Goal: Task Accomplishment & Management: Manage account settings

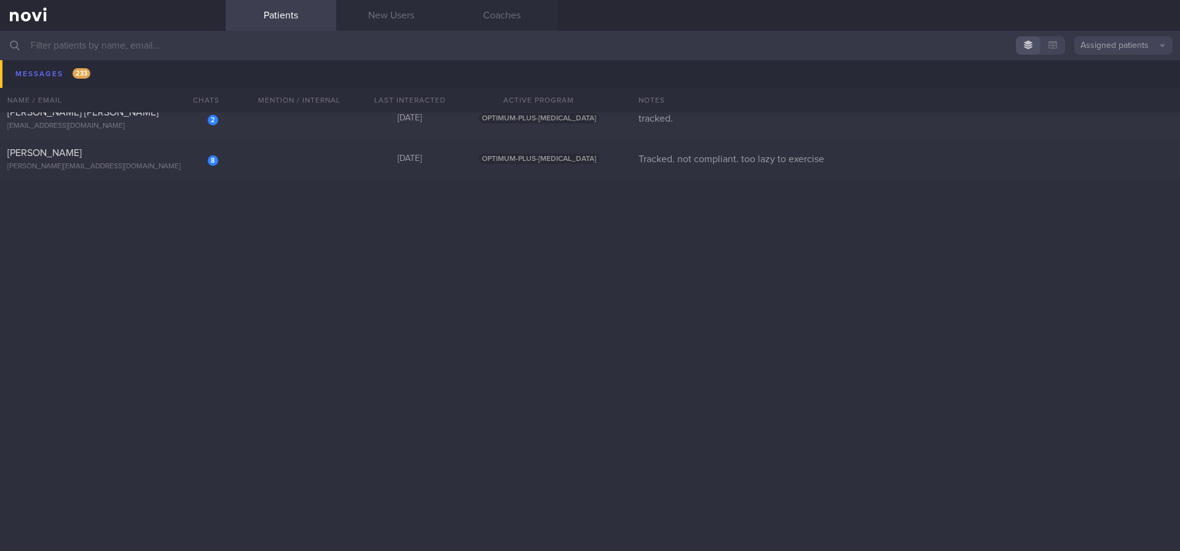
scroll to position [277, 0]
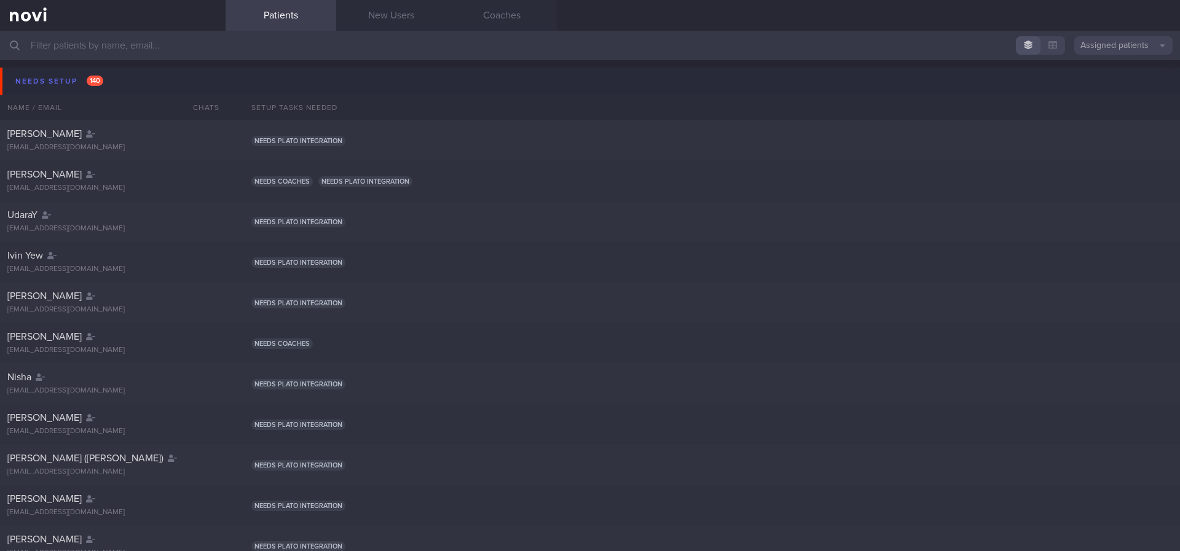
click at [122, 69] on button "Needs setup 140" at bounding box center [592, 82] width 1184 height 28
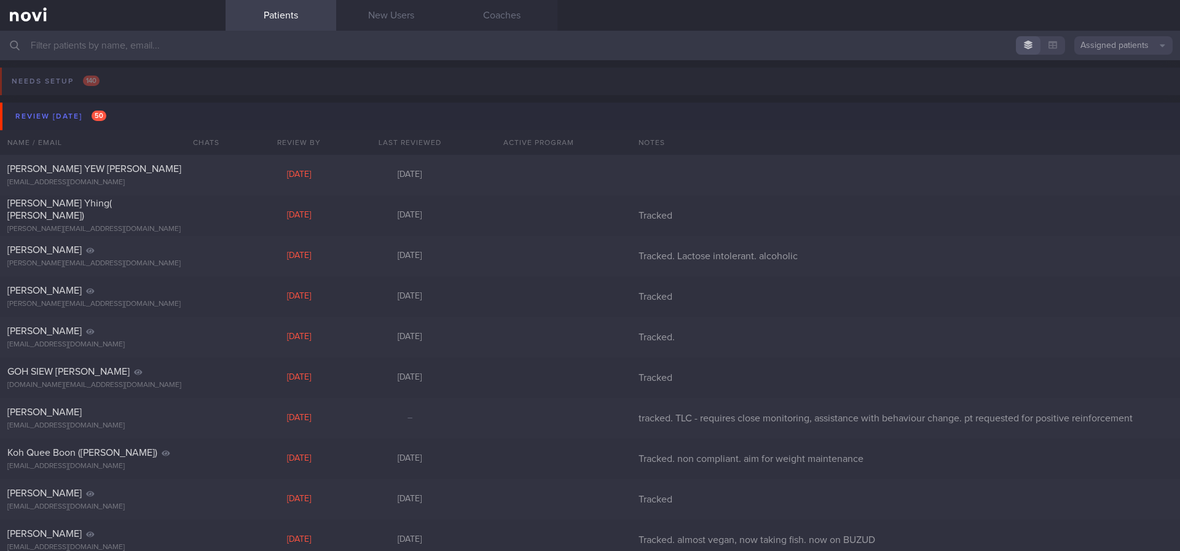
click at [127, 110] on button "Review today 50" at bounding box center [592, 117] width 1184 height 28
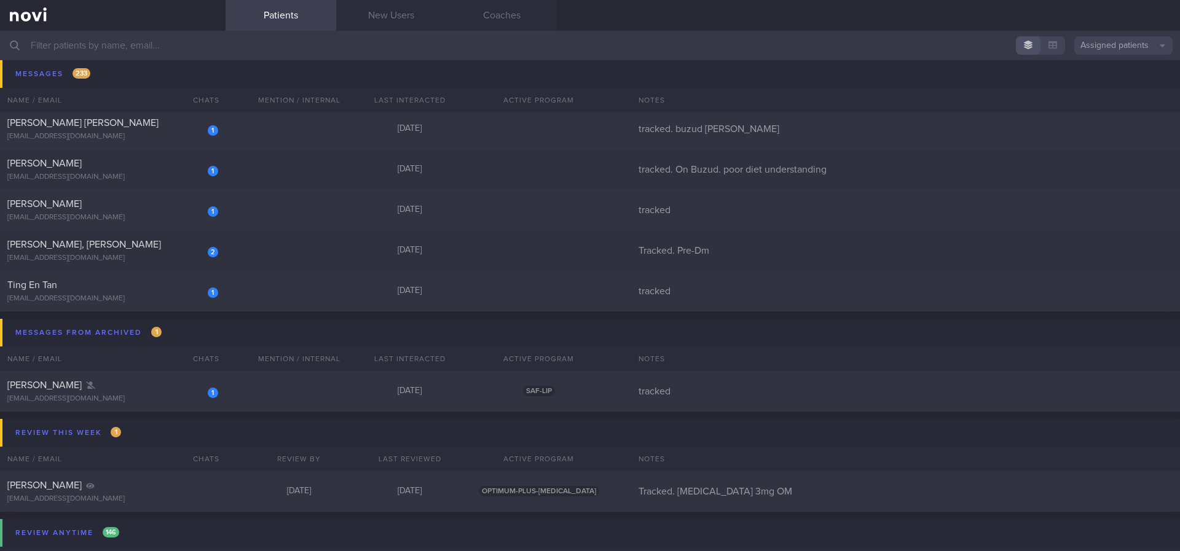
scroll to position [9405, 0]
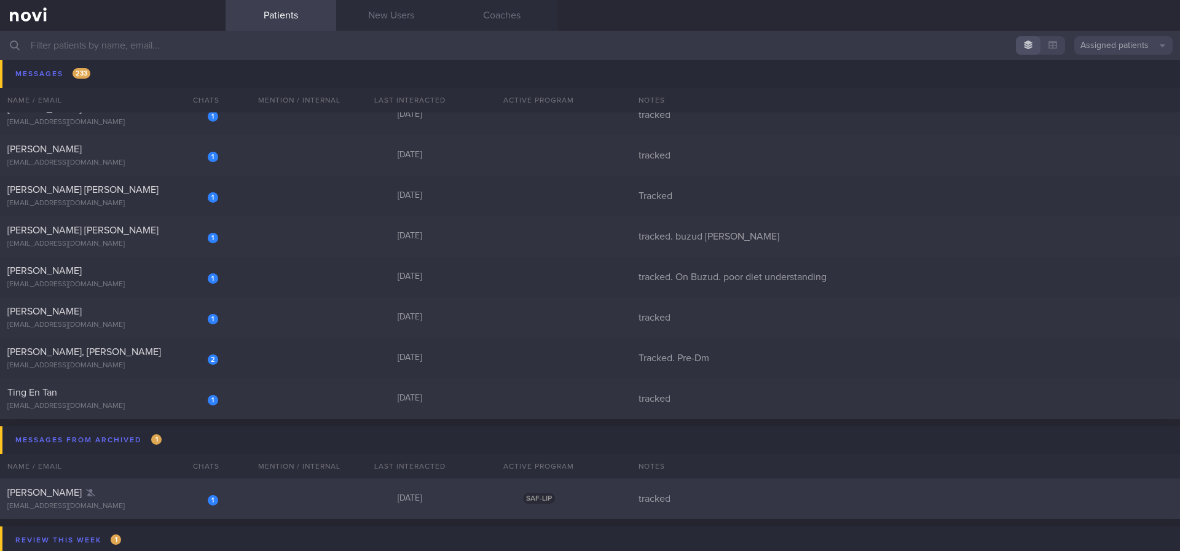
click at [278, 501] on div "1 Jack Gao jack.shengyuan@hotmail.com Yesterday SAF-LIP tracked" at bounding box center [590, 499] width 1180 height 41
select select "9"
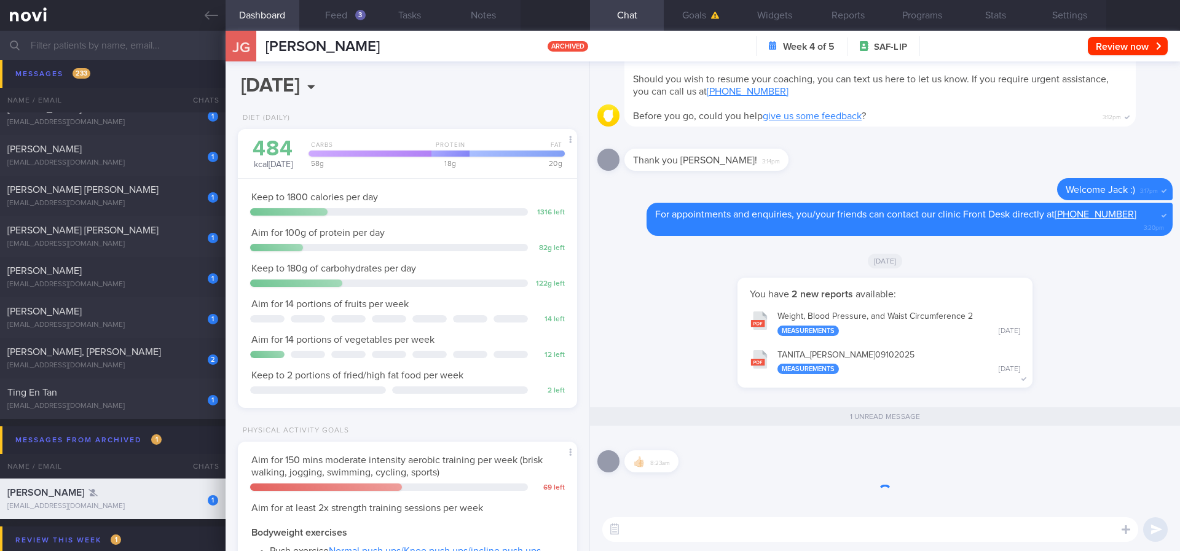
scroll to position [1, 0]
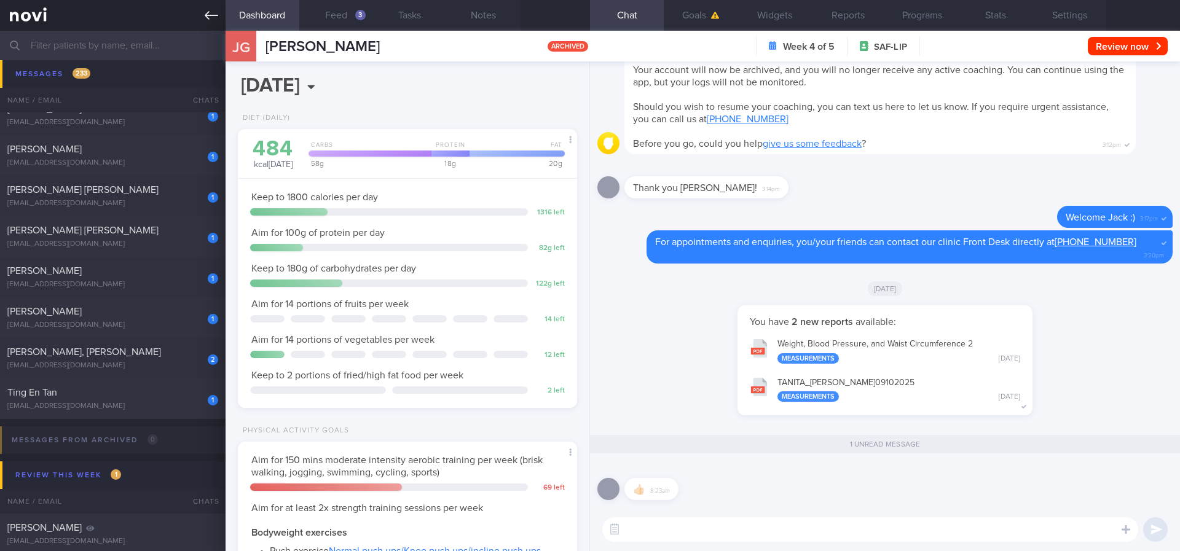
click at [200, 14] on link at bounding box center [113, 15] width 226 height 31
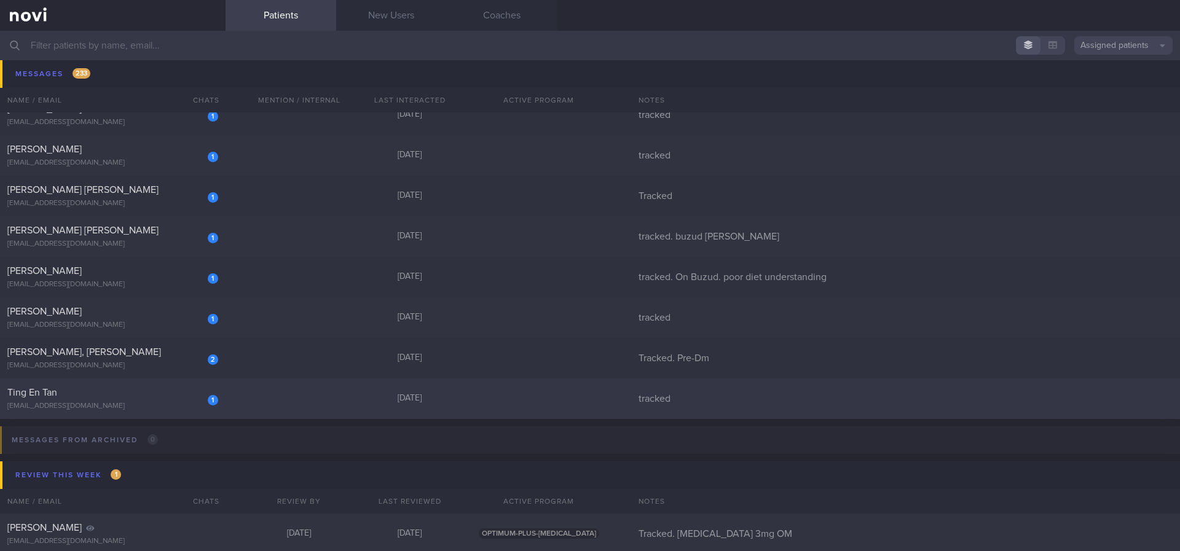
click at [281, 404] on div "1 Ting En Tan tingen555@gmail.com Yesterday tracked" at bounding box center [590, 399] width 1180 height 41
select select "9"
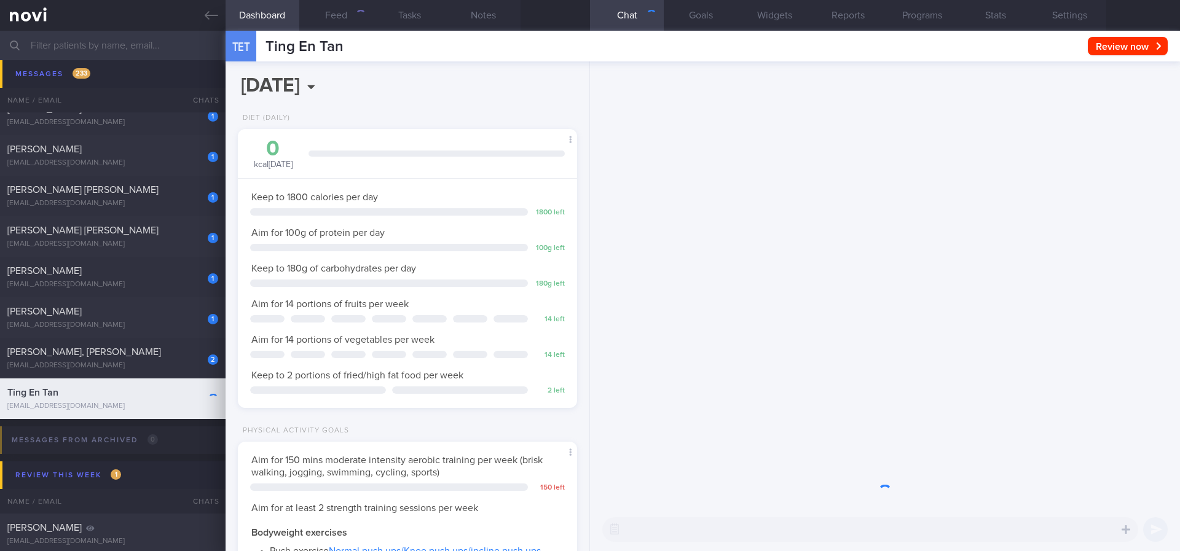
scroll to position [154, 309]
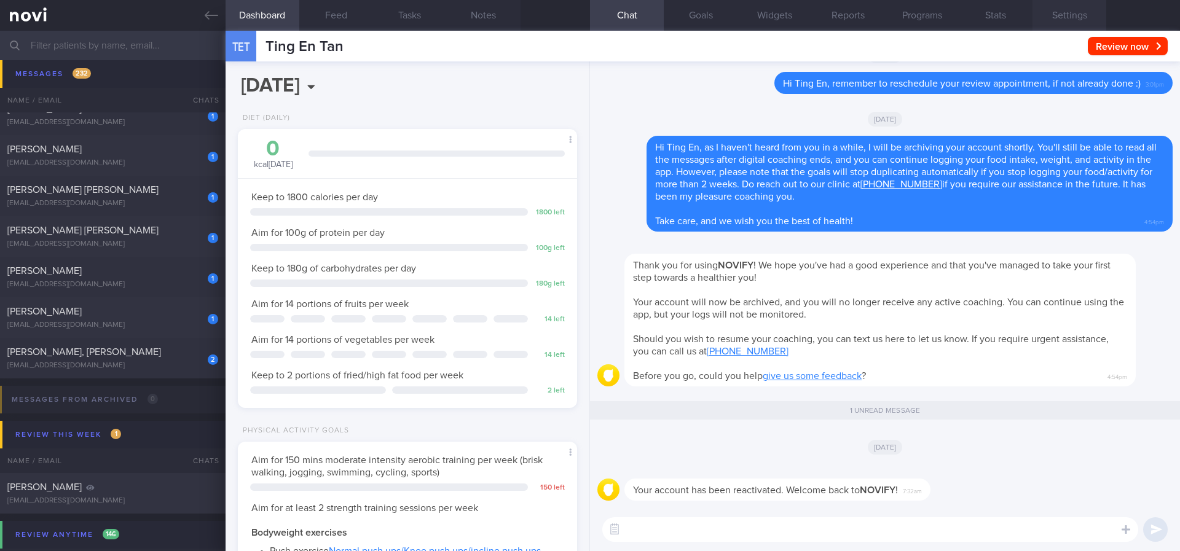
click at [1085, 22] on button "Settings" at bounding box center [1070, 15] width 74 height 31
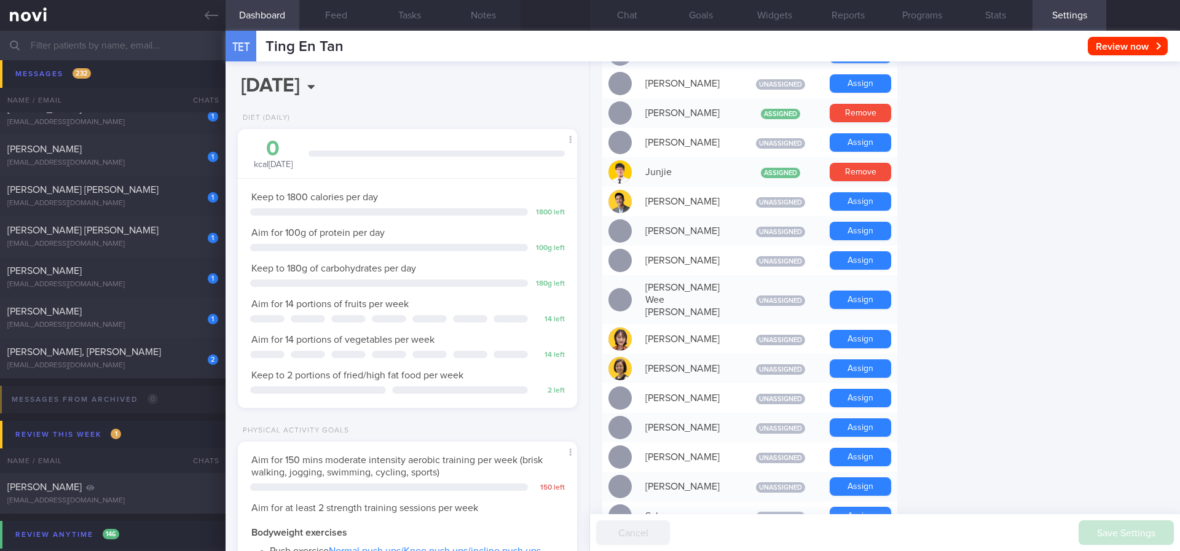
scroll to position [1066, 0]
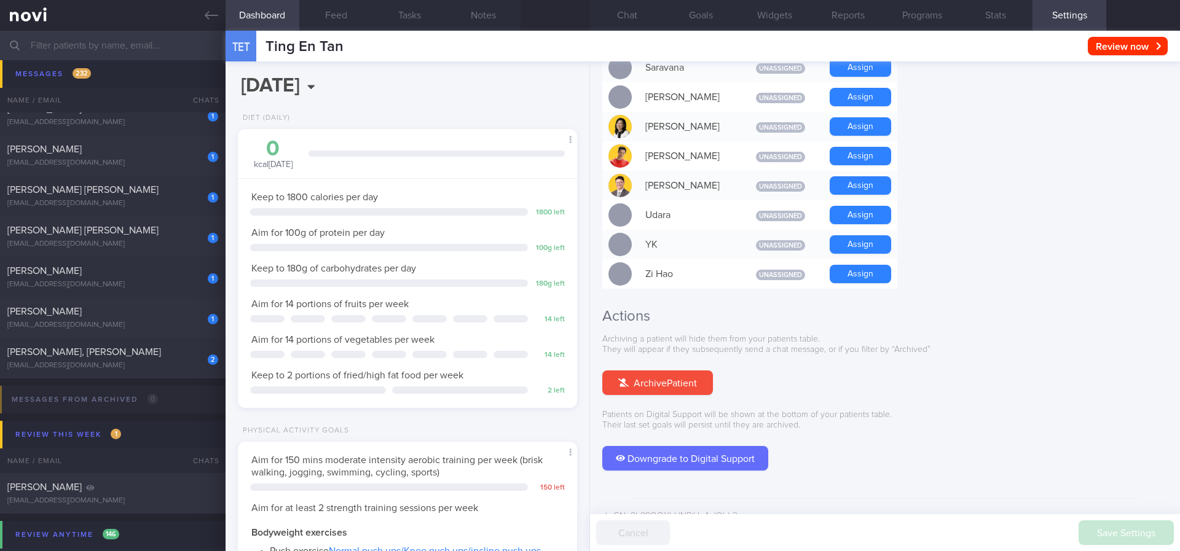
click at [666, 371] on button "Archive Patient" at bounding box center [657, 383] width 111 height 25
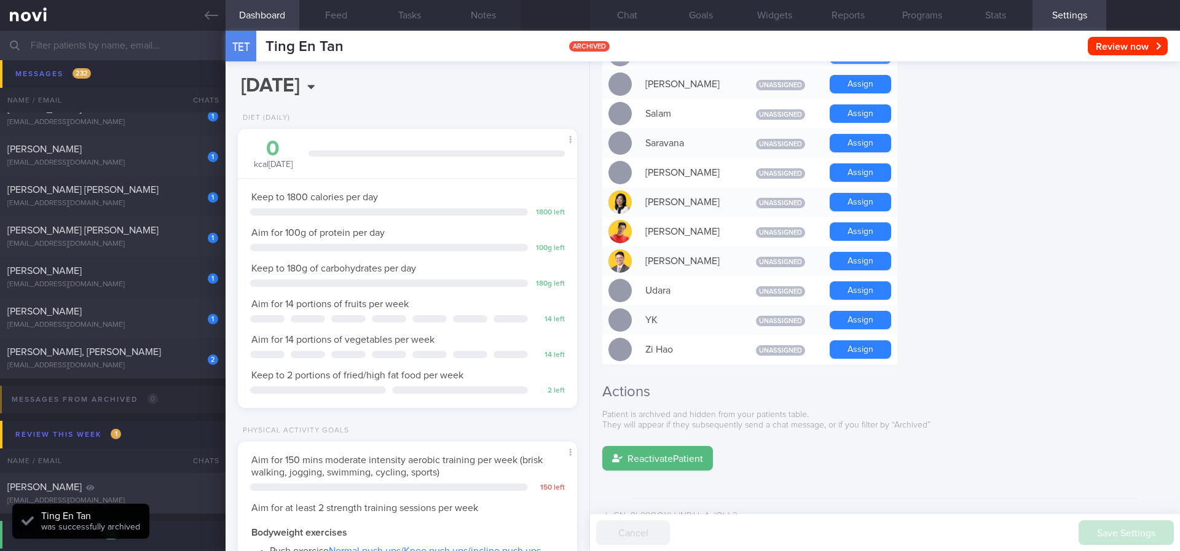
scroll to position [154, 309]
click at [213, 17] on icon at bounding box center [212, 16] width 14 height 14
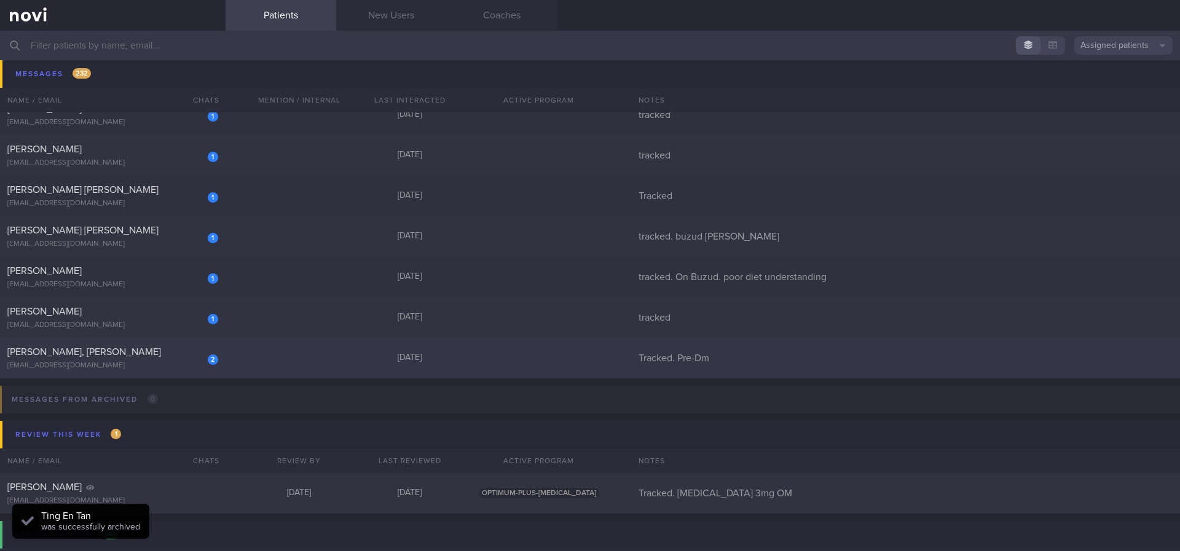
click at [351, 354] on div "2 Lai Khim, Amanda Ong olka00@yahoo.com.sg Yesterday Tracked. Pre-Dm" at bounding box center [590, 358] width 1180 height 41
select select "9"
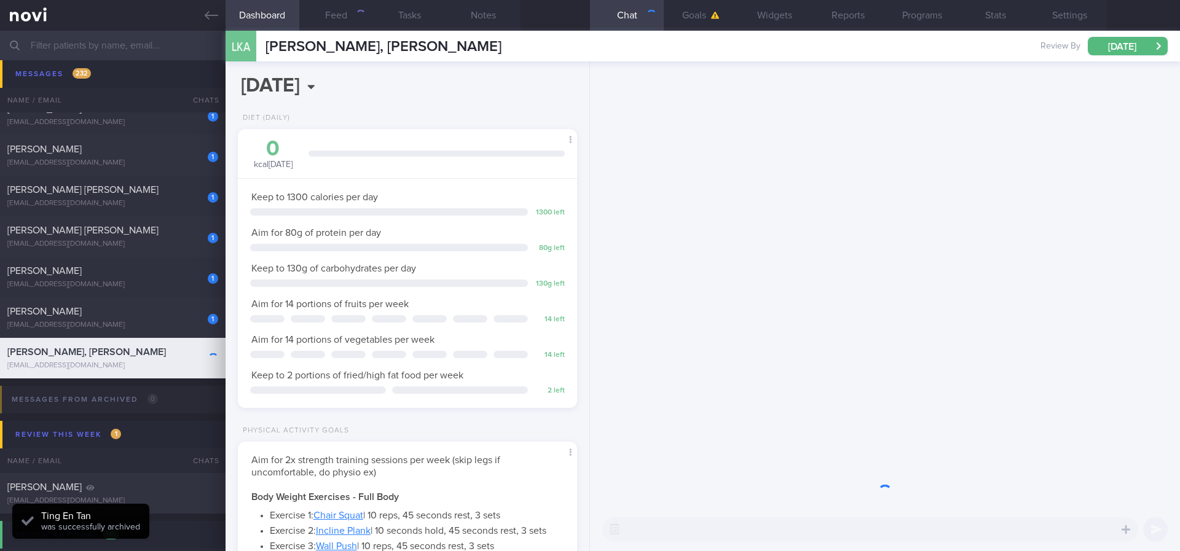
scroll to position [154, 309]
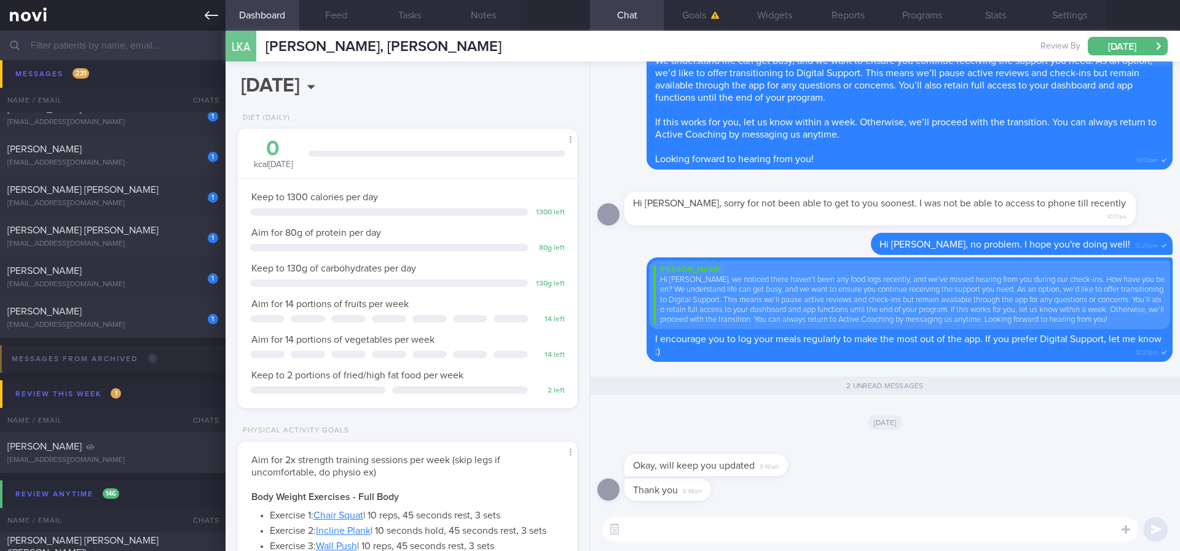
click at [213, 19] on icon at bounding box center [212, 16] width 14 height 14
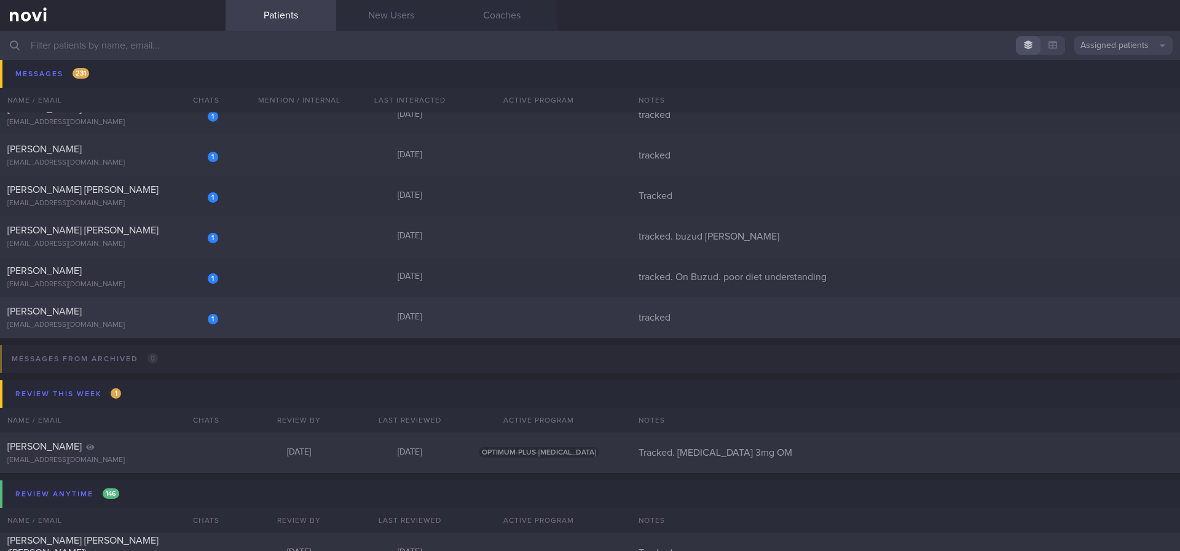
click at [345, 324] on div "1 Brandon Kow brandonkow@gmail.com Yesterday tracked" at bounding box center [590, 318] width 1180 height 41
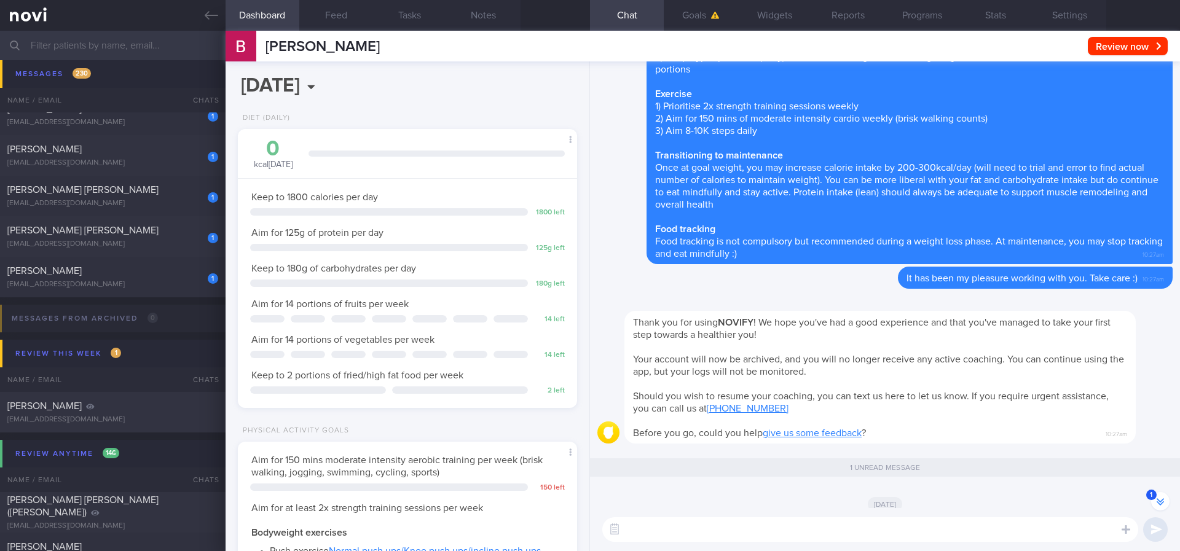
scroll to position [-184, 0]
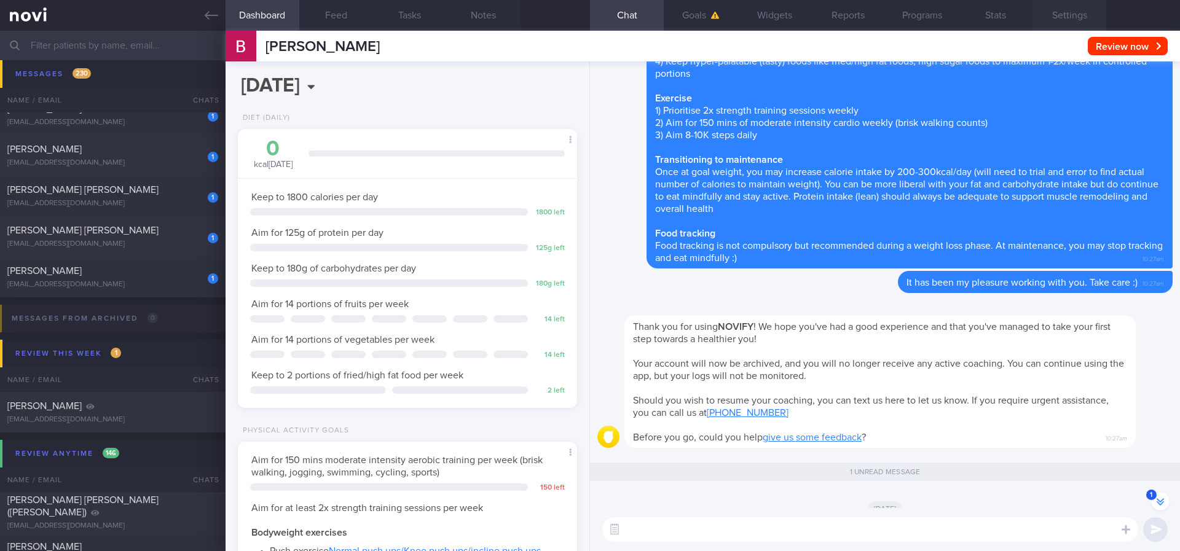
click at [1075, 17] on button "Settings" at bounding box center [1070, 15] width 74 height 31
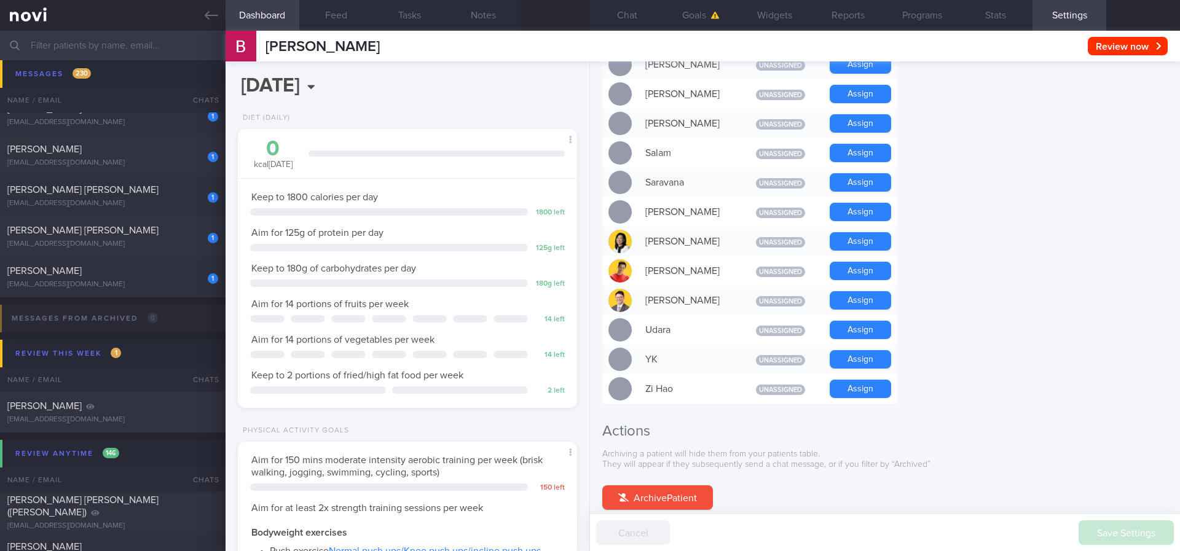
scroll to position [1066, 0]
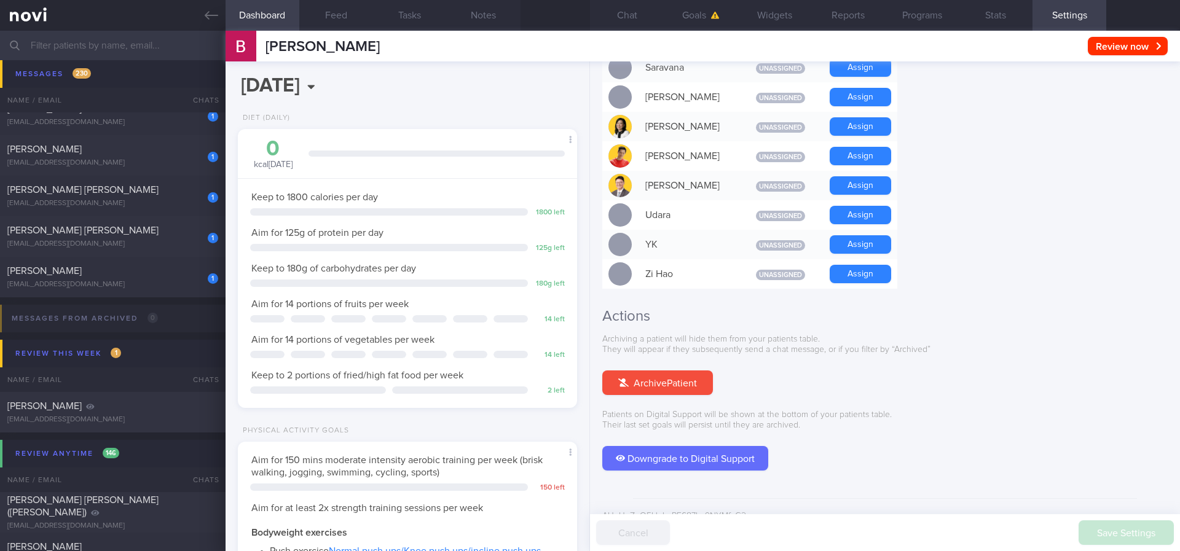
click at [629, 371] on button "Archive Patient" at bounding box center [657, 383] width 111 height 25
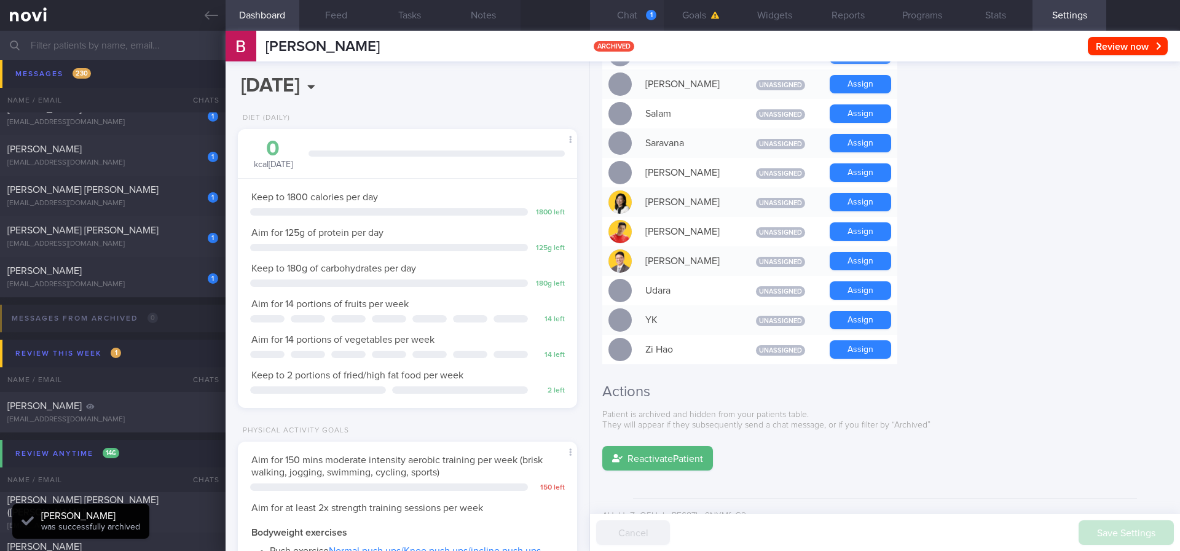
scroll to position [1, 0]
click at [626, 22] on button "Chat 1" at bounding box center [627, 15] width 74 height 31
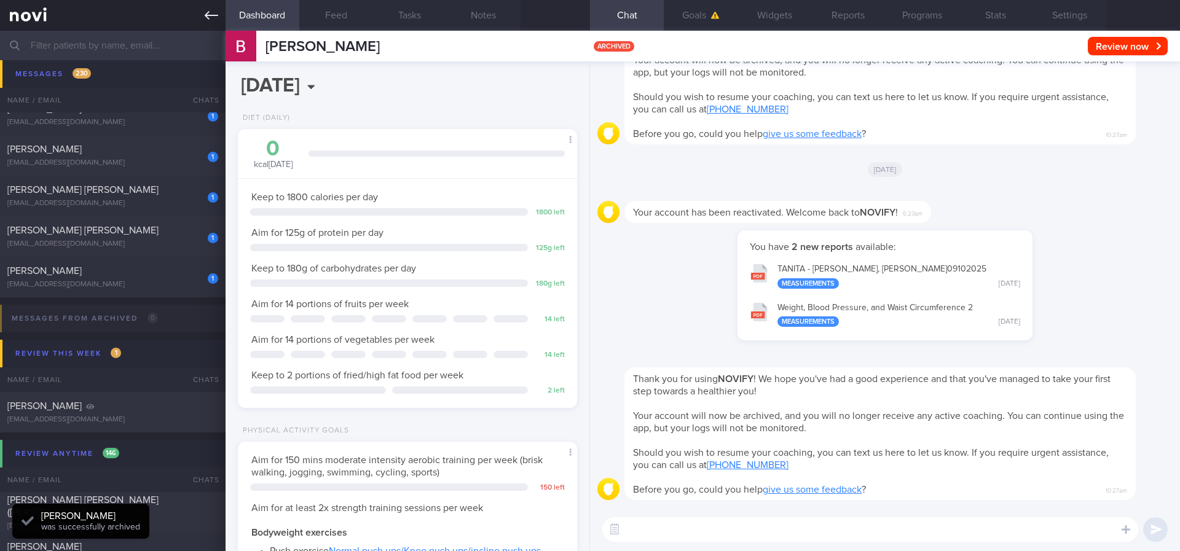
click at [211, 7] on link at bounding box center [113, 15] width 226 height 31
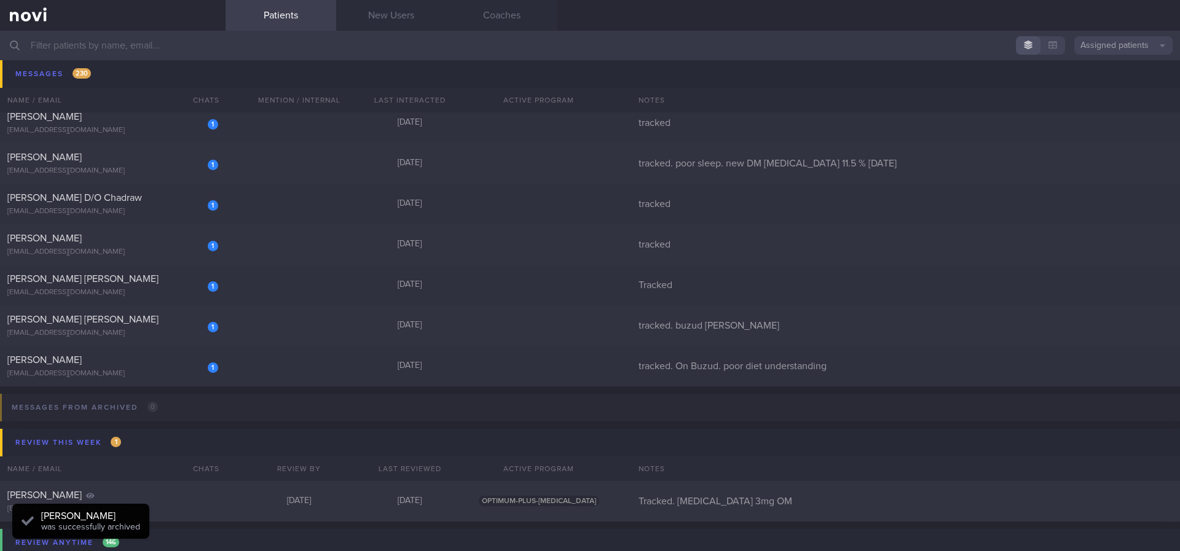
scroll to position [9312, 0]
click at [280, 376] on div "1 Vivien Ang huihuihong68@gmail.com Yesterday tracked. On Buzud. poor diet unde…" at bounding box center [590, 369] width 1180 height 41
select select "9"
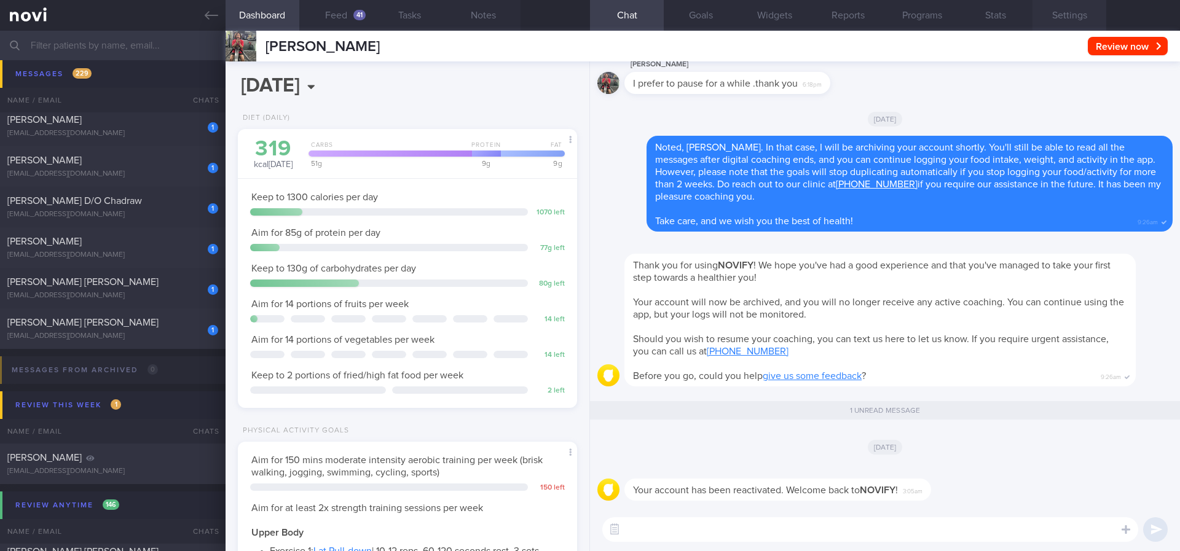
click at [1084, 12] on button "Settings" at bounding box center [1070, 15] width 74 height 31
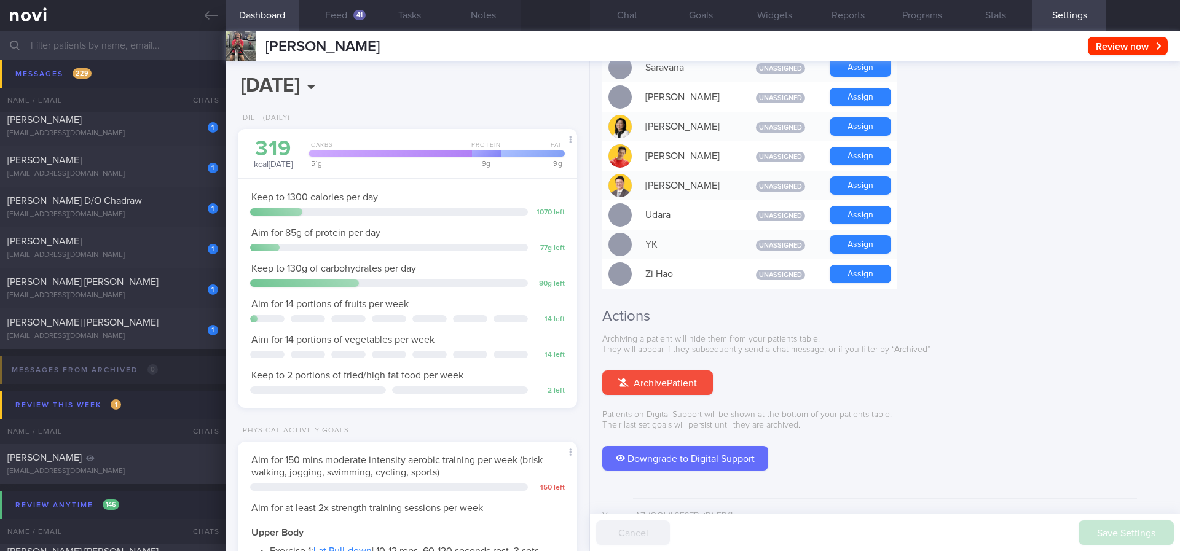
click at [659, 349] on div "Archiving a patient will hide them from your patients table. They will appear i…" at bounding box center [885, 402] width 566 height 136
click at [661, 371] on button "Archive Patient" at bounding box center [657, 383] width 111 height 25
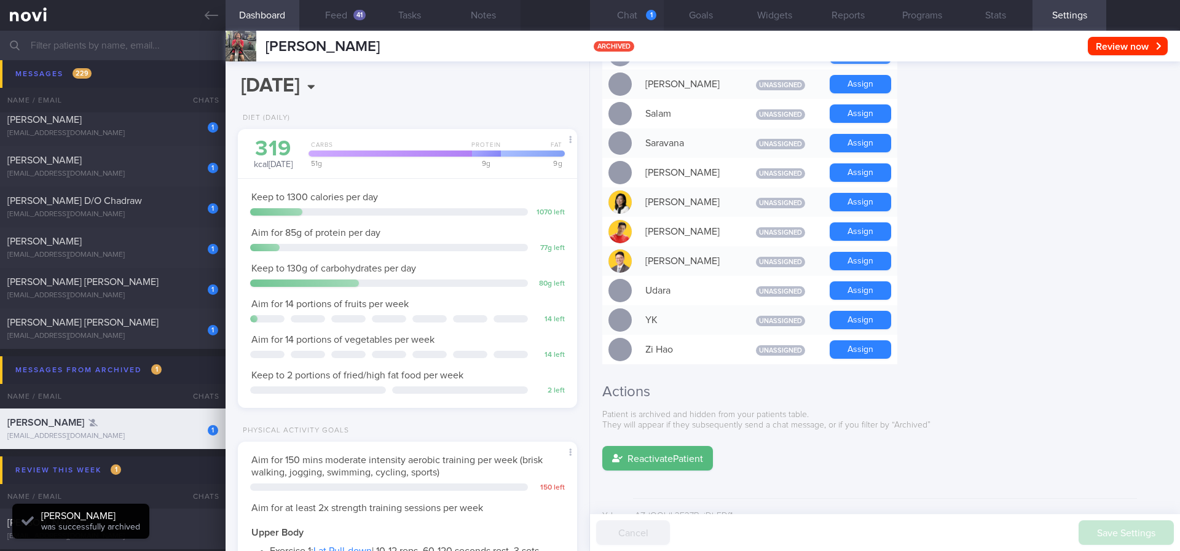
click at [646, 19] on button "Chat 1" at bounding box center [627, 15] width 74 height 31
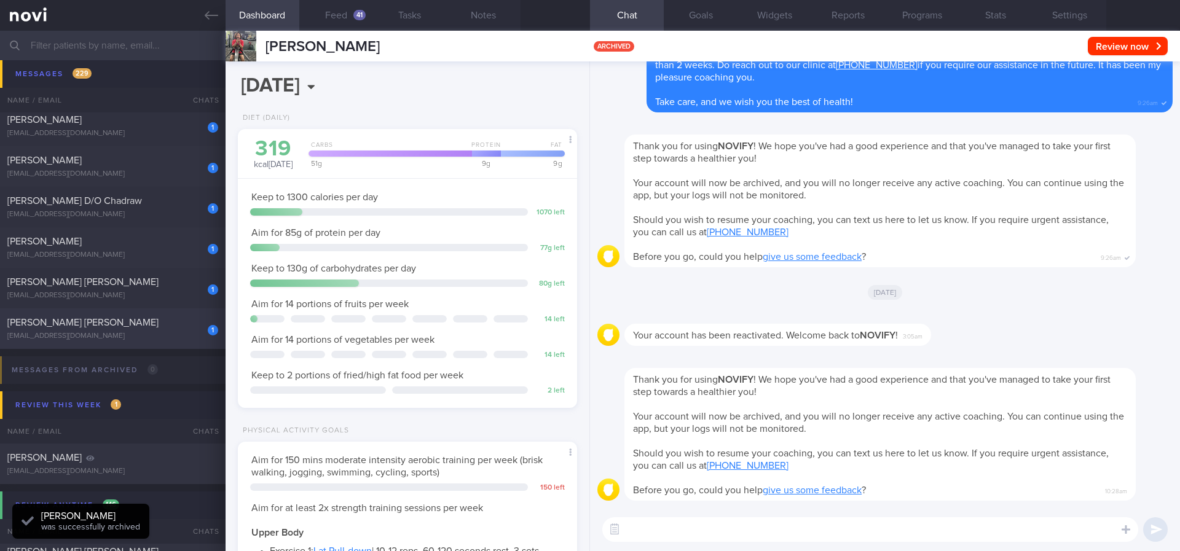
click at [170, 335] on div "bcmlcang@yahoo.com.sg" at bounding box center [112, 336] width 211 height 9
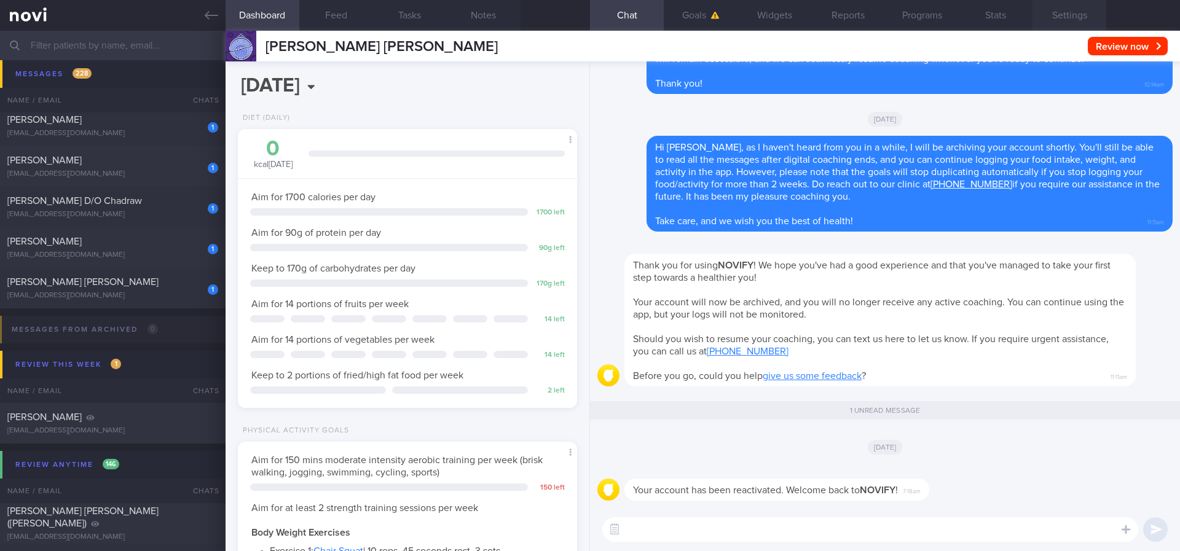
click at [1056, 9] on button "Settings" at bounding box center [1070, 15] width 74 height 31
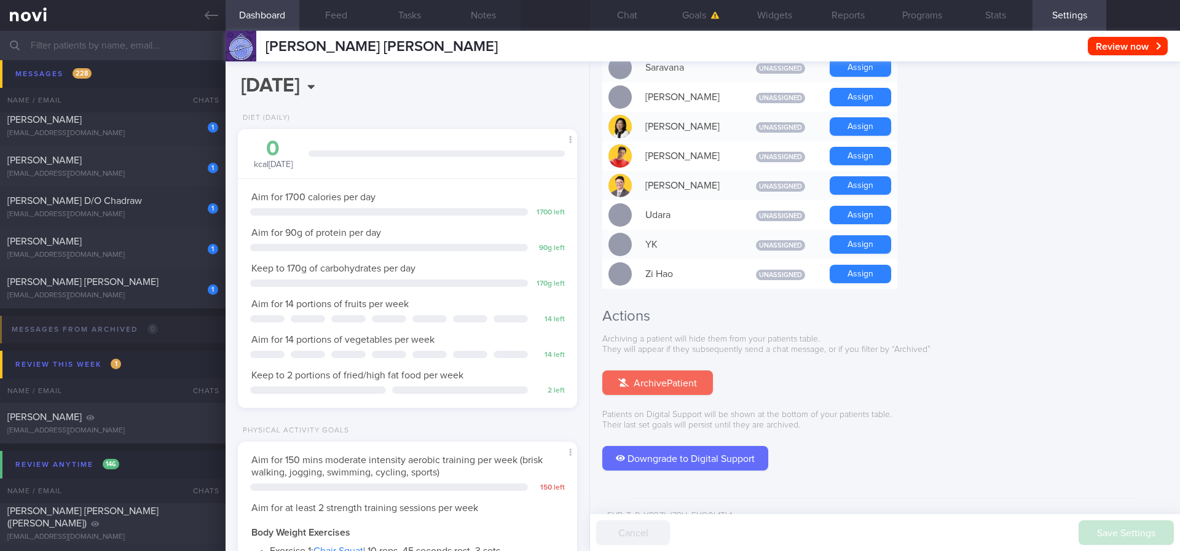
click at [679, 371] on button "Archive Patient" at bounding box center [657, 383] width 111 height 25
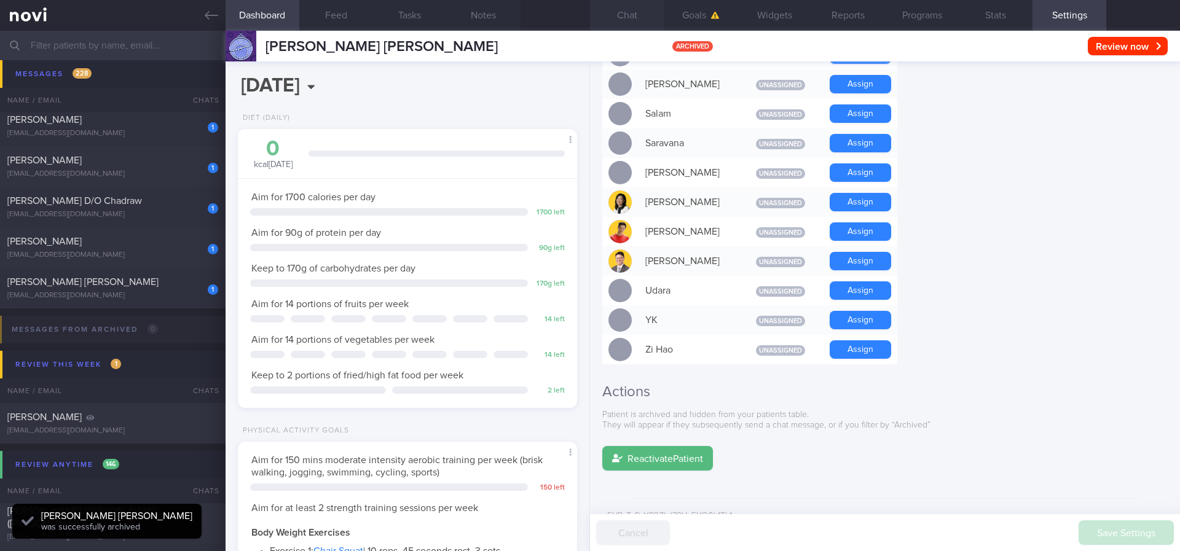
click at [640, 16] on button "Chat" at bounding box center [627, 15] width 74 height 31
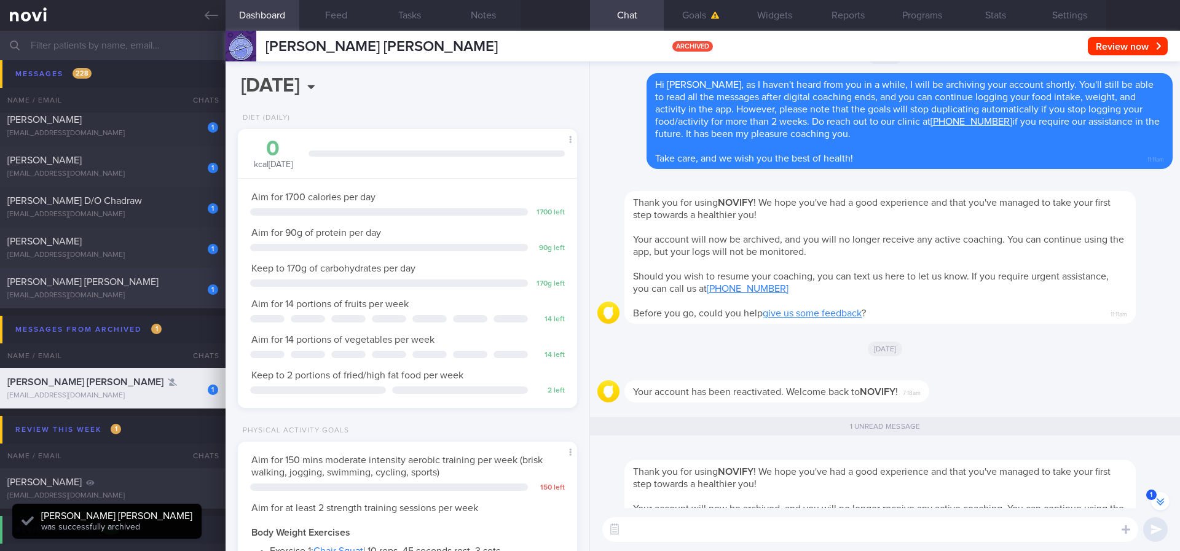
click at [183, 285] on div "MATHEW SACHIN CHERIAN" at bounding box center [111, 282] width 208 height 12
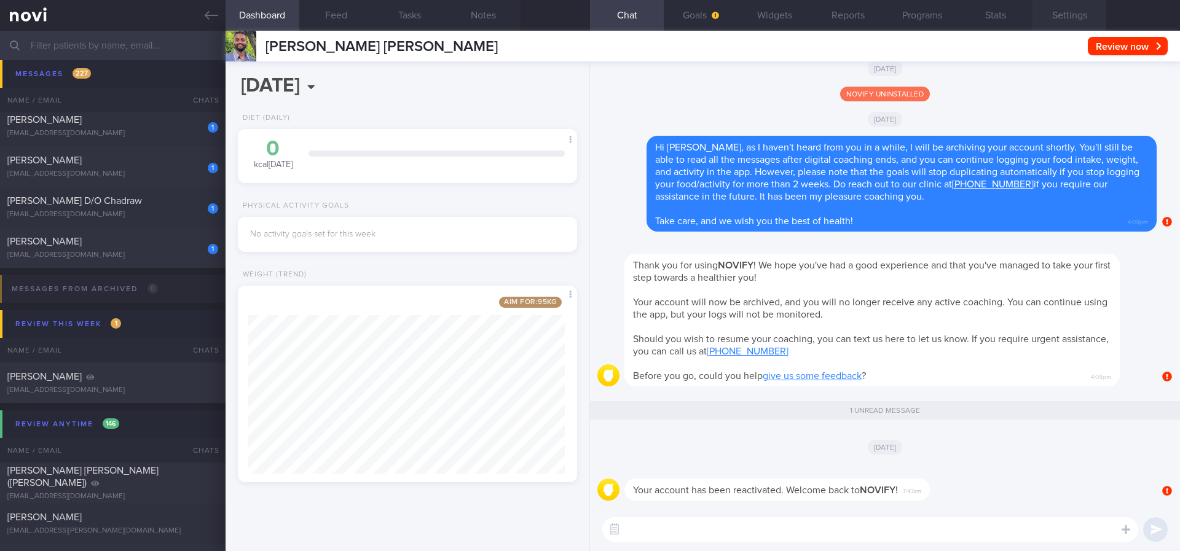
click at [1079, 18] on button "Settings" at bounding box center [1070, 15] width 74 height 31
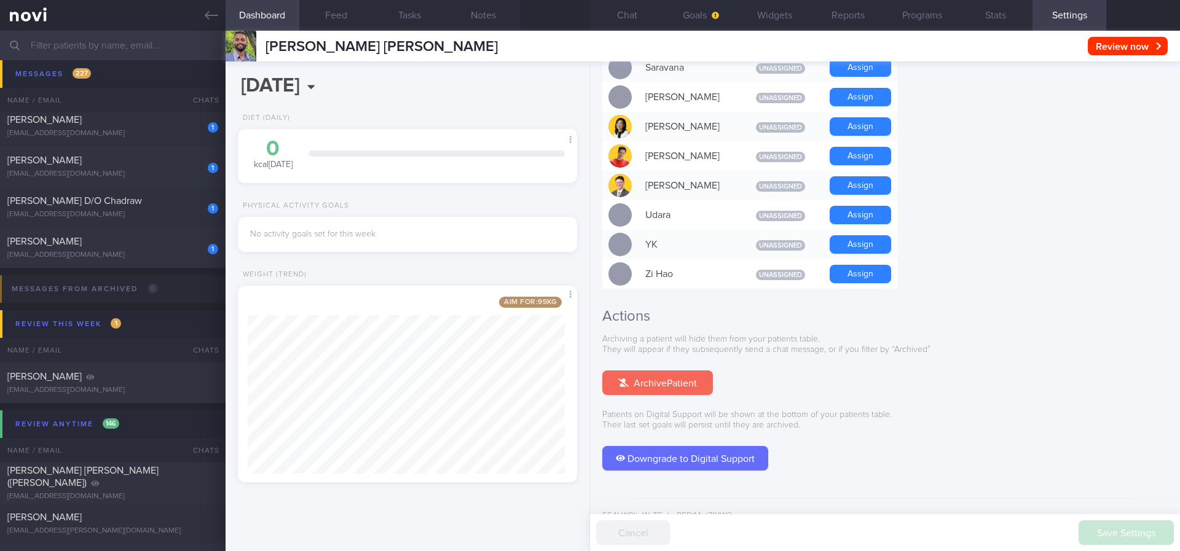
click at [674, 371] on button "Archive Patient" at bounding box center [657, 383] width 111 height 25
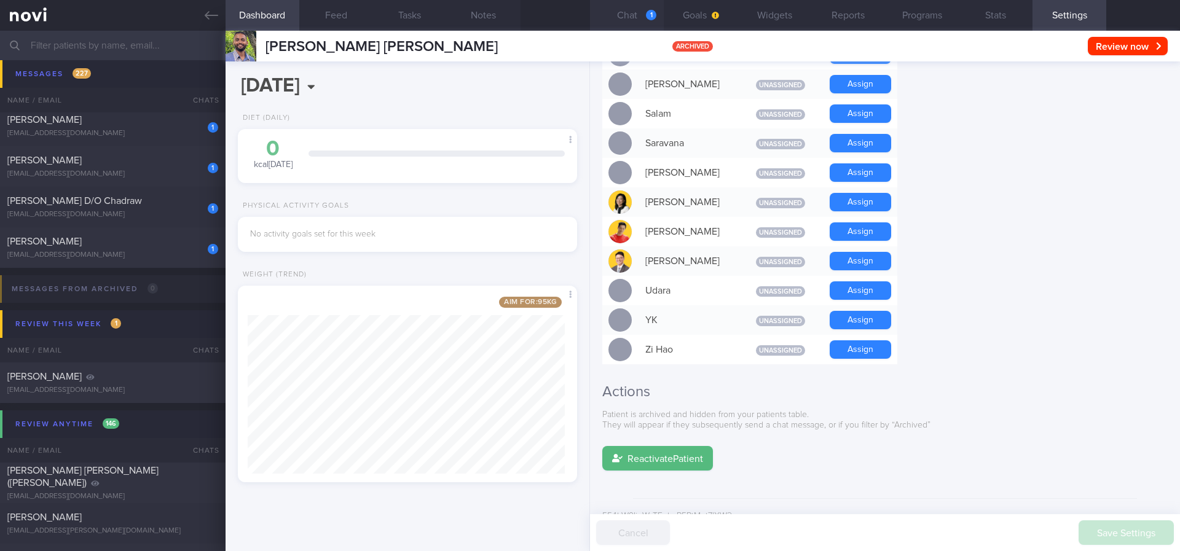
click at [651, 12] on div "1" at bounding box center [651, 15] width 10 height 10
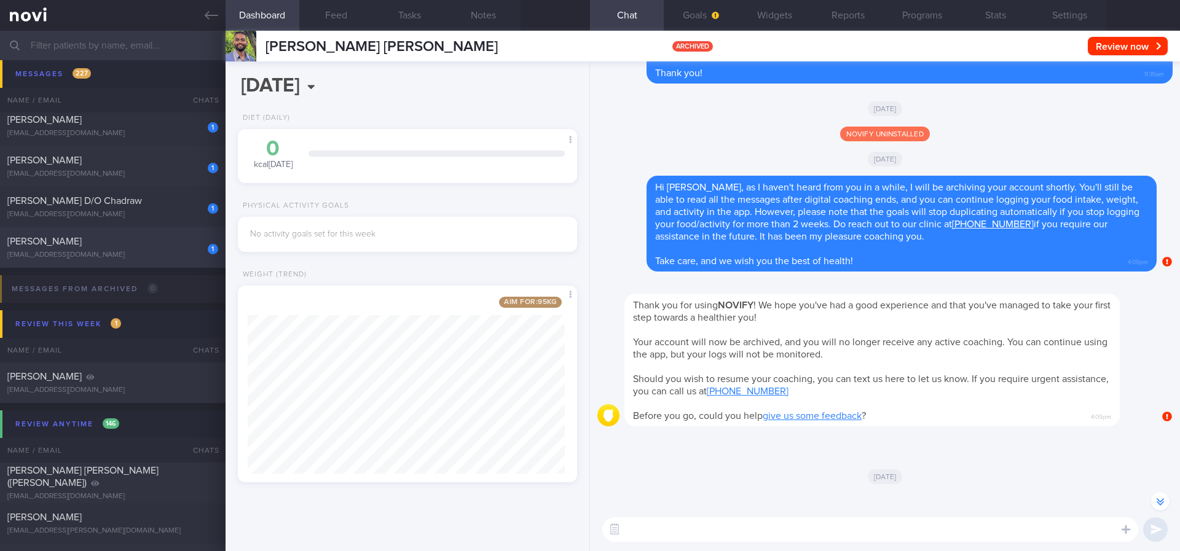
drag, startPoint x: 114, startPoint y: 245, endPoint x: 142, endPoint y: 267, distance: 35.4
click at [114, 245] on div "TAN KOON YONG" at bounding box center [111, 241] width 208 height 12
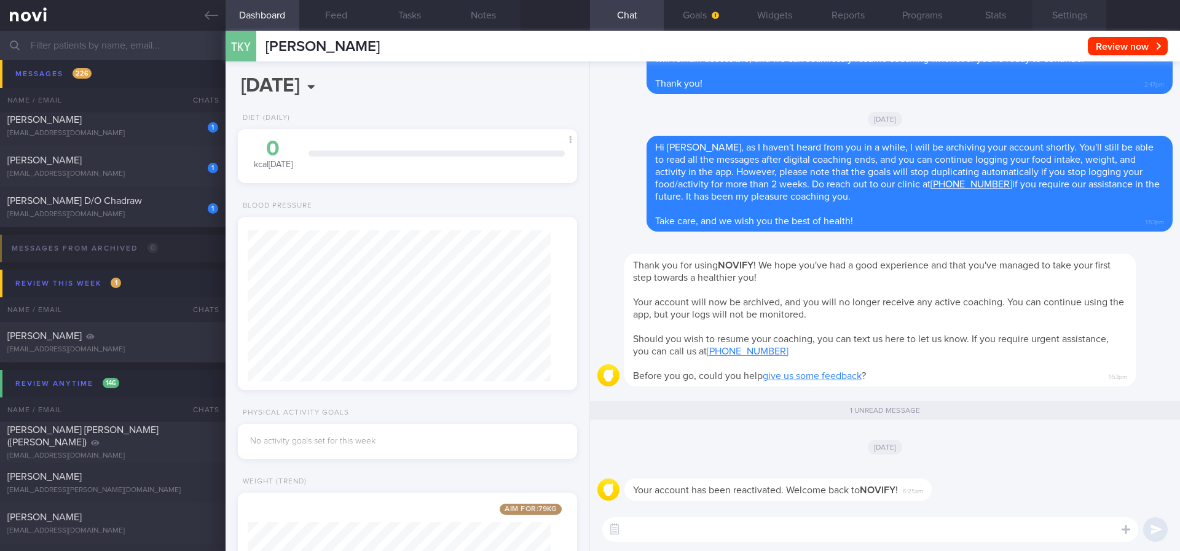
click at [1062, 14] on button "Settings" at bounding box center [1070, 15] width 74 height 31
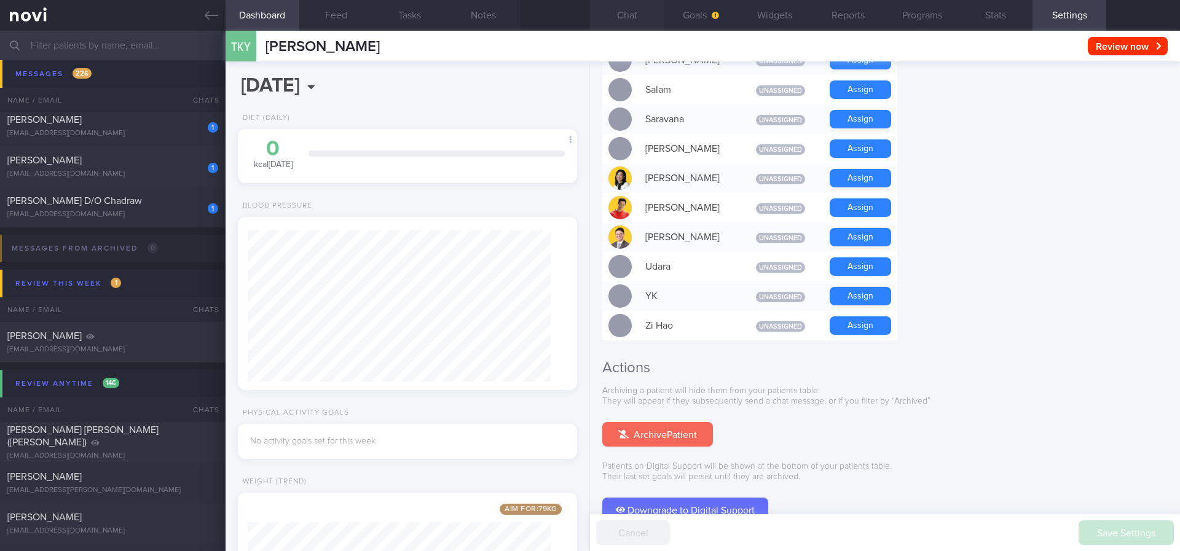
click at [654, 422] on button "Archive Patient" at bounding box center [657, 434] width 111 height 25
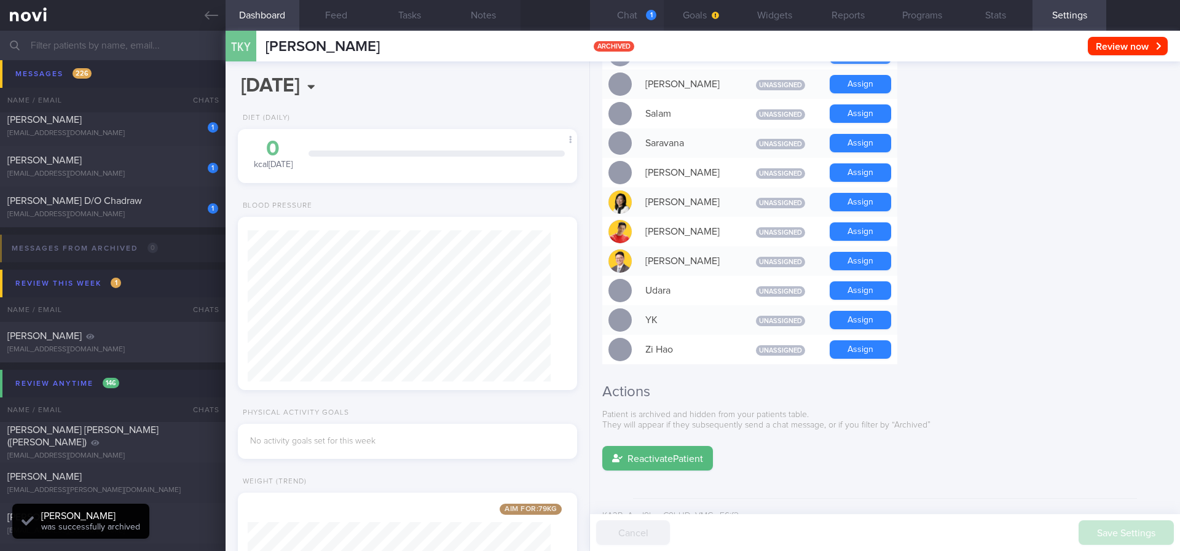
click at [632, 20] on button "Chat 1" at bounding box center [627, 15] width 74 height 31
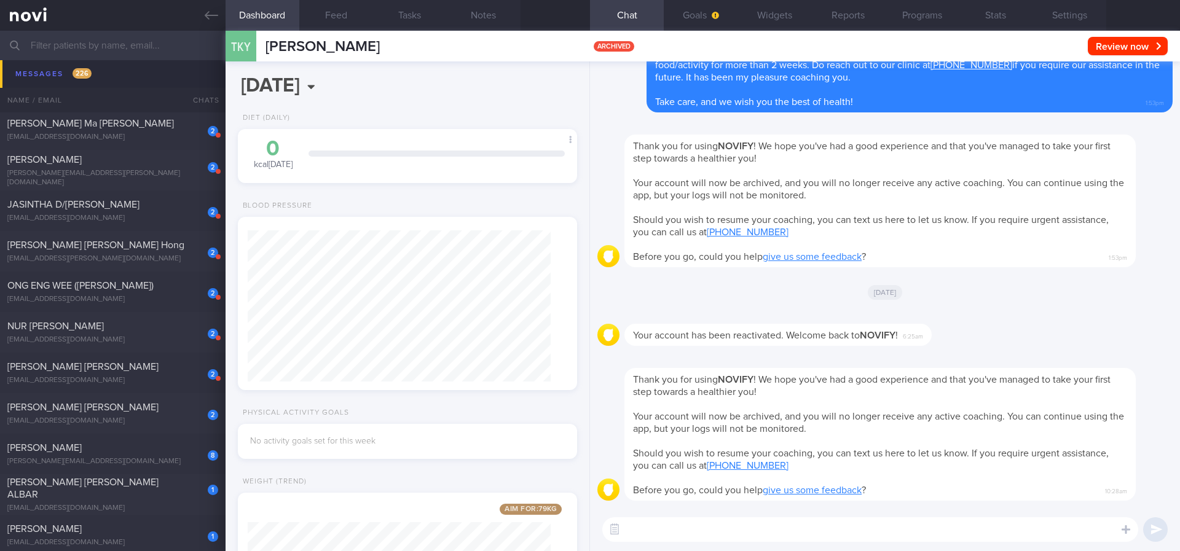
scroll to position [719, 0]
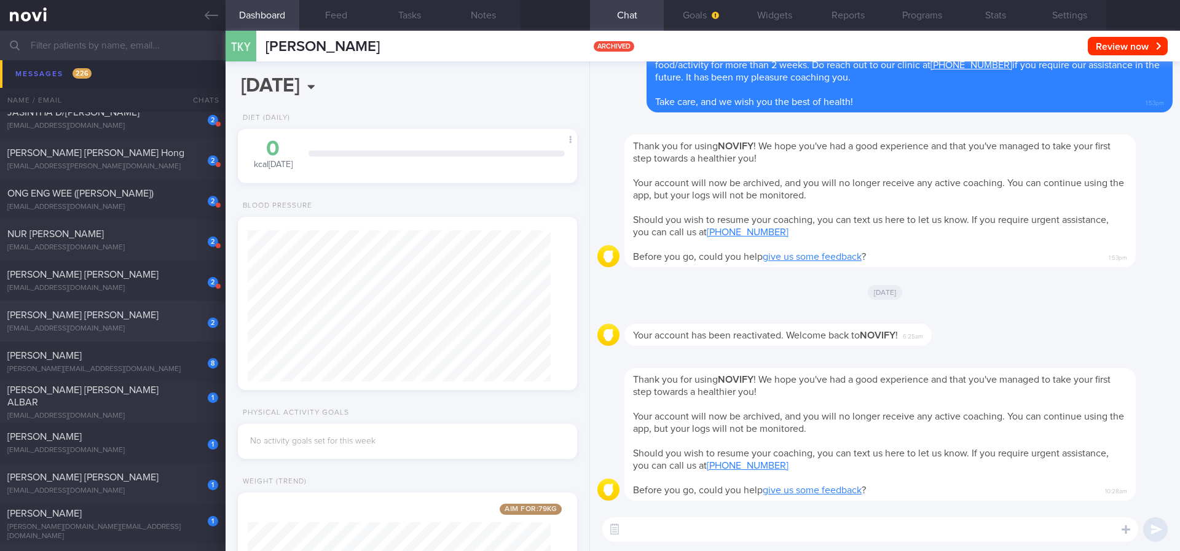
click at [160, 305] on div "2 Yueh Fang Lee laksaoh@gmail.com Yesterday OPTIMUM-PLUS-RYBELSUS tracked." at bounding box center [590, 321] width 1180 height 41
type input "tracked."
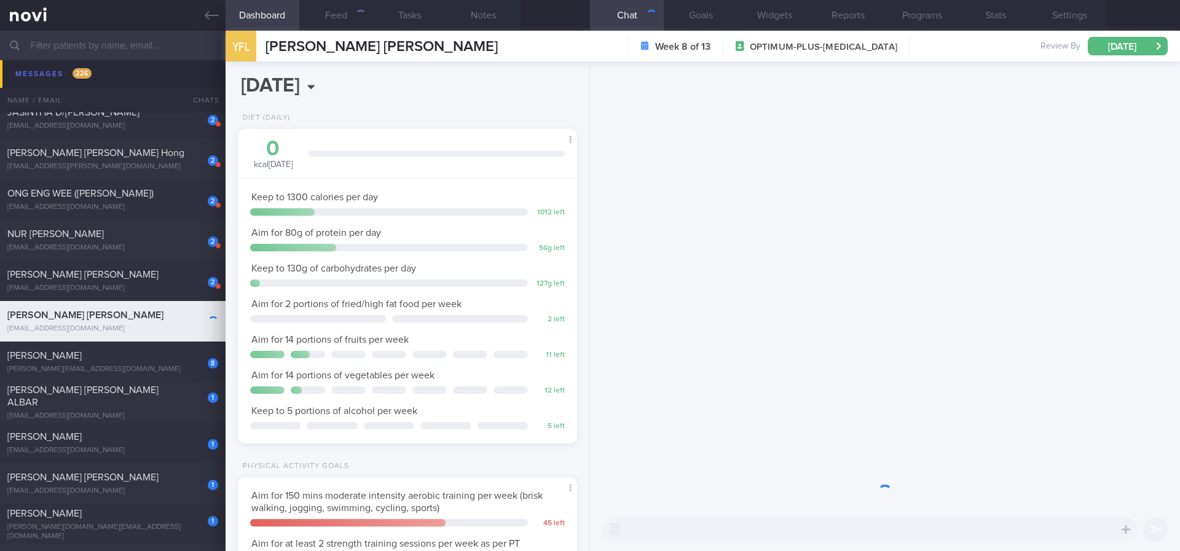
scroll to position [151, 304]
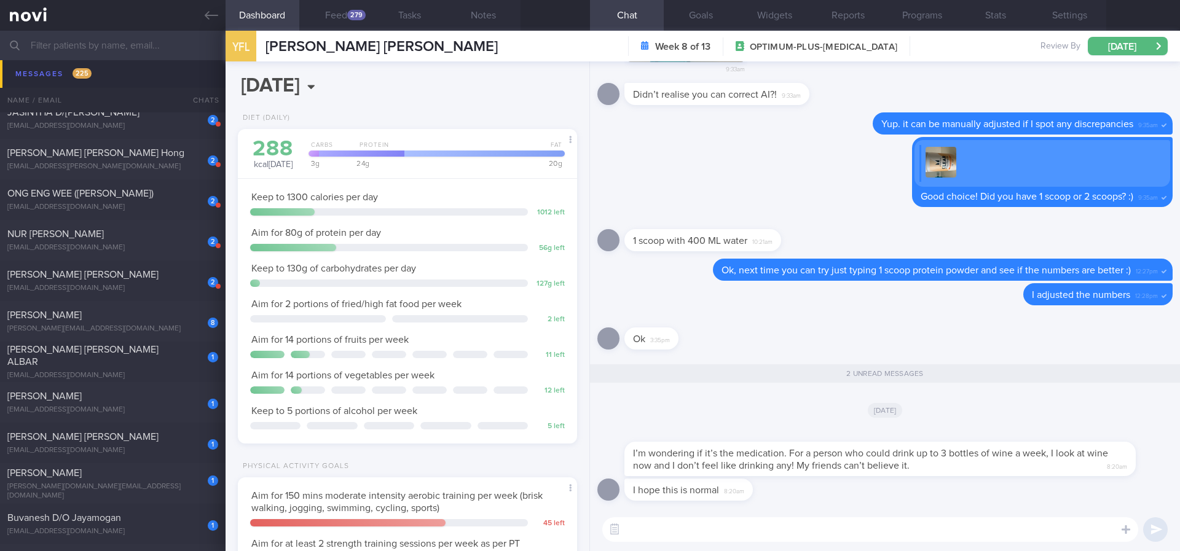
click at [829, 524] on textarea at bounding box center [870, 530] width 536 height 25
click at [768, 526] on textarea "It could be an effect of Rybelsus. I'm glad you are cutting down on alcohol :)" at bounding box center [870, 530] width 536 height 25
type textarea "It could be an effect of Rybelsus. it's a good thing! I'm glad you are cutting …"
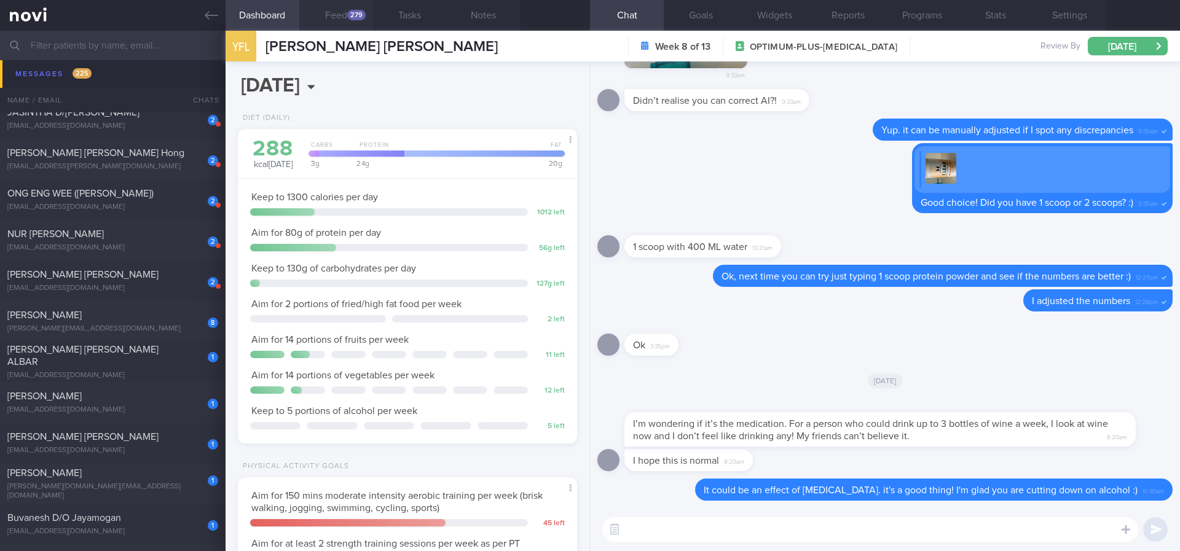
click at [359, 18] on div "279" at bounding box center [356, 15] width 18 height 10
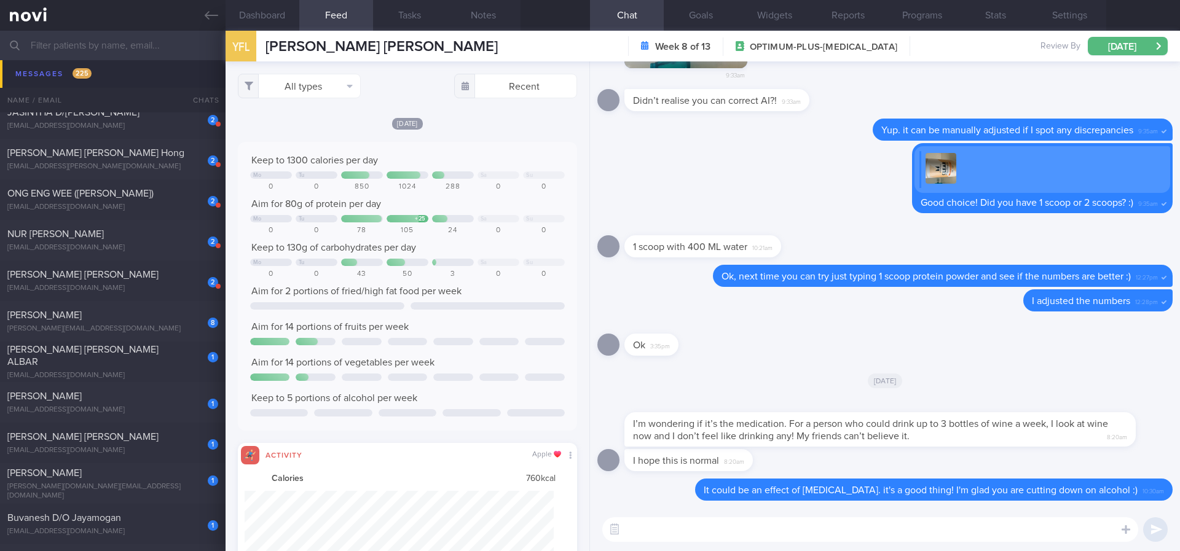
scroll to position [77, 310]
click at [326, 81] on button "All types" at bounding box center [299, 86] width 123 height 25
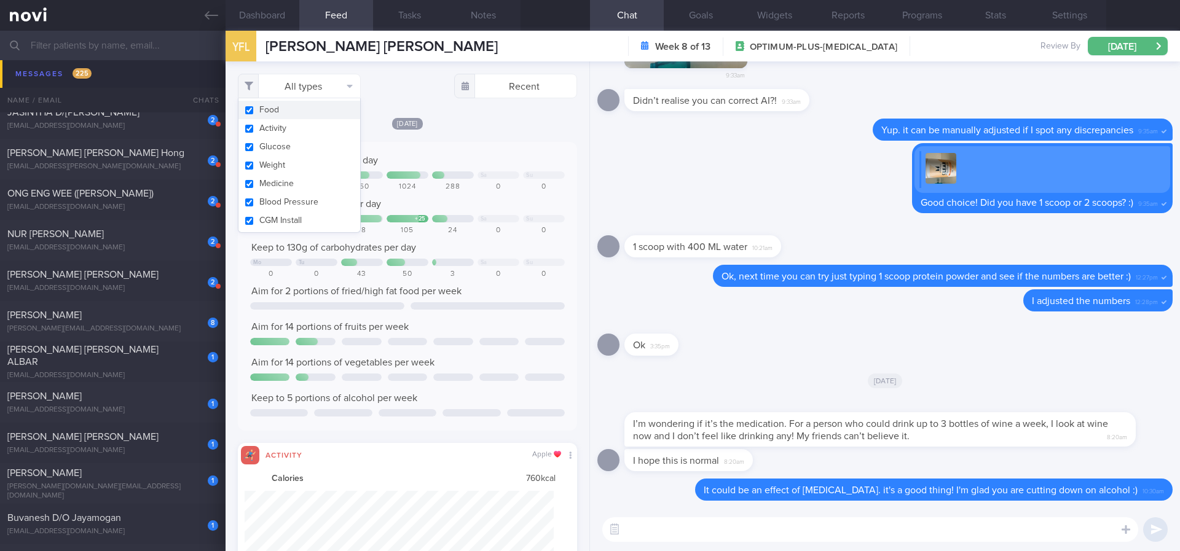
click at [318, 126] on button "Activity" at bounding box center [299, 128] width 122 height 18
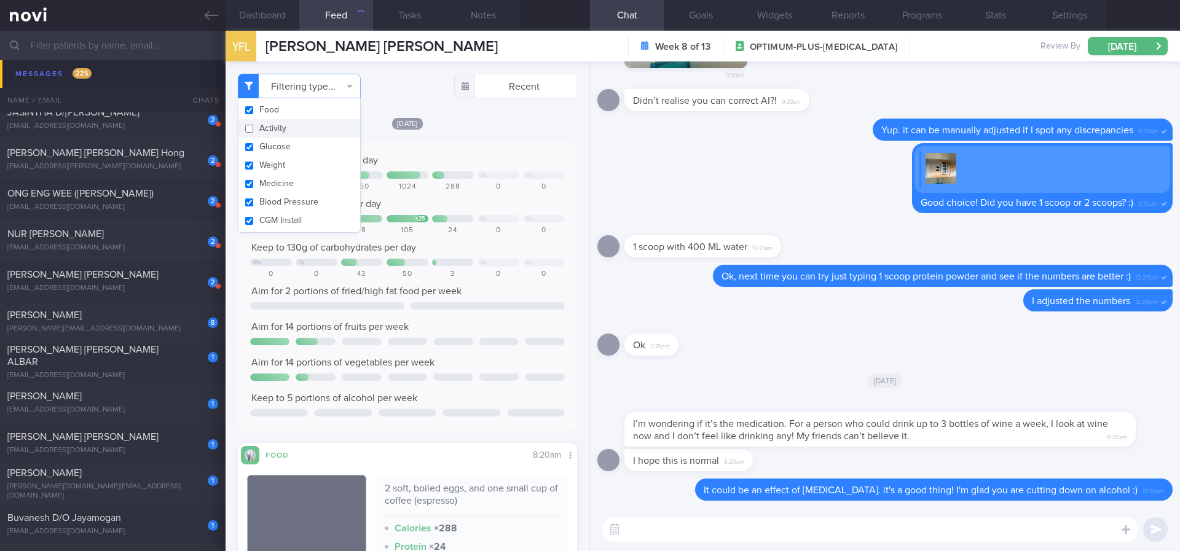
checkbox input "false"
click at [489, 218] on div at bounding box center [499, 218] width 42 height 7
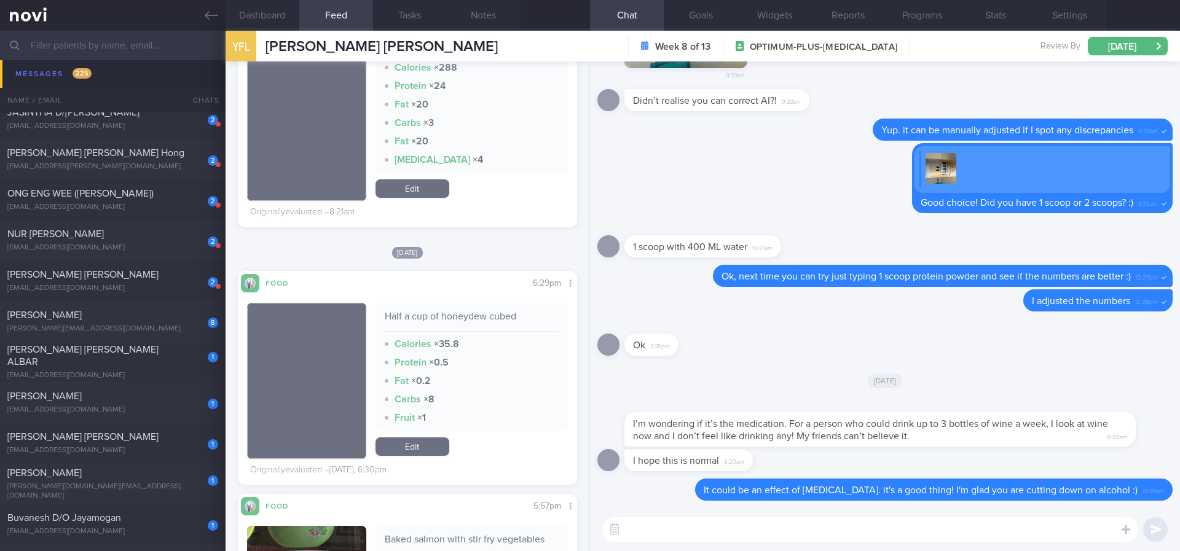
click at [711, 540] on textarea at bounding box center [870, 530] width 536 height 25
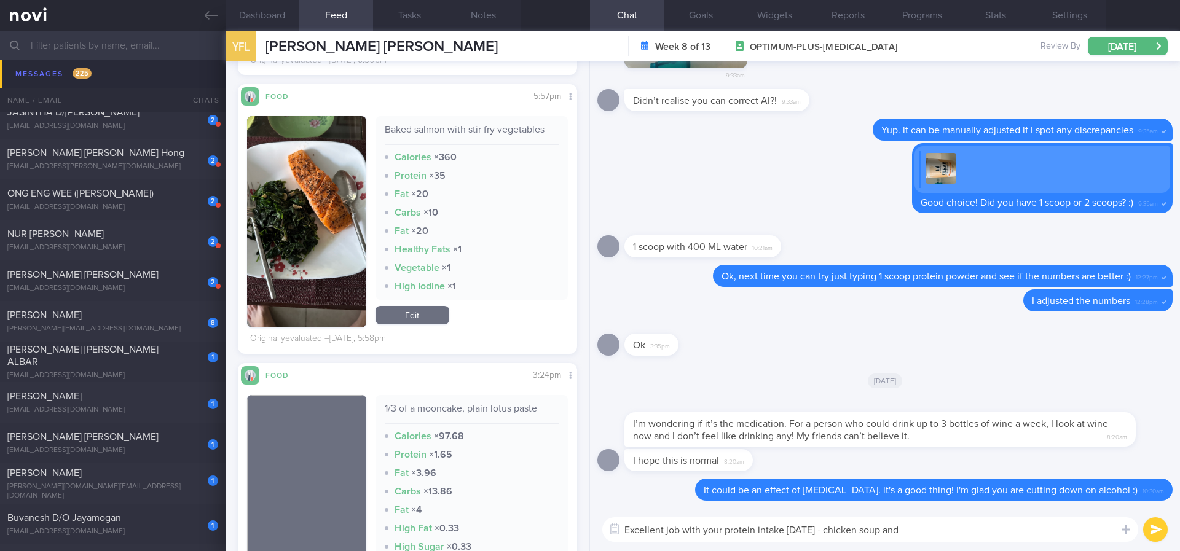
scroll to position [738, 0]
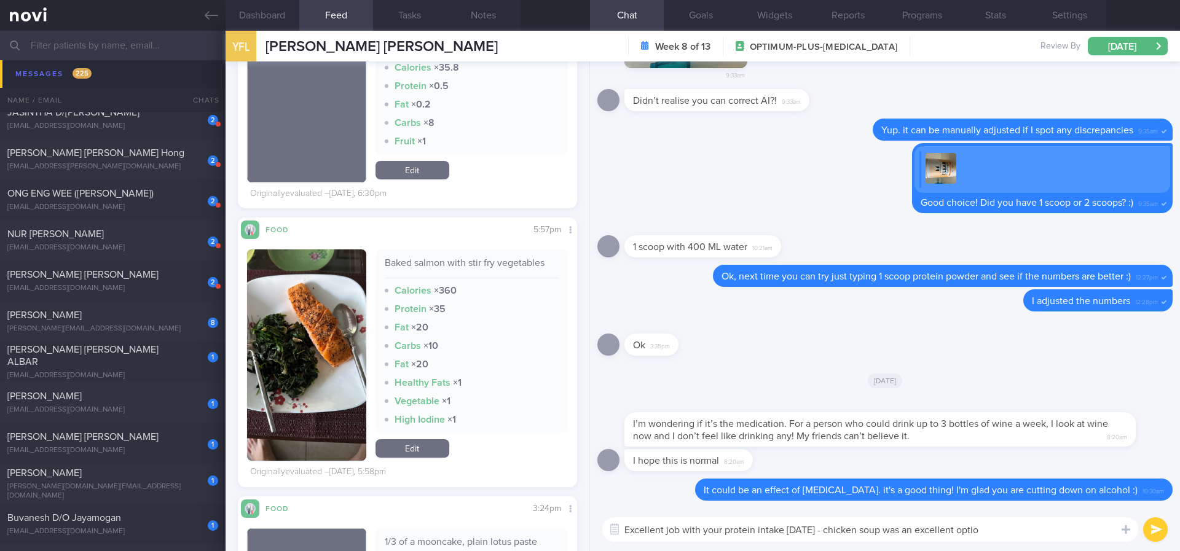
type textarea "Excellent job with your protein intake yesterday - chicken soup was an excellen…"
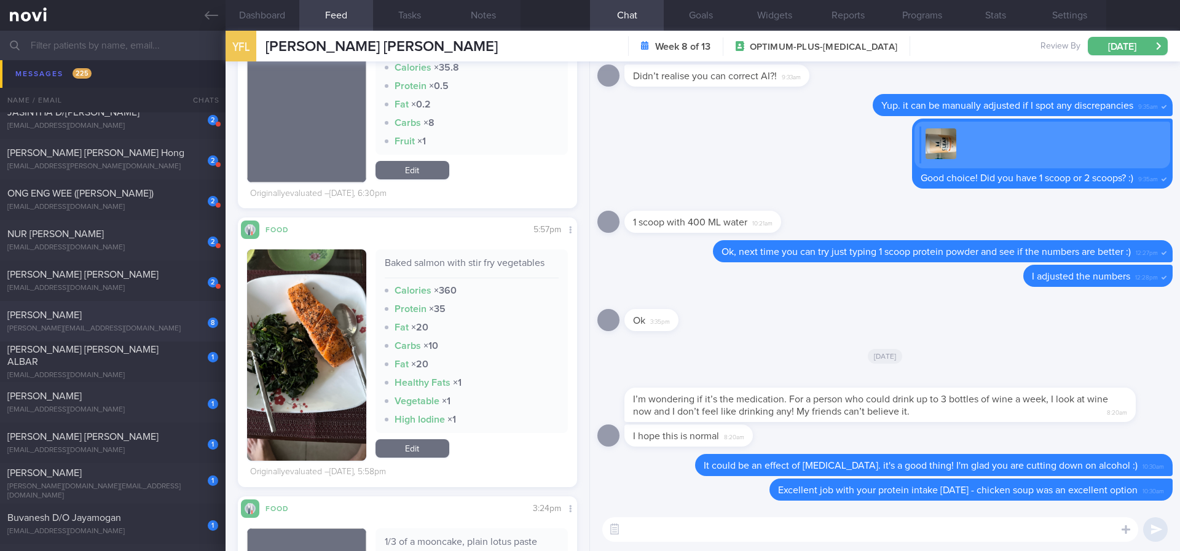
click at [157, 316] on div "[PERSON_NAME]" at bounding box center [111, 315] width 208 height 12
type input "Tracked. not compliant. too lazy to exercise"
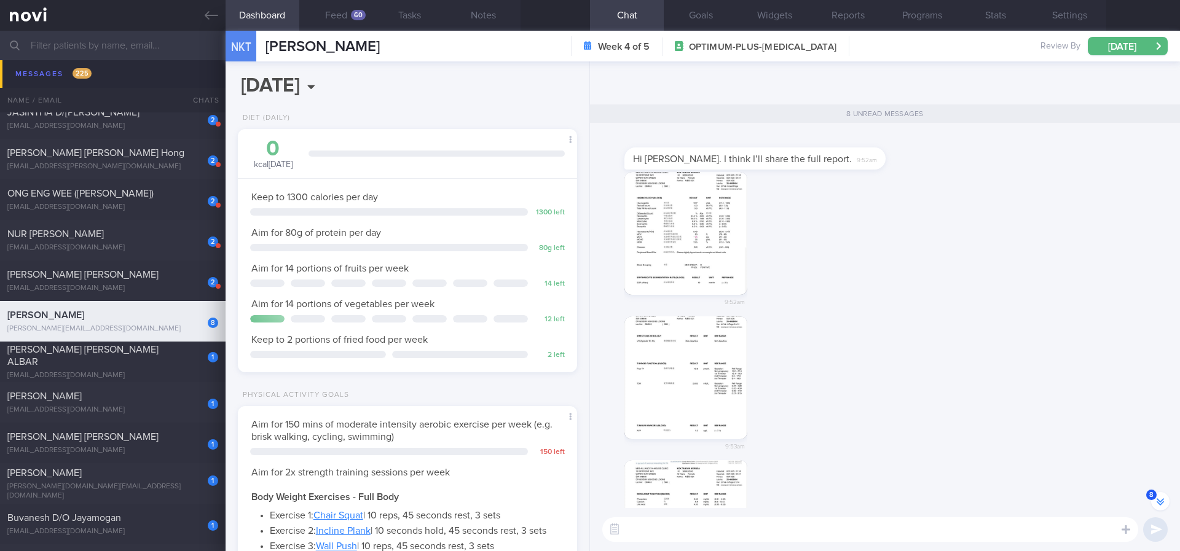
scroll to position [-4, 0]
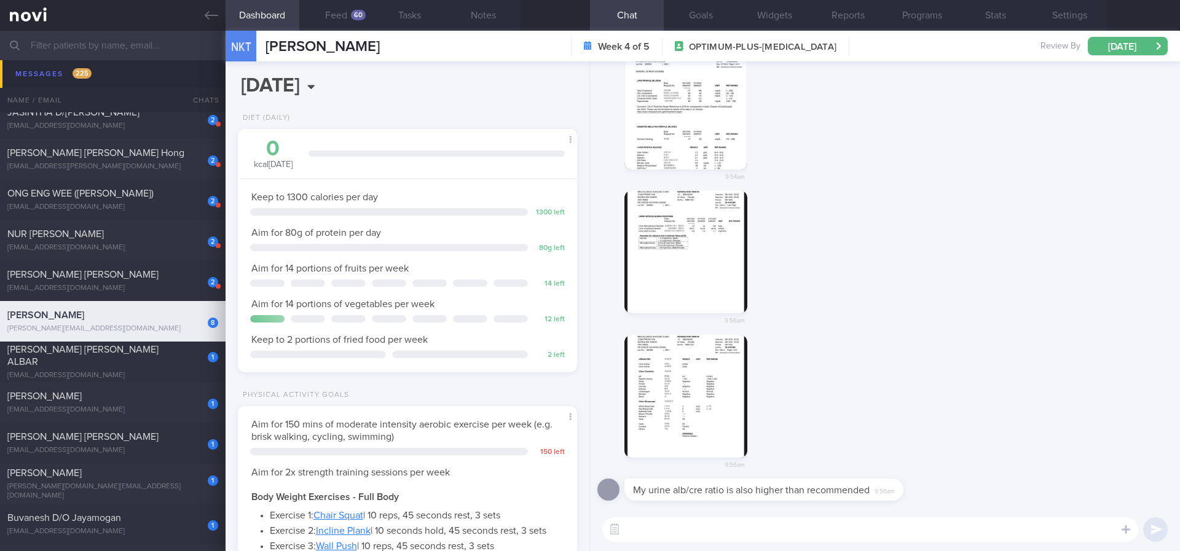
click at [769, 524] on textarea at bounding box center [870, 530] width 536 height 25
type textarea "G"
type textarea "Got it. I will forward the report to Dr Todd. Thank you!"
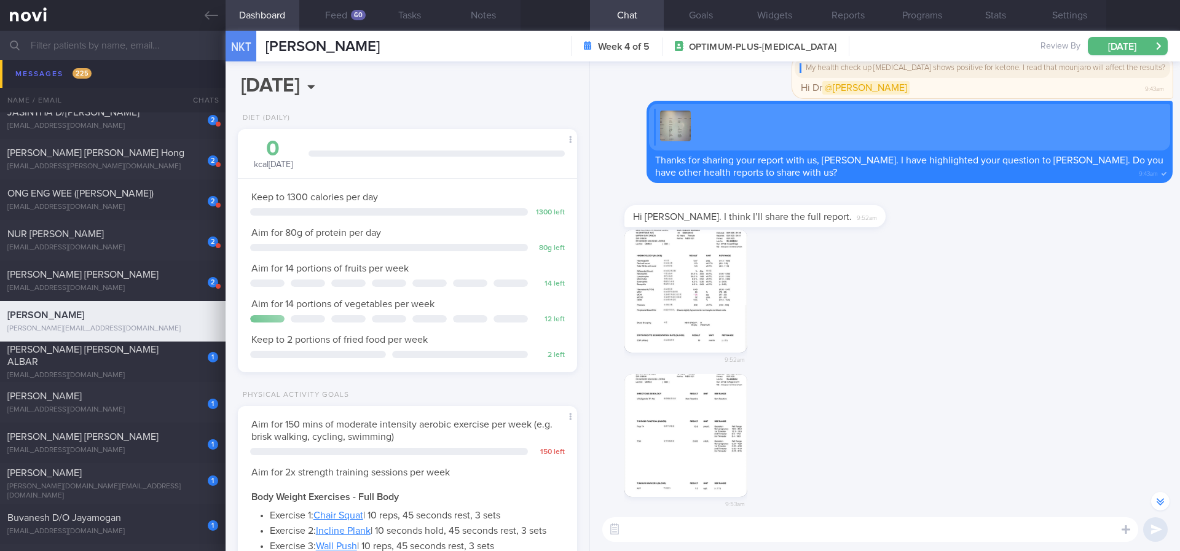
click at [723, 311] on button "button" at bounding box center [686, 291] width 123 height 123
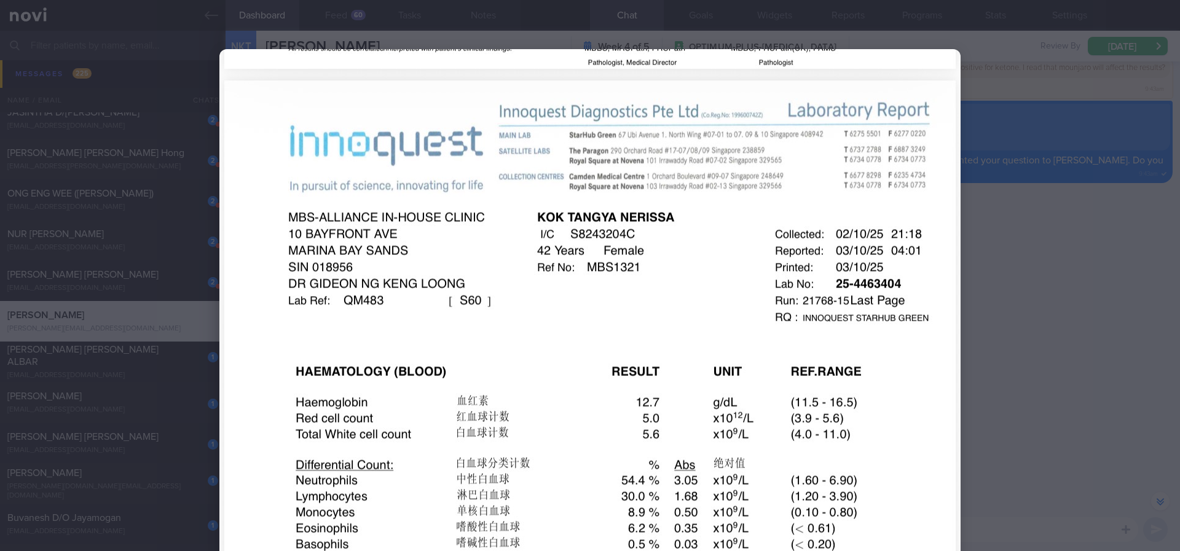
click at [1062, 358] on div at bounding box center [590, 275] width 1180 height 551
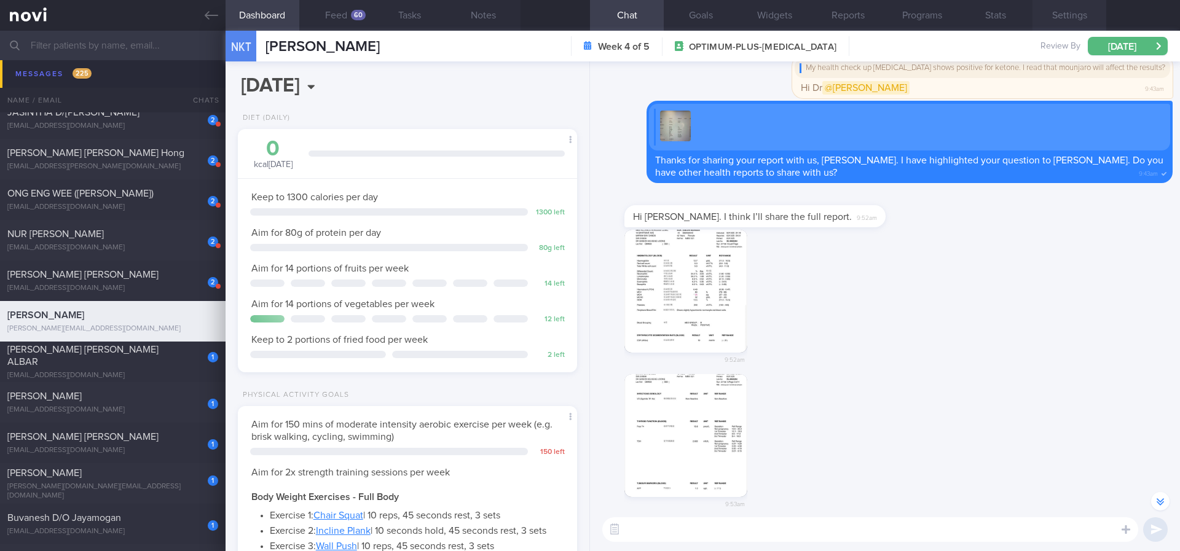
click at [1089, 10] on button "Settings" at bounding box center [1070, 15] width 74 height 31
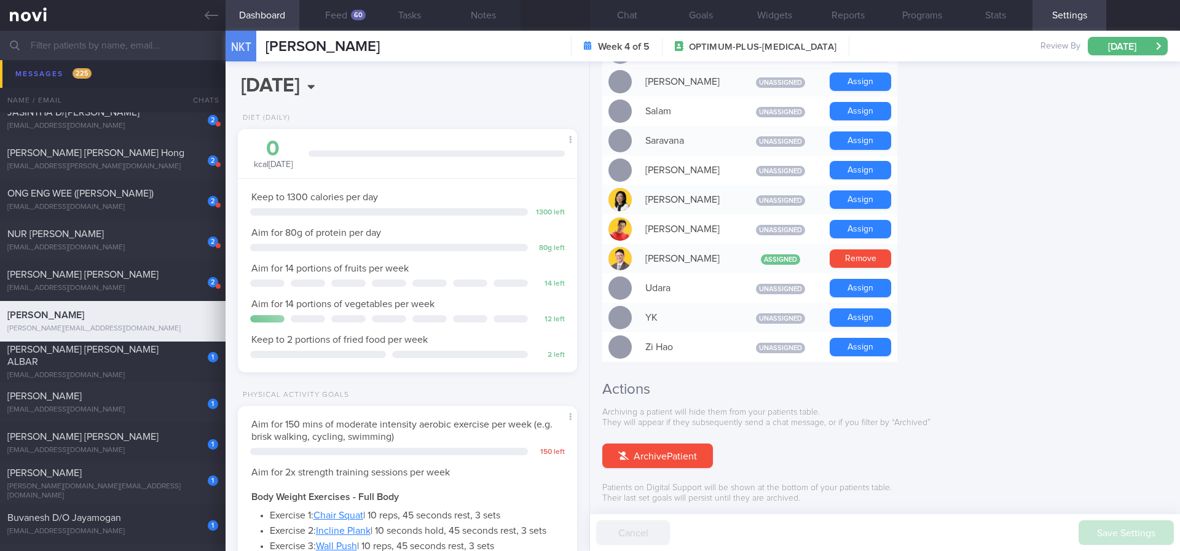
click at [637, 20] on button "Chat" at bounding box center [627, 15] width 74 height 31
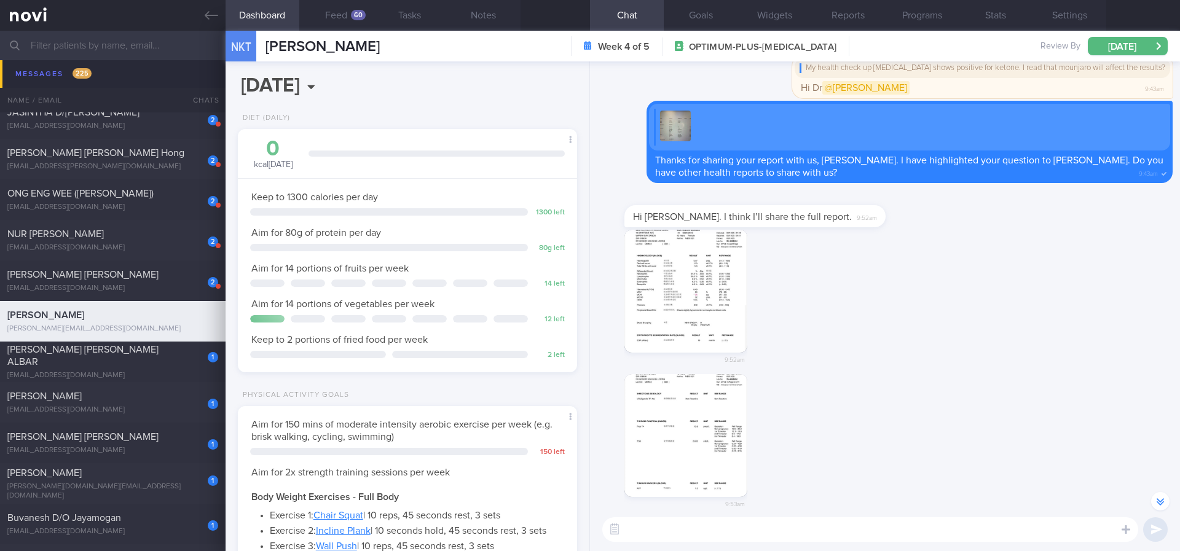
click at [1029, 277] on div "9:52am" at bounding box center [884, 302] width 575 height 144
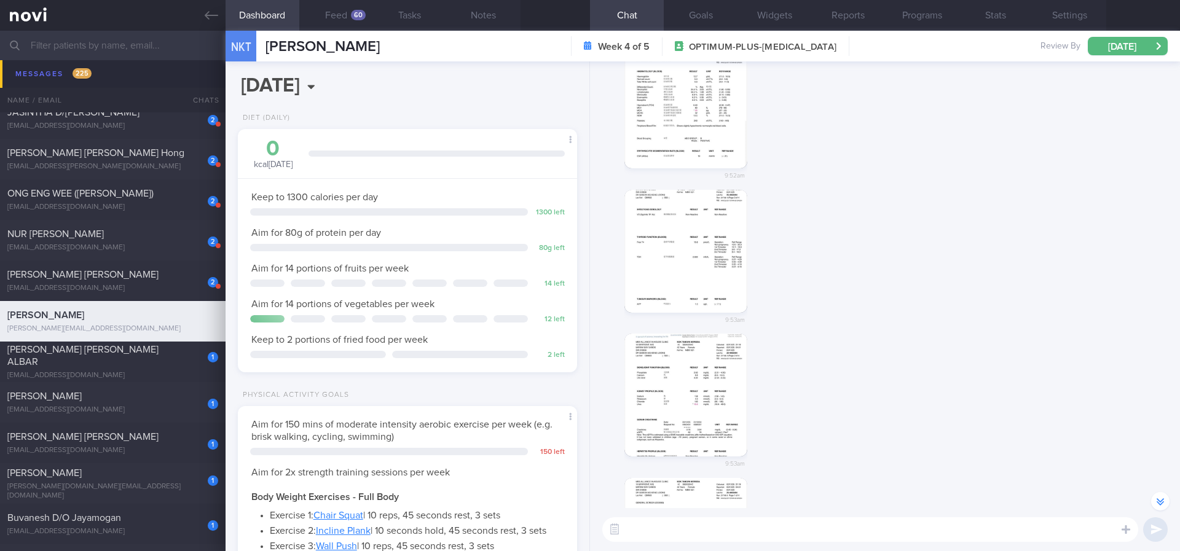
click at [703, 267] on button "button" at bounding box center [686, 251] width 123 height 123
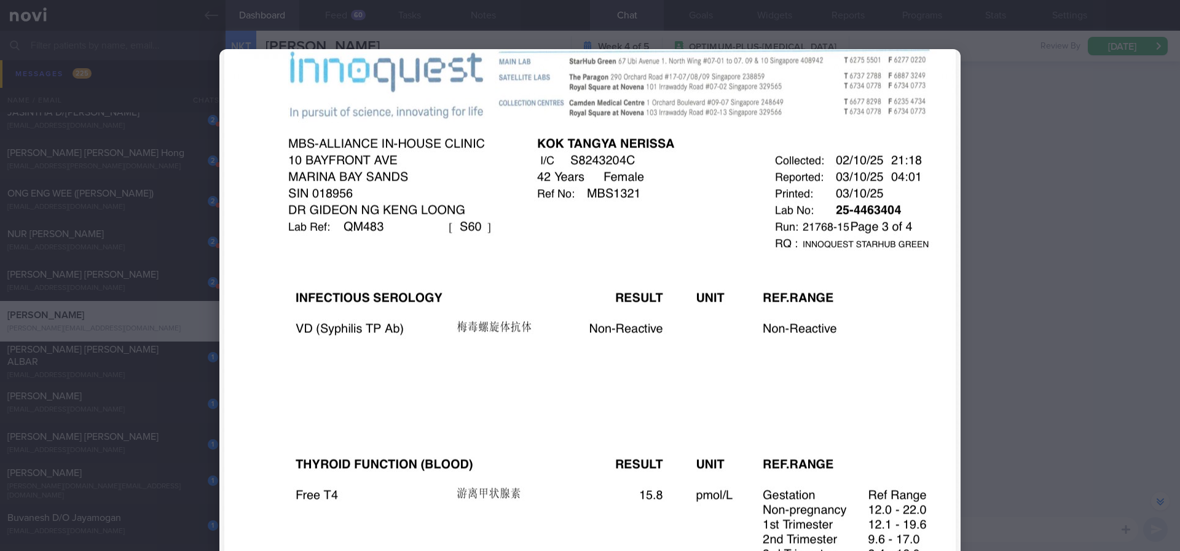
click at [1051, 262] on div at bounding box center [590, 275] width 1180 height 551
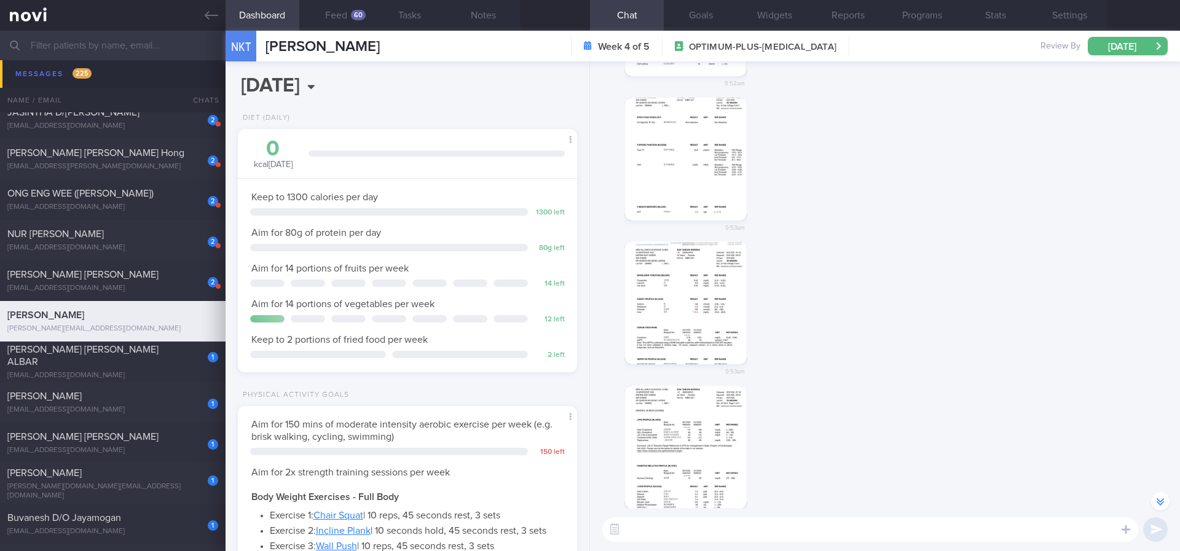
scroll to position [-553, 0]
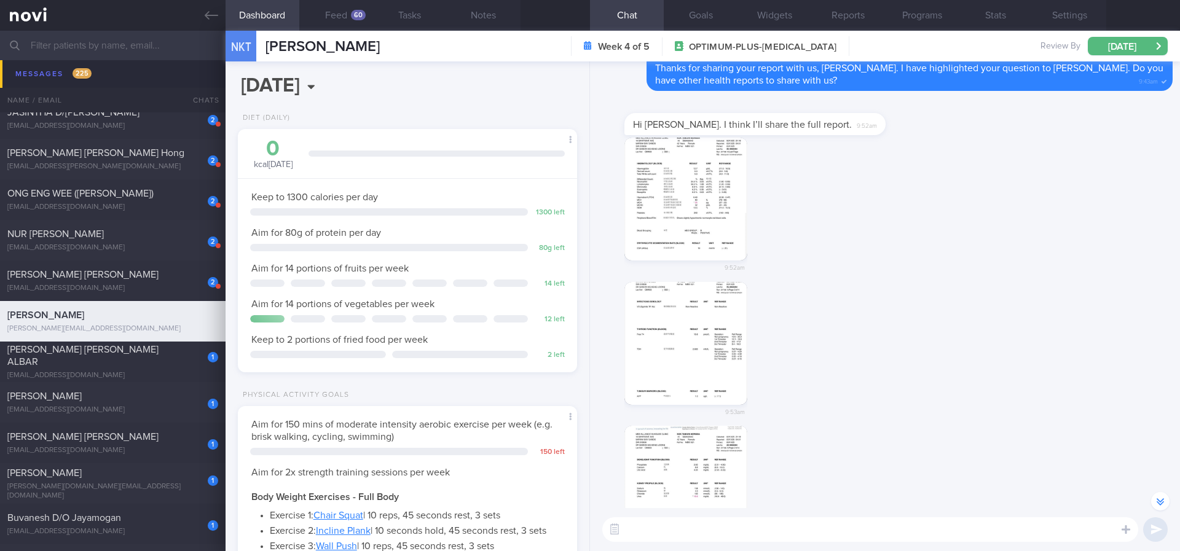
click at [1027, 312] on div "9:53am" at bounding box center [884, 354] width 575 height 144
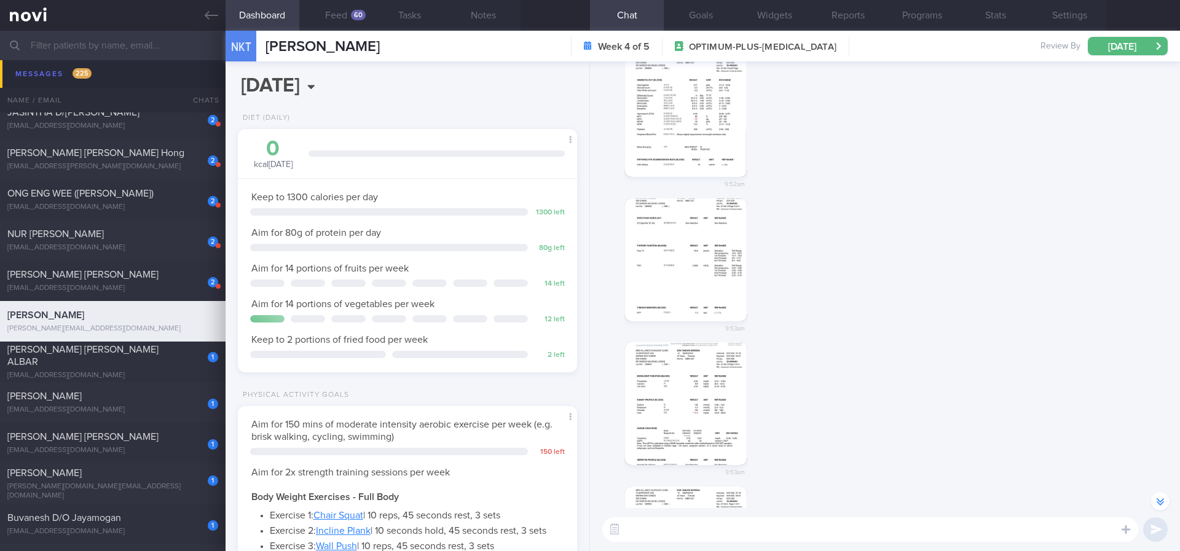
scroll to position [-461, 0]
click at [712, 372] on button "button" at bounding box center [686, 395] width 123 height 123
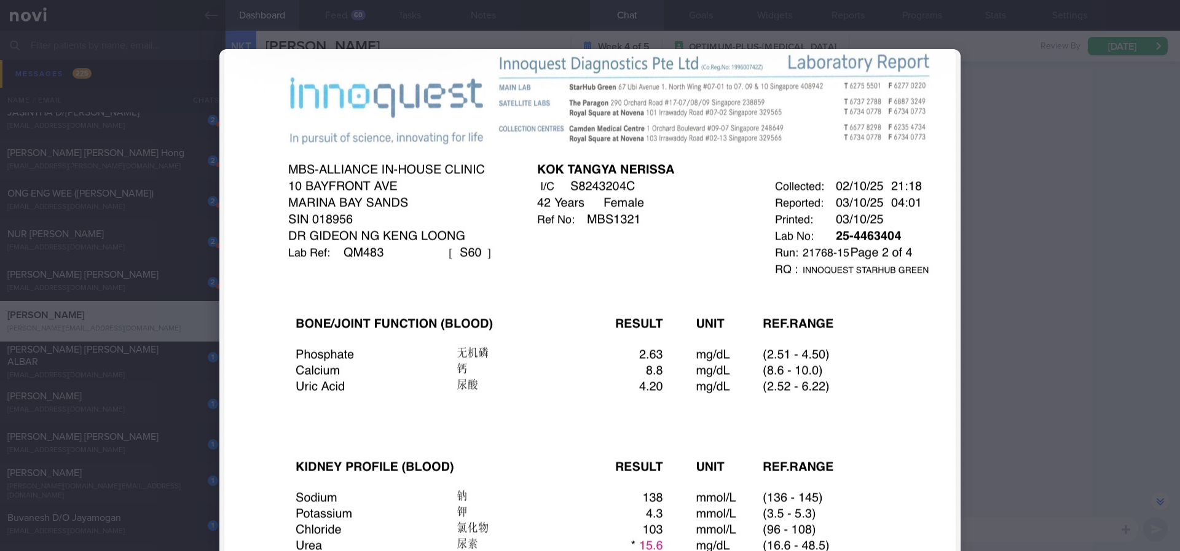
click at [1100, 278] on div at bounding box center [590, 275] width 1180 height 551
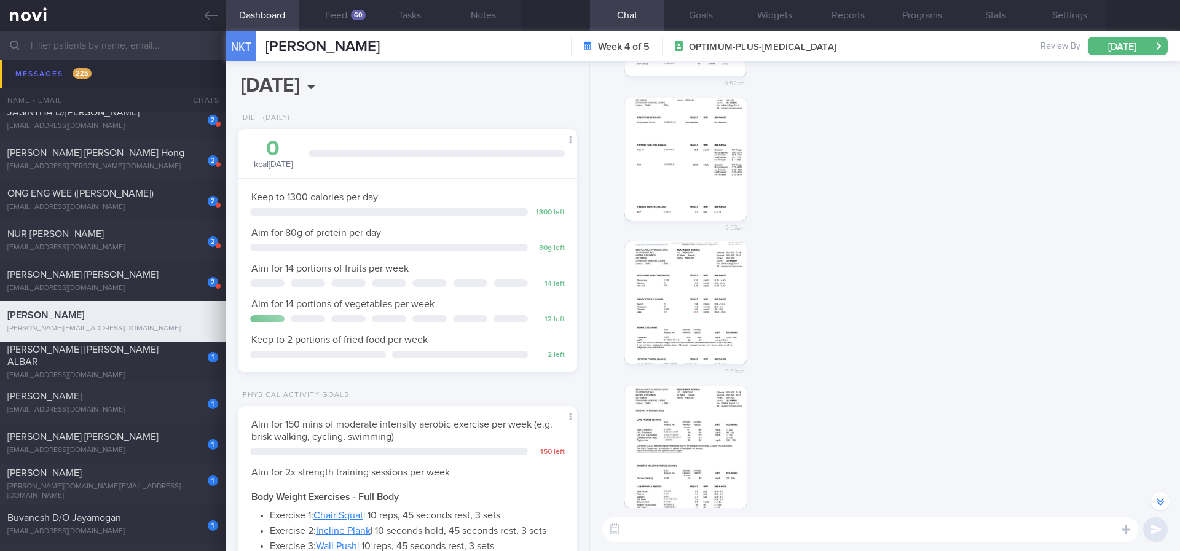
scroll to position [-277, 0]
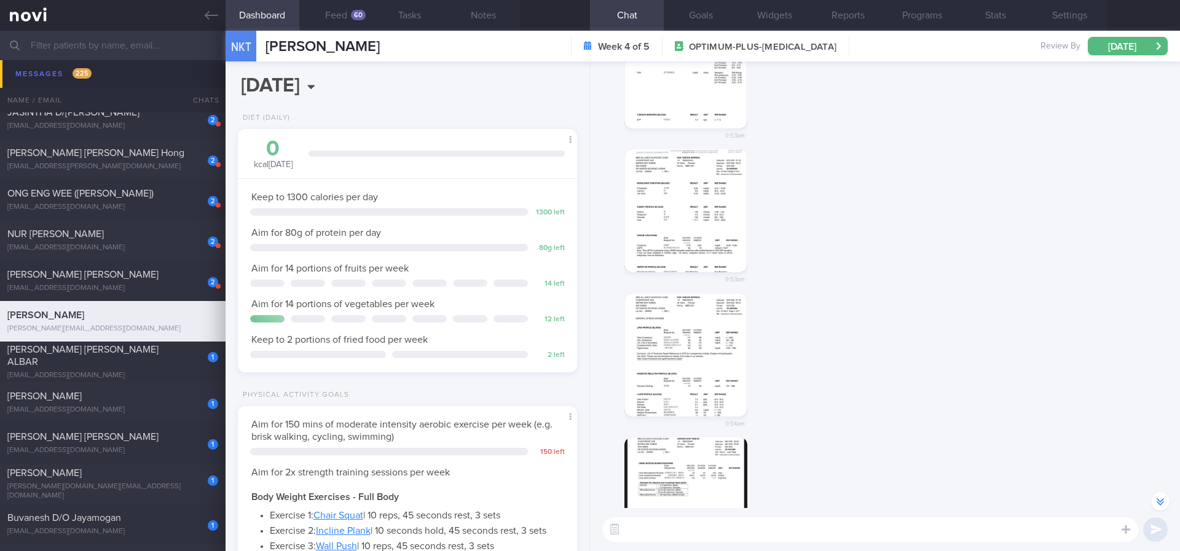
click at [688, 331] on img "button" at bounding box center [686, 355] width 123 height 123
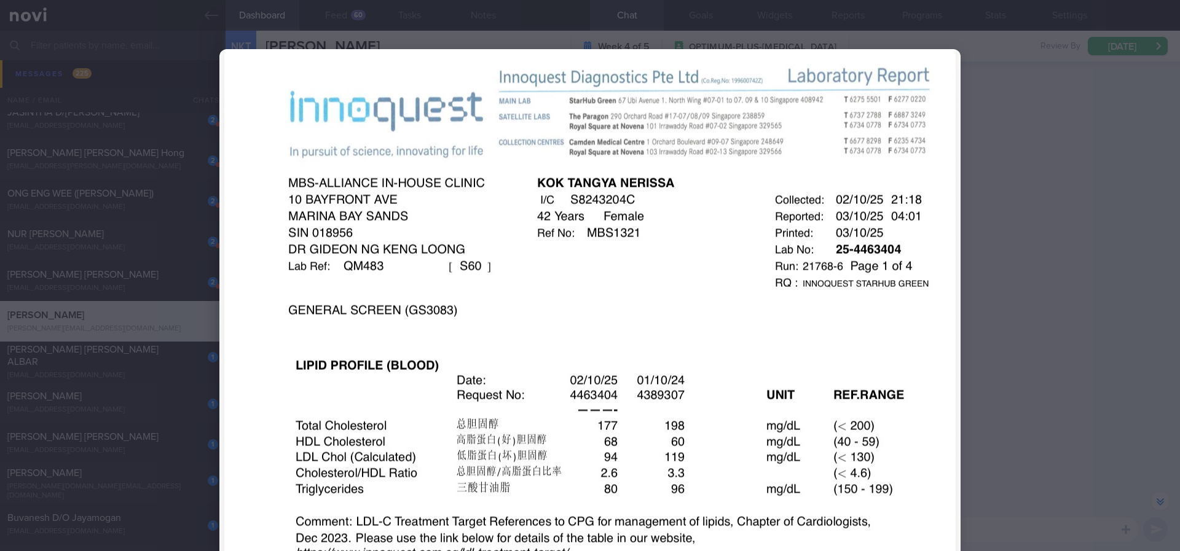
click at [1032, 300] on div at bounding box center [590, 275] width 1180 height 551
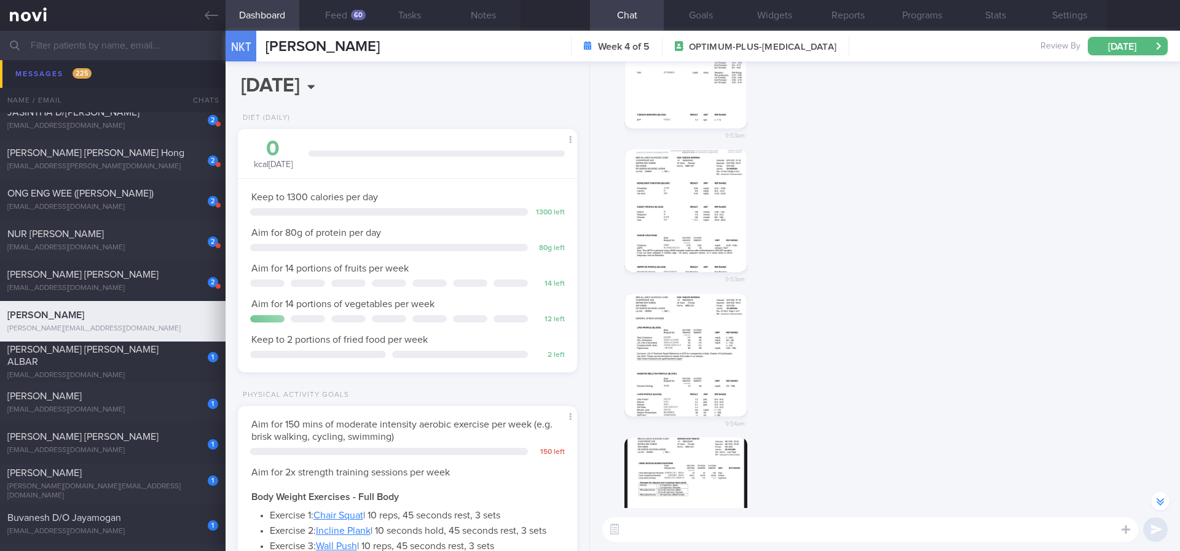
scroll to position [-93, 0]
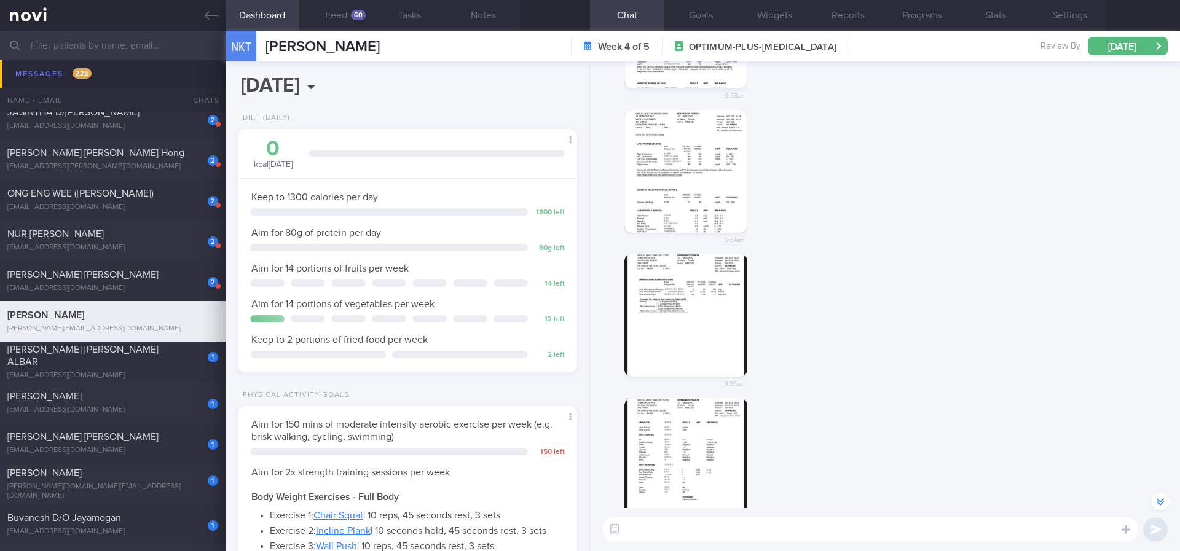
click at [696, 331] on button "button" at bounding box center [686, 315] width 123 height 123
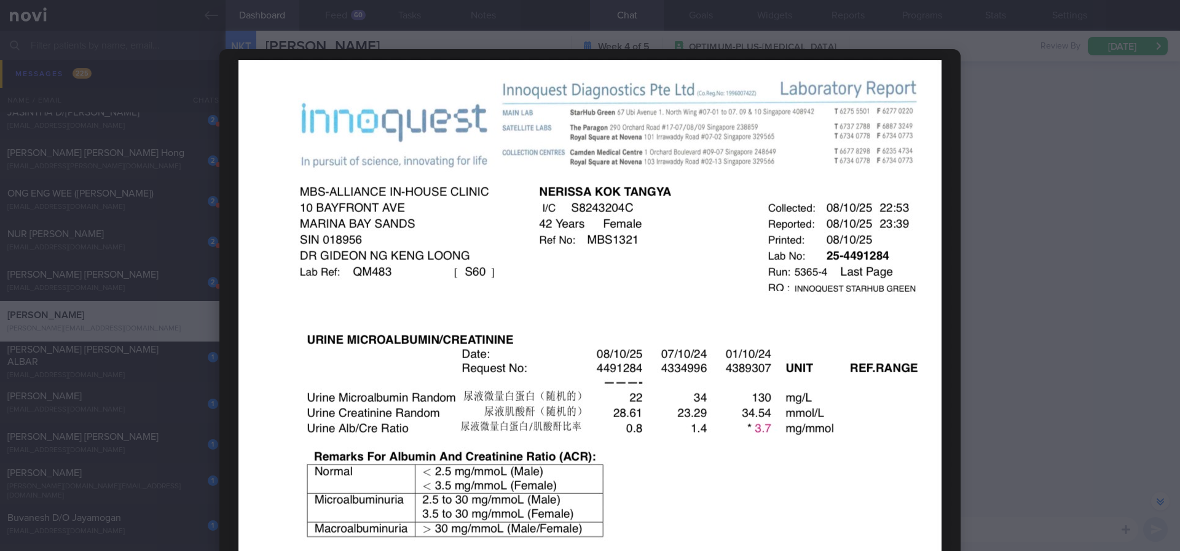
click at [1055, 284] on div at bounding box center [590, 275] width 1180 height 551
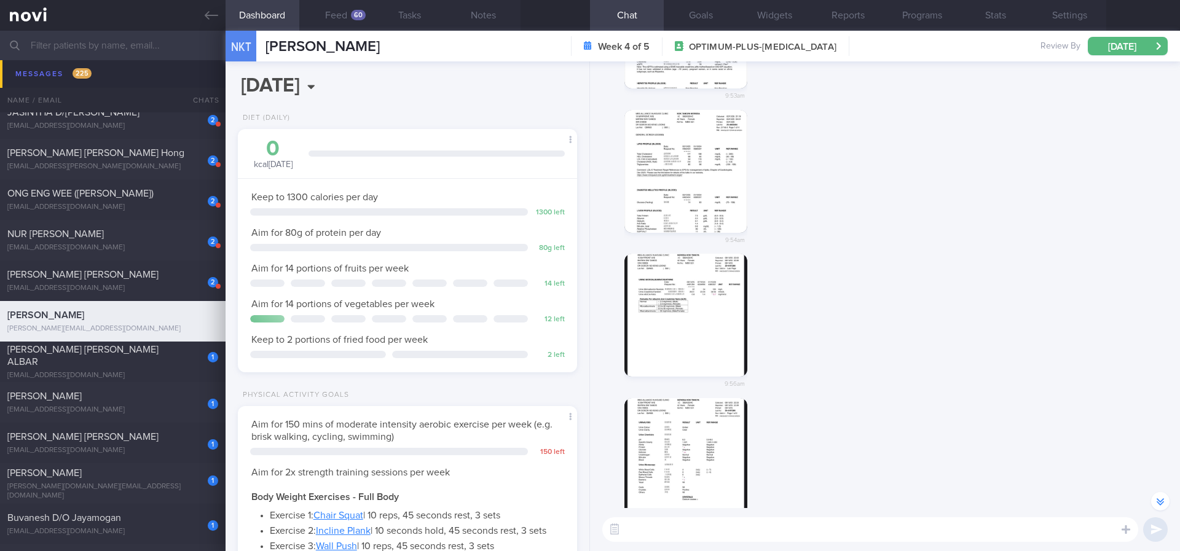
scroll to position [0, 0]
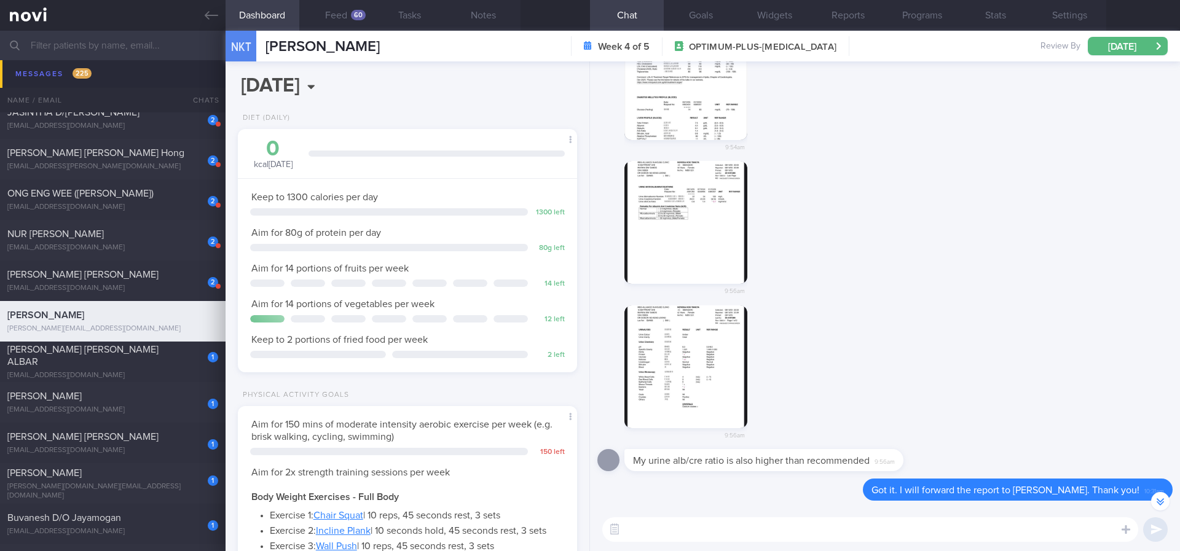
click at [703, 355] on button "button" at bounding box center [686, 366] width 123 height 123
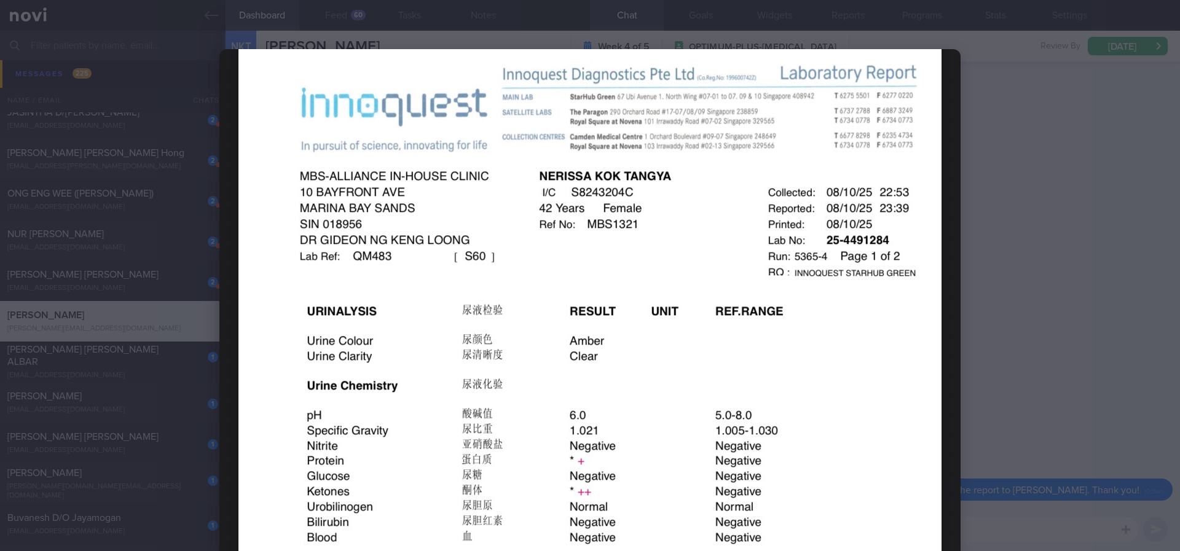
scroll to position [369, 0]
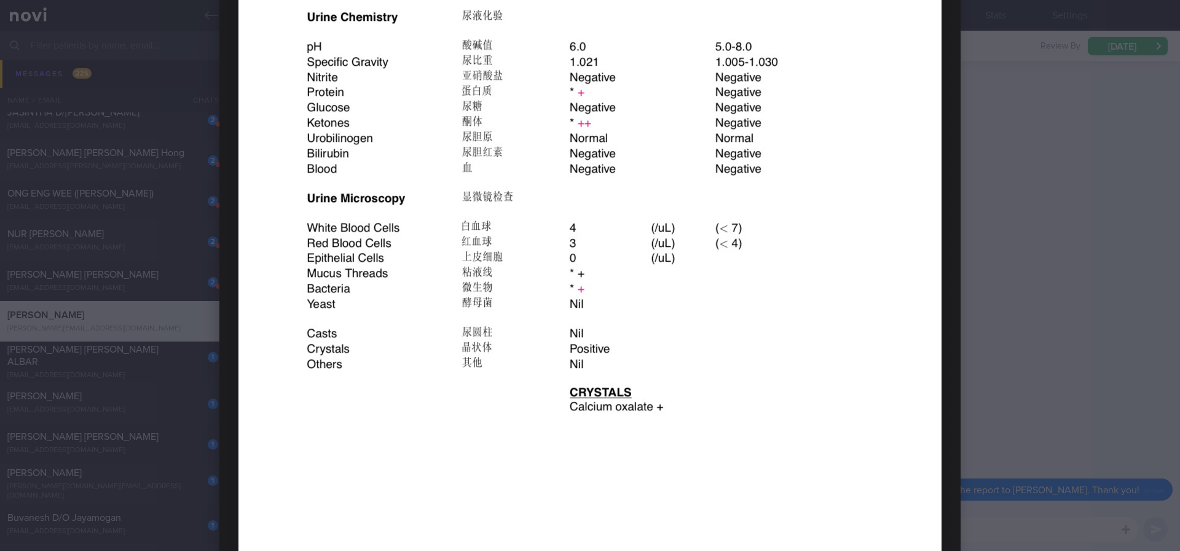
click at [965, 278] on div at bounding box center [590, 166] width 840 height 1070
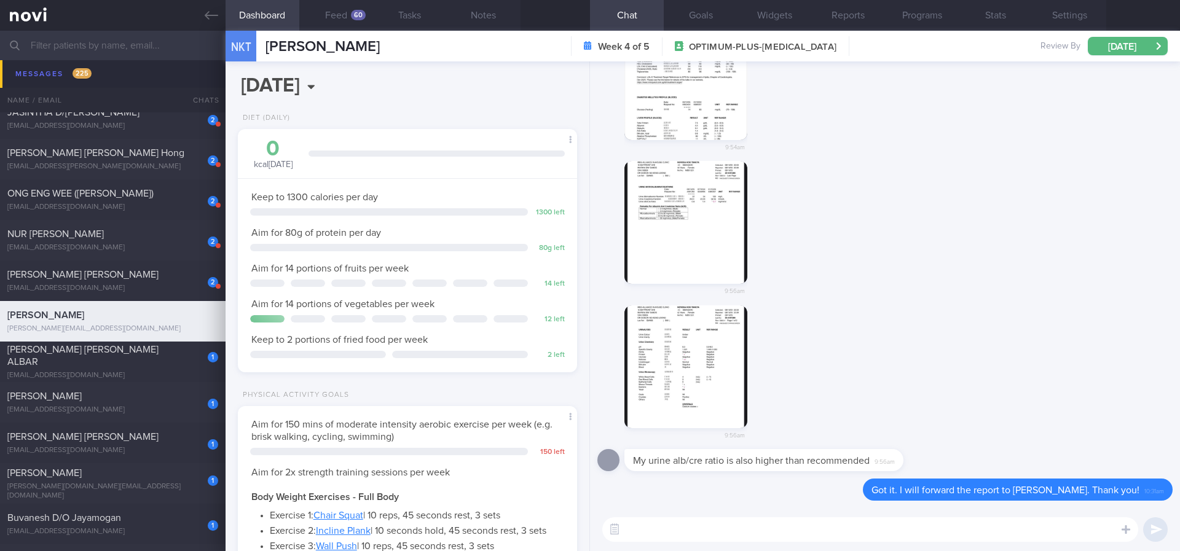
drag, startPoint x: 1009, startPoint y: 275, endPoint x: 957, endPoint y: 308, distance: 61.9
click at [1009, 275] on div "9:56am" at bounding box center [884, 233] width 575 height 144
click at [721, 373] on img "button" at bounding box center [686, 366] width 123 height 123
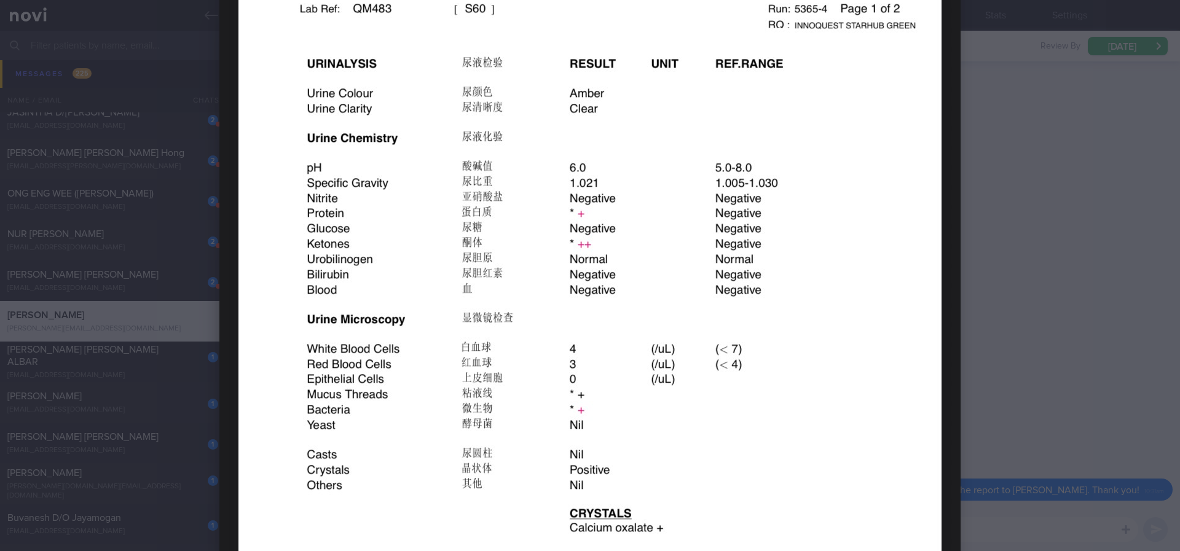
scroll to position [277, 0]
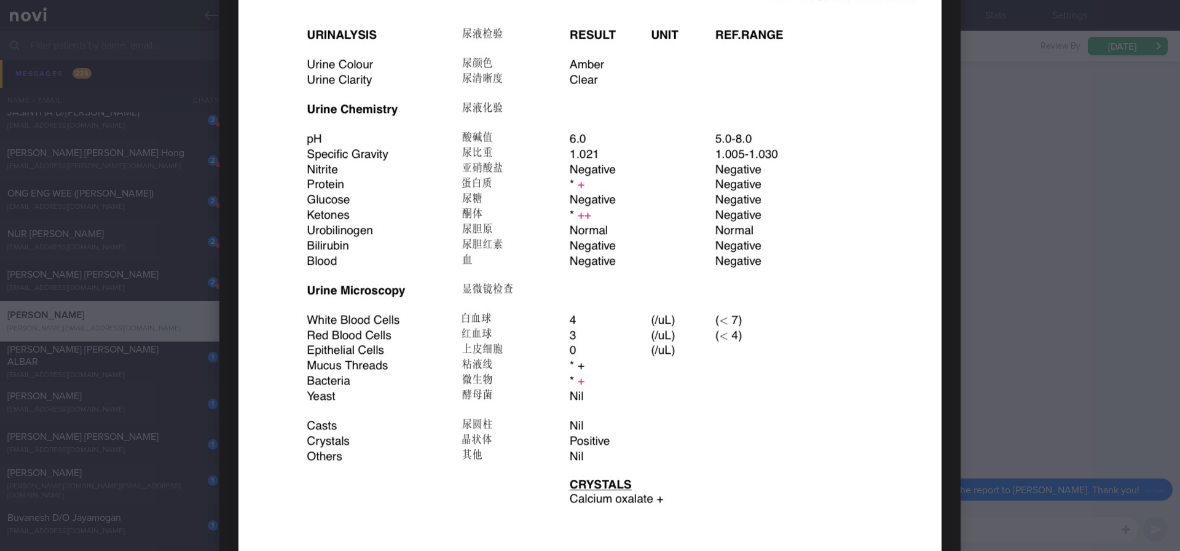
click at [1035, 334] on div at bounding box center [590, 275] width 1180 height 551
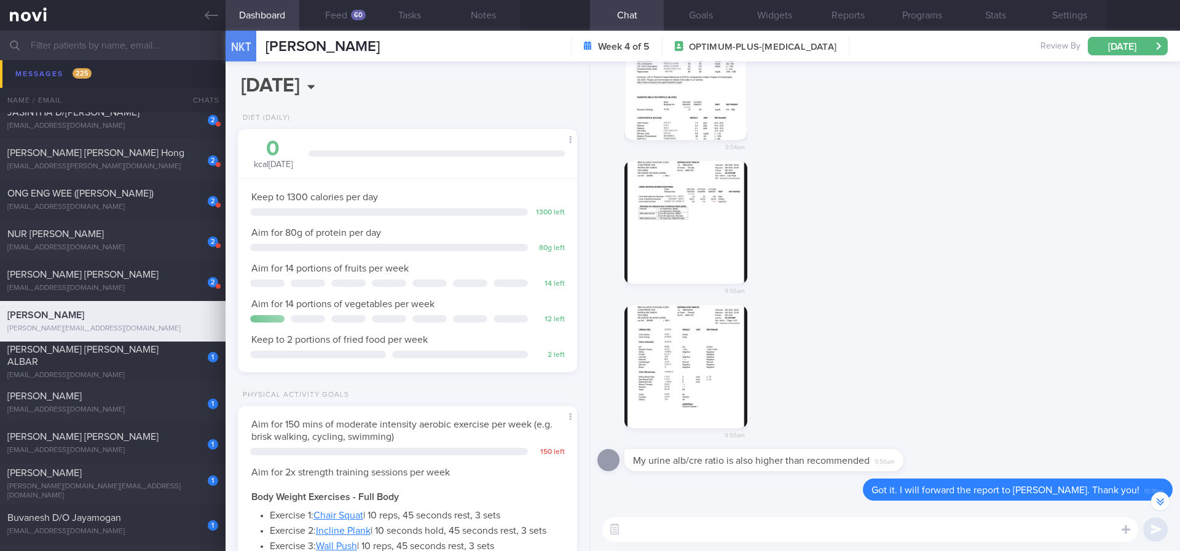
scroll to position [-92, 0]
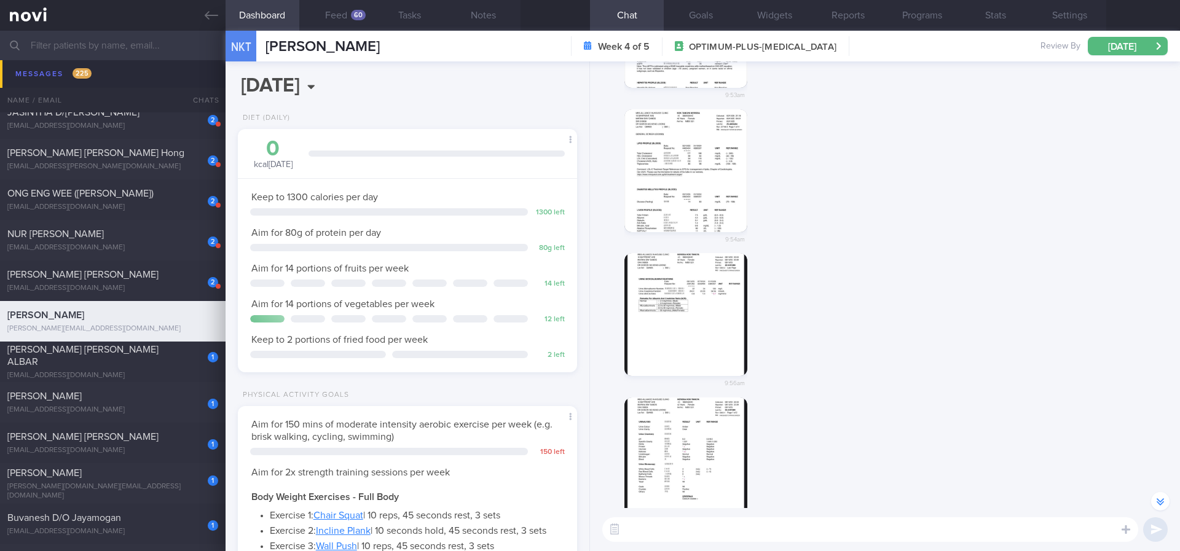
click at [682, 341] on button "button" at bounding box center [686, 314] width 123 height 123
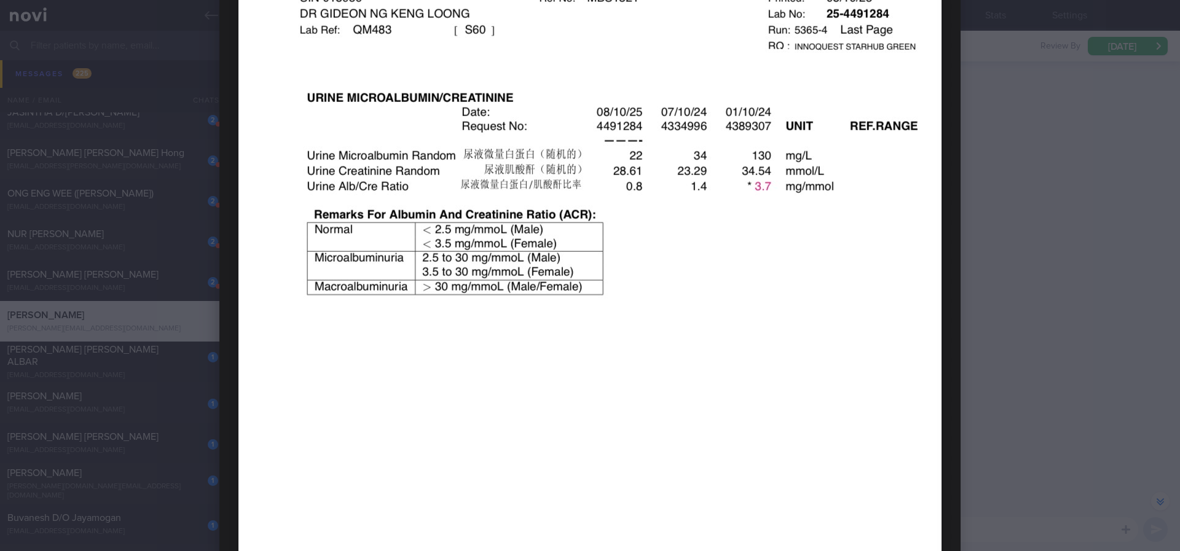
scroll to position [277, 0]
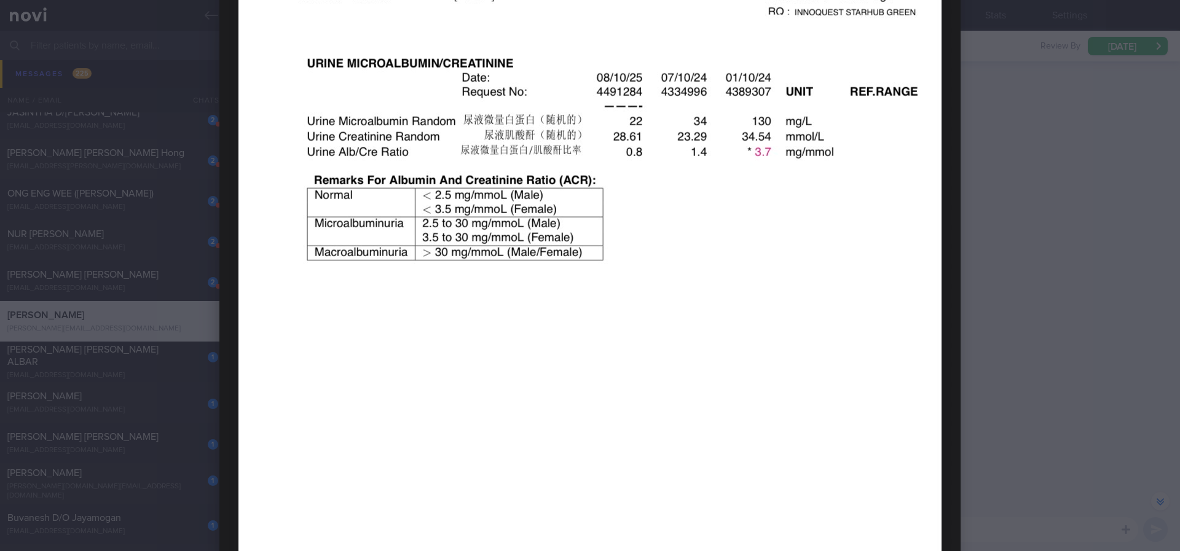
click at [988, 248] on div at bounding box center [590, 275] width 840 height 1105
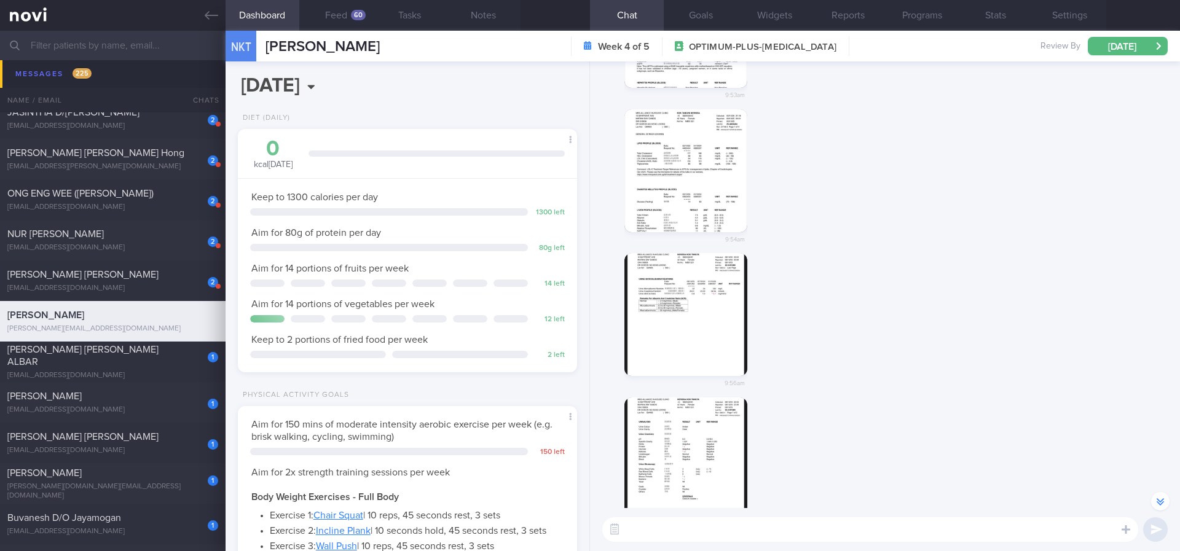
click at [1146, 307] on div "9:56am" at bounding box center [884, 325] width 575 height 144
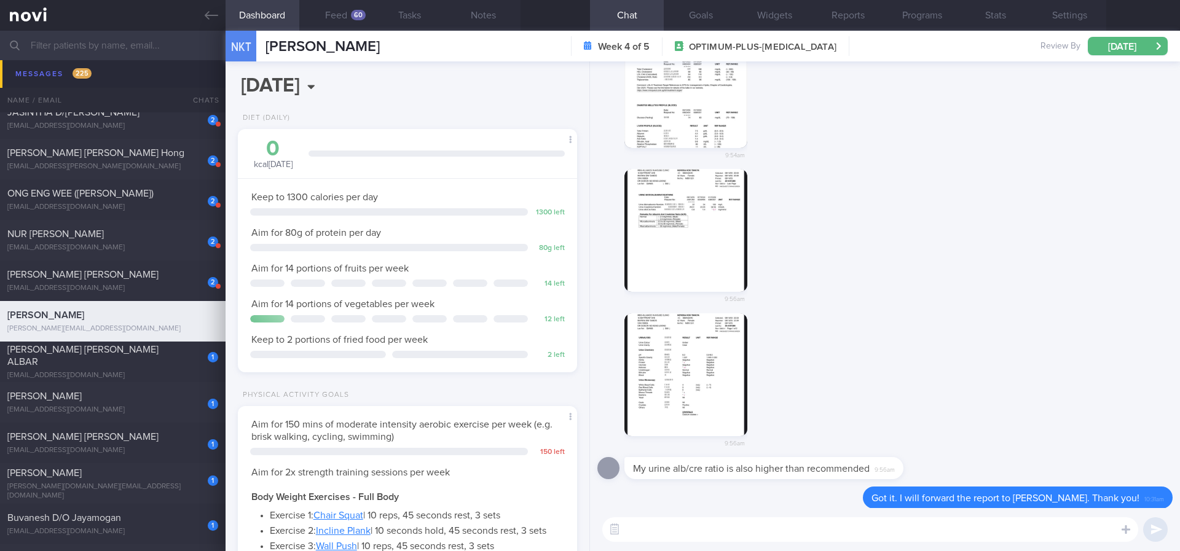
scroll to position [0, 0]
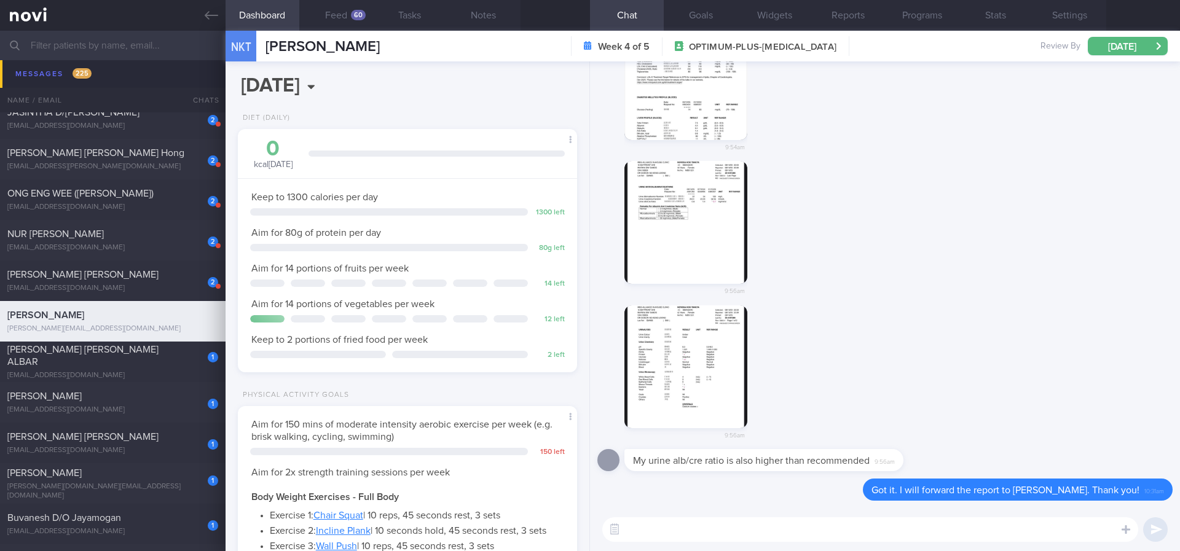
click at [690, 224] on button "button" at bounding box center [686, 222] width 123 height 123
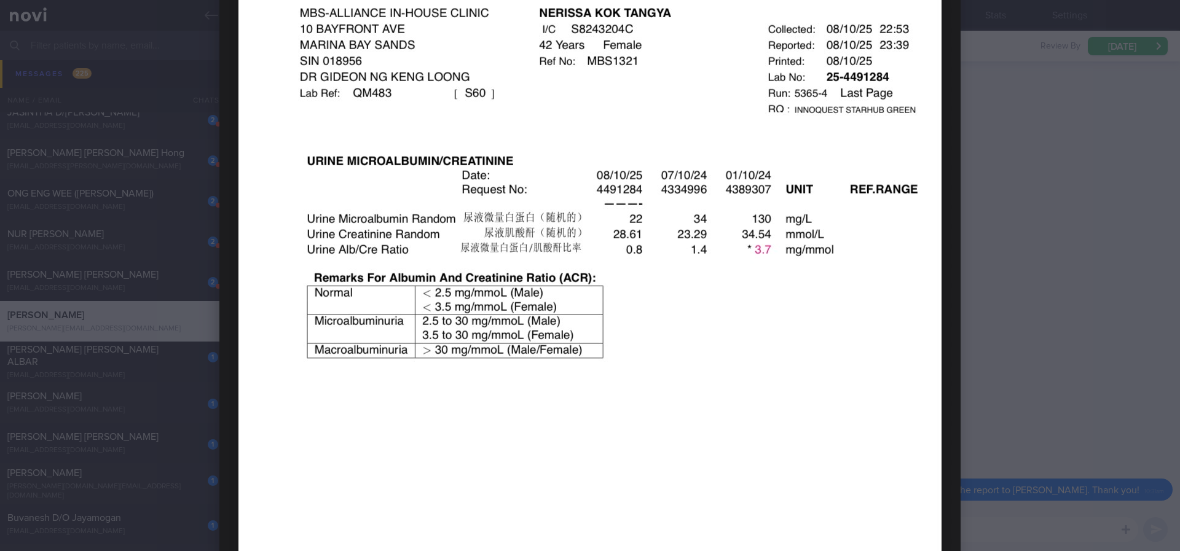
scroll to position [277, 0]
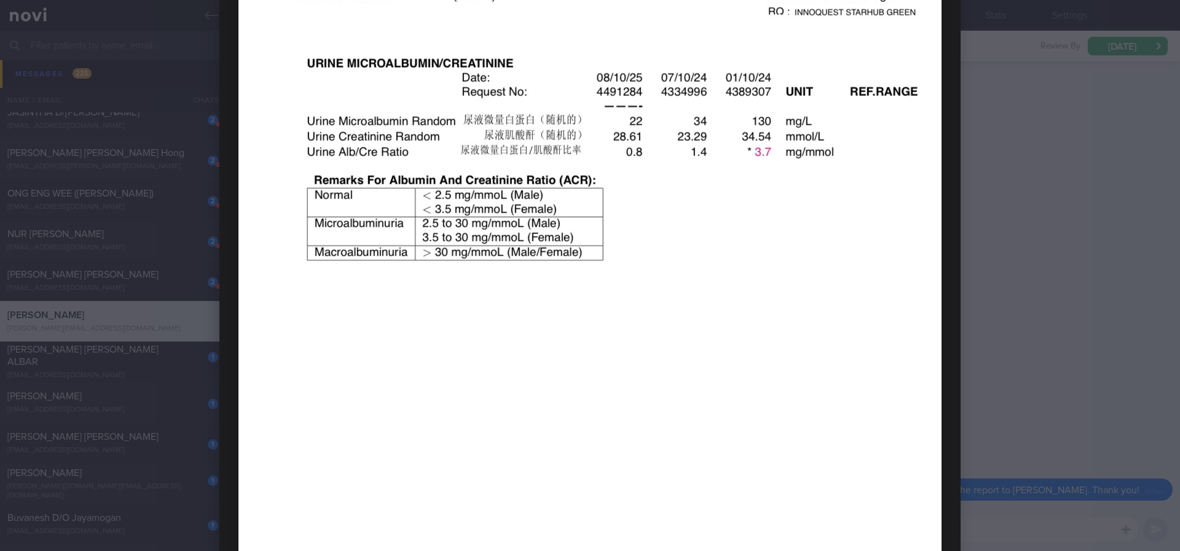
click at [1012, 311] on div at bounding box center [590, 275] width 1180 height 551
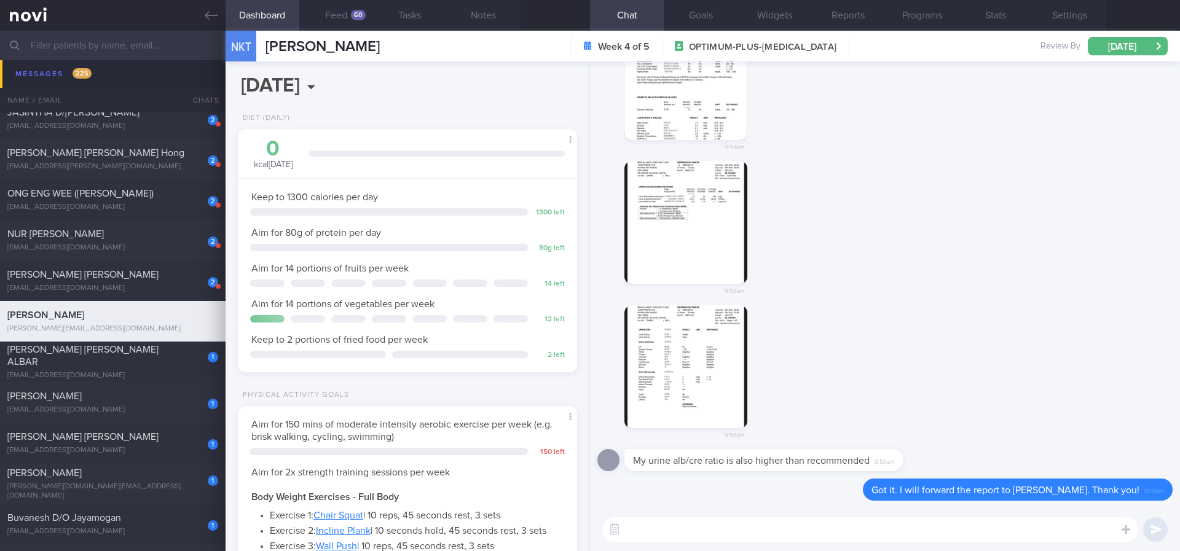
click at [1042, 320] on div "9:56am" at bounding box center [884, 377] width 575 height 144
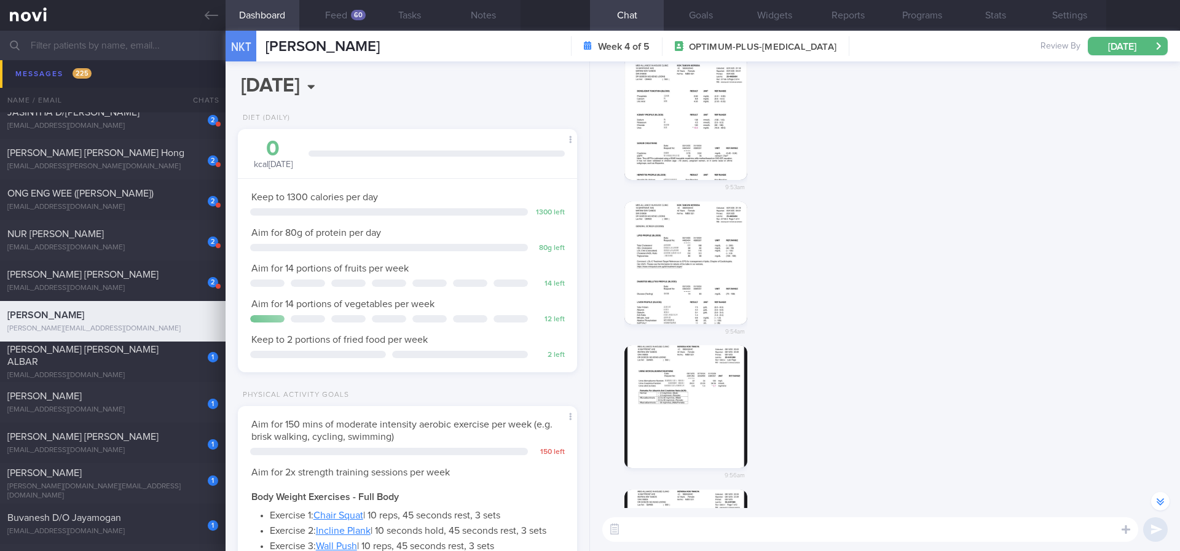
click at [715, 238] on button "button" at bounding box center [686, 263] width 123 height 123
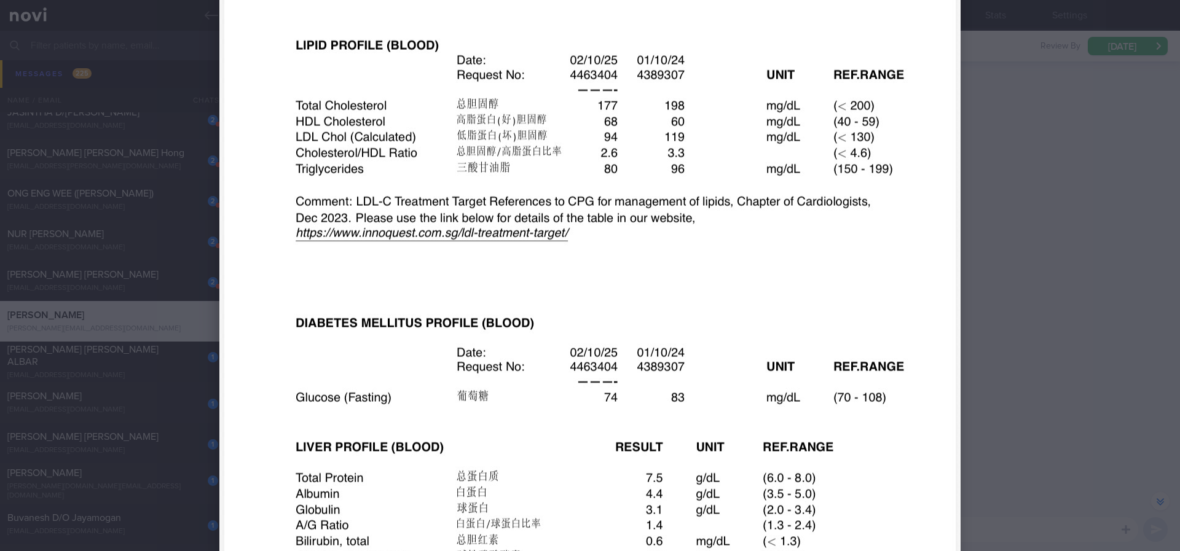
scroll to position [369, 0]
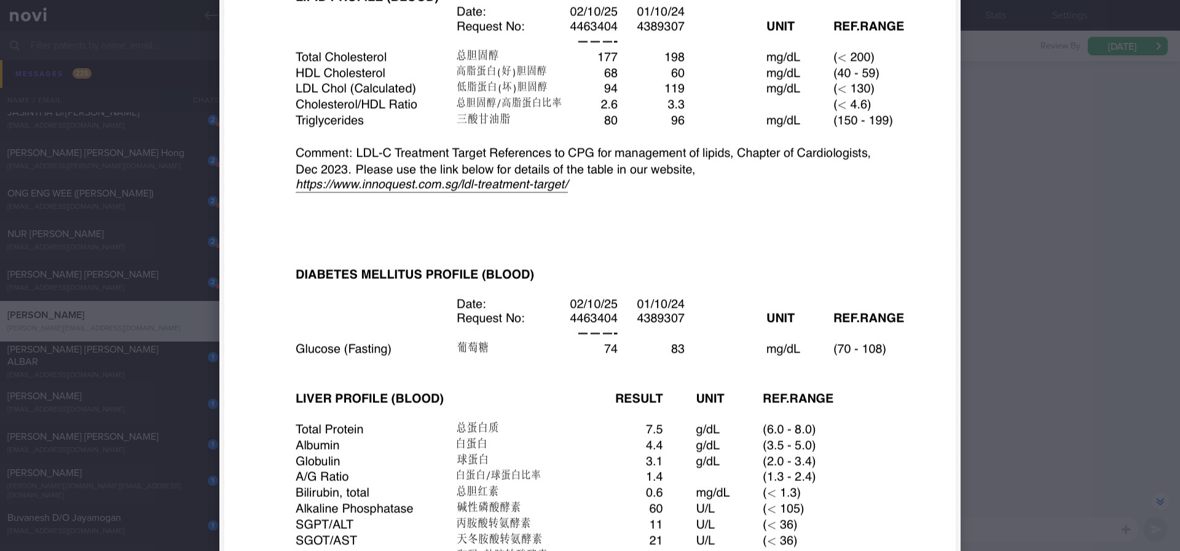
click at [995, 330] on div at bounding box center [590, 162] width 840 height 1062
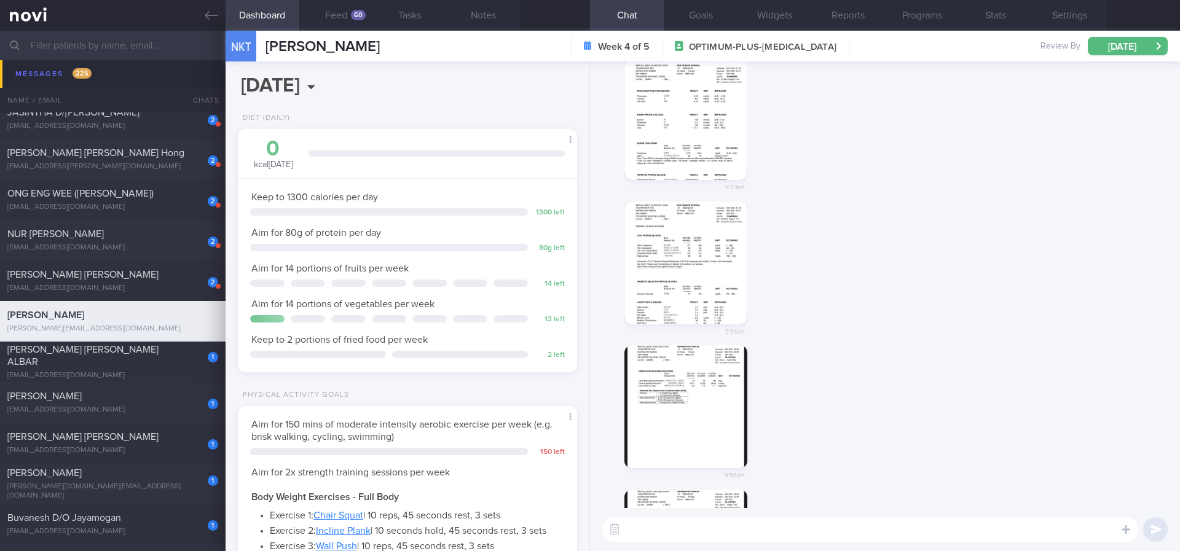
scroll to position [0, 0]
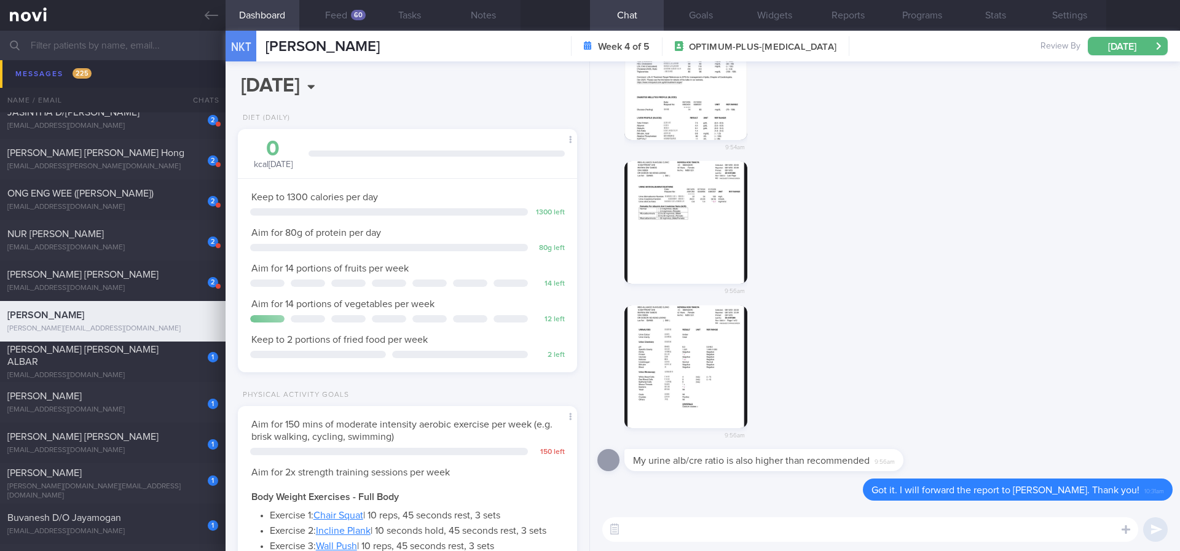
click at [1062, 290] on div "9:56am" at bounding box center [884, 233] width 575 height 144
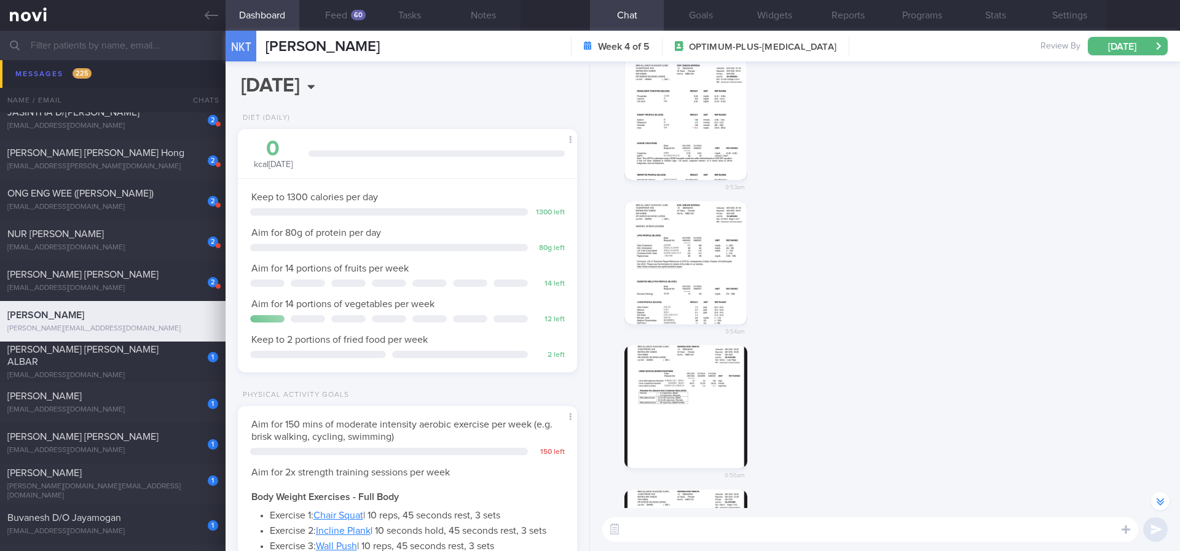
click at [685, 282] on button "button" at bounding box center [686, 263] width 123 height 123
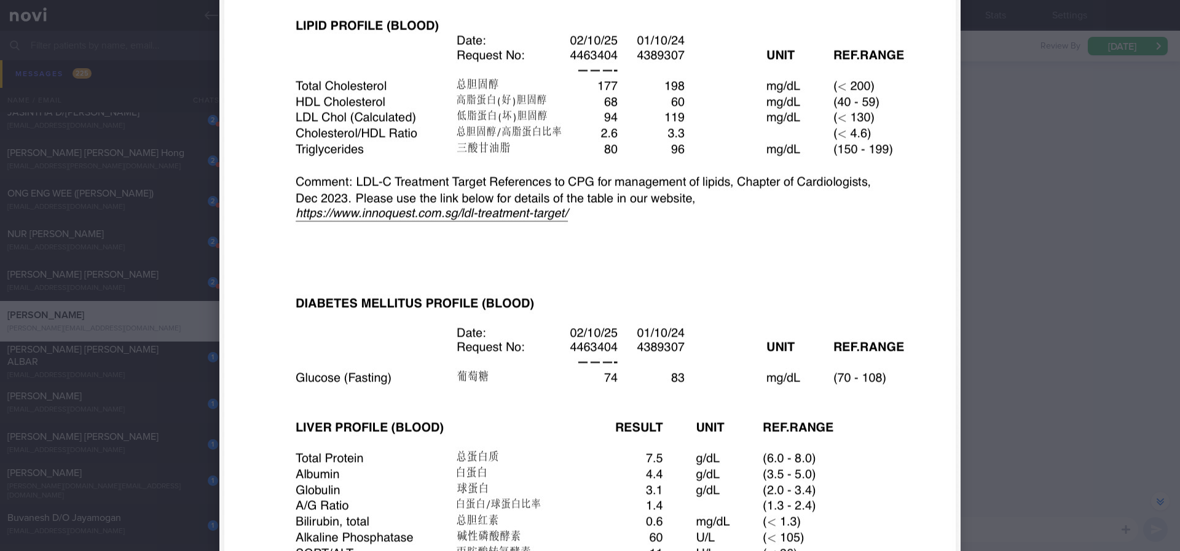
scroll to position [369, 0]
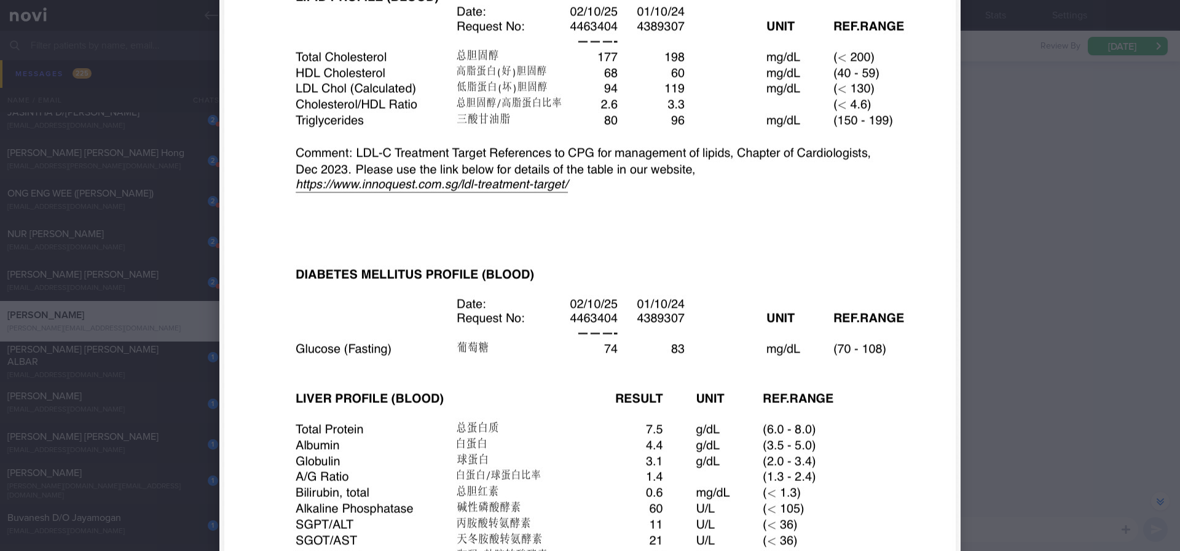
click at [1009, 278] on div at bounding box center [590, 275] width 1180 height 551
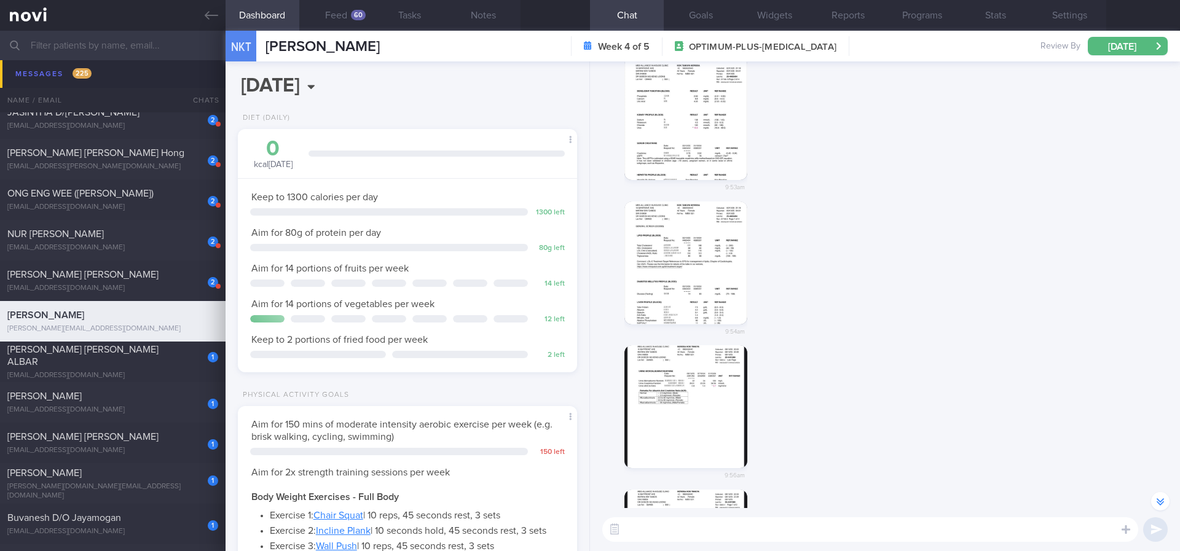
scroll to position [-276, 0]
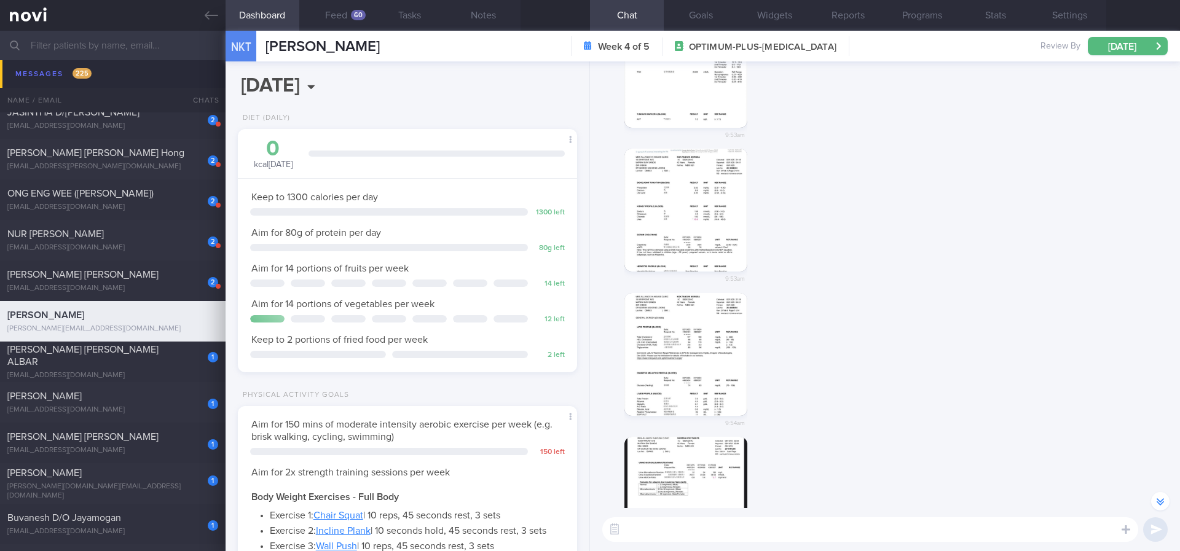
click at [696, 231] on button "button" at bounding box center [686, 210] width 123 height 123
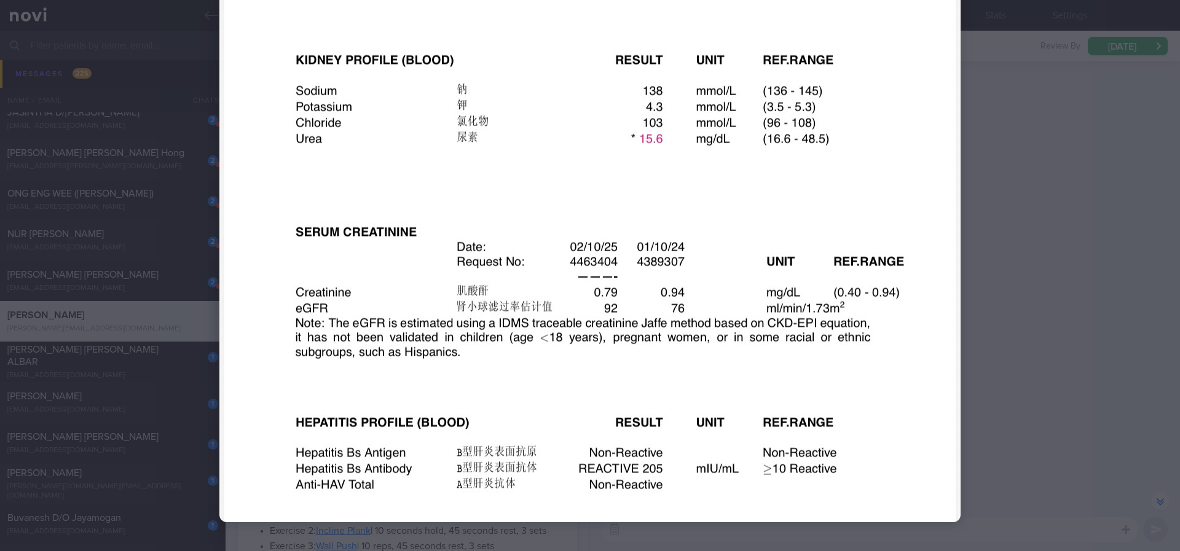
scroll to position [427, 0]
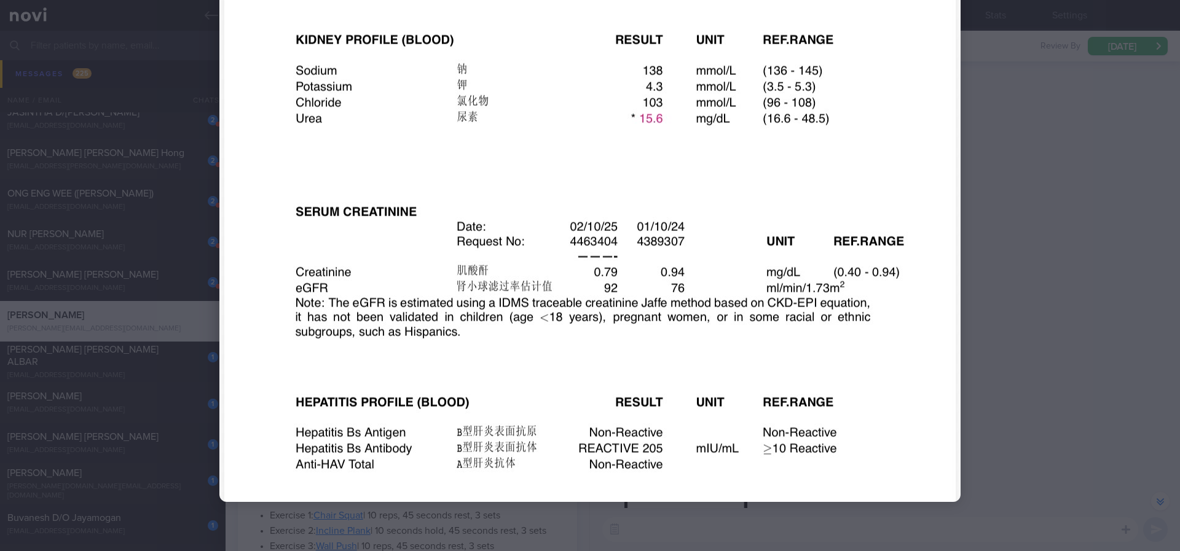
click at [975, 289] on div at bounding box center [590, 62] width 840 height 979
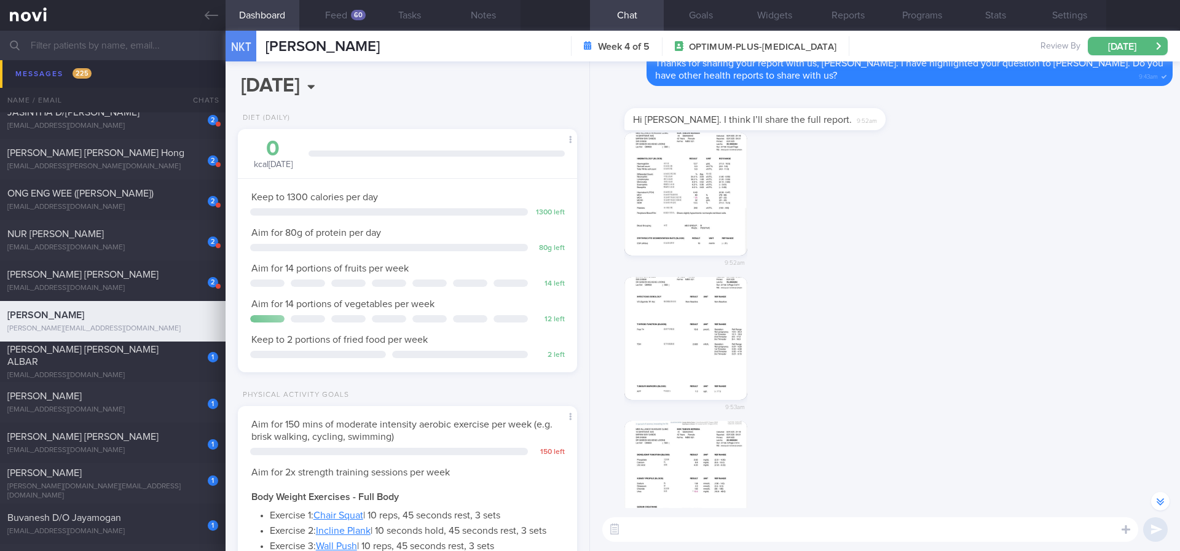
scroll to position [-553, 0]
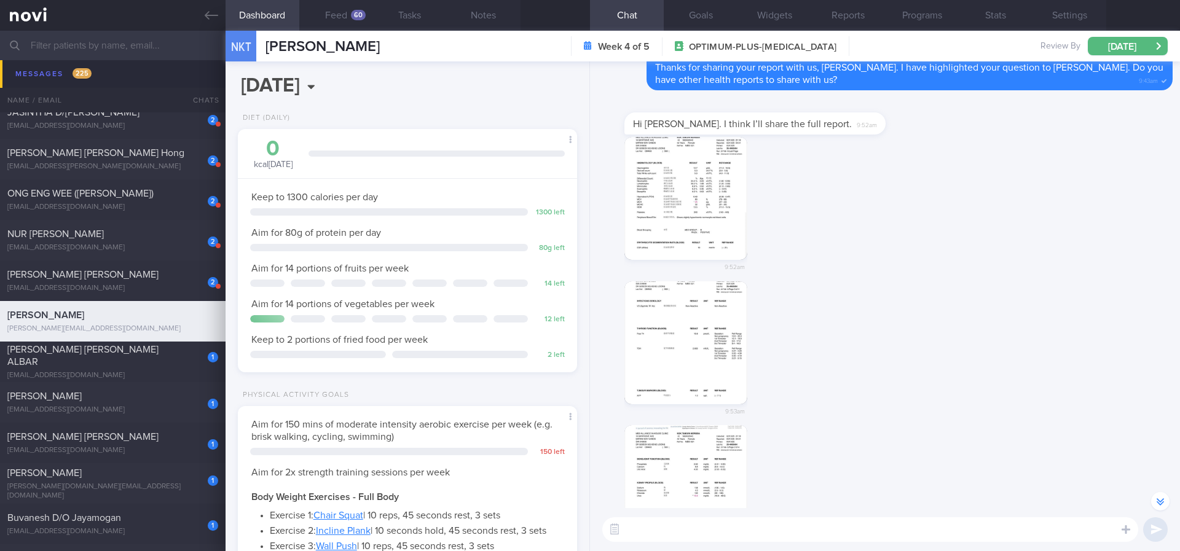
click at [665, 305] on button "button" at bounding box center [686, 343] width 123 height 123
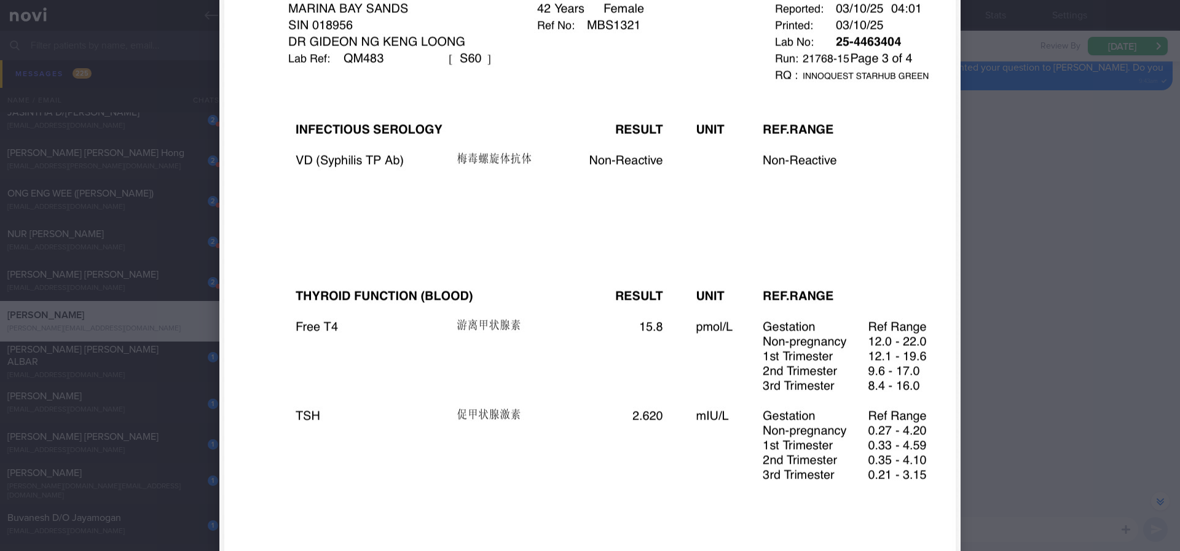
scroll to position [184, 0]
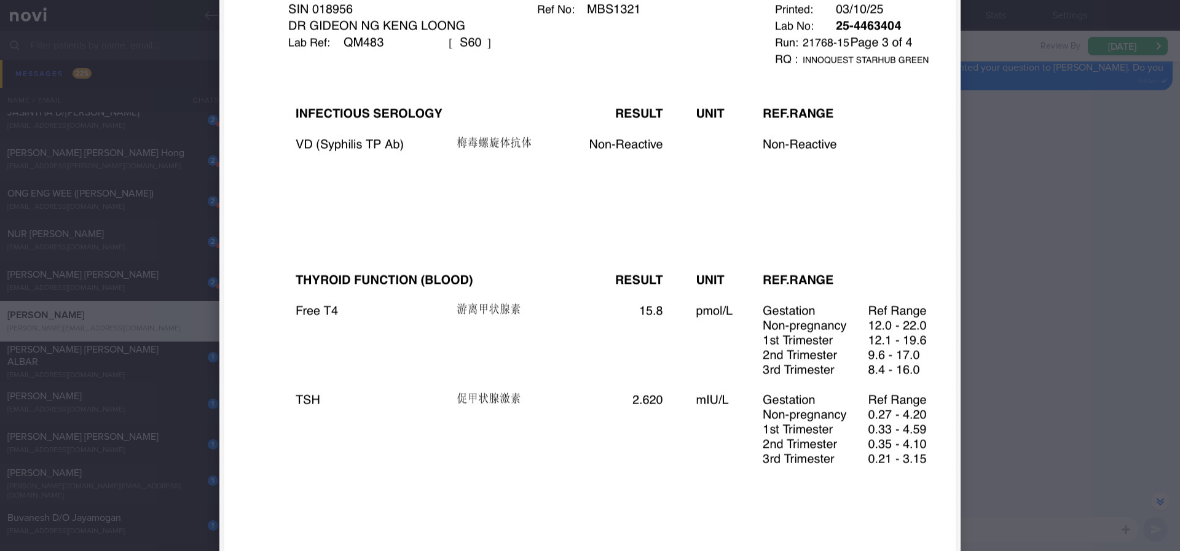
click at [1001, 315] on div at bounding box center [590, 365] width 840 height 1098
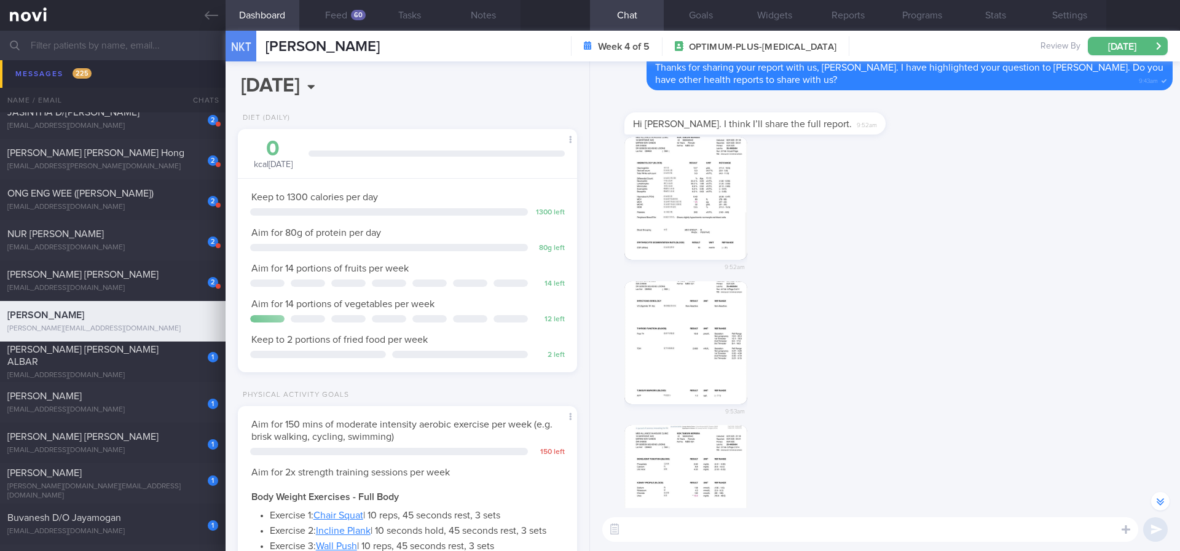
drag, startPoint x: 1135, startPoint y: 191, endPoint x: 562, endPoint y: 127, distance: 576.4
click at [1135, 191] on div "9:52am" at bounding box center [884, 209] width 575 height 144
drag, startPoint x: 489, startPoint y: 50, endPoint x: 262, endPoint y: 45, distance: 226.9
click at [262, 45] on div "NKT NERISSA KOK TANGYA NERISSA KOK TANGYA jennifer_lopants@yahoo.com.sg Week 4 …" at bounding box center [703, 46] width 955 height 31
copy span "[PERSON_NAME]"
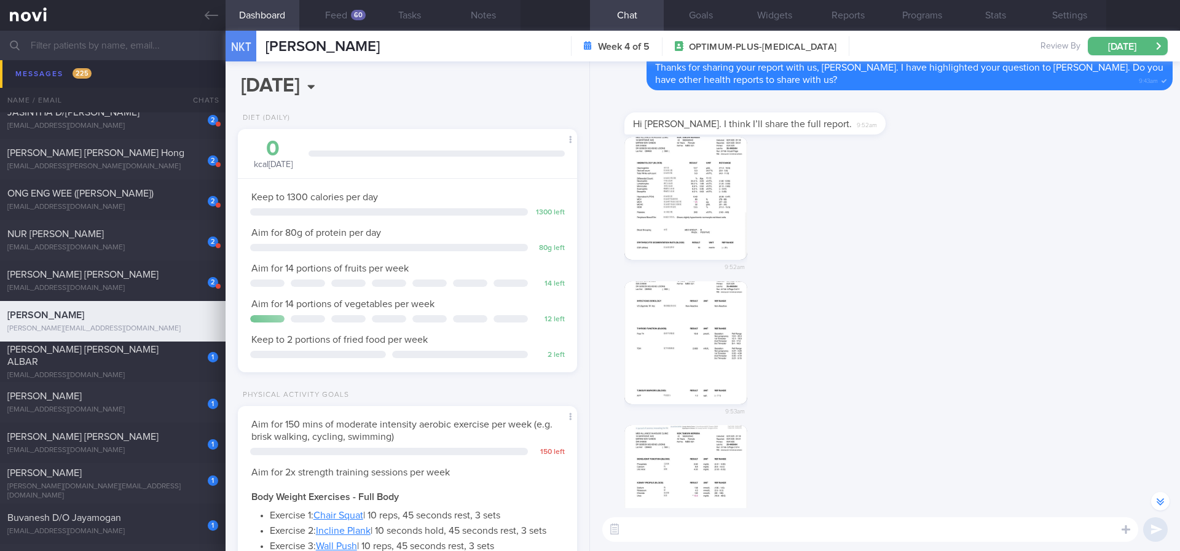
click at [1084, 291] on div "9:53am" at bounding box center [884, 354] width 575 height 144
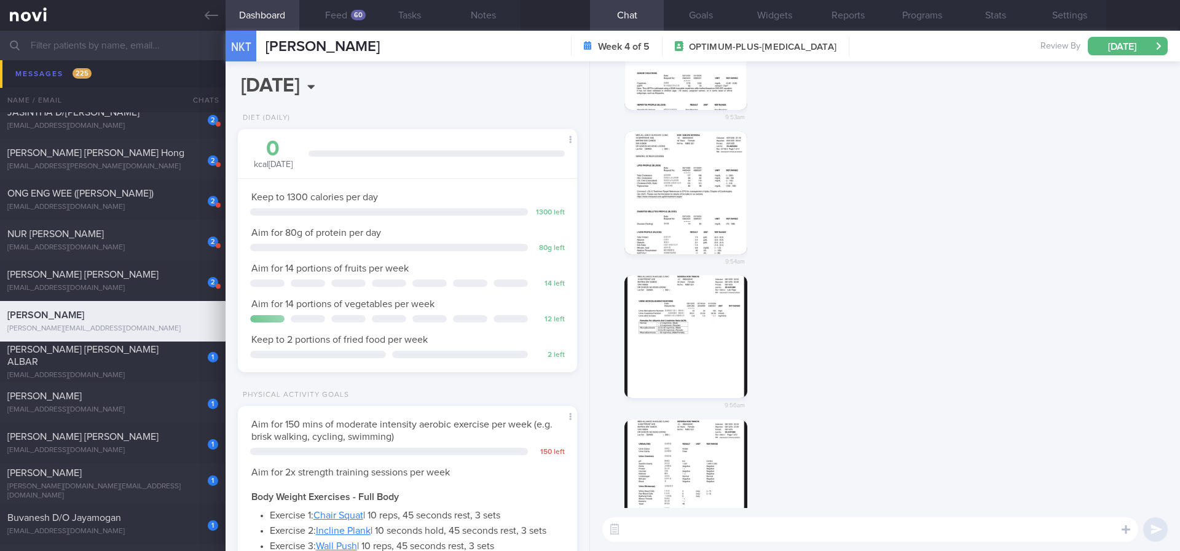
scroll to position [0, 0]
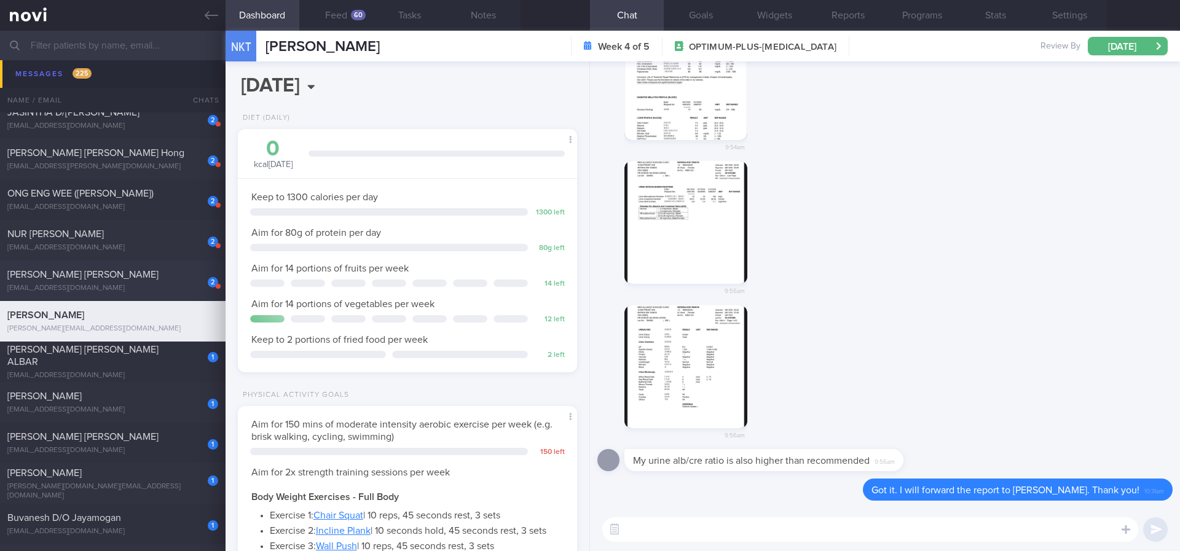
click at [168, 279] on div "Rogers Kevin Walter" at bounding box center [111, 275] width 208 height 12
type input "Tracked. Dr Kevin. Highly educated, not receptive. Likely not compliant to diet…"
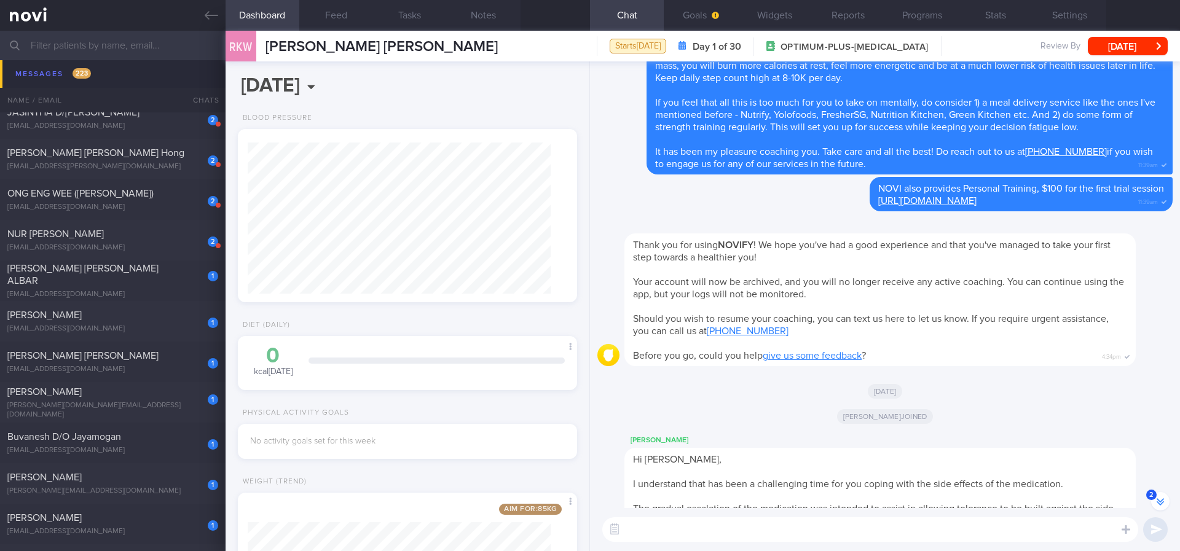
scroll to position [-681, 0]
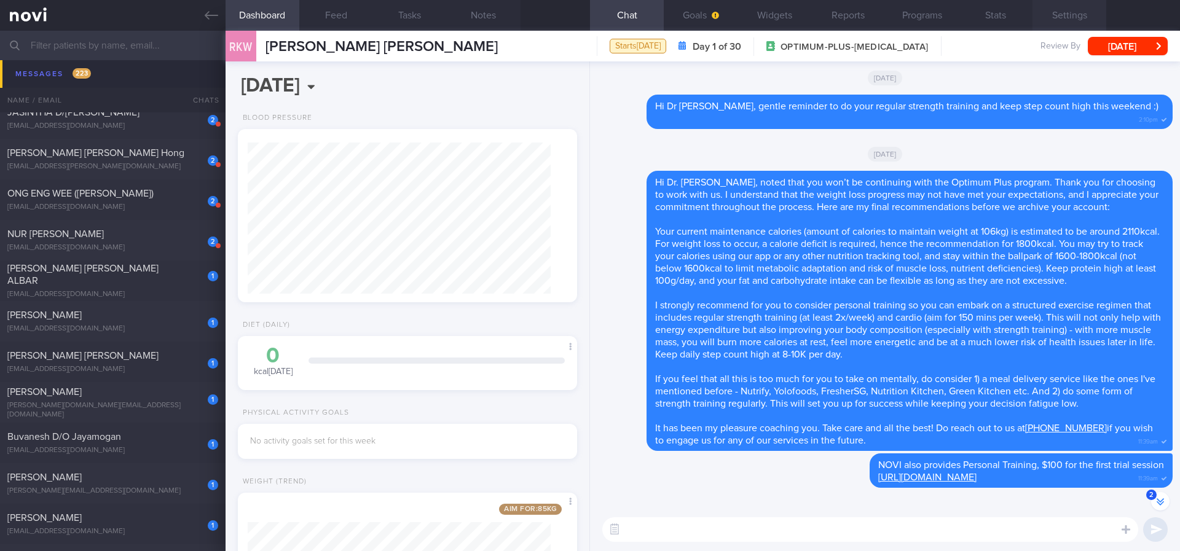
click at [1089, 16] on button "Settings" at bounding box center [1070, 15] width 74 height 31
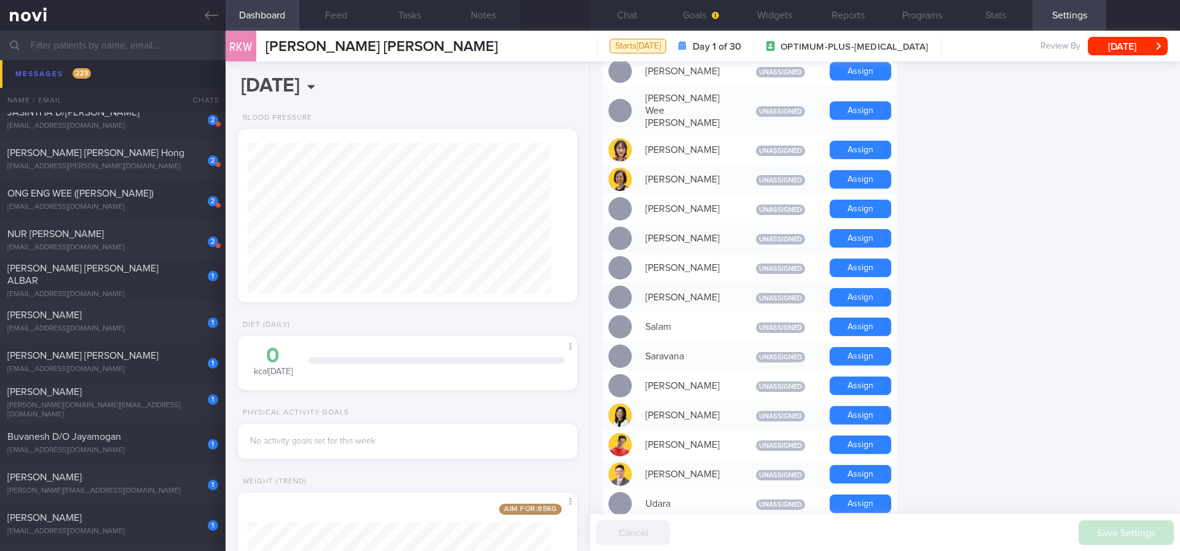
scroll to position [1066, 0]
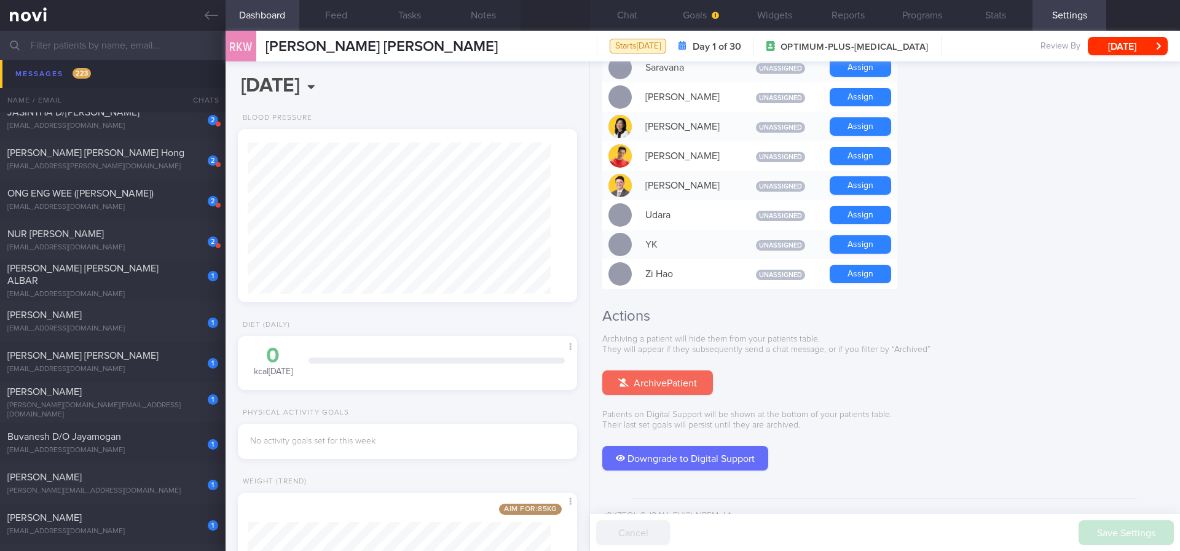
click at [688, 371] on button "Archive Patient" at bounding box center [657, 383] width 111 height 25
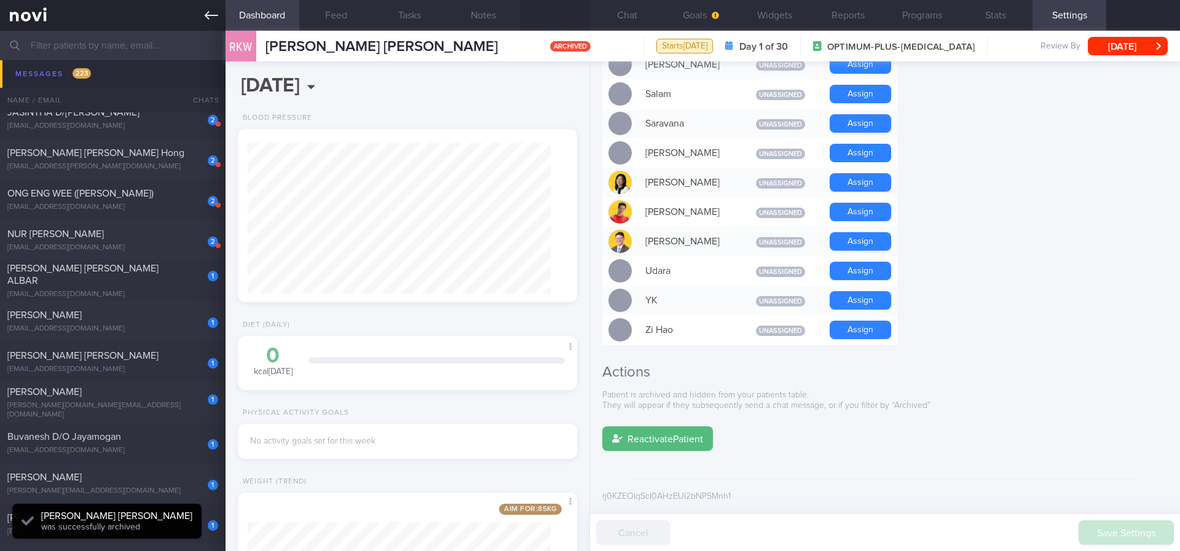
scroll to position [990, 0]
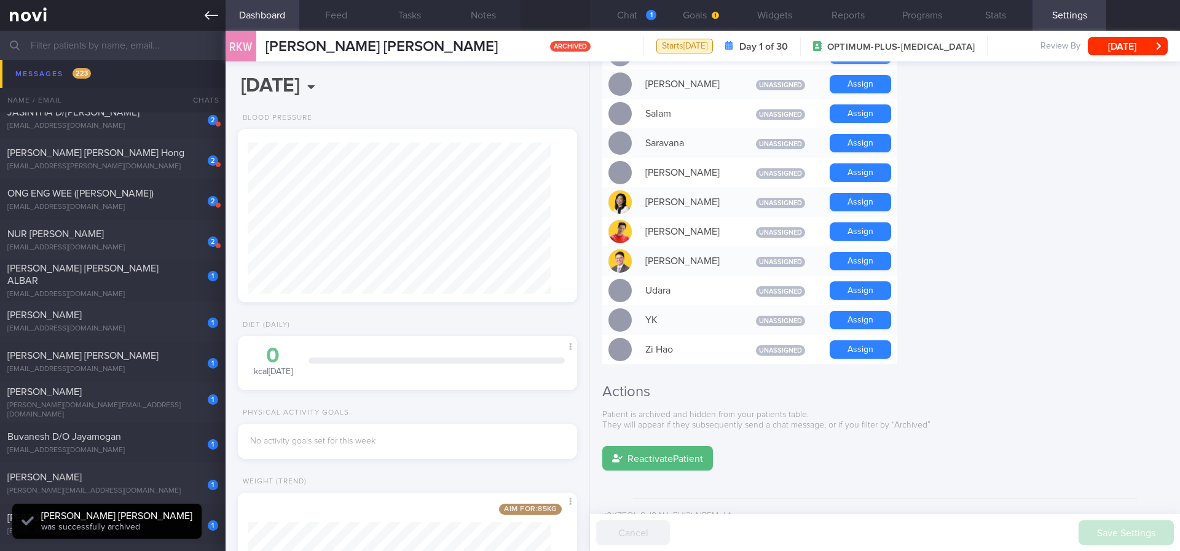
click at [207, 12] on icon at bounding box center [212, 16] width 14 height 14
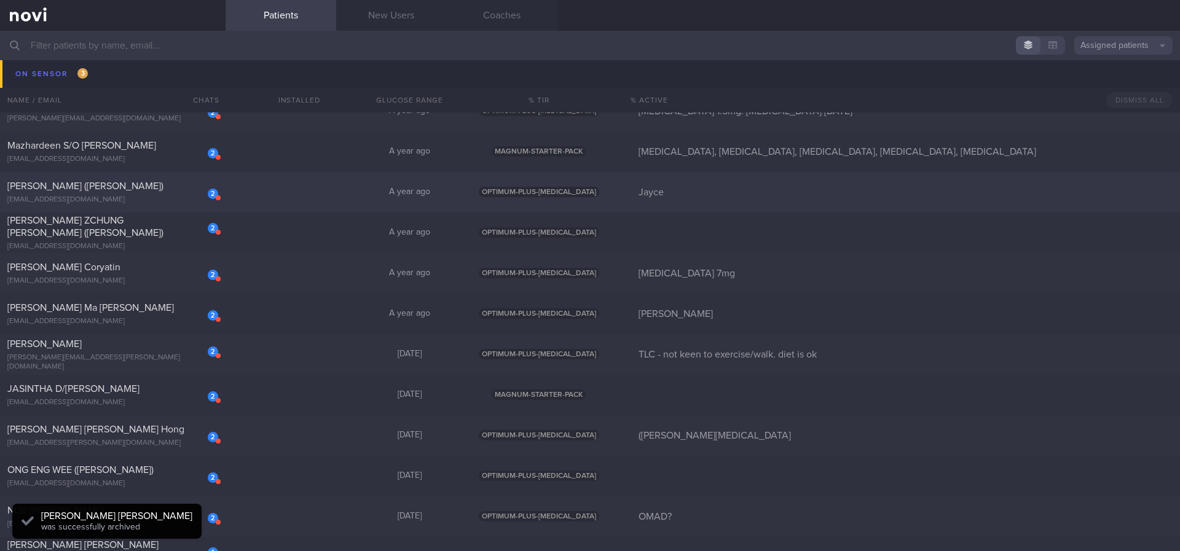
scroll to position [166, 0]
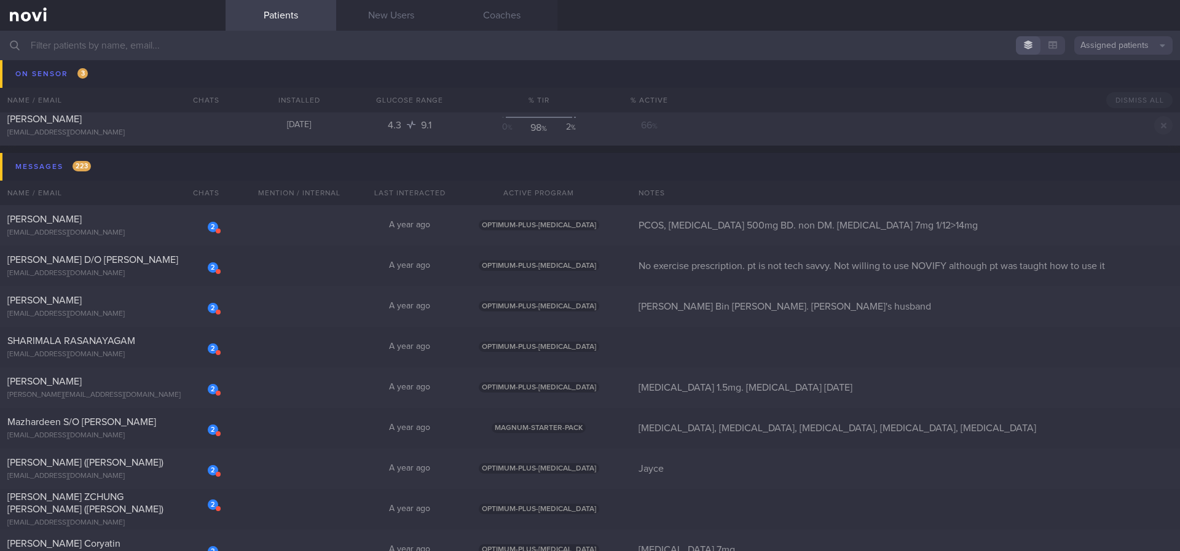
click at [79, 509] on div "Rogers Kevin Walter was successfully archived" at bounding box center [106, 496] width 189 height 36
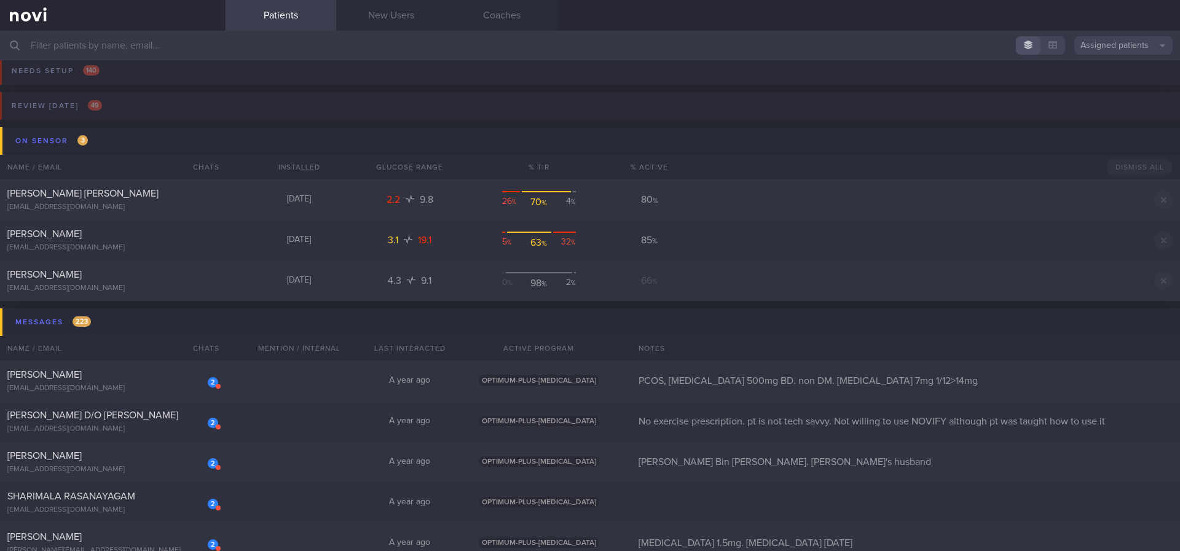
scroll to position [0, 0]
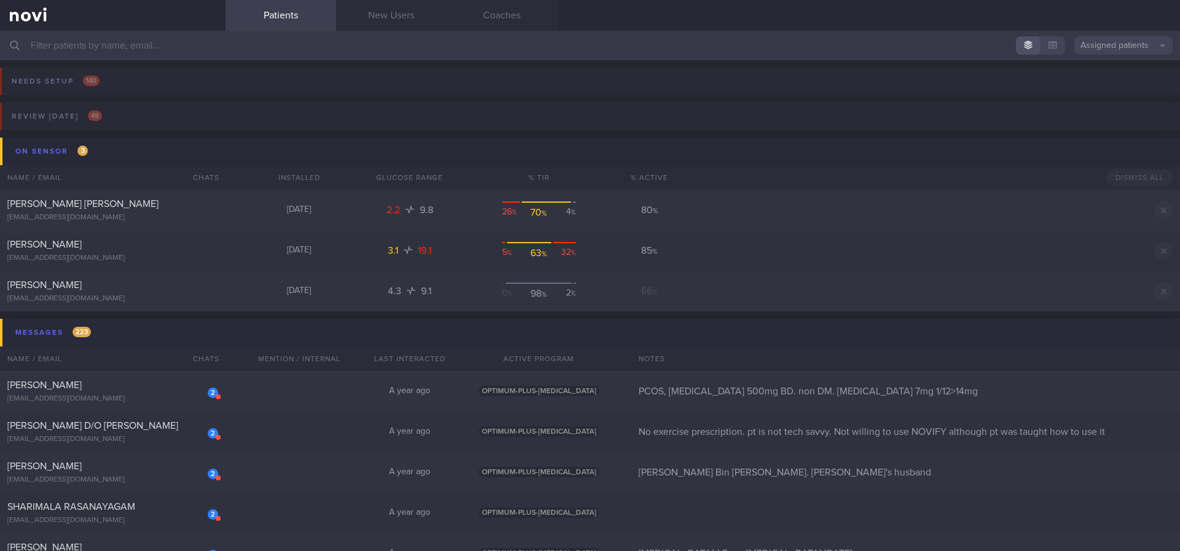
click at [116, 331] on button "Messages 223" at bounding box center [592, 333] width 1184 height 28
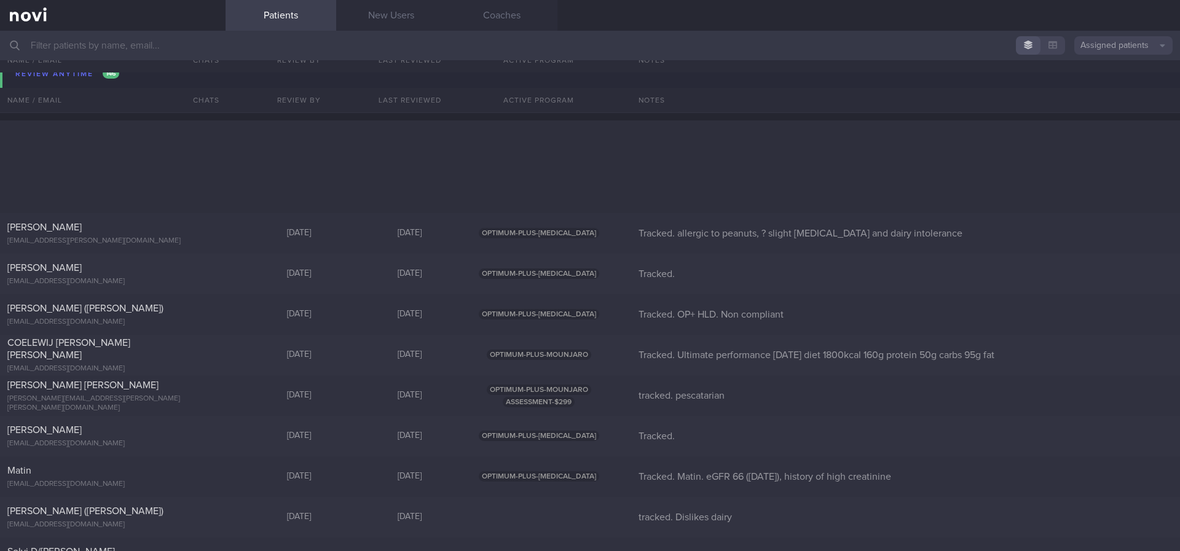
scroll to position [830, 0]
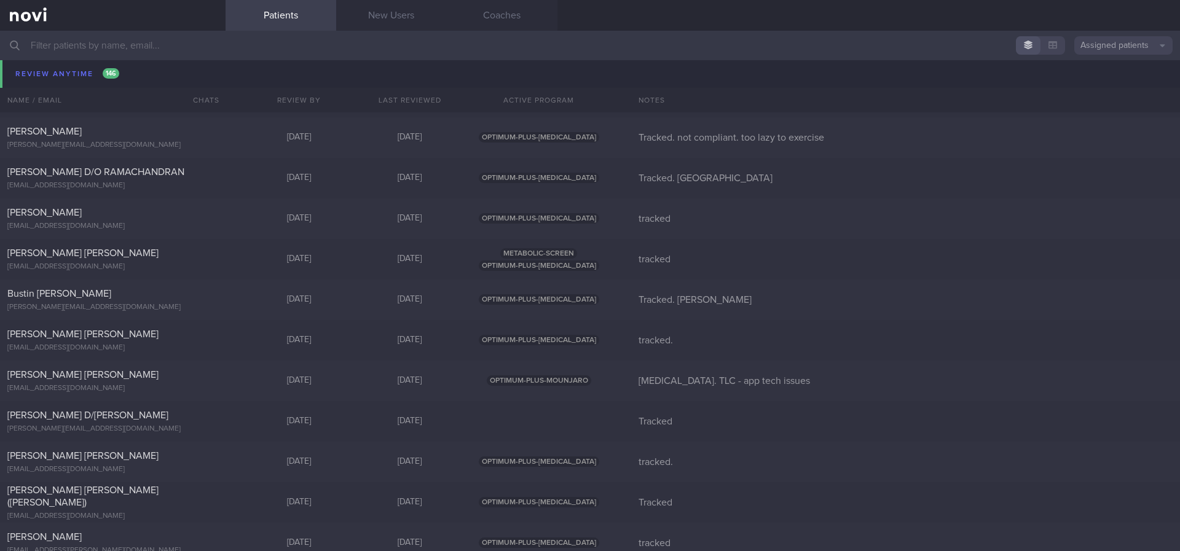
click at [130, 69] on div "TEO PEIRU (ZHAO PEIRU) teopeiru@gmail.com Mon, 13 Oct 4 days ago tracked. Disli…" at bounding box center [590, 56] width 1180 height 41
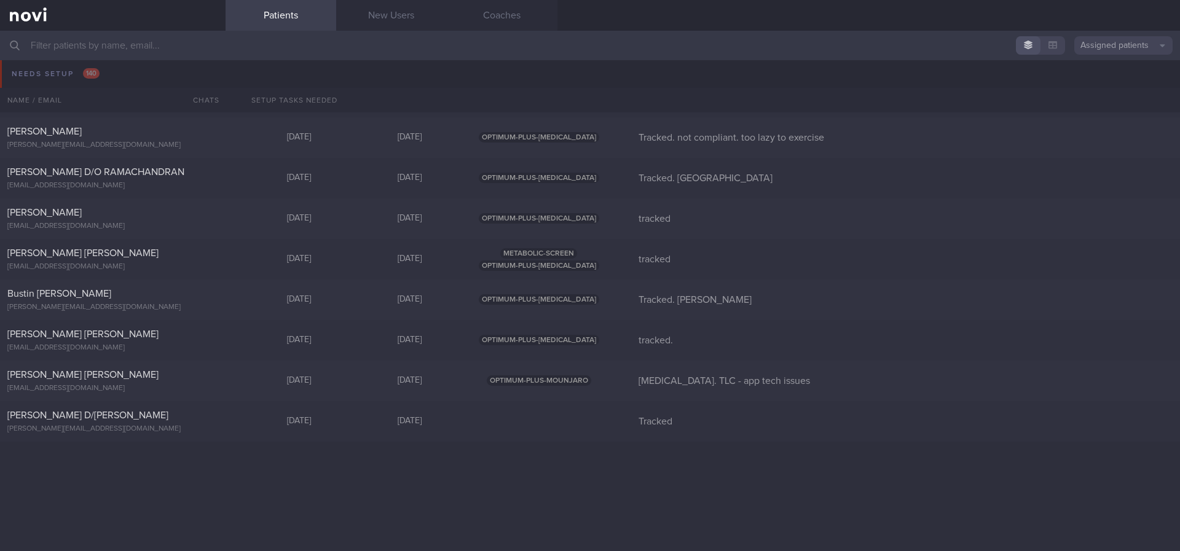
scroll to position [0, 0]
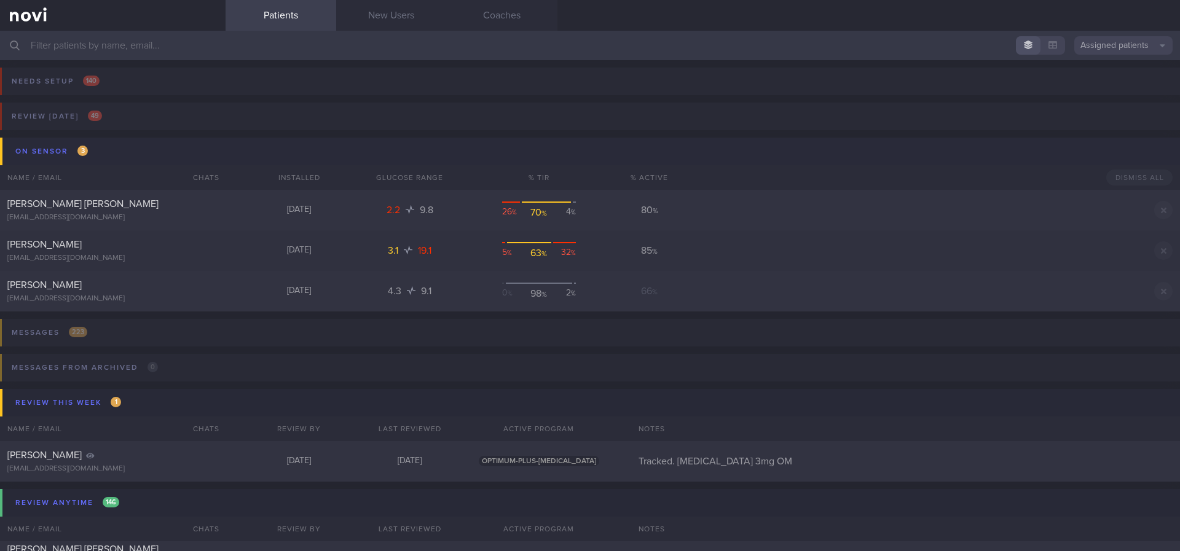
click at [144, 154] on button "On sensor 3" at bounding box center [592, 152] width 1184 height 28
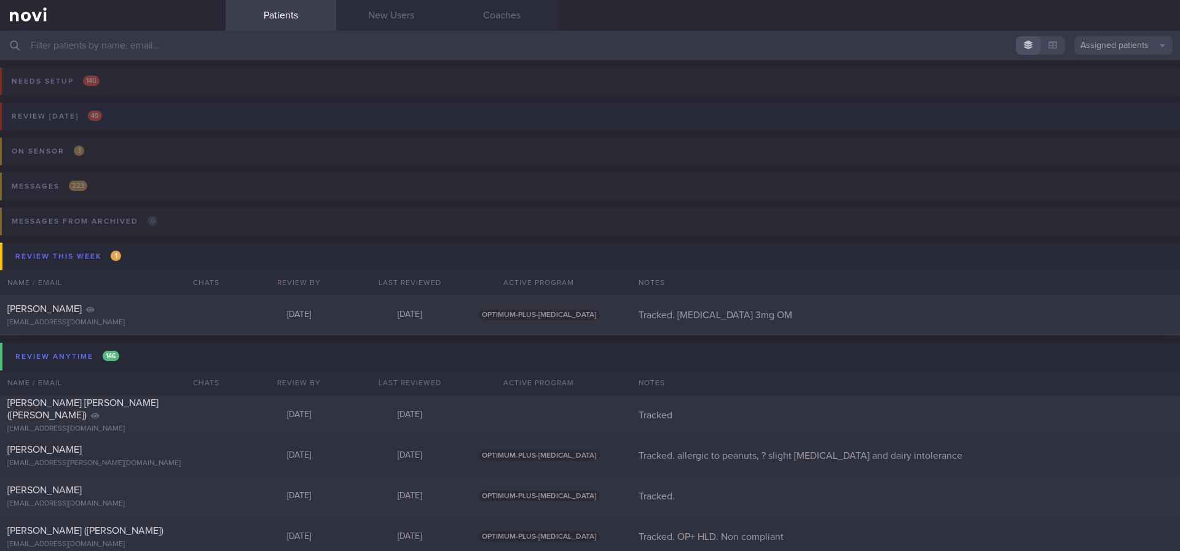
click at [128, 119] on button "Review today 49" at bounding box center [588, 120] width 1184 height 35
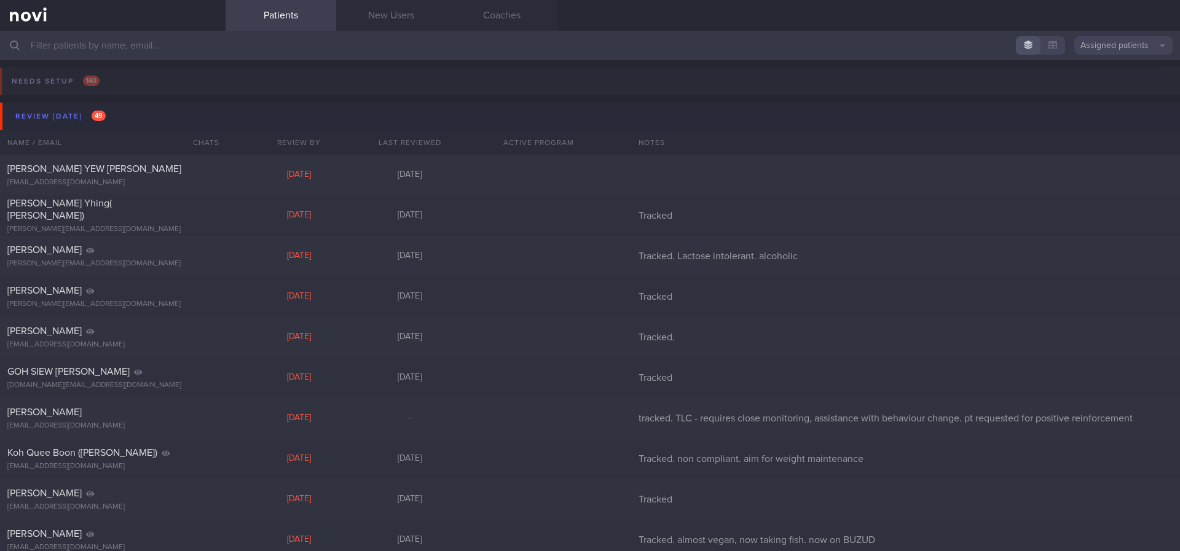
click at [218, 125] on button "Review today 49" at bounding box center [592, 117] width 1184 height 28
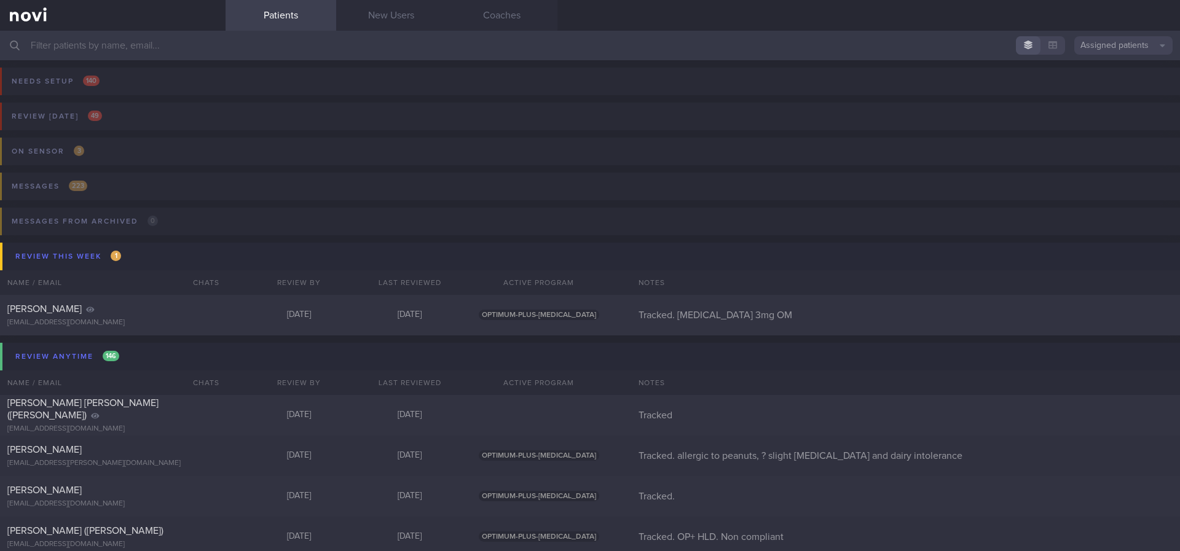
click at [336, 47] on input "text" at bounding box center [590, 46] width 1180 height 30
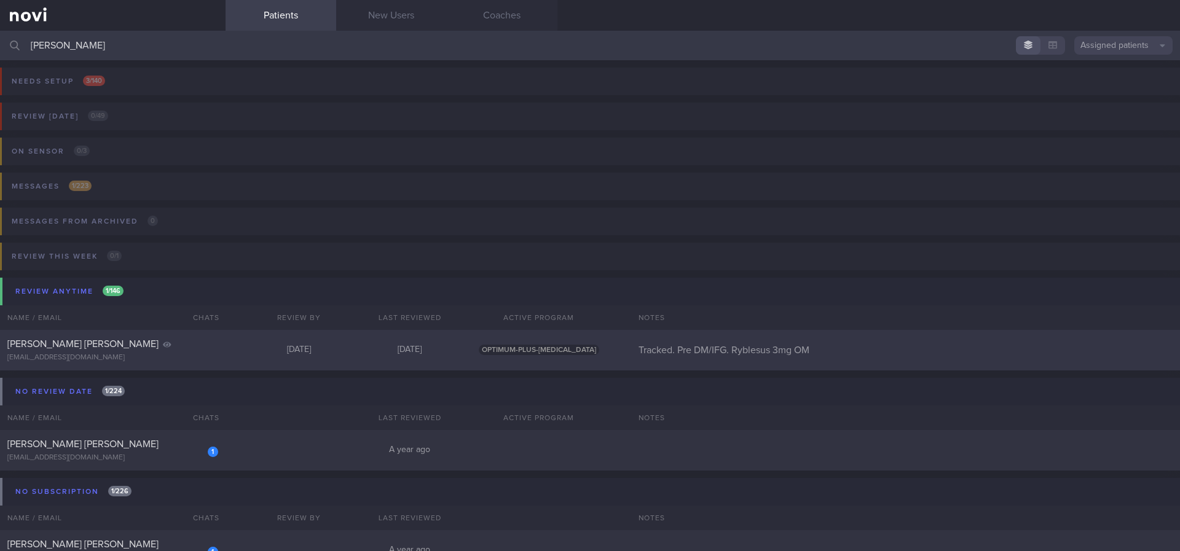
type input "esther"
click at [294, 352] on div "[DATE]" at bounding box center [299, 350] width 111 height 11
select select "10"
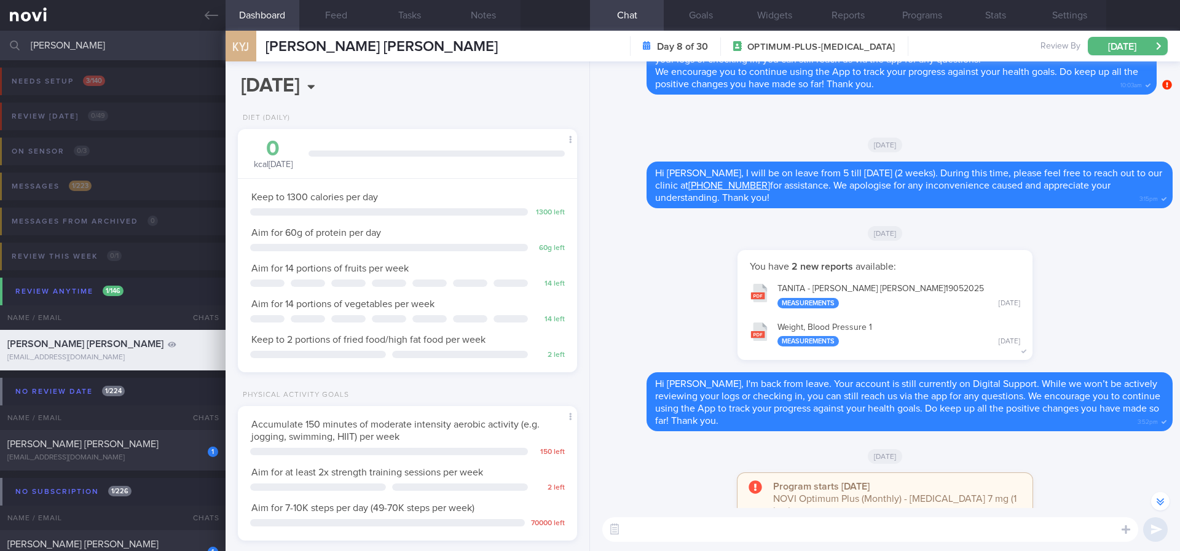
scroll to position [-1383, 0]
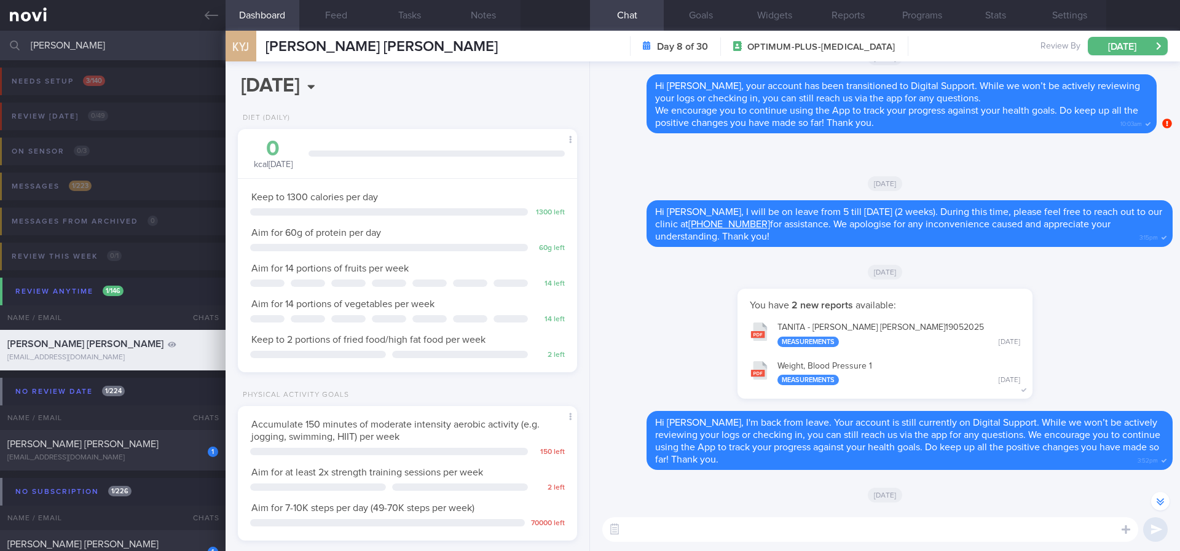
drag, startPoint x: 213, startPoint y: 17, endPoint x: 262, endPoint y: 14, distance: 49.9
click at [213, 17] on icon at bounding box center [212, 16] width 14 height 14
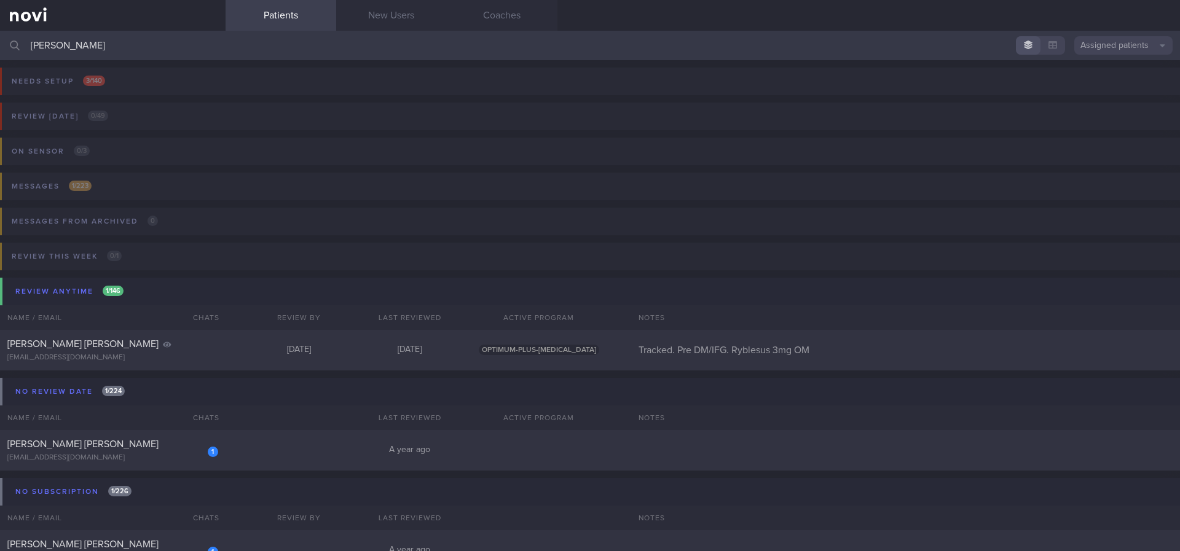
click at [1098, 51] on button "Assigned patients" at bounding box center [1123, 45] width 98 height 18
click at [1115, 104] on button "Archived patients" at bounding box center [1123, 103] width 98 height 18
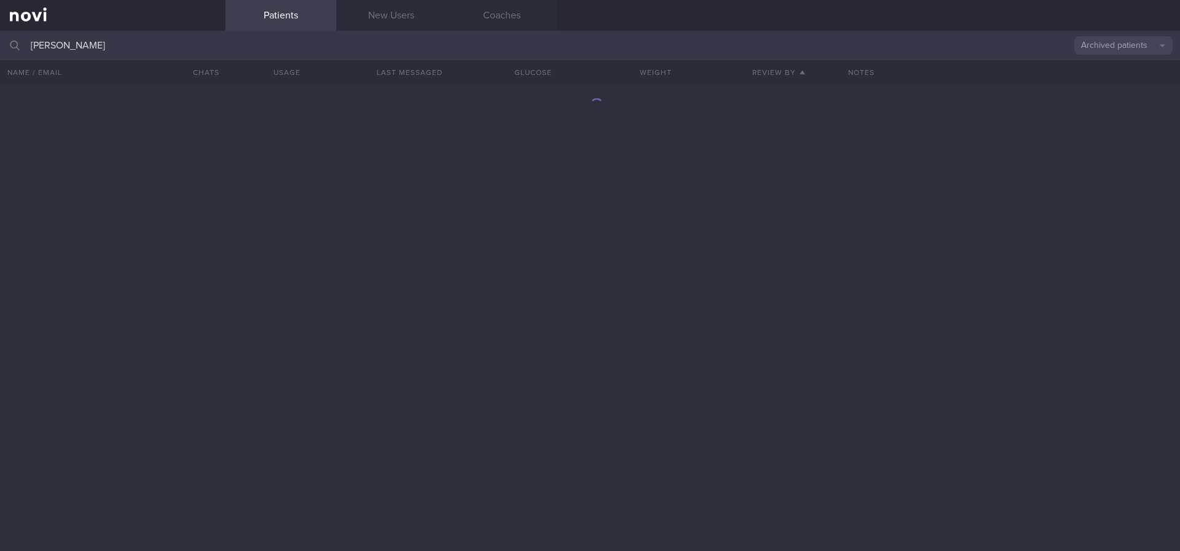
click at [422, 43] on input "esther" at bounding box center [590, 46] width 1180 height 30
drag, startPoint x: 167, startPoint y: 47, endPoint x: 0, endPoint y: 45, distance: 167.2
click at [0, 45] on input "esther lim" at bounding box center [590, 46] width 1180 height 30
type input "esther"
click at [1140, 50] on button "Archived patients" at bounding box center [1123, 45] width 98 height 18
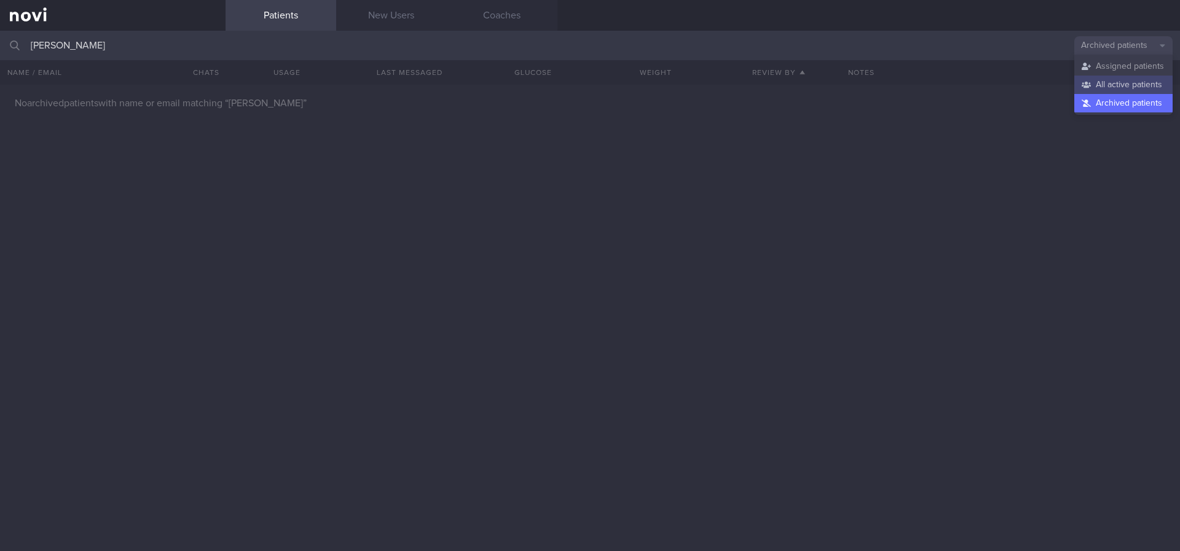
click at [1128, 79] on button "All active patients" at bounding box center [1123, 85] width 98 height 18
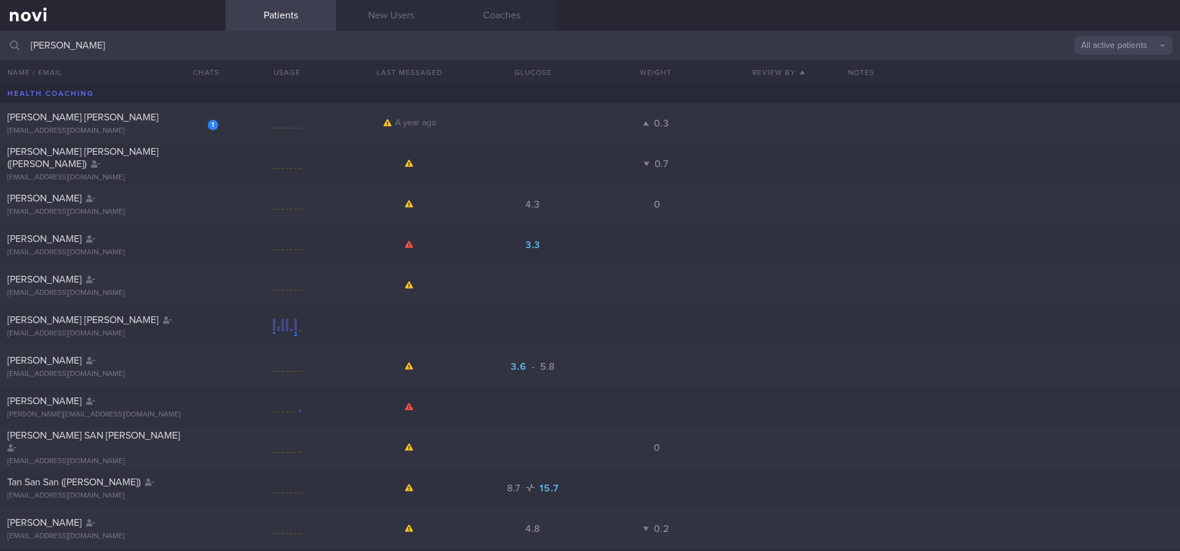
click at [1126, 44] on button "All active patients" at bounding box center [1123, 45] width 98 height 18
click at [1129, 71] on button "Assigned patients" at bounding box center [1123, 66] width 98 height 18
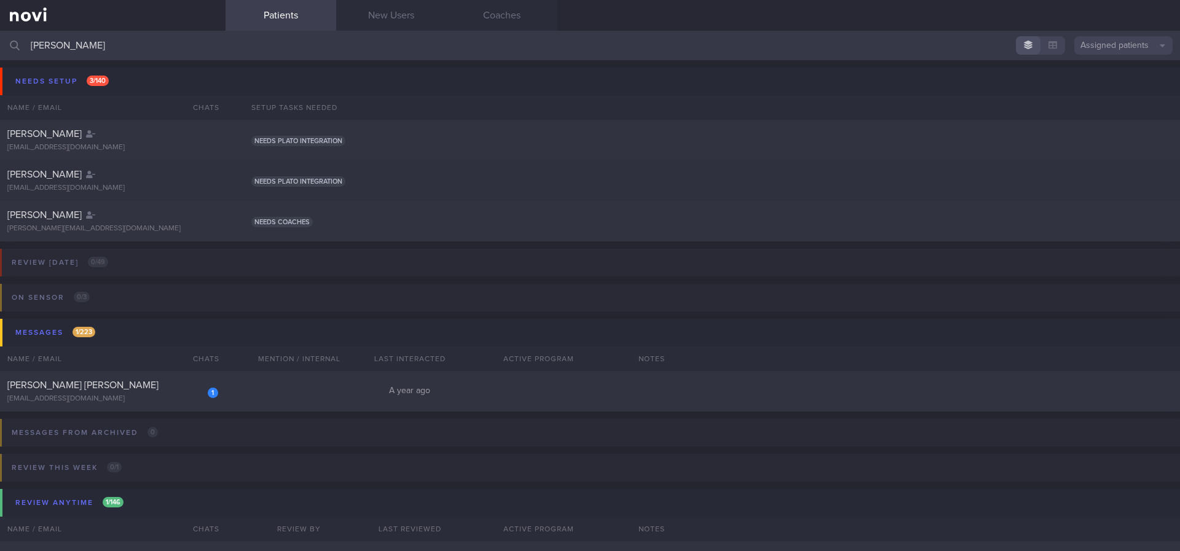
drag, startPoint x: 157, startPoint y: 51, endPoint x: 0, endPoint y: 50, distance: 157.4
click at [0, 50] on input "esther" at bounding box center [590, 46] width 1180 height 30
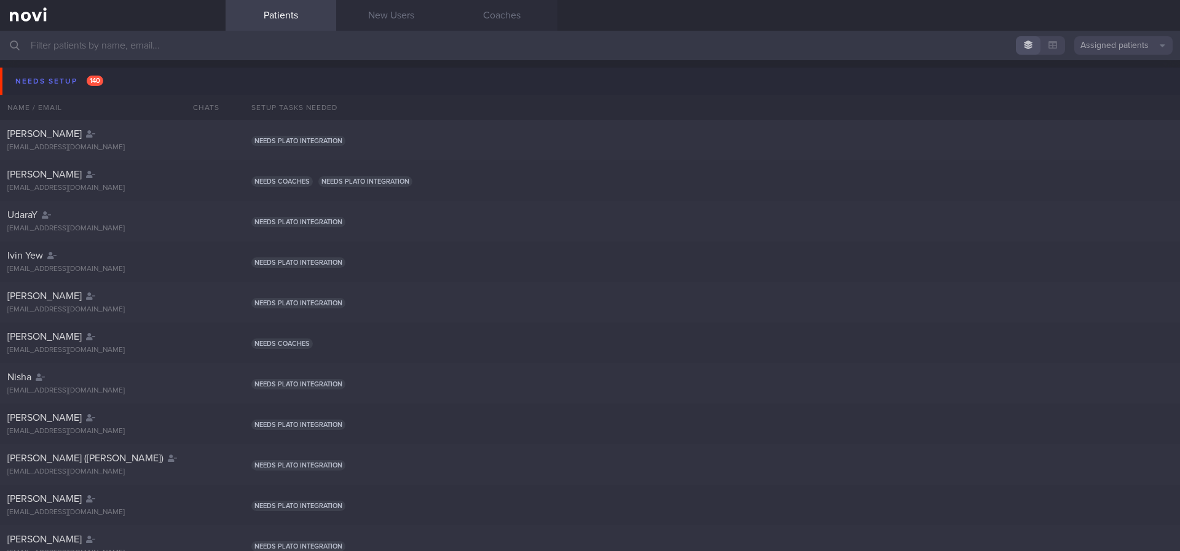
click at [439, 52] on input "text" at bounding box center [590, 46] width 1180 height 30
click at [291, 53] on input "text" at bounding box center [590, 46] width 1180 height 30
click at [503, 33] on input "text" at bounding box center [590, 46] width 1180 height 30
type input "[PERSON_NAME]"
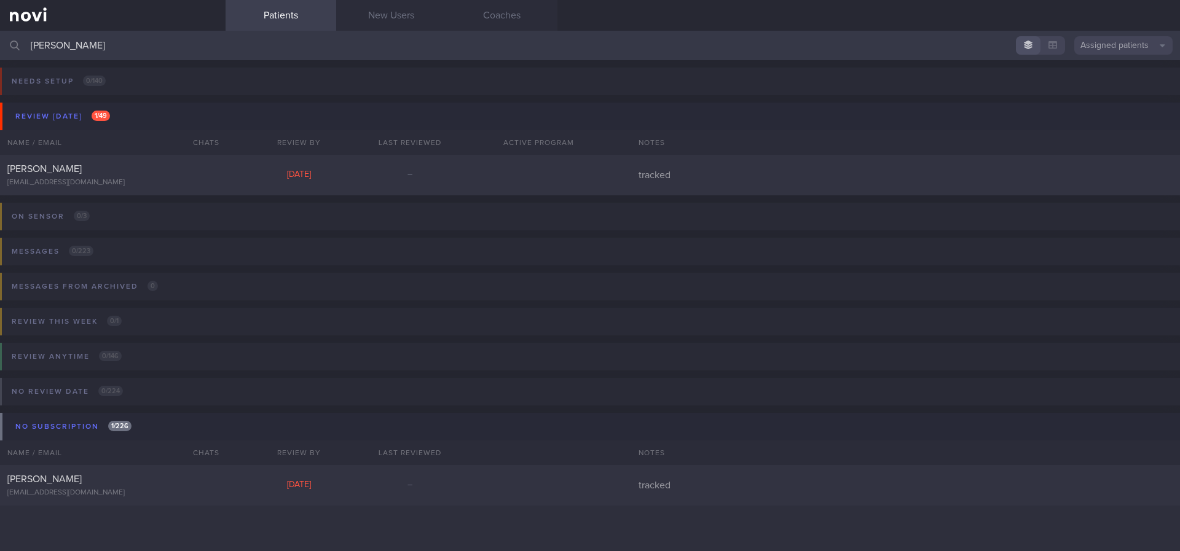
click at [574, 178] on div at bounding box center [539, 175] width 148 height 11
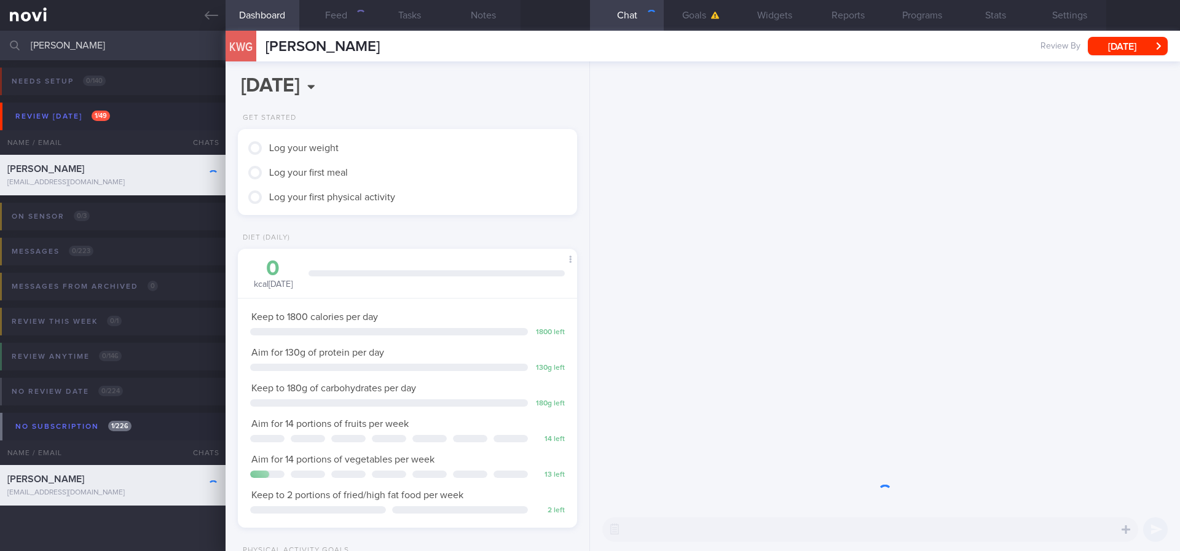
scroll to position [154, 309]
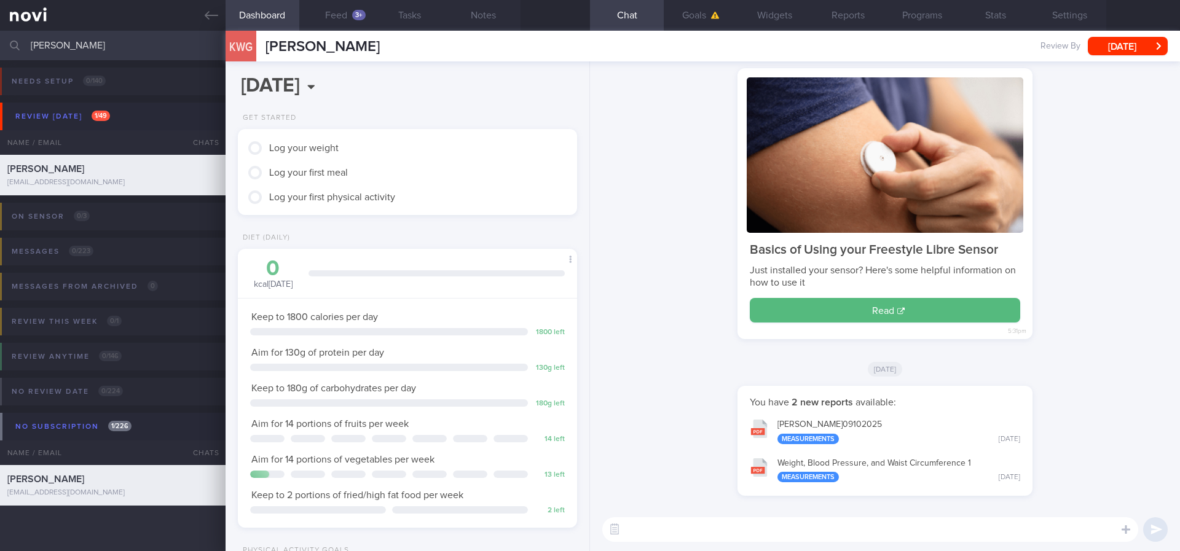
click at [658, 199] on div "Basics of Using your Freestyle Libre Sensor Just installed your sensor? Here's …" at bounding box center [884, 209] width 575 height 283
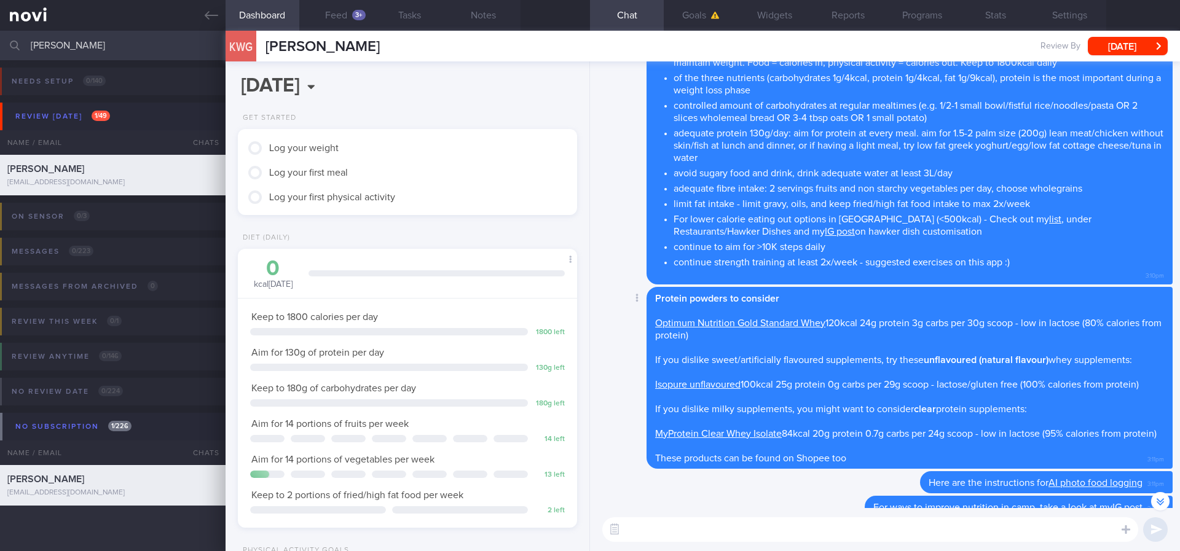
scroll to position [-460, 0]
click at [353, 15] on div "3+" at bounding box center [359, 15] width 14 height 10
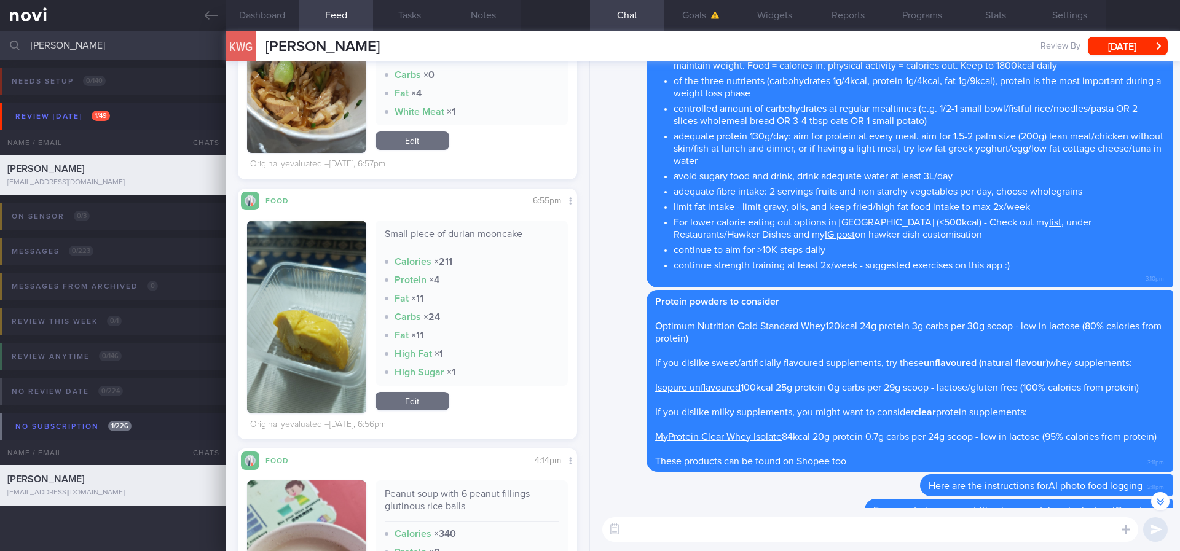
scroll to position [-92, 0]
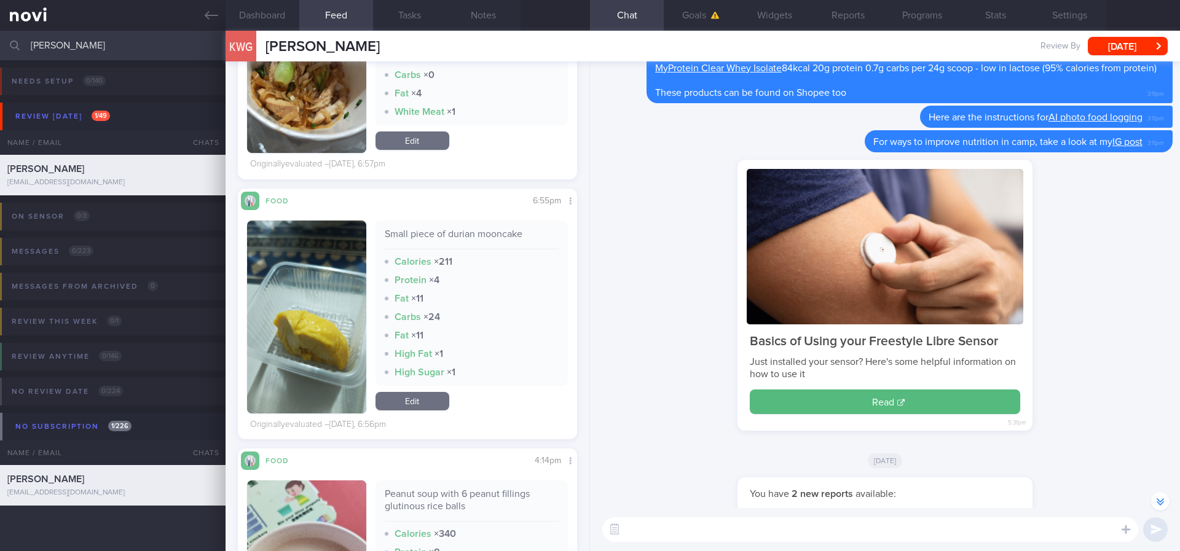
click at [667, 527] on textarea at bounding box center [870, 530] width 536 height 25
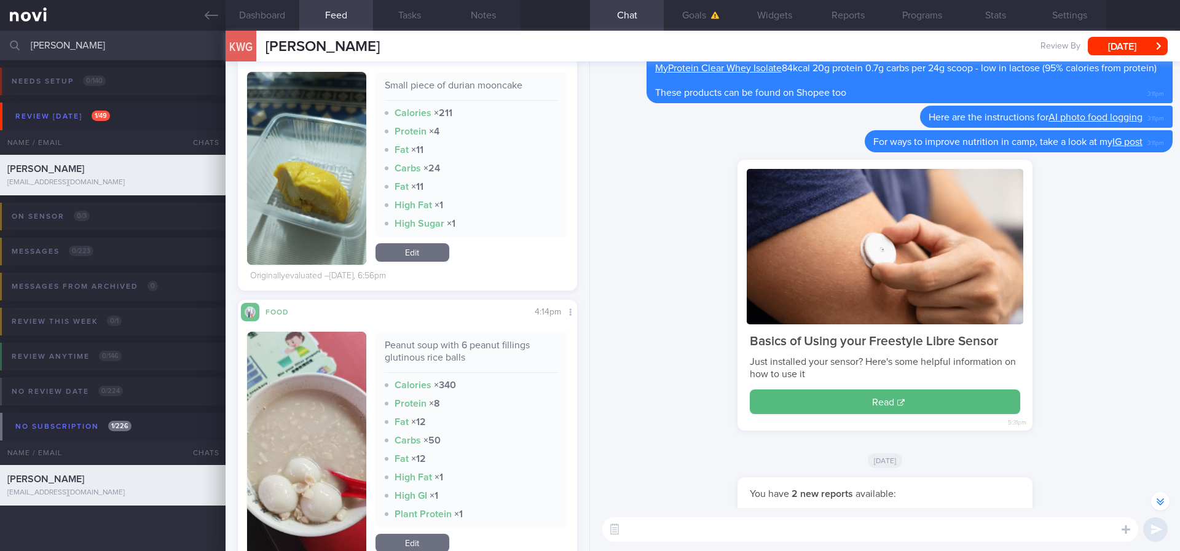
scroll to position [738, 0]
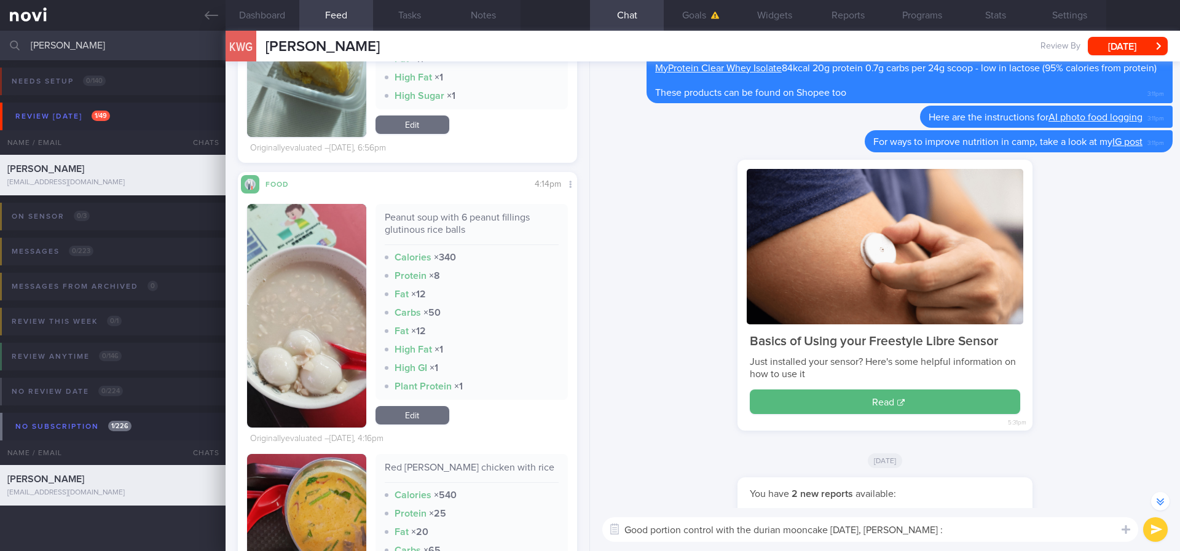
type textarea "Good portion control with the durian mooncake yesterday, Kar Wei :)"
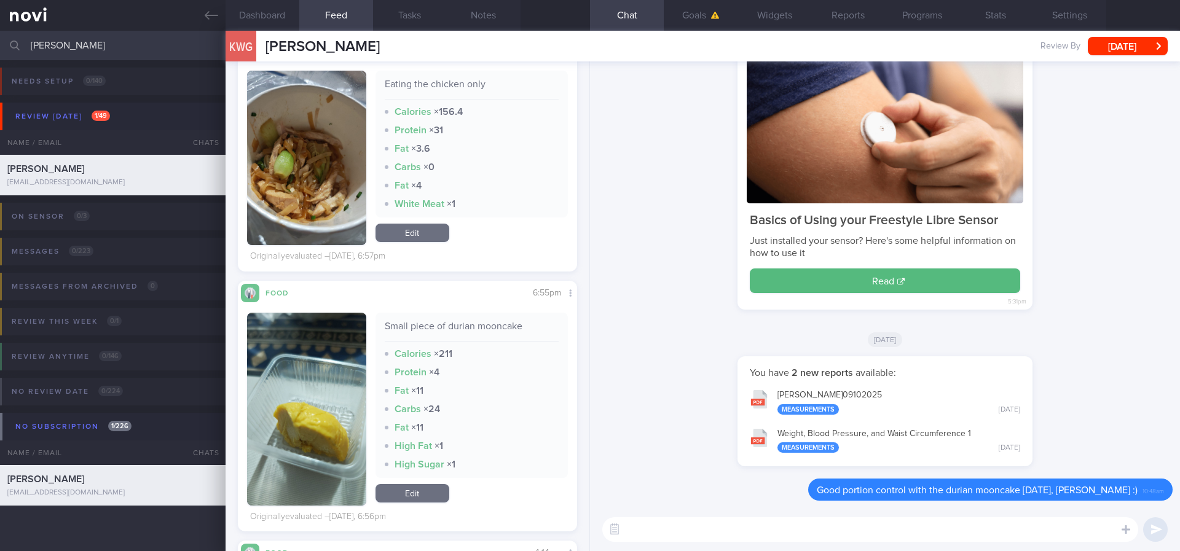
scroll to position [184, 0]
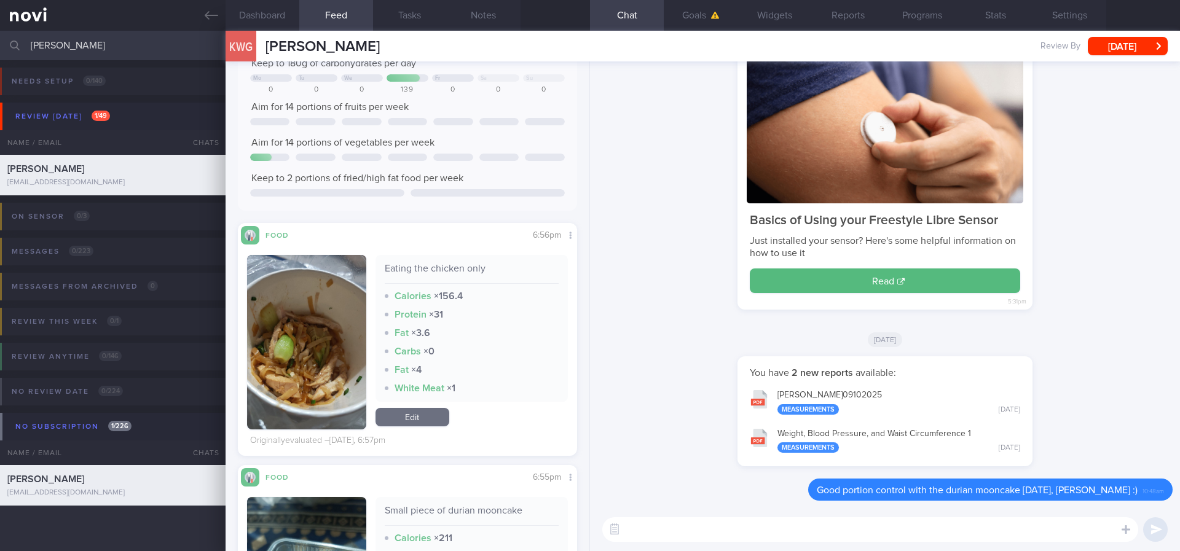
click at [827, 526] on textarea at bounding box center [870, 530] width 536 height 25
paste textarea "Here is a [compilation]([URL][DOMAIN_NAME]) of actual meal pictures sent to me …"
type textarea "Here is a [compilation]([URL][DOMAIN_NAME]) of actual meal pictures sent to me …"
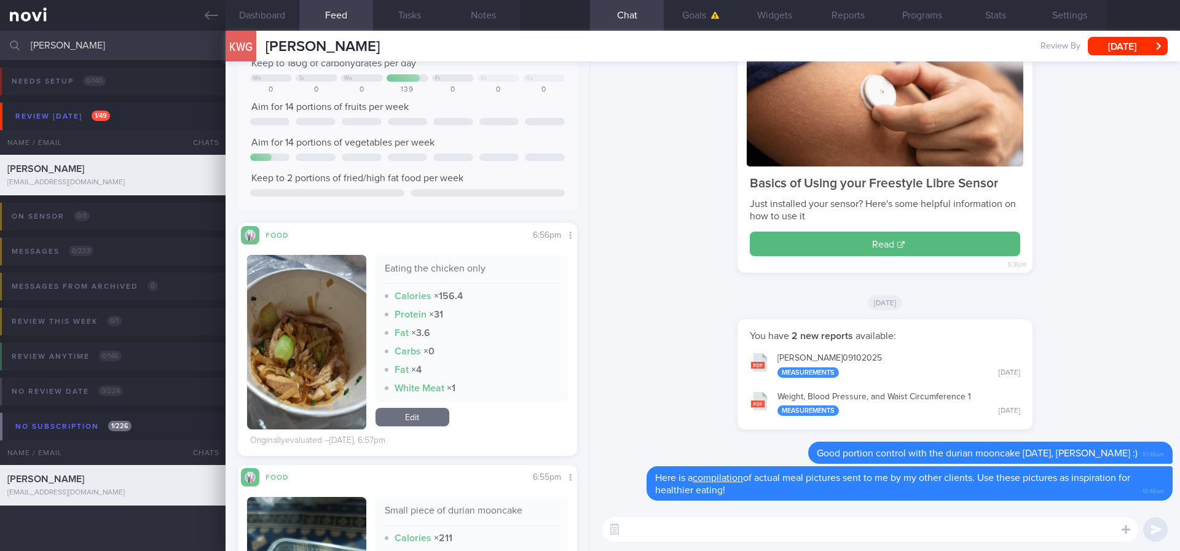
scroll to position [0, 0]
drag, startPoint x: 98, startPoint y: 56, endPoint x: 0, endPoint y: 52, distance: 97.8
click at [0, 52] on input "[PERSON_NAME]" at bounding box center [590, 46] width 1180 height 30
click at [208, 14] on icon at bounding box center [212, 16] width 14 height 14
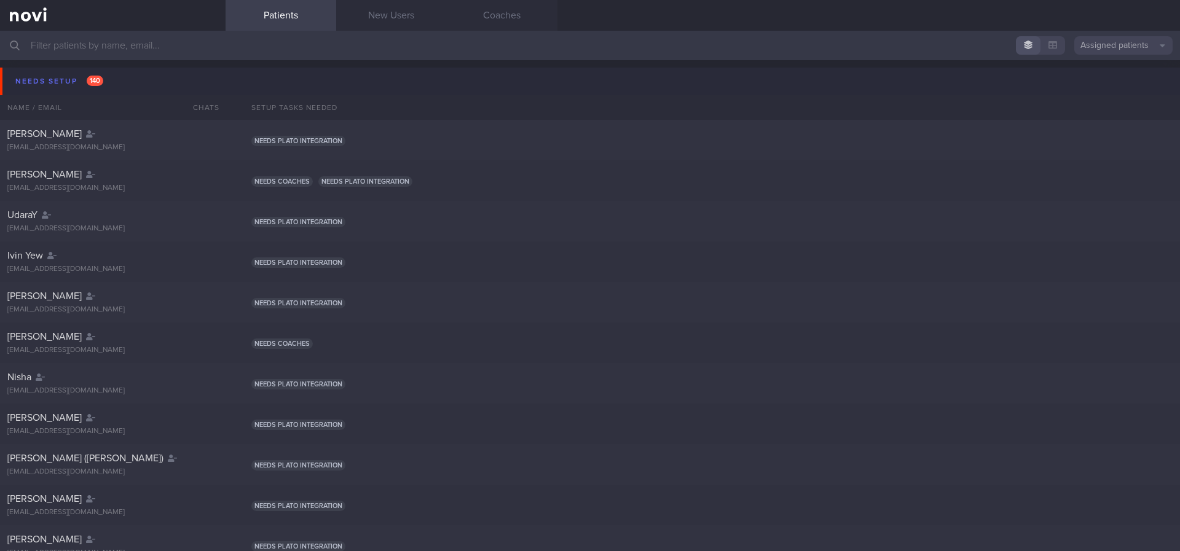
click at [142, 76] on button "Needs setup 140" at bounding box center [592, 82] width 1184 height 28
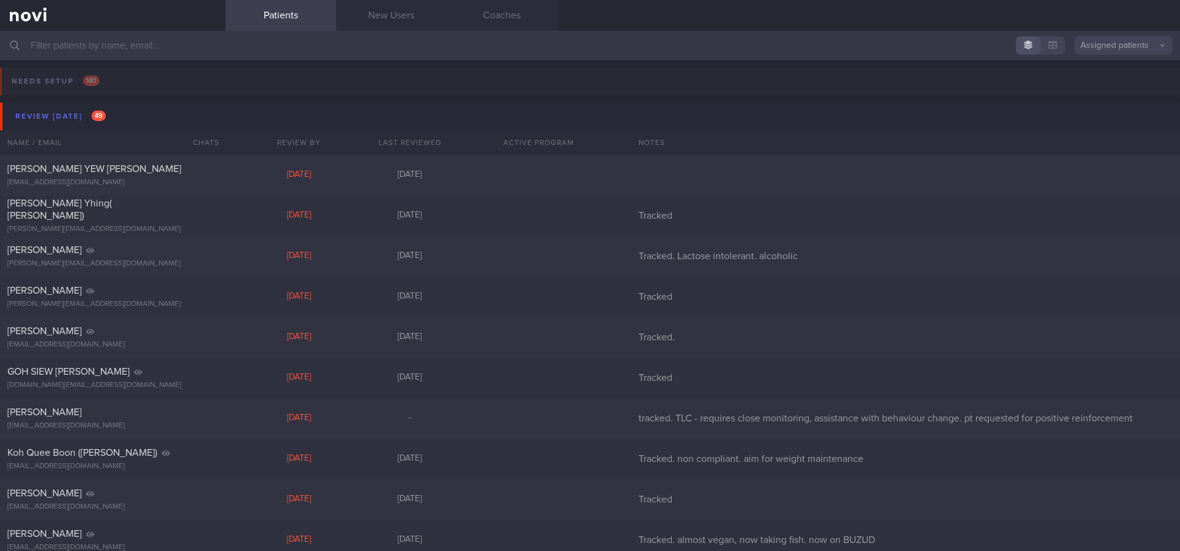
click at [762, 45] on input "text" at bounding box center [590, 46] width 1180 height 30
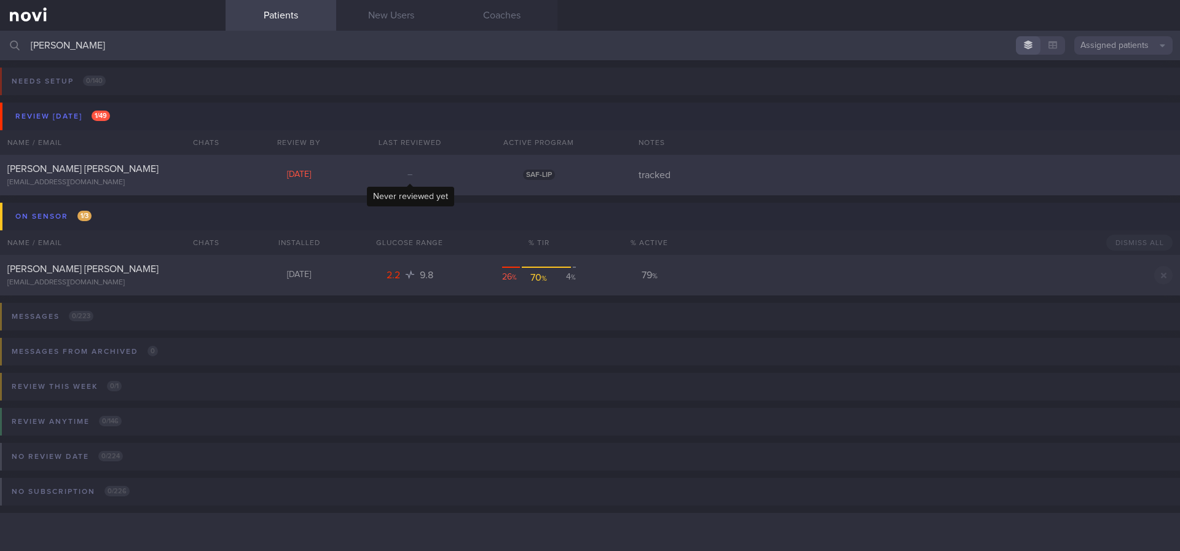
type input "aaron"
click at [345, 181] on div "NG XIAN HUI AARON aaronng83@gmail.com Thu, 25 Sep – SAF-LIP tracked" at bounding box center [590, 175] width 1180 height 41
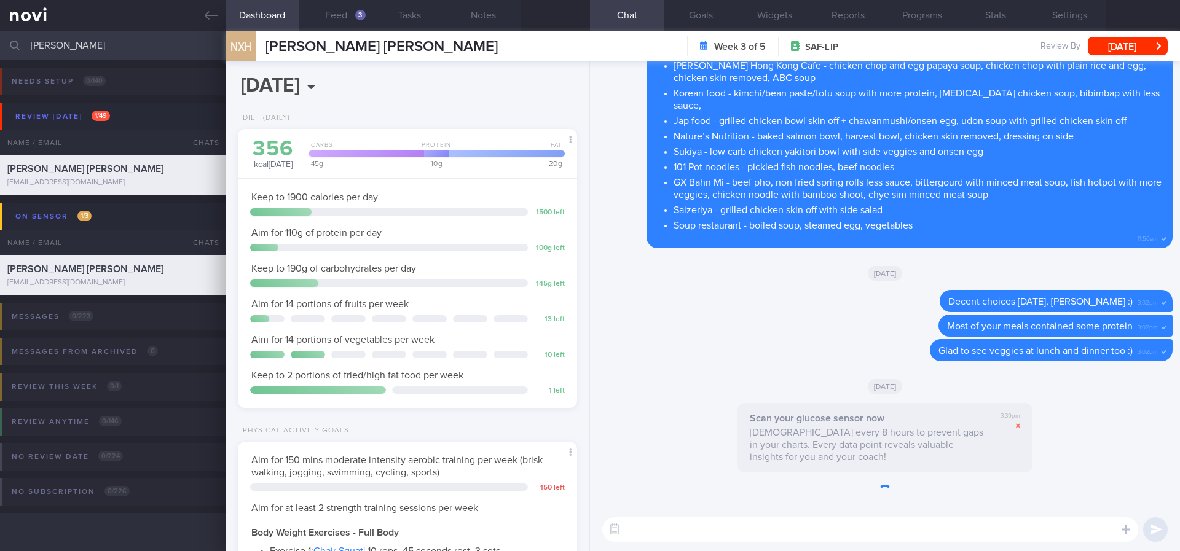
scroll to position [154, 309]
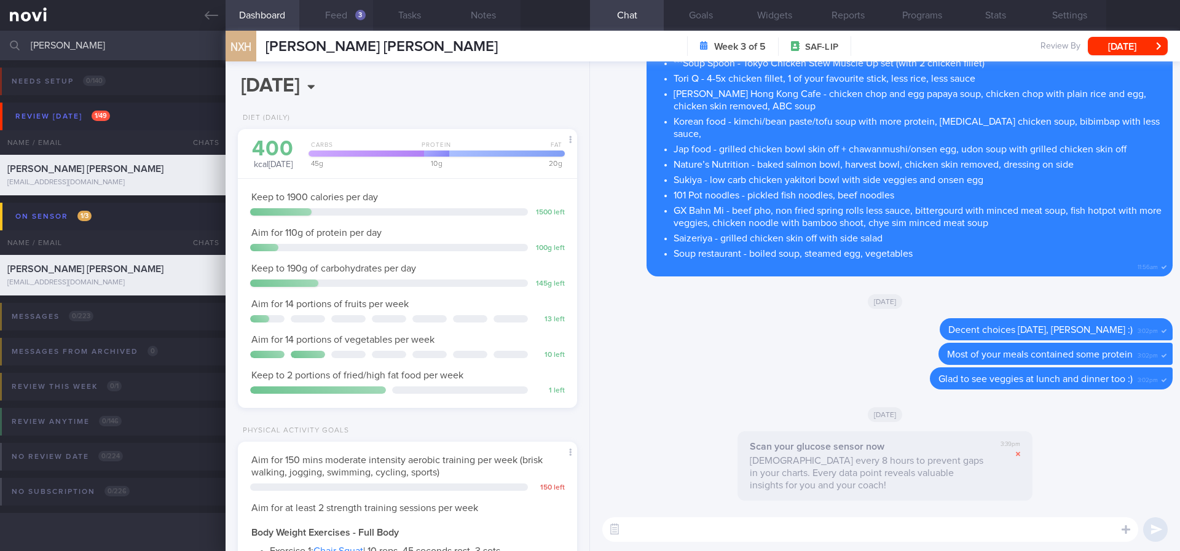
click at [330, 16] on button "Feed 3" at bounding box center [336, 15] width 74 height 31
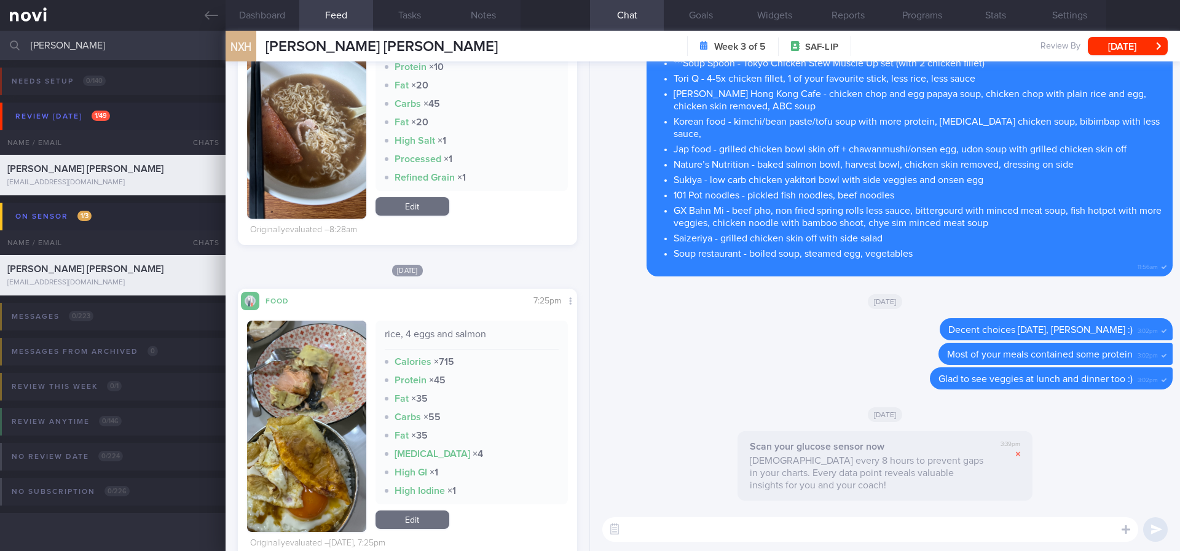
scroll to position [277, 0]
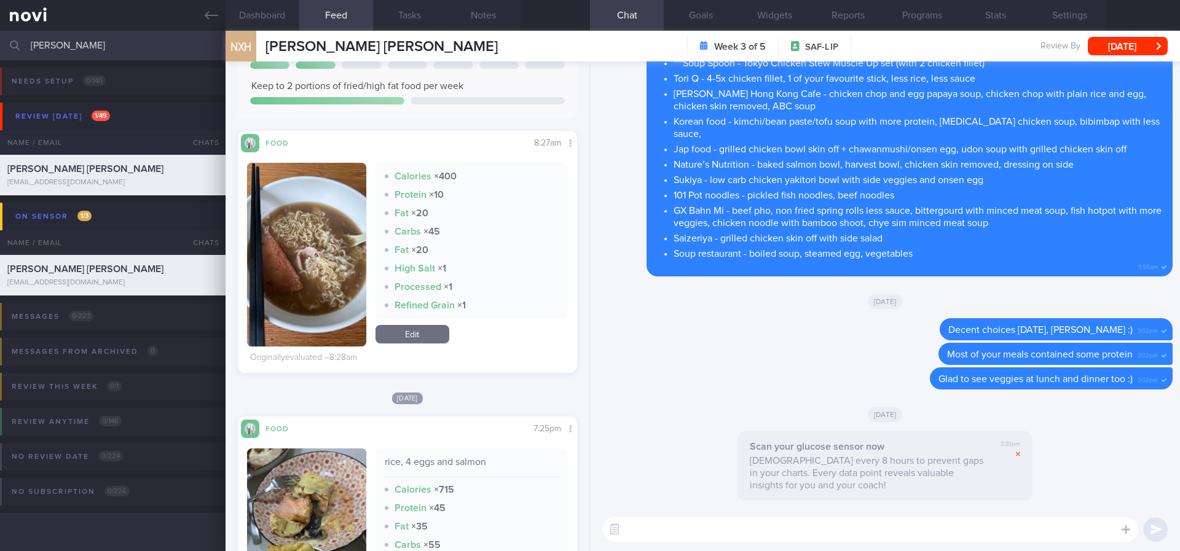
click at [298, 259] on button "button" at bounding box center [306, 255] width 119 height 184
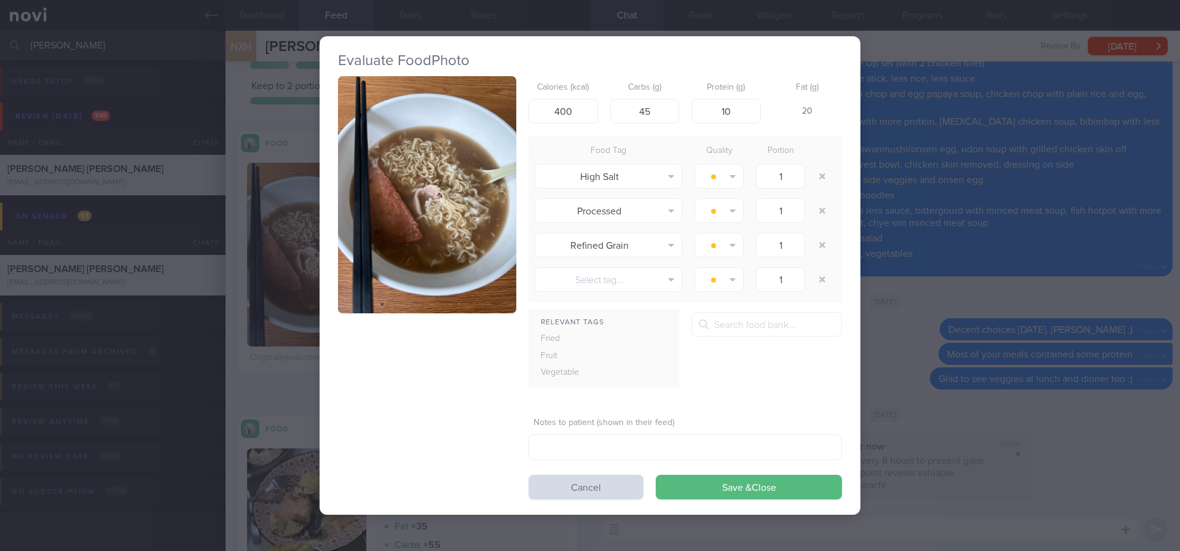
click at [435, 179] on button "button" at bounding box center [427, 195] width 178 height 238
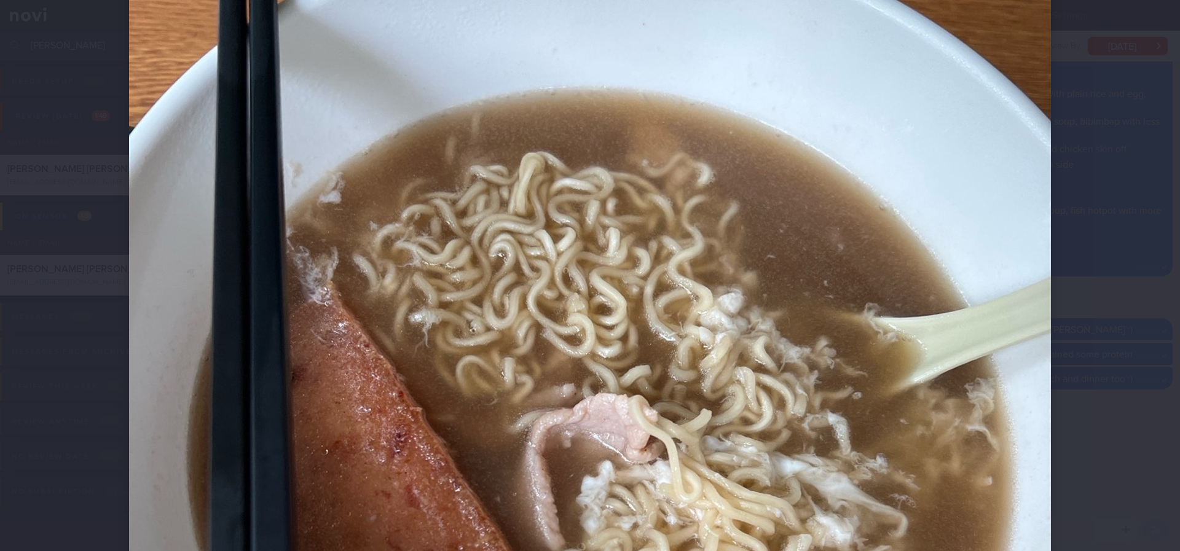
scroll to position [461, 0]
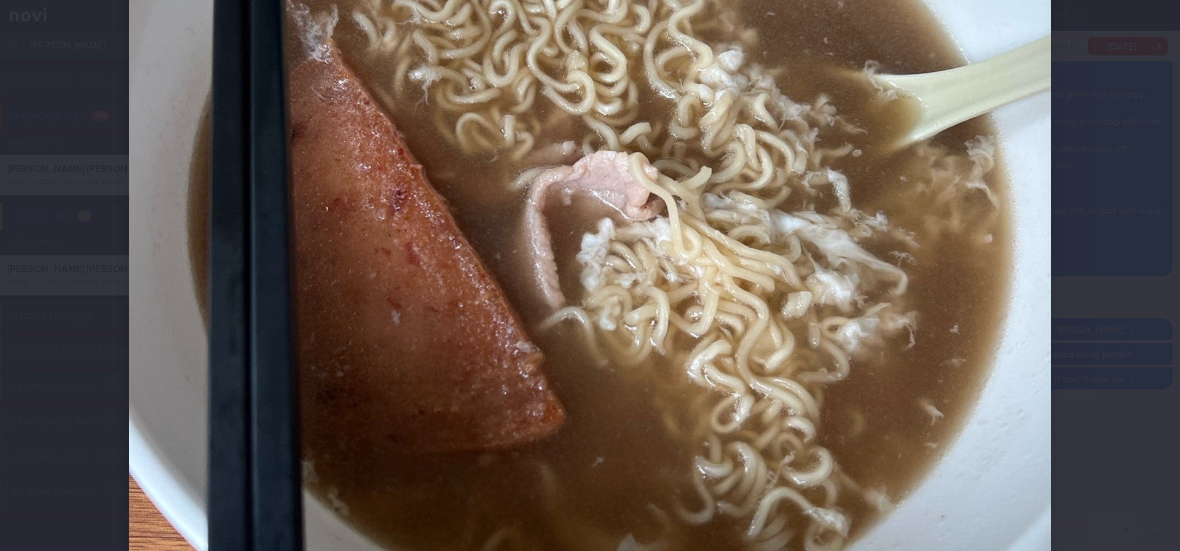
click at [1025, 399] on img at bounding box center [590, 202] width 922 height 1229
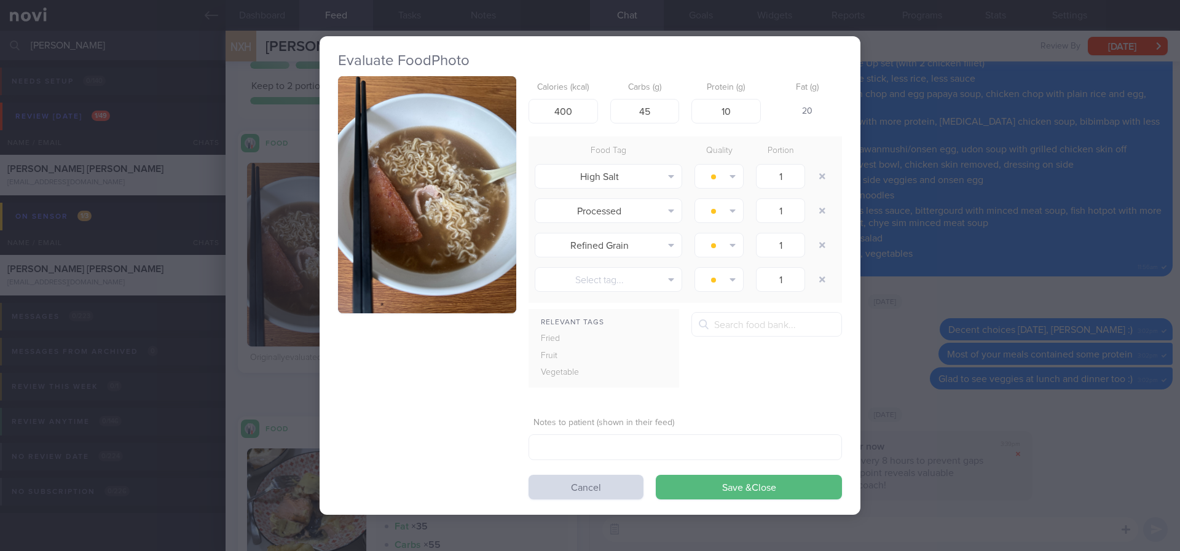
click at [1033, 358] on div "Evaluate Food Photo Calories (kcal) 400 Carbs (g) 45 Protein (g) 10 Fat (g) 20 …" at bounding box center [590, 275] width 1180 height 551
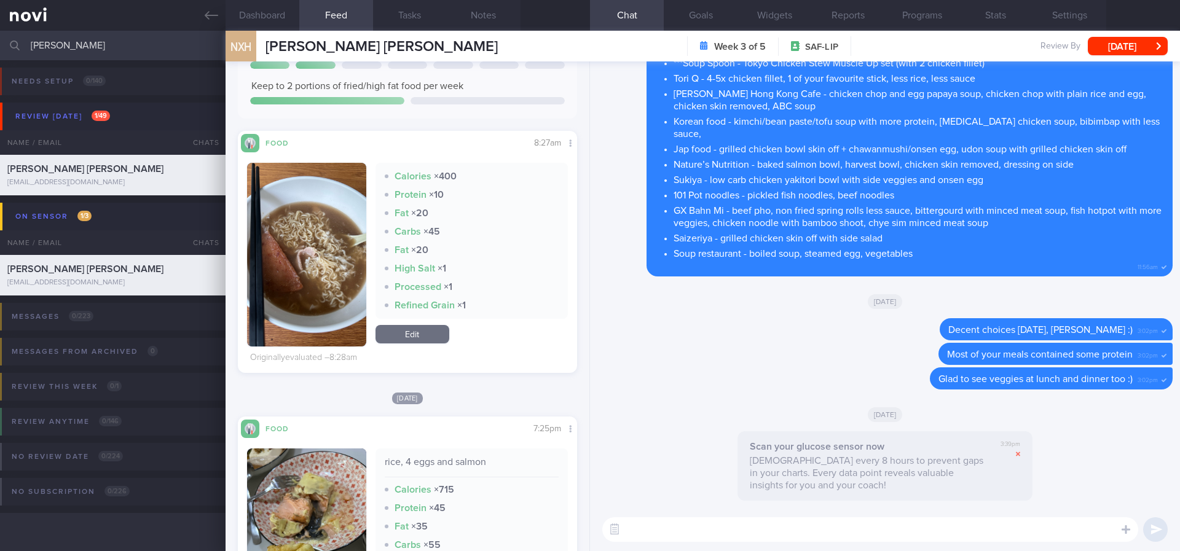
click at [800, 527] on textarea at bounding box center [870, 530] width 536 height 25
paste textarea "Instant noodles are high in carbs and fat (they are pre-fried). To make it a mo…"
type textarea "Instant noodles are high in carbs and fat (they are pre-fried). To make it a mo…"
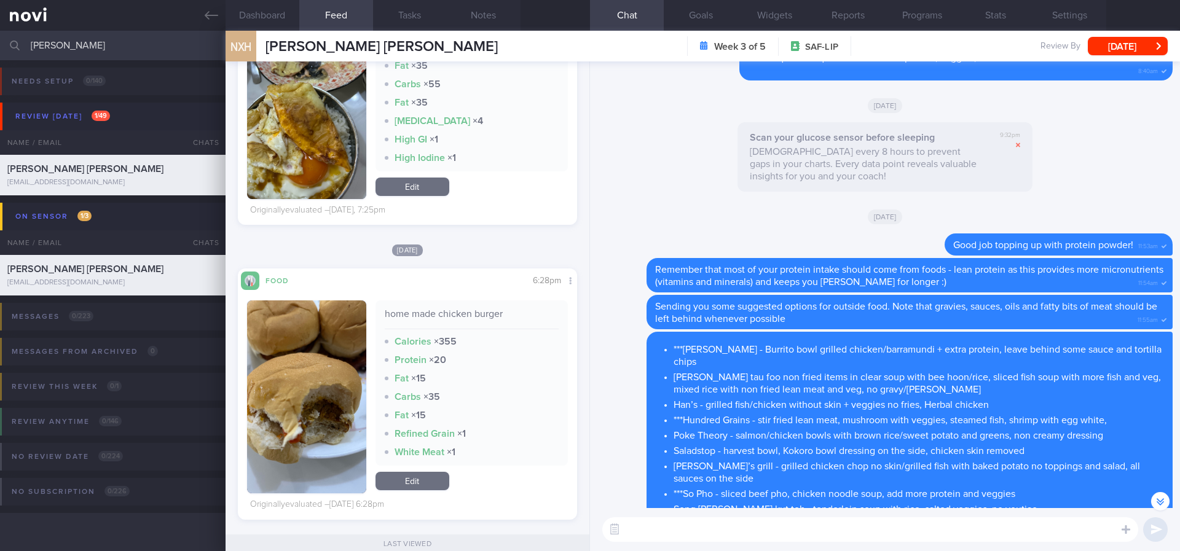
scroll to position [-1014, 0]
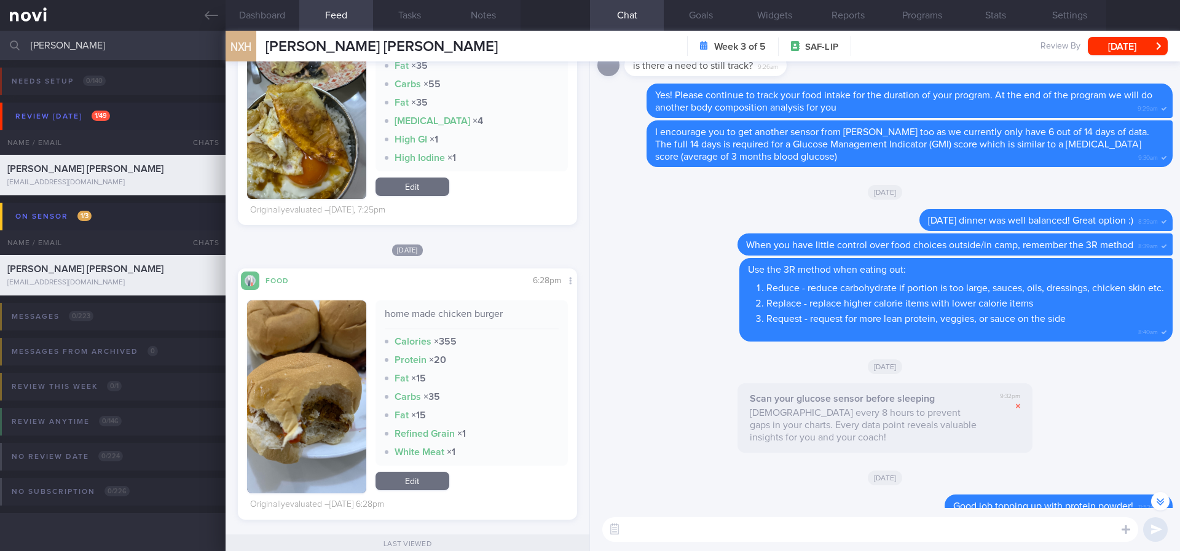
click at [838, 524] on textarea at bounding box center [870, 530] width 536 height 25
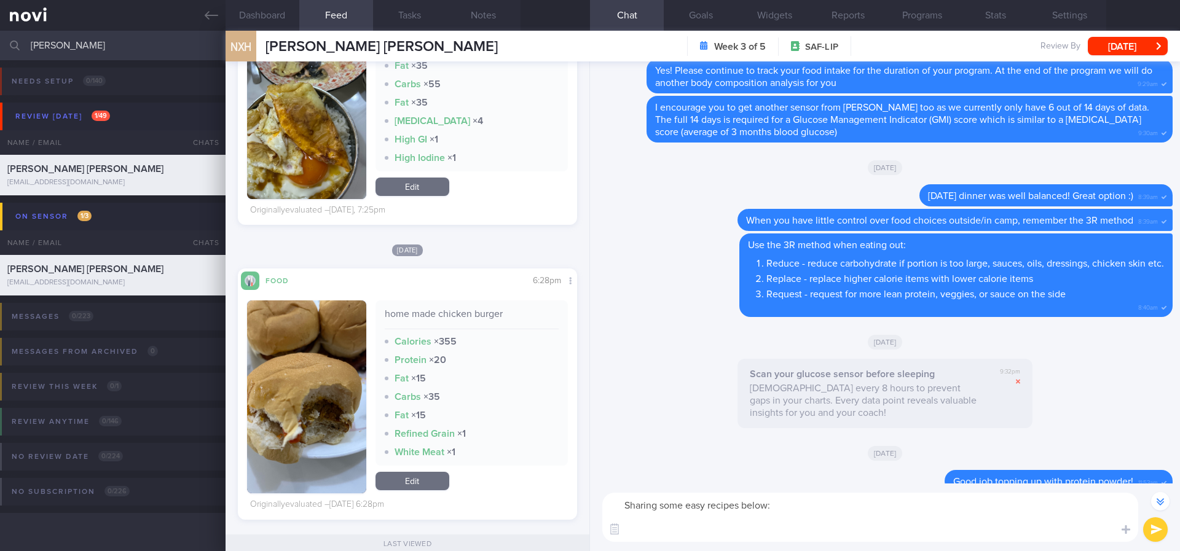
scroll to position [-1039, 0]
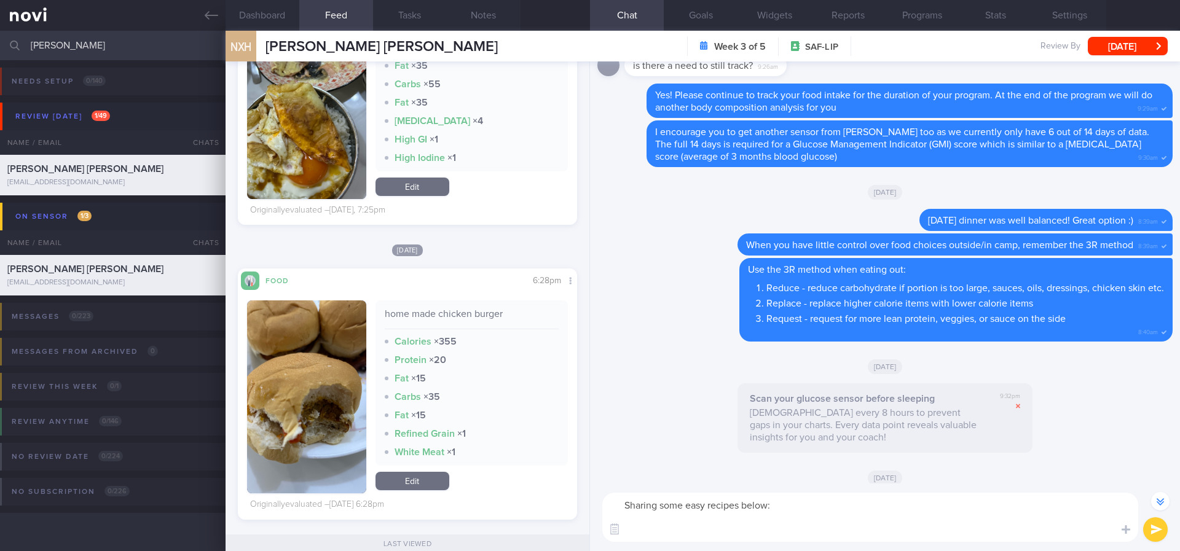
paste textarea "*Lunch/dinner:* *Sriracha mayo tuna wrap* 2 (90g) [Mission reduced carb wrap](h…"
type textarea "Sharing some easy recipes below: *Lunch/dinner:* *Sriracha mayo tuna wrap* 2 (9…"
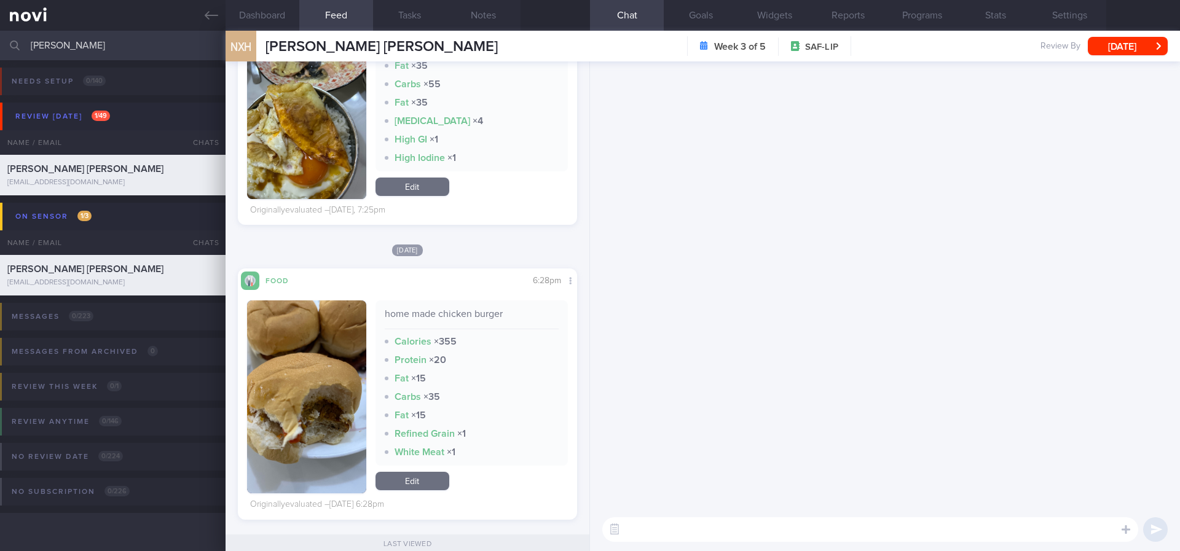
scroll to position [0, 0]
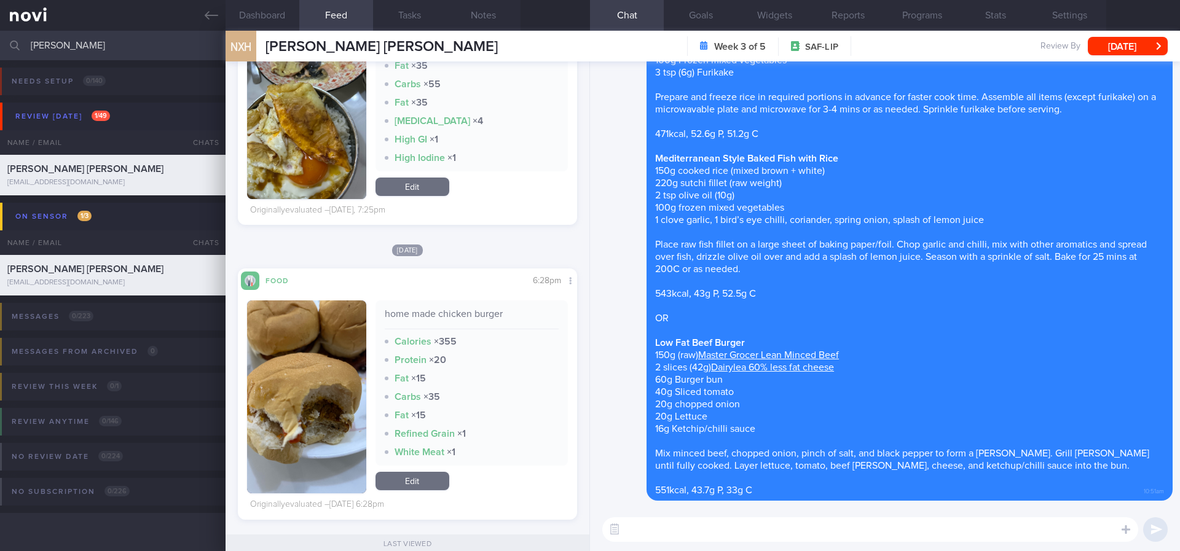
drag, startPoint x: 95, startPoint y: 43, endPoint x: 0, endPoint y: 44, distance: 95.3
click at [0, 44] on input "aaron" at bounding box center [590, 46] width 1180 height 30
type input "l"
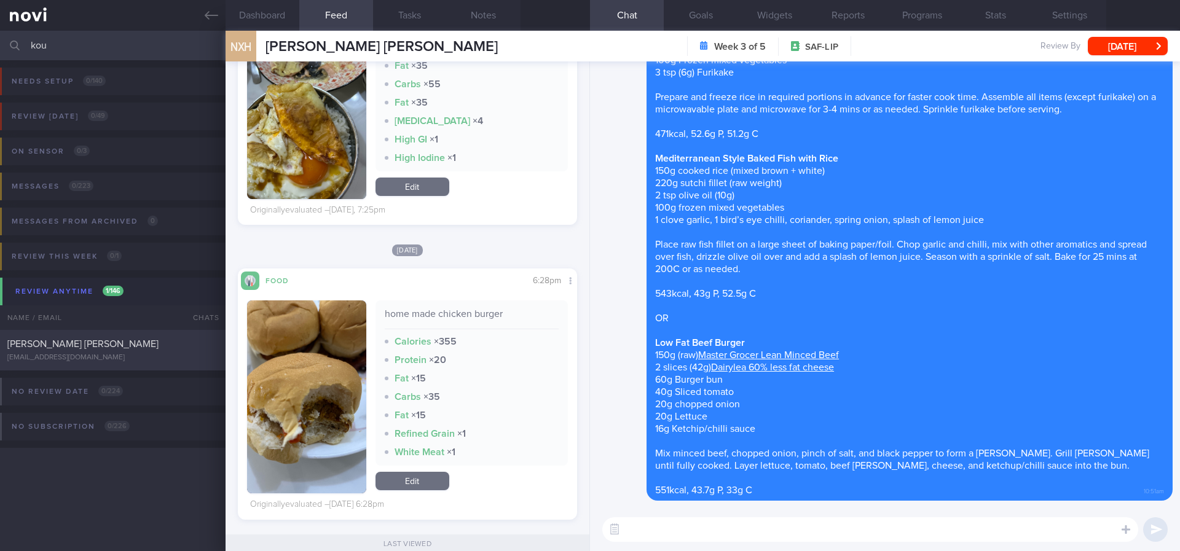
type input "kou"
click at [166, 358] on div "KARIMI-GHOVANLOU KOUROSH DOMINICK kghovanlou@gmail.com" at bounding box center [113, 350] width 226 height 25
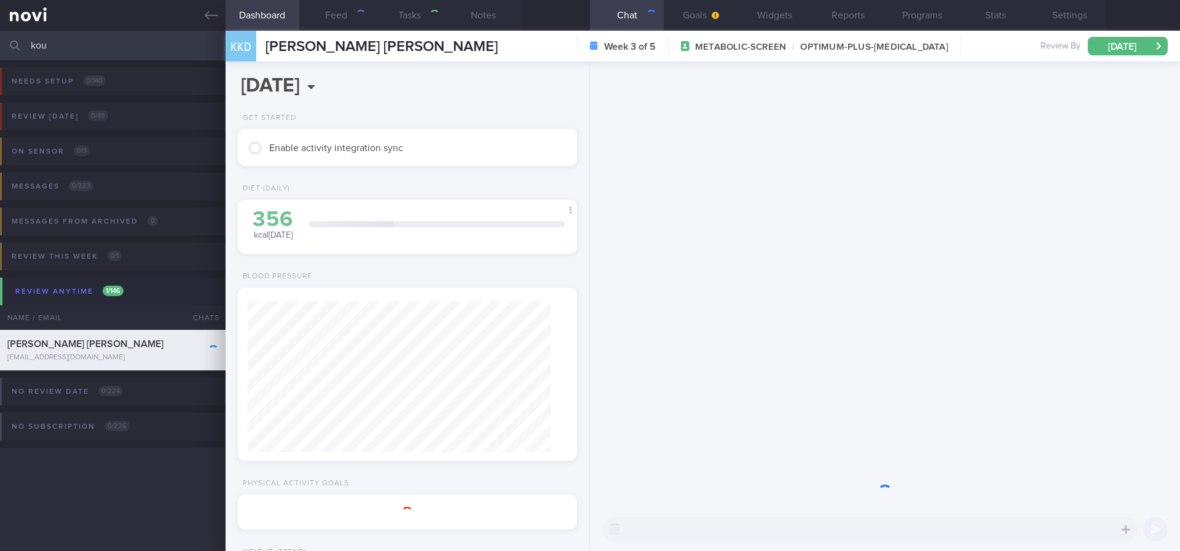
select select "9"
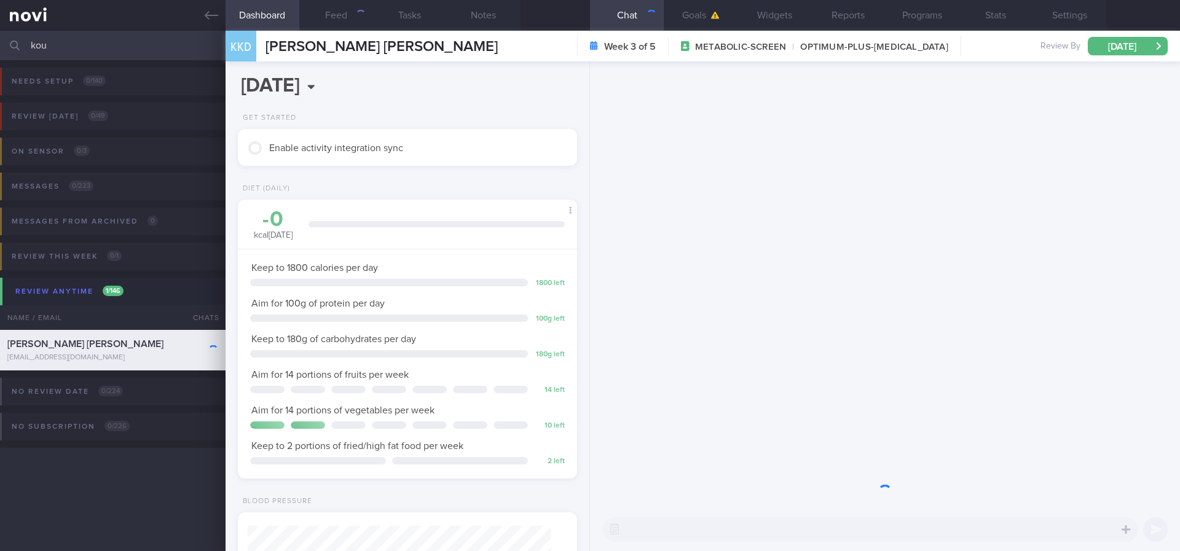
scroll to position [151, 304]
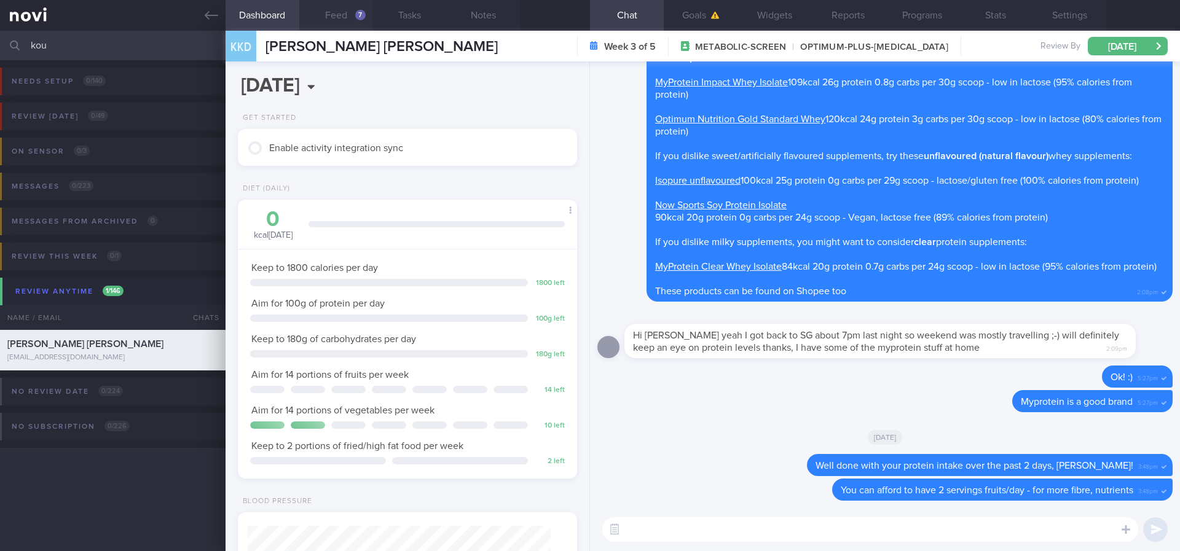
click at [331, 20] on button "Feed 7" at bounding box center [336, 15] width 74 height 31
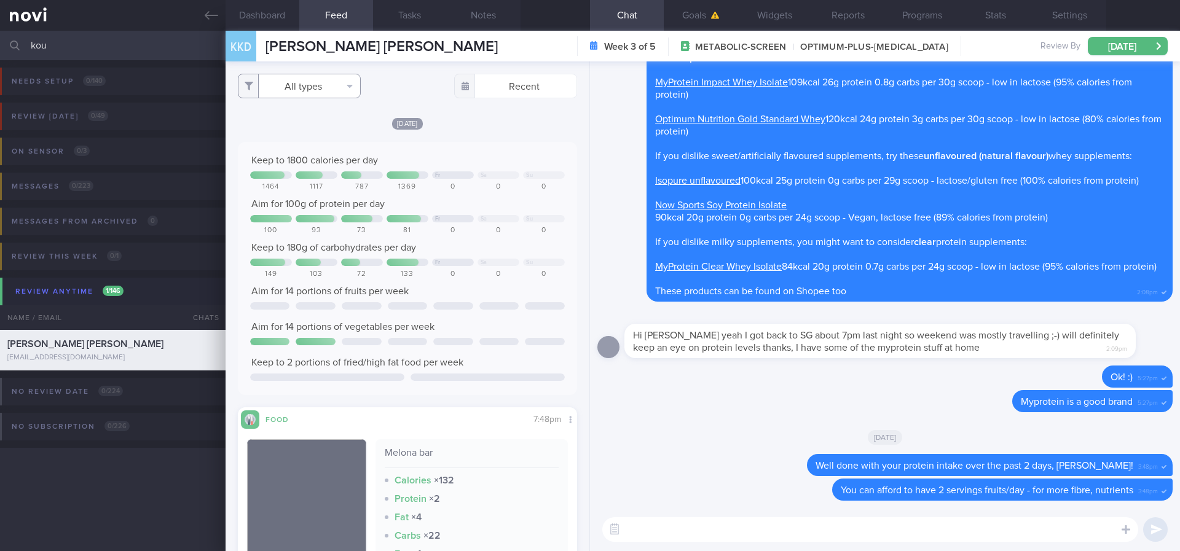
click at [317, 78] on button "All types" at bounding box center [299, 86] width 123 height 25
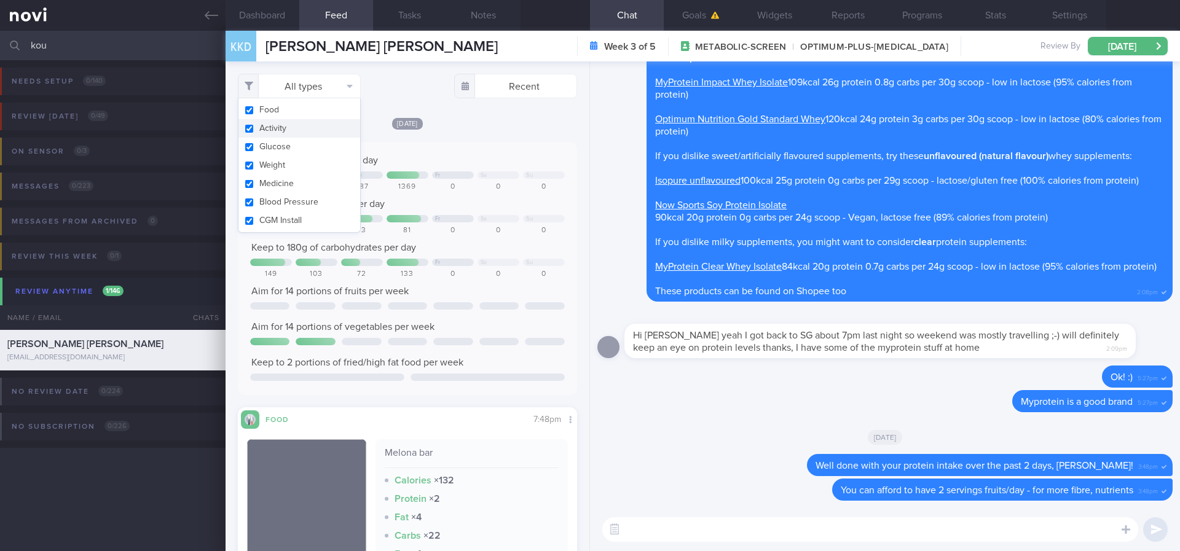
click at [305, 127] on button "Activity" at bounding box center [299, 128] width 122 height 18
checkbox input "false"
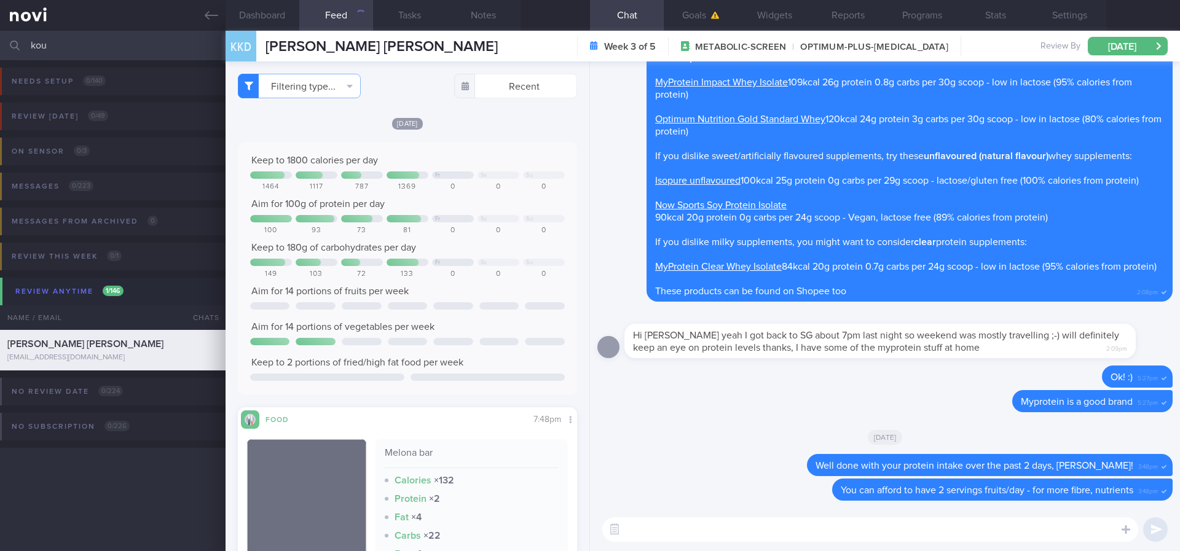
click at [471, 268] on div "Keep to 1800 calories per day Fr Sa Su 1464 1117 787 1369 0 0 0 Aim for 100g of…" at bounding box center [407, 268] width 315 height 229
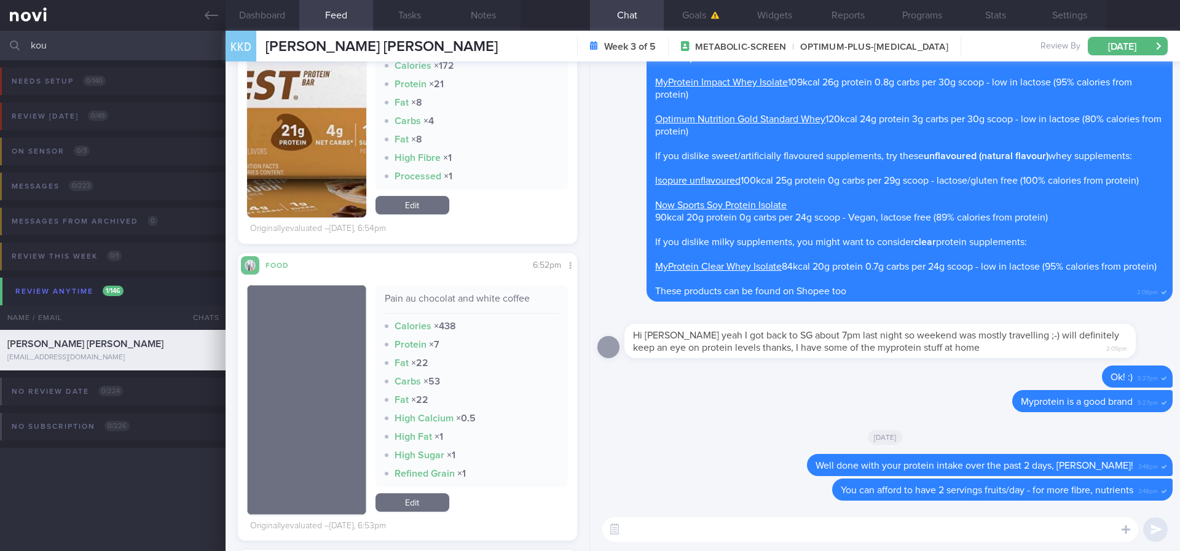
scroll to position [830, 0]
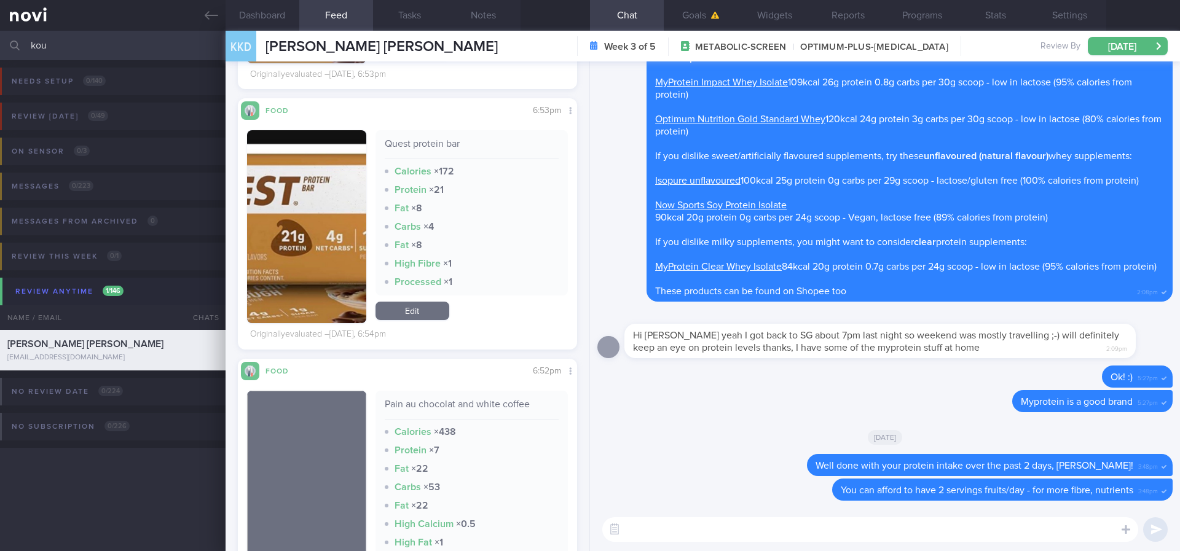
click at [334, 245] on img "button" at bounding box center [306, 226] width 119 height 193
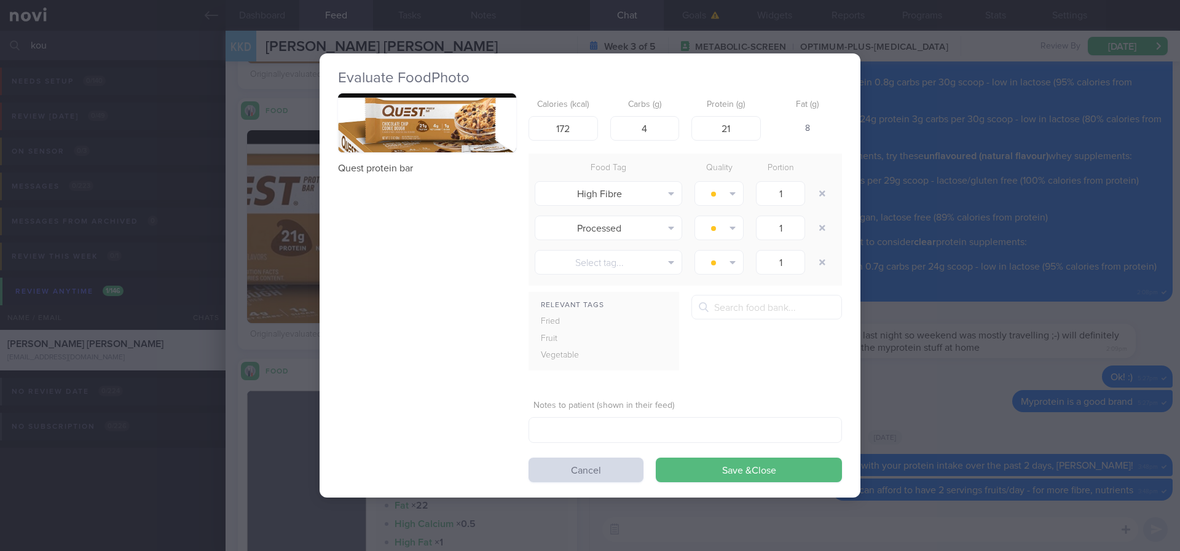
click at [433, 109] on button "button" at bounding box center [427, 123] width 178 height 60
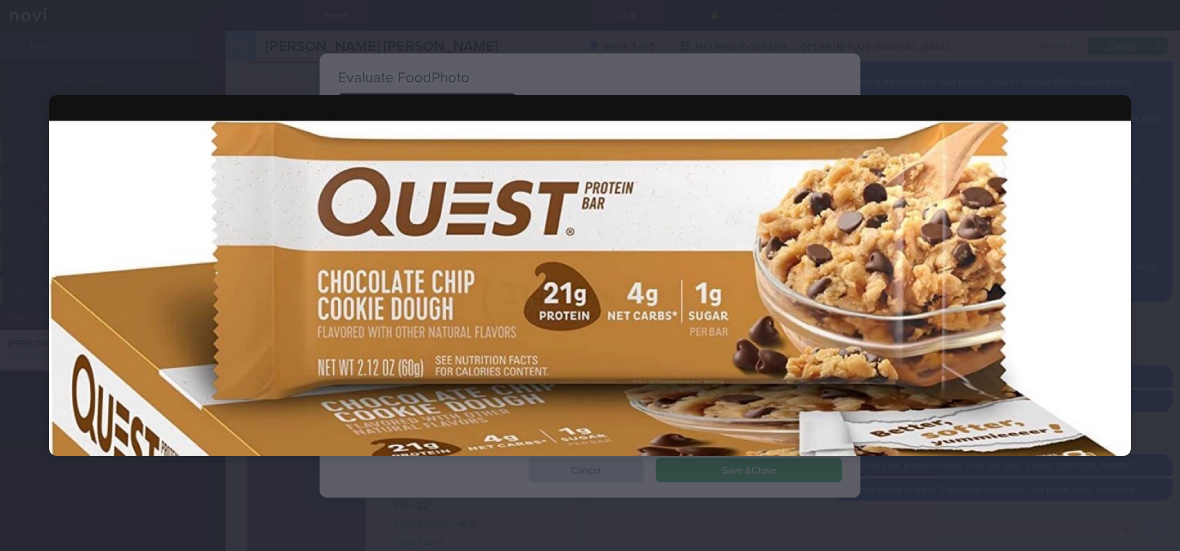
click at [1139, 320] on div at bounding box center [590, 275] width 1180 height 551
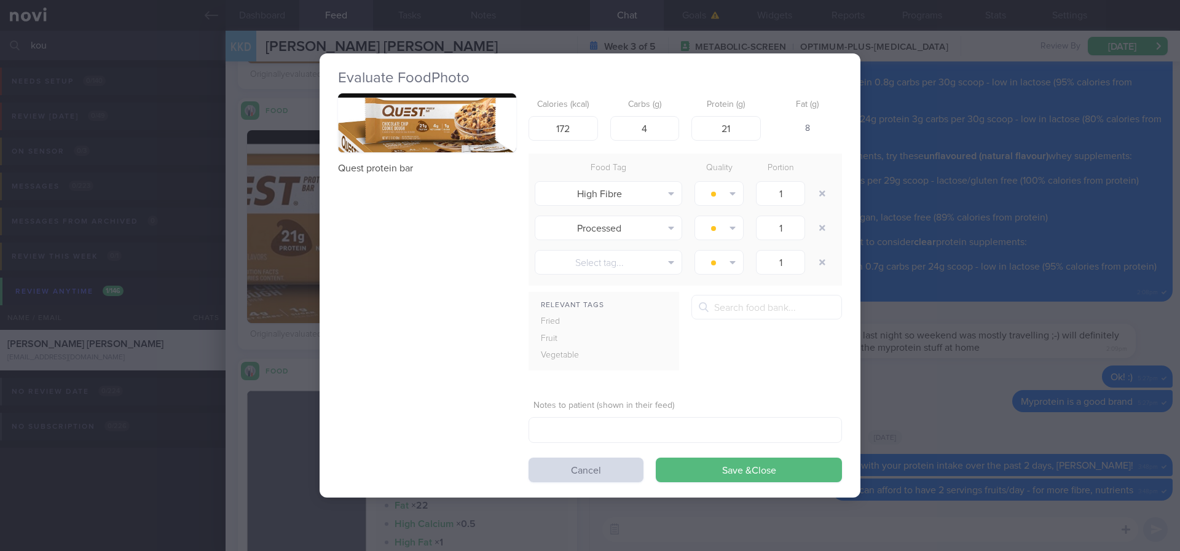
click at [1119, 320] on div "Evaluate Food Photo Quest protein bar Calories (kcal) 172 Carbs (g) 4 Protein (…" at bounding box center [590, 275] width 1180 height 551
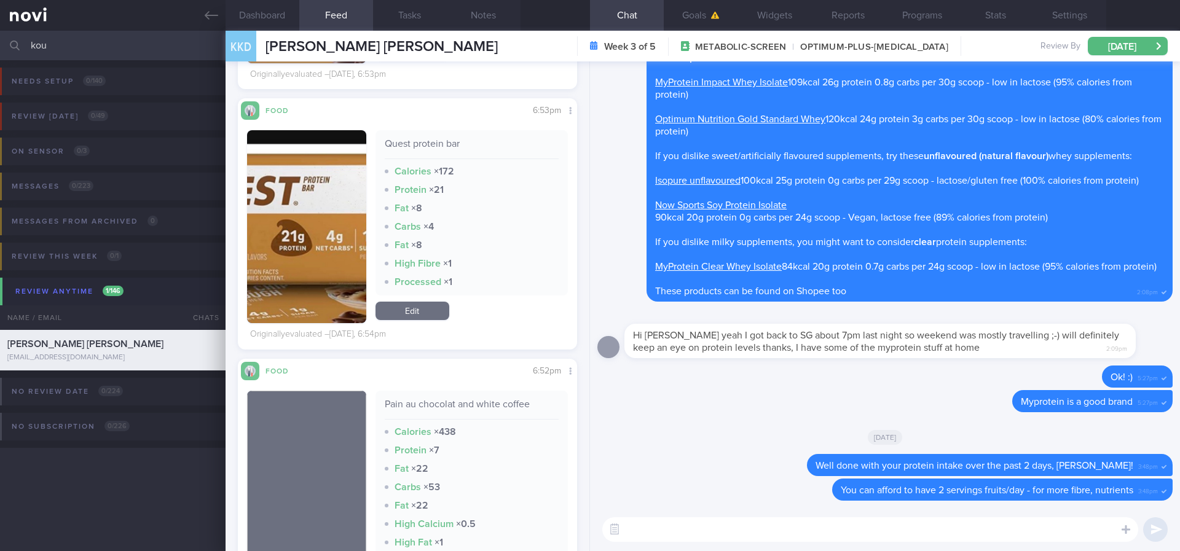
click at [436, 308] on link "Edit" at bounding box center [413, 311] width 74 height 18
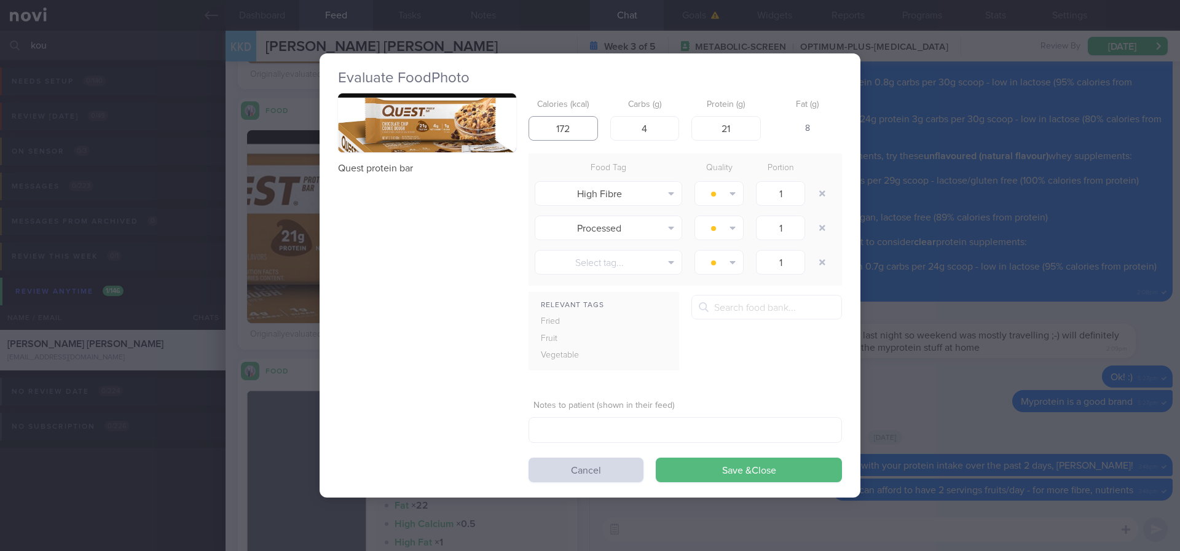
drag, startPoint x: 583, startPoint y: 136, endPoint x: 532, endPoint y: 132, distance: 50.6
click at [532, 132] on input "172" at bounding box center [563, 128] width 69 height 25
type input "190"
click at [800, 464] on button "Save & Close" at bounding box center [749, 470] width 186 height 25
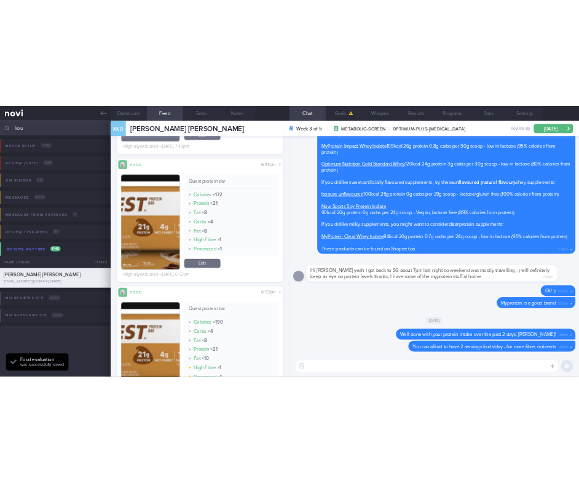
scroll to position [553, 0]
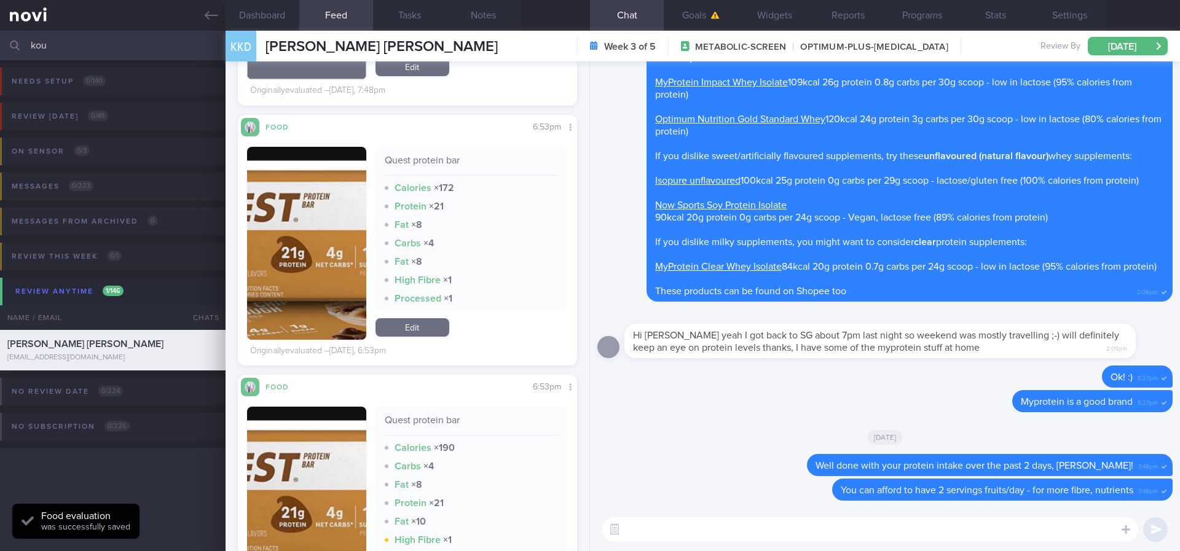
click at [417, 338] on div "Quest protein bar Calories × 172 Protein × 21 Fat × 8 Carbs × 4 Fat × 8 High Fi…" at bounding box center [472, 243] width 193 height 193
click at [417, 334] on link "Edit" at bounding box center [413, 327] width 74 height 18
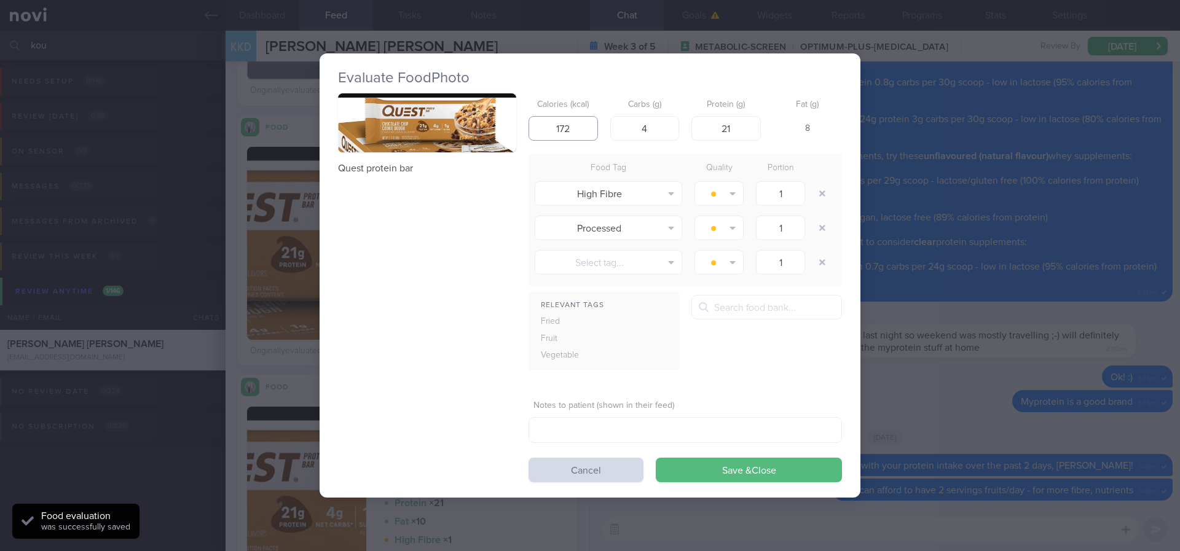
drag, startPoint x: 586, startPoint y: 127, endPoint x: 387, endPoint y: 130, distance: 199.8
click at [387, 130] on div "Quest protein bar Calories (kcal) 172 Carbs (g) 4 Protein (g) 21 Fat (g) 8 Food…" at bounding box center [590, 288] width 504 height 390
type input "190"
click at [758, 474] on button "Save & Close" at bounding box center [749, 470] width 186 height 25
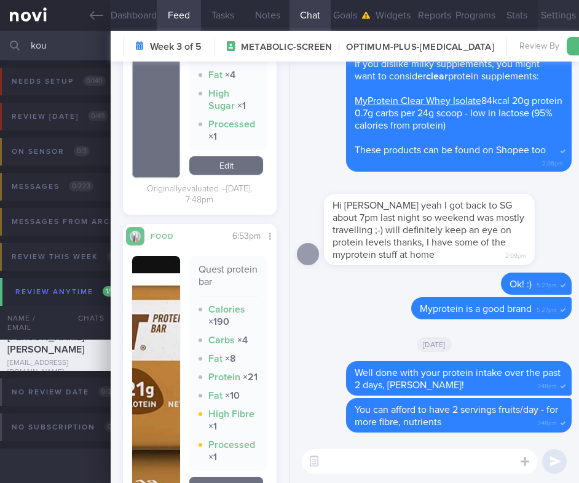
scroll to position [614598, 614557]
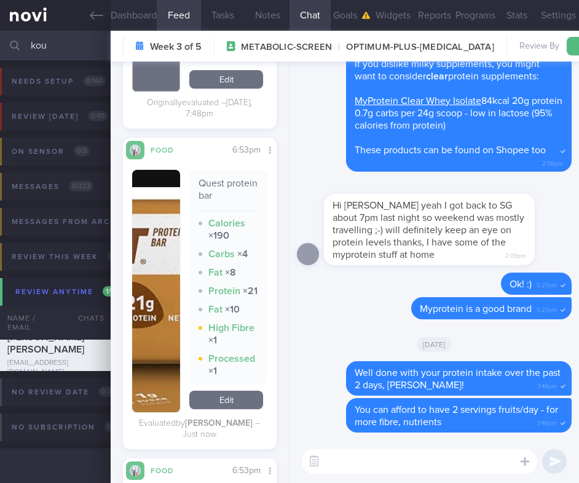
click at [447, 468] on textarea at bounding box center [419, 461] width 235 height 25
paste textarea "A good "protein bar" will have at least 40% calories from protein. 1 gram prote…"
type textarea "A good "protein bar" will have at least 40% calories from protein. 1 gram prote…"
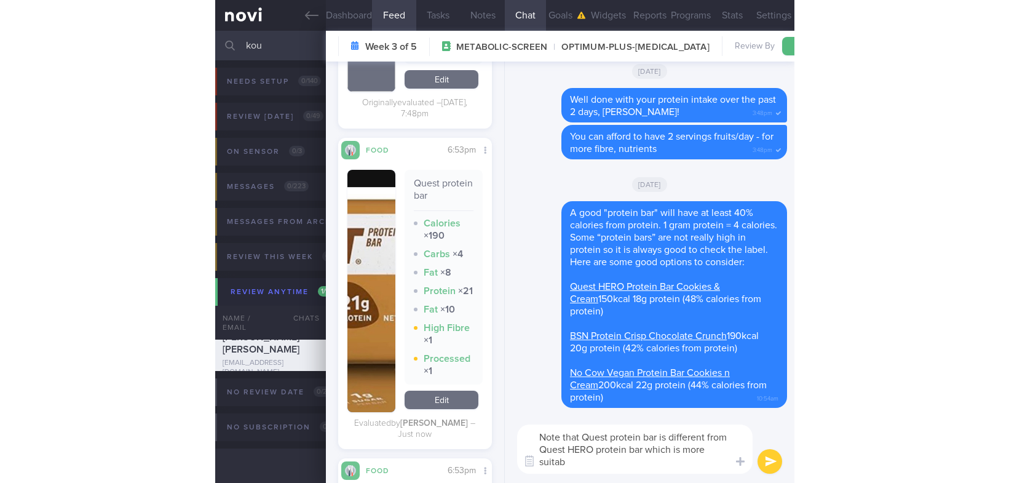
scroll to position [0, 0]
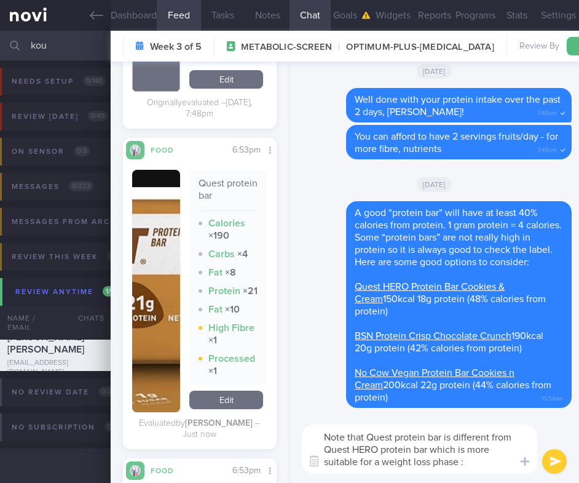
type textarea "Note that Quest protein bar is different from Quest HERO protein bar which is m…"
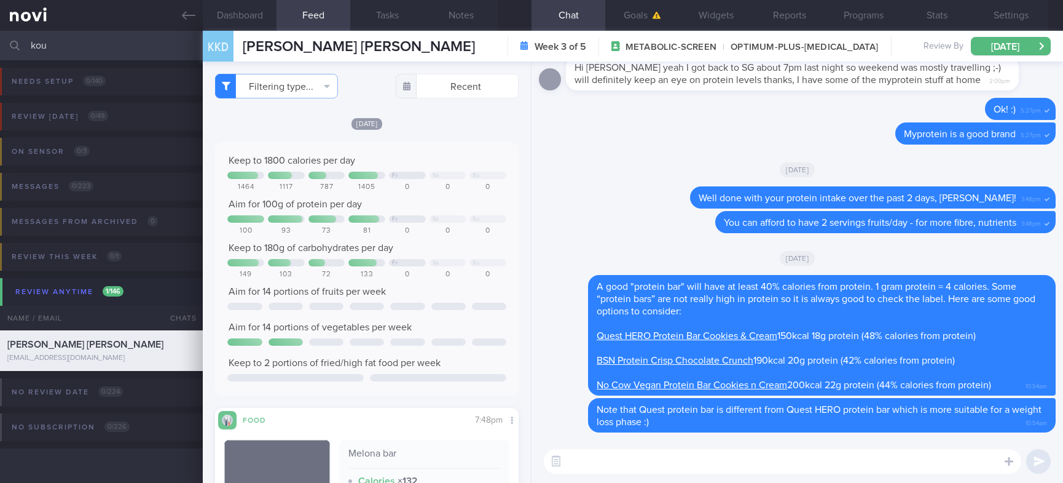
drag, startPoint x: 150, startPoint y: 42, endPoint x: -71, endPoint y: 41, distance: 221.3
click at [0, 41] on html "You are offline! Some functionality will be unavailable Patients New Users Coac…" at bounding box center [531, 241] width 1063 height 483
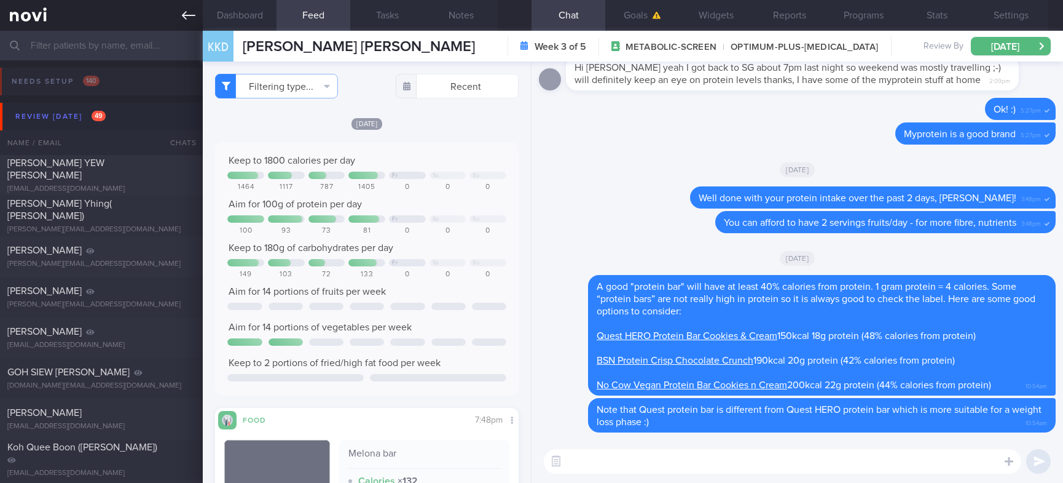
click at [181, 14] on link at bounding box center [101, 15] width 203 height 31
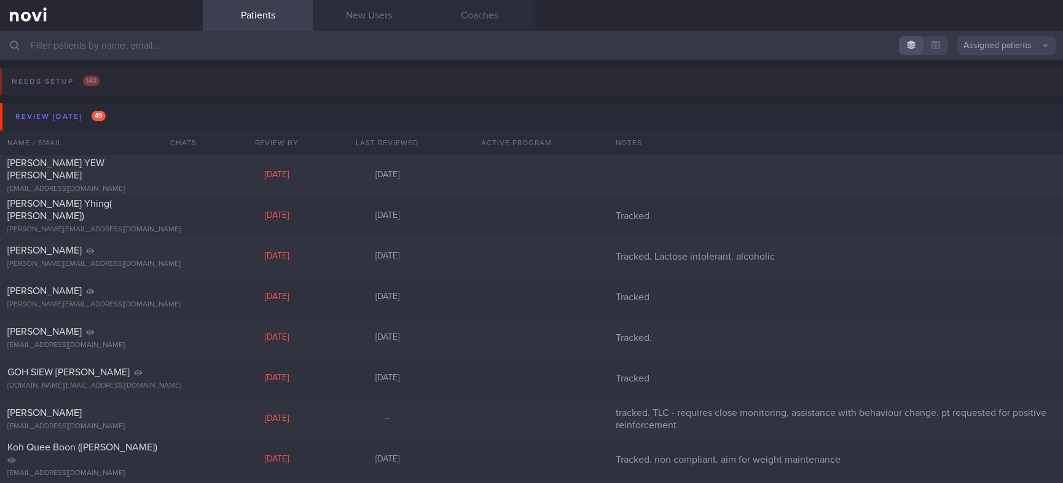
click at [543, 39] on input "text" at bounding box center [531, 46] width 1063 height 30
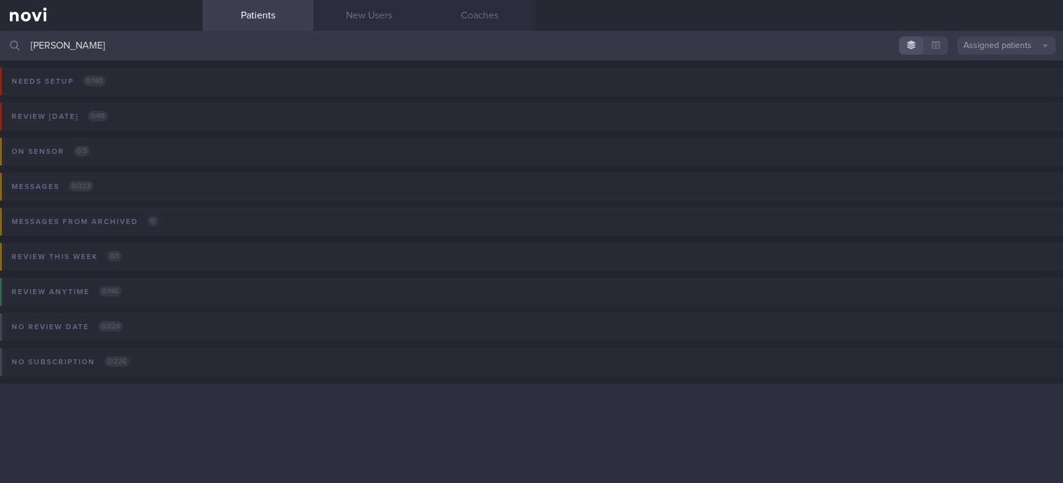
drag, startPoint x: 94, startPoint y: 47, endPoint x: -71, endPoint y: 47, distance: 165.3
click at [0, 47] on html "You are offline! Some functionality will be unavailable Patients New Users Coac…" at bounding box center [531, 241] width 1063 height 483
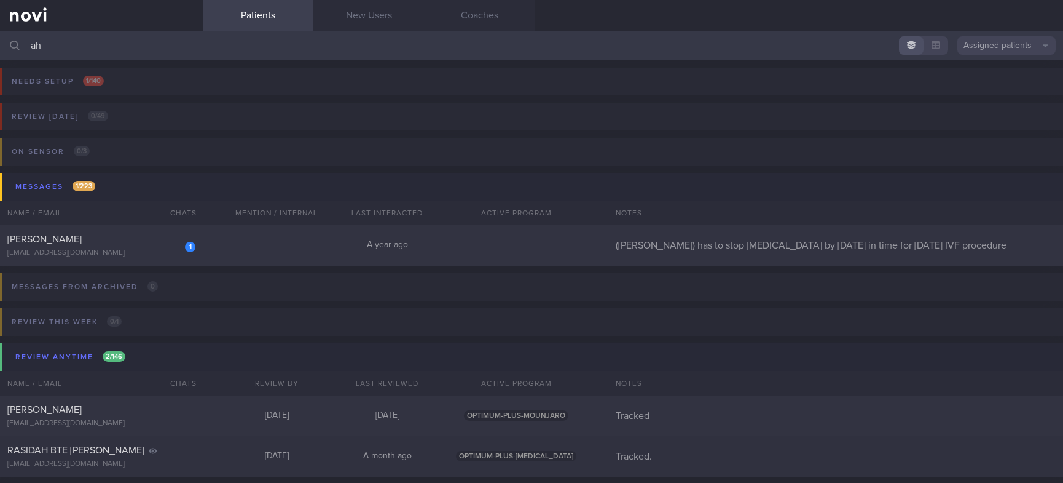
type input "a"
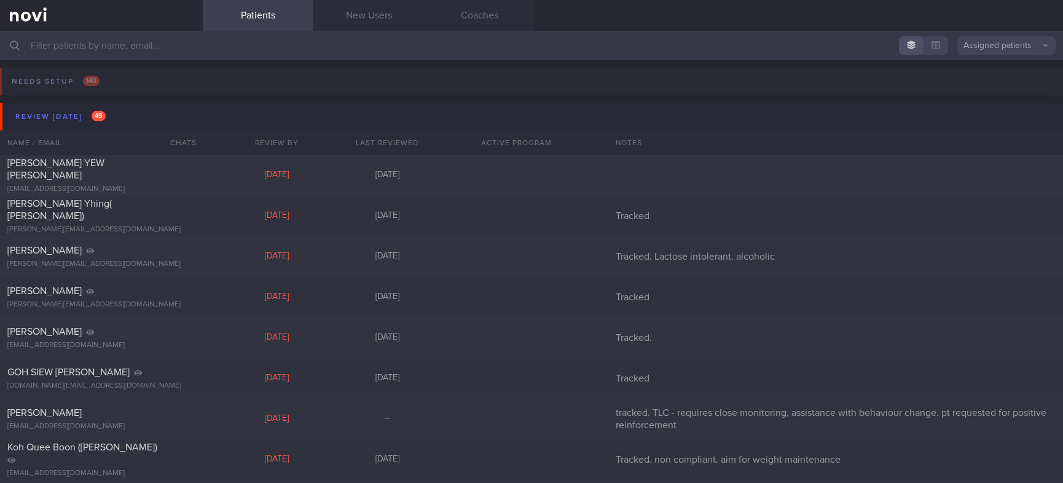
click at [451, 60] on input "text" at bounding box center [531, 46] width 1063 height 30
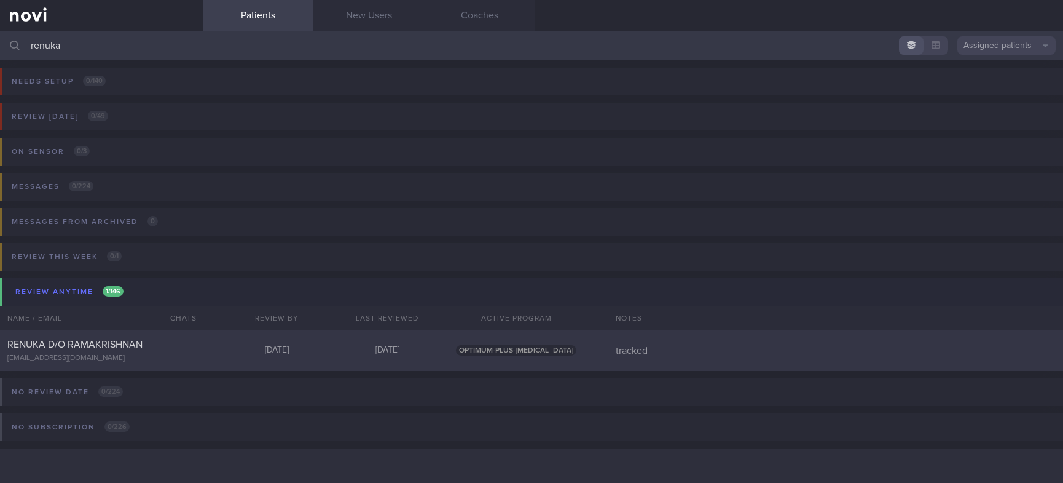
type input "renuka"
click at [261, 355] on div "[DATE]" at bounding box center [276, 350] width 111 height 11
select select "9"
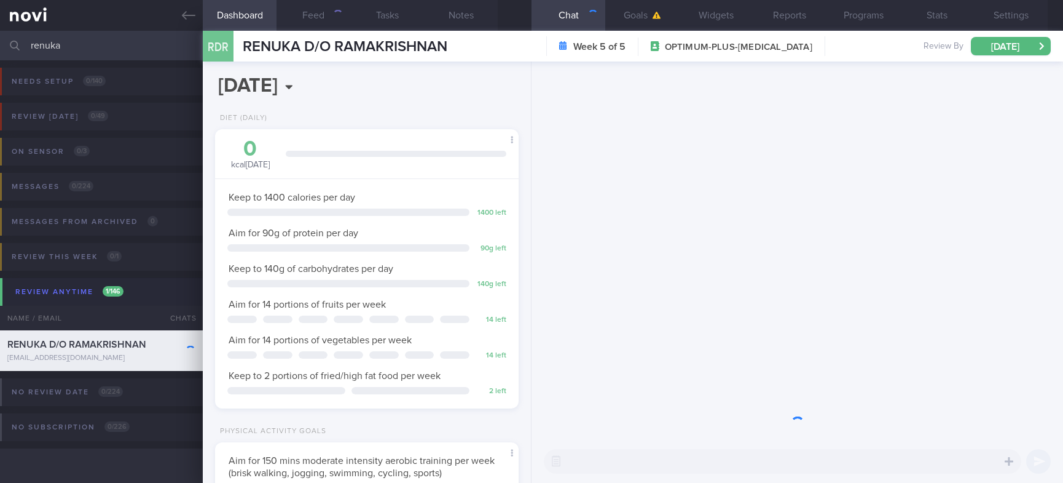
scroll to position [614523, 614407]
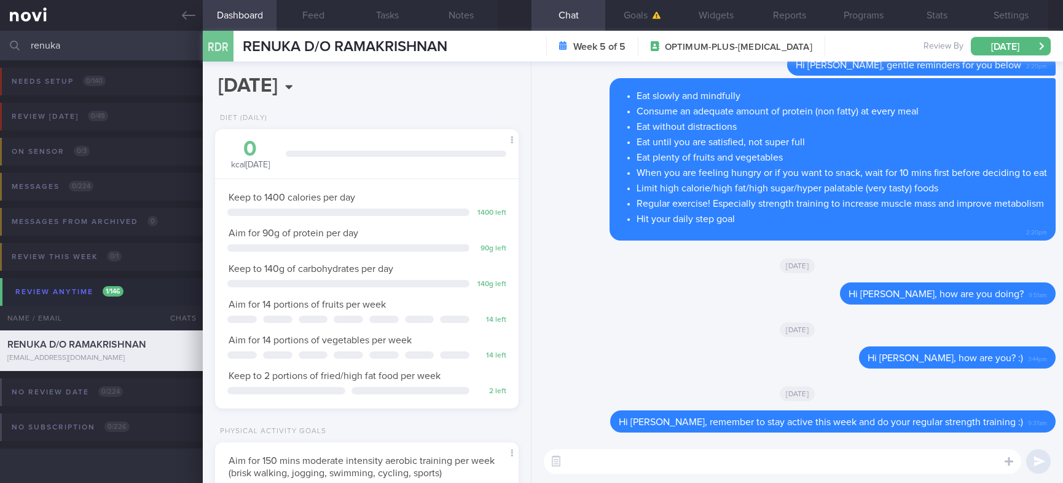
drag, startPoint x: 82, startPoint y: 49, endPoint x: -16, endPoint y: 49, distance: 98.3
click at [0, 49] on html "You are offline! Some functionality will be unavailable Patients New Users Coac…" at bounding box center [531, 241] width 1063 height 483
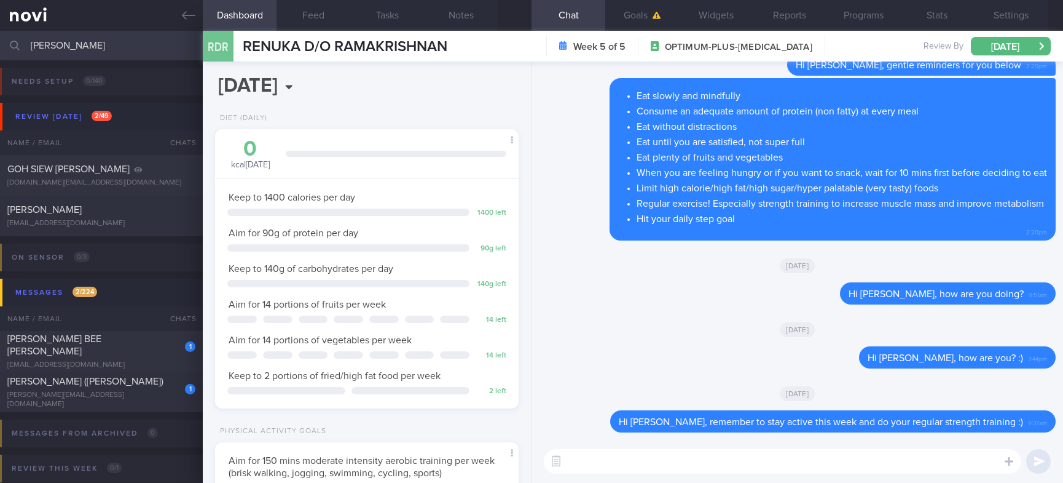
type input "ng kim"
click at [124, 211] on div "[PERSON_NAME]" at bounding box center [99, 209] width 185 height 12
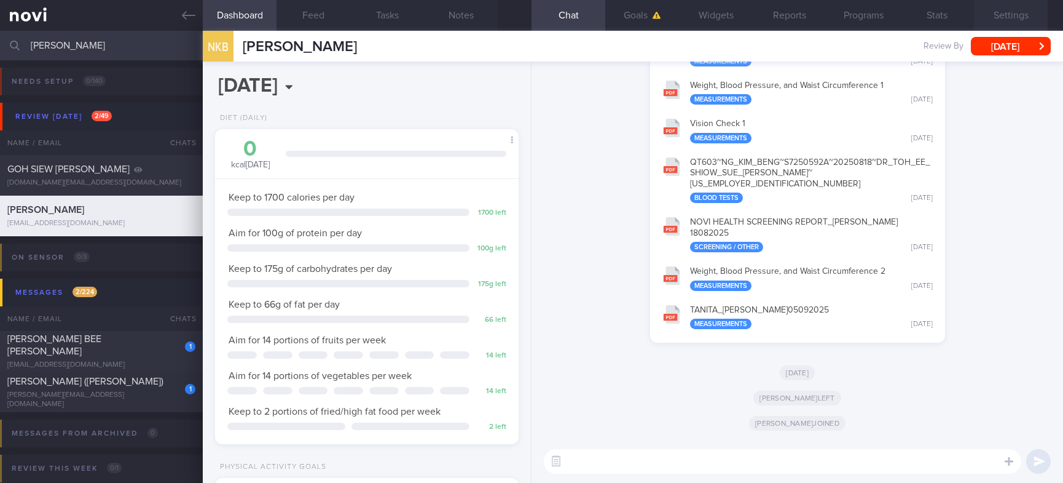
click at [1015, 12] on button "Settings" at bounding box center [1011, 15] width 74 height 31
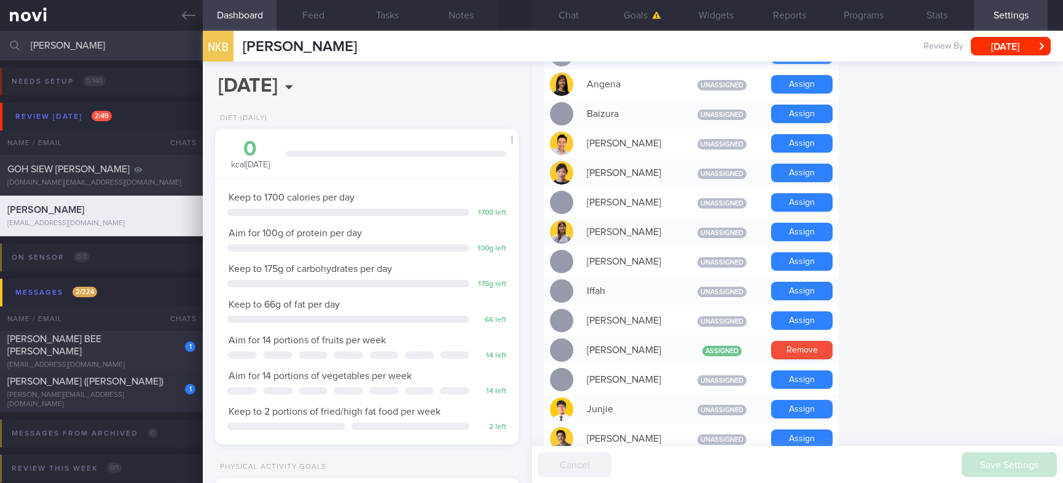
scroll to position [92, 0]
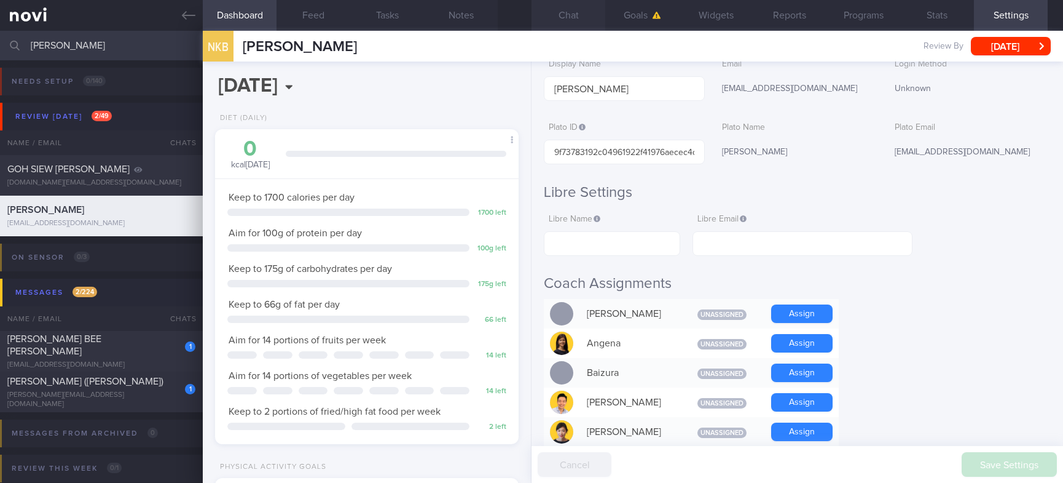
click at [560, 17] on button "Chat" at bounding box center [569, 15] width 74 height 31
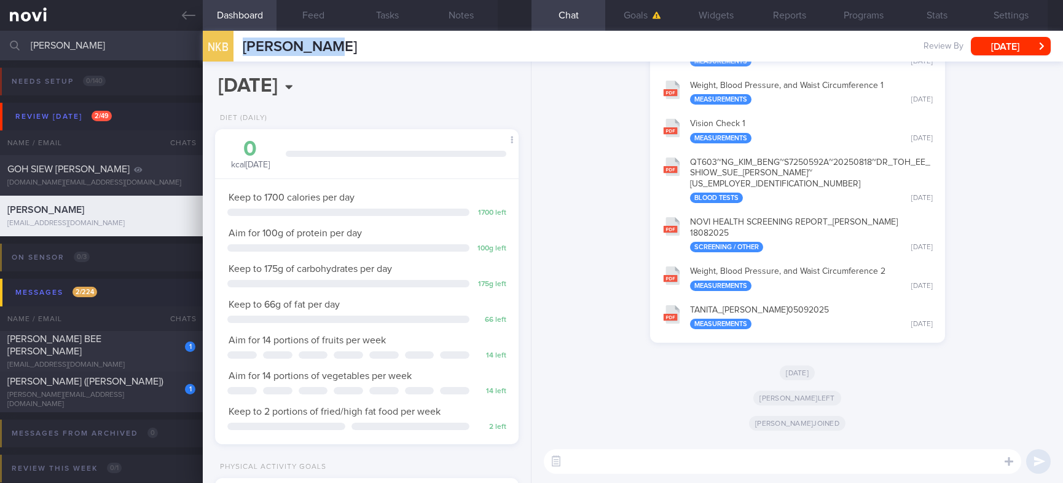
drag, startPoint x: 309, startPoint y: 47, endPoint x: 232, endPoint y: 44, distance: 76.3
click at [232, 44] on div "NKB NG KIM BENG NG KIM BENG kbng2010@gmail.com Review By Mon, 8 Sep Set Next Re…" at bounding box center [633, 46] width 861 height 31
click at [704, 453] on textarea at bounding box center [783, 461] width 478 height 25
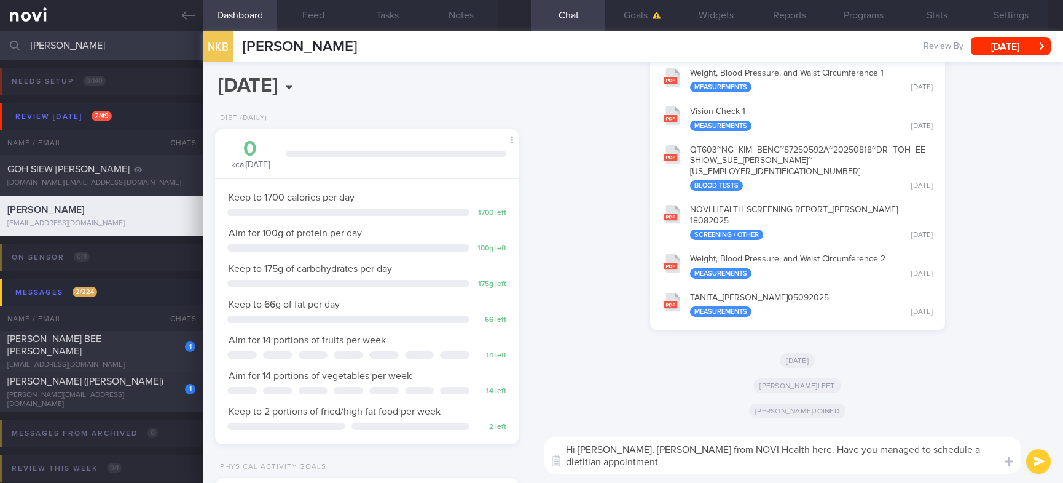
click at [774, 444] on textarea "Hi Mr Ng, Dietitian Joel from NOVI Health here. Have you managed to schedule a …" at bounding box center [783, 454] width 478 height 37
drag, startPoint x: 672, startPoint y: 458, endPoint x: 542, endPoint y: 456, distance: 130.3
click at [542, 456] on div "Hi Mr Ng, Dietitian Joel from NOVI Health here. Noted that you missed your prev…" at bounding box center [798, 454] width 532 height 55
click at [936, 446] on textarea "Hi Mr Ng, Dietitian Joel from NOVI Health here. Noted that you missed your prev…" at bounding box center [783, 454] width 478 height 37
click at [881, 465] on textarea "Hi Mr Ng, Dietitian Joel from NOVI Health here. Noted that you missed your prev…" at bounding box center [783, 454] width 478 height 37
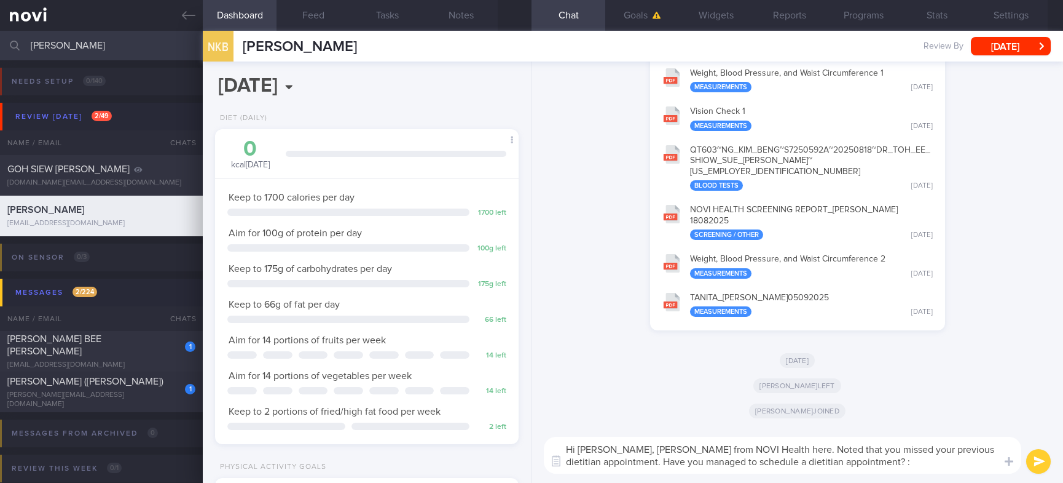
type textarea "Hi Mr Ng, Dietitian Joel from NOVI Health here. Noted that you missed your prev…"
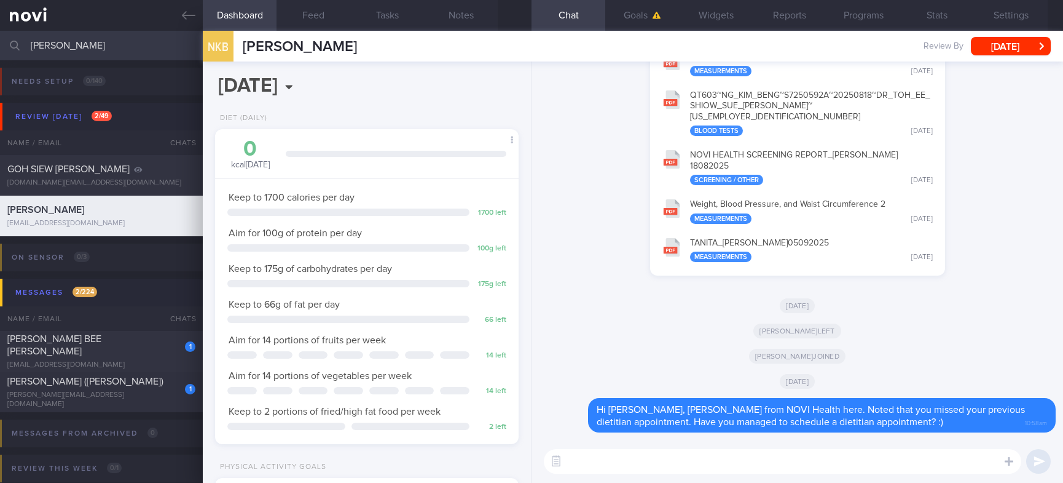
drag, startPoint x: 88, startPoint y: 52, endPoint x: -66, endPoint y: 52, distance: 153.7
click at [0, 52] on html "You are offline! Some functionality will be unavailable Patients New Users Coac…" at bounding box center [531, 241] width 1063 height 483
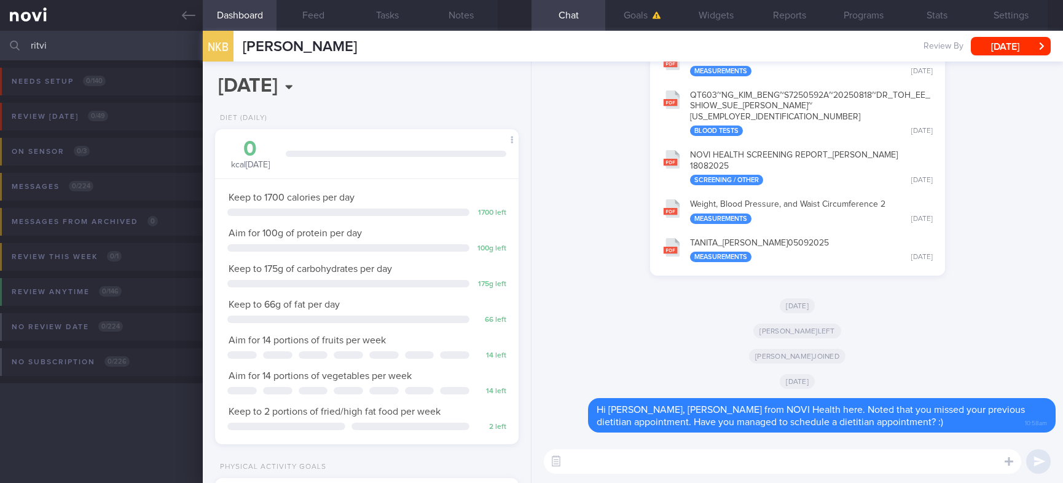
drag, startPoint x: 73, startPoint y: 52, endPoint x: -71, endPoint y: 46, distance: 143.9
click at [0, 46] on html "You are offline! Some functionality will be unavailable Patients New Users Coac…" at bounding box center [531, 241] width 1063 height 483
click at [193, 13] on icon at bounding box center [189, 16] width 14 height 14
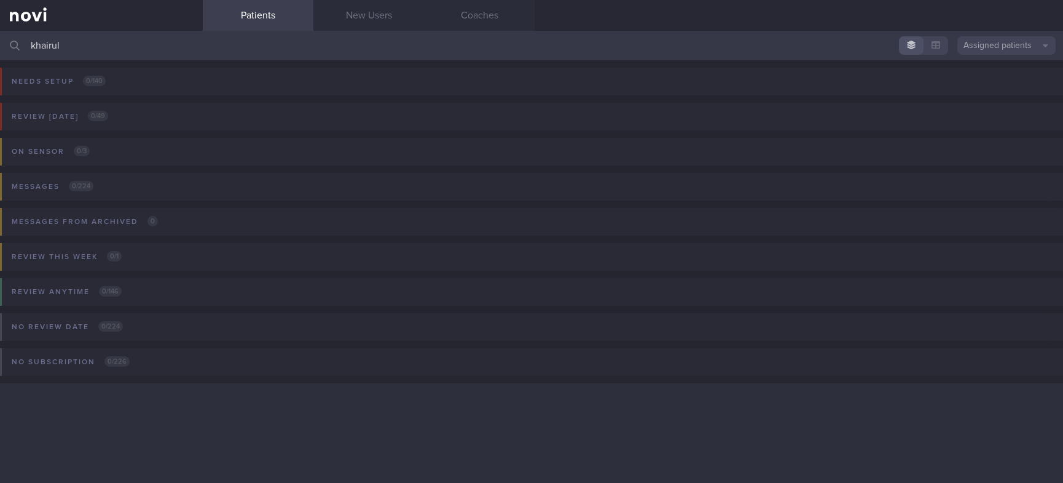
click at [993, 44] on button "Assigned patients" at bounding box center [1007, 45] width 98 height 18
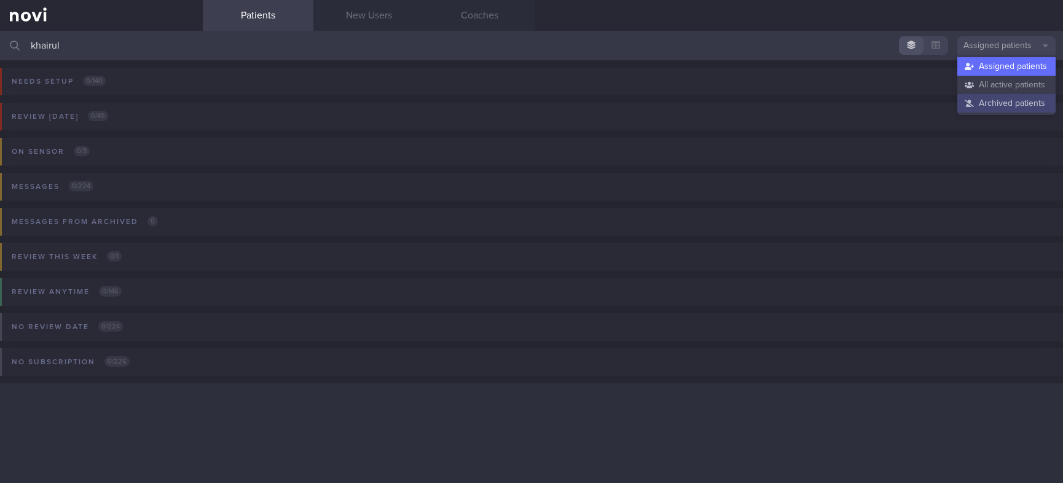
click at [1011, 101] on button "Archived patients" at bounding box center [1007, 103] width 98 height 18
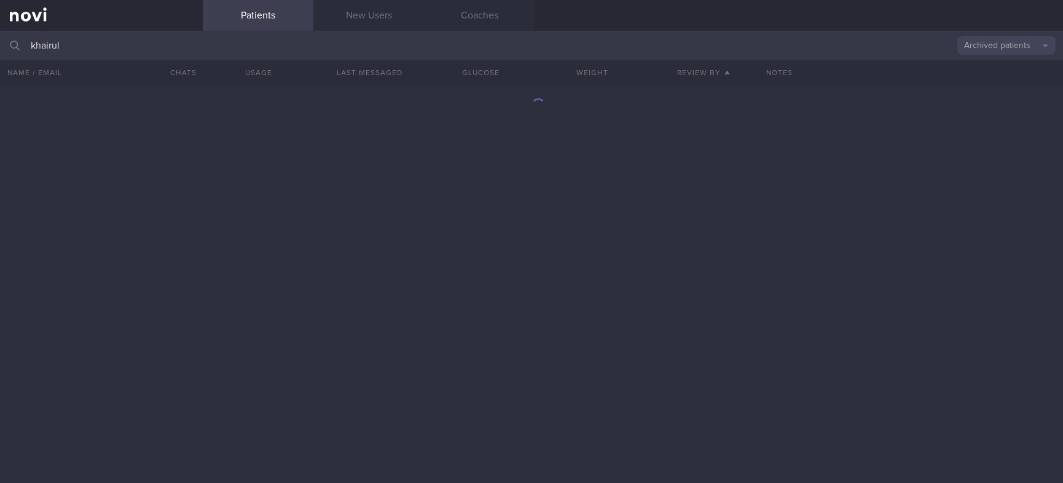
click at [270, 45] on input "khairul" at bounding box center [531, 46] width 1063 height 30
type input "khairul anwar"
click at [982, 39] on button "Archived patients" at bounding box center [1007, 45] width 98 height 18
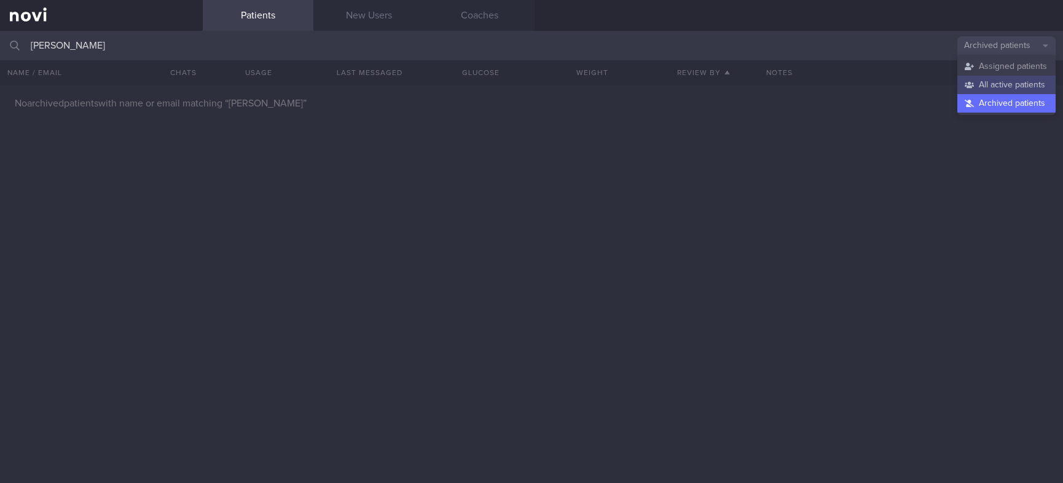
click at [998, 79] on button "All active patients" at bounding box center [1007, 85] width 98 height 18
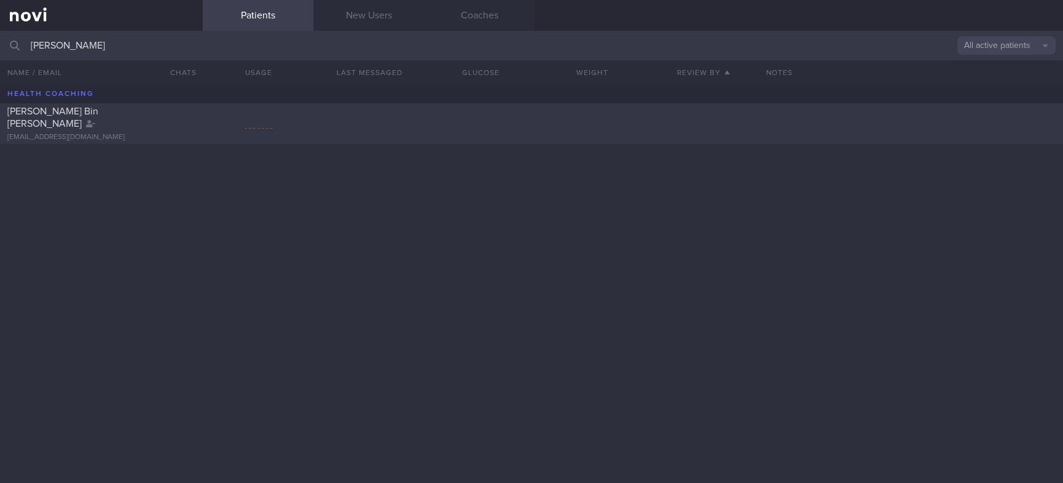
click at [339, 129] on div "Khairul Anwar Bin Abdul Aziz khairul.abdaziz@gmail.com" at bounding box center [531, 123] width 1063 height 41
select select "9"
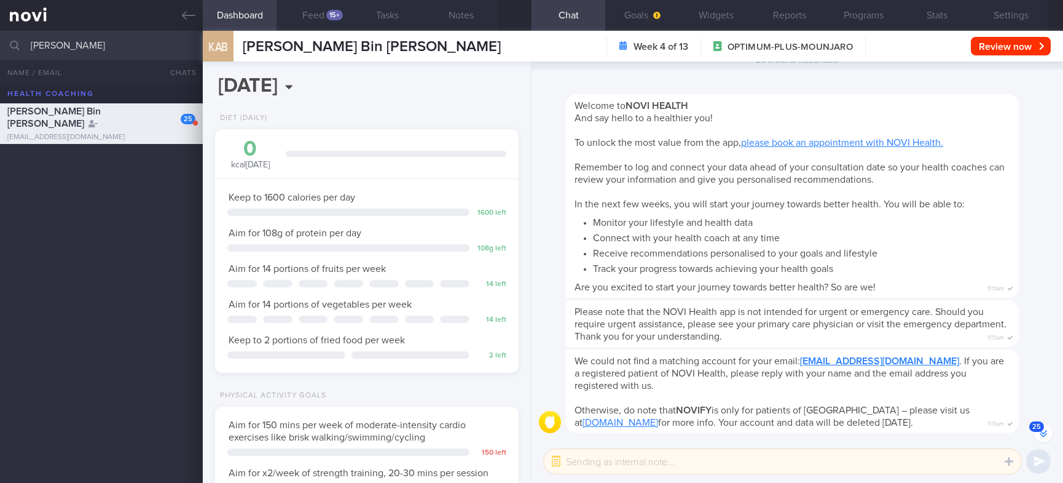
scroll to position [-2950, 0]
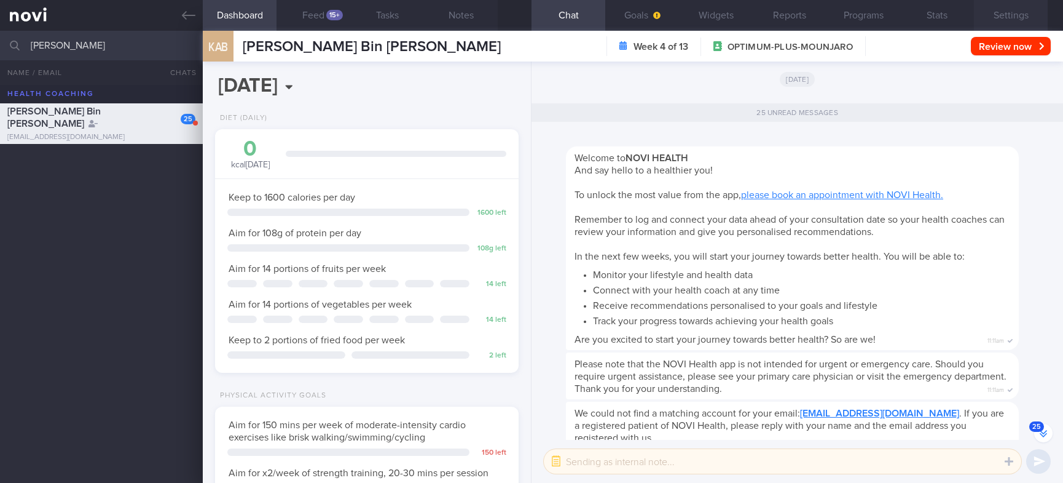
click at [1007, 11] on button "Settings" at bounding box center [1011, 15] width 74 height 31
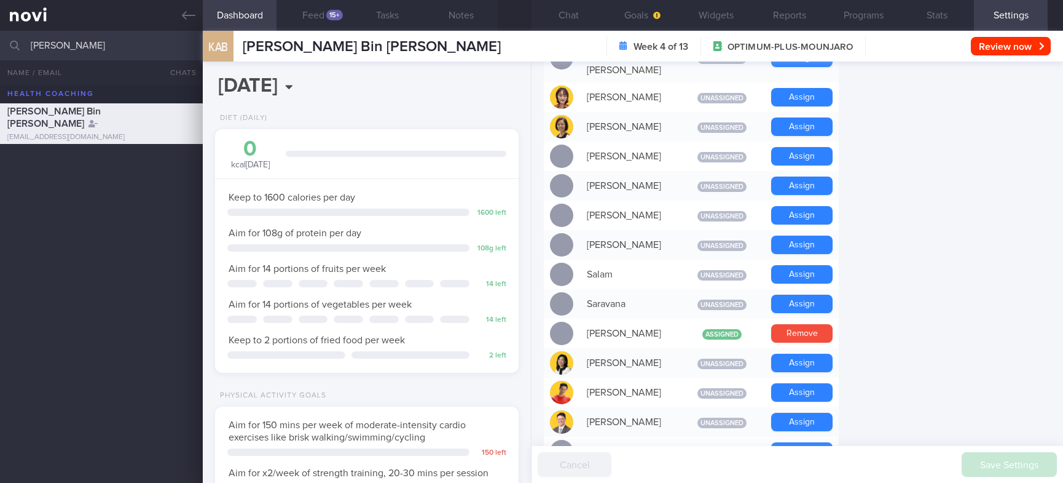
scroll to position [738, 0]
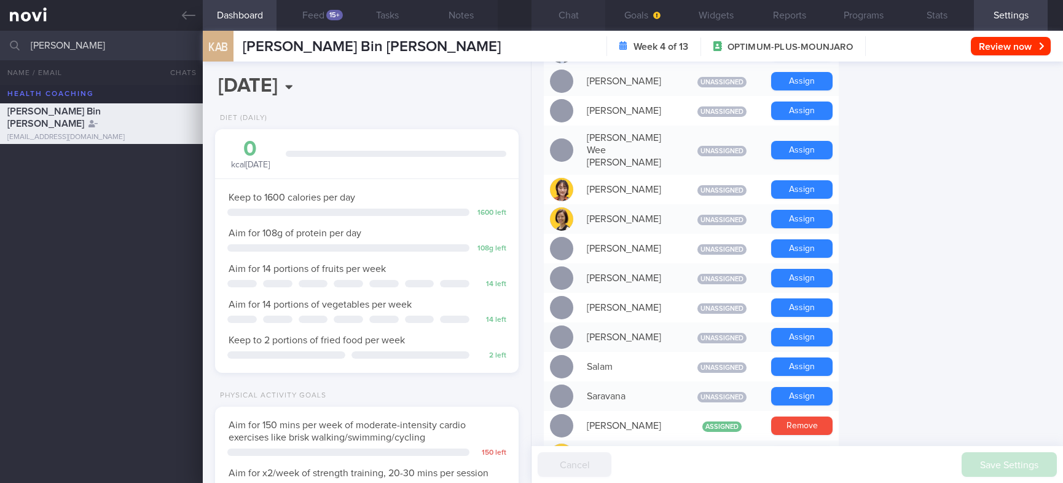
click at [558, 20] on button "Chat" at bounding box center [569, 15] width 74 height 31
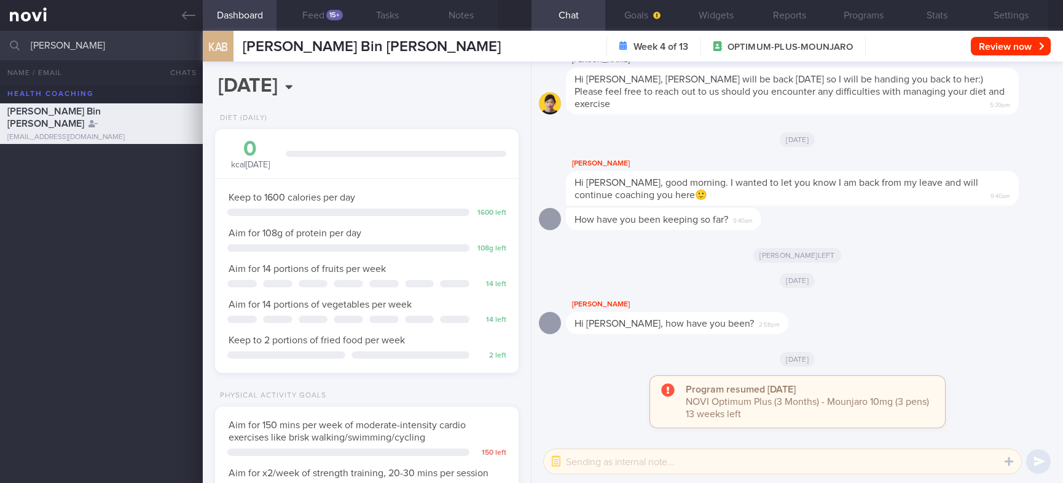
drag, startPoint x: 71, startPoint y: 41, endPoint x: -39, endPoint y: 39, distance: 110.0
click at [0, 39] on html "You are offline! Some functionality will be unavailable Patients New Users Coac…" at bounding box center [531, 241] width 1063 height 483
click at [189, 14] on icon at bounding box center [189, 16] width 14 height 14
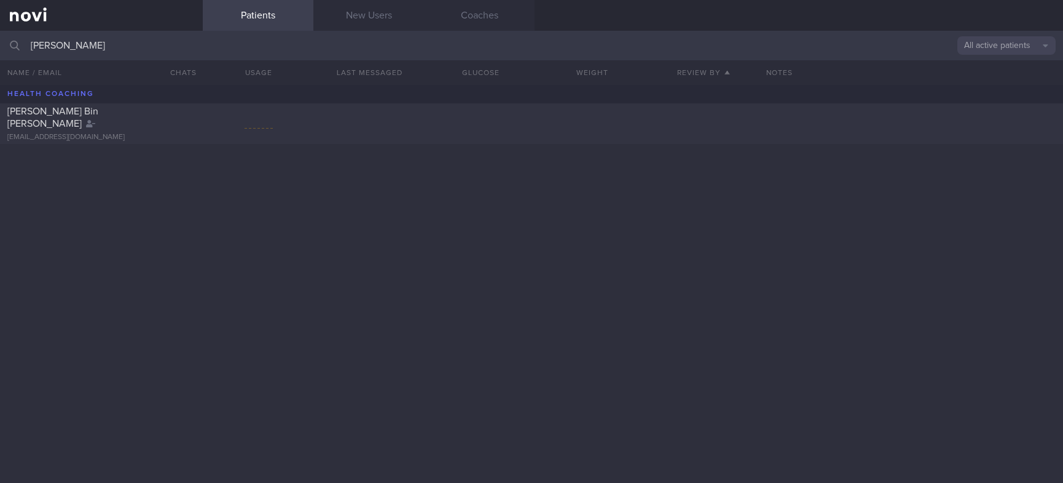
click at [1015, 31] on input "khairul anwar" at bounding box center [531, 46] width 1063 height 30
click at [1012, 39] on button "All active patients" at bounding box center [1007, 45] width 98 height 18
click at [1013, 67] on button "Assigned patients" at bounding box center [1007, 66] width 98 height 18
click at [418, 42] on input "khairul anwar" at bounding box center [531, 46] width 1063 height 30
drag, startPoint x: 278, startPoint y: 52, endPoint x: -51, endPoint y: 52, distance: 329.5
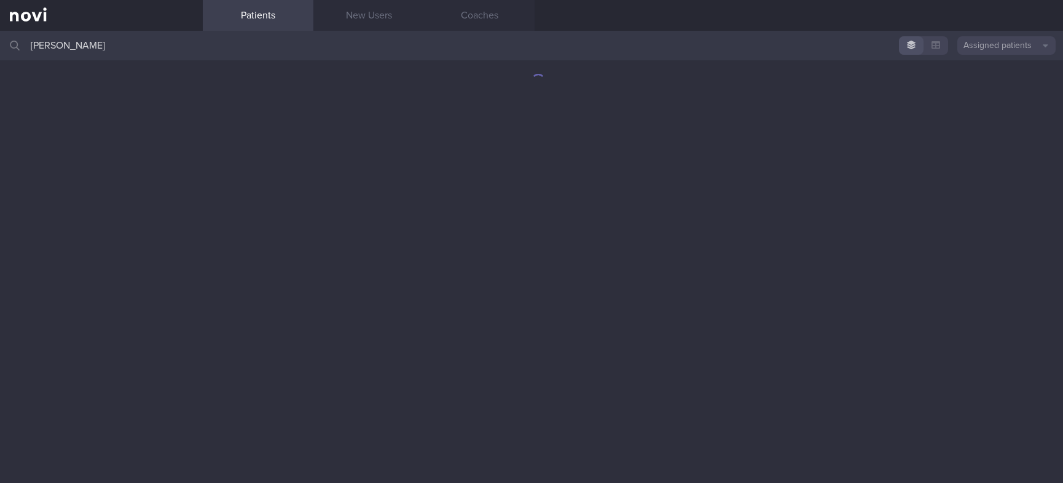
click at [0, 52] on html "You are offline! Some functionality will be unavailable Patients New Users Coac…" at bounding box center [531, 241] width 1063 height 483
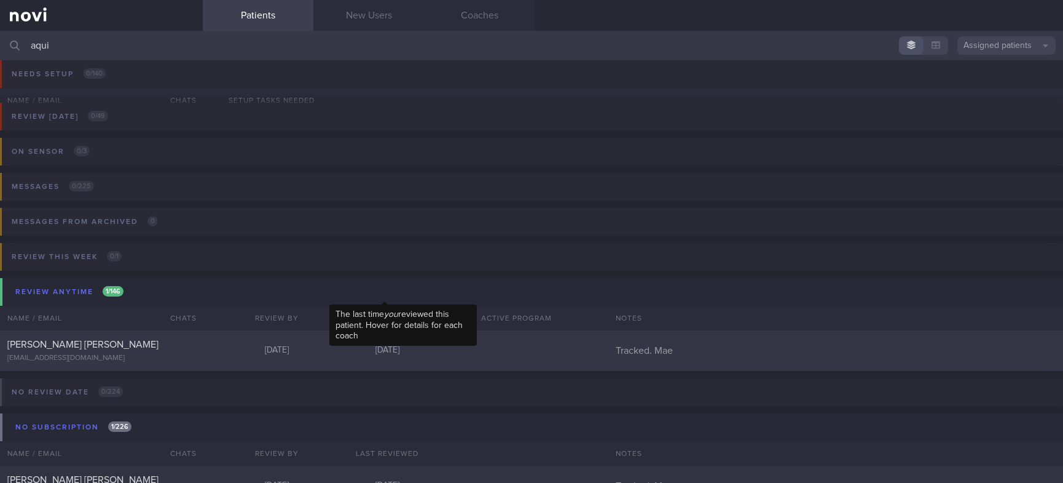
scroll to position [64, 0]
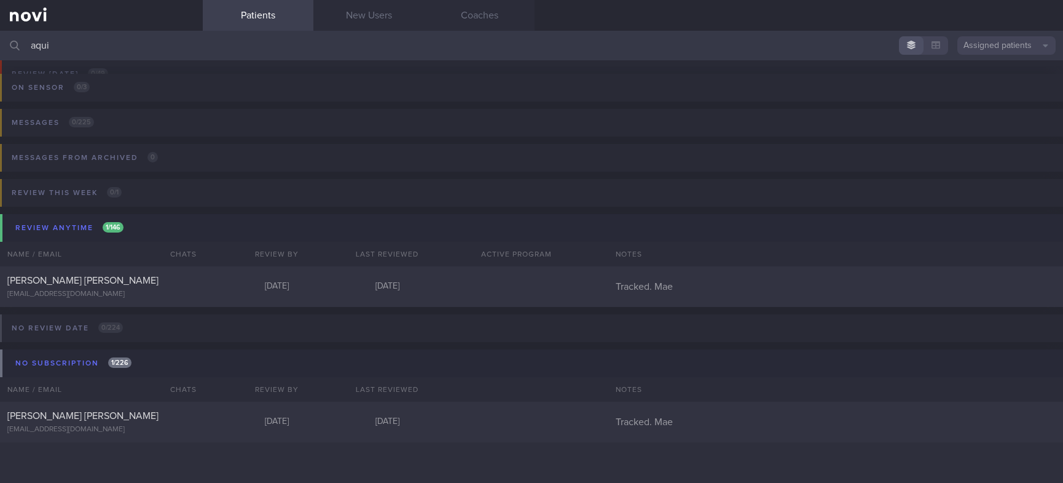
click at [992, 40] on button "Assigned patients" at bounding box center [1007, 45] width 98 height 18
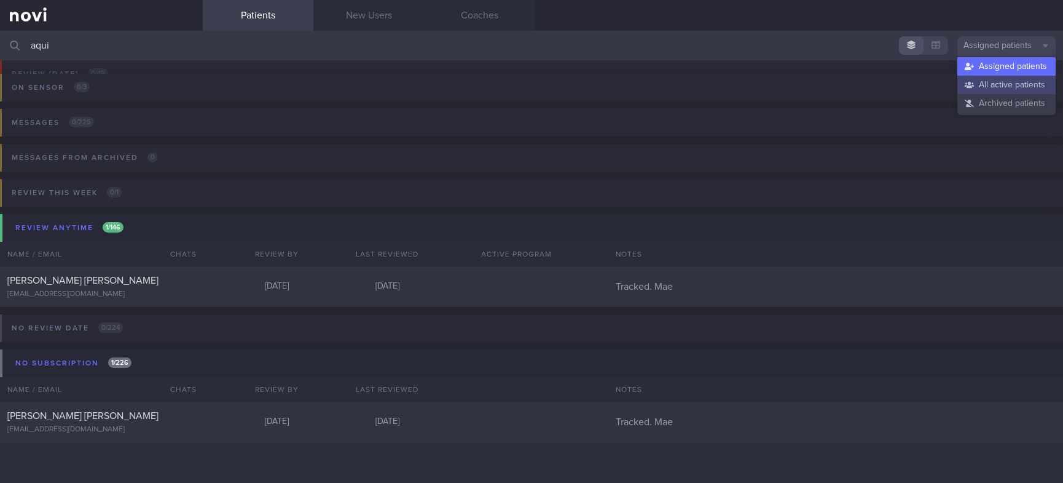
click at [1006, 90] on button "All active patients" at bounding box center [1007, 85] width 98 height 18
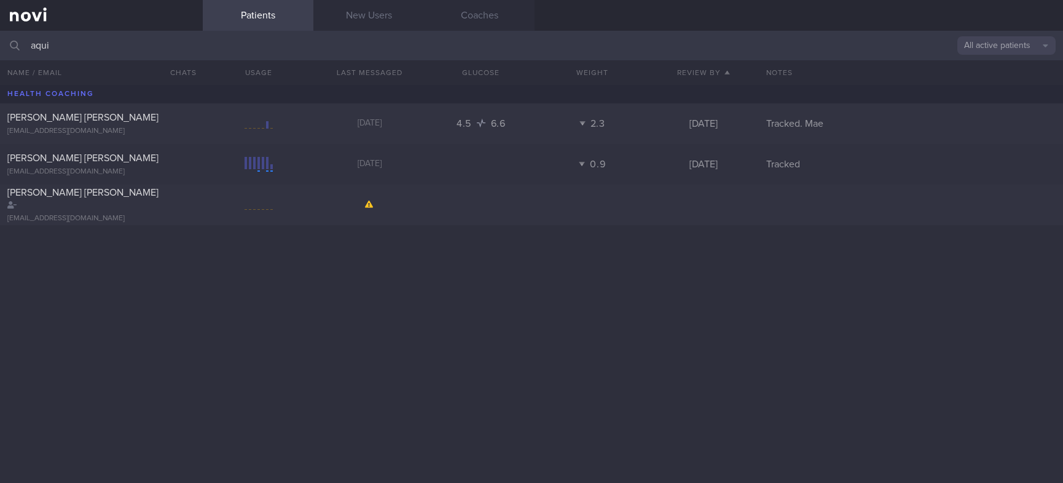
click at [1029, 41] on button "All active patients" at bounding box center [1007, 45] width 98 height 18
click at [991, 104] on button "Archived patients" at bounding box center [1007, 103] width 98 height 18
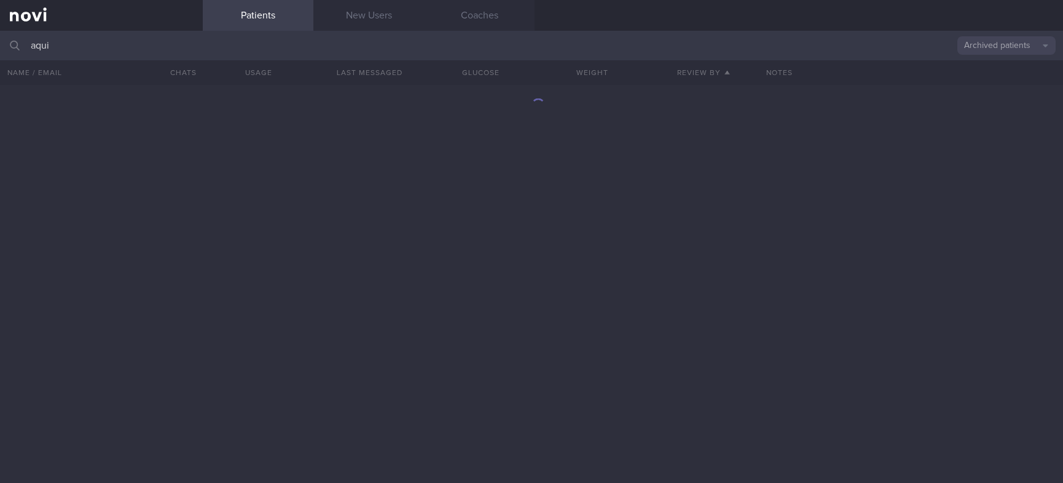
click at [71, 36] on input "aqui" at bounding box center [531, 46] width 1063 height 30
type input "aqilah"
click at [1010, 49] on button "Archived patients" at bounding box center [1007, 45] width 98 height 18
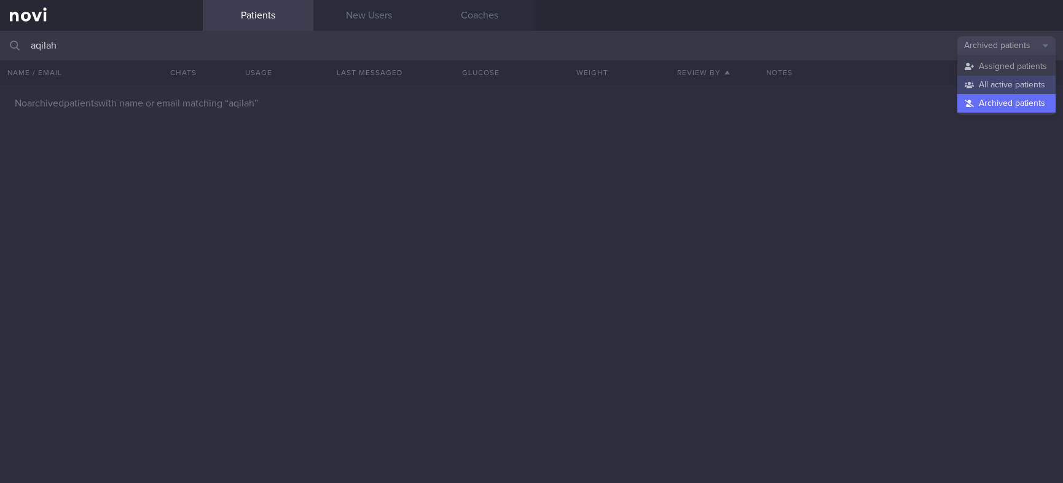
click at [1019, 84] on button "All active patients" at bounding box center [1007, 85] width 98 height 18
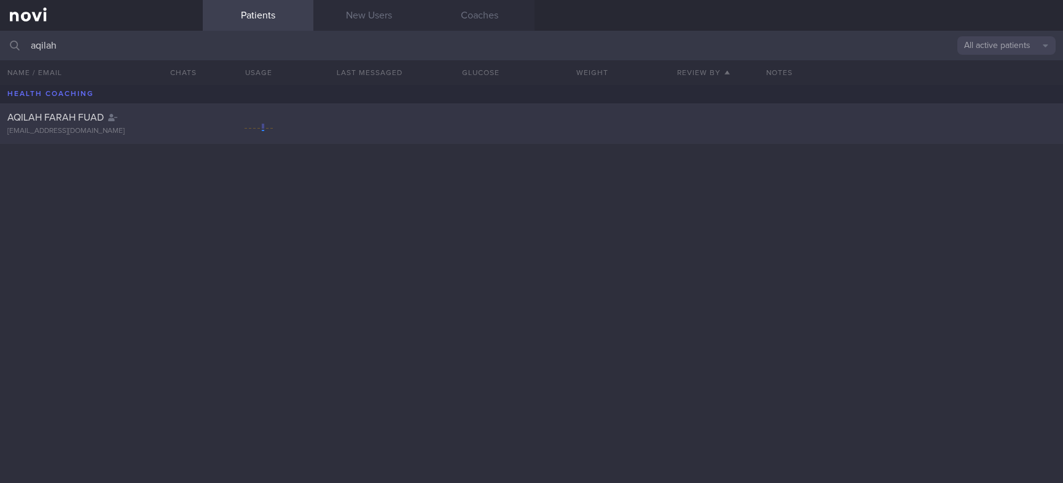
click at [356, 120] on div "AQILAH FARAH FUAD aqilahfuad@gmail.com" at bounding box center [531, 123] width 1063 height 41
select select "9"
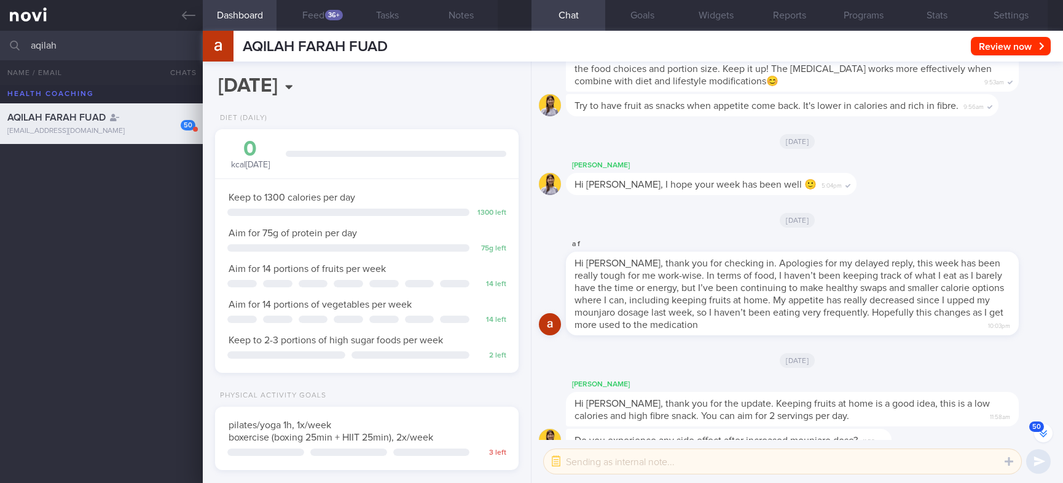
scroll to position [-36, 0]
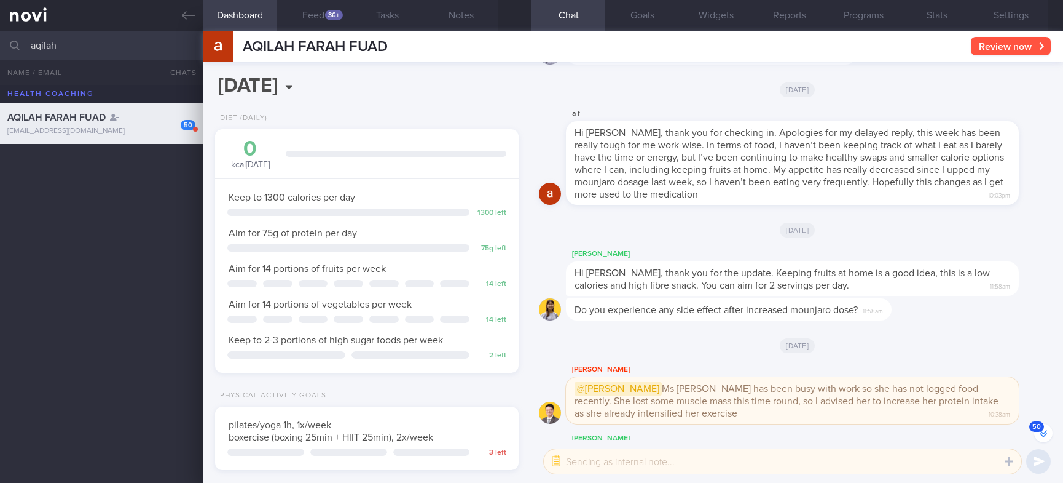
drag, startPoint x: 988, startPoint y: 44, endPoint x: 822, endPoint y: 48, distance: 166.0
click at [988, 44] on button "Review now" at bounding box center [1011, 46] width 80 height 18
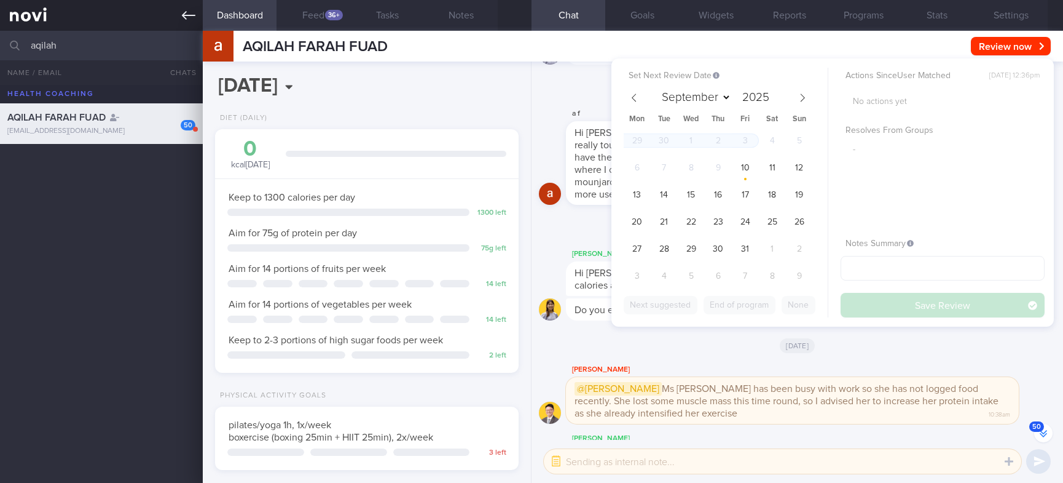
click at [187, 19] on icon at bounding box center [189, 16] width 14 height 14
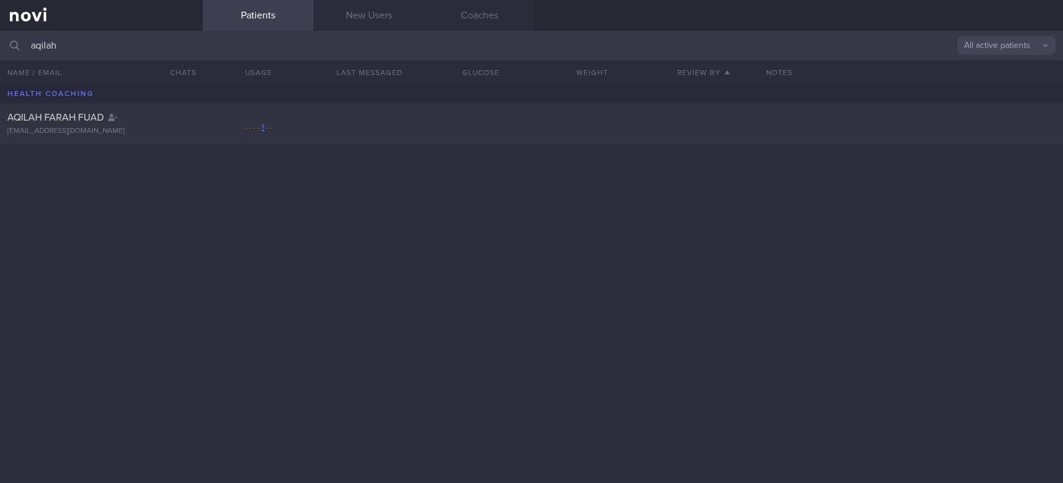
click at [987, 42] on button "All active patients" at bounding box center [1007, 45] width 98 height 18
click at [1003, 70] on button "Assigned patients" at bounding box center [1007, 66] width 98 height 18
drag, startPoint x: -31, startPoint y: 52, endPoint x: -47, endPoint y: 49, distance: 15.6
click at [0, 49] on html "You are offline! Some functionality will be unavailable Patients New Users Coac…" at bounding box center [531, 241] width 1063 height 483
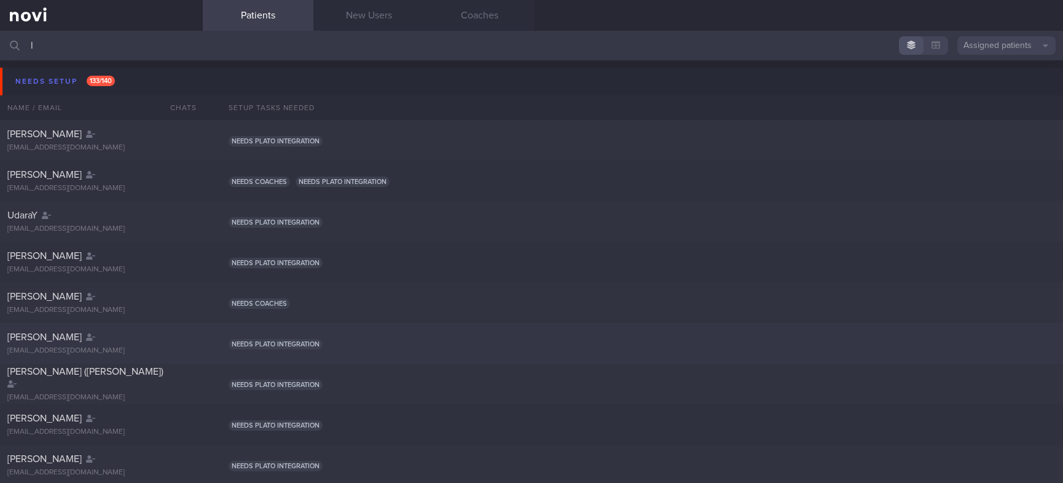
type input "l"
drag, startPoint x: 197, startPoint y: 37, endPoint x: -71, endPoint y: 39, distance: 268.0
click at [0, 39] on html "You are offline! Some functionality will be unavailable Patients New Users Coac…" at bounding box center [531, 241] width 1063 height 483
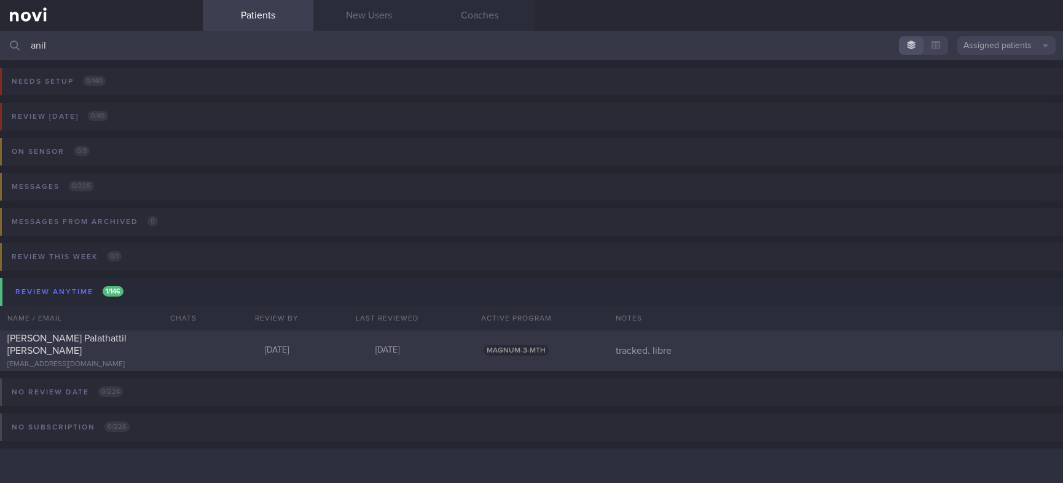
type input "anil"
click at [554, 349] on div "MAGNUM-3-MTH" at bounding box center [517, 350] width 148 height 11
select select "9"
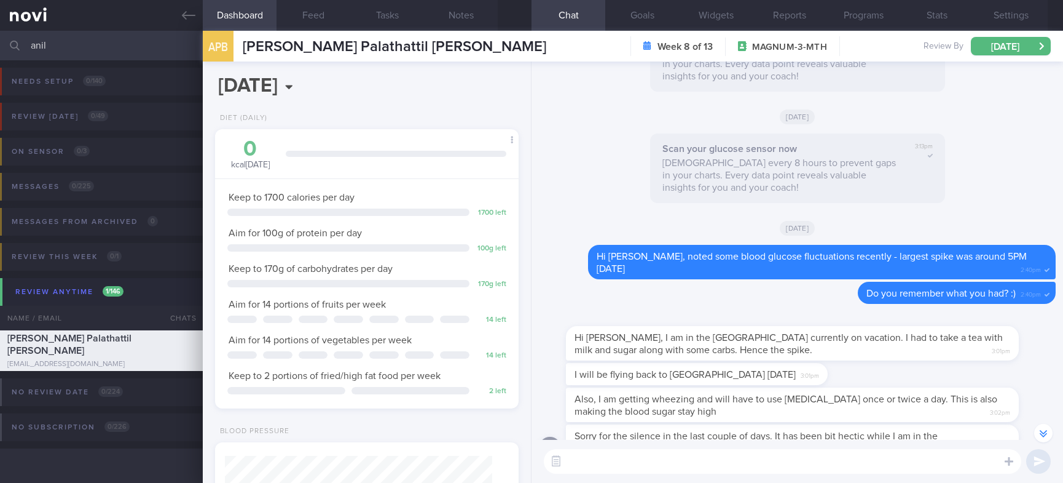
scroll to position [-645, 0]
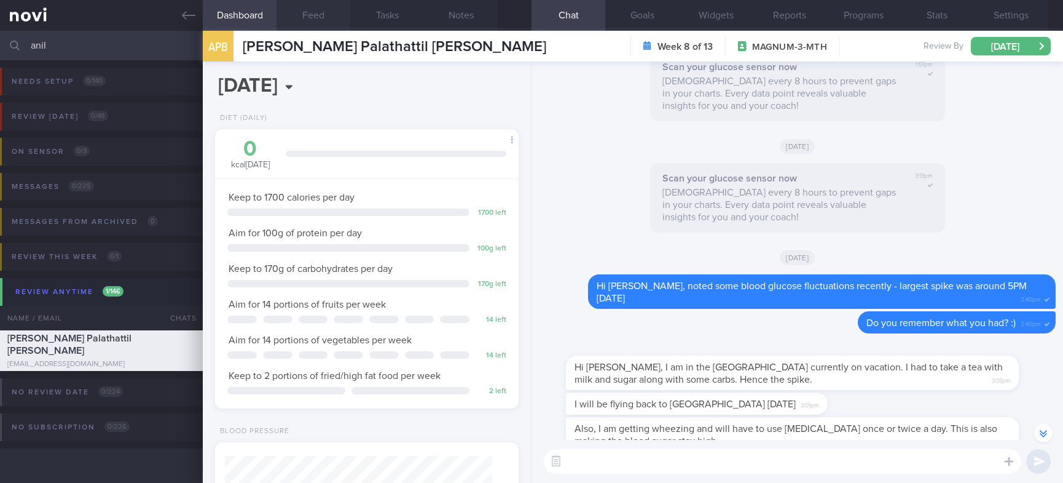
click at [312, 9] on button "Feed" at bounding box center [314, 15] width 74 height 31
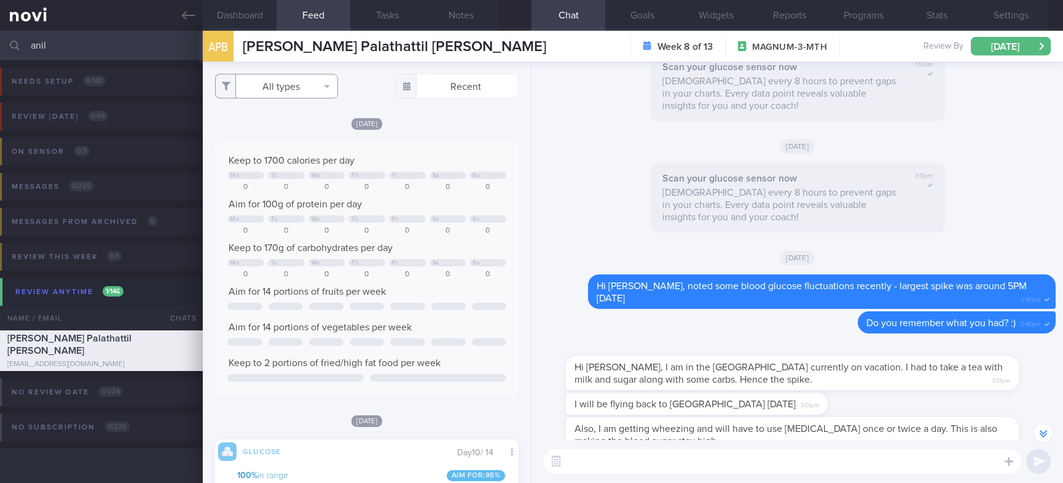
click at [306, 85] on button "All types" at bounding box center [276, 86] width 123 height 25
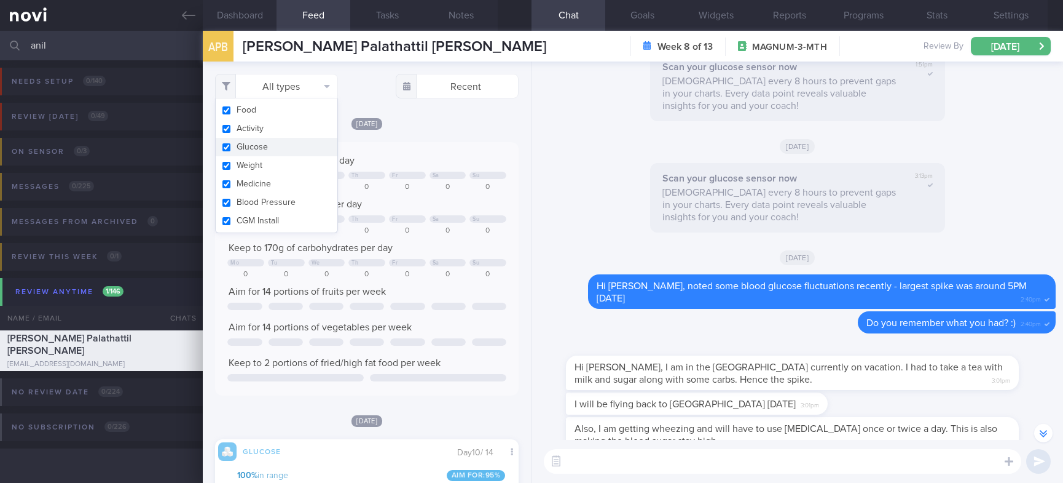
click at [269, 138] on button "Glucose" at bounding box center [277, 147] width 122 height 18
checkbox input "false"
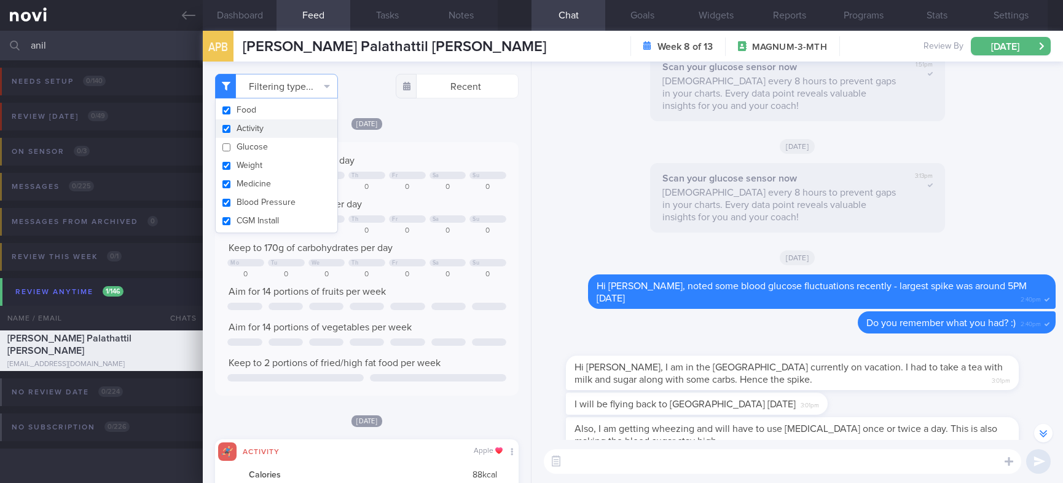
click at [270, 131] on button "Activity" at bounding box center [277, 128] width 122 height 18
checkbox input "false"
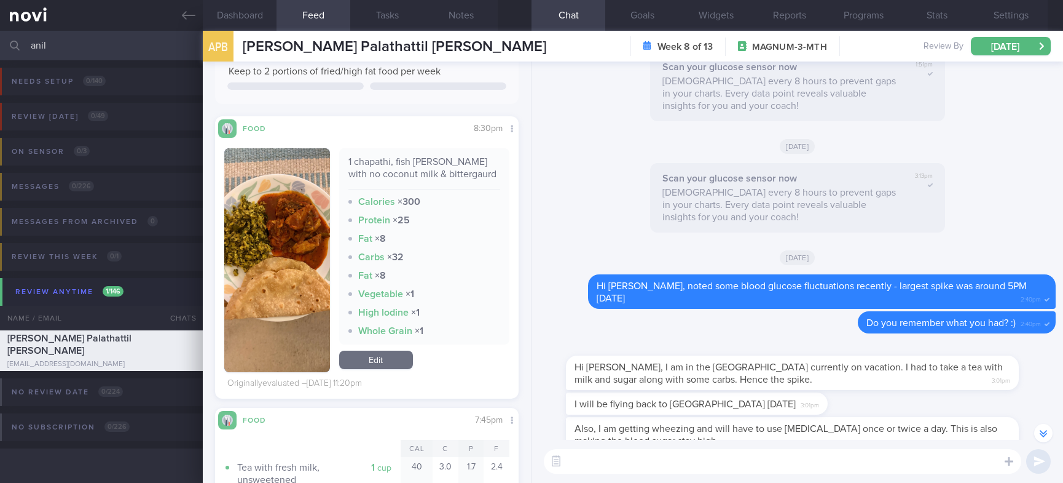
drag, startPoint x: 110, startPoint y: 42, endPoint x: -55, endPoint y: 56, distance: 165.9
click at [0, 56] on html "You are offline! Some functionality will be unavailable Patients New Users Coac…" at bounding box center [531, 241] width 1063 height 483
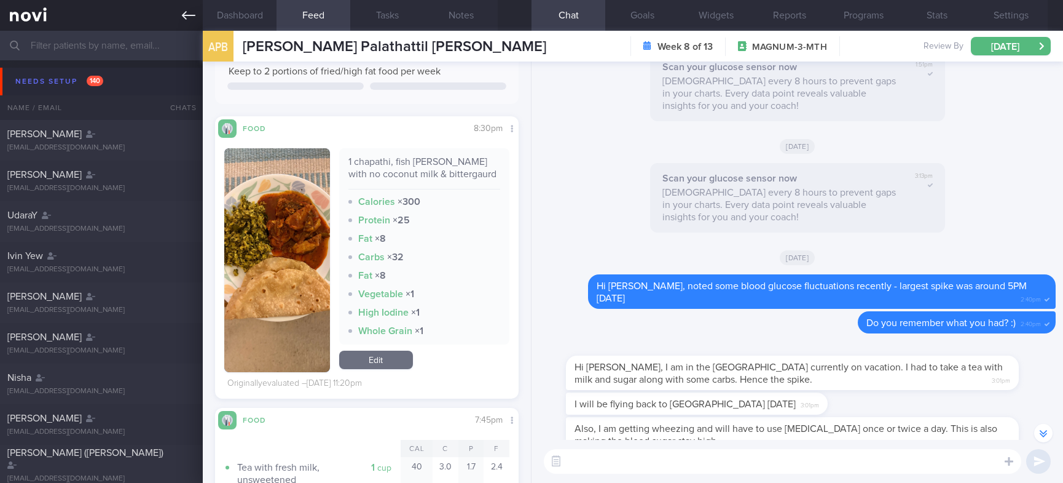
click at [186, 14] on icon at bounding box center [189, 16] width 14 height 14
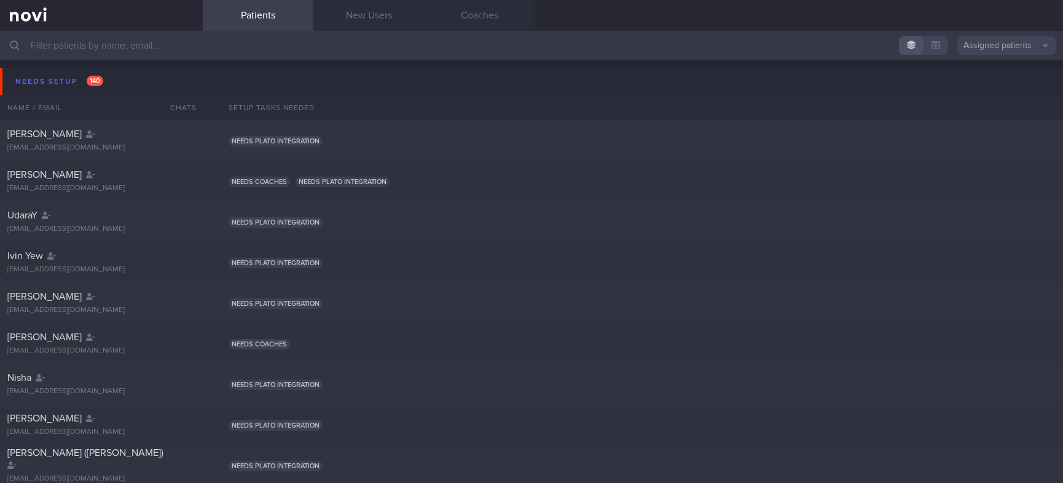
click at [273, 47] on input "text" at bounding box center [531, 46] width 1063 height 30
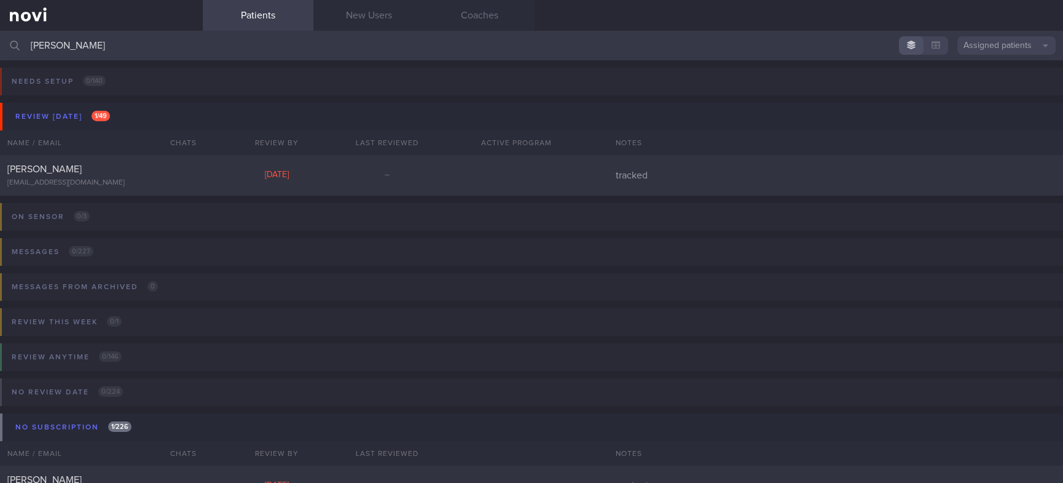
click at [211, 45] on input "[PERSON_NAME]" at bounding box center [531, 46] width 1063 height 30
drag, startPoint x: 211, startPoint y: 45, endPoint x: -7, endPoint y: 45, distance: 218.2
click at [0, 45] on html "You are offline! Some functionality will be unavailable Patients New Users Coac…" at bounding box center [531, 241] width 1063 height 483
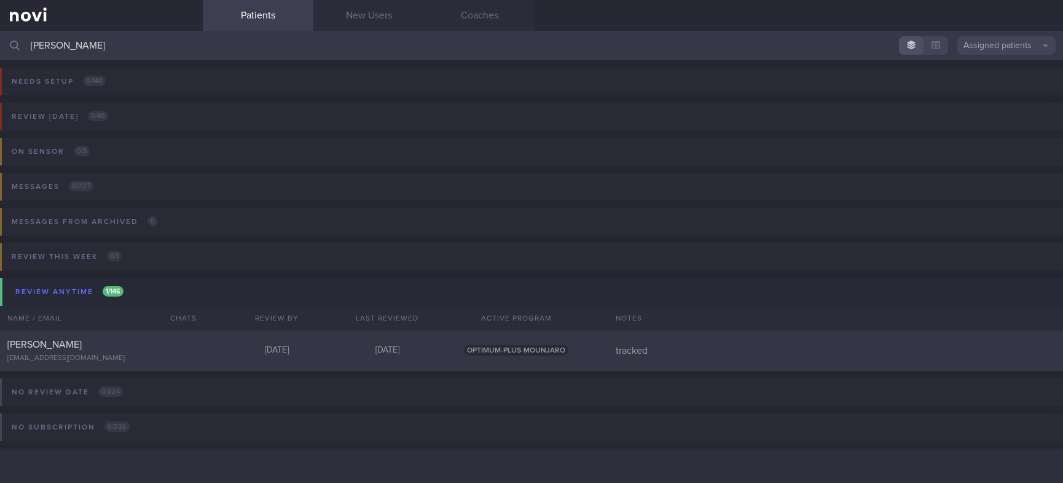
type input "[PERSON_NAME]"
click at [201, 333] on div "[PERSON_NAME] [EMAIL_ADDRESS][DOMAIN_NAME] [DATE] [DATE] OPTIMUM-PLUS-MOUNJARO …" at bounding box center [531, 350] width 1063 height 41
select select "9"
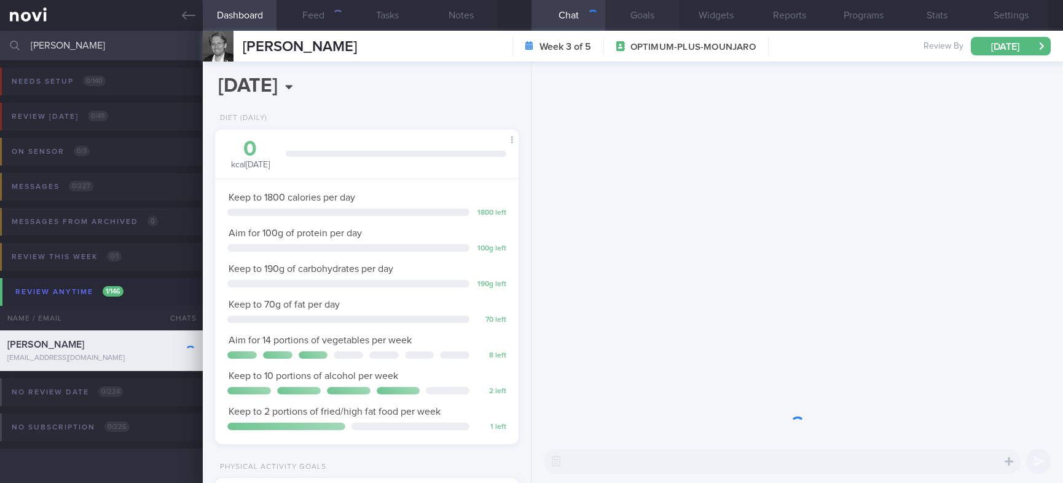
scroll to position [151, 267]
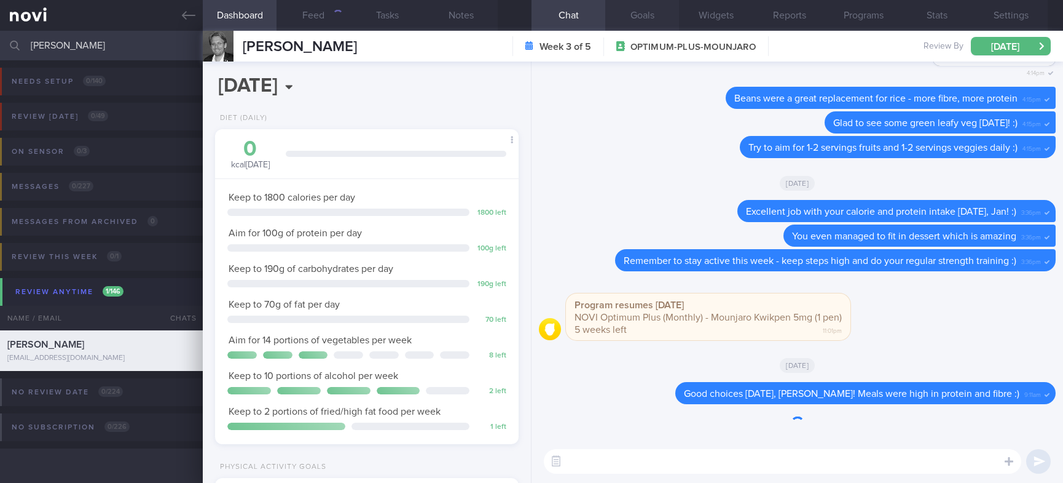
click at [644, 20] on button "Goals" at bounding box center [642, 15] width 74 height 31
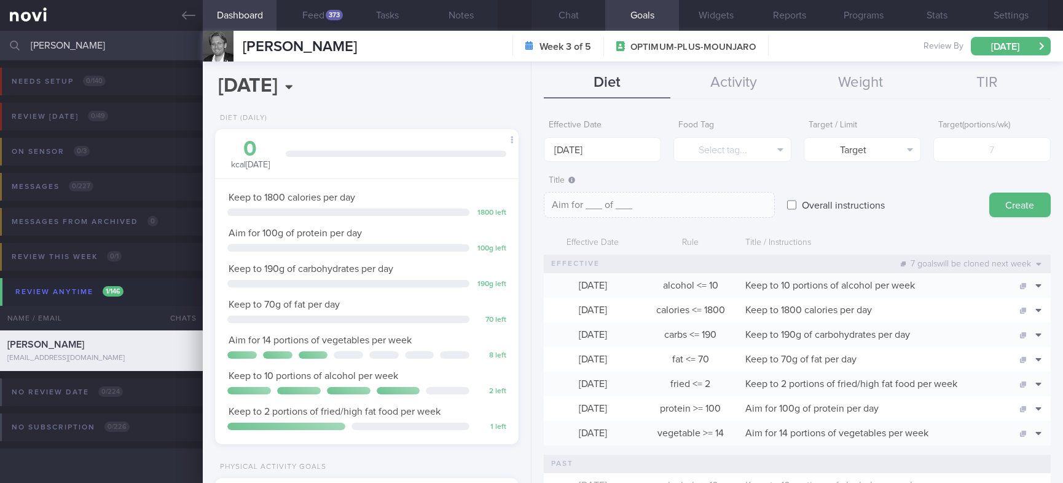
scroll to position [136, 272]
click at [336, 21] on button "Feed 373" at bounding box center [314, 15] width 74 height 31
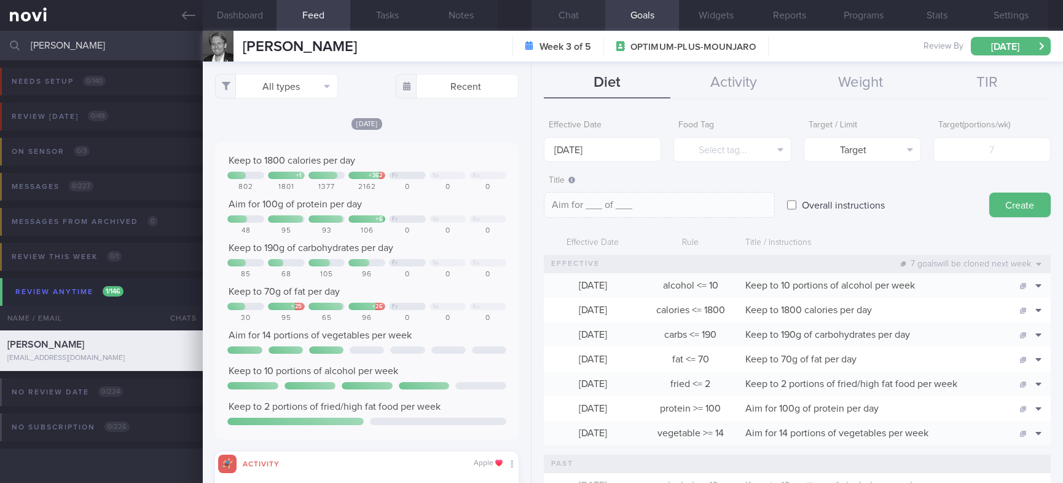
click at [589, 10] on button "Chat" at bounding box center [569, 15] width 74 height 31
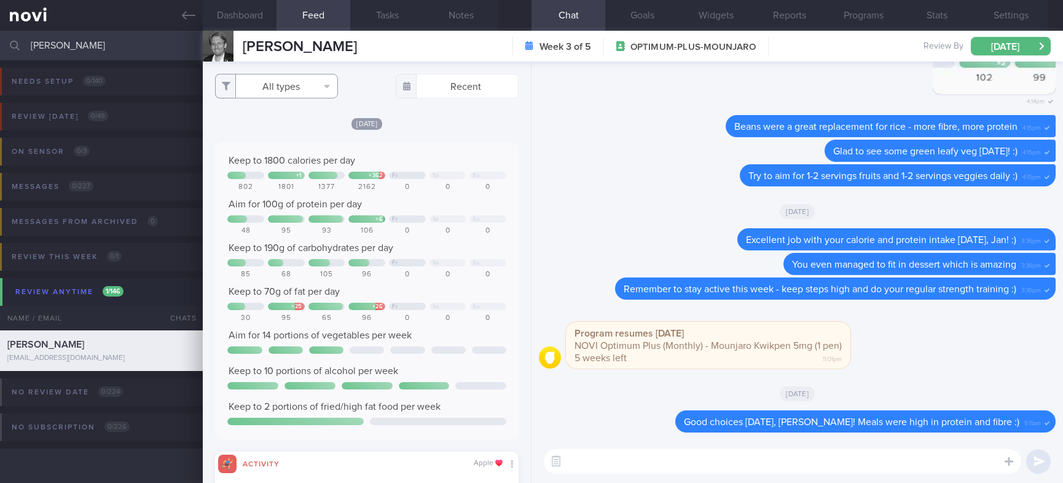
click at [297, 84] on button "All types" at bounding box center [276, 86] width 123 height 25
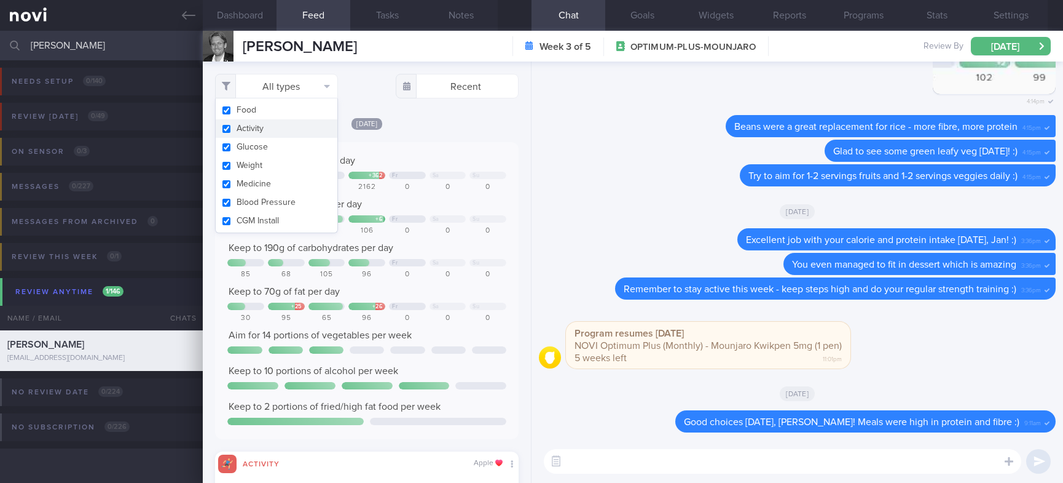
click at [278, 125] on button "Activity" at bounding box center [277, 128] width 122 height 18
checkbox input "false"
click at [418, 133] on div "[DATE] Keep to 1800 calories per day + 1 + 362 Fr Sa Su 802 1801 1377 2162 0 0 …" at bounding box center [367, 400] width 304 height 567
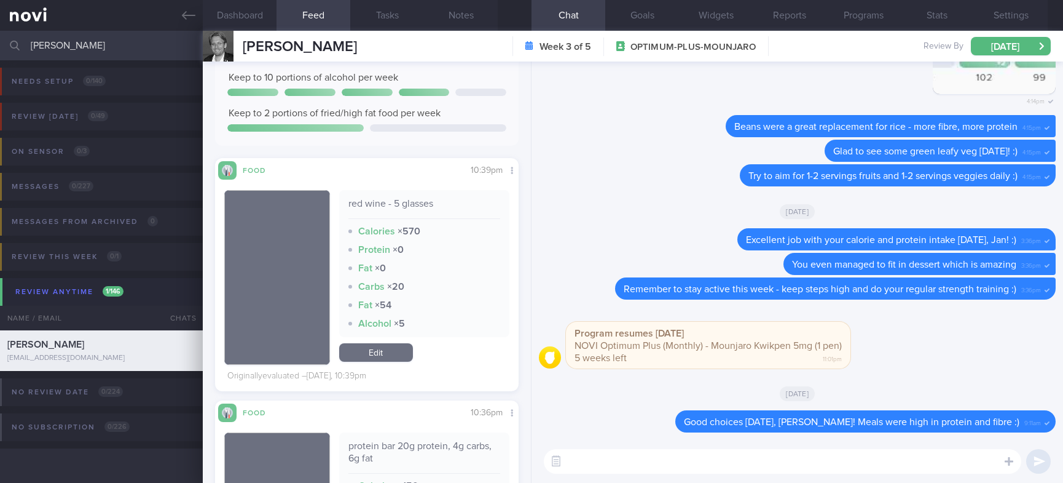
scroll to position [369, 0]
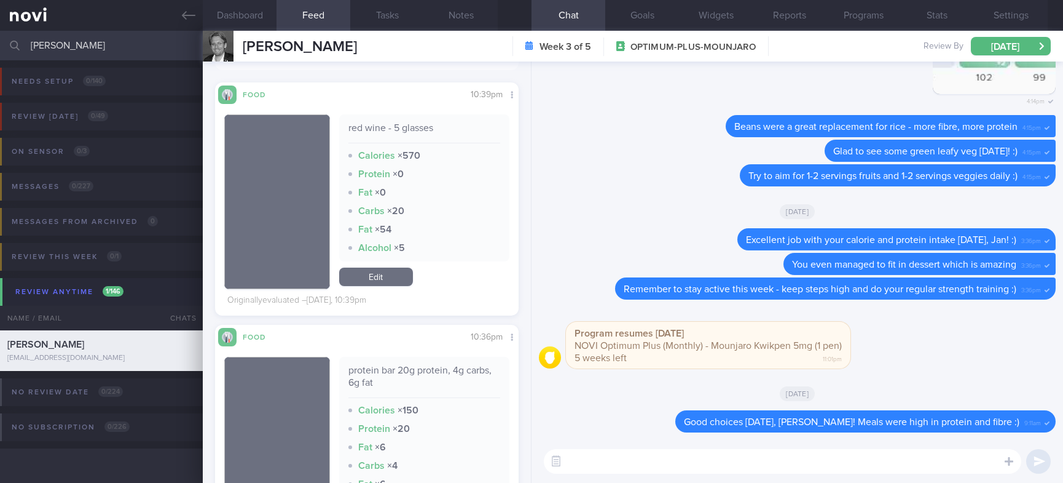
click at [645, 463] on textarea at bounding box center [783, 461] width 478 height 25
click at [637, 19] on button "Goals" at bounding box center [642, 15] width 74 height 31
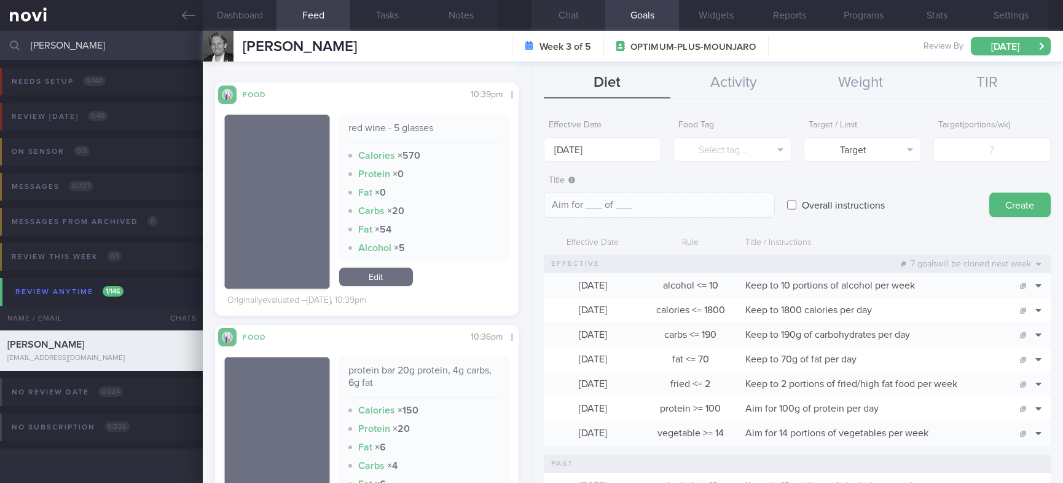
click at [581, 18] on button "Chat" at bounding box center [569, 15] width 74 height 31
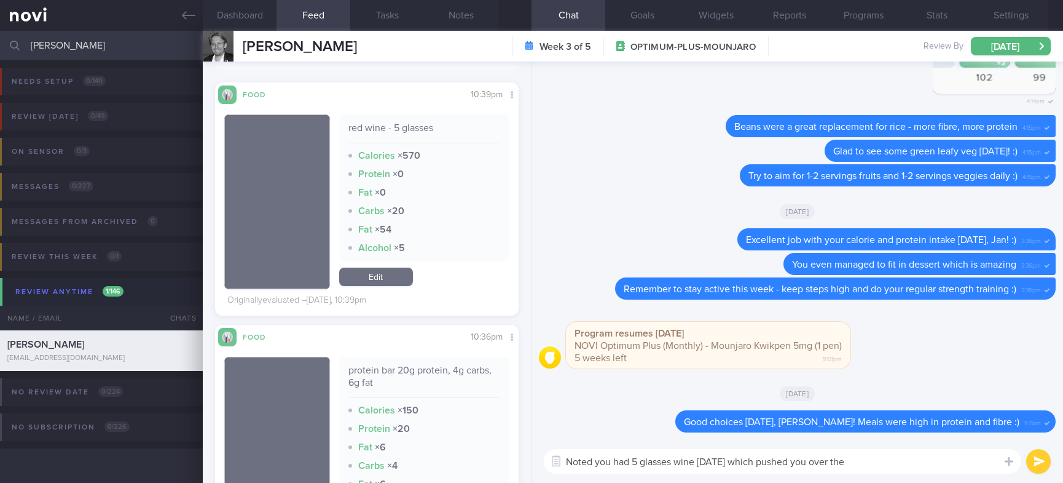
scroll to position [184, 0]
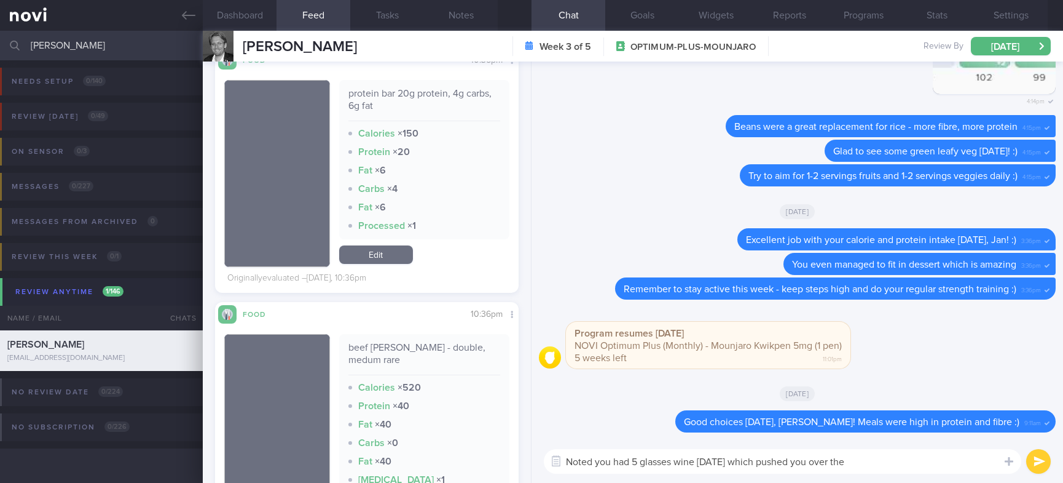
click at [891, 454] on textarea "Noted you had 5 glasses wine [DATE] which pushed you over the" at bounding box center [783, 461] width 478 height 25
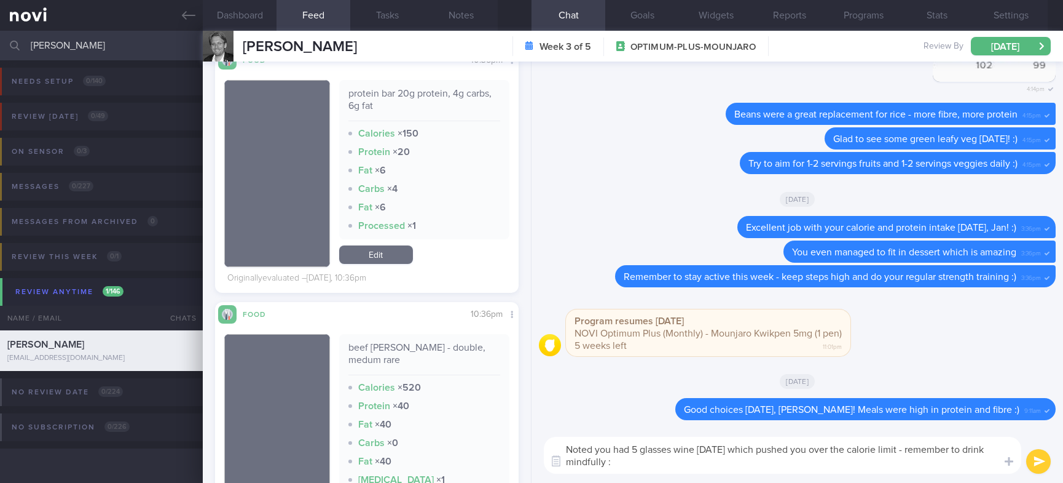
type textarea "Noted you had 5 glasses wine [DATE] which pushed you over the calorie limit - r…"
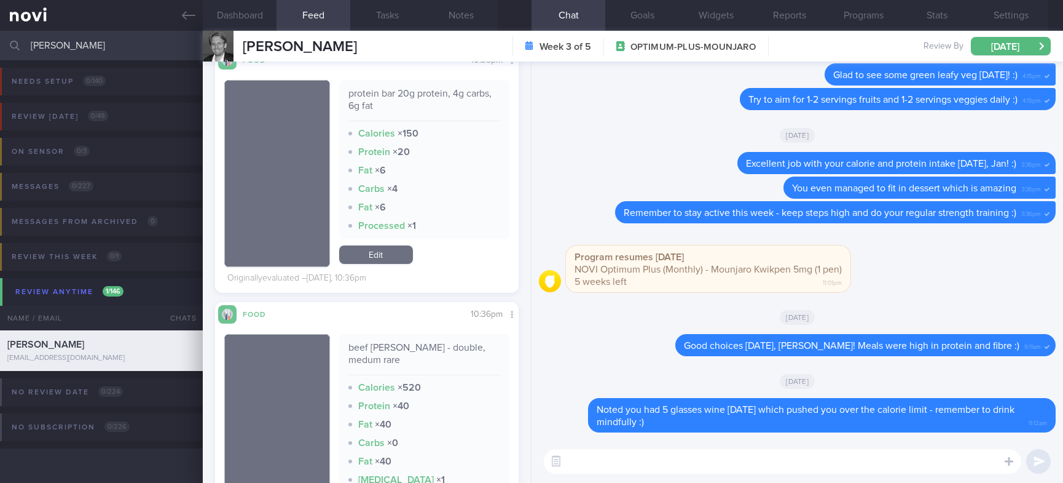
drag, startPoint x: 131, startPoint y: 40, endPoint x: -71, endPoint y: 39, distance: 202.2
click at [0, 39] on html "You are offline! Some functionality will be unavailable Patients New Users Coac…" at bounding box center [531, 241] width 1063 height 483
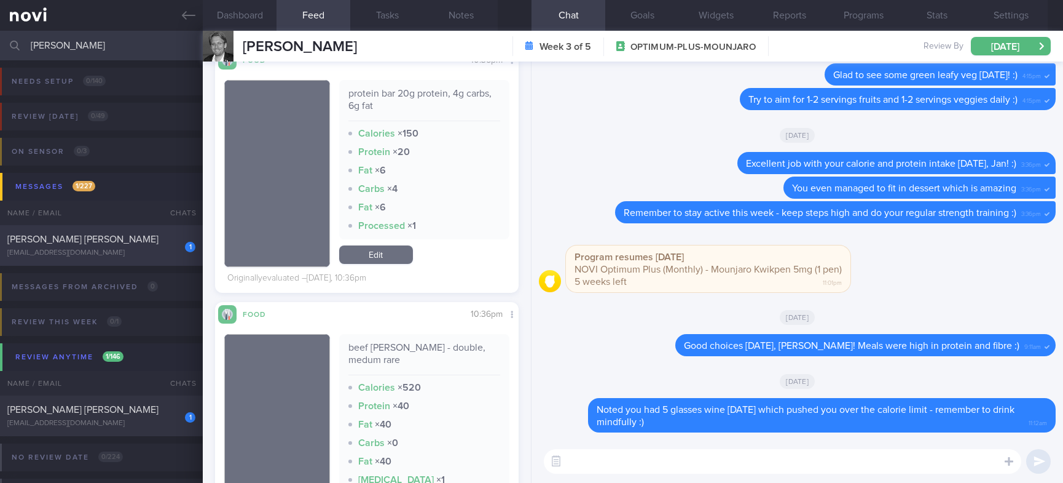
click at [152, 245] on div "[PERSON_NAME] [PERSON_NAME]" at bounding box center [99, 239] width 185 height 12
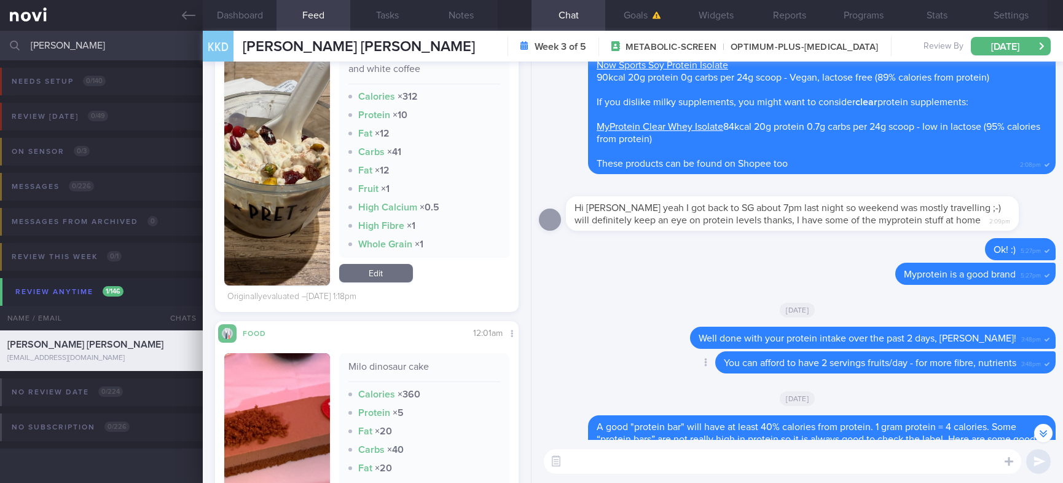
scroll to position [5440, 0]
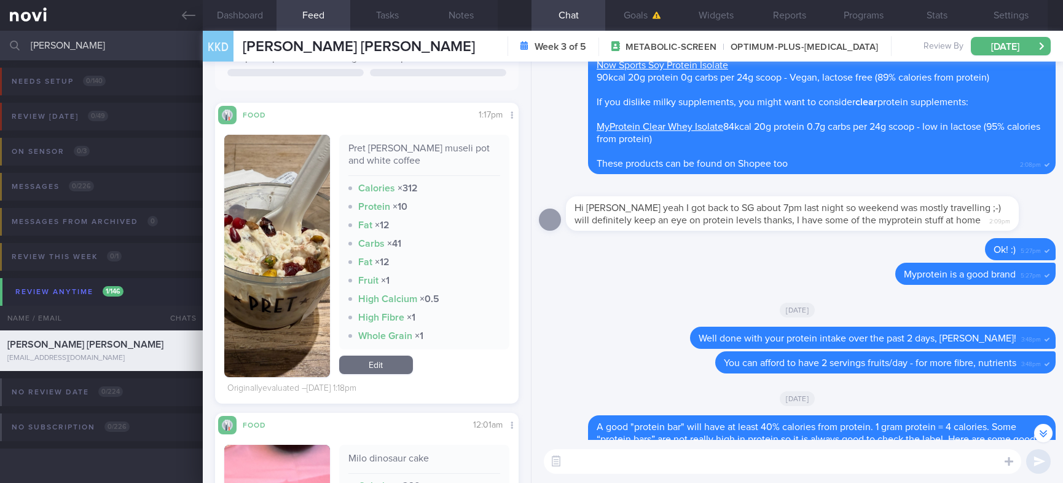
drag, startPoint x: 121, startPoint y: 47, endPoint x: -49, endPoint y: 27, distance: 171.4
click at [0, 27] on html "You are offline! Some functionality will be unavailable Patients New Users Coac…" at bounding box center [531, 241] width 1063 height 483
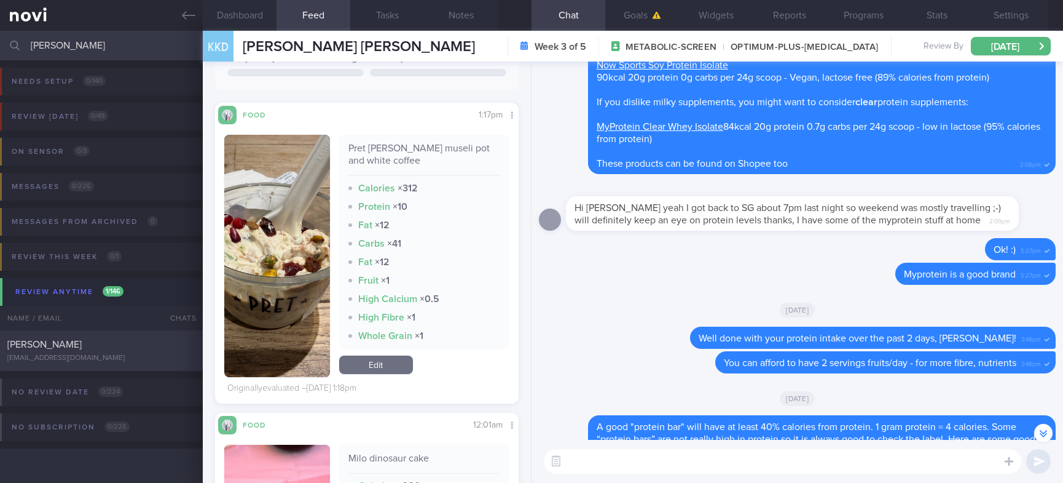
type input "[PERSON_NAME]"
click at [127, 358] on div "[EMAIL_ADDRESS][DOMAIN_NAME]" at bounding box center [101, 357] width 188 height 9
type input "Tracked"
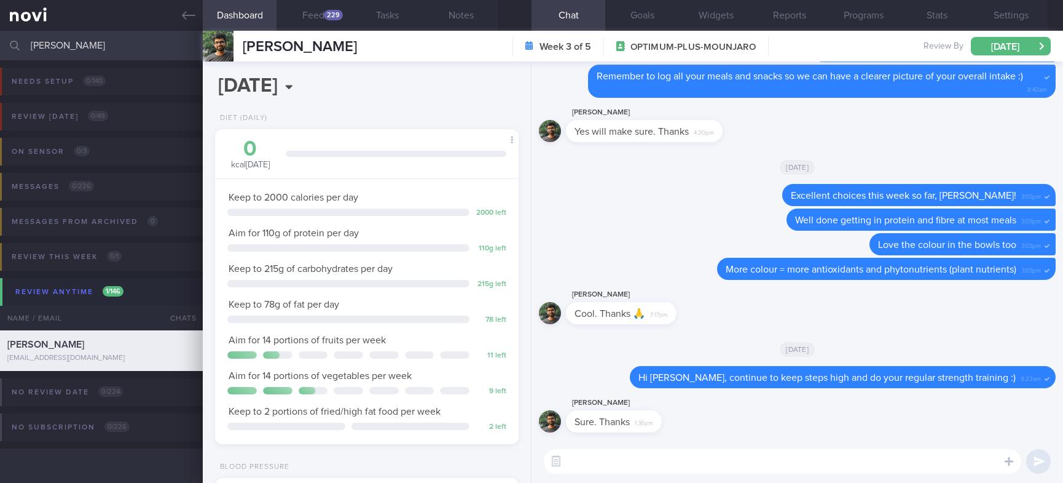
scroll to position [136, 272]
click at [307, 16] on button "Feed 229" at bounding box center [314, 15] width 74 height 31
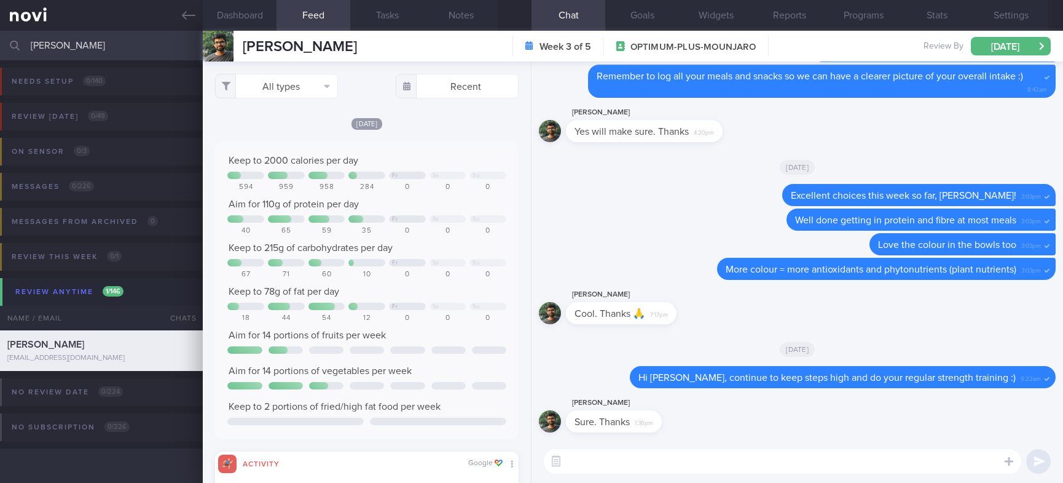
scroll to position [68, 273]
click at [293, 93] on button "All types" at bounding box center [276, 86] width 123 height 25
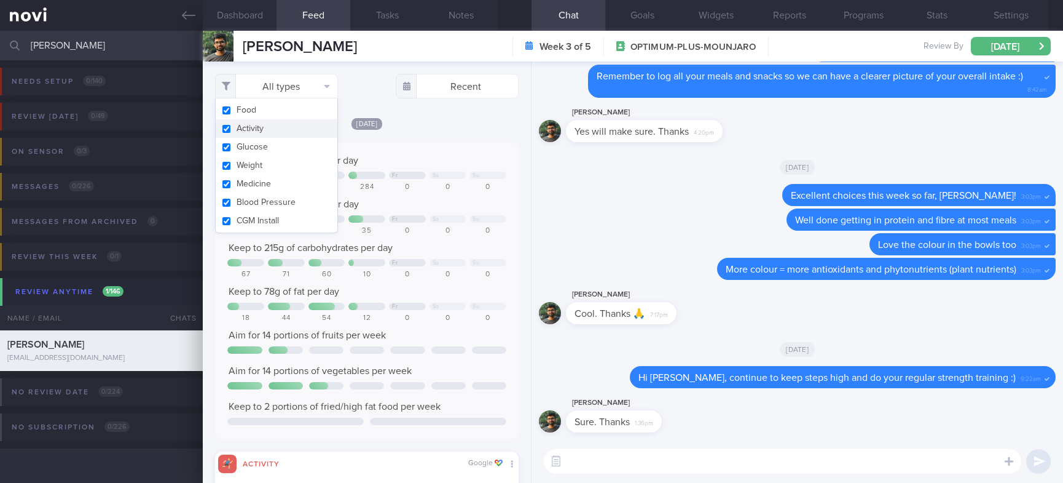
click at [293, 128] on button "Activity" at bounding box center [277, 128] width 122 height 18
checkbox input "false"
click at [430, 227] on div "0" at bounding box center [448, 230] width 37 height 9
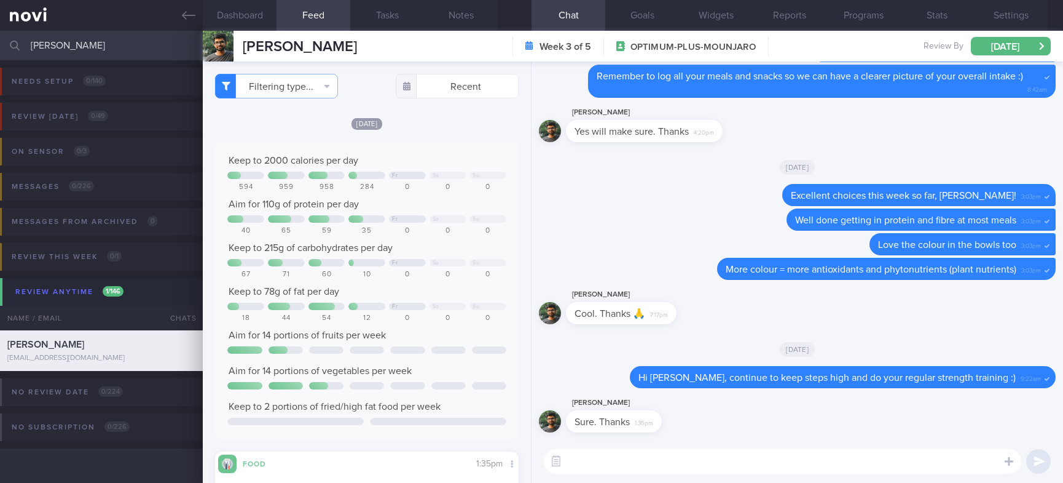
click at [633, 457] on textarea at bounding box center [783, 461] width 478 height 25
click at [807, 455] on textarea at bounding box center [783, 461] width 478 height 25
type textarea "h"
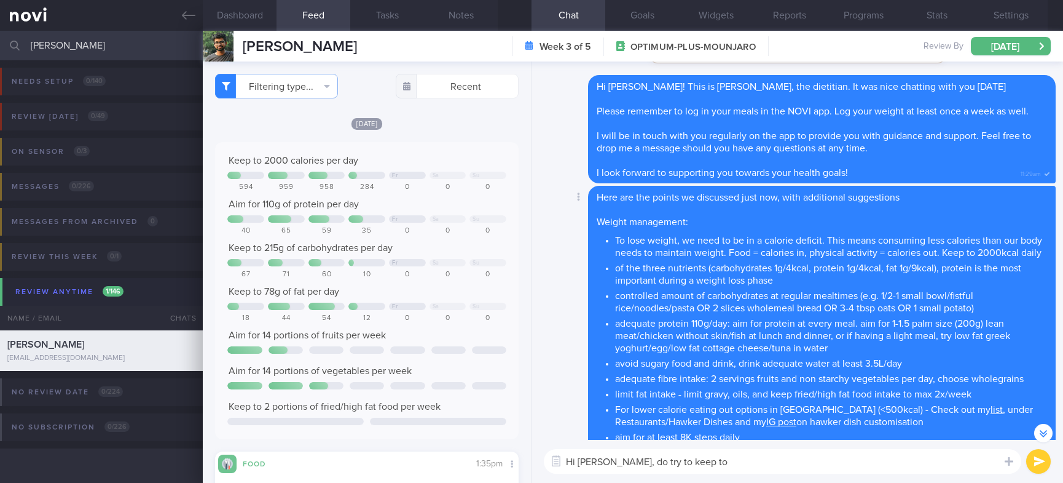
scroll to position [-3910, 0]
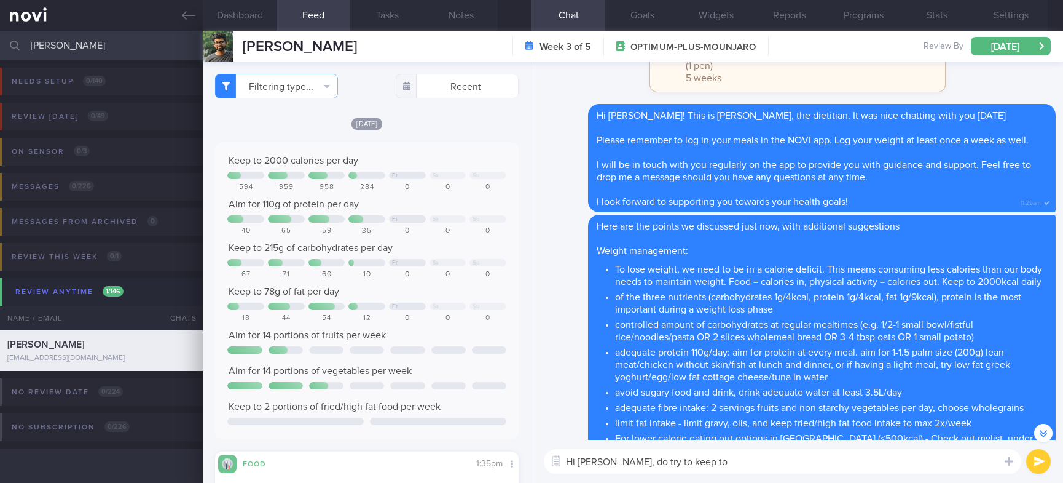
click at [741, 468] on textarea "Hi [PERSON_NAME], do try to keep to" at bounding box center [783, 461] width 478 height 25
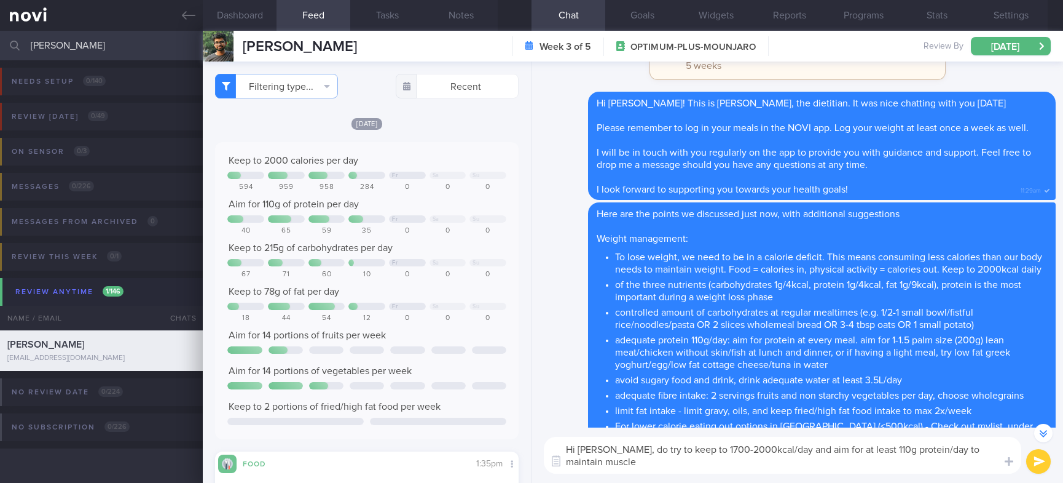
scroll to position [-3922, 0]
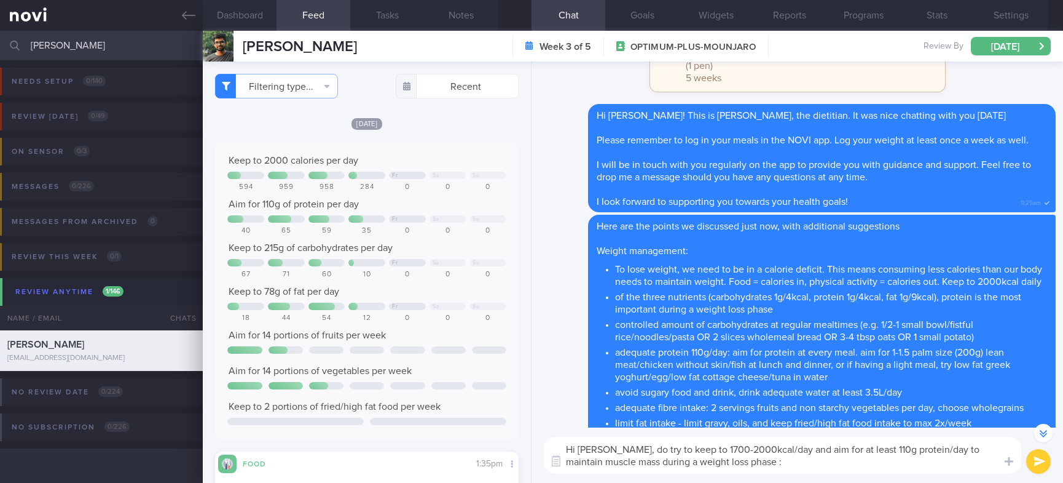
type textarea "Hi [PERSON_NAME], do try to keep to 1700-2000kcal/day and aim for at least 110g…"
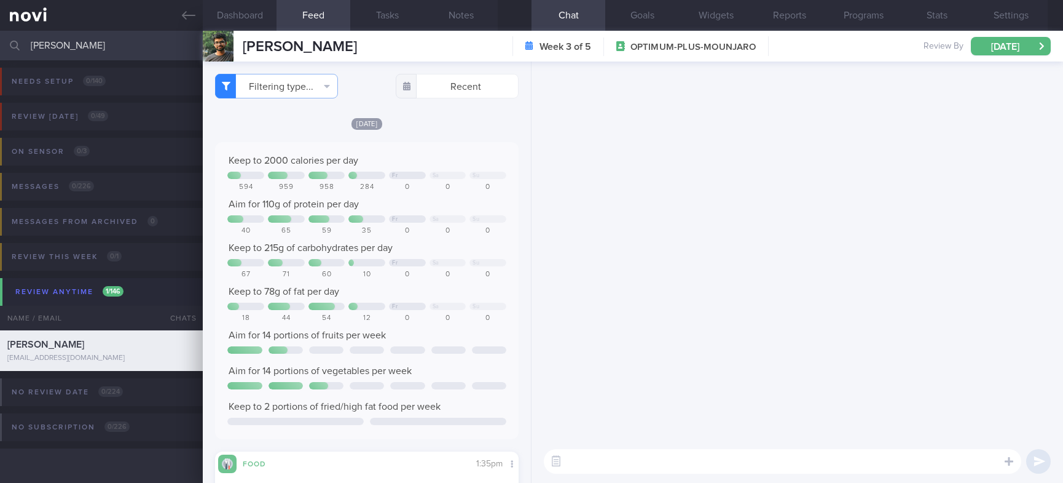
scroll to position [0, 0]
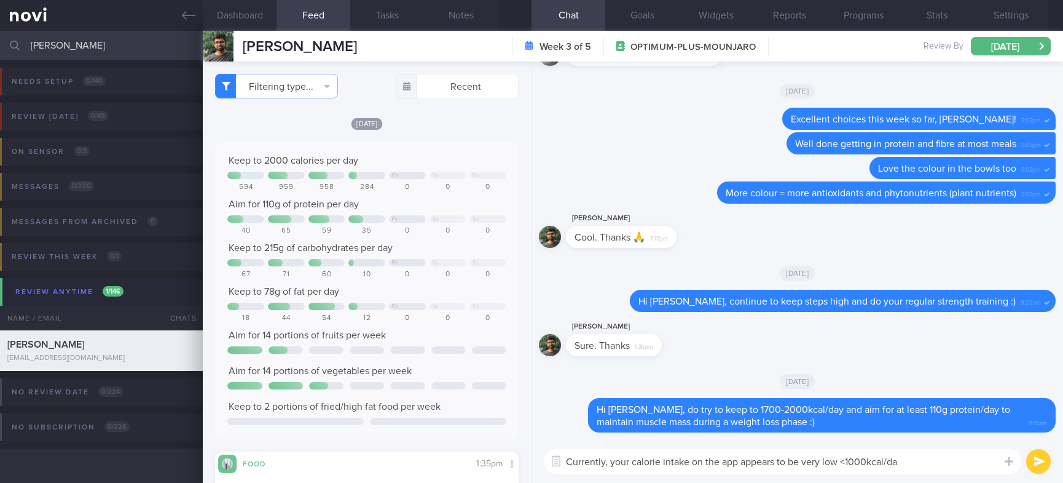
type textarea "Currently, your calorie intake on the app appears to be very low <1000kcal/day"
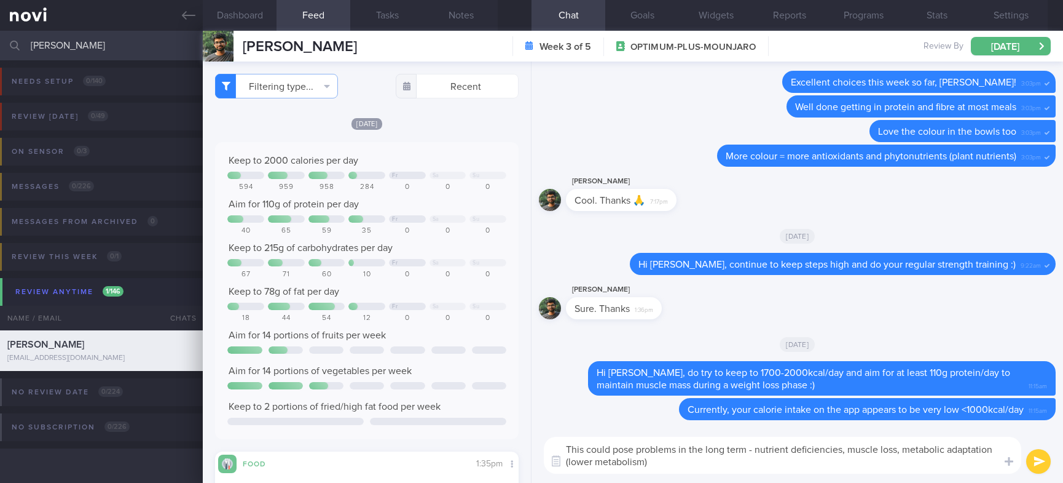
drag, startPoint x: 569, startPoint y: 465, endPoint x: 692, endPoint y: 456, distance: 122.6
click at [569, 464] on textarea "This could pose problems in the long term - nutrient deficiencies, muscle loss,…" at bounding box center [783, 454] width 478 height 37
type textarea "This could pose problems in the long term - nutrient deficiencies, muscle loss,…"
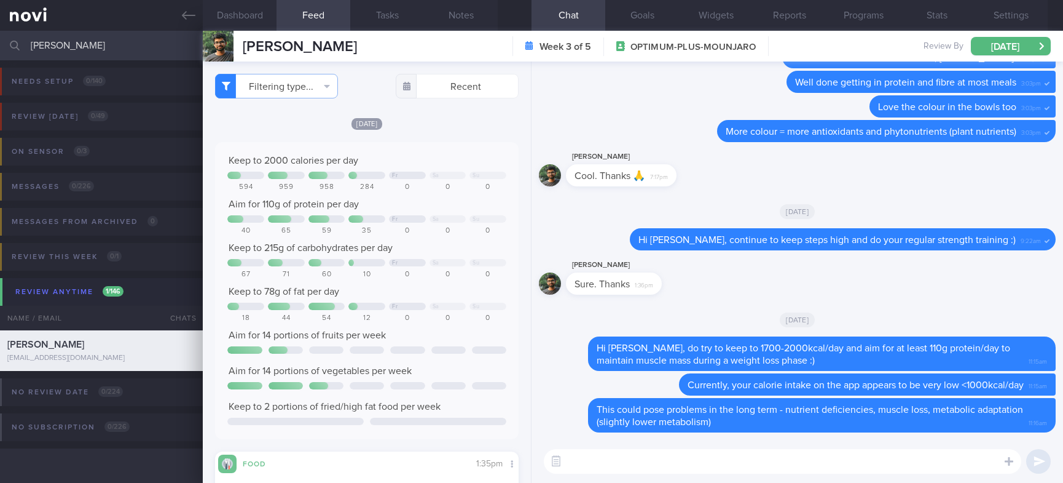
drag, startPoint x: 127, startPoint y: 51, endPoint x: -71, endPoint y: 54, distance: 198.6
click at [0, 54] on html "You are offline! Some functionality will be unavailable Patients New Users Coac…" at bounding box center [531, 241] width 1063 height 483
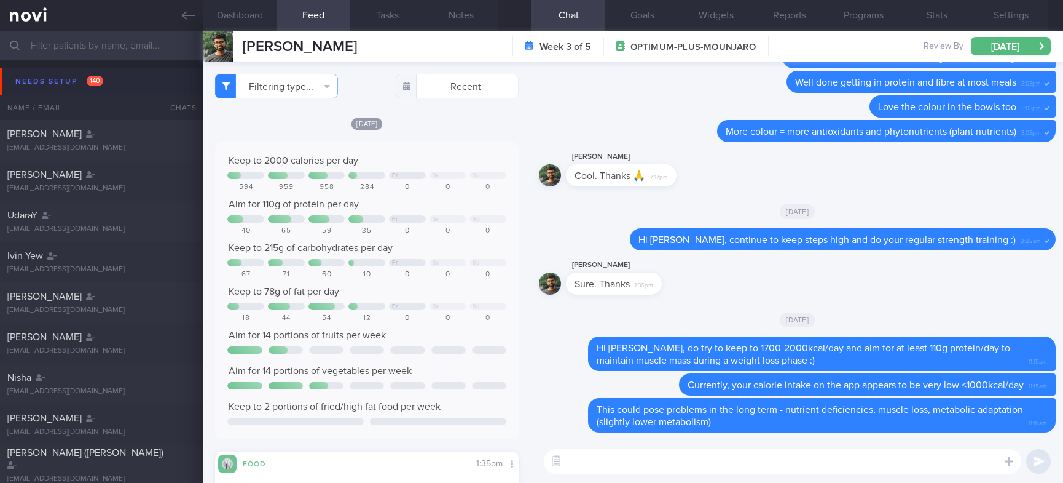
click at [109, 79] on button "Needs setup 140" at bounding box center [533, 82] width 1067 height 28
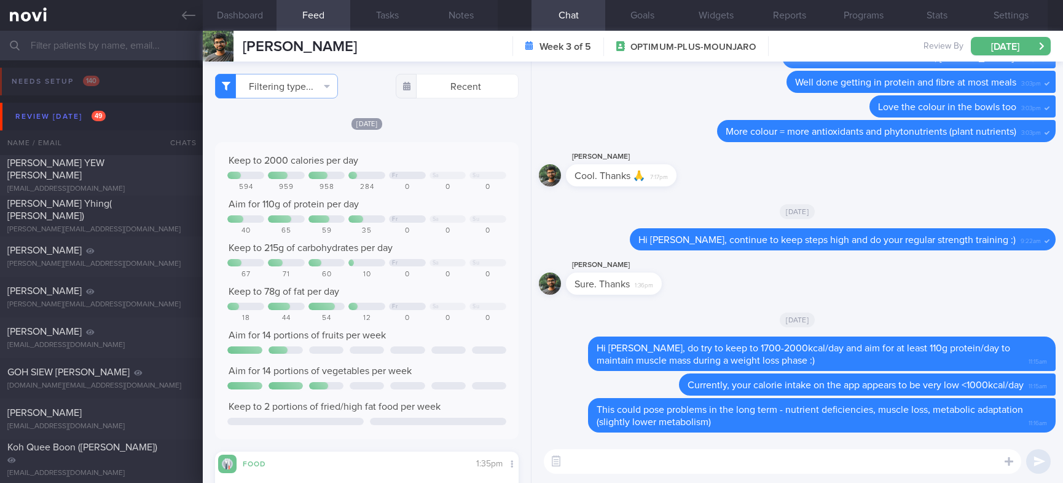
click at [135, 52] on input "text" at bounding box center [531, 46] width 1063 height 30
click at [111, 41] on input "text" at bounding box center [531, 46] width 1063 height 30
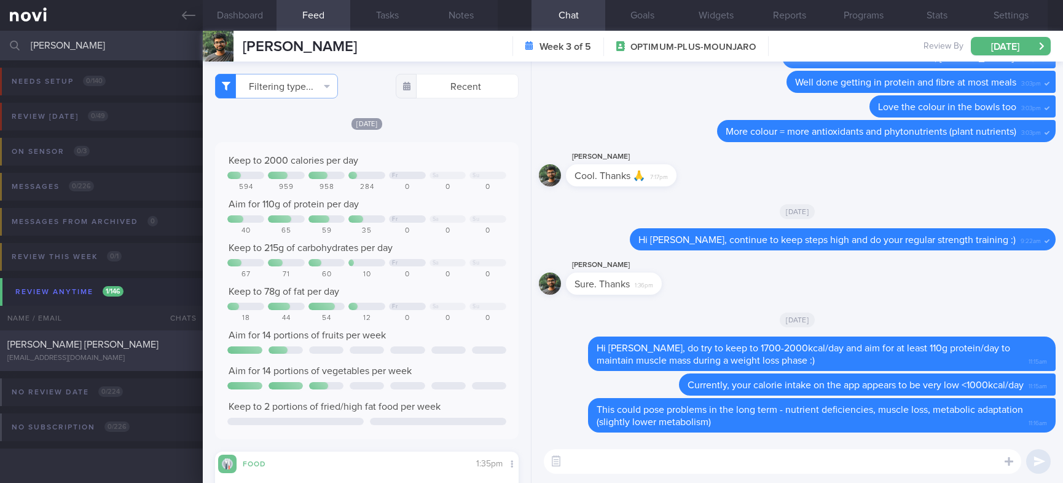
type input "[PERSON_NAME]"
click at [128, 349] on div "[PERSON_NAME] [PERSON_NAME]" at bounding box center [99, 344] width 185 height 12
type input "tracked"
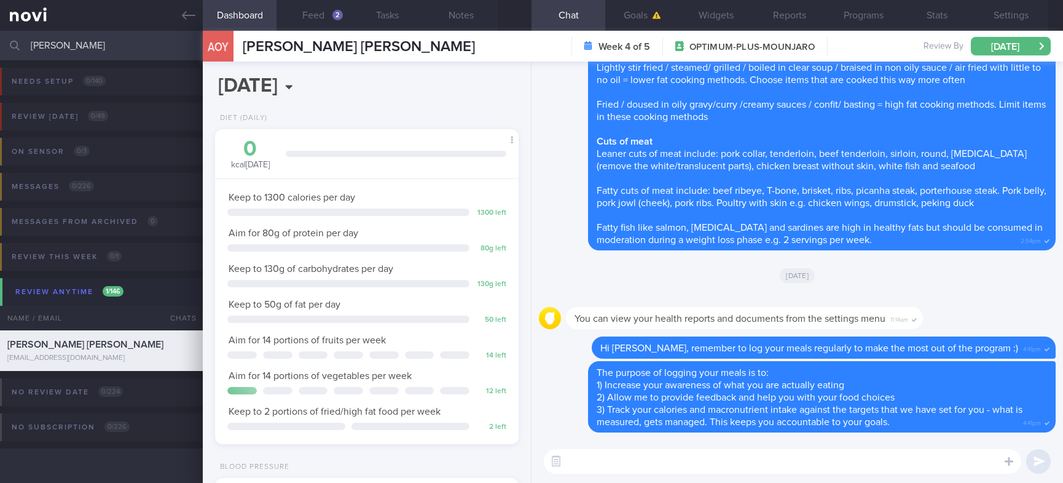
scroll to position [151, 267]
click at [344, 16] on button "Feed 2" at bounding box center [314, 15] width 74 height 31
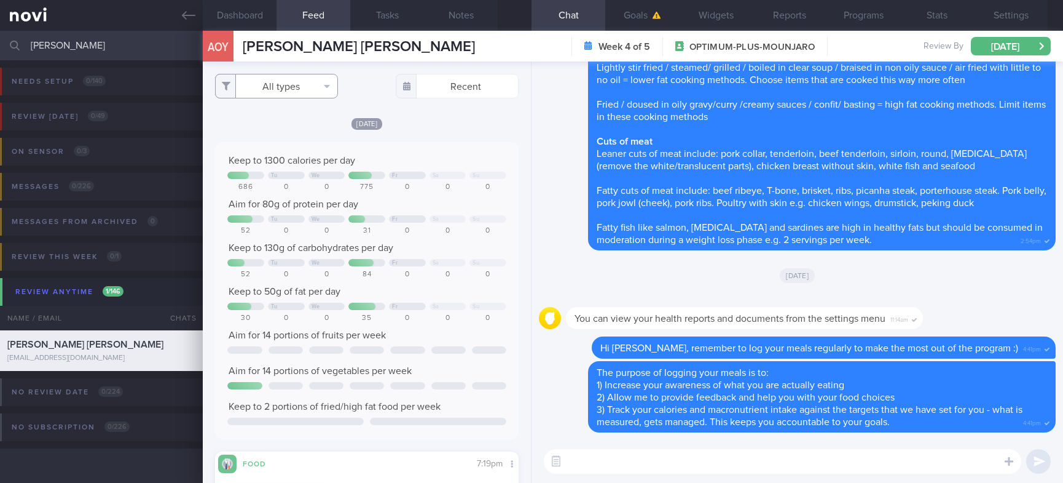
click at [312, 82] on button "All types" at bounding box center [276, 86] width 123 height 25
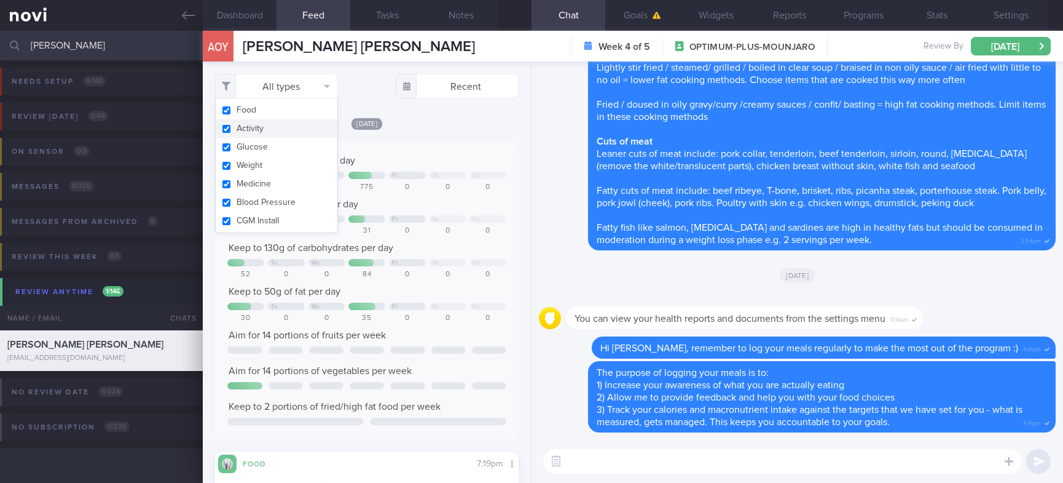
click at [284, 127] on button "Activity" at bounding box center [277, 128] width 122 height 18
checkbox input "false"
click at [400, 184] on div "0" at bounding box center [407, 187] width 37 height 9
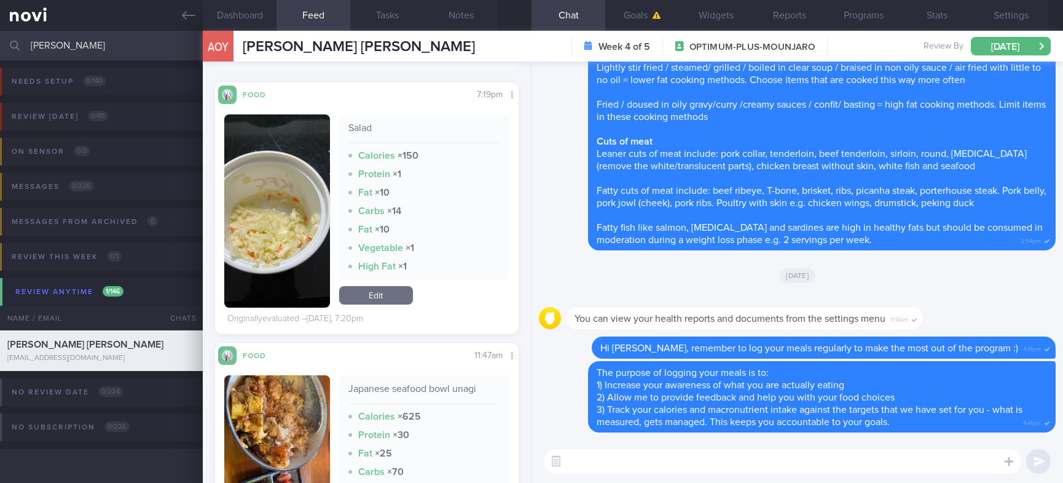
scroll to position [645, 0]
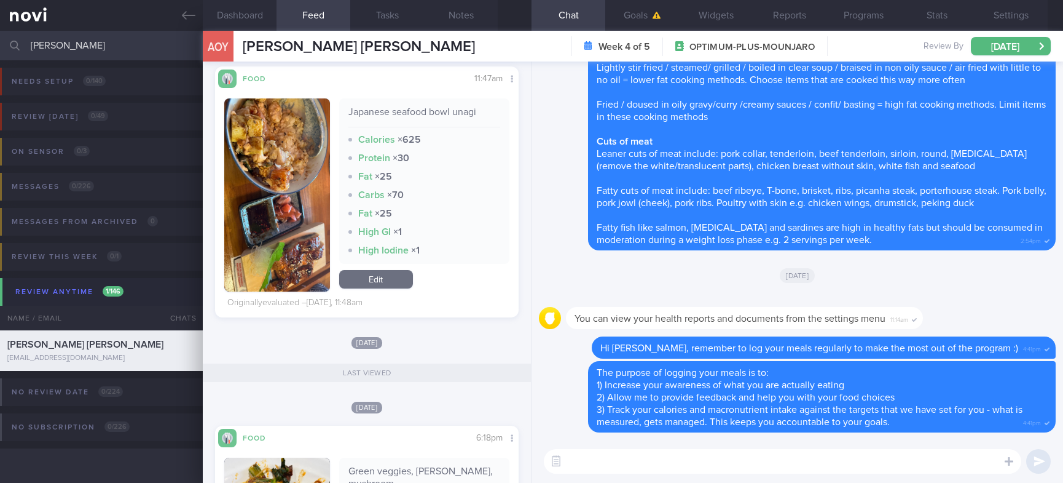
click at [659, 466] on textarea at bounding box center [783, 461] width 478 height 25
click at [301, 260] on img "button" at bounding box center [276, 194] width 105 height 193
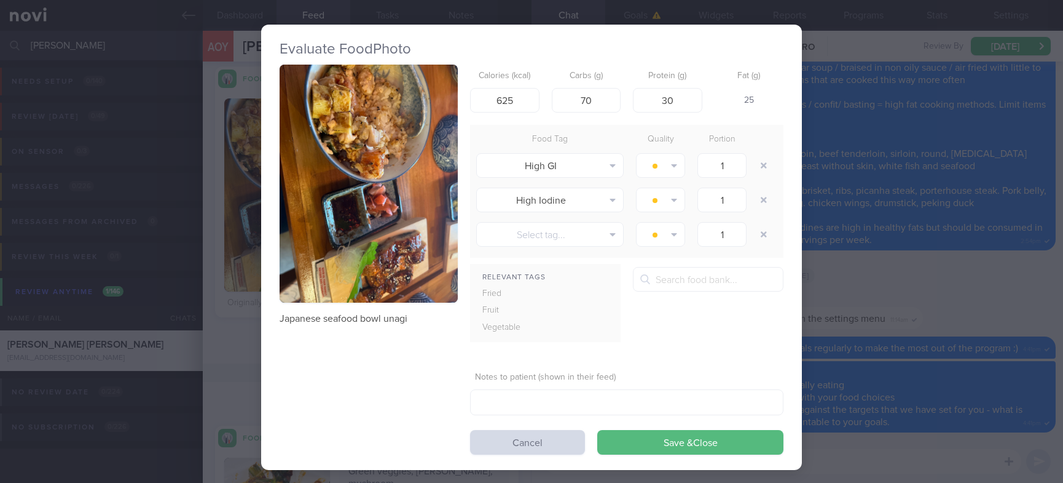
click at [414, 209] on button "button" at bounding box center [369, 184] width 178 height 238
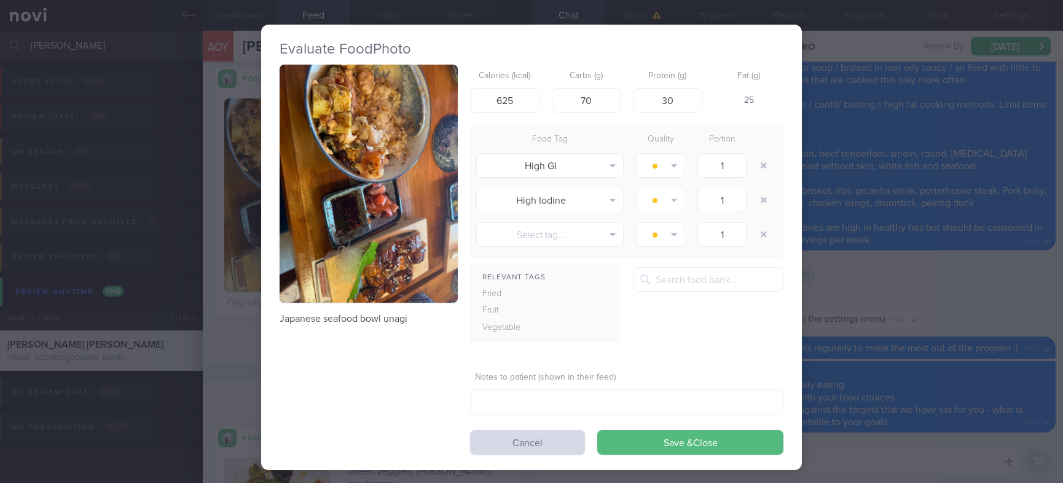
drag, startPoint x: 824, startPoint y: 341, endPoint x: 821, endPoint y: 411, distance: 69.5
click at [826, 341] on div "Evaluate Food Photo Japanese seafood bowl unagi Calories (kcal) 625 Carbs (g) 7…" at bounding box center [531, 241] width 1063 height 483
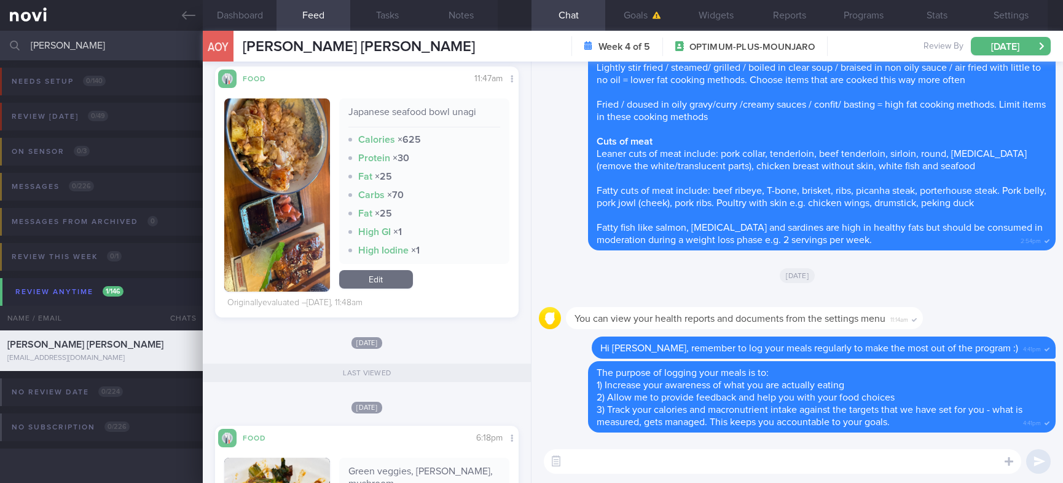
click at [829, 456] on textarea at bounding box center [783, 461] width 478 height 25
click at [824, 452] on textarea at bounding box center [783, 461] width 478 height 25
click at [824, 451] on textarea at bounding box center [783, 461] width 478 height 25
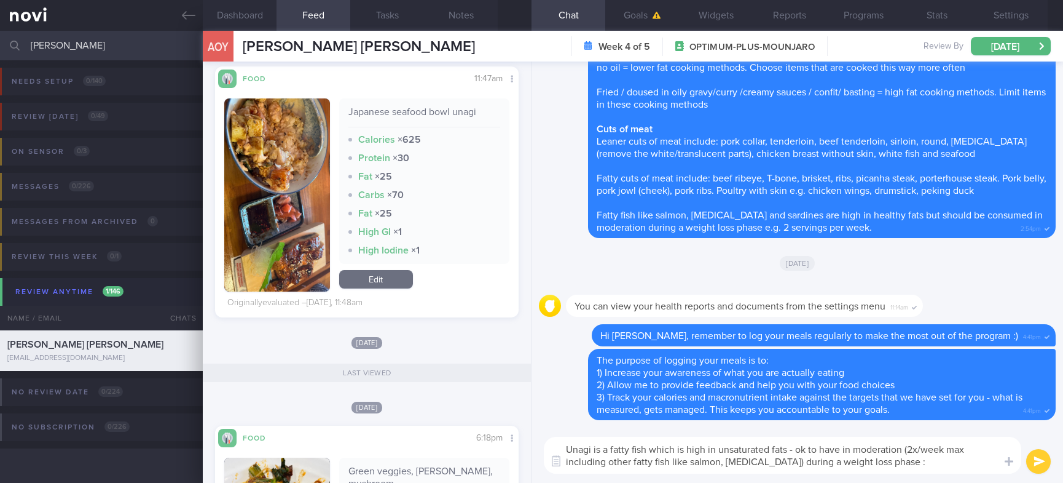
type textarea "Unagi is a fatty fish which is high in unsaturated fats - ok to have in moderat…"
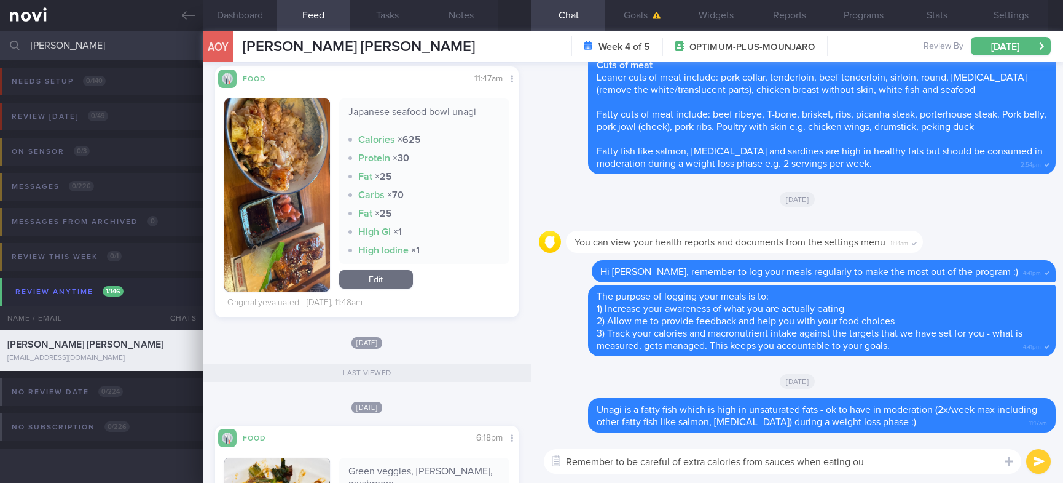
type textarea "Remember to be careful of extra calories from sauces when eating out"
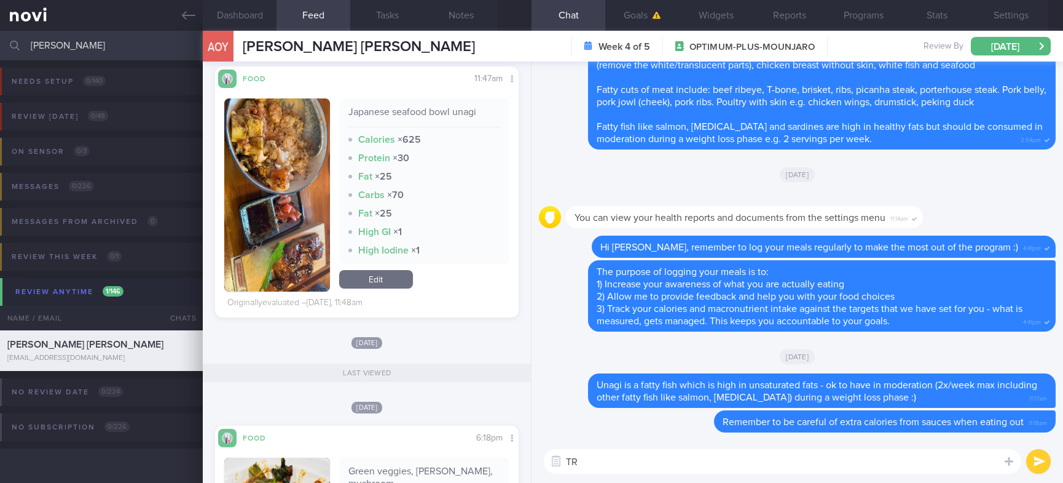
type textarea "T"
type textarea "Try to aim for 2 servings fruits and veggies daily :)"
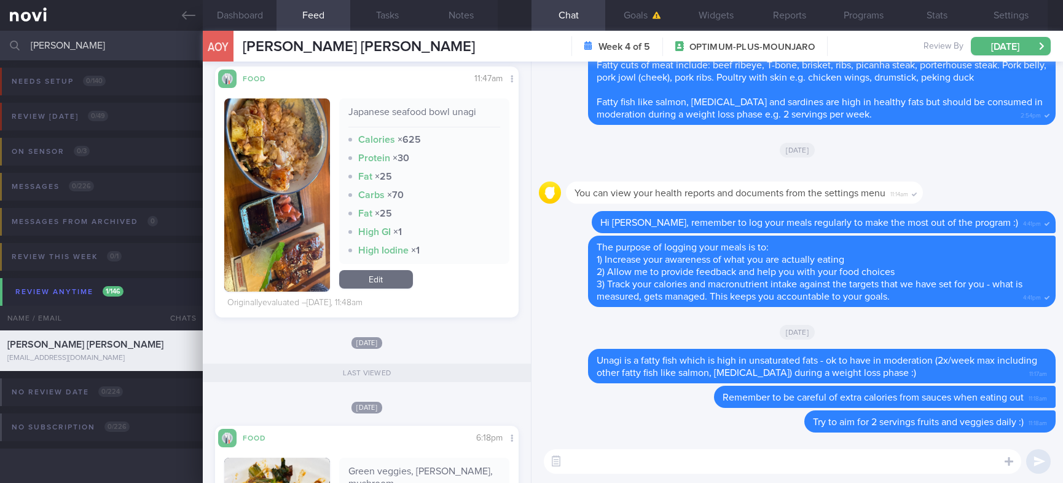
drag, startPoint x: 130, startPoint y: 55, endPoint x: -71, endPoint y: 55, distance: 201.0
click at [0, 55] on html "You are offline! Some functionality will be unavailable Patients New Users Coac…" at bounding box center [531, 241] width 1063 height 483
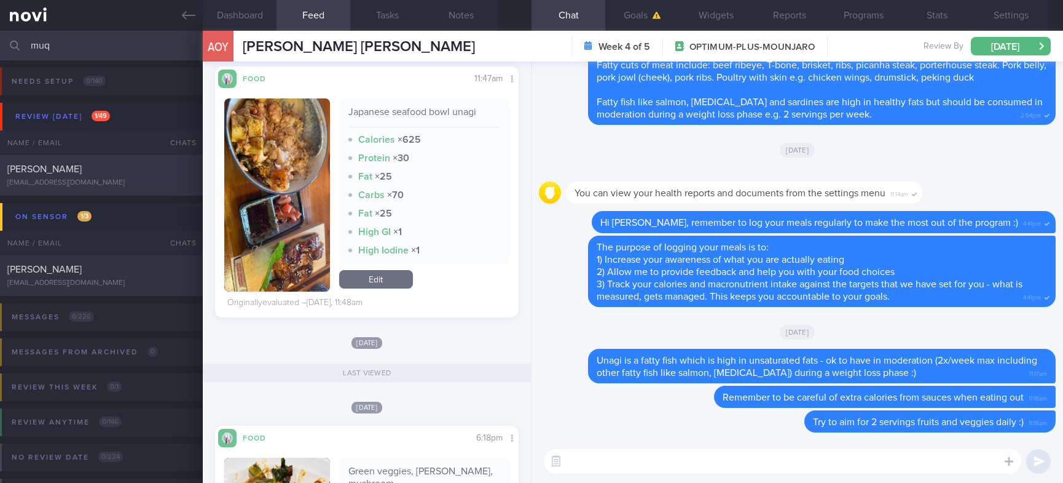
type input "muq"
click at [132, 173] on div "[PERSON_NAME]" at bounding box center [99, 169] width 185 height 12
select select "8"
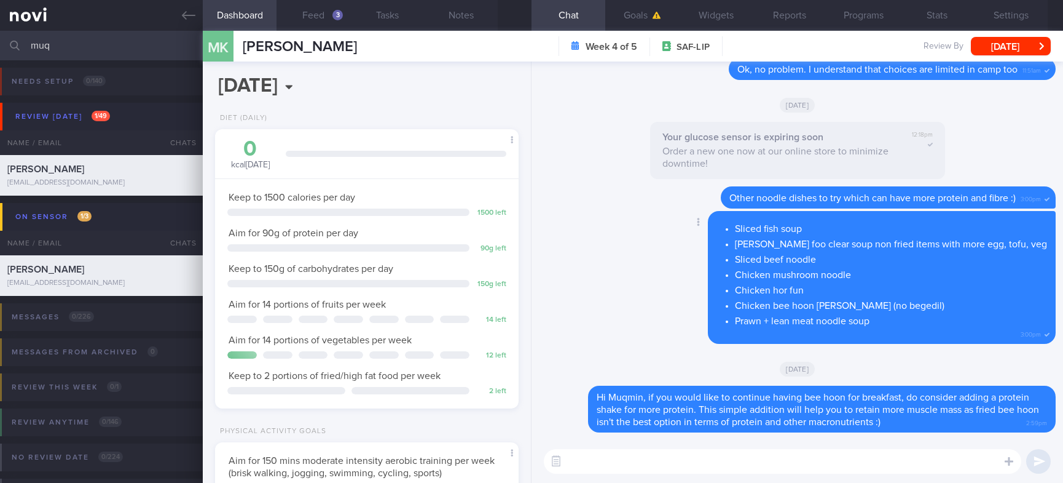
scroll to position [136, 272]
click at [326, 11] on button "Feed 3" at bounding box center [314, 15] width 74 height 31
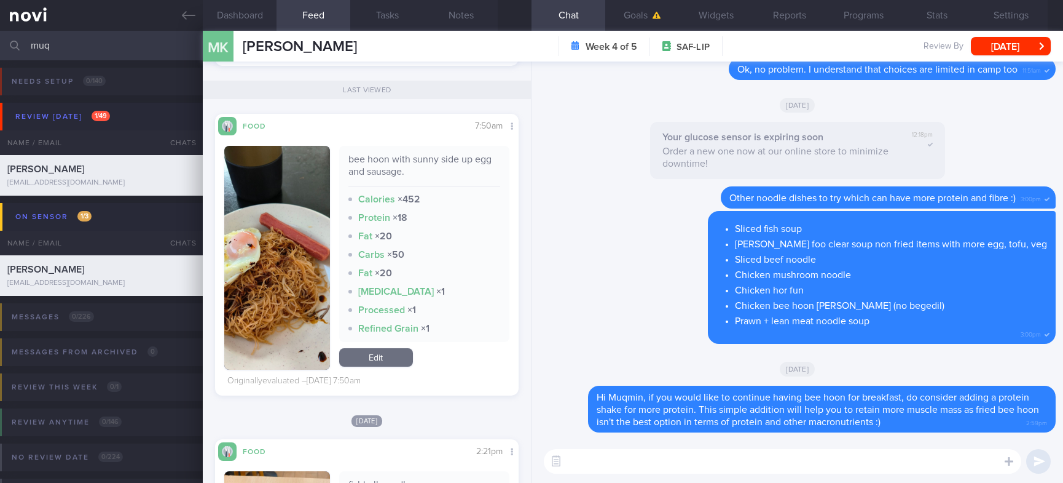
scroll to position [1199, 0]
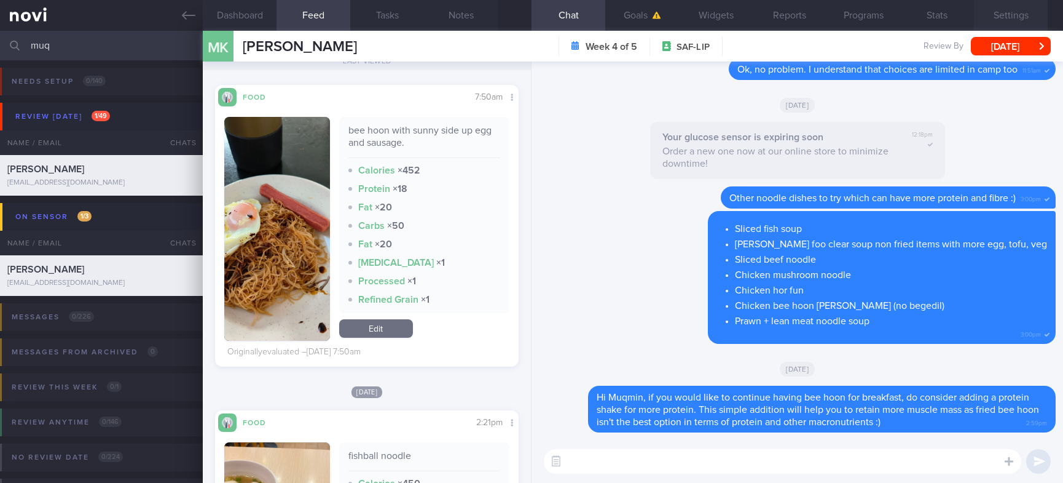
click at [1008, 5] on button "Settings" at bounding box center [1011, 15] width 74 height 31
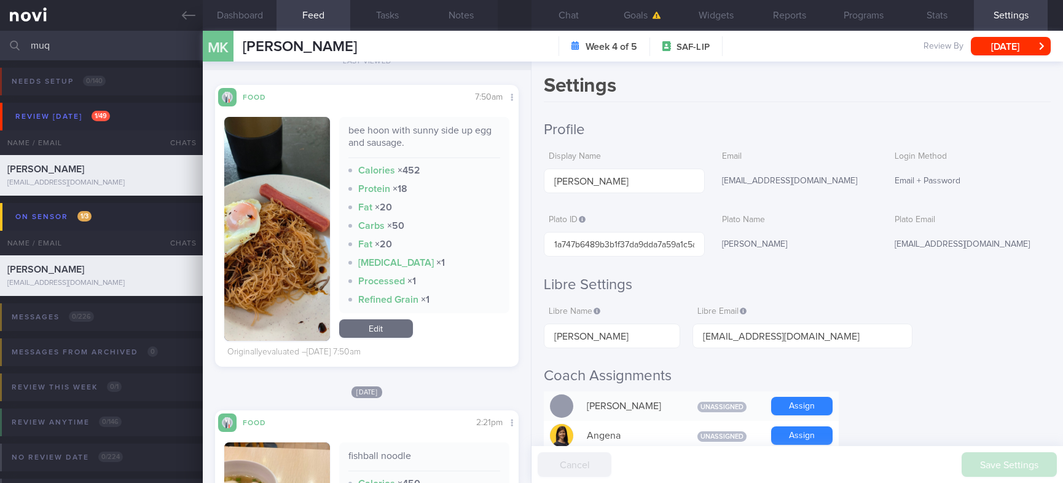
scroll to position [461, 0]
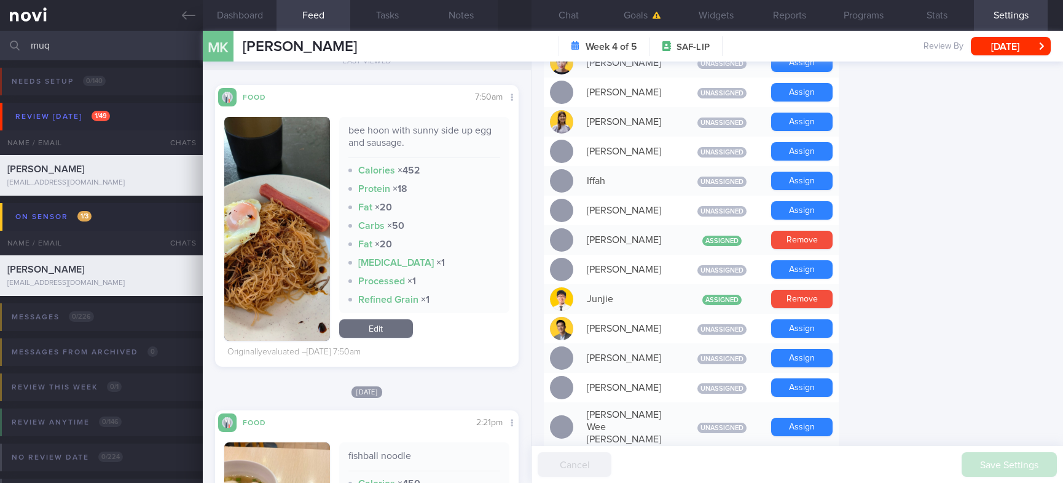
click at [814, 308] on button "Remove" at bounding box center [801, 299] width 61 height 18
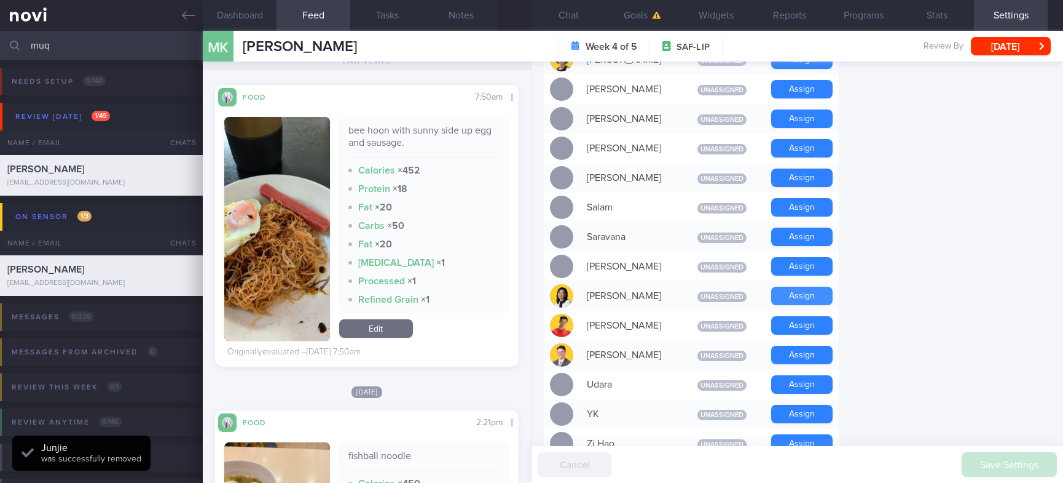
scroll to position [922, 0]
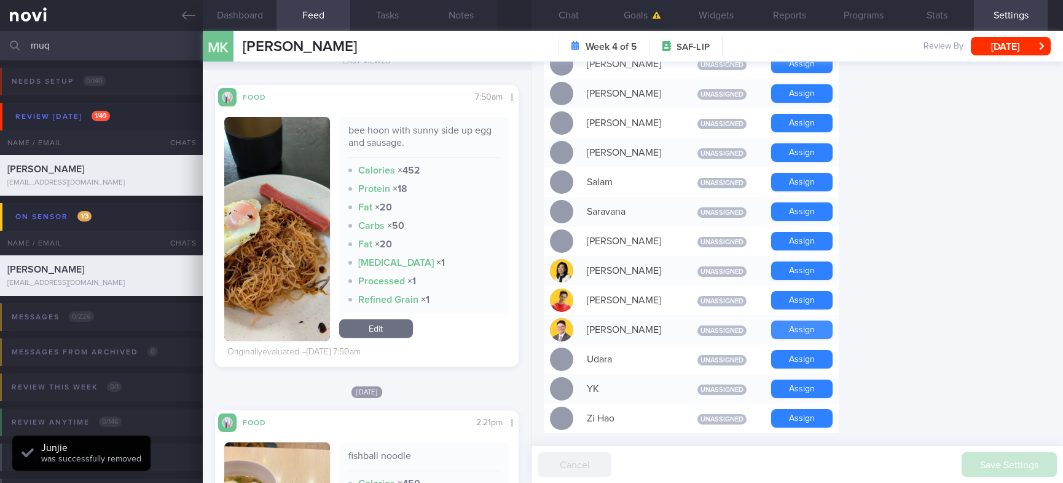
click at [797, 326] on button "Assign" at bounding box center [801, 329] width 61 height 18
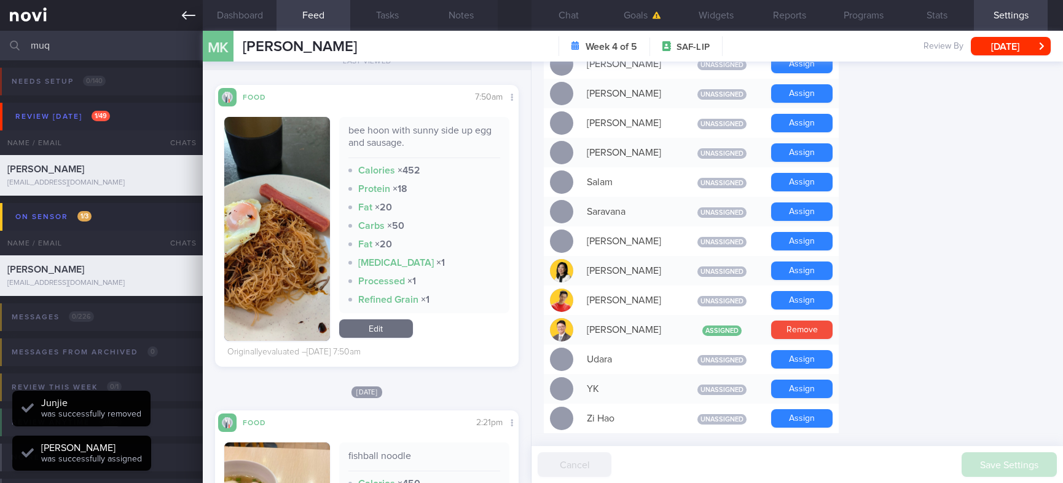
scroll to position [136, 272]
click at [186, 18] on icon at bounding box center [189, 15] width 14 height 9
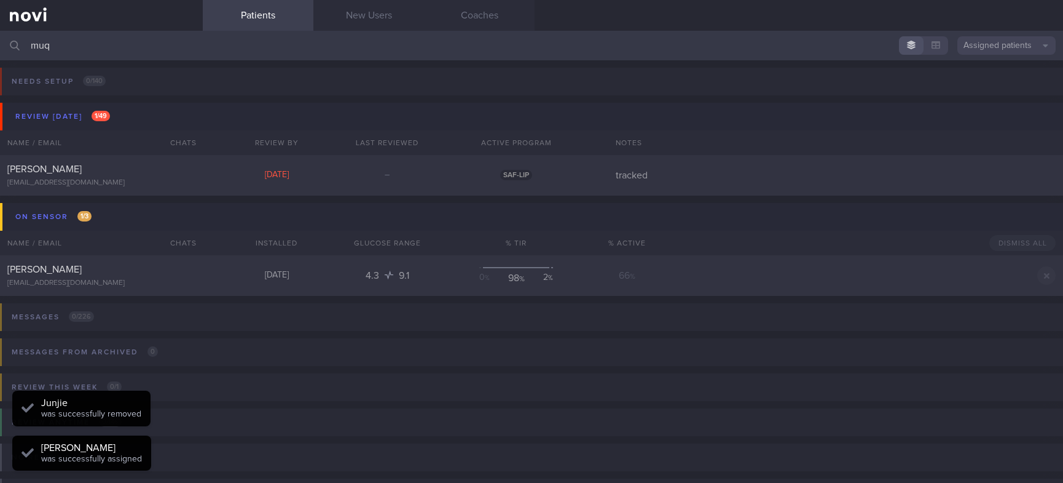
drag, startPoint x: 196, startPoint y: 44, endPoint x: -71, endPoint y: 43, distance: 267.4
click at [0, 43] on html "You are offline! Some functionality will be unavailable Patients New Users Coac…" at bounding box center [531, 241] width 1063 height 483
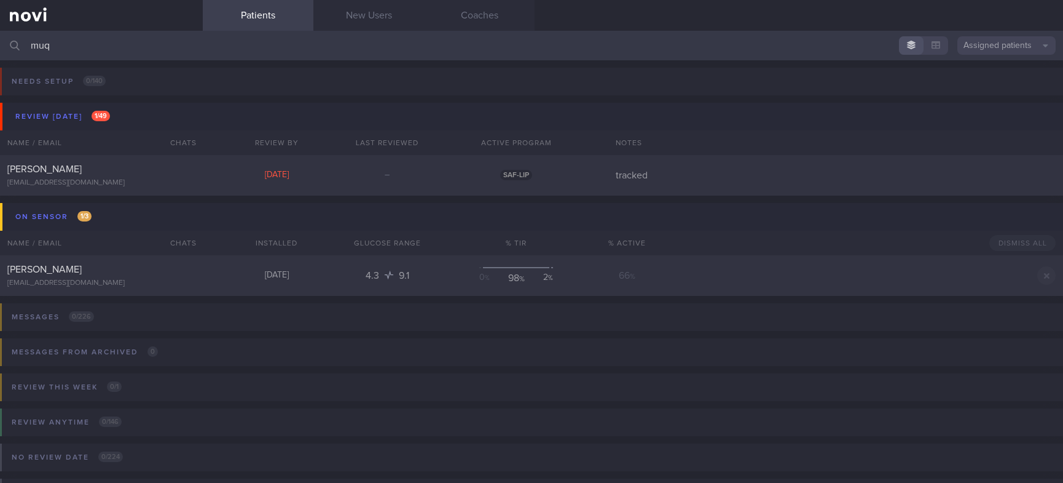
click at [76, 36] on input "muq" at bounding box center [531, 46] width 1063 height 30
drag, startPoint x: 71, startPoint y: 41, endPoint x: -39, endPoint y: 33, distance: 110.9
click at [0, 33] on html "You are offline! Some functionality will be unavailable Patients New Users Coac…" at bounding box center [531, 241] width 1063 height 483
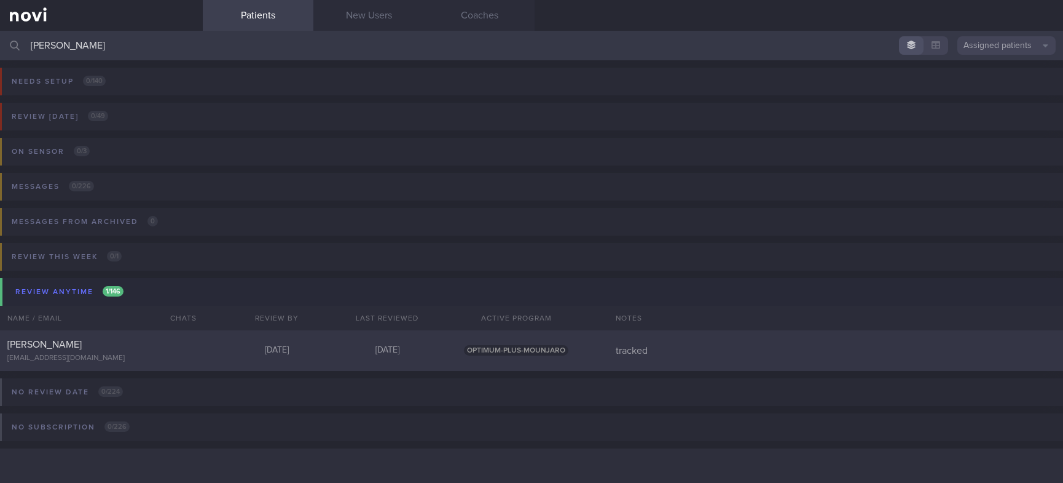
type input "[PERSON_NAME]"
click at [125, 347] on div "[PERSON_NAME]" at bounding box center [99, 344] width 185 height 12
select select "9"
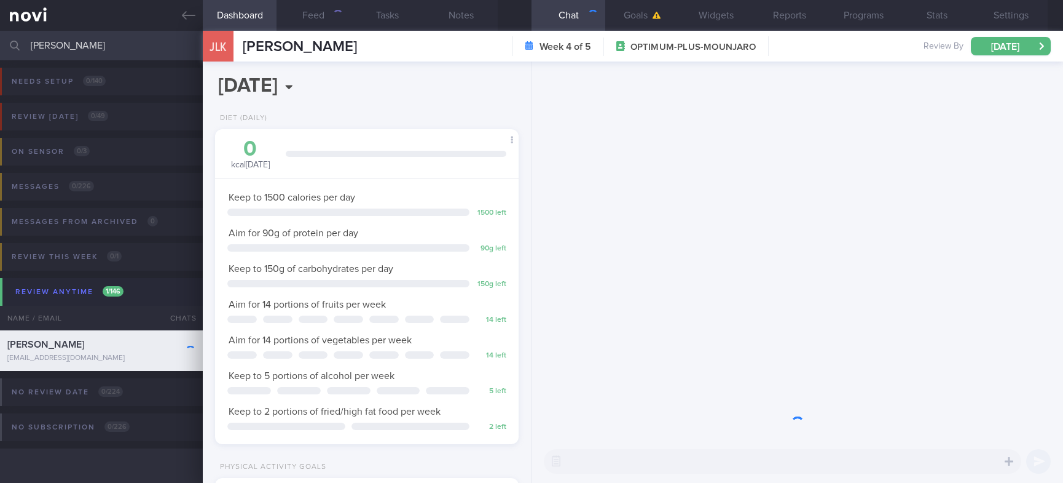
scroll to position [151, 267]
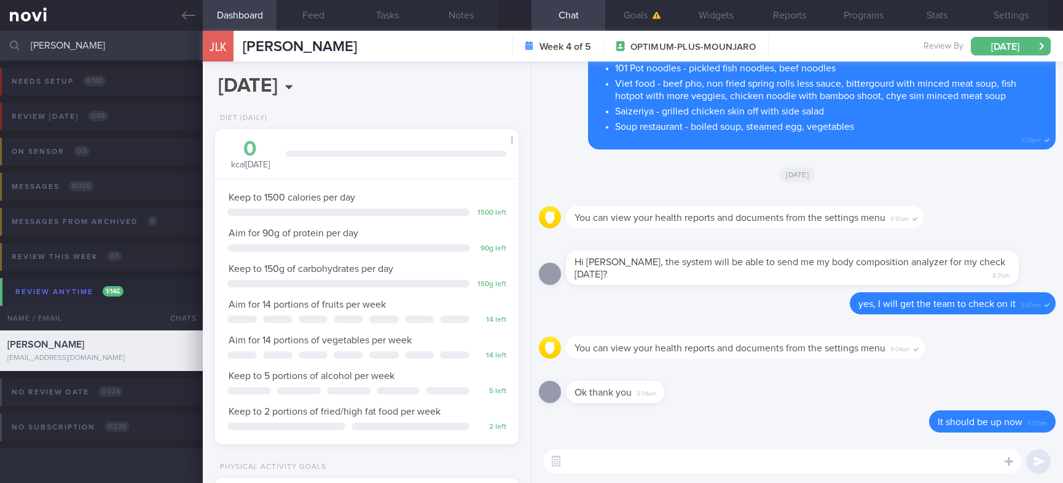
drag, startPoint x: 143, startPoint y: 47, endPoint x: -71, endPoint y: 41, distance: 214.0
click at [0, 41] on html "You are offline! Some functionality will be unavailable Patients New Users Coac…" at bounding box center [531, 241] width 1063 height 483
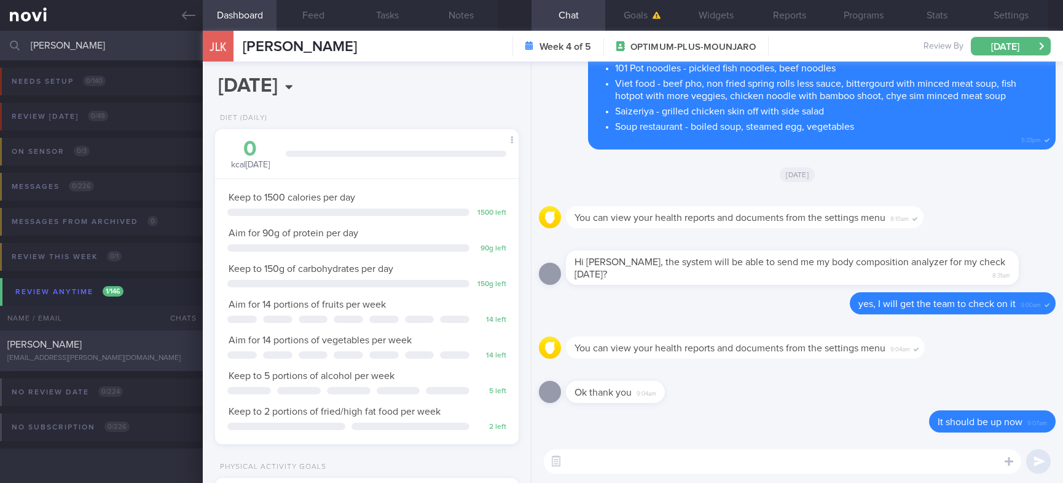
click at [119, 349] on div "[PERSON_NAME]" at bounding box center [99, 344] width 185 height 12
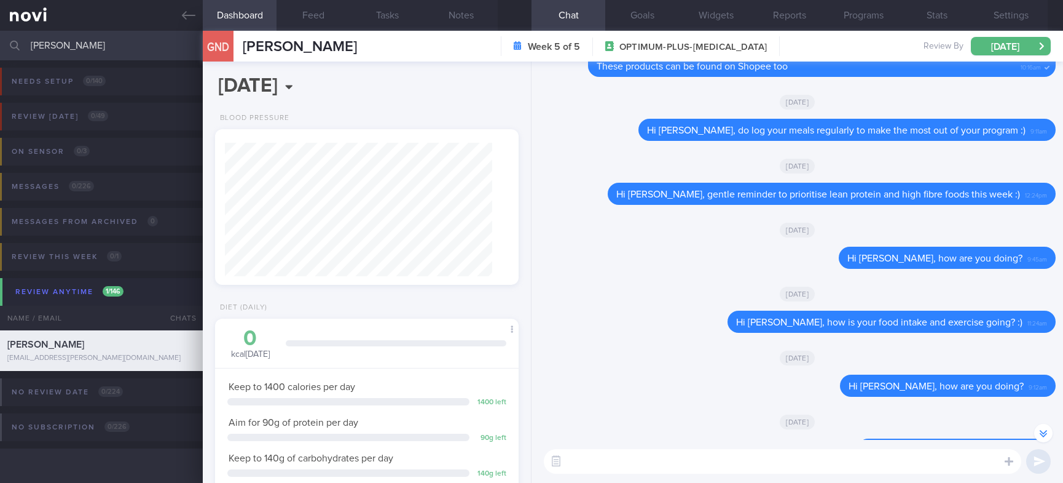
scroll to position [-645, 0]
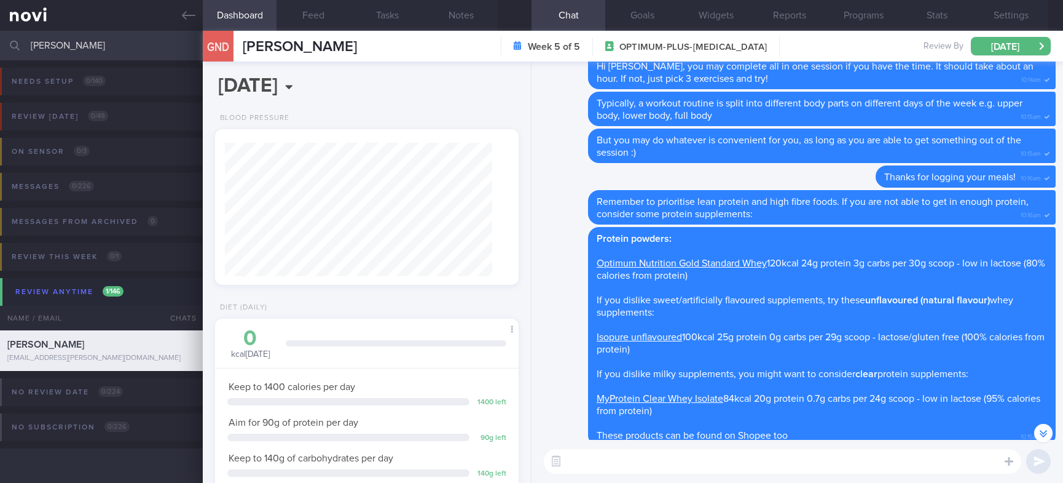
drag, startPoint x: 97, startPoint y: 45, endPoint x: -41, endPoint y: 33, distance: 138.3
click at [0, 33] on html "You are offline! Some functionality will be unavailable Patients New Users Coac…" at bounding box center [531, 241] width 1063 height 483
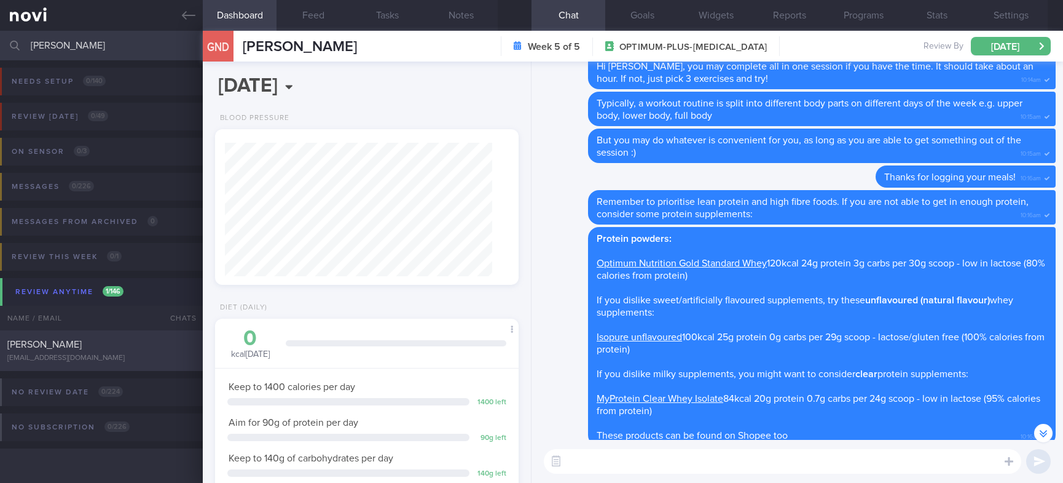
type input "[PERSON_NAME]"
click at [102, 340] on div "[PERSON_NAME]" at bounding box center [99, 344] width 185 height 12
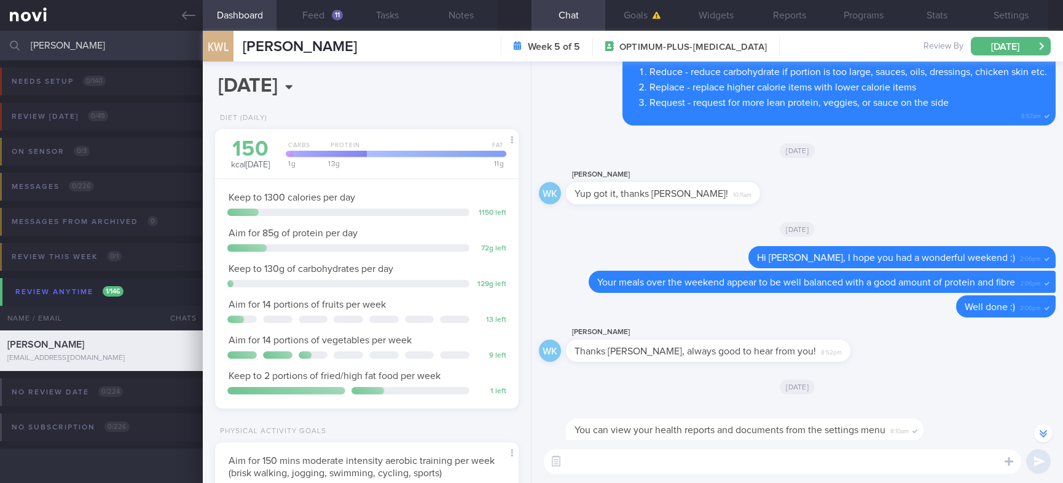
scroll to position [-277, 0]
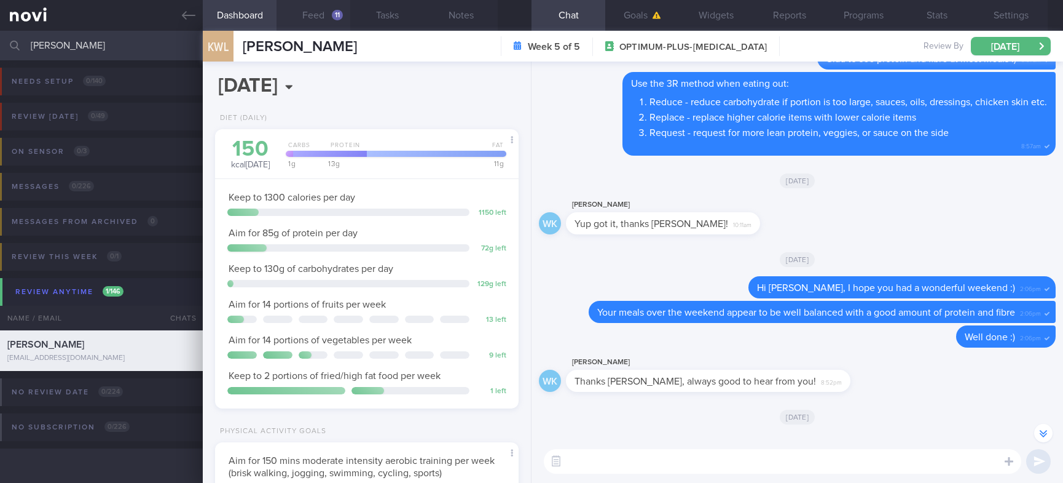
click at [330, 18] on button "Feed 11" at bounding box center [314, 15] width 74 height 31
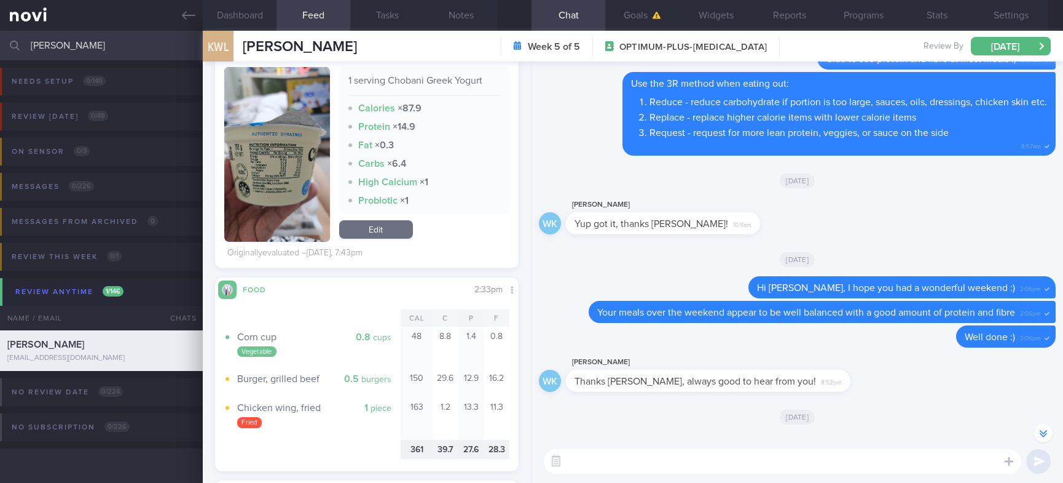
scroll to position [922, 0]
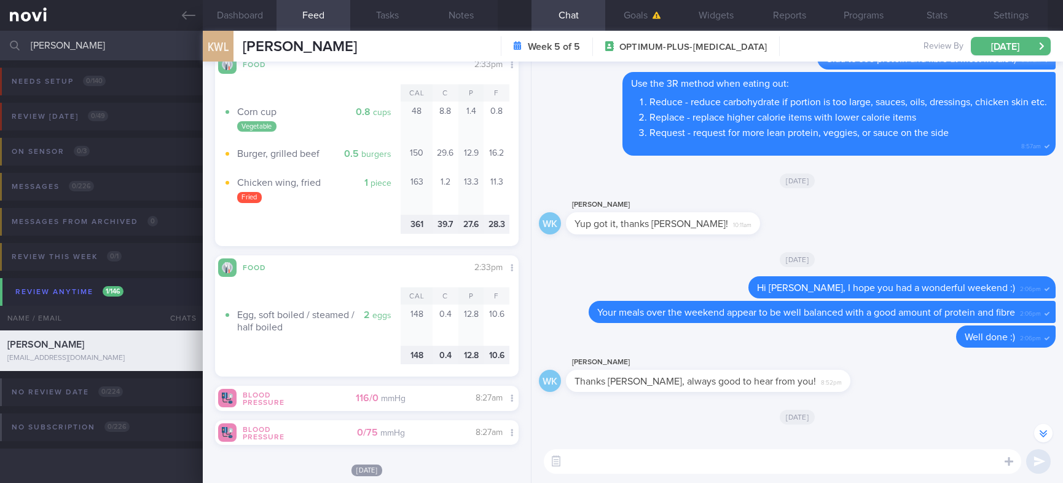
click at [781, 216] on div "WK [PERSON_NAME] Yup got it, thanks [PERSON_NAME]! 10:11am" at bounding box center [797, 219] width 517 height 44
drag, startPoint x: 150, startPoint y: 39, endPoint x: -18, endPoint y: 34, distance: 168.5
click at [0, 34] on html "You are offline! Some functionality will be unavailable Patients New Users Coac…" at bounding box center [531, 241] width 1063 height 483
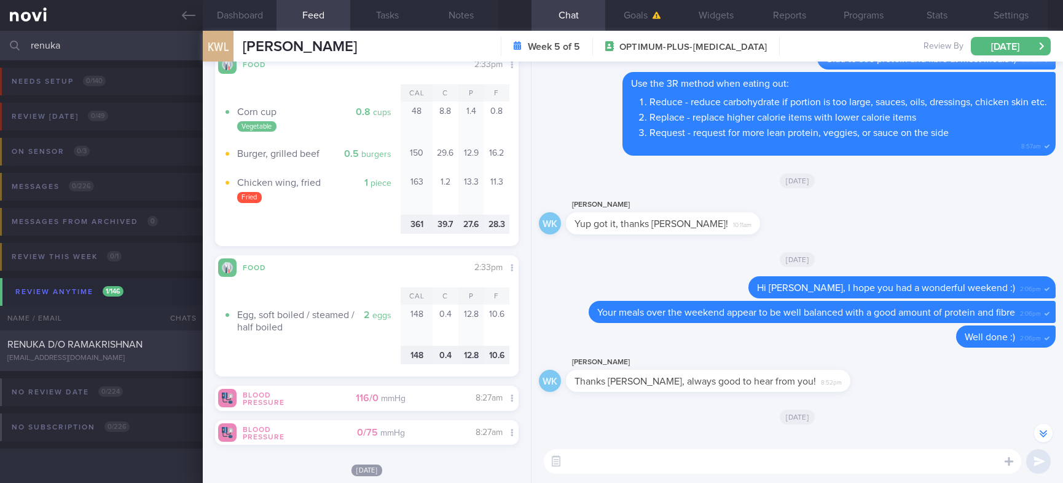
type input "renuka"
drag, startPoint x: 133, startPoint y: 363, endPoint x: 487, endPoint y: 223, distance: 381.6
click at [134, 363] on div "RENUKA D/O RAMAKRISHNAN [EMAIL_ADDRESS][DOMAIN_NAME] [DATE] [DATE] OPTIMUM-PLUS…" at bounding box center [531, 350] width 1063 height 41
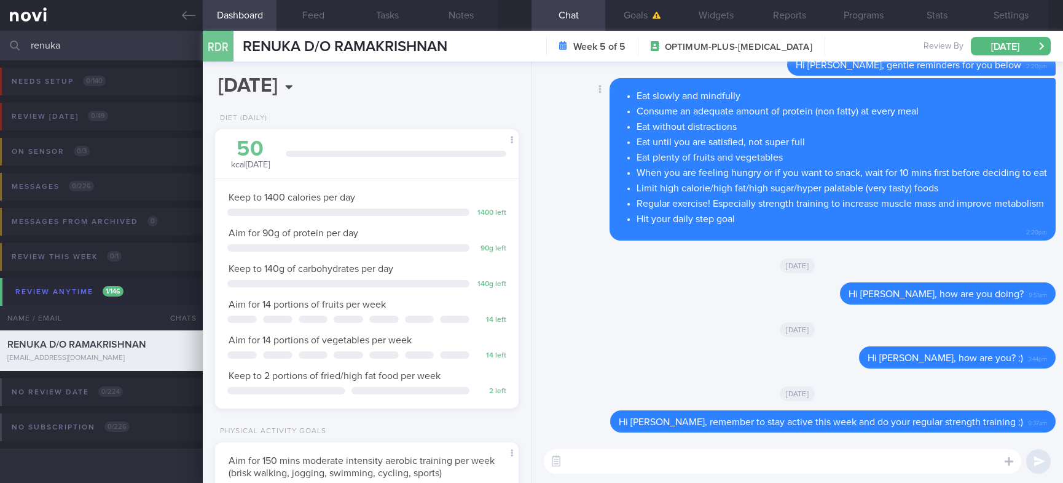
scroll to position [151, 267]
click at [313, 31] on div "RDR RENUKA D/O [PERSON_NAME] D/[PERSON_NAME] [EMAIL_ADDRESS][DOMAIN_NAME]" at bounding box center [325, 46] width 245 height 31
click at [316, 20] on button "Feed" at bounding box center [314, 15] width 74 height 31
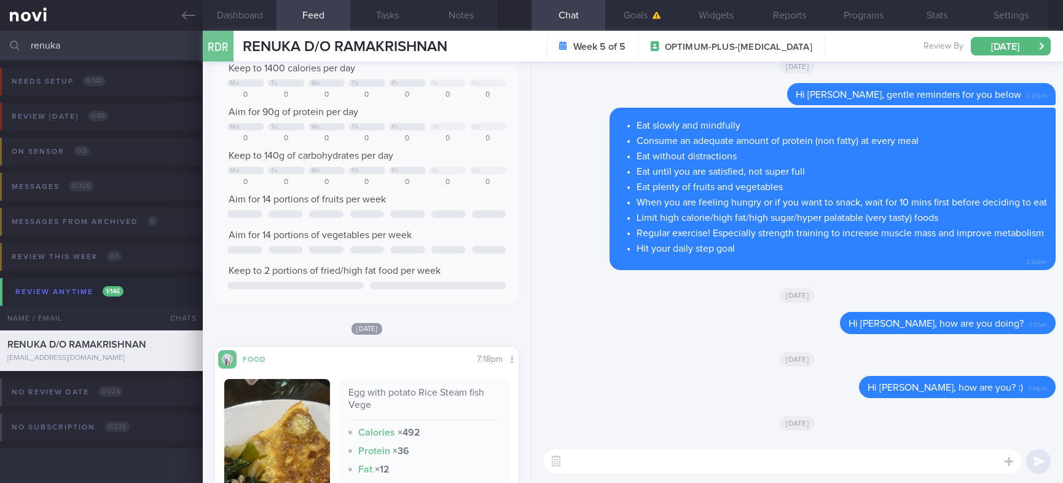
scroll to position [1, 0]
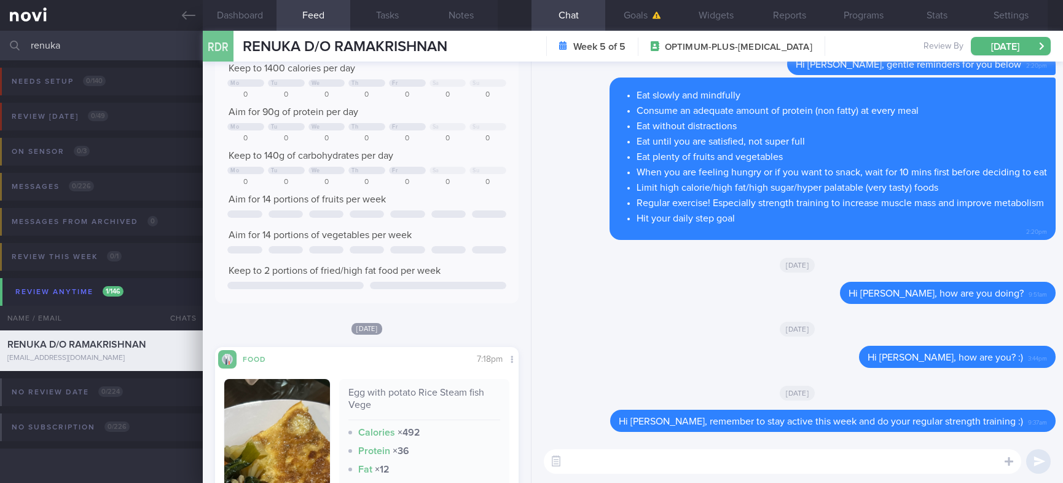
click at [782, 462] on textarea at bounding box center [783, 461] width 478 height 25
paste textarea "Hi, we noticed there haven’t been any food logs recently, and we’ve missed hear…"
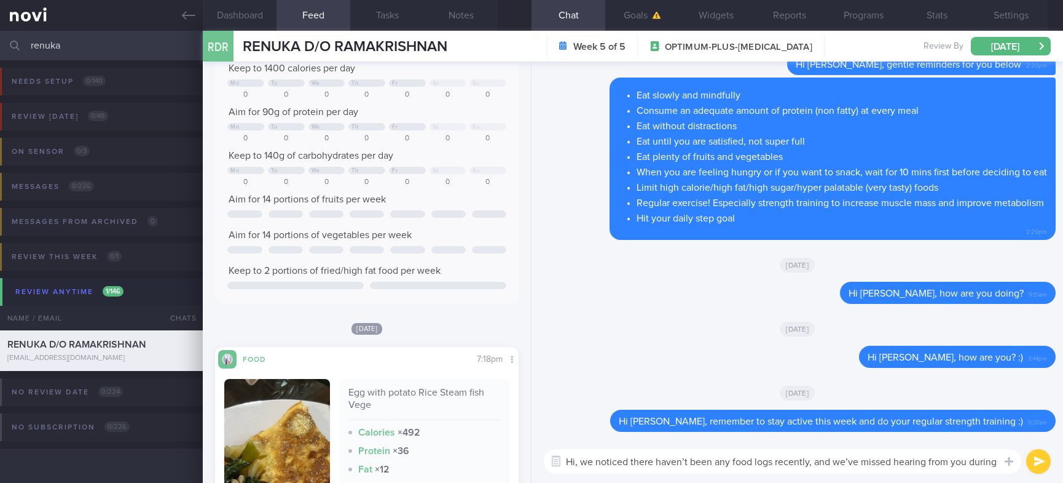
scroll to position [-147, 0]
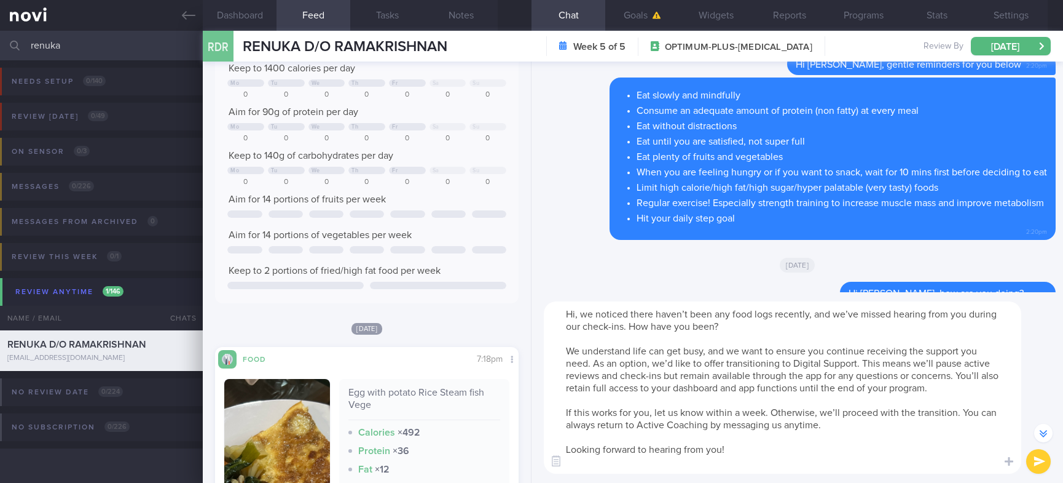
click at [573, 318] on textarea "Hi, we noticed there haven’t been any food logs recently, and we’ve missed hear…" at bounding box center [783, 387] width 478 height 172
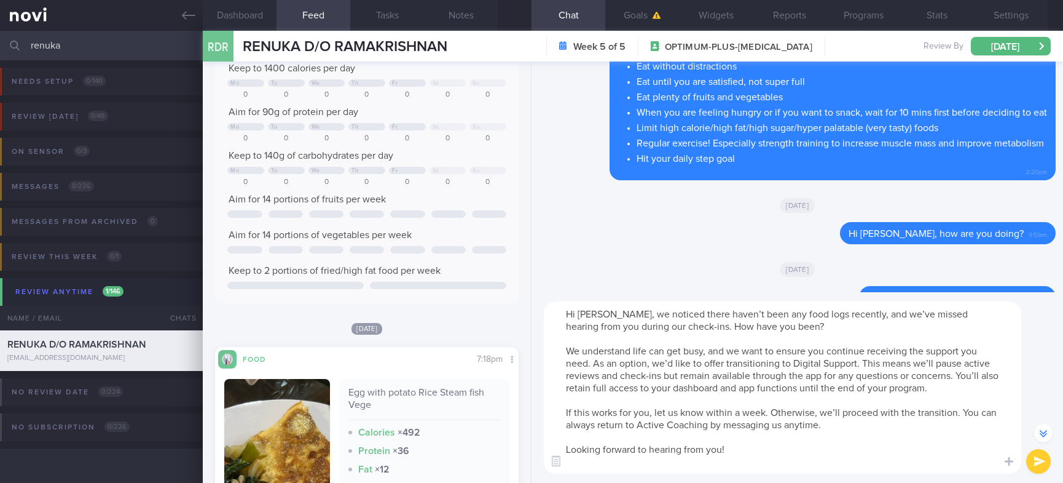
scroll to position [-55, 0]
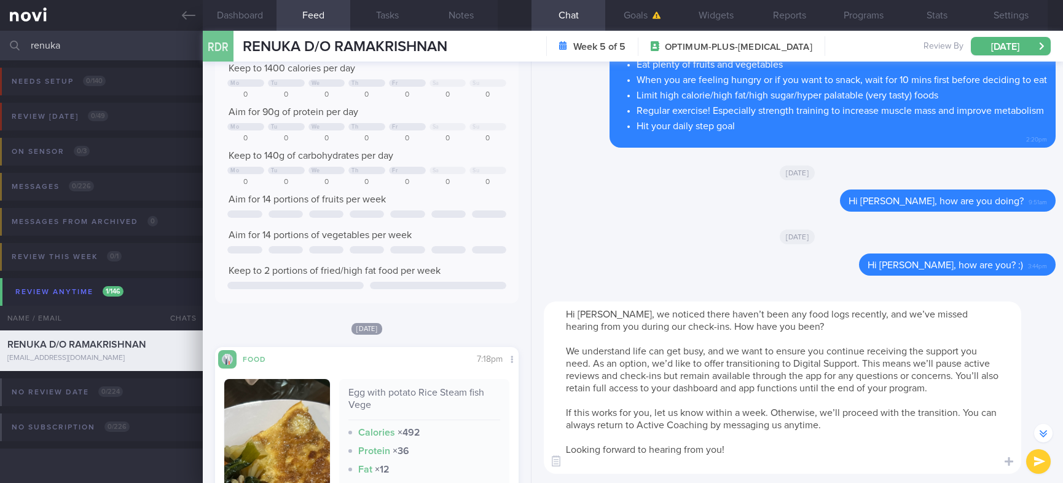
type textarea "Hi [PERSON_NAME], we noticed there haven’t been any food logs recently, and we’…"
click at [1035, 455] on button "submit" at bounding box center [1039, 461] width 25 height 25
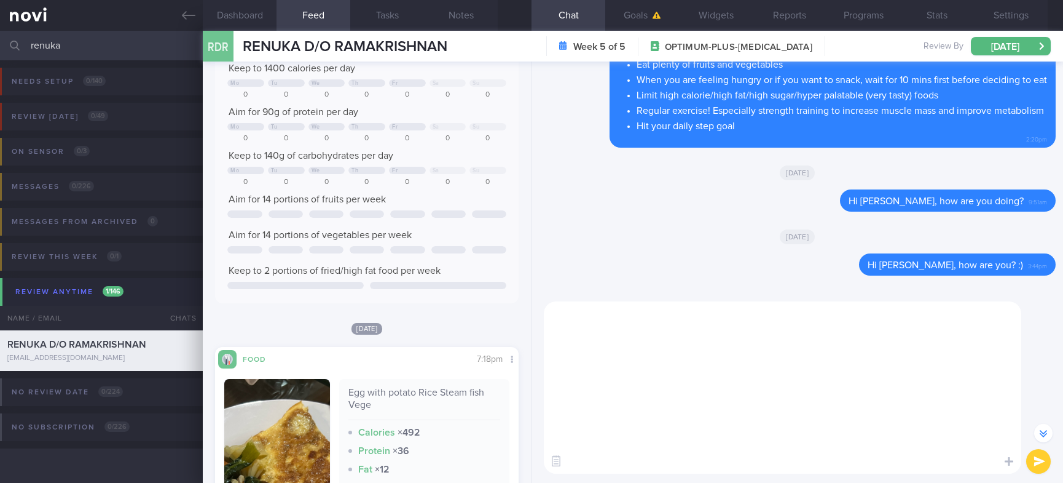
scroll to position [0, 0]
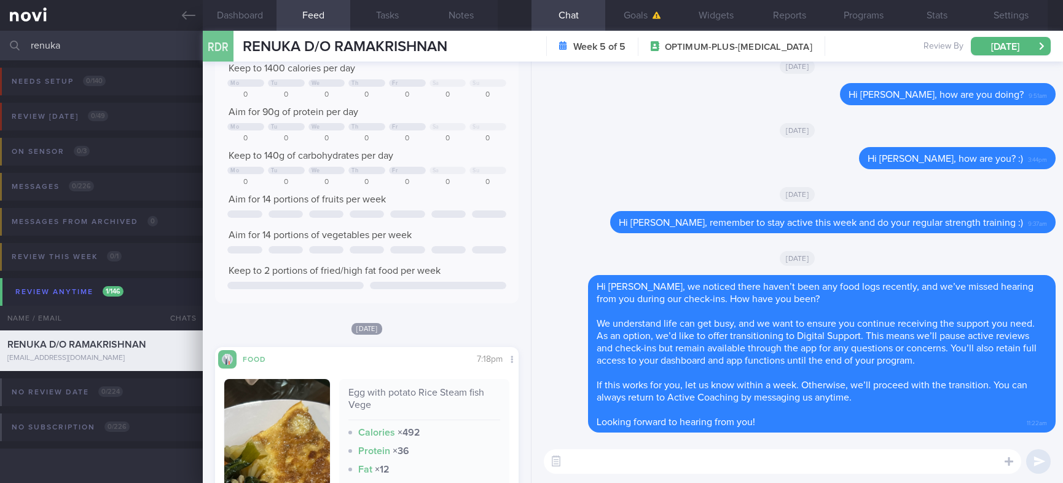
drag, startPoint x: 123, startPoint y: 44, endPoint x: -71, endPoint y: 39, distance: 194.3
click at [0, 39] on html "You are offline! Some functionality will be unavailable Patients New Users Coac…" at bounding box center [531, 241] width 1063 height 483
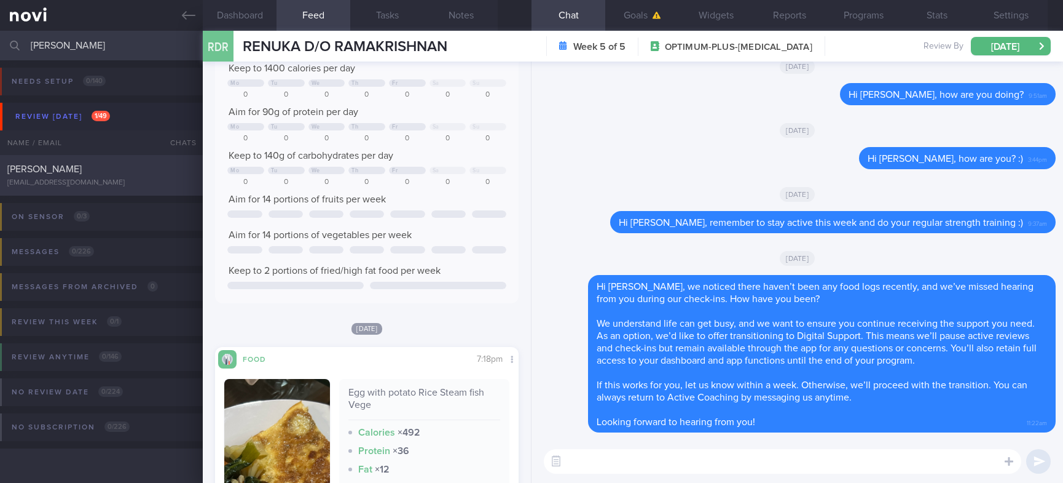
type input "[PERSON_NAME]"
click at [111, 176] on div "[PERSON_NAME] [EMAIL_ADDRESS][DOMAIN_NAME]" at bounding box center [101, 175] width 203 height 25
select select "8"
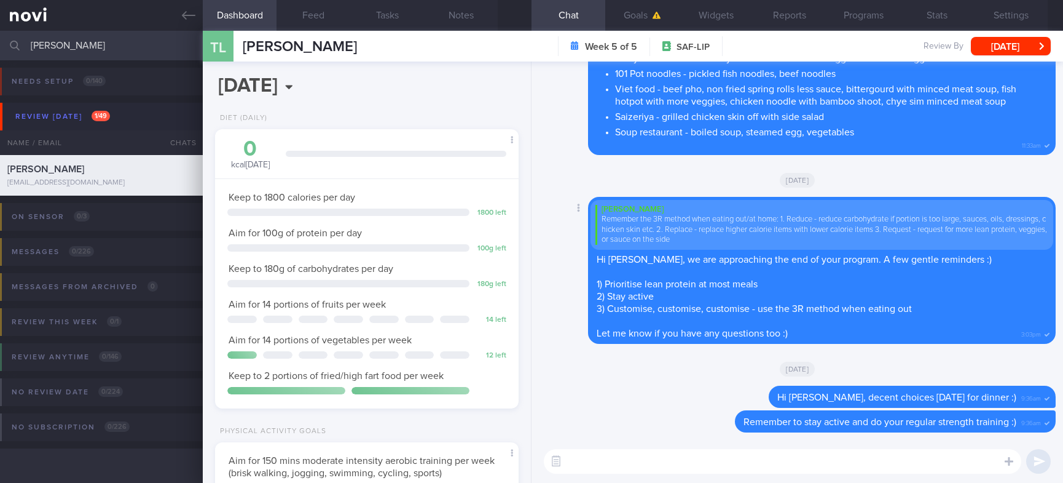
scroll to position [136, 272]
click at [317, 14] on button "Feed" at bounding box center [314, 15] width 74 height 31
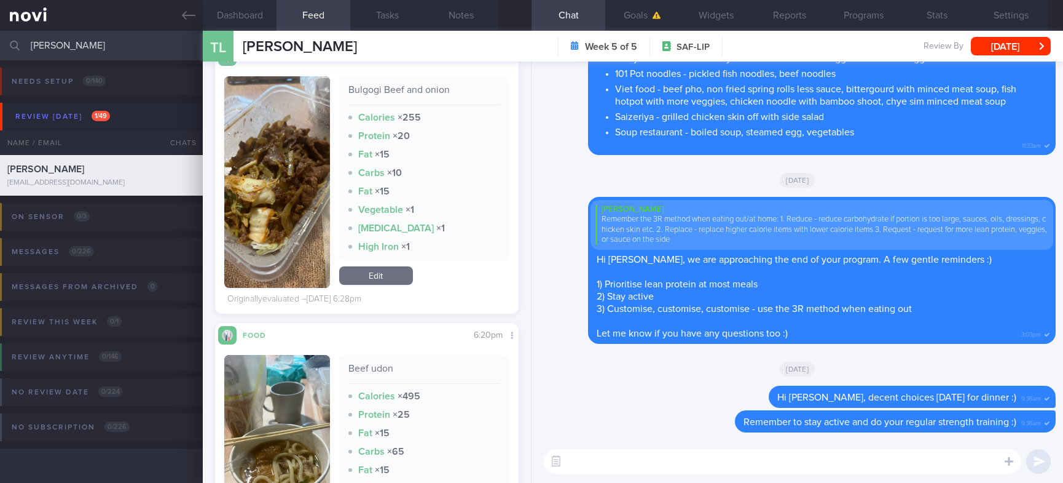
scroll to position [461, 0]
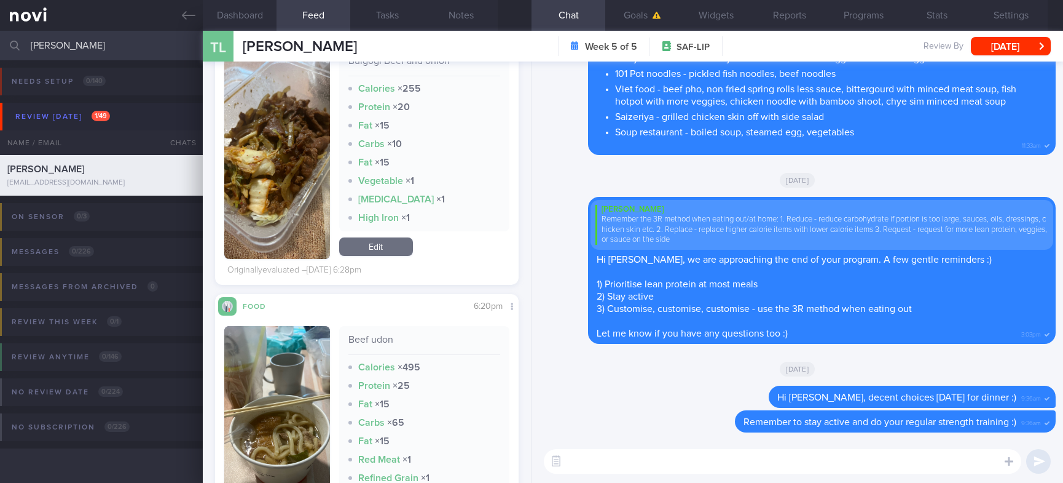
click at [159, 53] on input "[PERSON_NAME]" at bounding box center [531, 46] width 1063 height 30
drag, startPoint x: 124, startPoint y: 45, endPoint x: -60, endPoint y: 47, distance: 183.8
click at [0, 47] on html "You are offline! Some functionality will be unavailable Patients New Users Coac…" at bounding box center [531, 241] width 1063 height 483
click at [125, 45] on input "[PERSON_NAME]" at bounding box center [531, 46] width 1063 height 30
click at [0, 58] on html "You are offline! Some functionality will be unavailable Patients New Users Coac…" at bounding box center [531, 241] width 1063 height 483
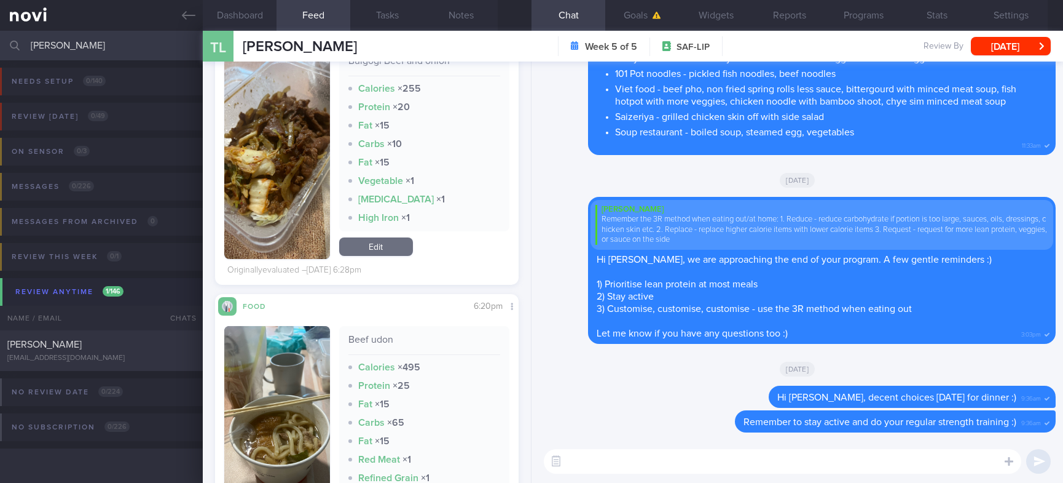
drag, startPoint x: 147, startPoint y: 52, endPoint x: -65, endPoint y: 44, distance: 211.6
click at [0, 44] on html "You are offline! Some functionality will be unavailable Patients New Users Coac…" at bounding box center [531, 241] width 1063 height 483
type input "[PERSON_NAME]"
click at [97, 357] on div "[EMAIL_ADDRESS][DOMAIN_NAME]" at bounding box center [101, 357] width 188 height 9
select select "9"
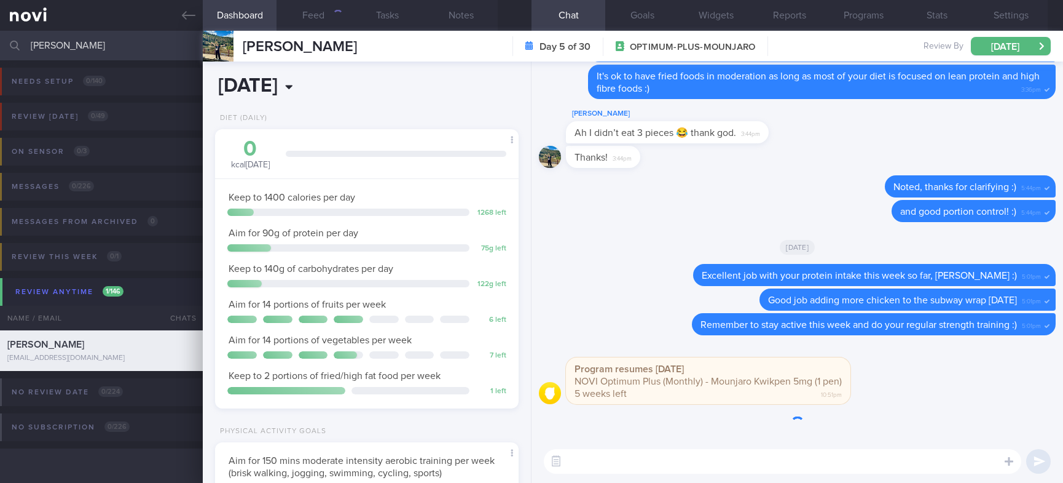
scroll to position [151, 267]
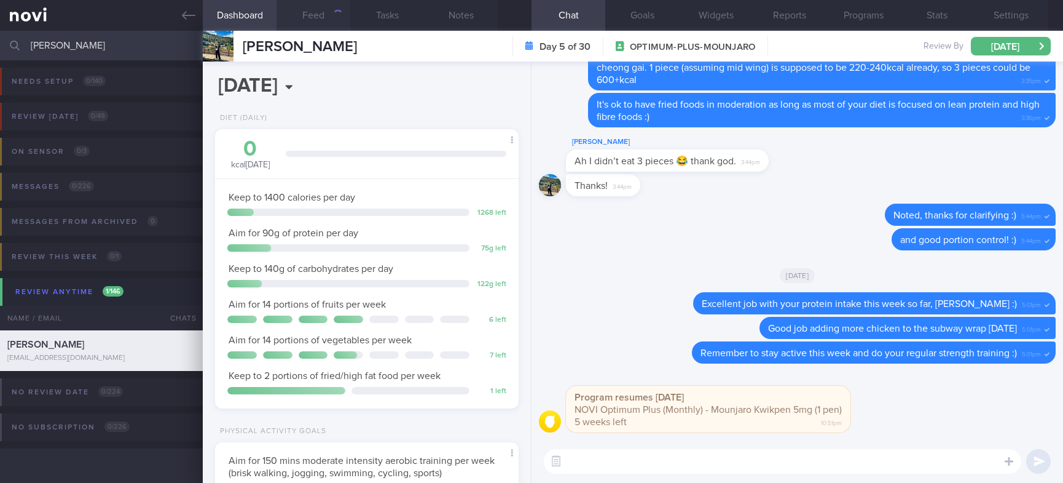
click at [324, 15] on button "Feed" at bounding box center [314, 15] width 74 height 31
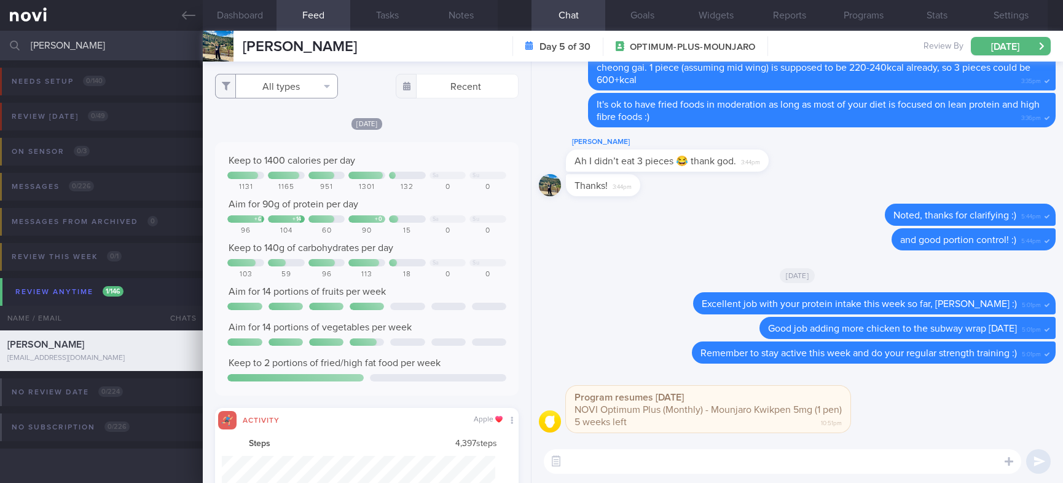
click at [274, 90] on button "All types" at bounding box center [276, 86] width 123 height 25
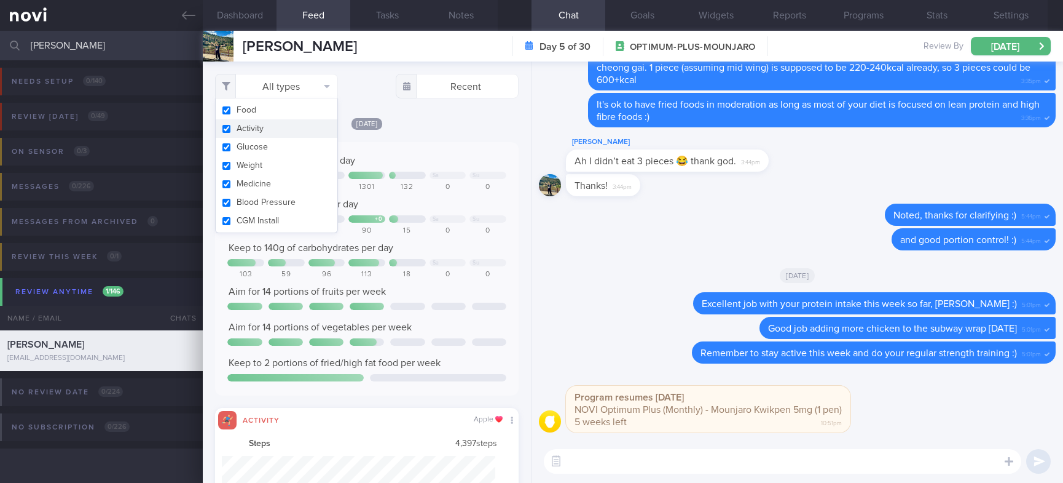
click at [272, 126] on button "Activity" at bounding box center [277, 128] width 122 height 18
checkbox input "false"
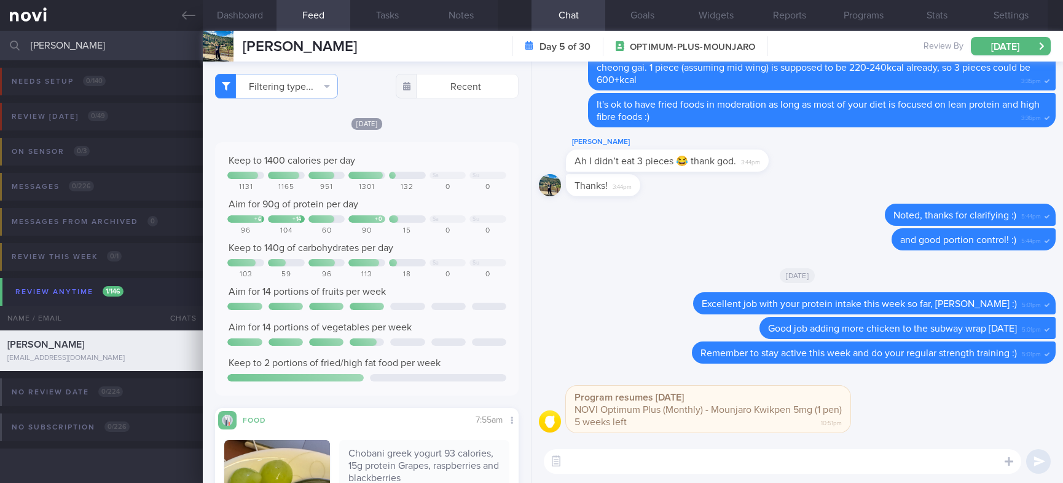
click at [442, 181] on div "Keep to 1400 calories per day Sa Su 1131 1165 951 1301 132 0 0 Aim for 90g of p…" at bounding box center [366, 268] width 279 height 229
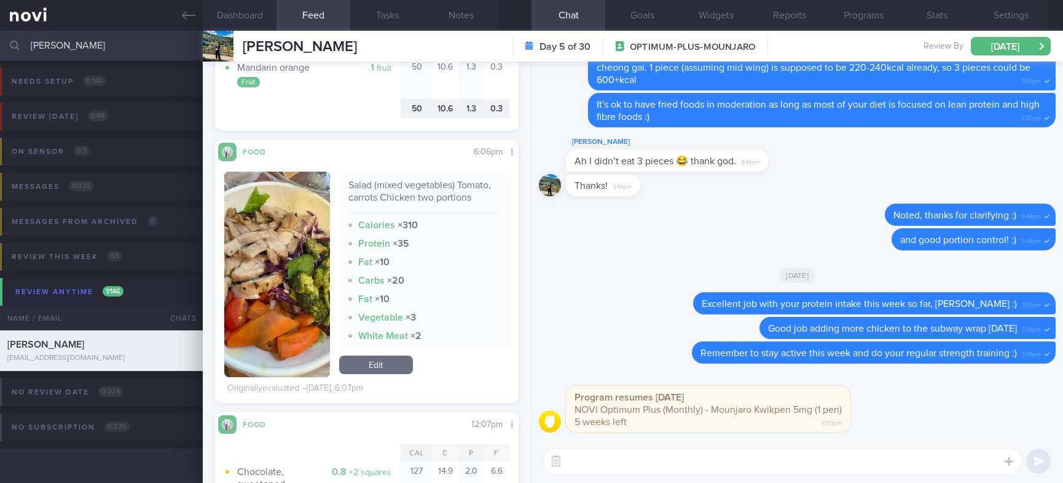
scroll to position [830, 0]
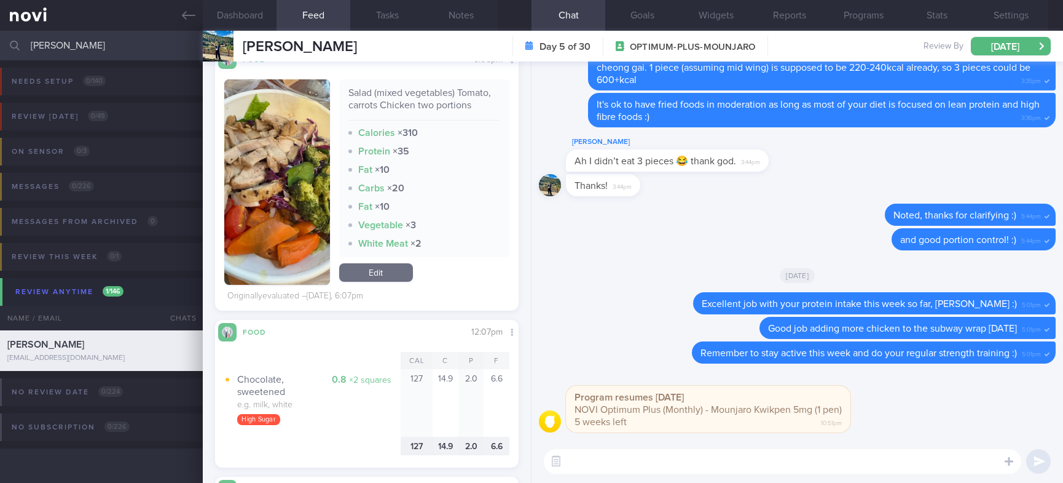
click at [760, 454] on textarea at bounding box center [783, 461] width 478 height 25
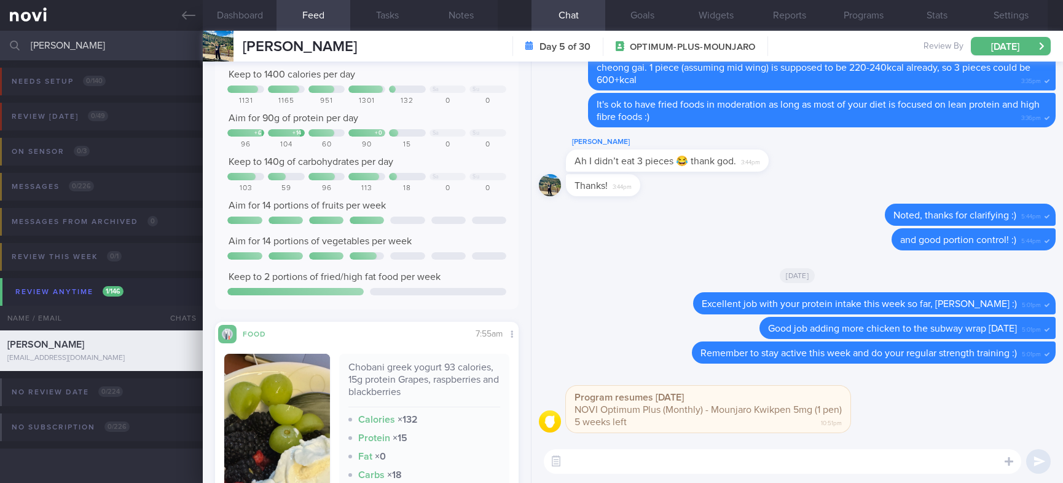
scroll to position [0, 0]
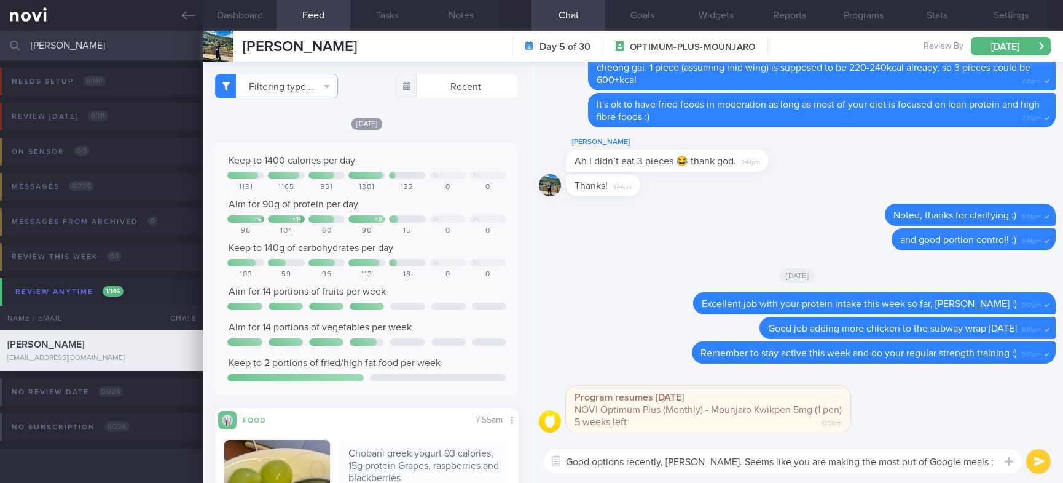
type textarea "Good options recently, [PERSON_NAME]. Seems like you are making the most out of…"
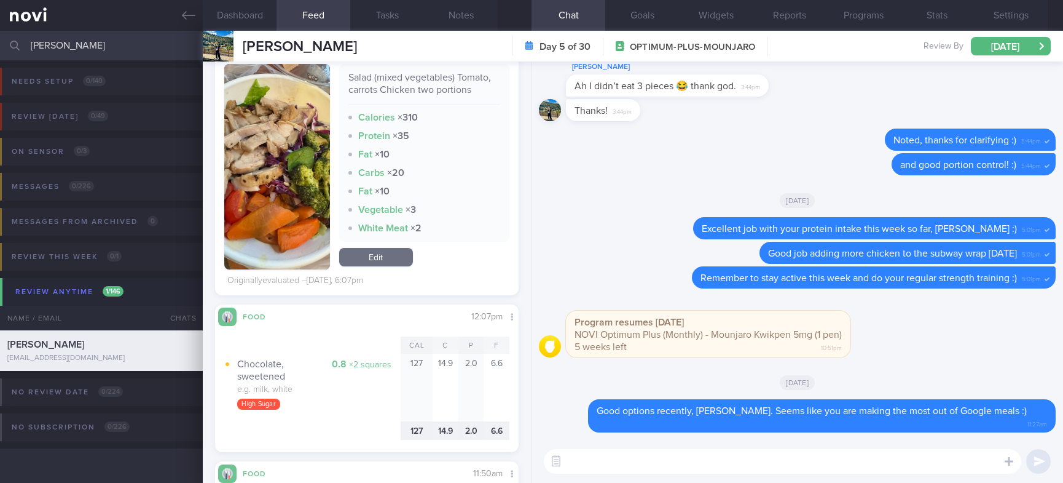
scroll to position [1014, 0]
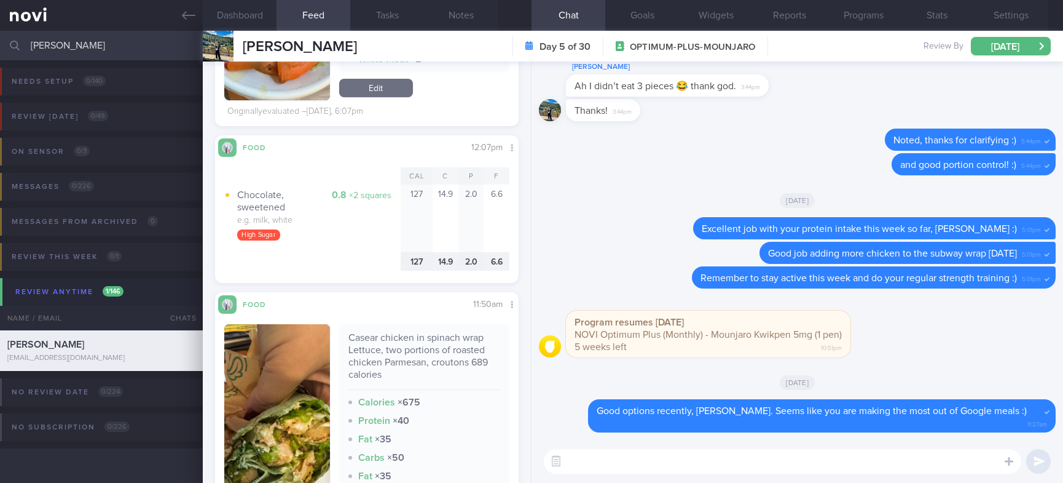
drag, startPoint x: 89, startPoint y: 46, endPoint x: -22, endPoint y: 46, distance: 111.3
click at [0, 46] on html "You are offline! Some functionality will be unavailable Patients New Users Coac…" at bounding box center [531, 241] width 1063 height 483
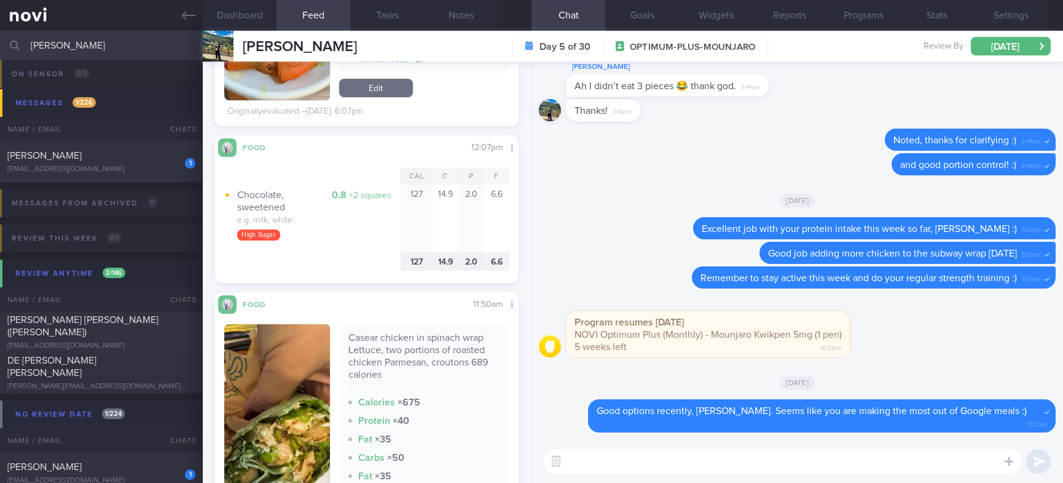
scroll to position [92, 0]
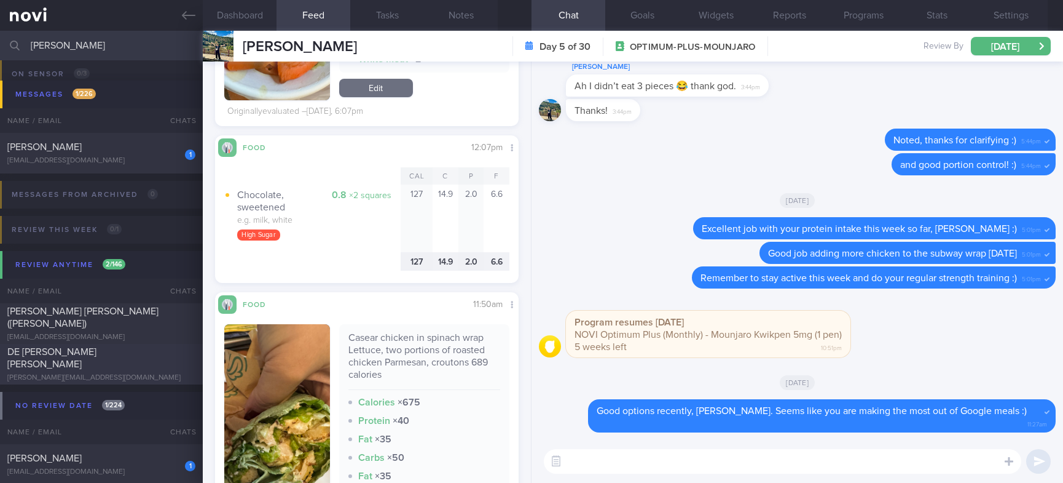
type input "[PERSON_NAME]"
click at [149, 373] on div "[PERSON_NAME][EMAIL_ADDRESS][DOMAIN_NAME]" at bounding box center [101, 377] width 188 height 9
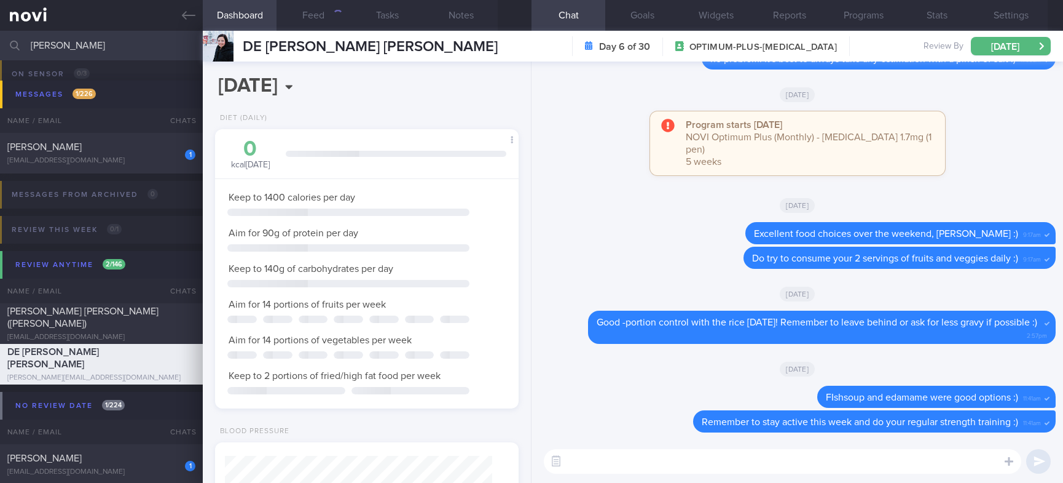
scroll to position [151, 267]
click at [333, 22] on button "Feed" at bounding box center [314, 15] width 74 height 31
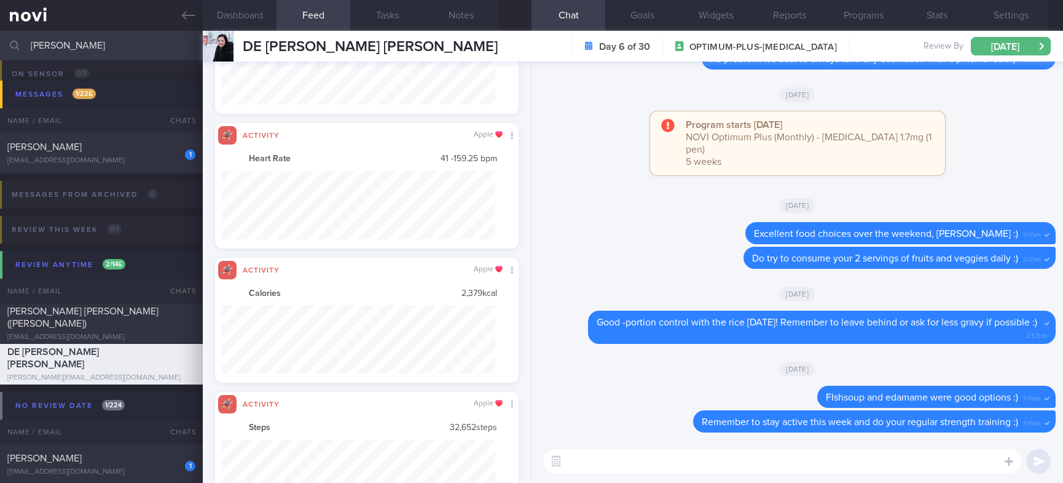
scroll to position [614606, 614401]
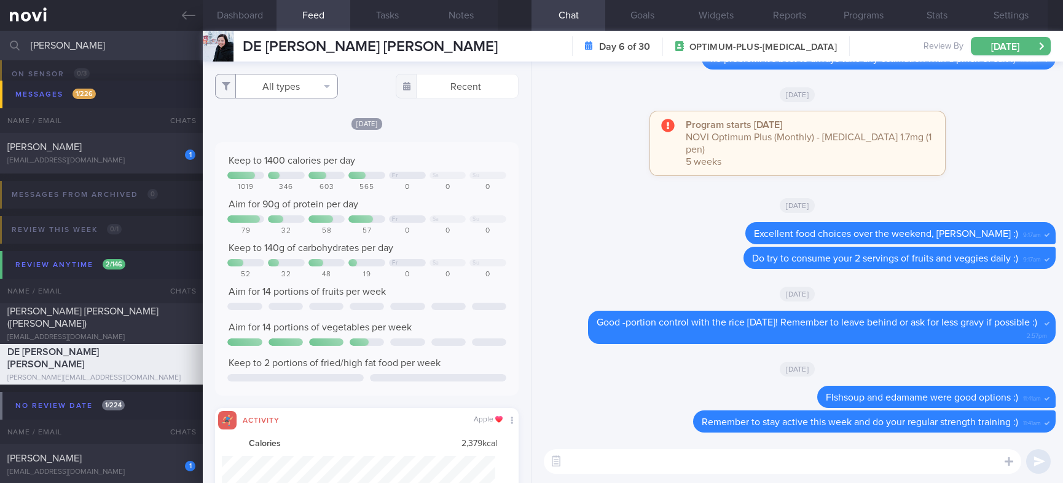
click at [290, 88] on button "All types" at bounding box center [276, 86] width 123 height 25
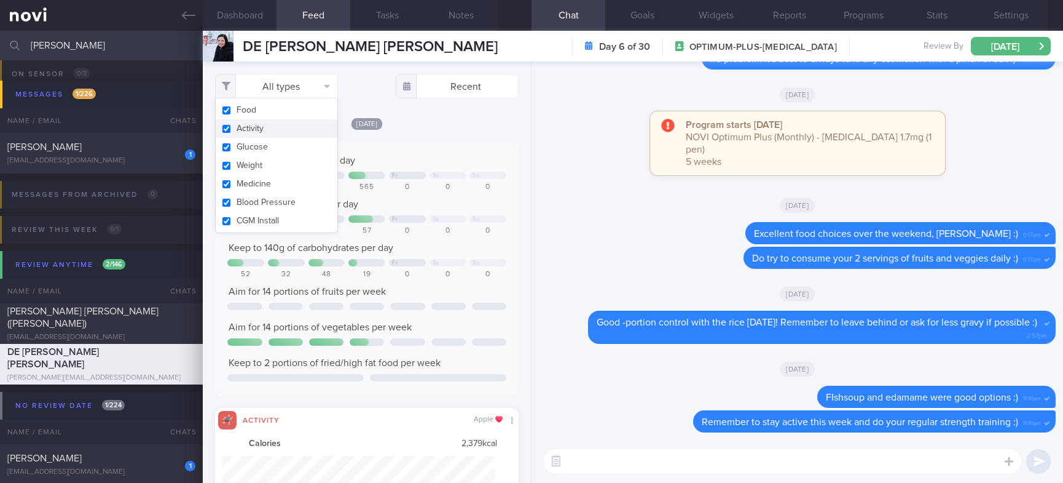
click at [283, 123] on button "Activity" at bounding box center [277, 128] width 122 height 18
checkbox input "false"
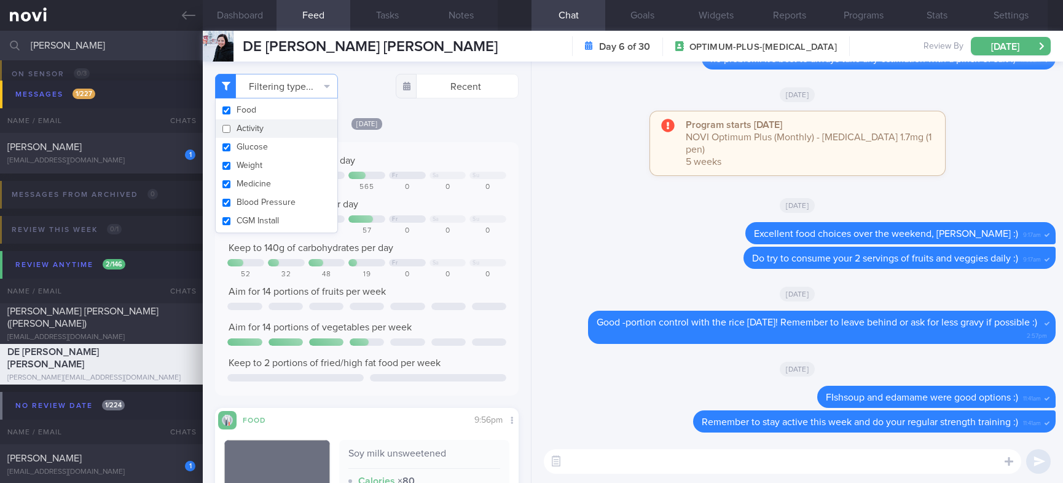
click at [432, 307] on div at bounding box center [449, 305] width 34 height 7
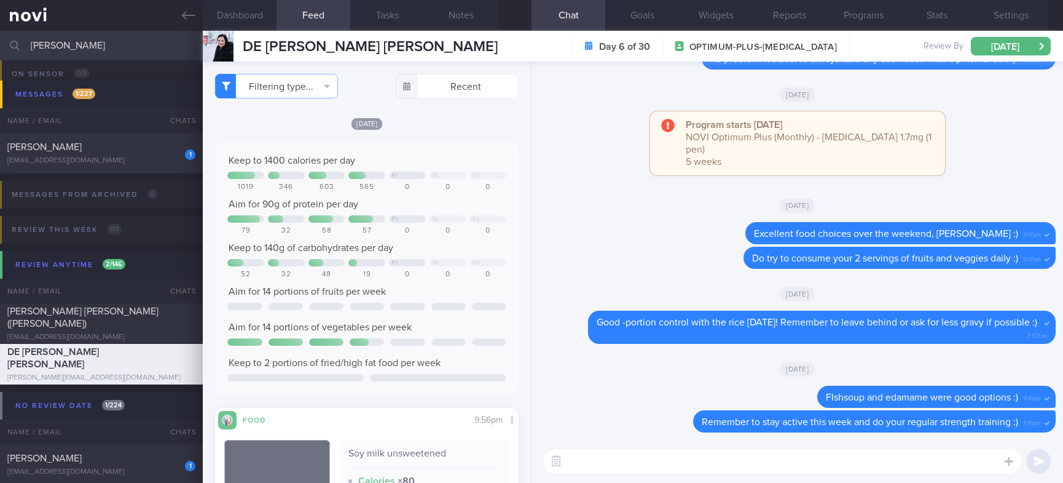
click at [779, 456] on textarea at bounding box center [783, 461] width 478 height 25
click at [775, 456] on textarea at bounding box center [783, 461] width 478 height 25
drag, startPoint x: 15, startPoint y: 48, endPoint x: -71, endPoint y: 47, distance: 86.7
click at [0, 47] on html "You are offline! Some functionality will be unavailable Patients New Users Coac…" at bounding box center [531, 241] width 1063 height 483
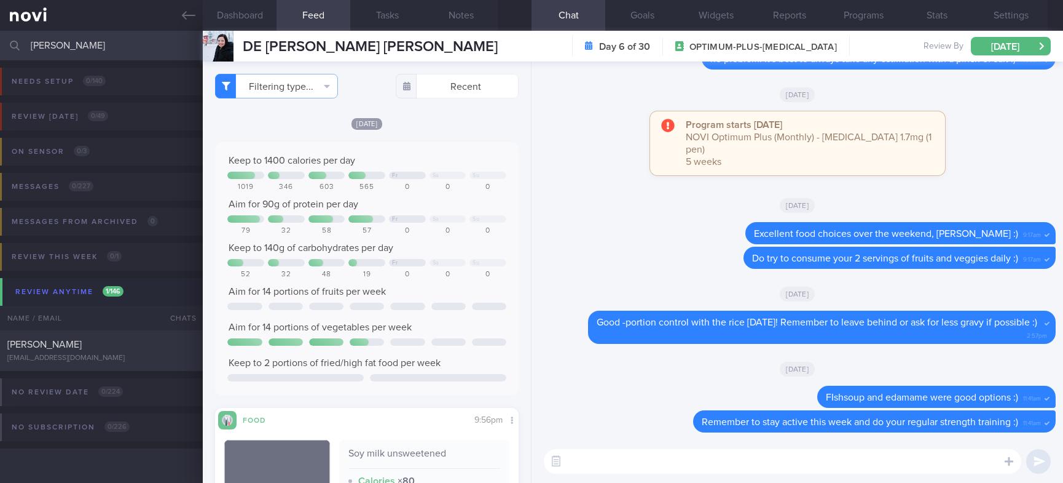
type input "[PERSON_NAME]"
click at [152, 344] on div "[PERSON_NAME]" at bounding box center [99, 344] width 185 height 12
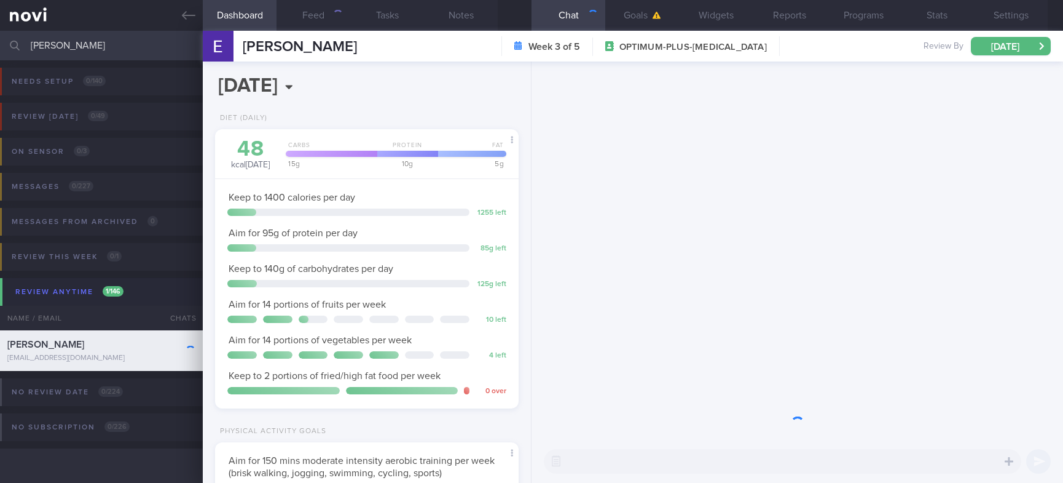
scroll to position [151, 267]
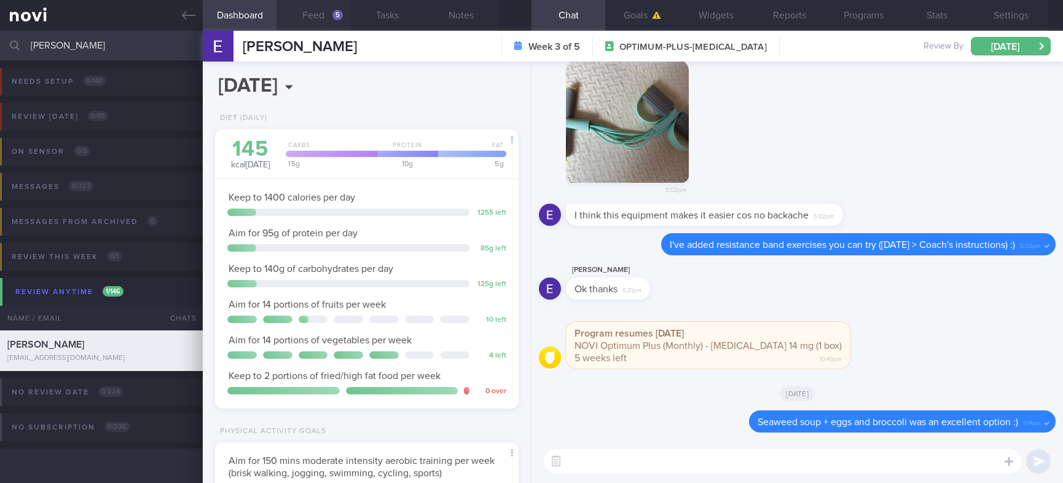
click at [321, 14] on button "Feed 5" at bounding box center [314, 15] width 74 height 31
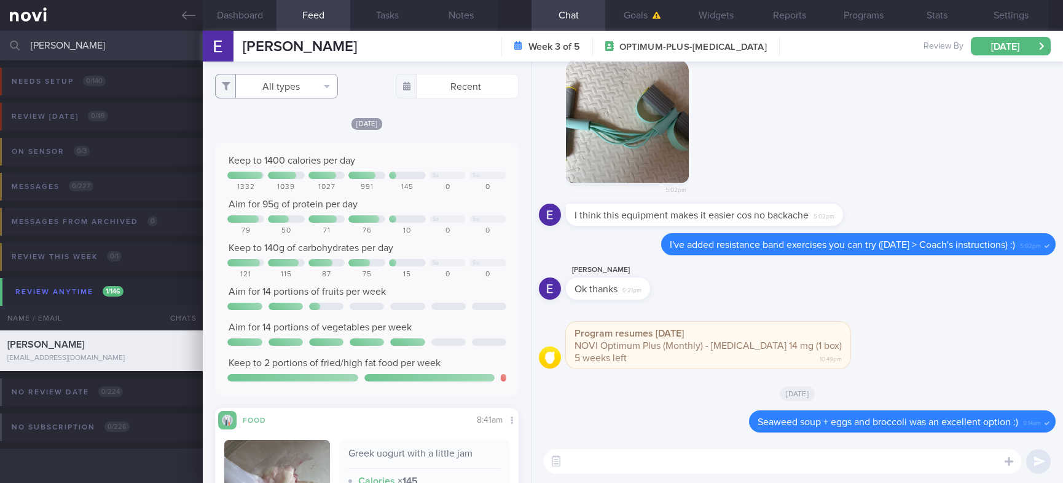
click at [315, 80] on button "All types" at bounding box center [276, 86] width 123 height 25
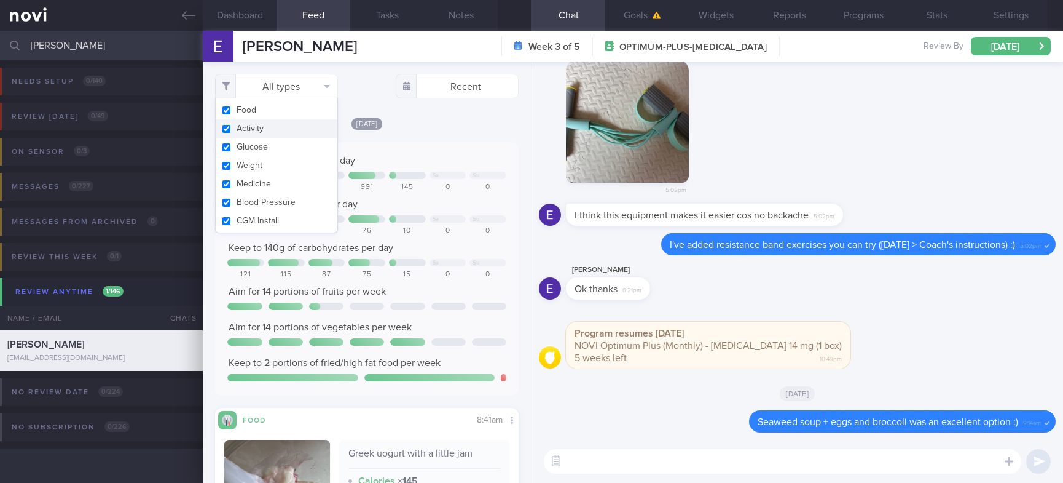
click at [270, 132] on button "Activity" at bounding box center [277, 128] width 122 height 18
checkbox input "false"
click at [431, 215] on div at bounding box center [448, 218] width 37 height 7
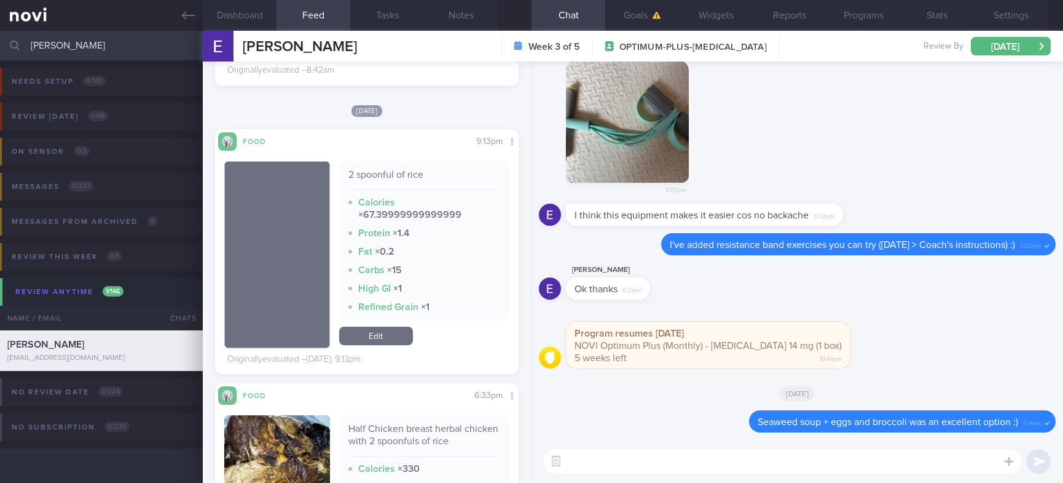
scroll to position [922, 0]
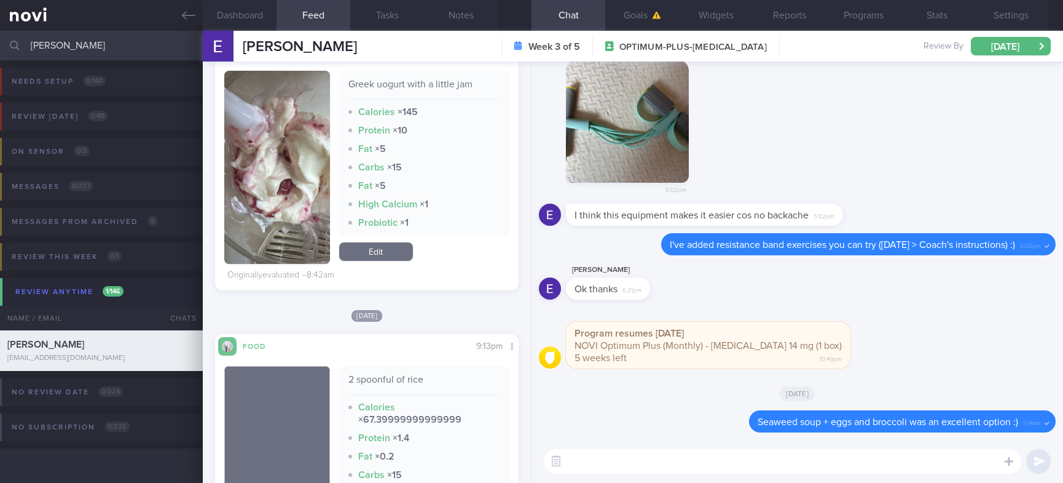
click at [625, 471] on textarea at bounding box center [783, 461] width 478 height 25
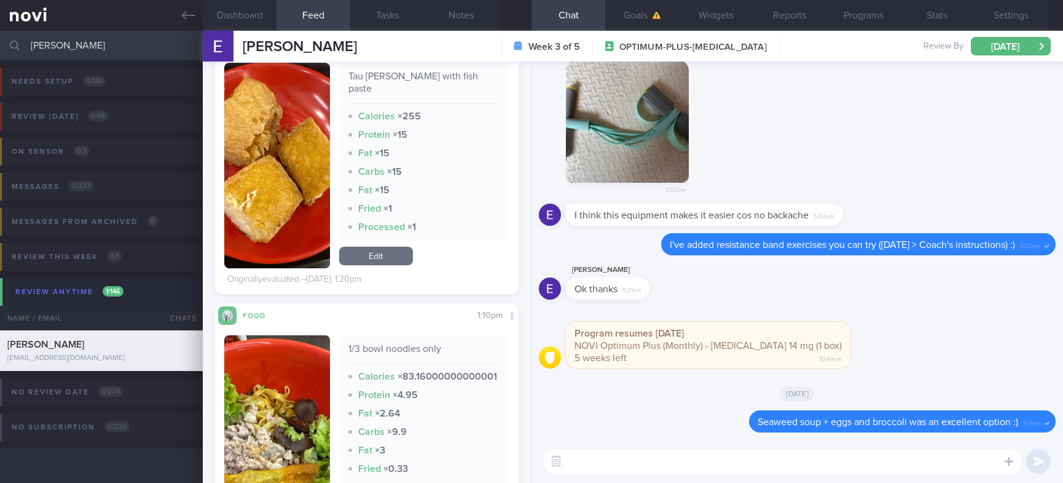
scroll to position [645, 0]
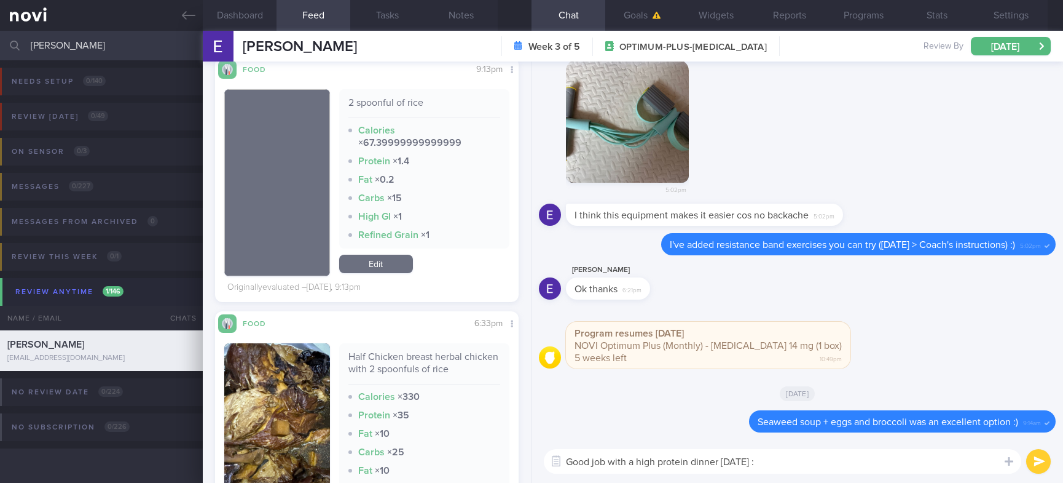
type textarea "Good job with a high protein dinner [DATE] :)"
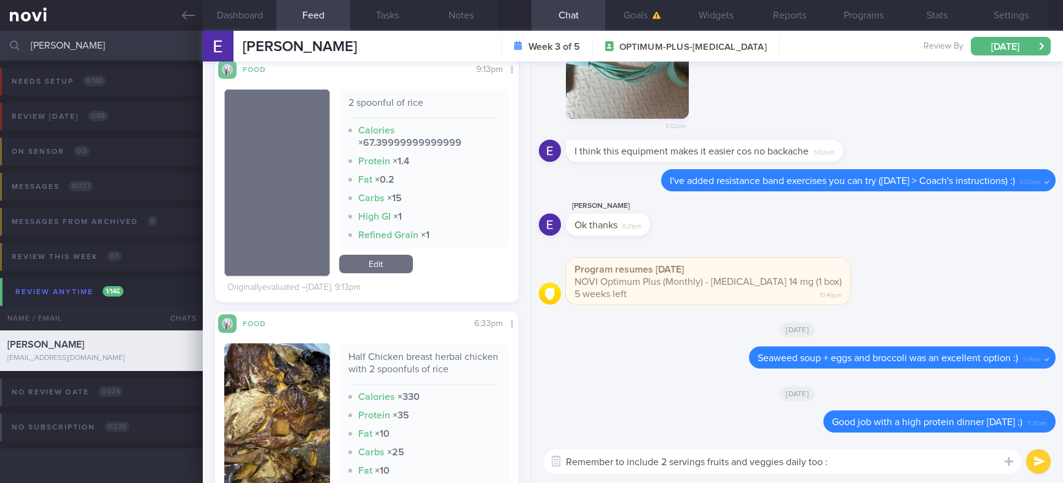
type textarea "Remember to include 2 servings fruits and veggies daily too :)"
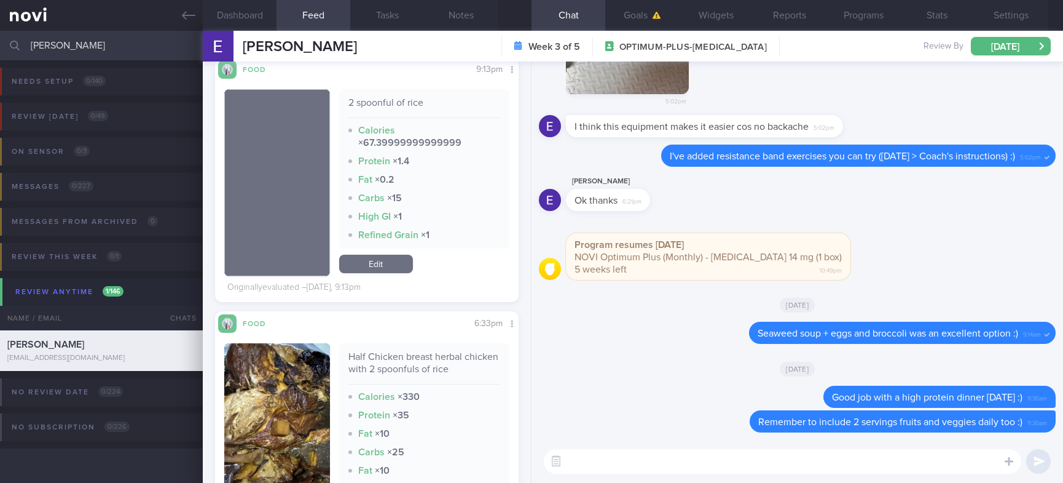
drag, startPoint x: 128, startPoint y: 38, endPoint x: -71, endPoint y: 29, distance: 200.0
click at [0, 29] on html "You are offline! Some functionality will be unavailable Patients New Users Coac…" at bounding box center [531, 241] width 1063 height 483
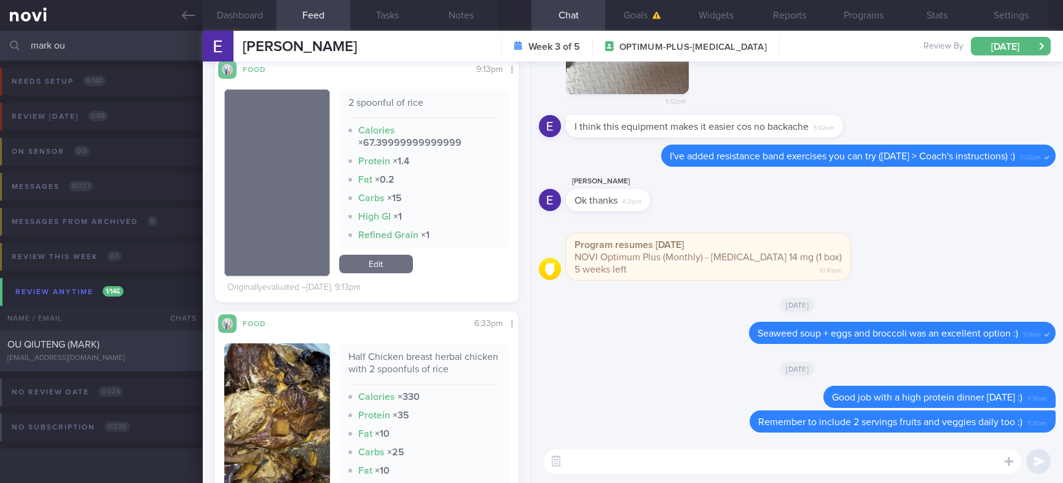
type input "mark ou"
click at [136, 349] on div "OU QIUTENG (MARK)" at bounding box center [99, 344] width 185 height 12
type input "Tracked"
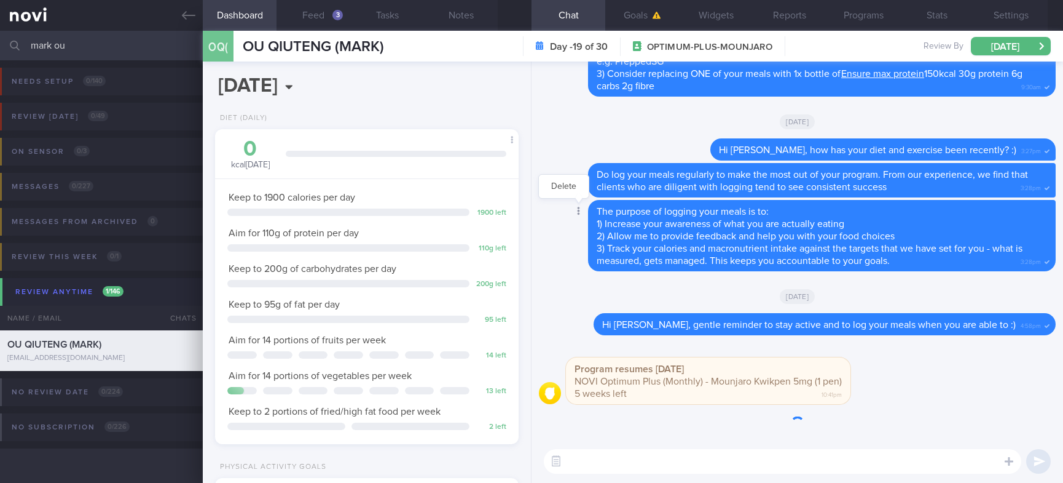
scroll to position [136, 272]
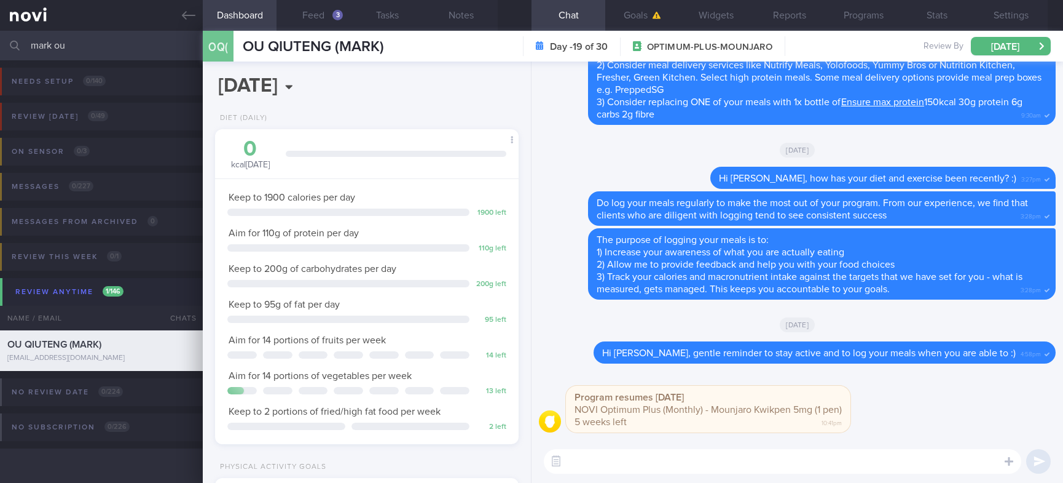
click at [337, 22] on button "Feed 3" at bounding box center [314, 15] width 74 height 31
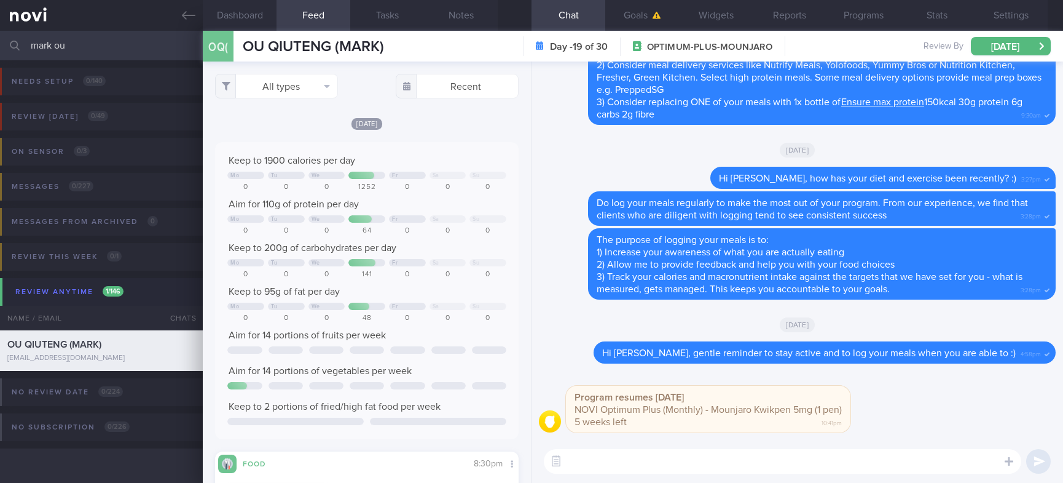
scroll to position [136, 272]
click at [321, 74] on button "All types" at bounding box center [276, 86] width 123 height 25
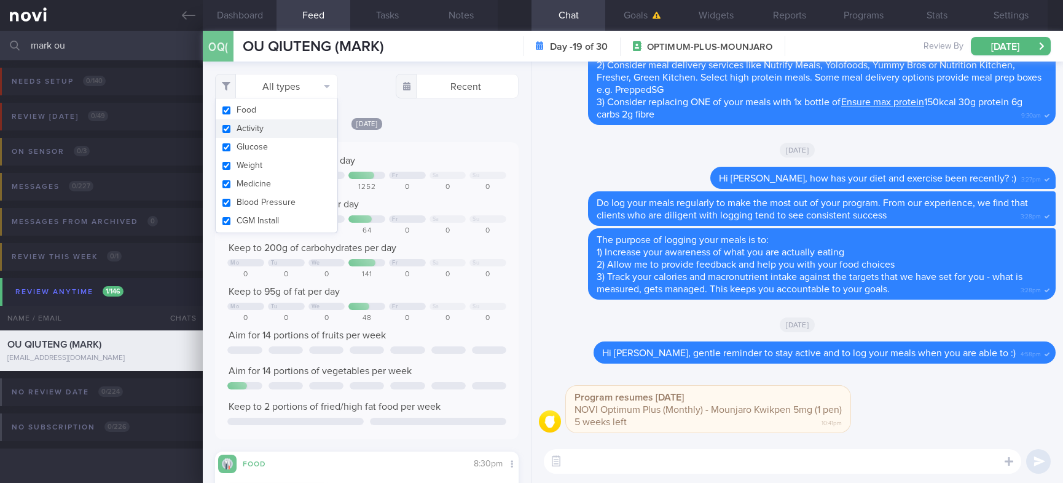
click at [265, 132] on button "Activity" at bounding box center [277, 128] width 122 height 18
checkbox input "false"
click at [444, 188] on div "0" at bounding box center [448, 187] width 37 height 9
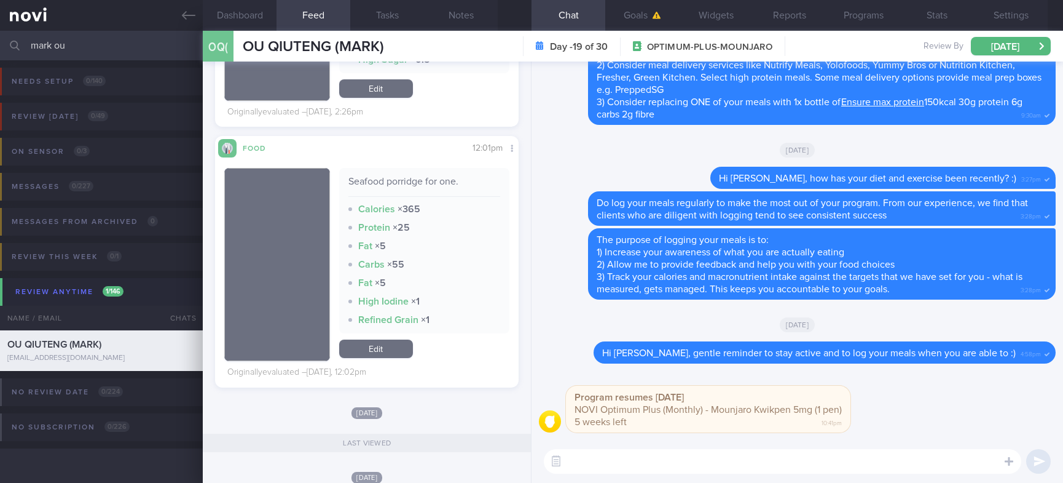
scroll to position [553, 0]
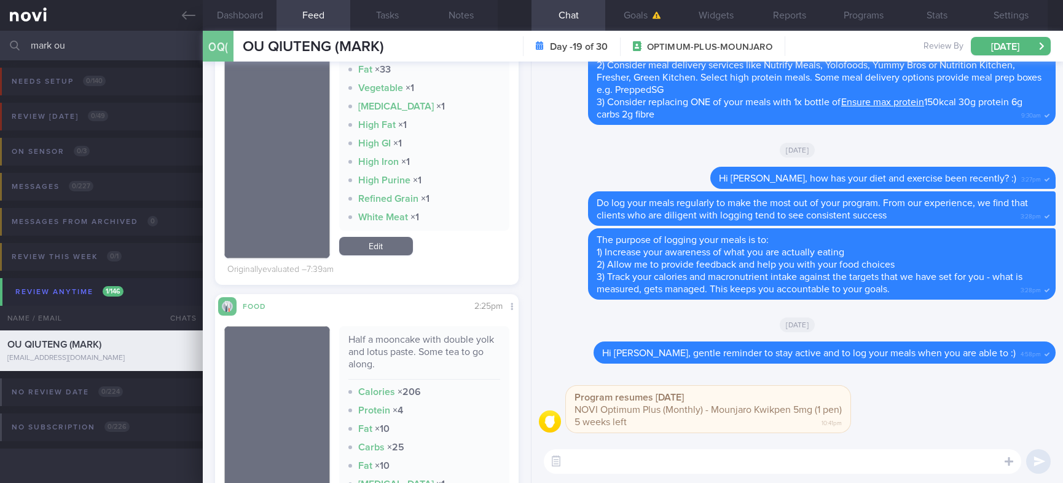
click at [715, 463] on textarea at bounding box center [783, 461] width 478 height 25
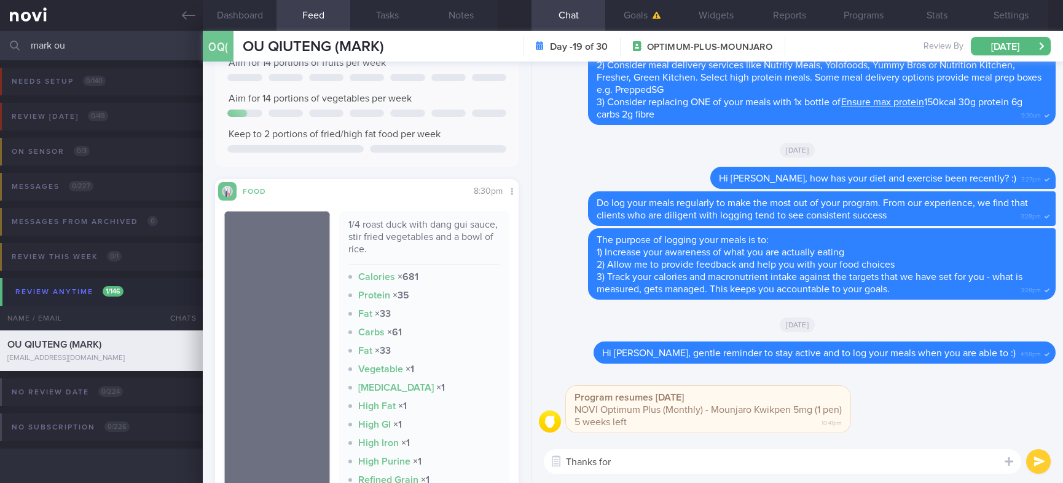
scroll to position [369, 0]
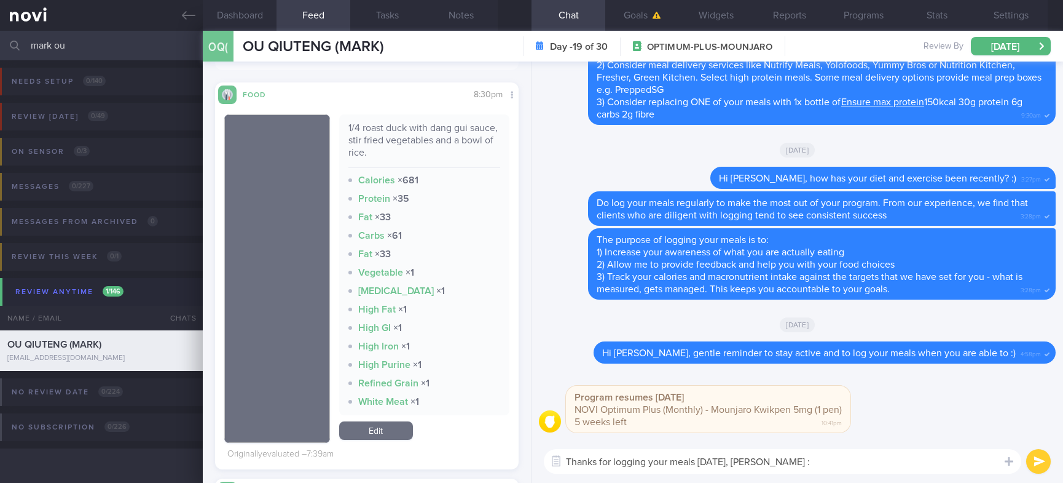
type textarea "Thanks for logging your meals [DATE], [PERSON_NAME] :)"
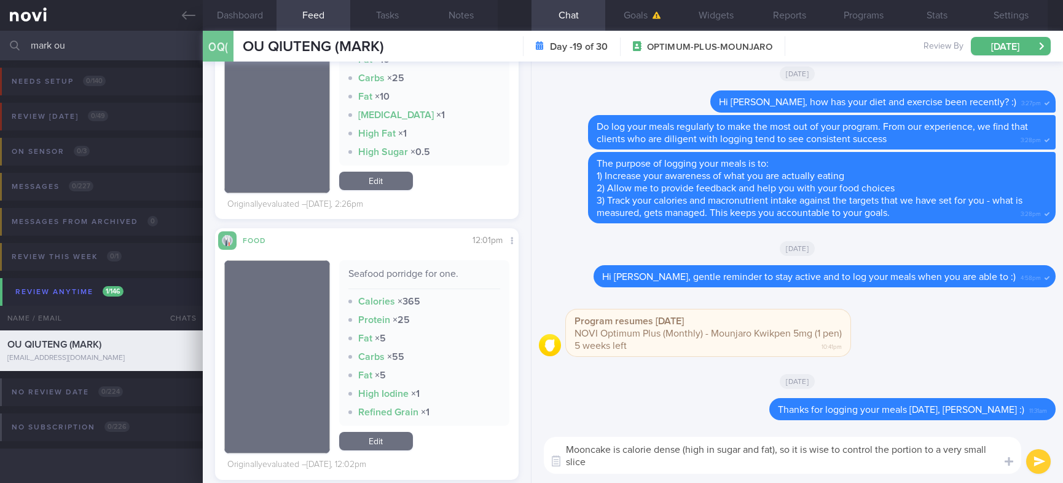
scroll to position [0, 0]
type textarea "Mooncake is calorie dense (high in sugar and fat), so it is wise to control the…"
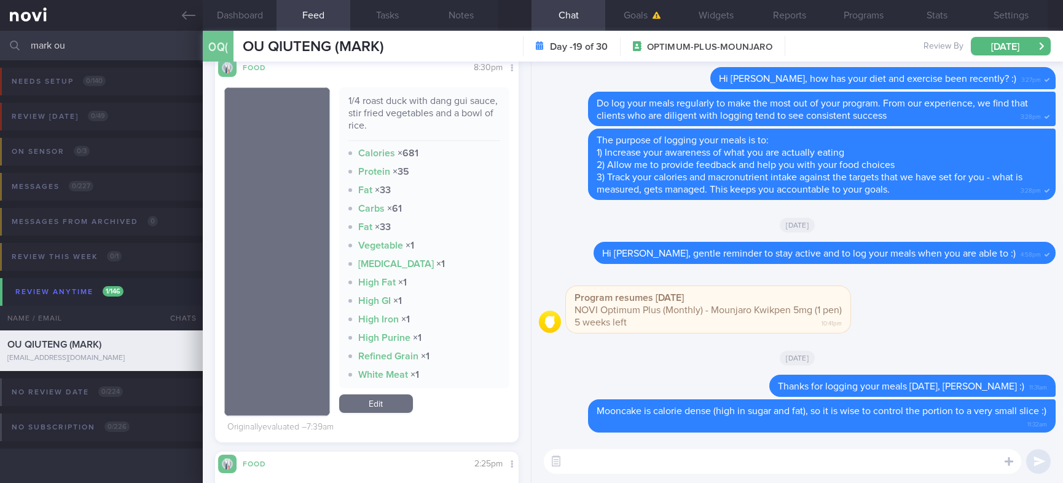
scroll to position [369, 0]
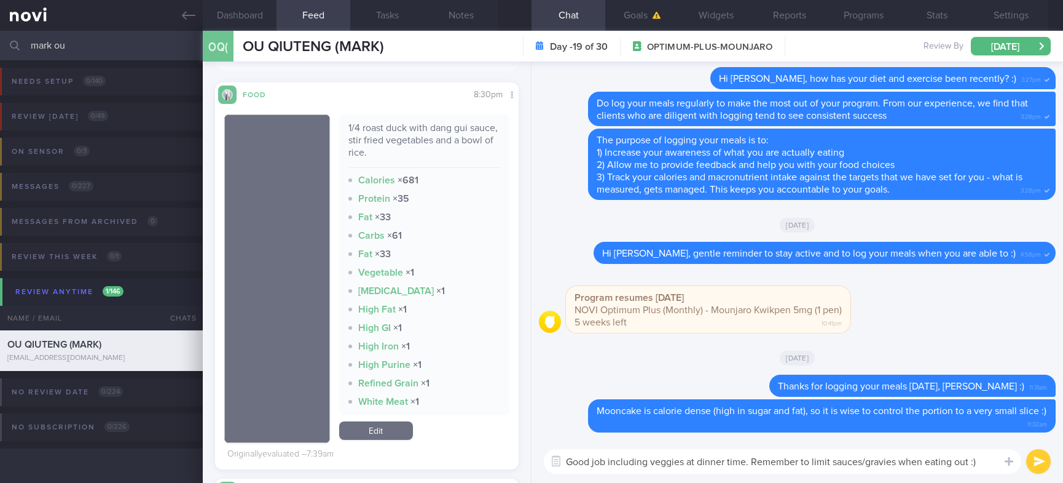
click at [900, 457] on textarea "Good job including veggies at dinner time. Remember to limit sauces/gravies whe…" at bounding box center [783, 461] width 478 height 25
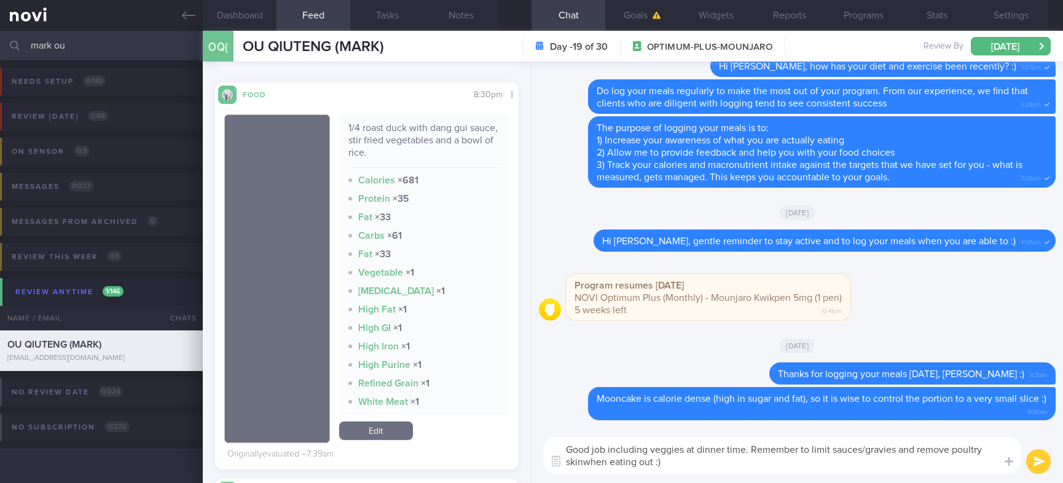
type textarea "Good job including veggies at dinner time. Remember to limit sauces/gravies and…"
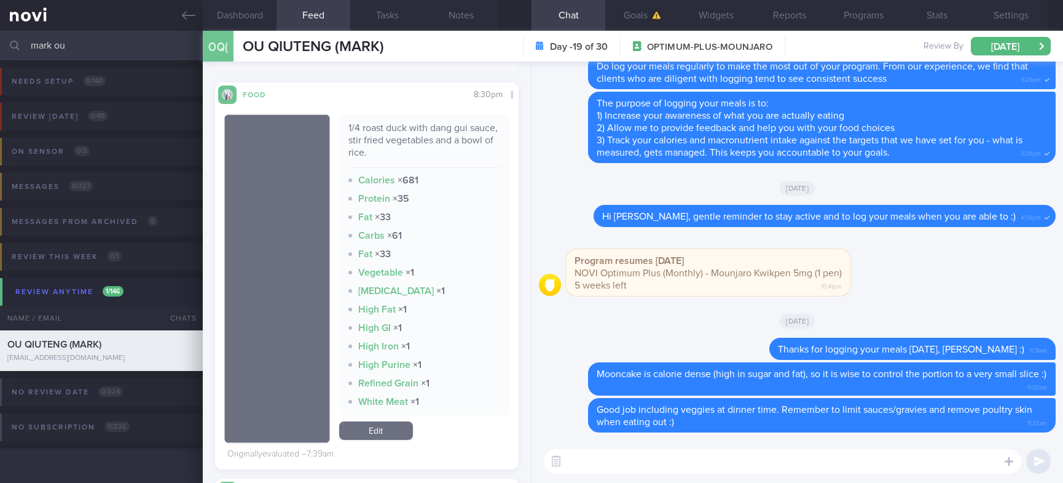
drag, startPoint x: 125, startPoint y: 55, endPoint x: -23, endPoint y: 47, distance: 148.4
click at [0, 47] on html "You are offline! Some functionality will be unavailable Patients New Users Coac…" at bounding box center [531, 241] width 1063 height 483
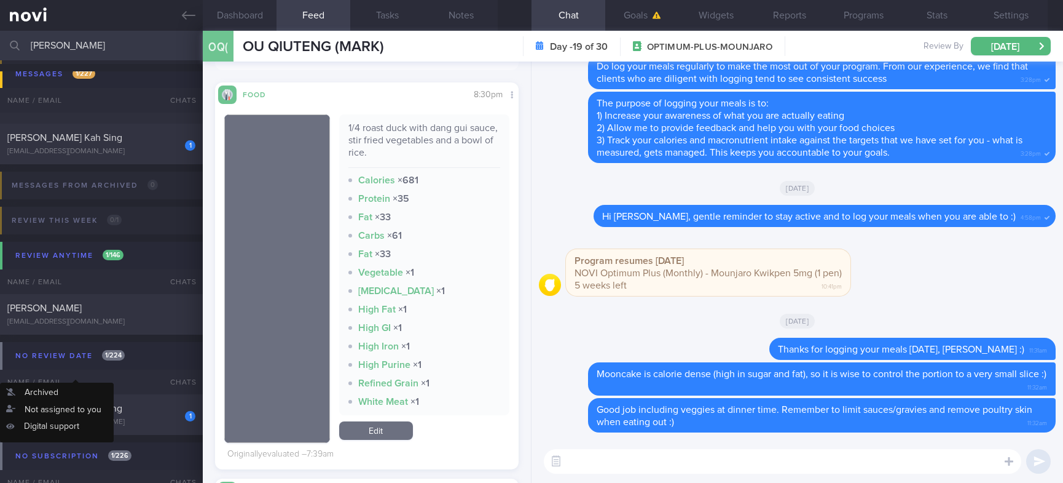
scroll to position [184, 0]
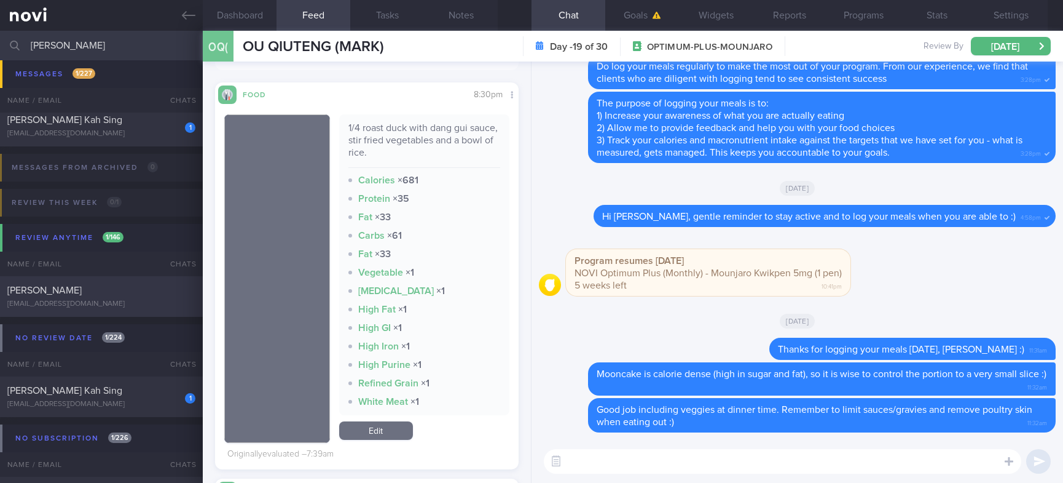
type input "[PERSON_NAME]"
drag, startPoint x: 158, startPoint y: 288, endPoint x: 280, endPoint y: 288, distance: 121.7
click at [159, 288] on div "[PERSON_NAME]" at bounding box center [99, 290] width 185 height 12
type input "tracked"
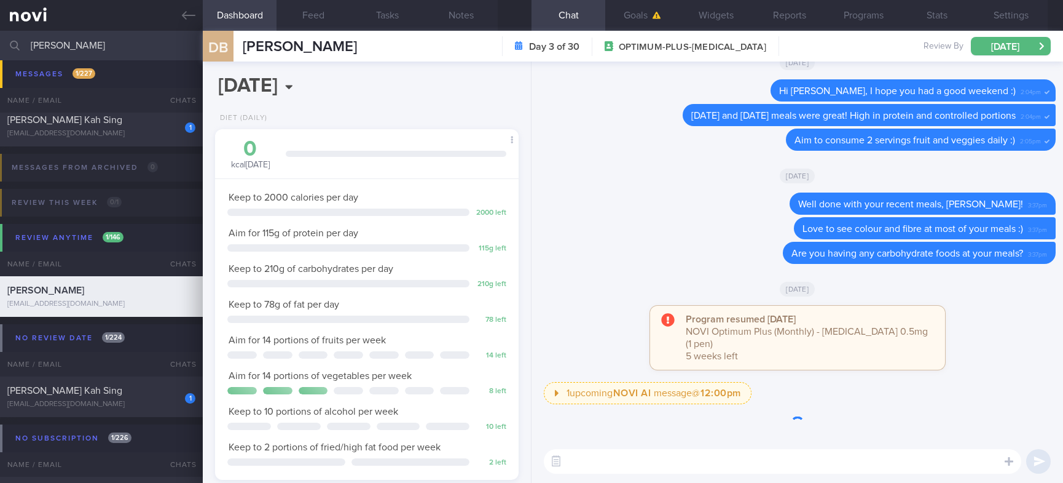
scroll to position [133, 267]
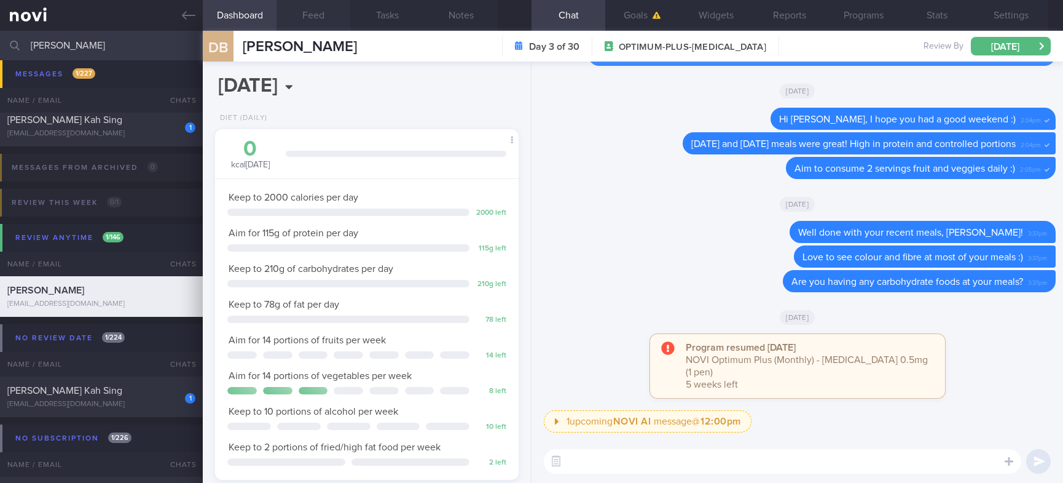
click at [309, 14] on button "Feed" at bounding box center [314, 15] width 74 height 31
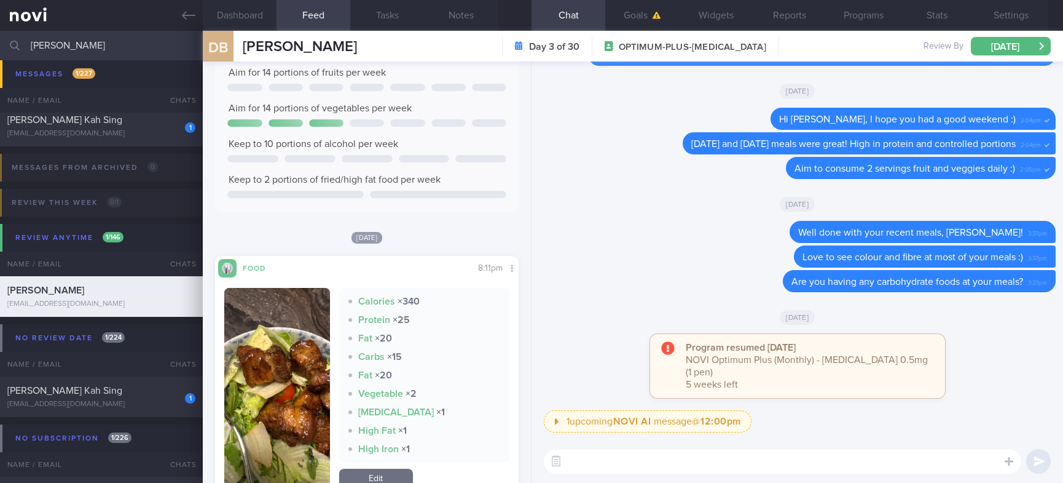
scroll to position [369, 0]
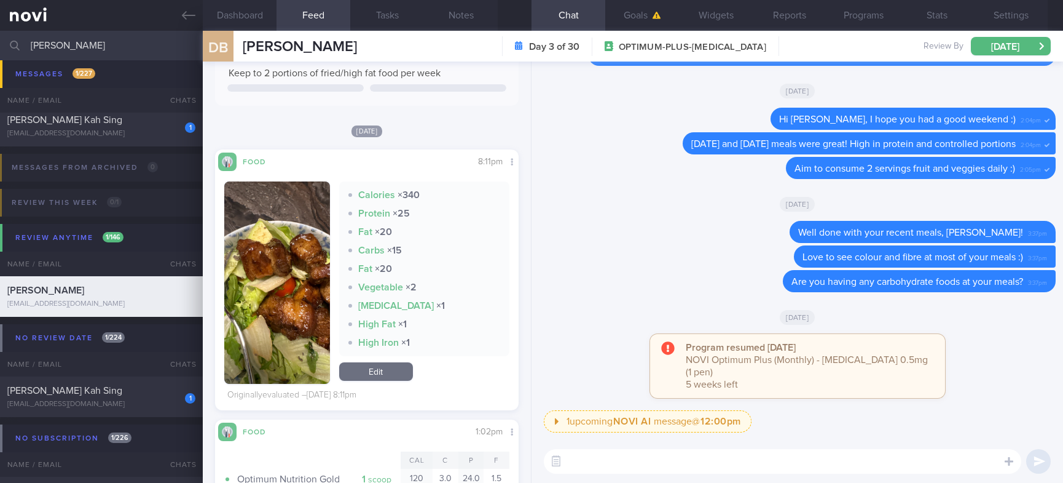
click at [612, 473] on div "​ ​" at bounding box center [798, 460] width 532 height 43
click at [612, 467] on textarea at bounding box center [783, 461] width 478 height 25
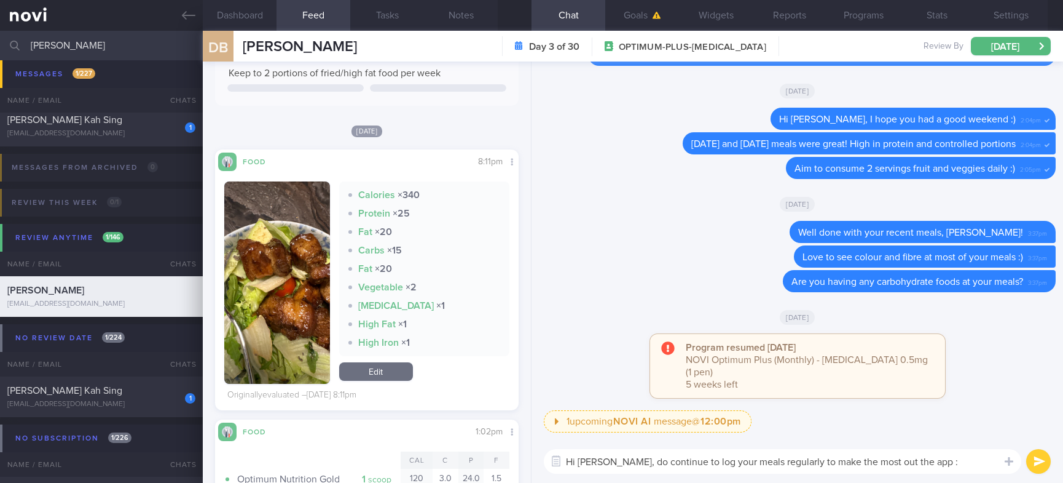
type textarea "Hi [PERSON_NAME], do continue to log your meals regularly to make the most out …"
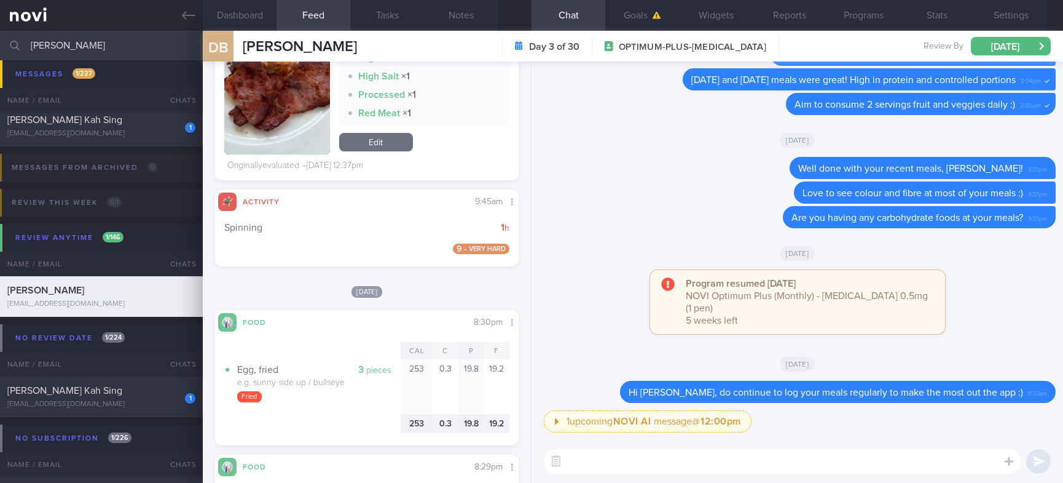
scroll to position [3411, 0]
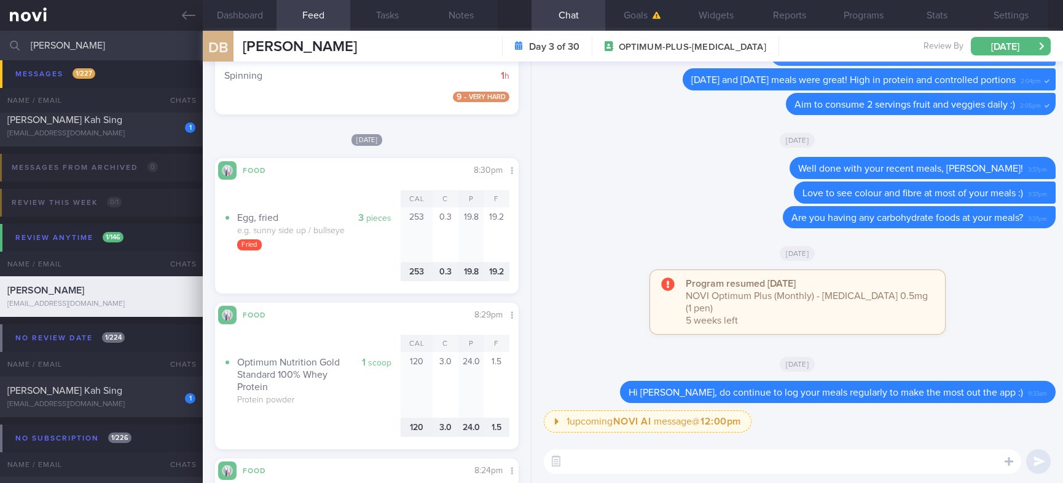
drag, startPoint x: 135, startPoint y: 49, endPoint x: -39, endPoint y: 49, distance: 174.0
click at [0, 49] on html "You are offline! Some functionality will be unavailable Patients New Users Coac…" at bounding box center [531, 241] width 1063 height 483
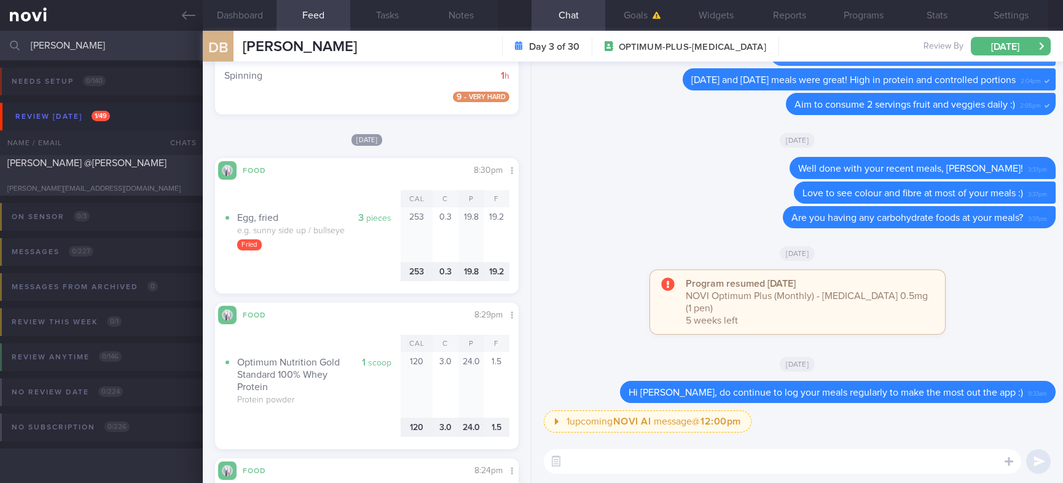
type input "[PERSON_NAME]"
click at [50, 205] on div "On sensor 0 / 3 Name / Email Chats Installed Glucose Range % TIR % Active Dismi…" at bounding box center [531, 225] width 1063 height 60
click at [81, 184] on div "[PERSON_NAME][EMAIL_ADDRESS][DOMAIN_NAME]" at bounding box center [101, 188] width 188 height 9
type input "Tracked"
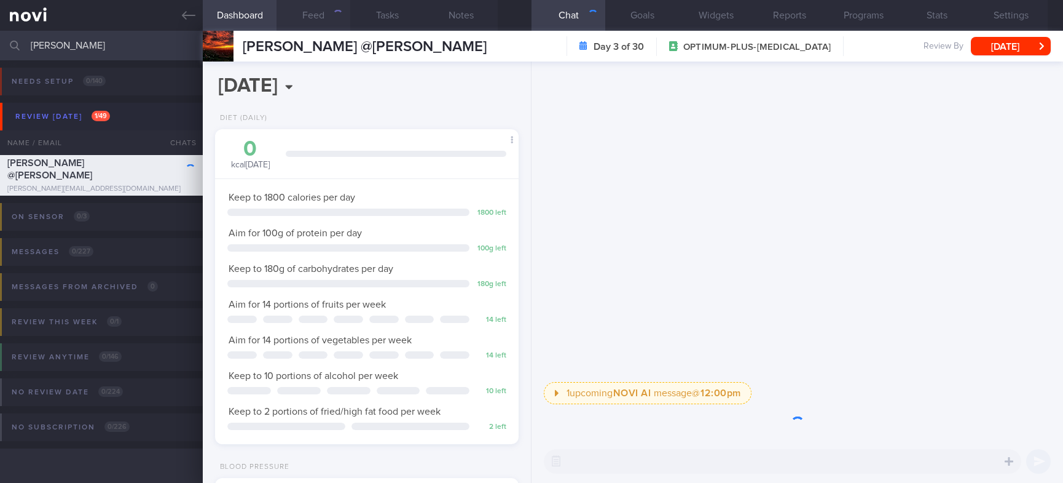
scroll to position [151, 267]
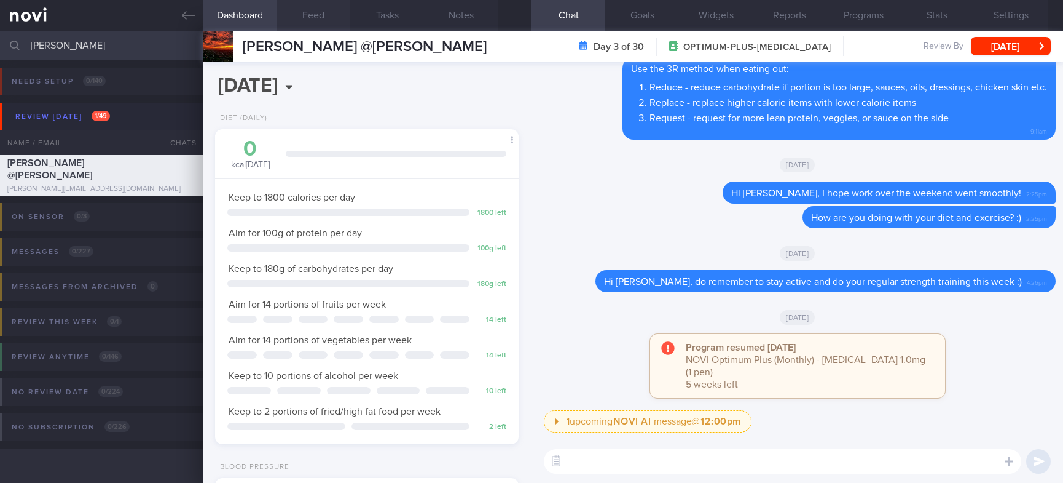
click at [331, 12] on button "Feed" at bounding box center [314, 15] width 74 height 31
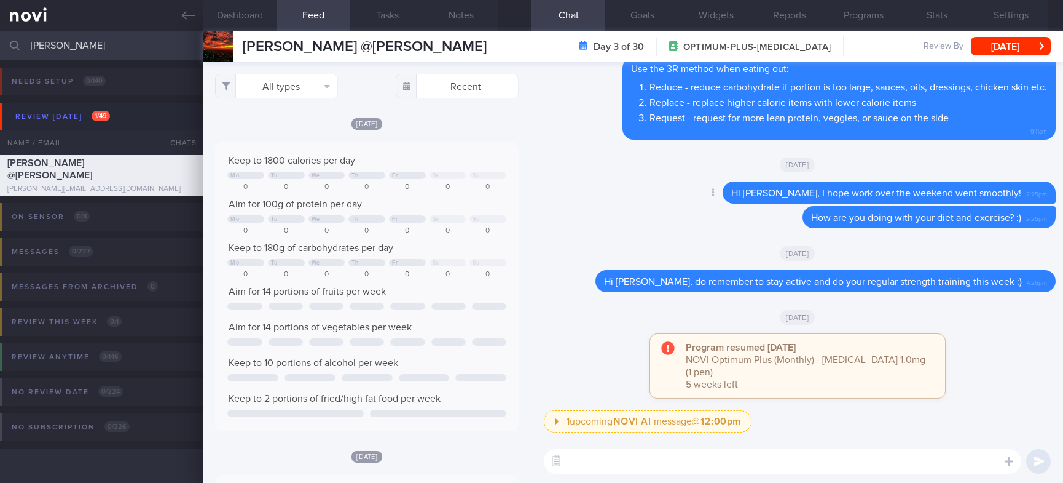
scroll to position [68, 273]
click at [303, 87] on button "All types" at bounding box center [276, 86] width 123 height 25
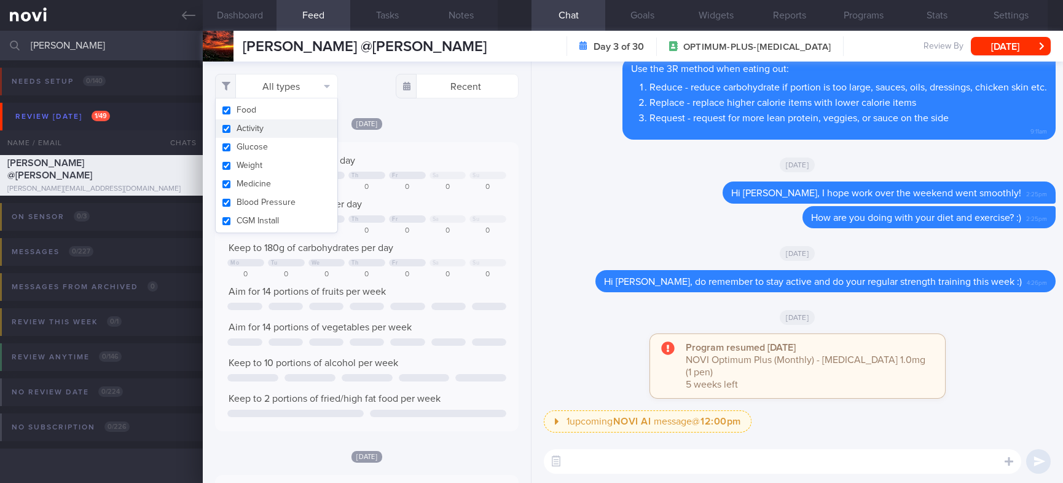
click at [291, 130] on button "Activity" at bounding box center [277, 128] width 122 height 18
checkbox input "false"
click at [431, 248] on div "Keep to 180g of carbohydrates per day" at bounding box center [366, 248] width 279 height 12
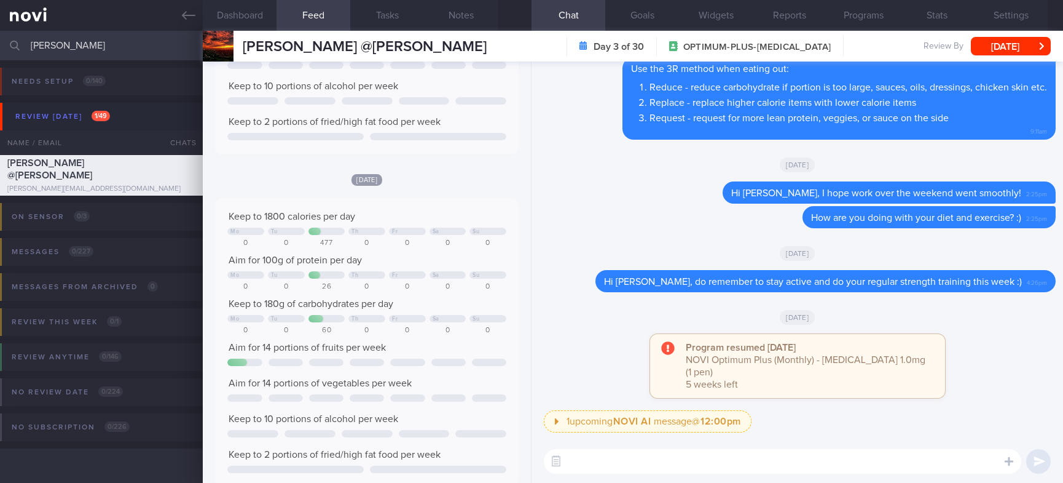
drag, startPoint x: 87, startPoint y: 34, endPoint x: 6, endPoint y: 33, distance: 80.5
click at [6, 33] on div "[PERSON_NAME] Assigned patients Assigned patients All active patients Archived …" at bounding box center [531, 46] width 1063 height 30
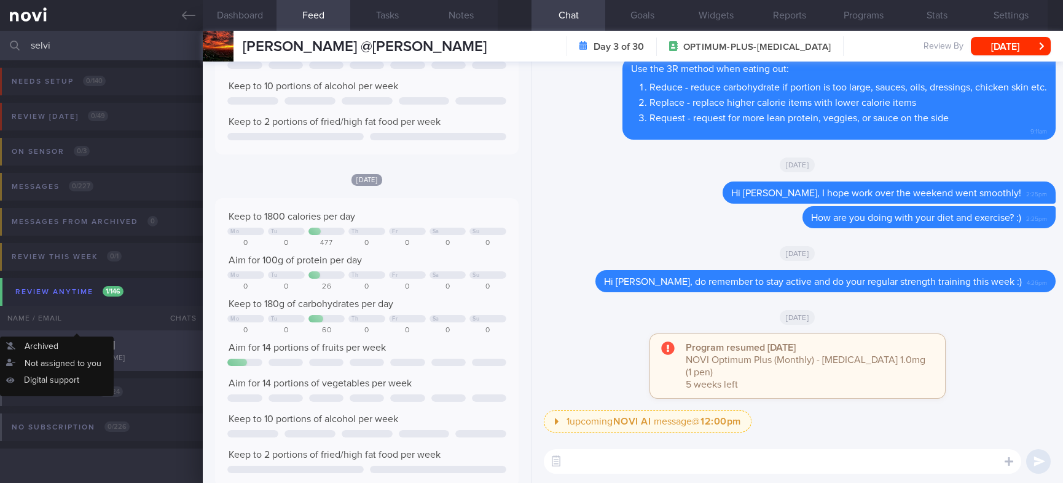
type input "selvi"
click at [114, 349] on div "Selvi D/[PERSON_NAME]" at bounding box center [99, 344] width 185 height 12
type input "Tracked. TLC"
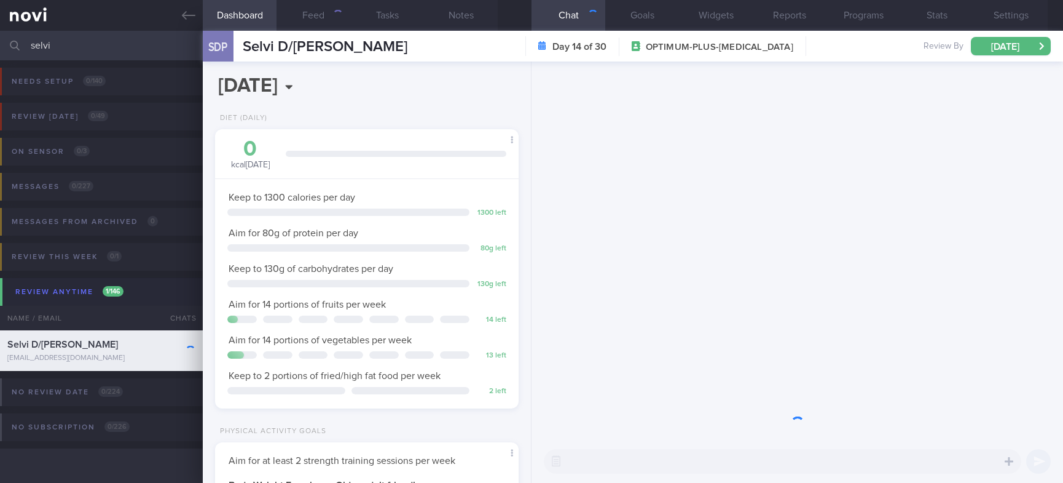
scroll to position [151, 267]
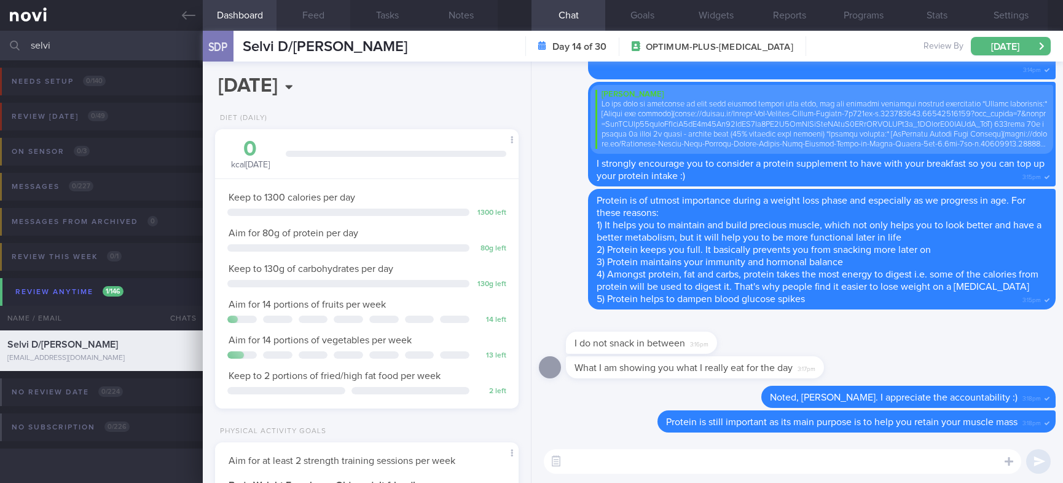
click at [314, 22] on button "Feed" at bounding box center [314, 15] width 74 height 31
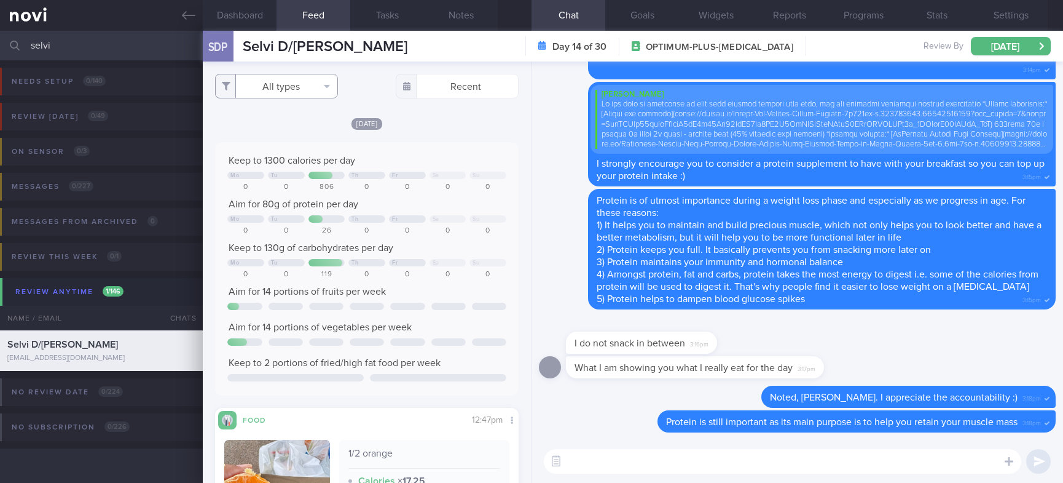
click at [309, 83] on button "All types" at bounding box center [276, 86] width 123 height 25
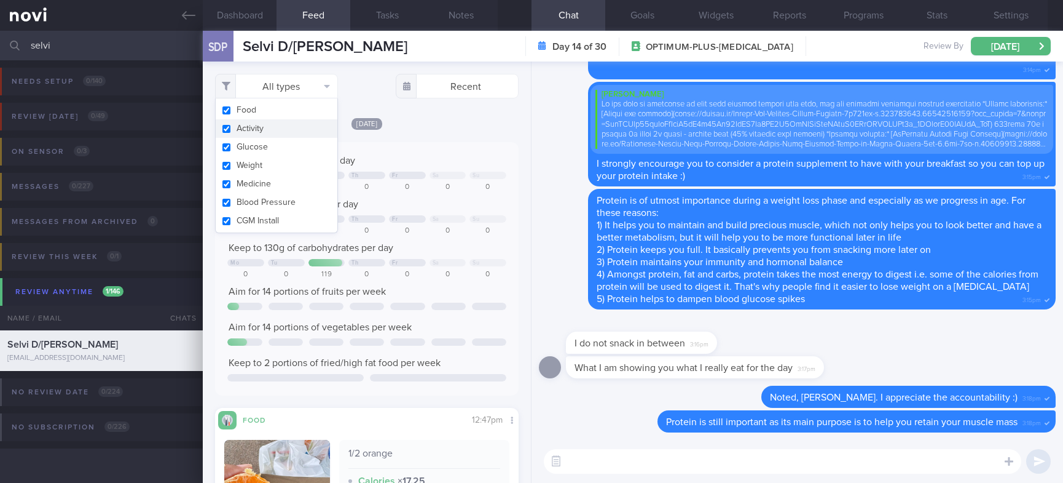
click at [286, 128] on button "Activity" at bounding box center [277, 128] width 122 height 18
checkbox input "false"
click at [428, 148] on div "Keep to 1300 calories per day Mo Tu Th Fr Sa Su 0 0 806 0 0 0 0 Aim for 80g of …" at bounding box center [367, 268] width 304 height 253
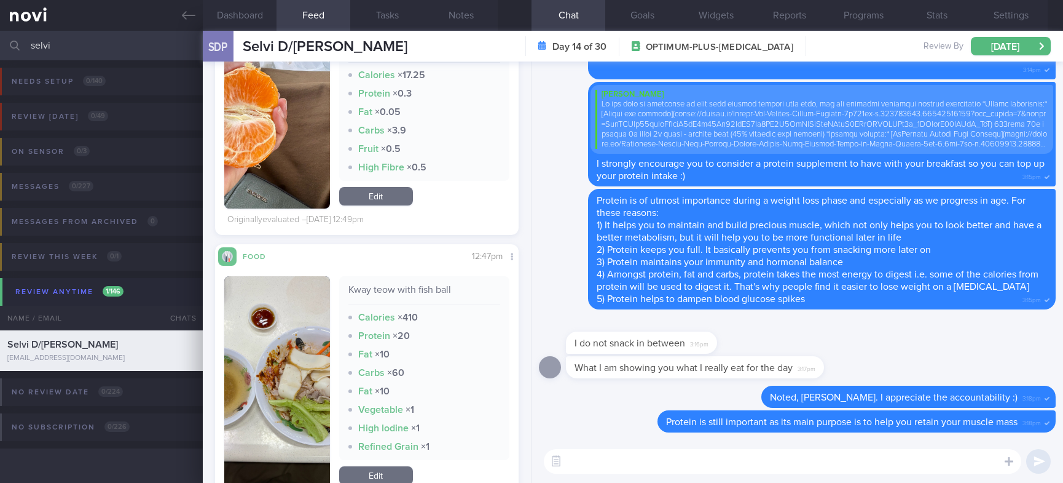
scroll to position [461, 0]
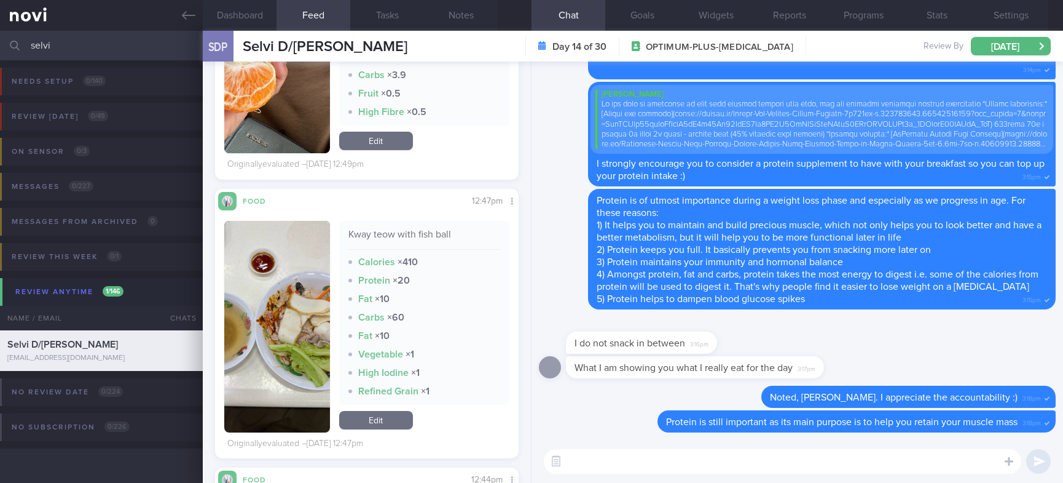
click at [864, 473] on div "​ ​" at bounding box center [798, 460] width 532 height 43
click at [865, 460] on textarea at bounding box center [783, 461] width 478 height 25
click at [856, 467] on textarea at bounding box center [783, 461] width 478 height 25
drag, startPoint x: 103, startPoint y: 52, endPoint x: -28, endPoint y: 49, distance: 131.6
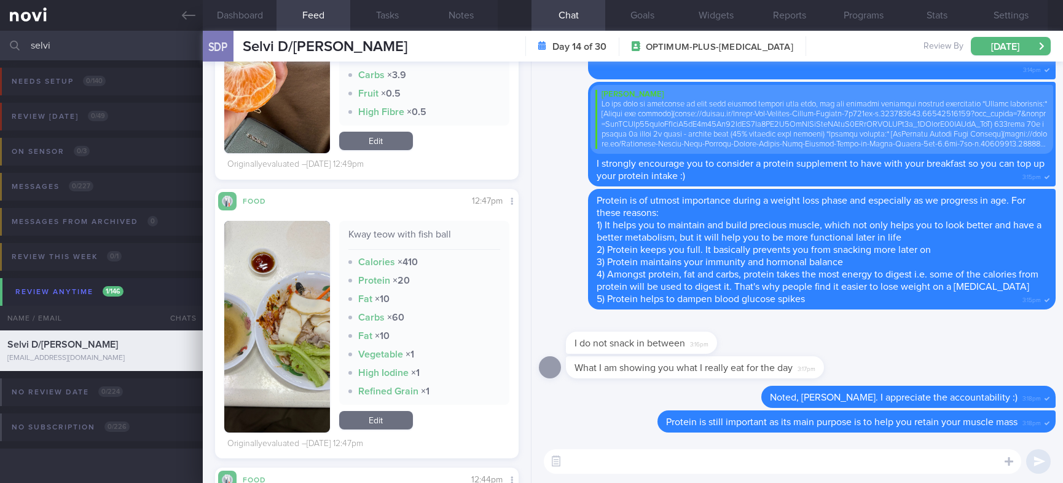
click at [0, 49] on html "You are offline! Some functionality will be unavailable Patients New Users Coac…" at bounding box center [531, 241] width 1063 height 483
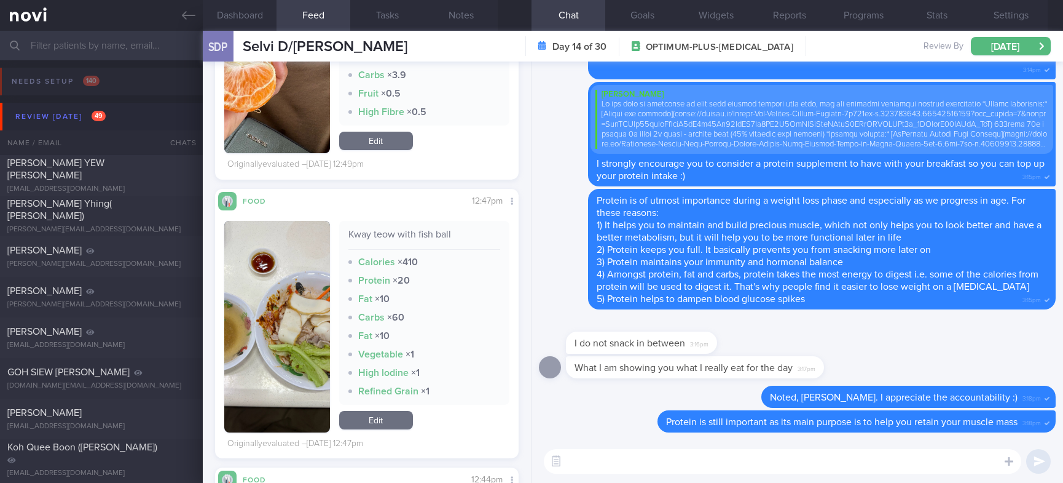
click at [128, 49] on input "text" at bounding box center [531, 46] width 1063 height 30
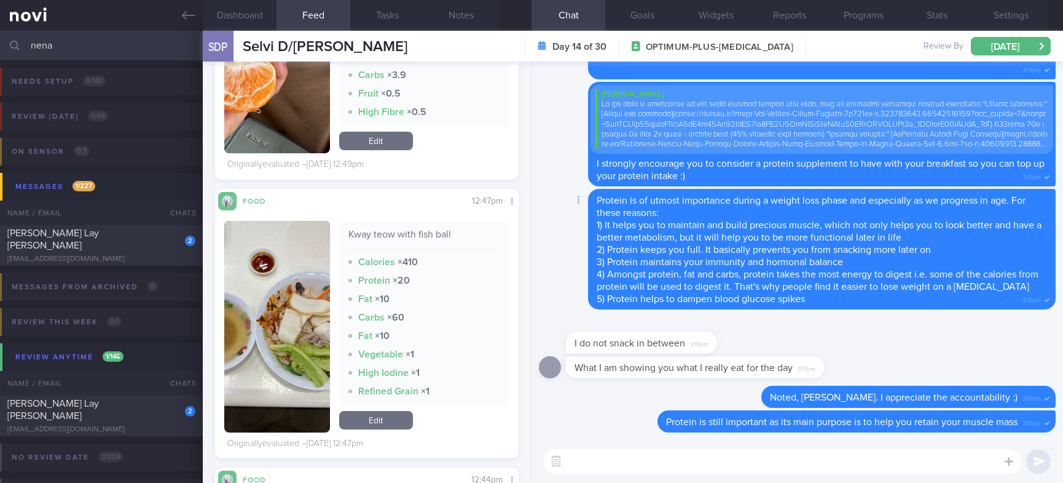
type input "nena"
drag, startPoint x: 104, startPoint y: 38, endPoint x: 1, endPoint y: 53, distance: 104.4
click at [1, 53] on div "nena Assigned patients Assigned patients All active patients Archived patients" at bounding box center [531, 46] width 1063 height 30
click at [141, 243] on div "[PERSON_NAME] Lay [PERSON_NAME]" at bounding box center [99, 239] width 185 height 25
type input "tracked"
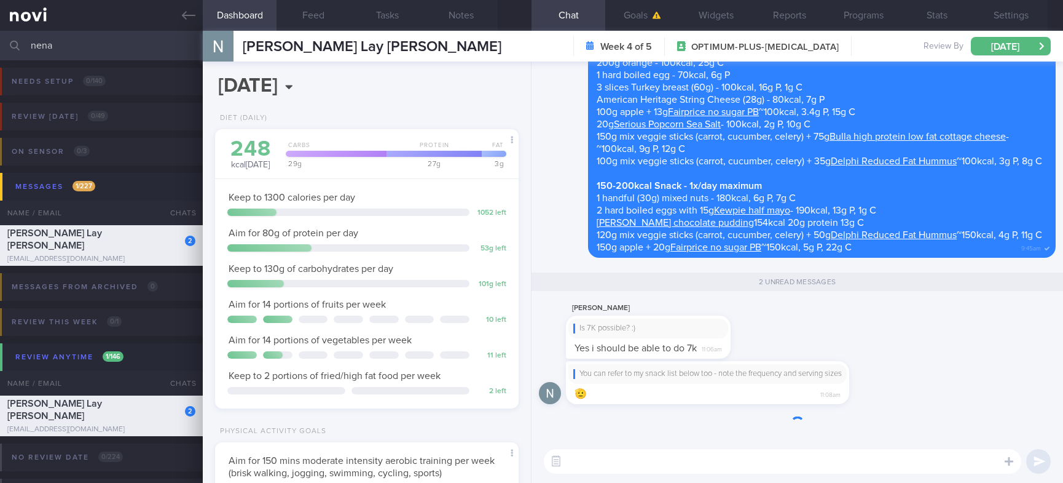
scroll to position [1, 0]
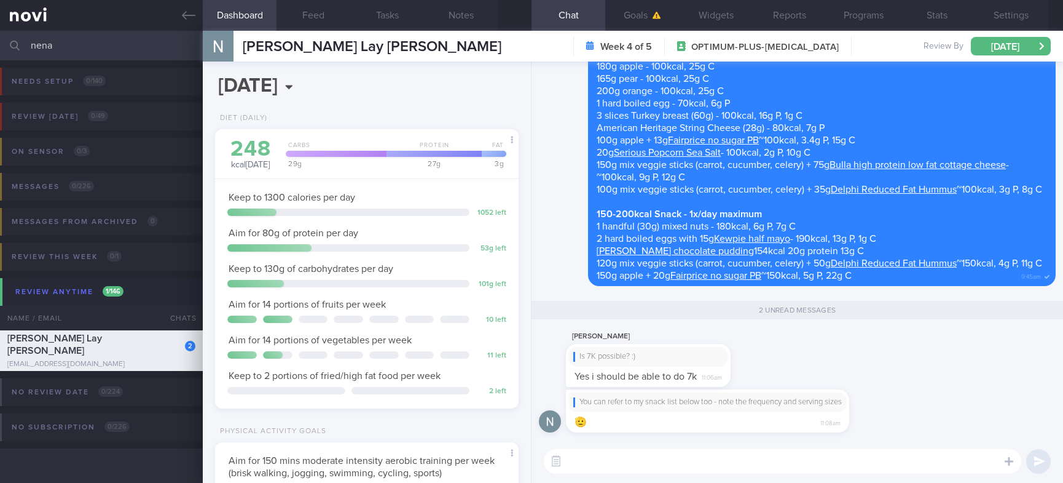
click at [730, 469] on textarea at bounding box center [783, 461] width 478 height 25
drag, startPoint x: 685, startPoint y: 381, endPoint x: 867, endPoint y: 371, distance: 182.2
click at [867, 371] on div "[PERSON_NAME] Is 7K possible? :) Yes i should be able to do 7k 11:06am" at bounding box center [797, 359] width 517 height 60
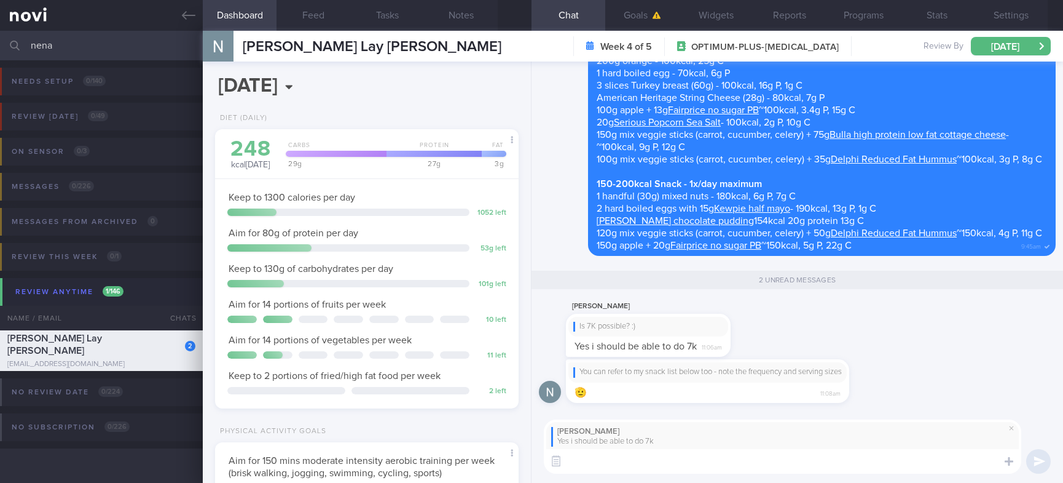
scroll to position [0, 0]
type textarea "Let's try that :)"
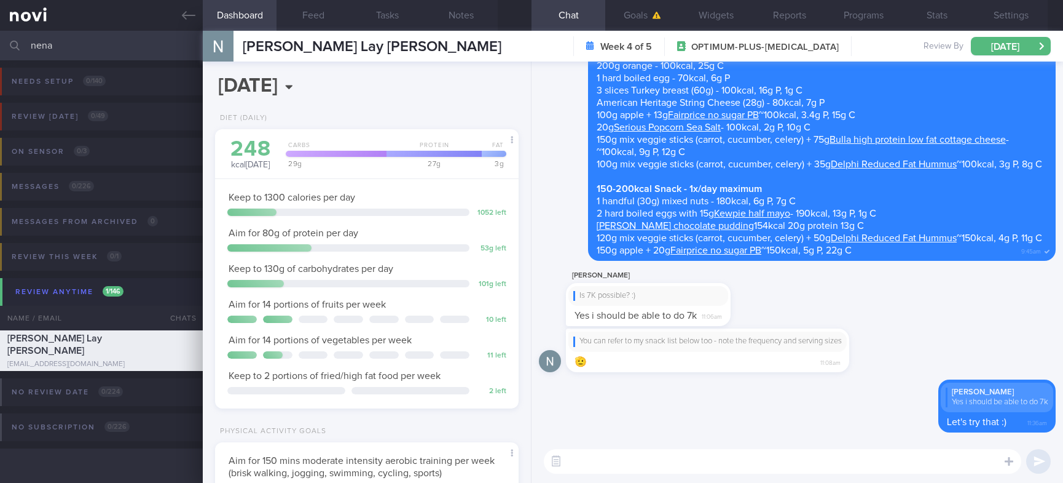
drag, startPoint x: 136, startPoint y: 42, endPoint x: -55, endPoint y: 41, distance: 191.2
click at [0, 41] on html "You are offline! Some functionality will be unavailable Patients New Users Coac…" at bounding box center [531, 241] width 1063 height 483
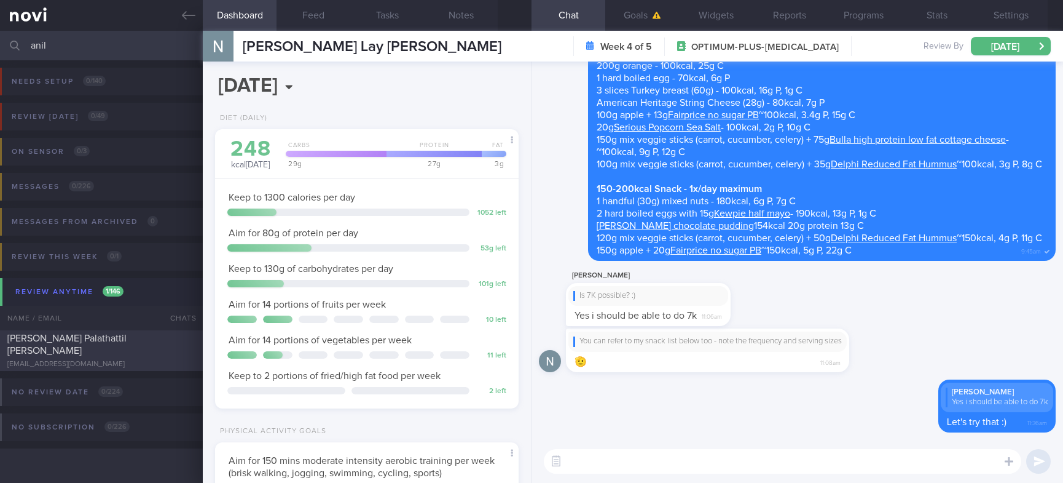
type input "anil"
click at [185, 363] on div "[PERSON_NAME] Palathattil Bhaskaran [EMAIL_ADDRESS][DOMAIN_NAME] [DATE] [DATE] …" at bounding box center [531, 350] width 1063 height 41
type input "tracked. libre"
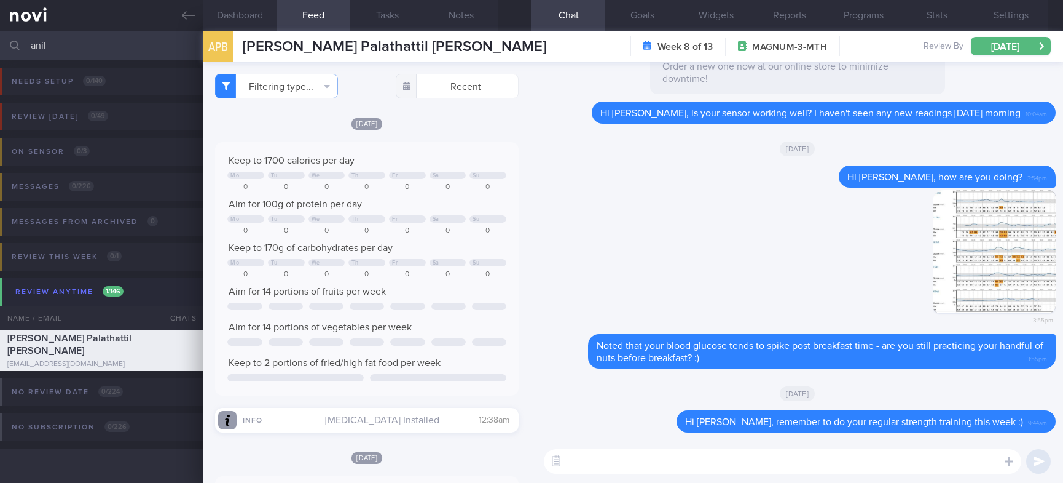
drag, startPoint x: 126, startPoint y: 50, endPoint x: -44, endPoint y: 58, distance: 169.8
click at [0, 58] on html "You are offline! Some functionality will be unavailable Patients New Users Coac…" at bounding box center [531, 241] width 1063 height 483
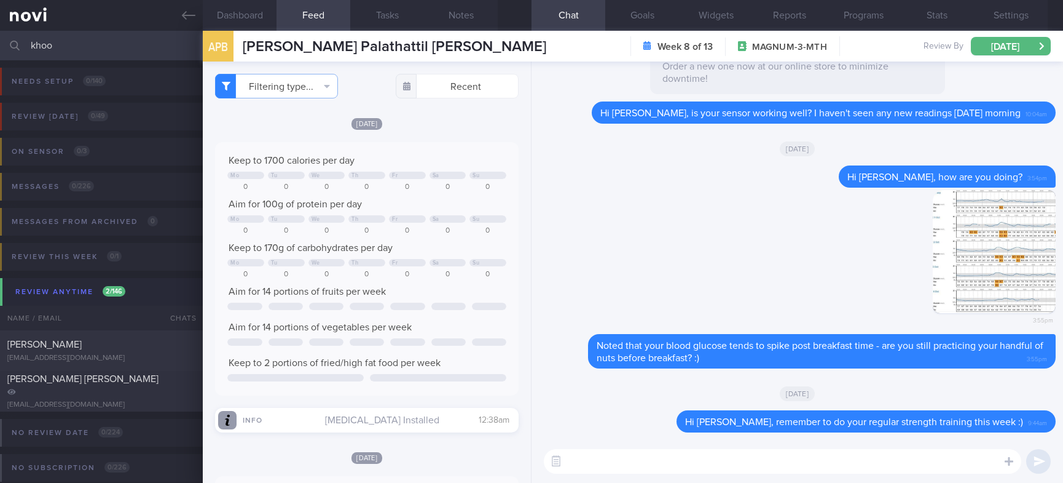
type input "khoo"
click at [117, 333] on div "[PERSON_NAME] [EMAIL_ADDRESS][DOMAIN_NAME] [DATE] [DATE] OPTIMUM-PLUS-[MEDICAL_…" at bounding box center [531, 350] width 1063 height 41
type input "tracked"
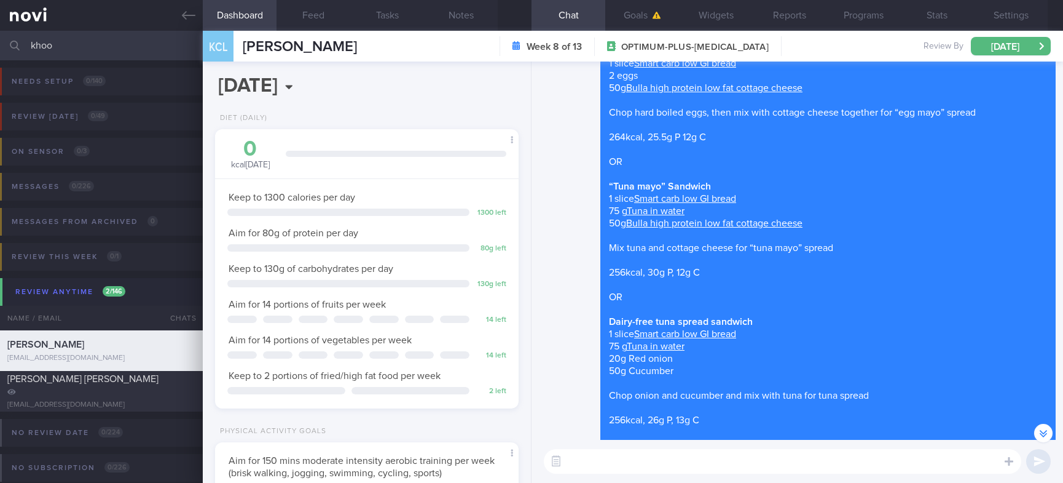
scroll to position [-1292, 0]
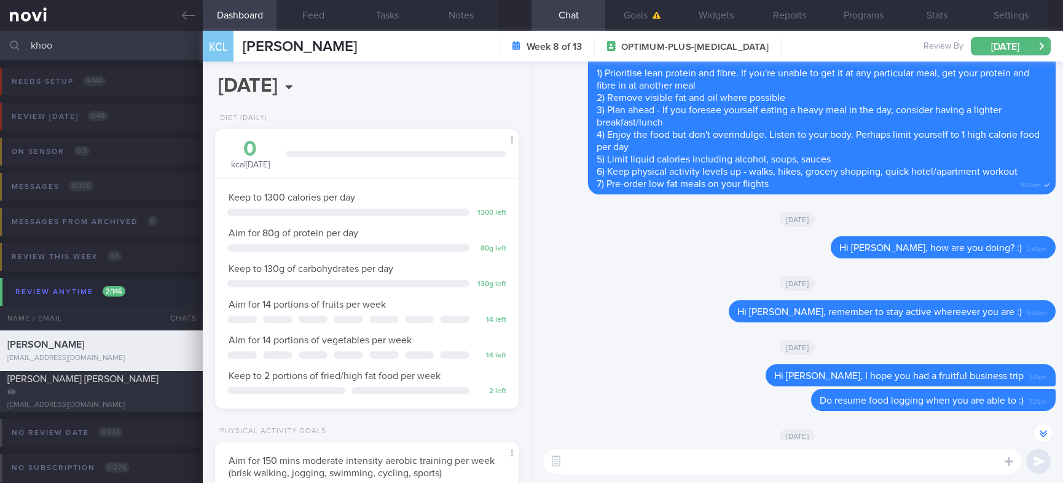
drag, startPoint x: 144, startPoint y: 41, endPoint x: -28, endPoint y: 44, distance: 171.5
click at [0, 44] on html "You are offline! Some functionality will be unavailable Patients New Users Coac…" at bounding box center [531, 241] width 1063 height 483
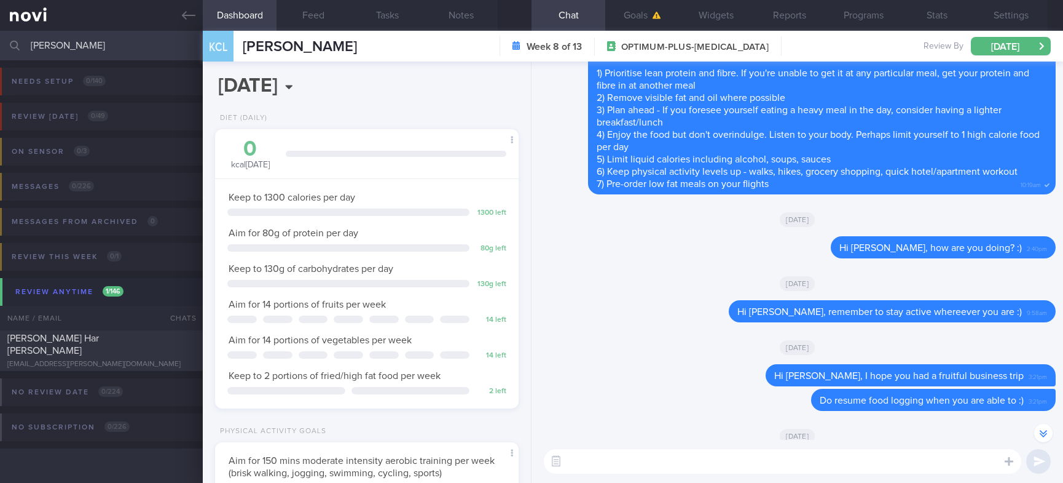
type input "[PERSON_NAME]"
click at [146, 342] on div "[PERSON_NAME] Har [PERSON_NAME]" at bounding box center [99, 344] width 185 height 25
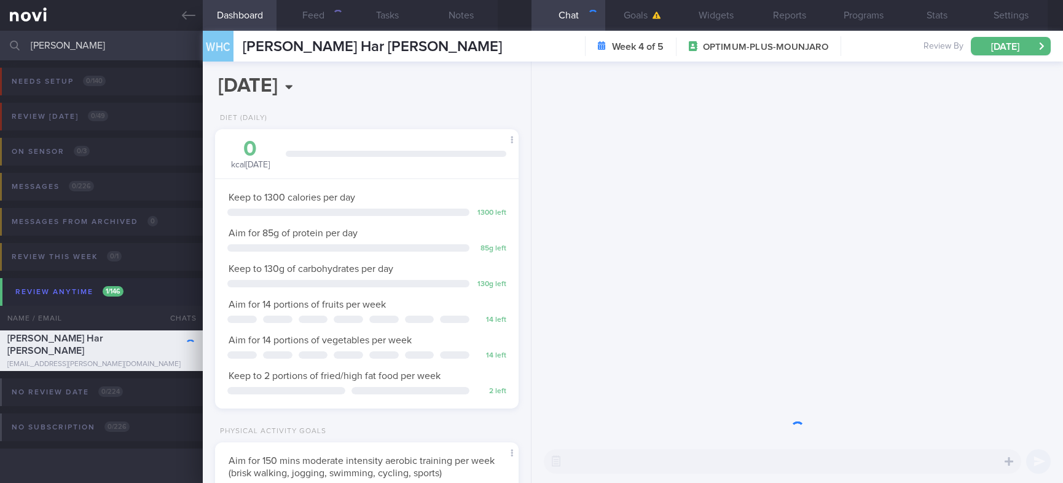
scroll to position [151, 267]
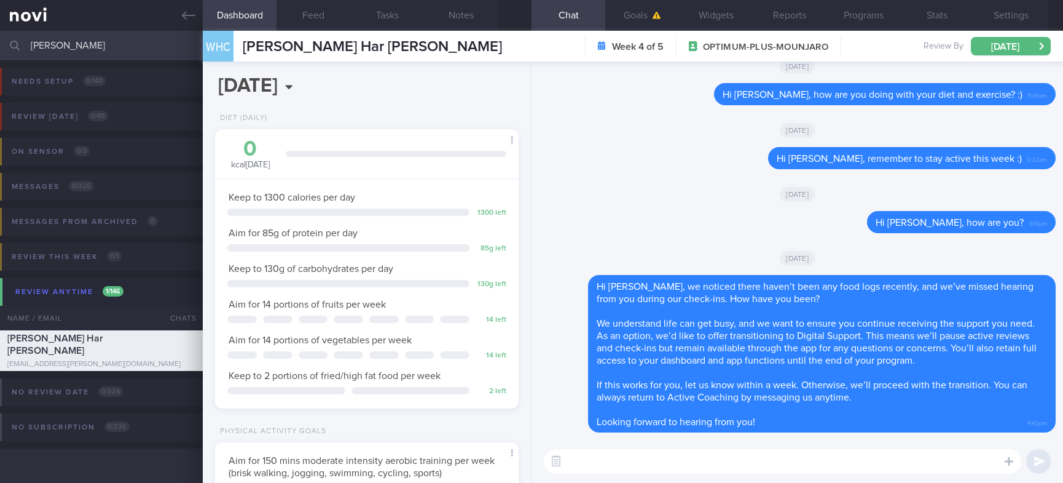
drag, startPoint x: 80, startPoint y: 44, endPoint x: -64, endPoint y: 40, distance: 143.9
click at [0, 40] on html "You are offline! Some functionality will be unavailable Patients New Users Coac…" at bounding box center [531, 241] width 1063 height 483
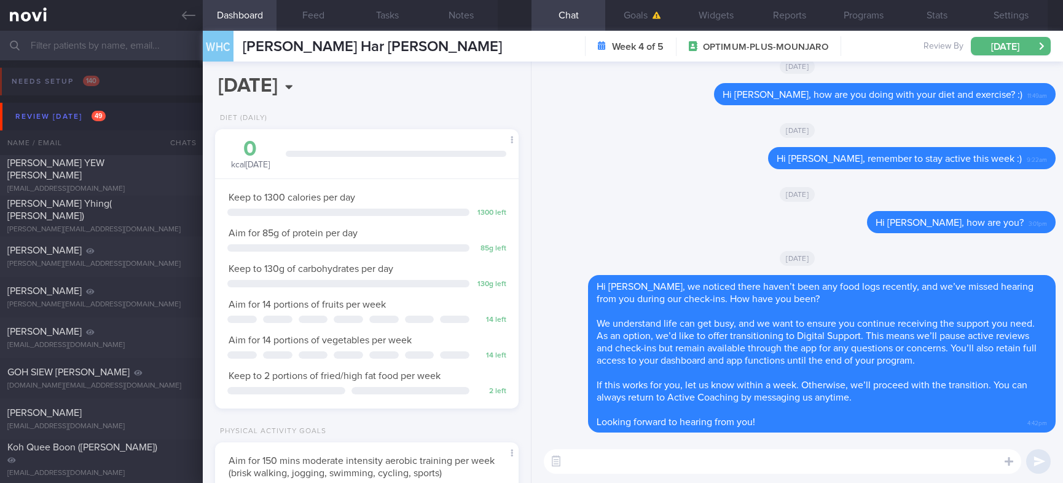
click at [140, 43] on input "text" at bounding box center [531, 46] width 1063 height 30
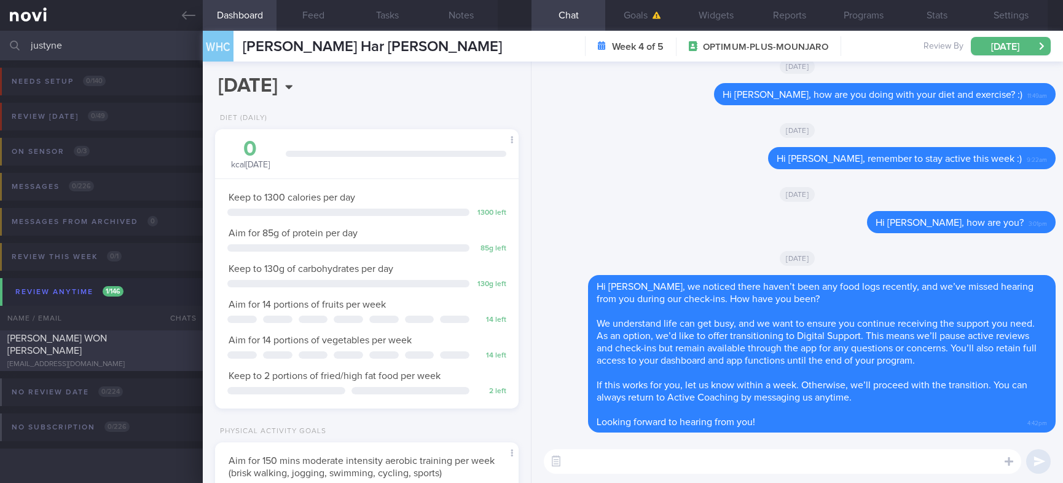
type input "justyne"
click at [135, 360] on div "[EMAIL_ADDRESS][DOMAIN_NAME]" at bounding box center [101, 364] width 188 height 9
type input "tracked. Diet restrictions: nil fish/seafood (dislikes fish, [MEDICAL_DATA])"
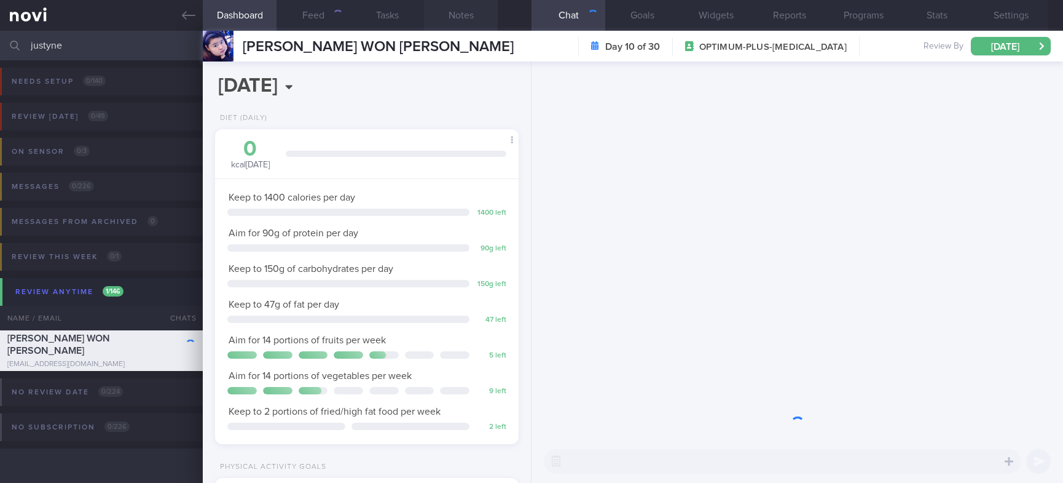
click at [469, 10] on button "Notes" at bounding box center [461, 15] width 74 height 31
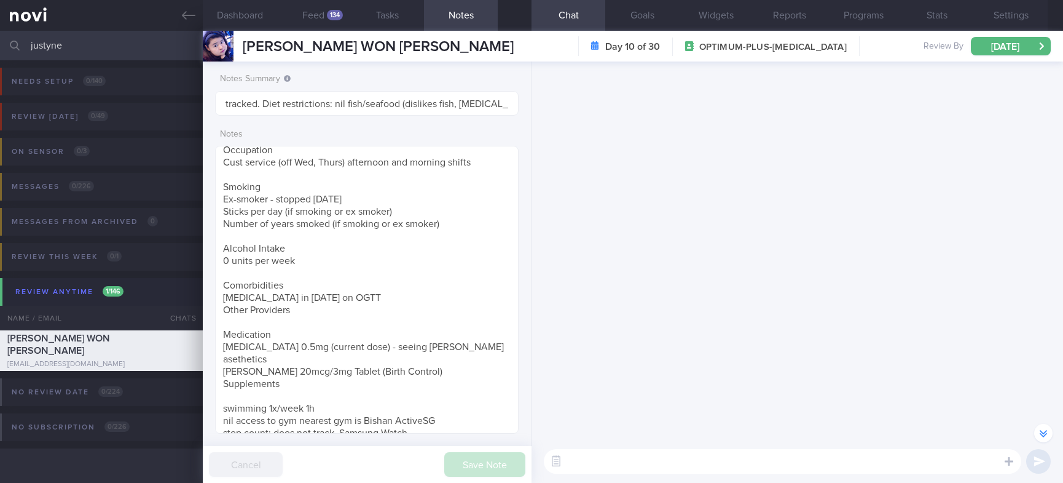
scroll to position [-10891, 0]
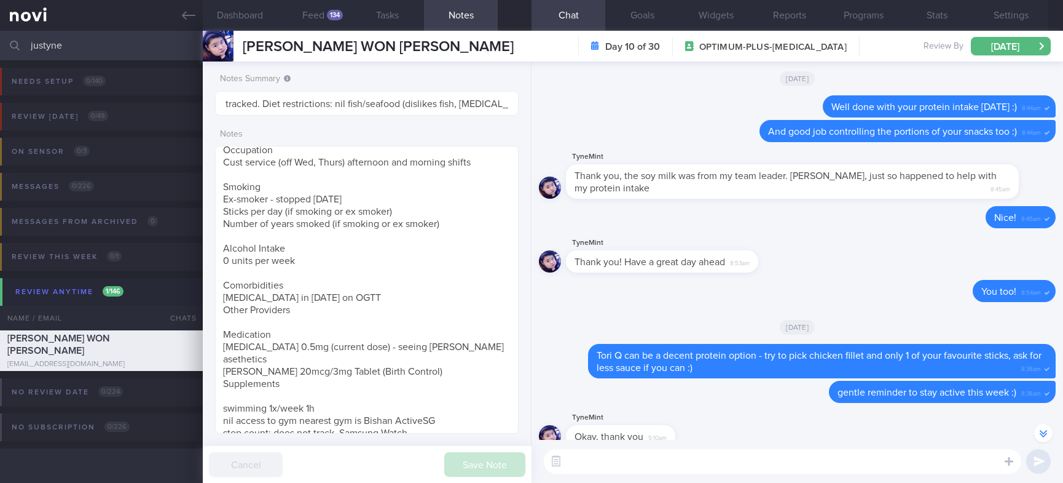
drag, startPoint x: 146, startPoint y: 45, endPoint x: -66, endPoint y: 31, distance: 212.5
click at [0, 31] on html "You are offline! Some functionality will be unavailable Patients New Users Coac…" at bounding box center [531, 241] width 1063 height 483
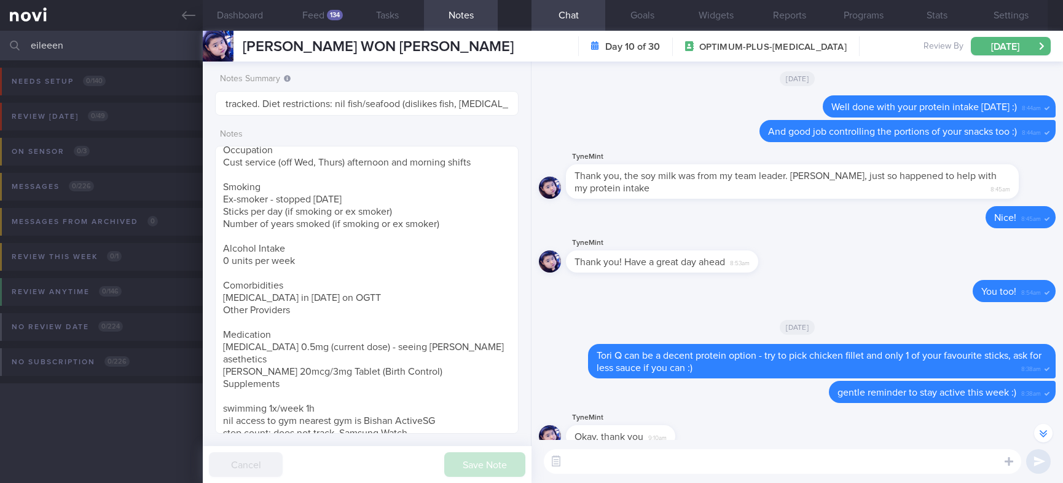
click at [53, 41] on input "eileeen" at bounding box center [531, 46] width 1063 height 30
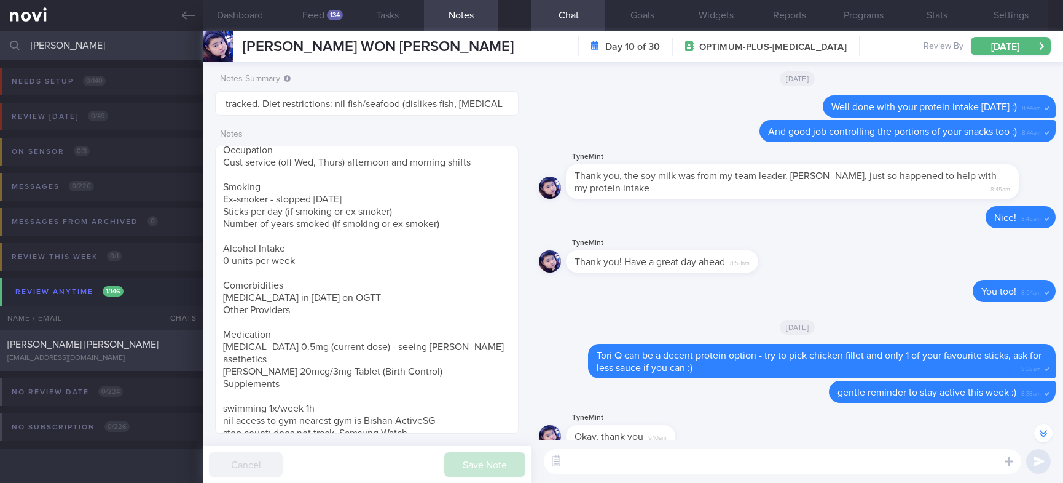
type input "[PERSON_NAME]"
click at [140, 345] on span "[PERSON_NAME] [PERSON_NAME]" at bounding box center [82, 344] width 151 height 10
type input "tracked"
type textarea "[PERSON_NAME] [DATE] [DATE] [EMAIL_ADDRESS][DOMAIN_NAME] [PHONE_NUMBER] [DEMOGR…"
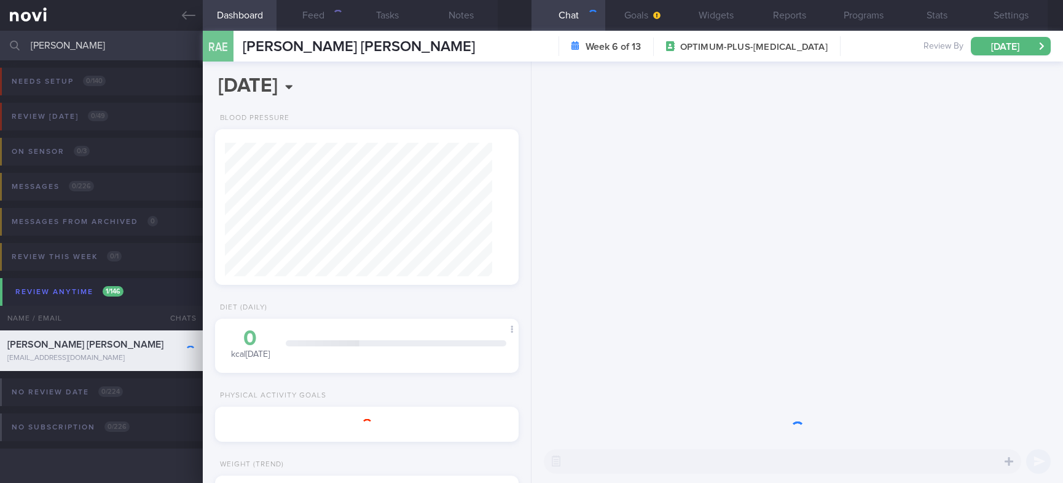
scroll to position [133, 267]
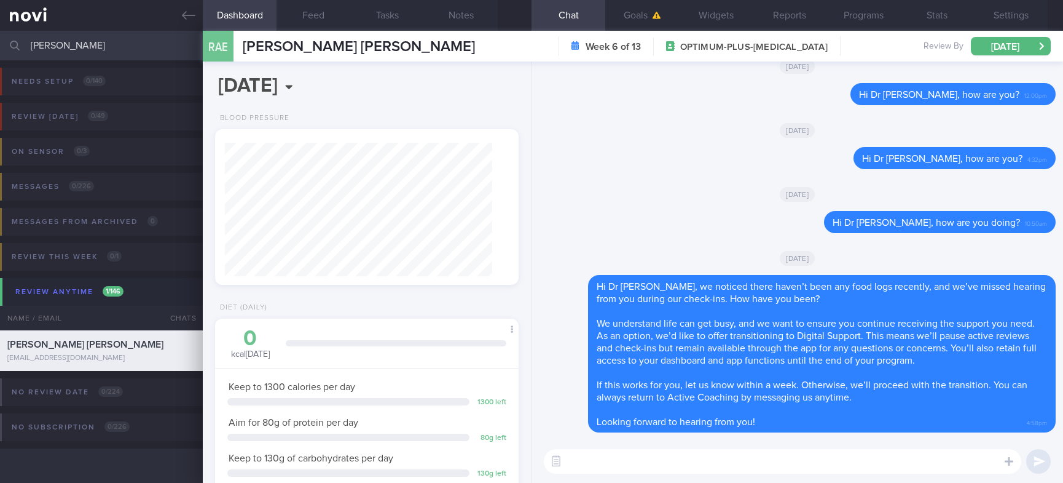
drag, startPoint x: 55, startPoint y: 45, endPoint x: -71, endPoint y: 42, distance: 126.7
click at [0, 42] on html "You are offline! Some functionality will be unavailable Patients New Users Coac…" at bounding box center [531, 241] width 1063 height 483
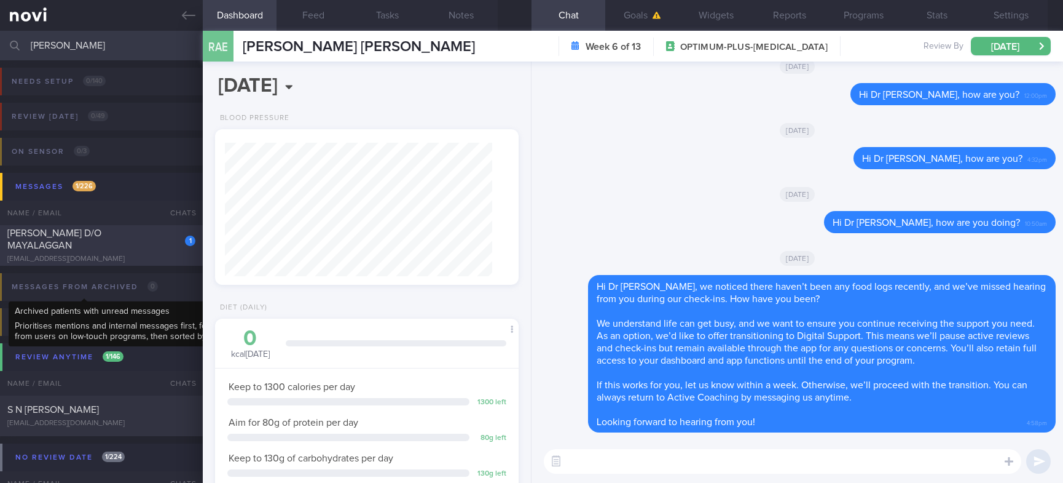
type input "[PERSON_NAME]"
click at [156, 254] on div "[EMAIL_ADDRESS][DOMAIN_NAME]" at bounding box center [101, 258] width 188 height 9
type textarea "[PERSON_NAME] D/O MAYALAGGAN [EMAIL_ADDRESS][DOMAIN_NAME] [PHONE_NUMBER] NRIC: …"
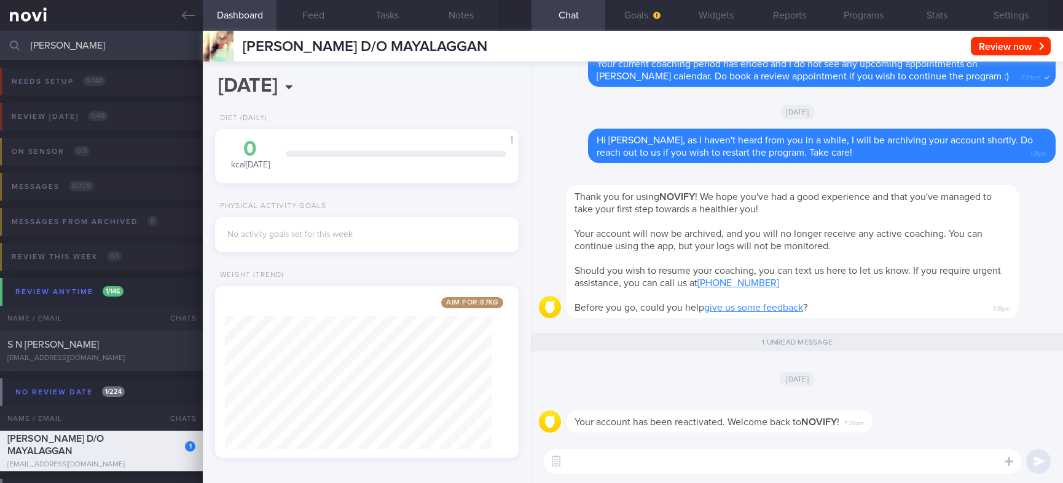
scroll to position [151, 267]
select select "9"
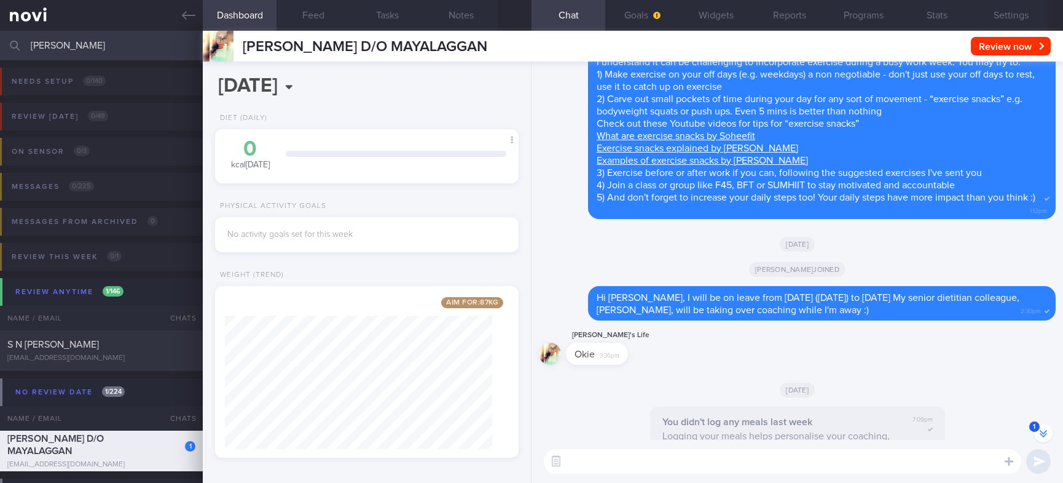
scroll to position [-2064, 0]
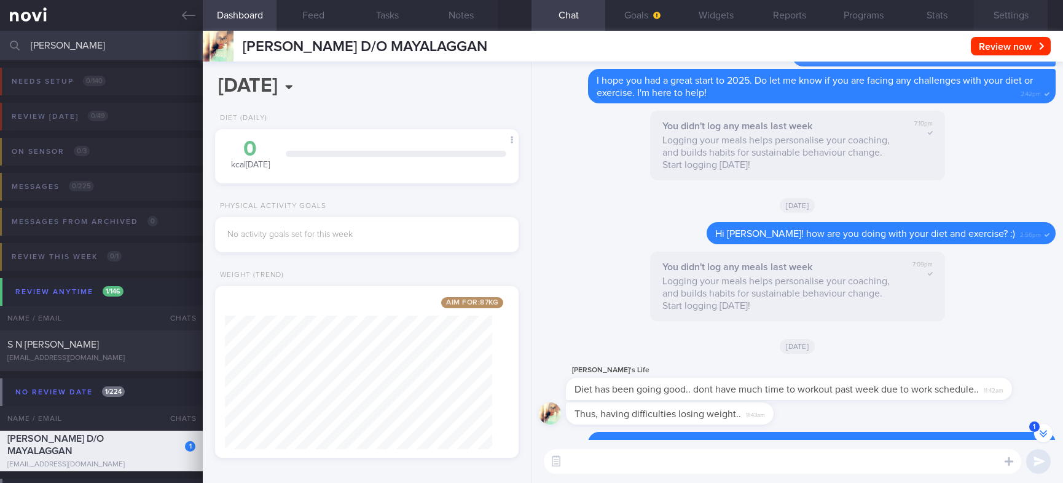
click at [1018, 19] on button "Settings" at bounding box center [1011, 15] width 74 height 31
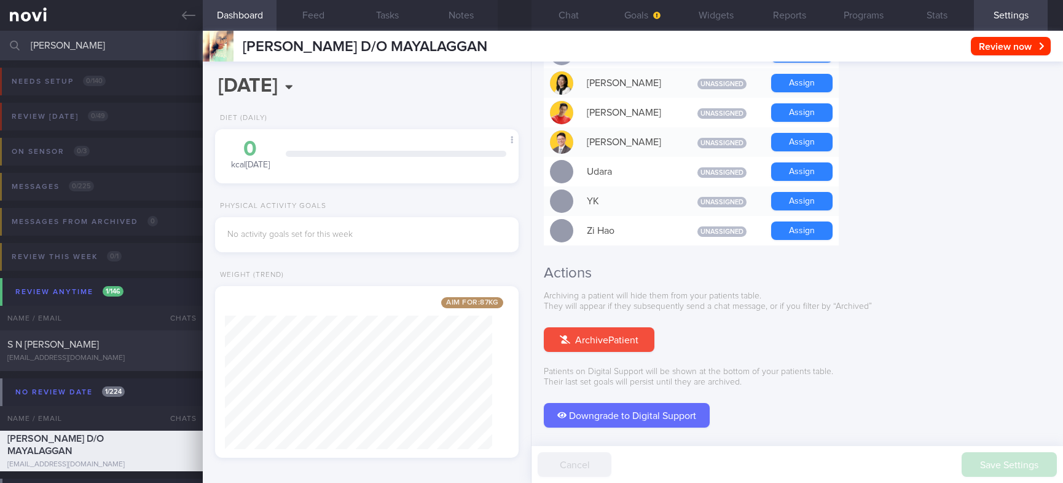
scroll to position [1135, 0]
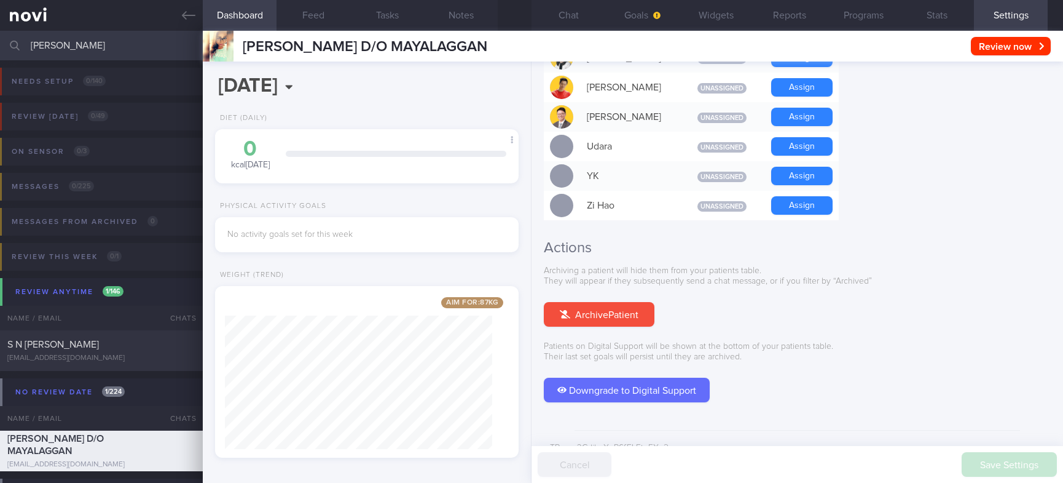
click at [621, 277] on div "Archiving a patient will hide them from your patients table. They will appear i…" at bounding box center [797, 334] width 507 height 136
click at [613, 302] on button "Archive Patient" at bounding box center [599, 314] width 111 height 25
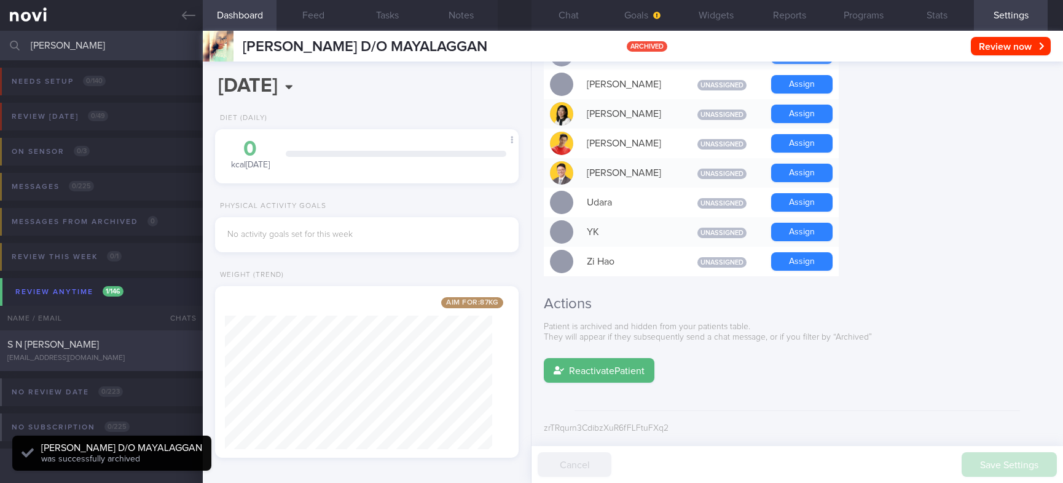
scroll to position [1059, 0]
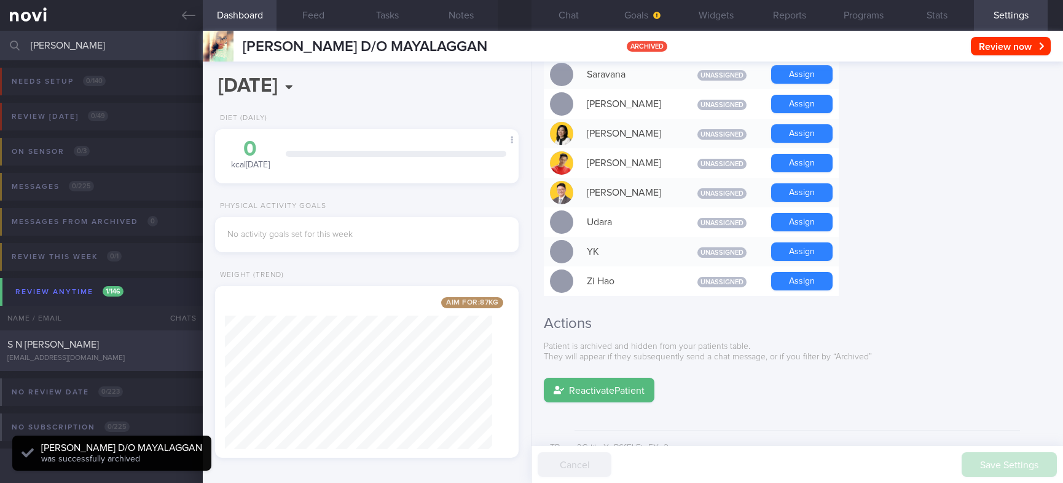
click at [104, 360] on div "[EMAIL_ADDRESS][DOMAIN_NAME]" at bounding box center [101, 357] width 188 height 9
type input "tracked"
type textarea "Ms S N KEERTHANA T0036870E 18 Oct 2000 Augmentin kitkatskittlezz@gmail.com +659…"
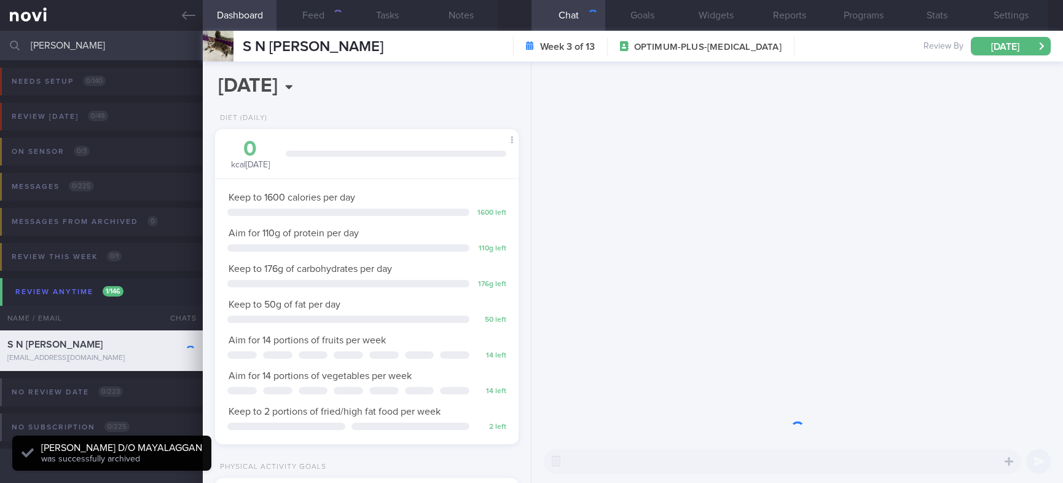
scroll to position [151, 267]
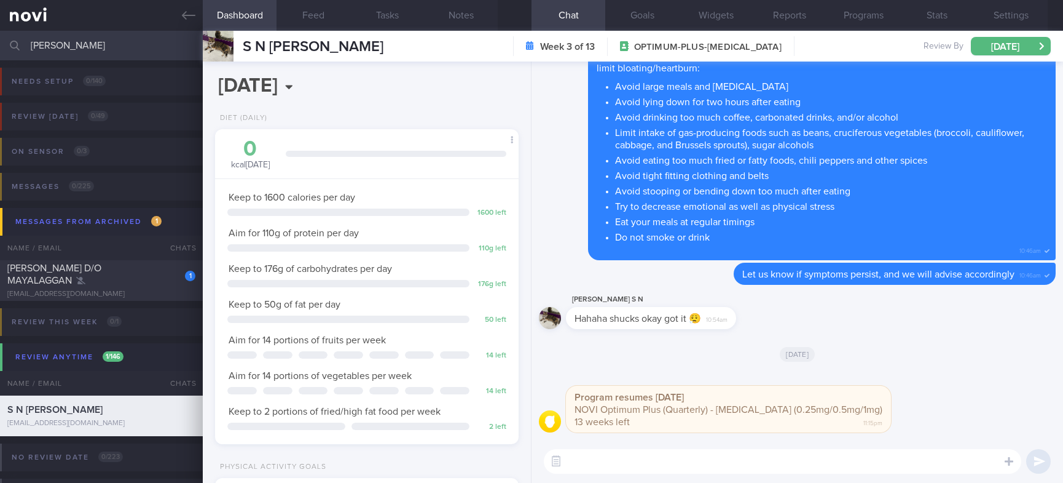
click at [636, 470] on textarea at bounding box center [783, 461] width 478 height 25
type textarea "Hi Kitty, how are you feeling?"
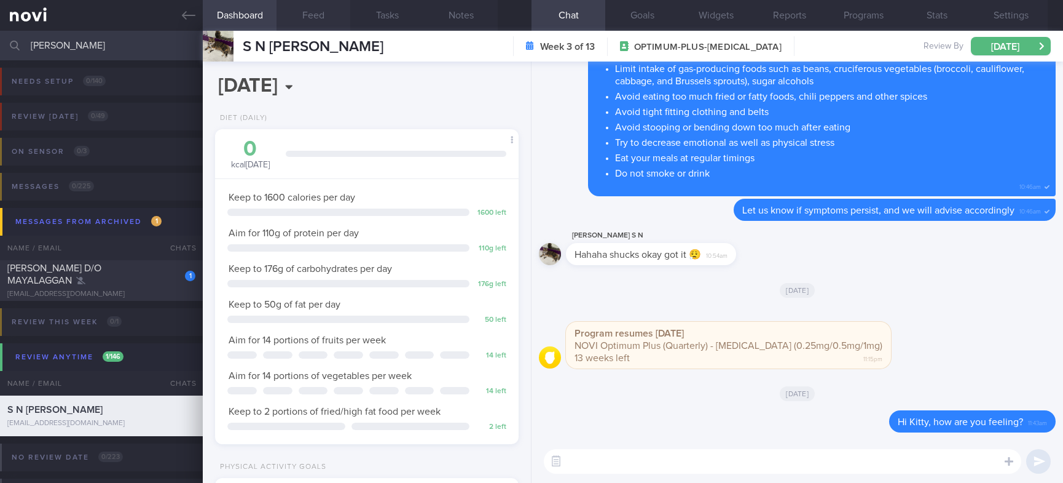
click at [287, 18] on button "Feed" at bounding box center [314, 15] width 74 height 31
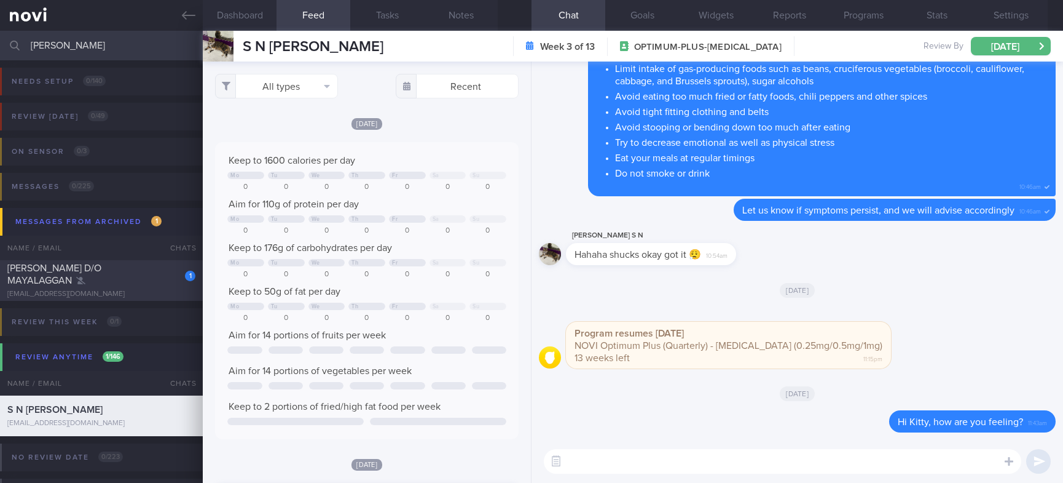
click at [127, 290] on div "[EMAIL_ADDRESS][DOMAIN_NAME]" at bounding box center [101, 294] width 188 height 9
type textarea "[PERSON_NAME] D/O MAYALAGGAN [EMAIL_ADDRESS][DOMAIN_NAME] [PHONE_NUMBER] NRIC: …"
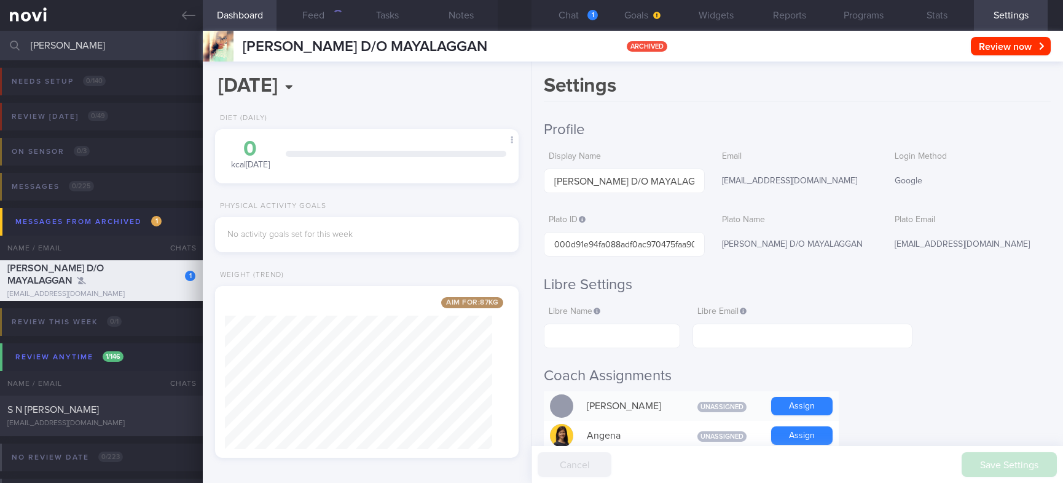
scroll to position [151, 267]
click at [139, 54] on input "[PERSON_NAME]" at bounding box center [531, 46] width 1063 height 30
drag, startPoint x: 120, startPoint y: 48, endPoint x: 397, endPoint y: 16, distance: 278.4
click at [0, 44] on html "You are offline! Some functionality will be unavailable Patients New Users Coac…" at bounding box center [531, 241] width 1063 height 483
drag, startPoint x: 573, startPoint y: 6, endPoint x: 107, endPoint y: 50, distance: 468.1
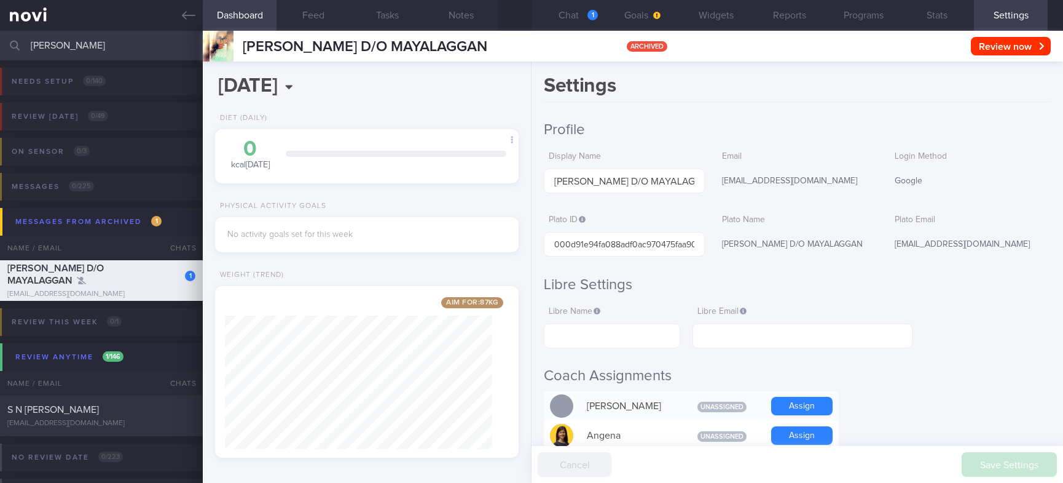
click at [573, 6] on button "Chat 1" at bounding box center [569, 15] width 74 height 31
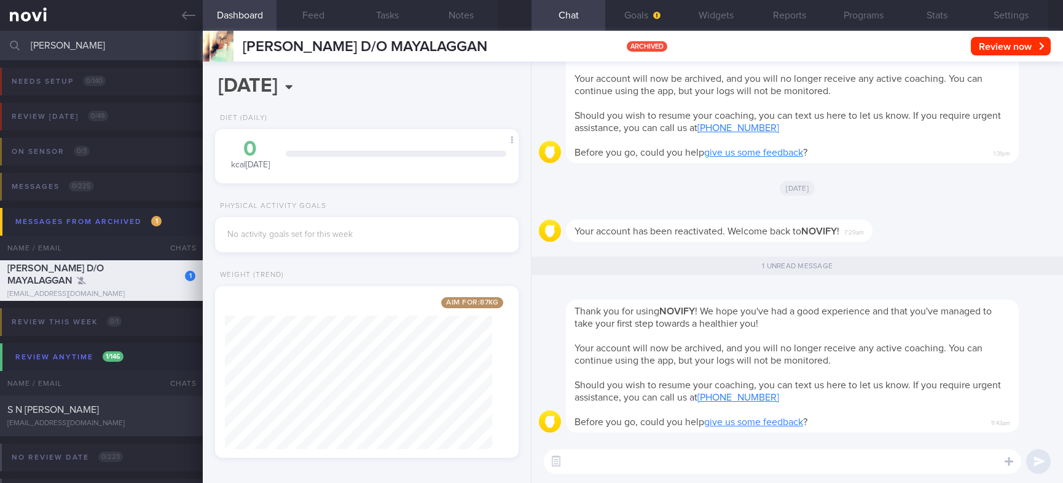
click at [102, 47] on input "[PERSON_NAME]" at bounding box center [531, 46] width 1063 height 30
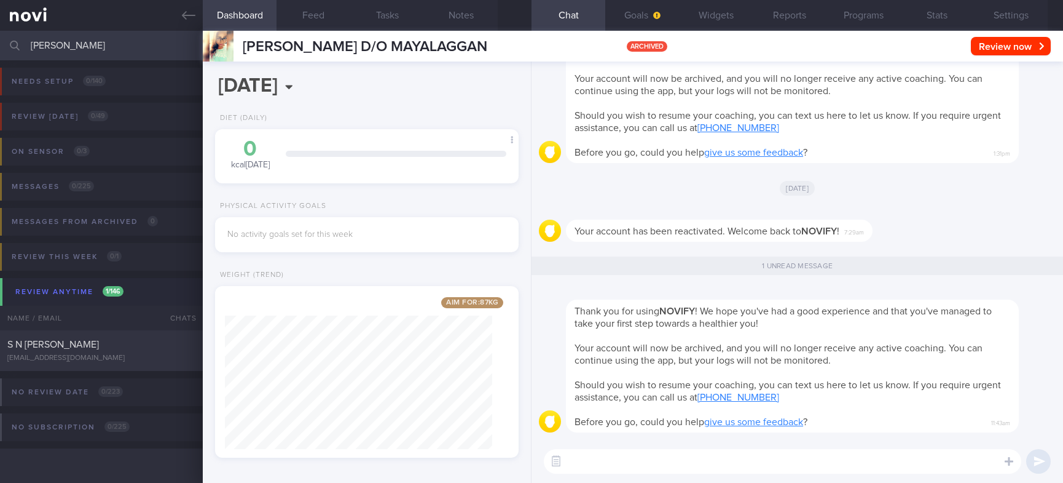
drag, startPoint x: 135, startPoint y: 44, endPoint x: -71, endPoint y: 41, distance: 205.9
click at [0, 41] on html "You are offline! Some functionality will be unavailable Patients New Users Coac…" at bounding box center [531, 241] width 1063 height 483
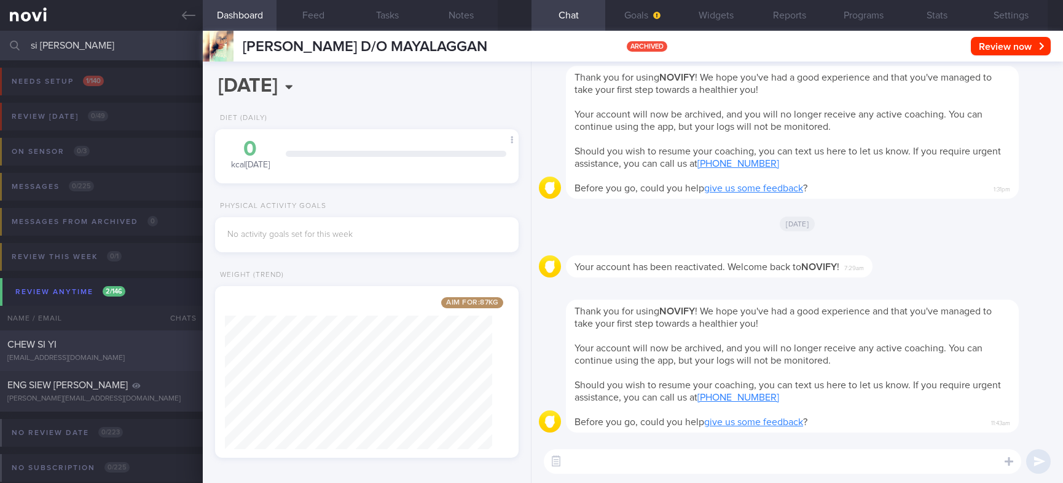
type input "si yi"
click at [165, 359] on div "chewsiyi@gmail.com" at bounding box center [101, 357] width 188 height 9
type input "tracked"
type textarea "26F HTN HLD sedentary Fitness First membership - but not using the gym step cou…"
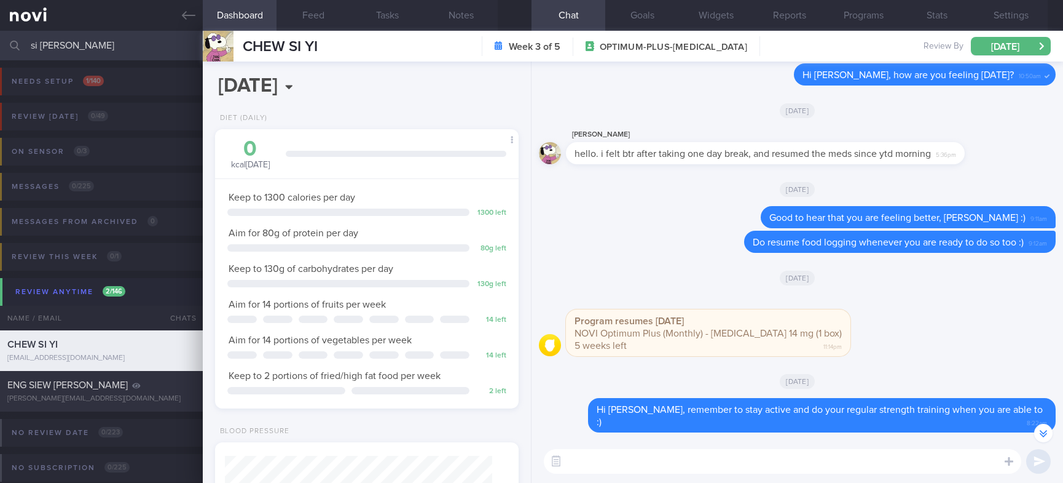
scroll to position [-369, 0]
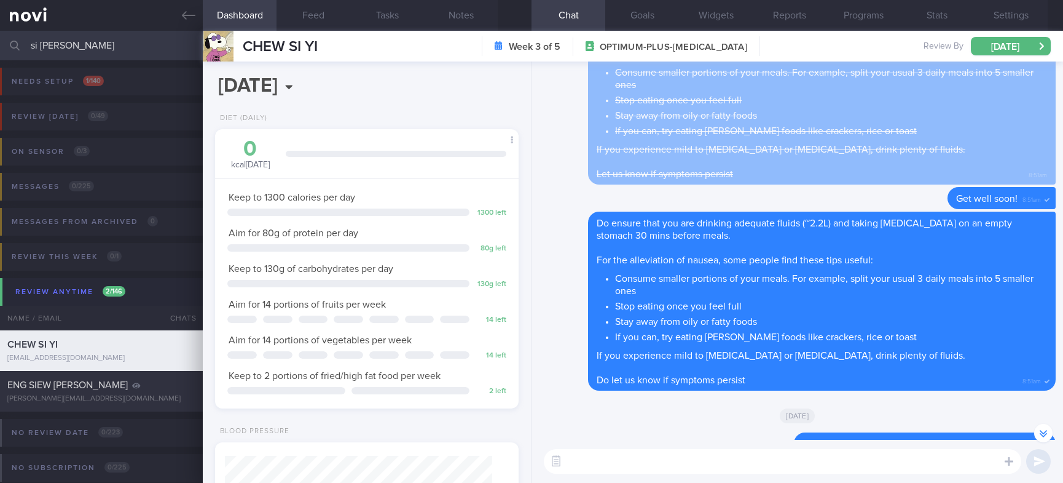
click at [321, 12] on button "Feed" at bounding box center [314, 15] width 74 height 31
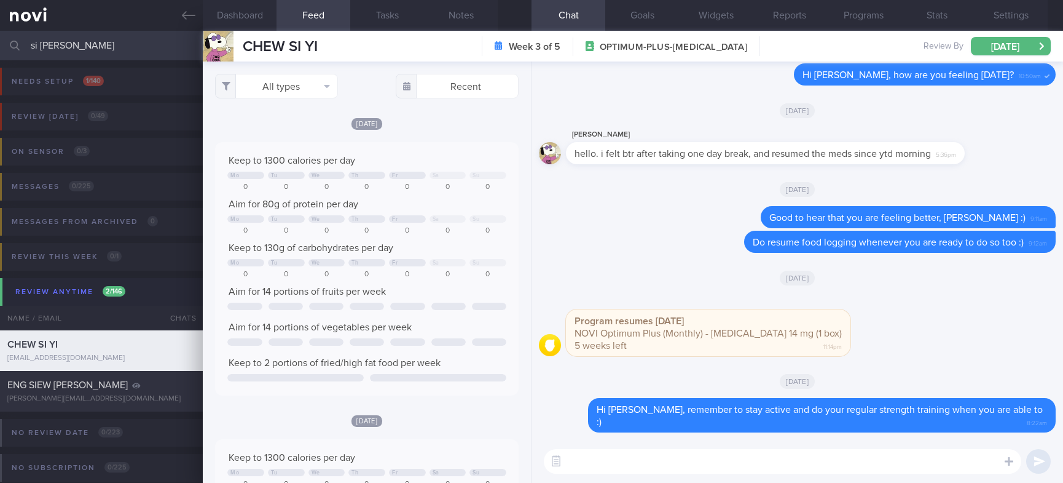
drag, startPoint x: -28, startPoint y: 43, endPoint x: -39, endPoint y: 43, distance: 10.4
click at [0, 43] on html "You are offline! Some functionality will be unavailable Patients New Users Coac…" at bounding box center [531, 241] width 1063 height 483
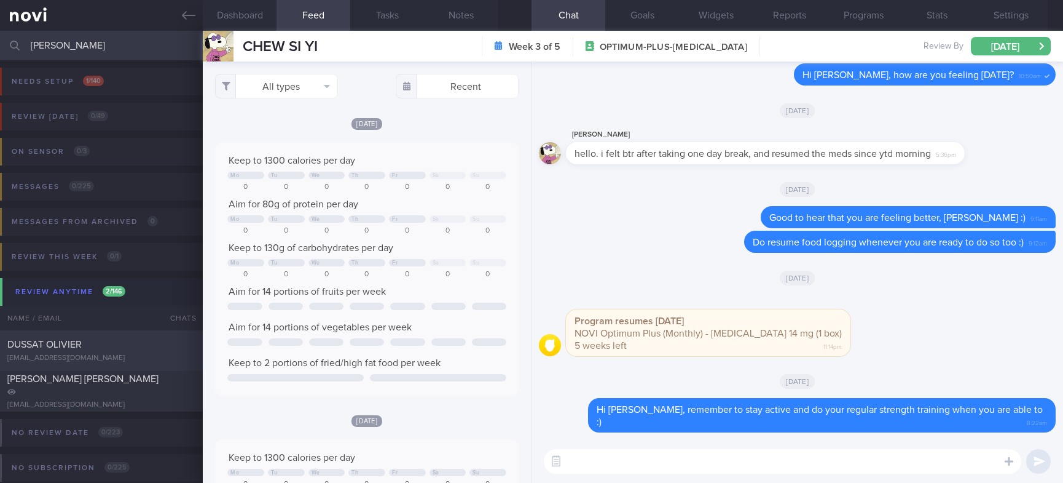
type input "olivier"
click at [133, 350] on div "DUSSAT OLIVIER olivier@dussat.com" at bounding box center [101, 350] width 203 height 25
type textarea "DM, no sensor Gym 3x/week with empower PT Swim 800-1200m 1-2x/week step count: …"
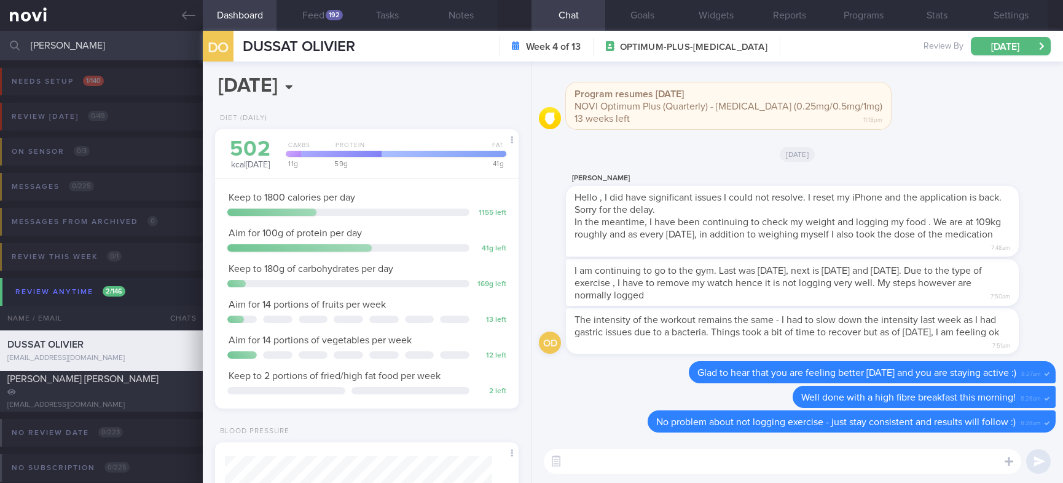
scroll to position [136, 272]
click at [323, 15] on button "Feed 192" at bounding box center [314, 15] width 74 height 31
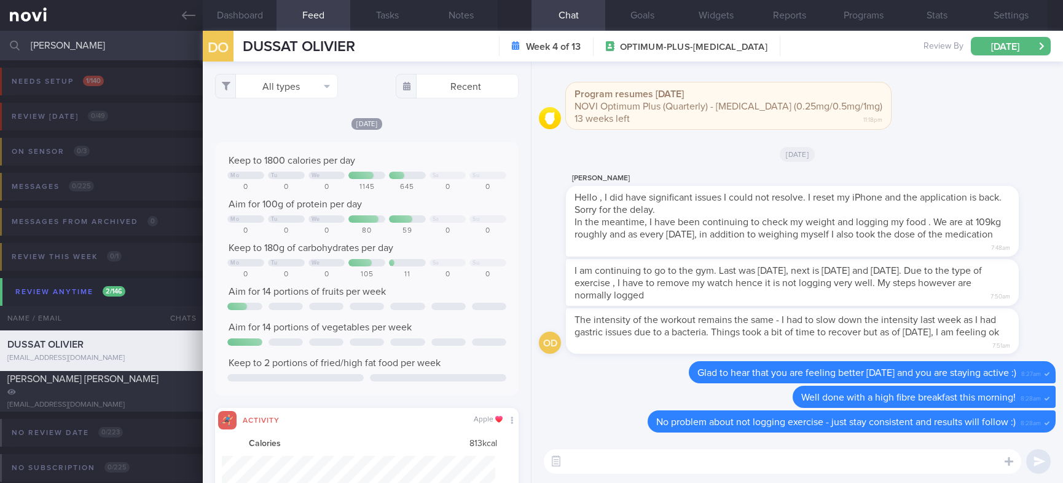
scroll to position [68, 273]
click at [312, 90] on button "All types" at bounding box center [276, 86] width 123 height 25
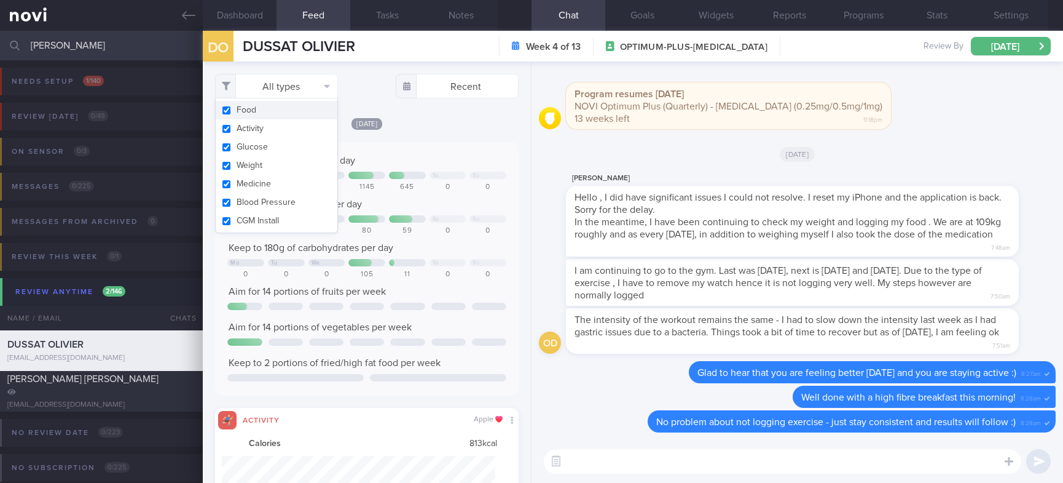
click at [295, 119] on button "Activity" at bounding box center [277, 128] width 122 height 18
checkbox input "false"
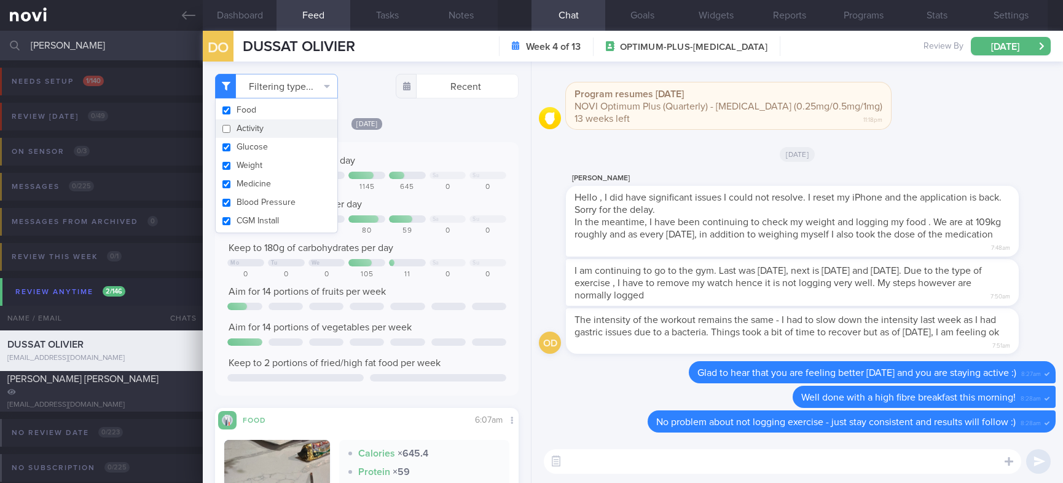
click at [465, 148] on div "Keep to 1800 calories per day Mo Tu We Sa Su 0 0 0 1145 645 0 0 Aim for 100g of…" at bounding box center [367, 268] width 304 height 253
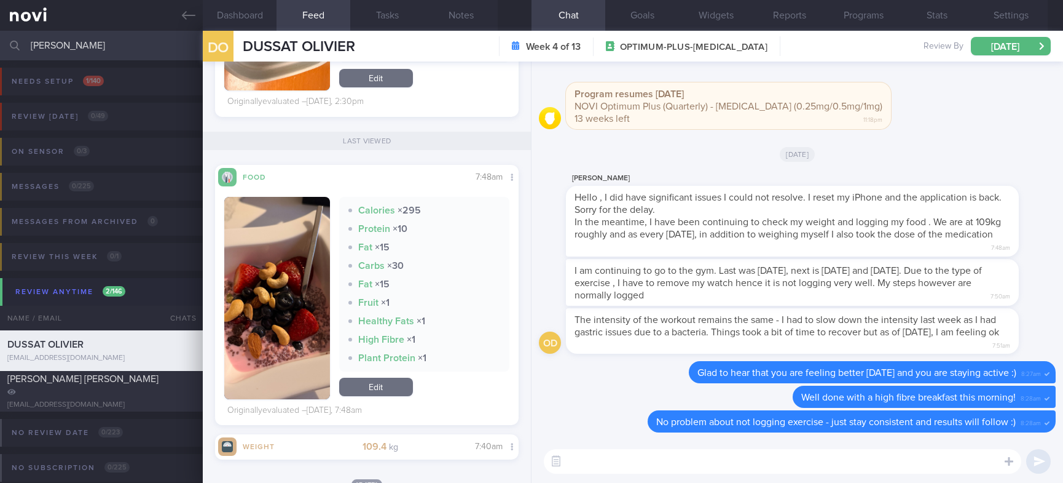
click at [648, 463] on textarea at bounding box center [783, 461] width 478 height 25
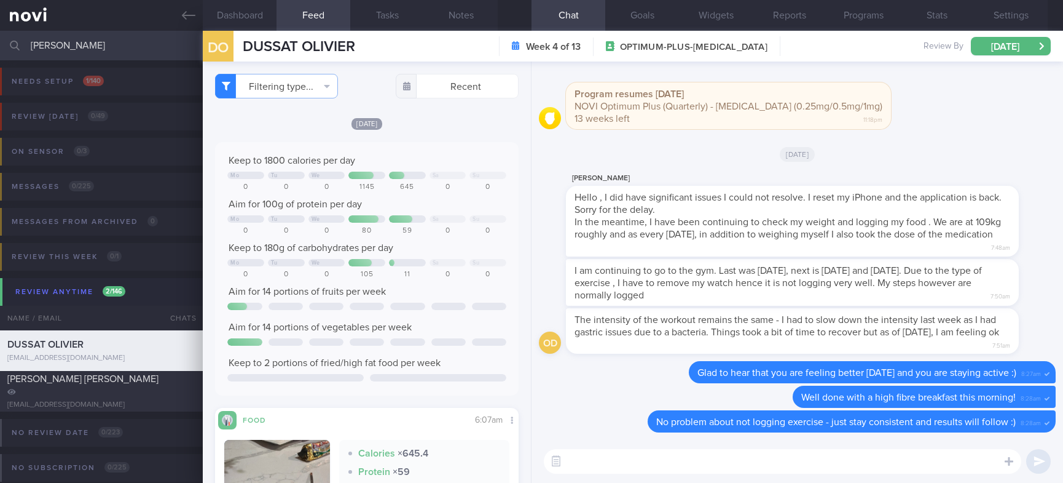
drag, startPoint x: 86, startPoint y: 41, endPoint x: -56, endPoint y: 36, distance: 142.1
click at [0, 36] on html "You are offline! Some functionality will be unavailable Patients New Users Coac…" at bounding box center [531, 241] width 1063 height 483
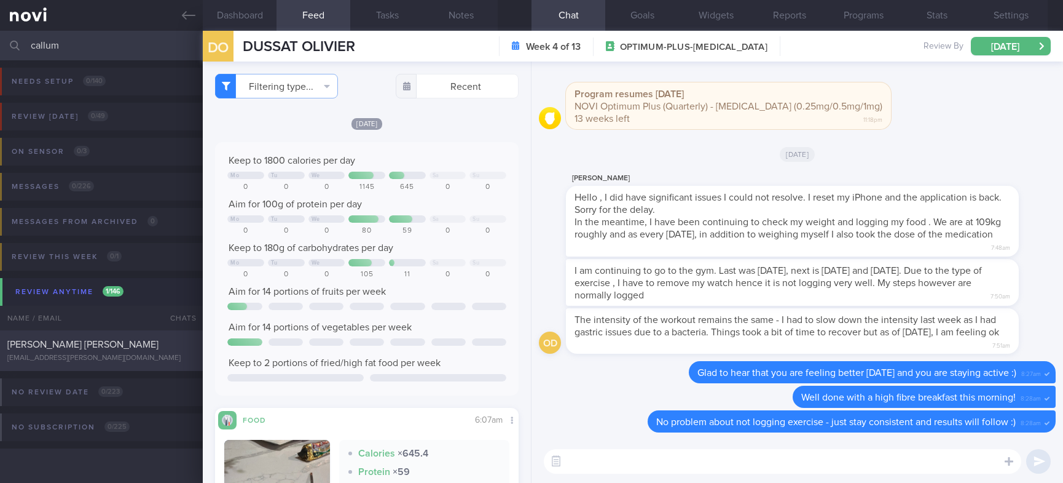
type input "callum"
click at [135, 350] on div "HUTCHISON CALLUM ROBERT" at bounding box center [99, 344] width 185 height 12
type input "Tracked"
type textarea "nil PMH Dog walking 2-3 times per day (20-60min daily) Squash once a week Acces…"
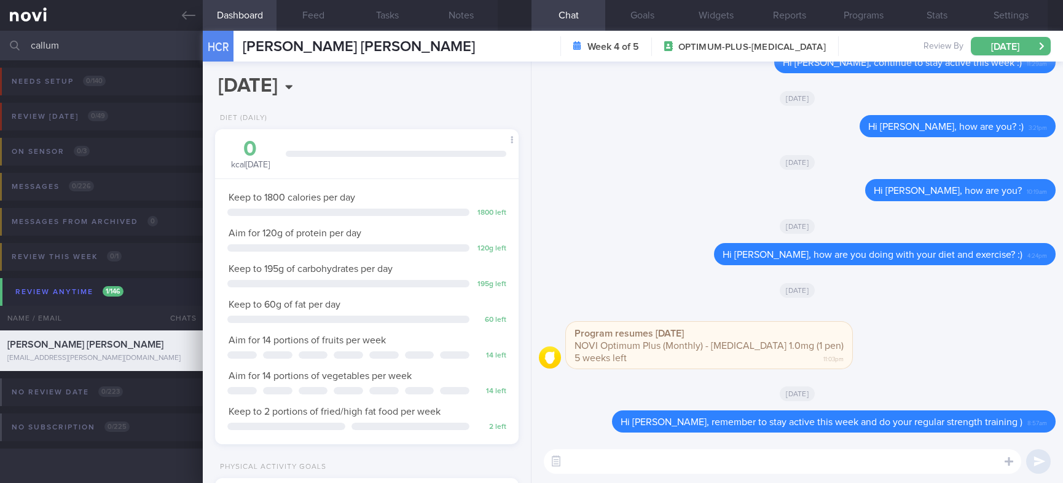
click at [731, 451] on textarea at bounding box center [783, 461] width 478 height 25
paste textarea "Hi, we noticed there haven’t been any food logs recently, and we’ve missed hear…"
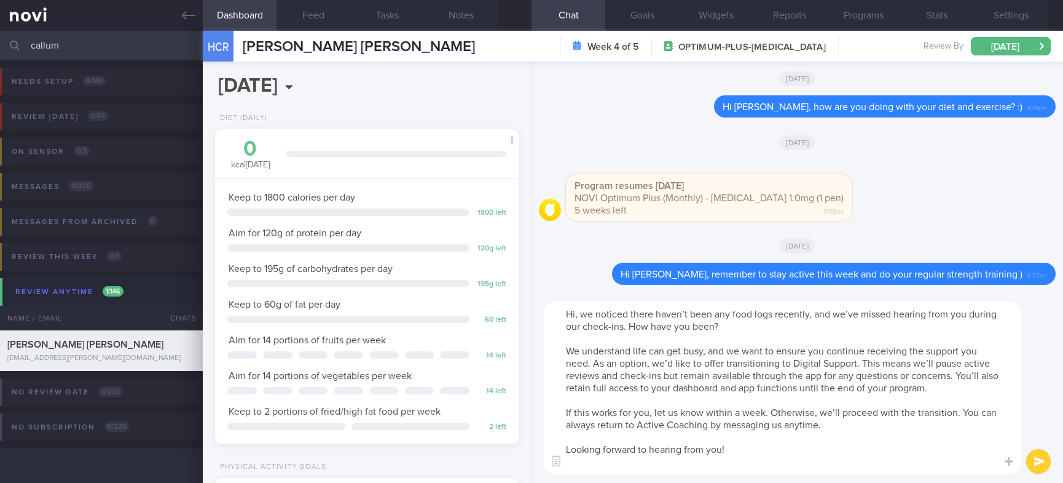
click at [575, 312] on textarea "Hi, we noticed there haven’t been any food logs recently, and we’ve missed hear…" at bounding box center [783, 387] width 478 height 172
drag, startPoint x: 764, startPoint y: 410, endPoint x: 706, endPoint y: 411, distance: 58.4
click at [706, 411] on textarea "Hi Callum, we noticed there haven’t been any food logs recently, and we’ve miss…" at bounding box center [783, 387] width 478 height 172
type textarea "Hi Callum, we noticed there haven’t been any food logs recently, and we’ve miss…"
click at [736, 463] on textarea "Hi Callum, we noticed there haven’t been any food logs recently, and we’ve miss…" at bounding box center [783, 387] width 478 height 172
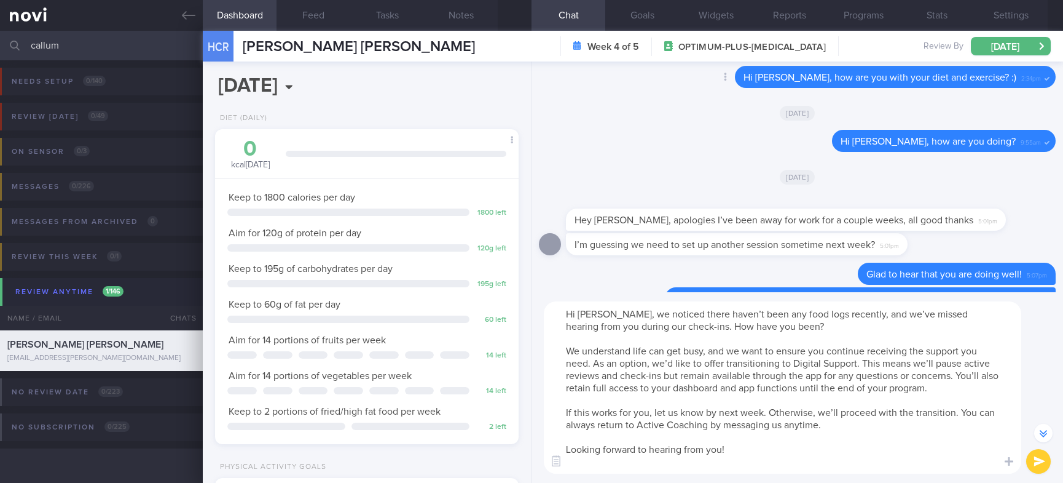
scroll to position [-553, 0]
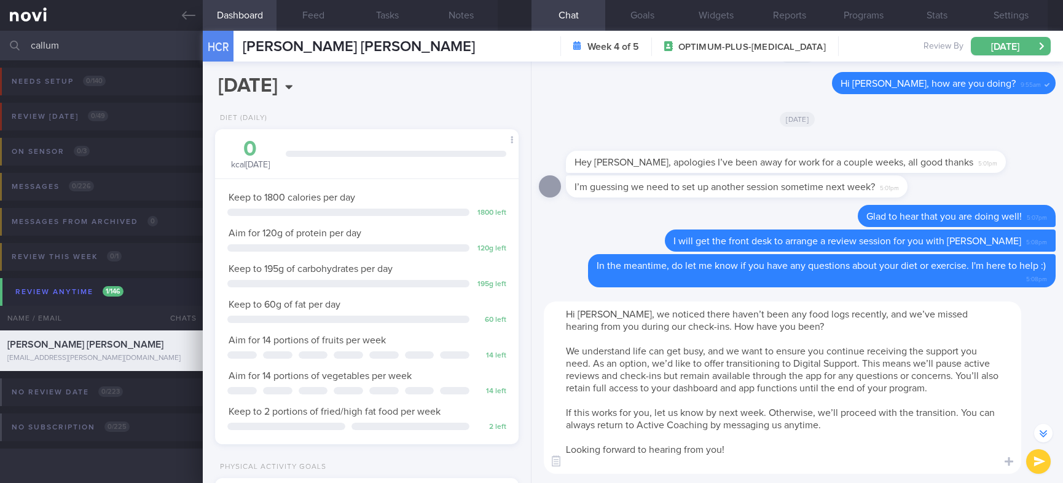
click at [749, 392] on textarea "Hi Callum, we noticed there haven’t been any food logs recently, and we’ve miss…" at bounding box center [783, 387] width 478 height 172
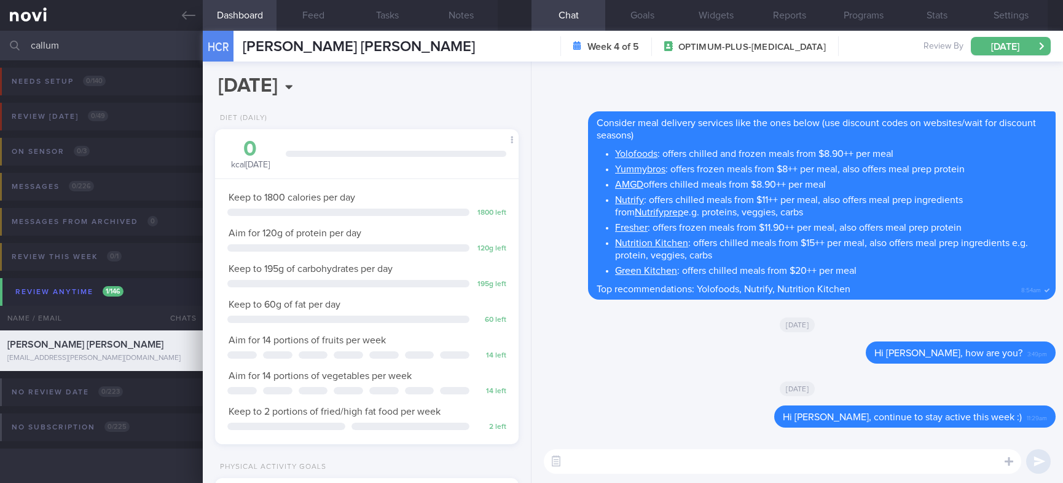
scroll to position [0, 0]
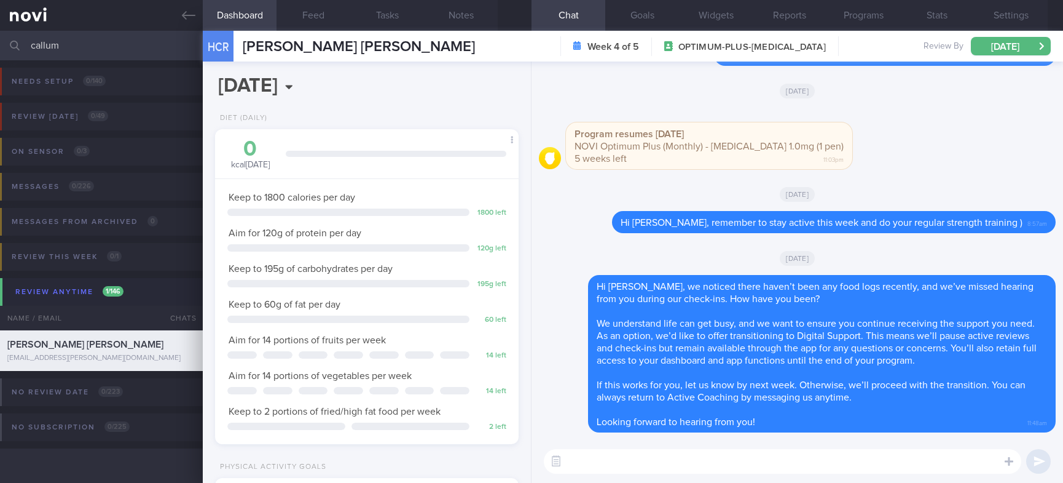
click at [310, 26] on button "Feed" at bounding box center [314, 15] width 74 height 31
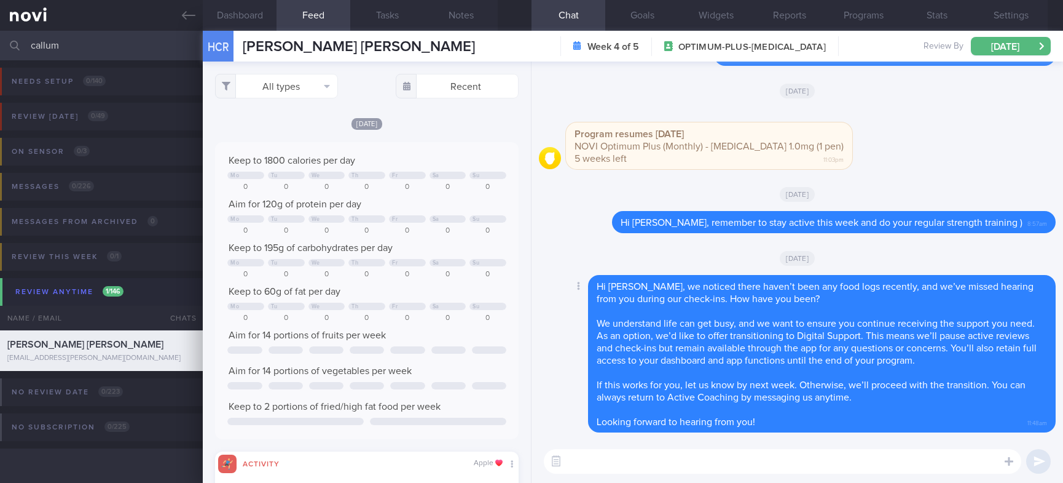
scroll to position [68, 273]
drag, startPoint x: -21, startPoint y: 39, endPoint x: -53, endPoint y: 41, distance: 32.0
click at [0, 41] on html "You are offline! Some functionality will be unavailable Patients New Users Coac…" at bounding box center [531, 241] width 1063 height 483
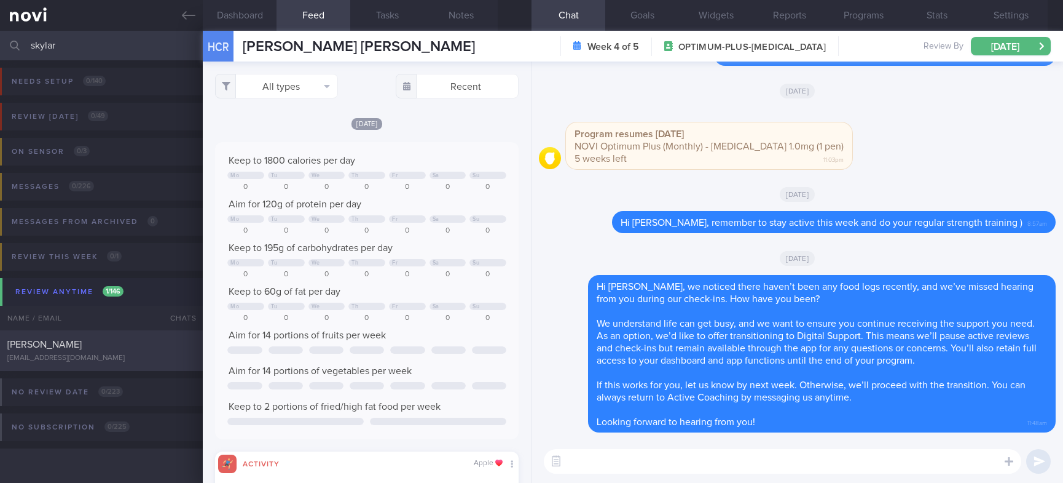
type input "skylar"
click at [160, 353] on div "[EMAIL_ADDRESS][DOMAIN_NAME]" at bounding box center [101, 357] width 188 height 9
type input "tracked"
type textarea "Mounjaro Condo gym - not using Step count 7-8K/day Apple Watch"
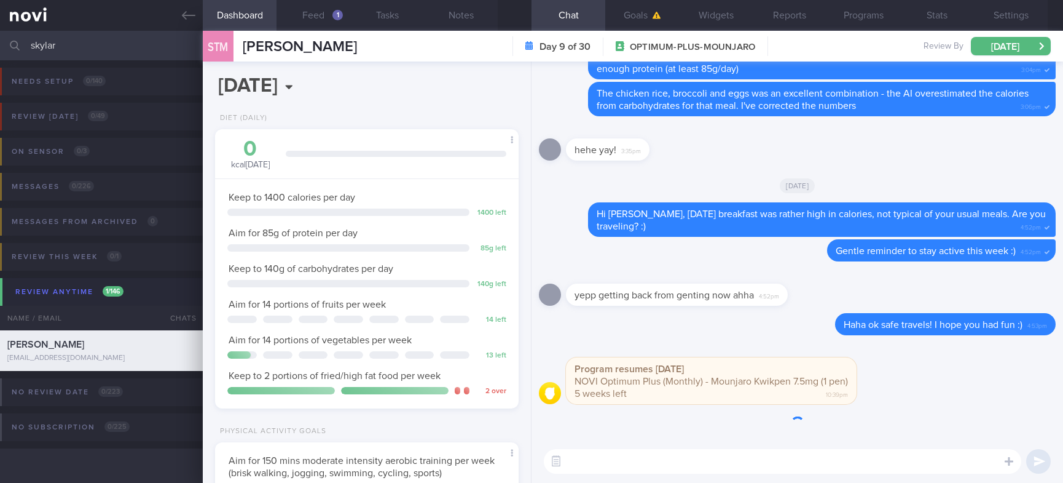
scroll to position [151, 267]
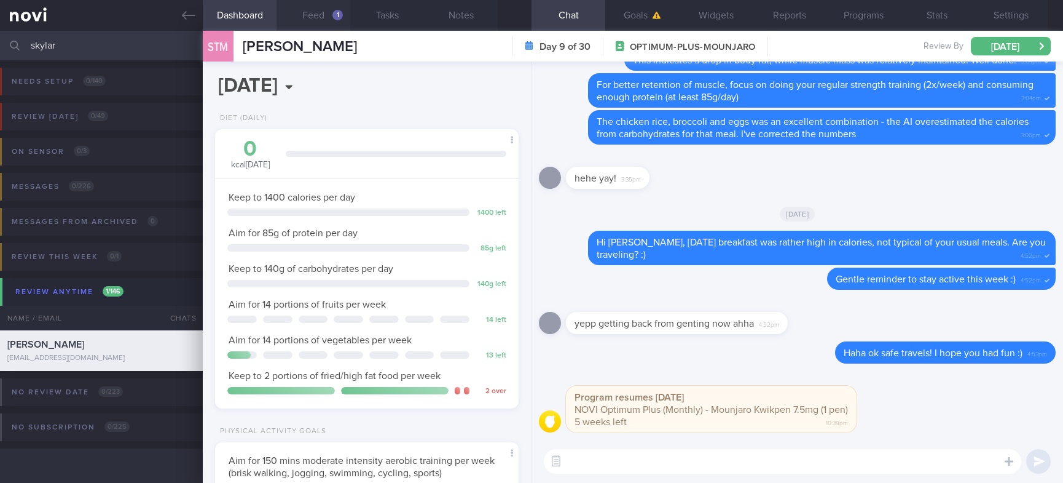
click at [342, 15] on div "1" at bounding box center [338, 15] width 10 height 10
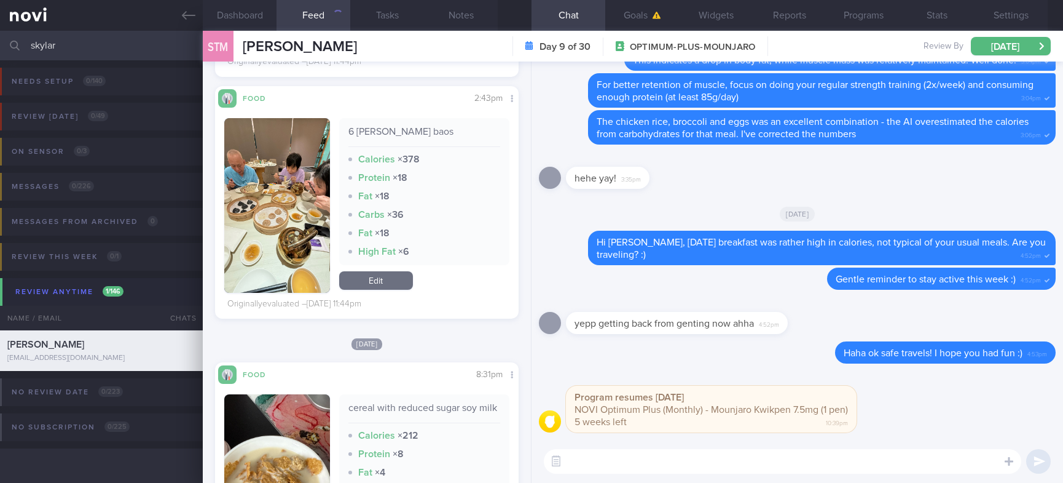
scroll to position [2674, 0]
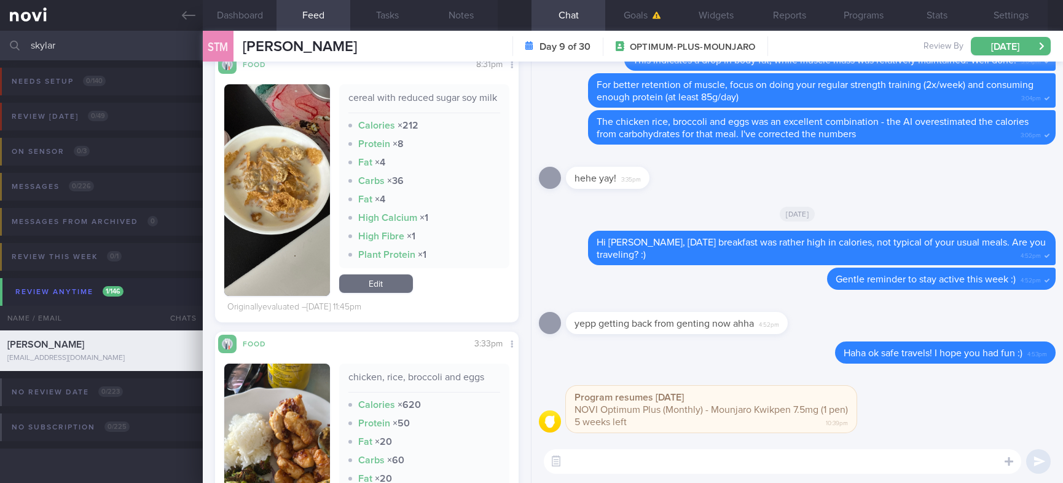
drag, startPoint x: 141, startPoint y: 39, endPoint x: -71, endPoint y: 42, distance: 212.7
click at [0, 42] on html "You are offline! Some functionality will be unavailable Patients New Users Coac…" at bounding box center [531, 241] width 1063 height 483
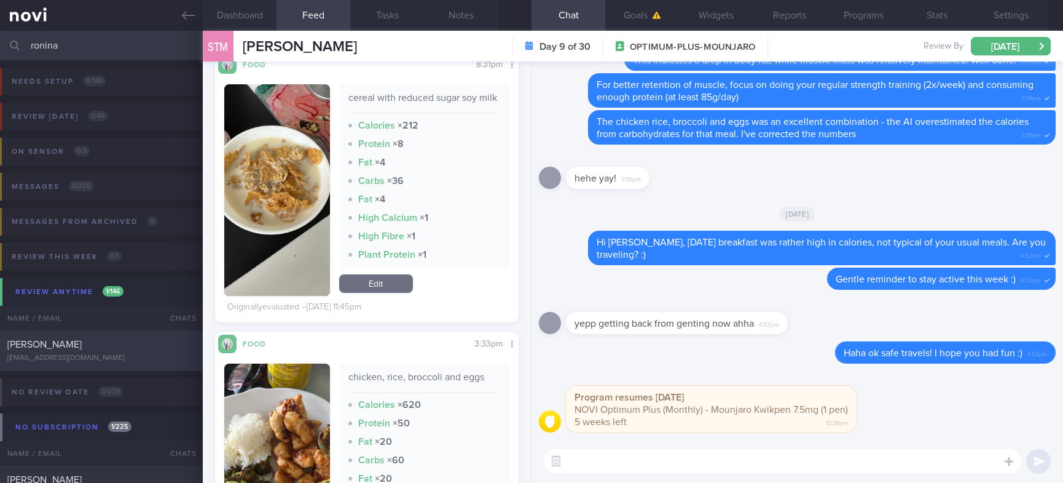
type input "ronina"
click at [98, 336] on div "Ronina Victoria Stevens mail@ronina.com Mon, 13 Oct 4 days ago tracked. Current…" at bounding box center [531, 350] width 1063 height 41
type input "tracked. Current target: 1000-1200kcal. Keen to try meal replacements"
type textarea "52 year old Female Clinical psychologist - pescetarian - eats eggs - takes dair…"
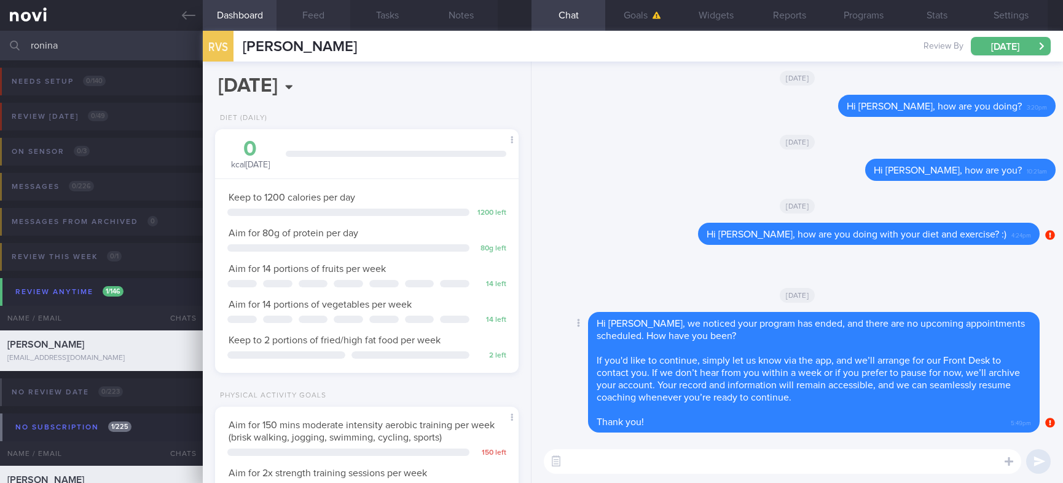
scroll to position [133, 267]
click at [706, 462] on textarea at bounding box center [783, 461] width 478 height 25
type textarea "h"
paste textarea "as I haven't heard from you in a while, I will be archiving your account shortl…"
type textarea "Hi Dr Ronina, as I haven't heard from you in a while, I will be archiving your …"
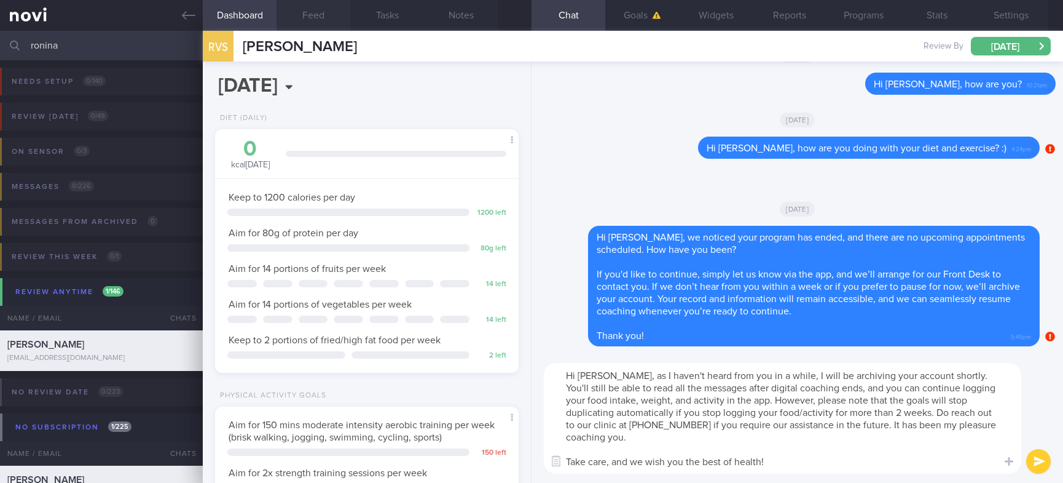
scroll to position [0, 0]
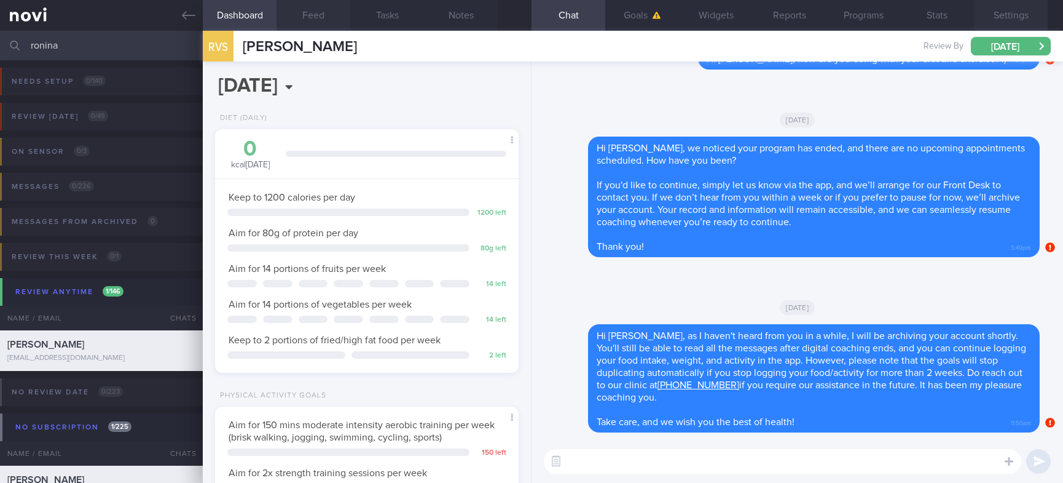
click at [1018, 5] on button "Settings" at bounding box center [1011, 15] width 74 height 31
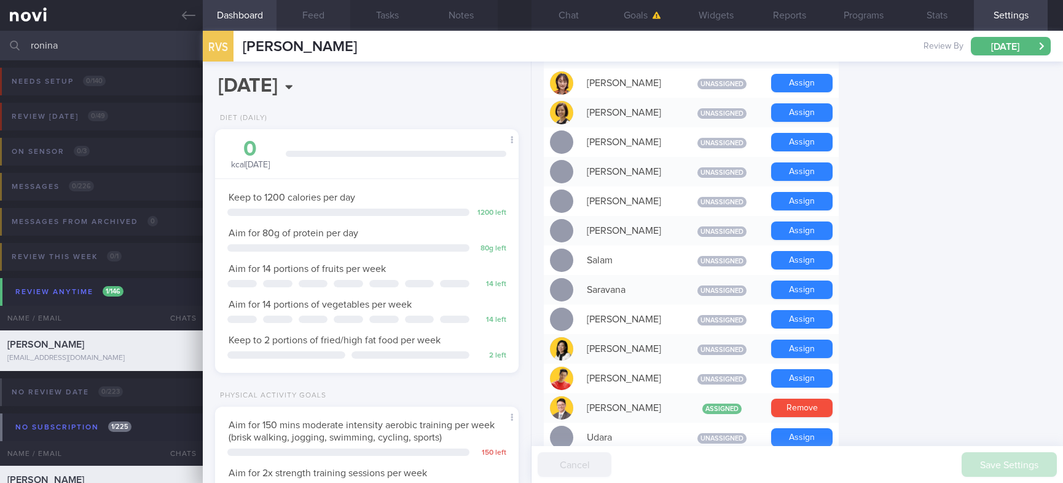
scroll to position [1135, 0]
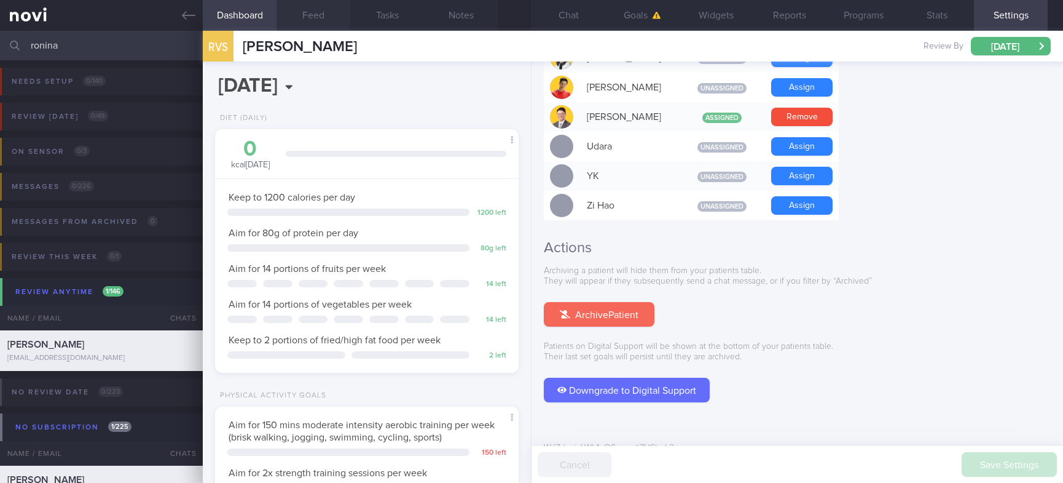
click at [621, 302] on button "Archive Patient" at bounding box center [599, 314] width 111 height 25
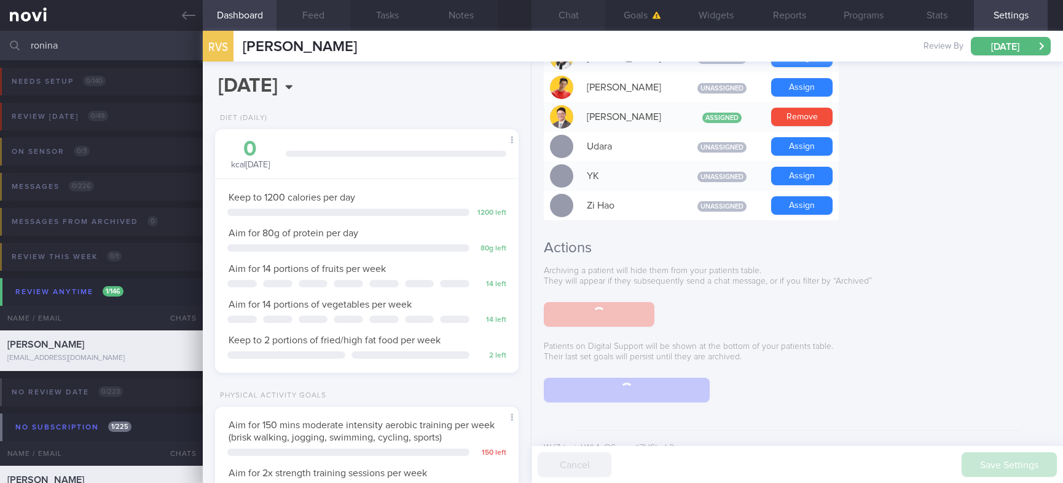
click at [577, 7] on button "Chat" at bounding box center [569, 15] width 74 height 31
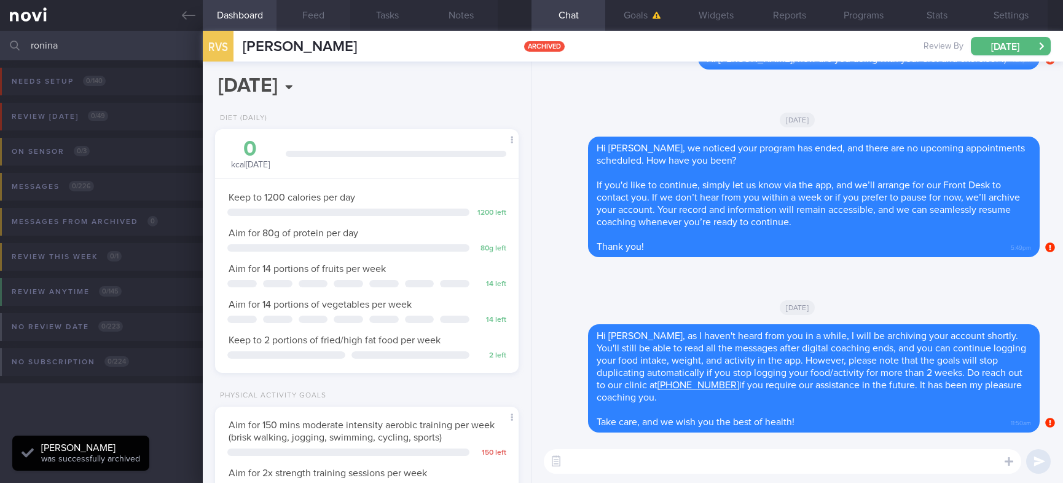
click at [570, 15] on button "Chat" at bounding box center [569, 15] width 74 height 31
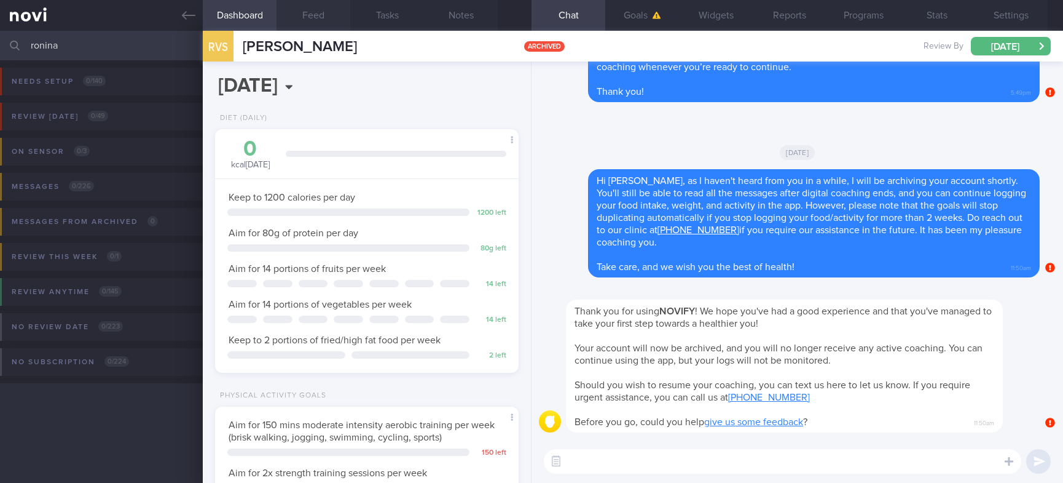
drag, startPoint x: 110, startPoint y: 48, endPoint x: -30, endPoint y: 48, distance: 139.5
click at [0, 48] on html "You are offline! Some functionality will be unavailable Patients New Users Coac…" at bounding box center [531, 241] width 1063 height 483
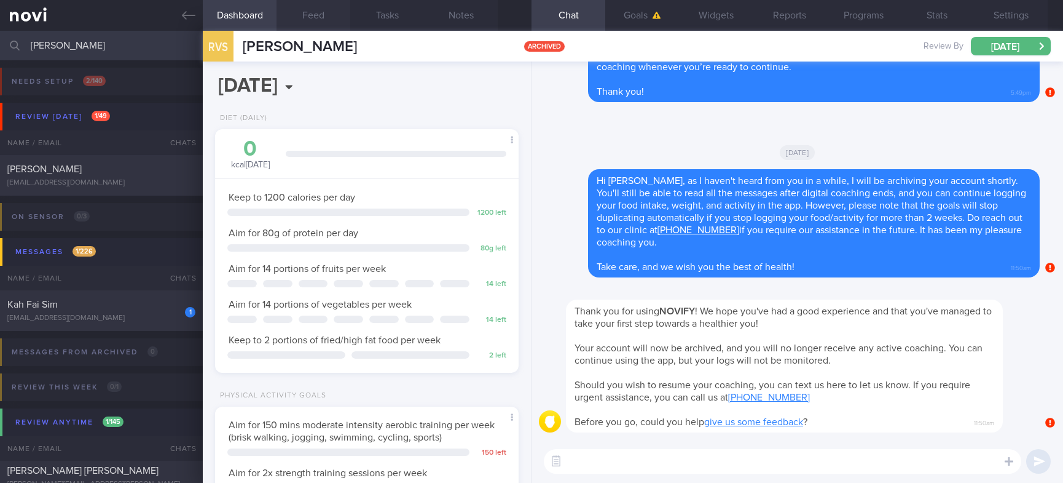
type input "alex"
click at [152, 171] on div "[PERSON_NAME]" at bounding box center [99, 169] width 185 height 12
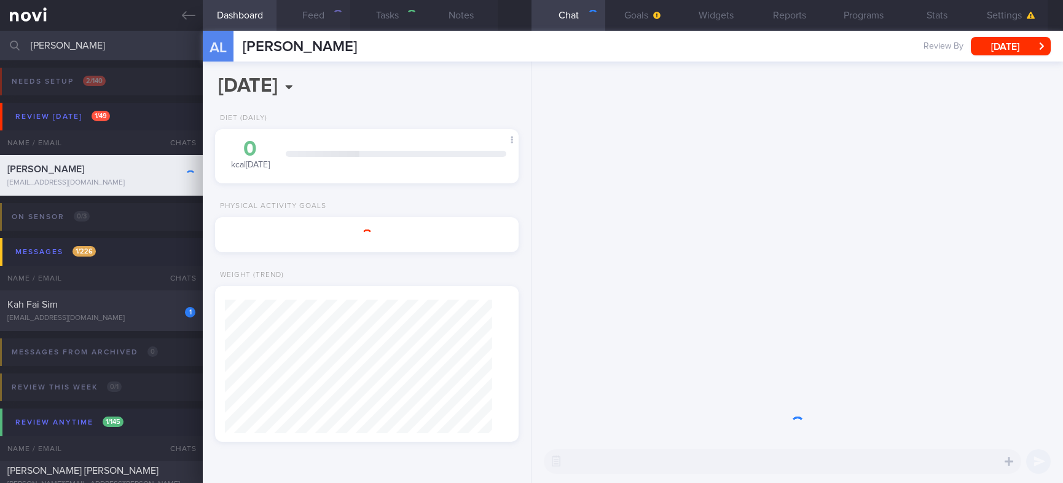
type input "tracked. TLC - requires close monitoring, assistance with behaviour change. pt …"
type textarea "NRIC: S7639691D Name: ALEX LEW KAI FENG Gender: Male DOB: 5 Dec 1976 Age: 48 yo…"
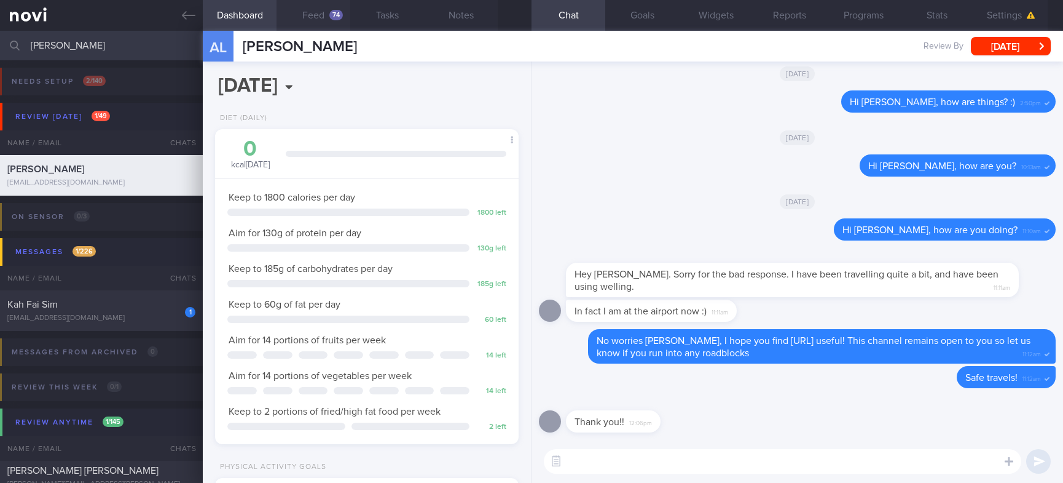
drag, startPoint x: 148, startPoint y: 49, endPoint x: -57, endPoint y: 53, distance: 205.4
click at [0, 53] on html "You are offline! Some functionality will be unavailable Patients New Users Coac…" at bounding box center [531, 241] width 1063 height 483
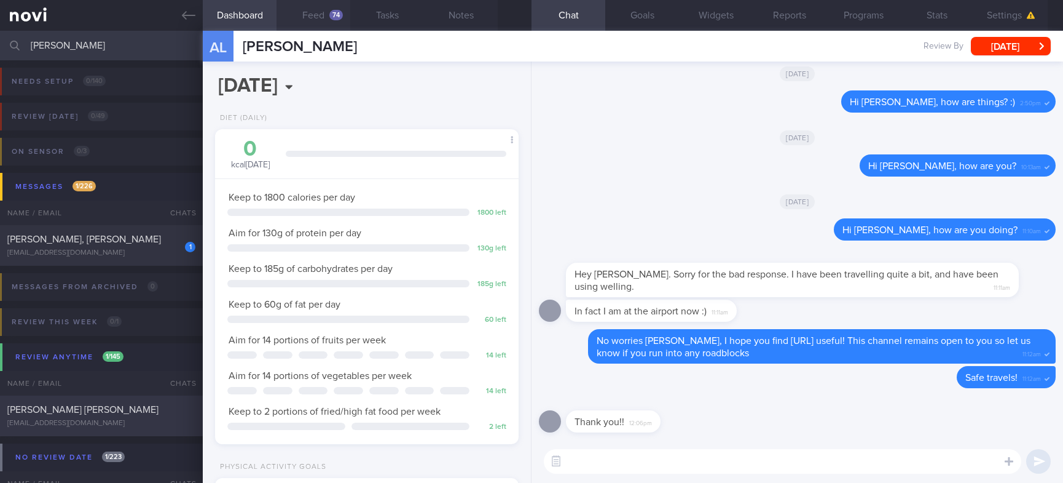
type input "joanna"
click at [127, 419] on div "joannang1103@yahoo.com" at bounding box center [101, 423] width 188 height 9
type input "Rybelsus. TLC - app tech issues"
type textarea "50 year old Female (Optimum Plus 9/2/24) Marketing manager - WFO 5 days Hyperte…"
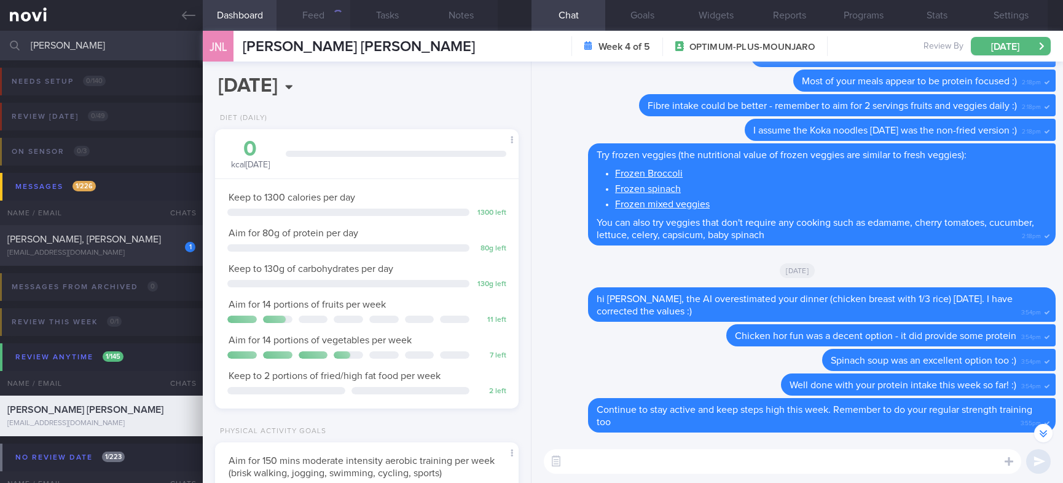
scroll to position [-92, 0]
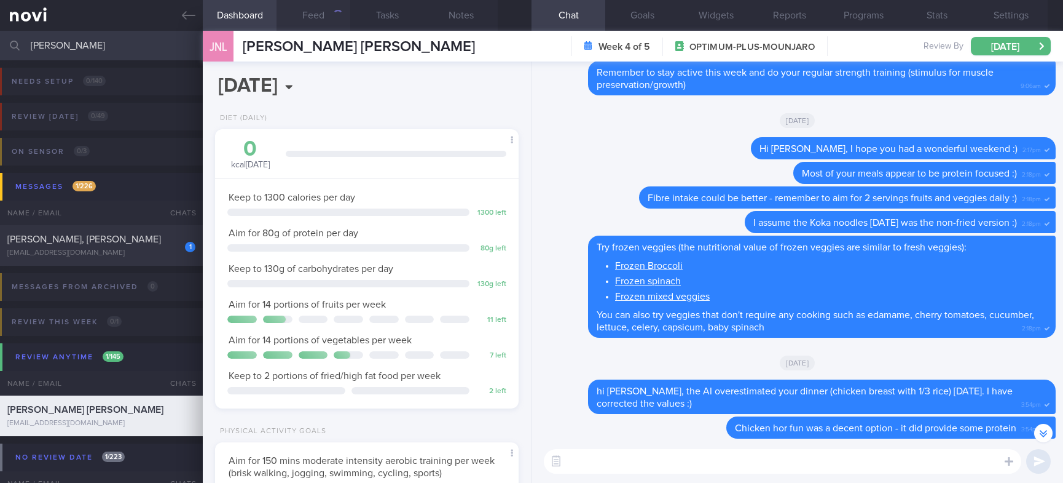
click at [318, 11] on button "Feed" at bounding box center [314, 15] width 74 height 31
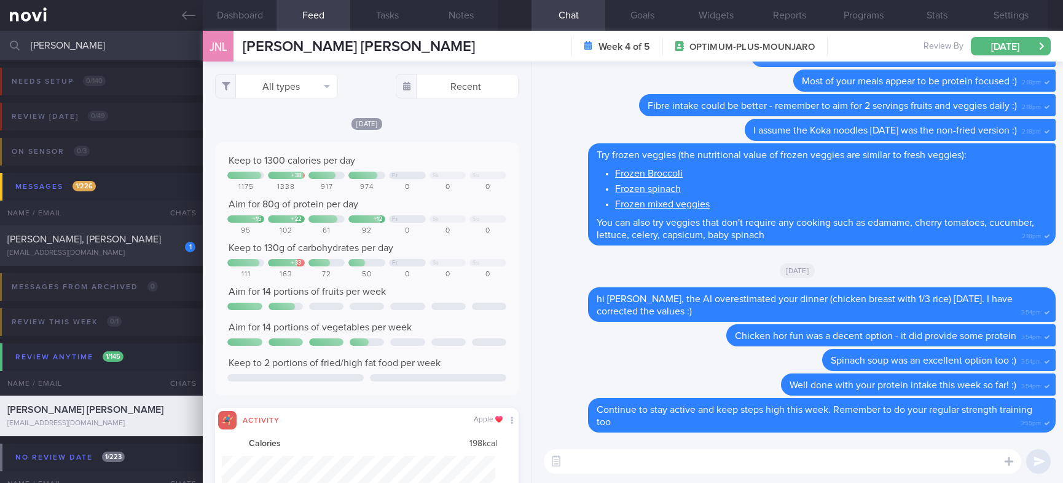
scroll to position [68, 273]
drag, startPoint x: 89, startPoint y: 46, endPoint x: -70, endPoint y: 31, distance: 159.9
click at [0, 31] on html "You are offline! Some functionality will be unavailable Patients New Users Coac…" at bounding box center [531, 241] width 1063 height 483
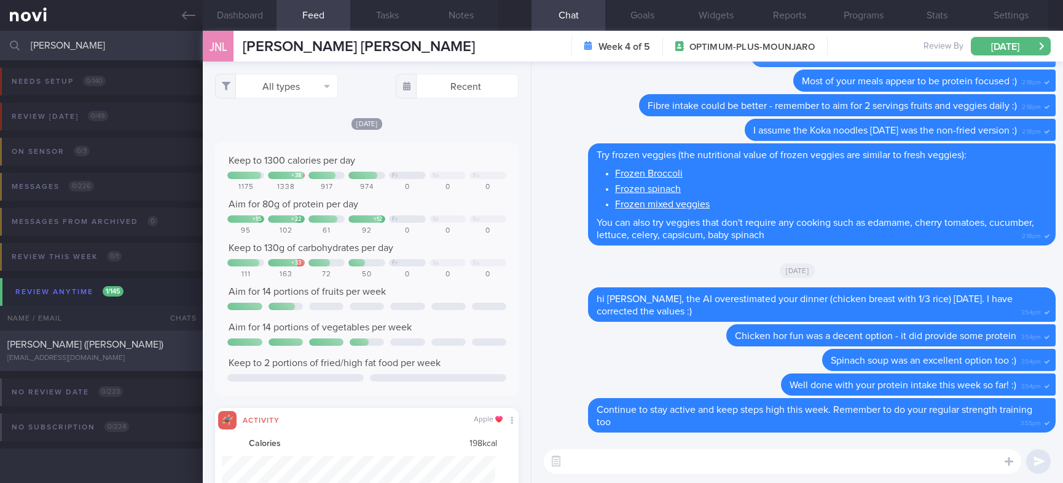
type input "sally"
click at [131, 351] on div "SIOW WEI MING (SALLY) natesal@hotmail.com" at bounding box center [101, 350] width 203 height 25
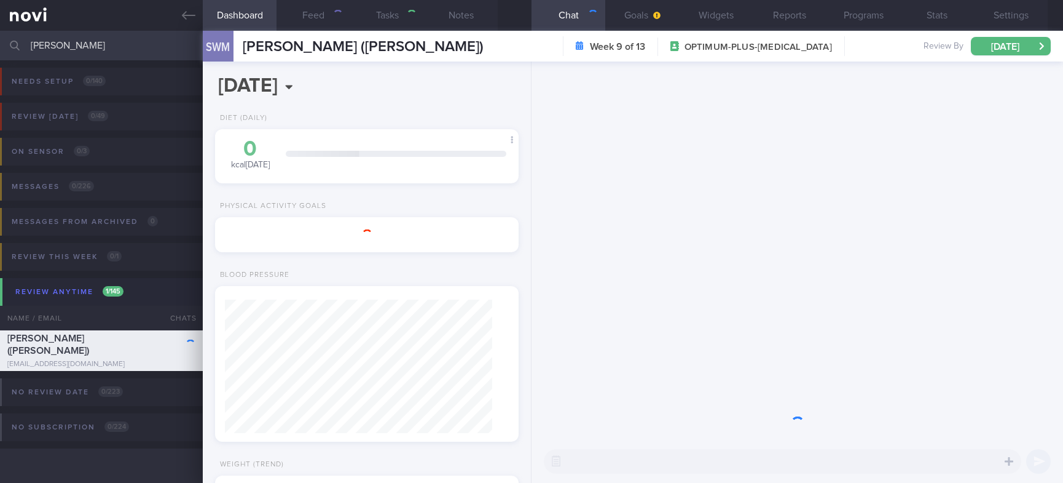
type input "tracked"
type textarea "45F Comorbidities Hyperlipidemia - f/up GP Dr Anywhere Fatty liver - not on f/u…"
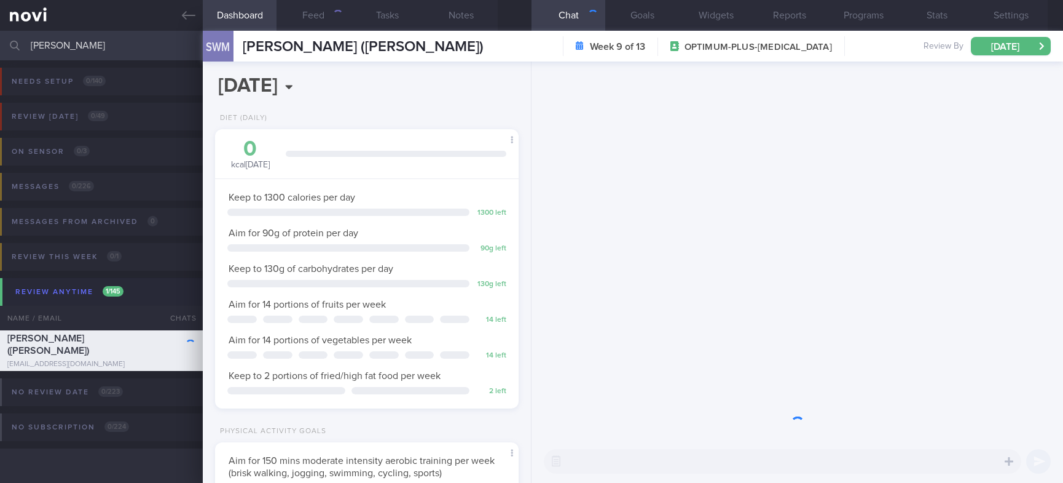
scroll to position [133, 267]
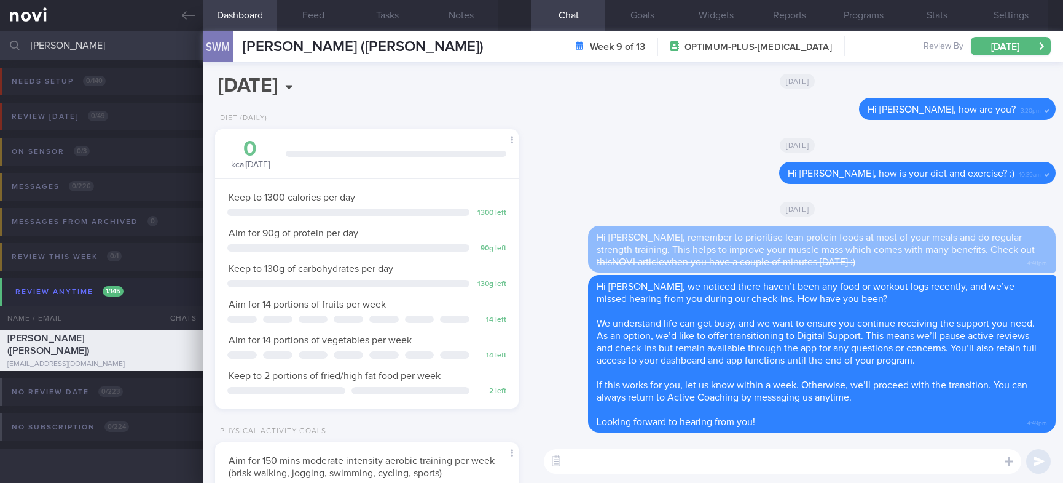
drag, startPoint x: 100, startPoint y: 33, endPoint x: -15, endPoint y: 36, distance: 115.0
click at [0, 36] on html "You are offline! Some functionality will be unavailable Patients New Users Coac…" at bounding box center [531, 241] width 1063 height 483
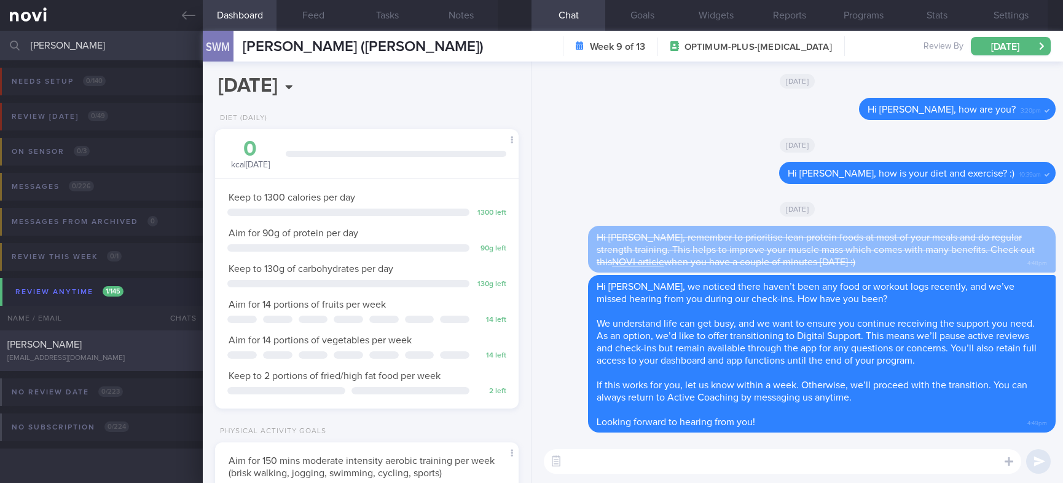
type input "etienne"
click at [176, 333] on div "Etienne Weizhe Liebenberg etienneliebenbergwz@gmail.com Mon, 13 Oct 4 days ago …" at bounding box center [531, 350] width 1063 height 41
type input "Tracked."
type textarea "17yo Father is OP+ pt enlisting to NS after June 2025 Comorbidities ADHD Dyslex…"
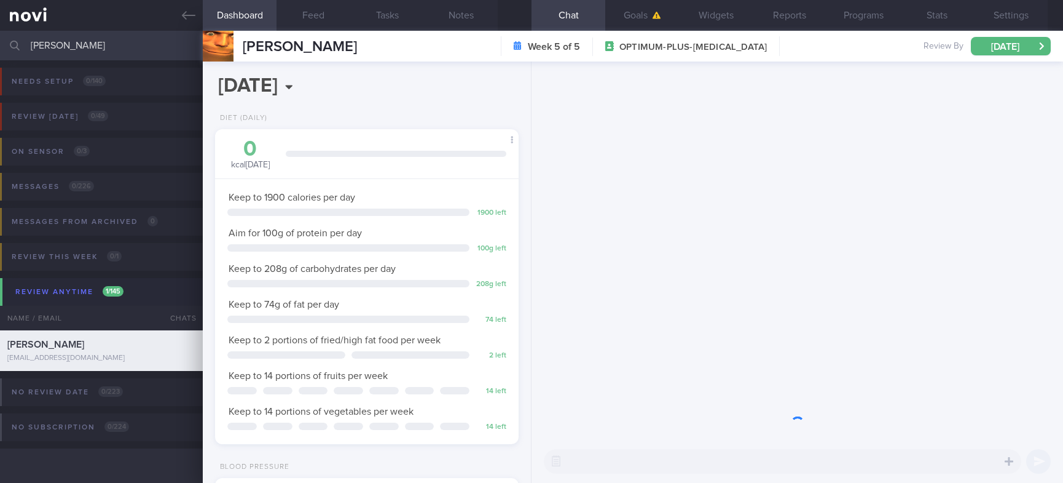
scroll to position [151, 267]
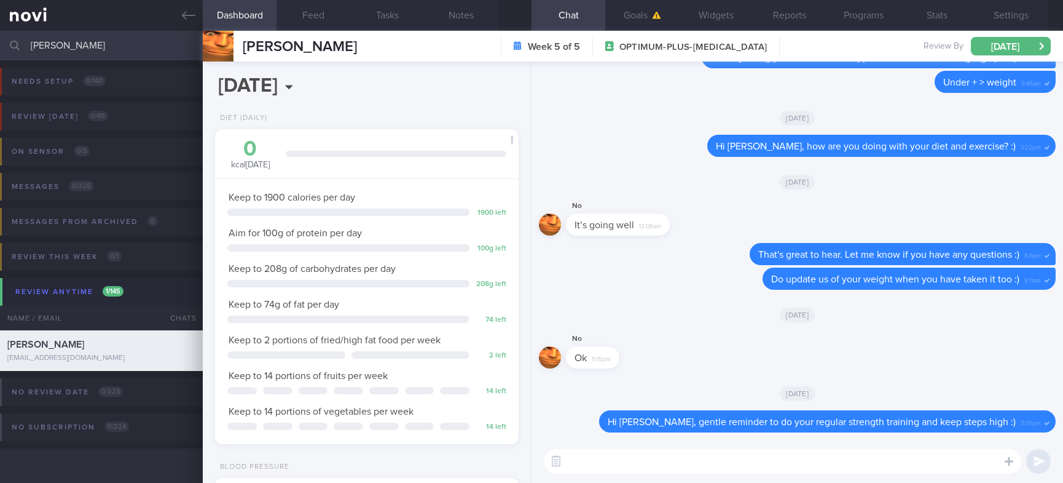
drag, startPoint x: 86, startPoint y: 46, endPoint x: -71, endPoint y: 74, distance: 159.9
click at [0, 74] on html "You are offline! Some functionality will be unavailable Patients New Users Coac…" at bounding box center [531, 241] width 1063 height 483
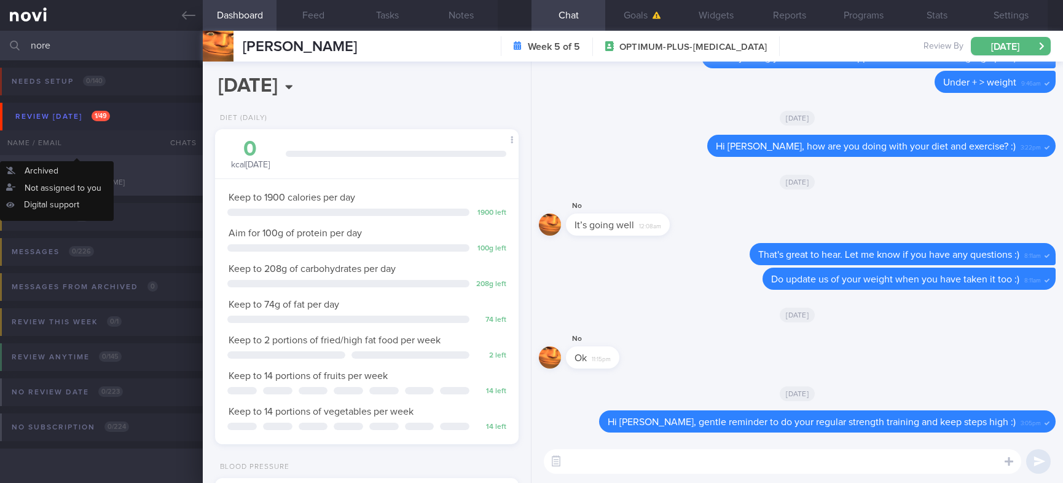
type input "nore"
click at [144, 154] on div "Name / Email" at bounding box center [77, 142] width 154 height 25
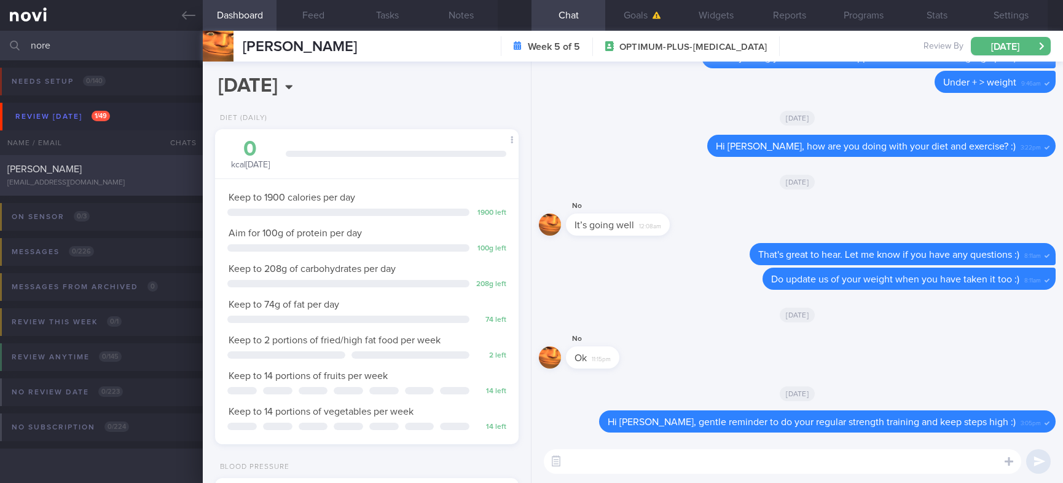
click at [82, 165] on span "[PERSON_NAME]" at bounding box center [44, 169] width 74 height 10
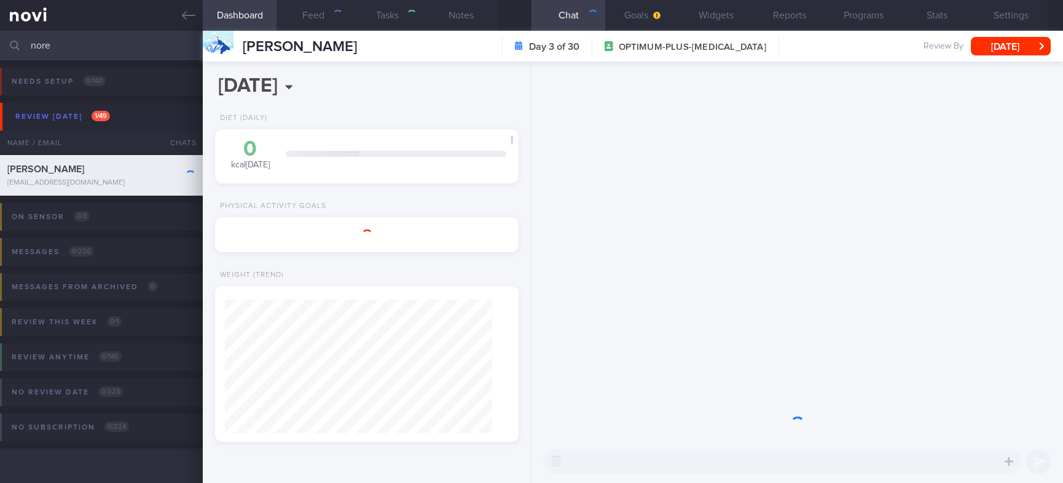
type input "tracked"
type textarea "NRIC: S9140060Z Name: MUHAMMAD NOREDEEN BIN MOHD ZAIN Gender: Male DOB: 24 Oct …"
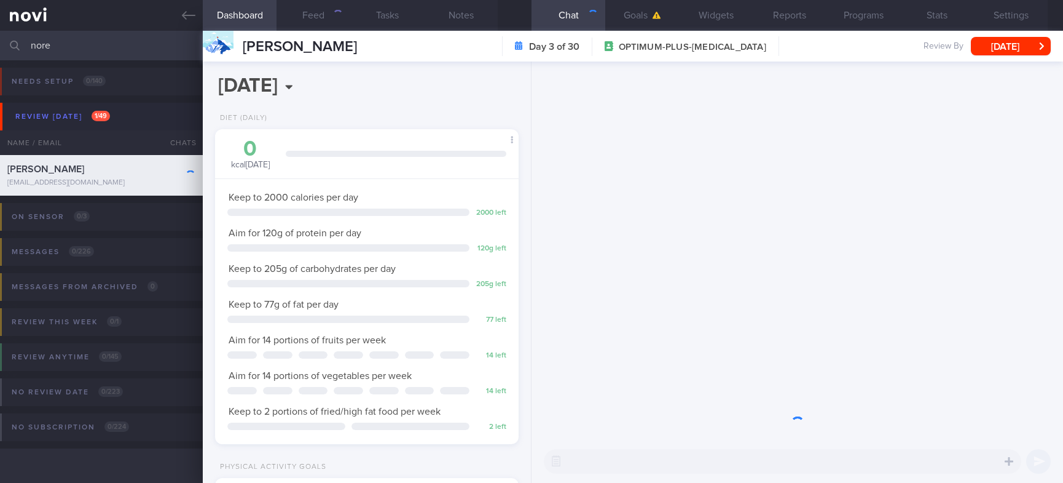
scroll to position [151, 267]
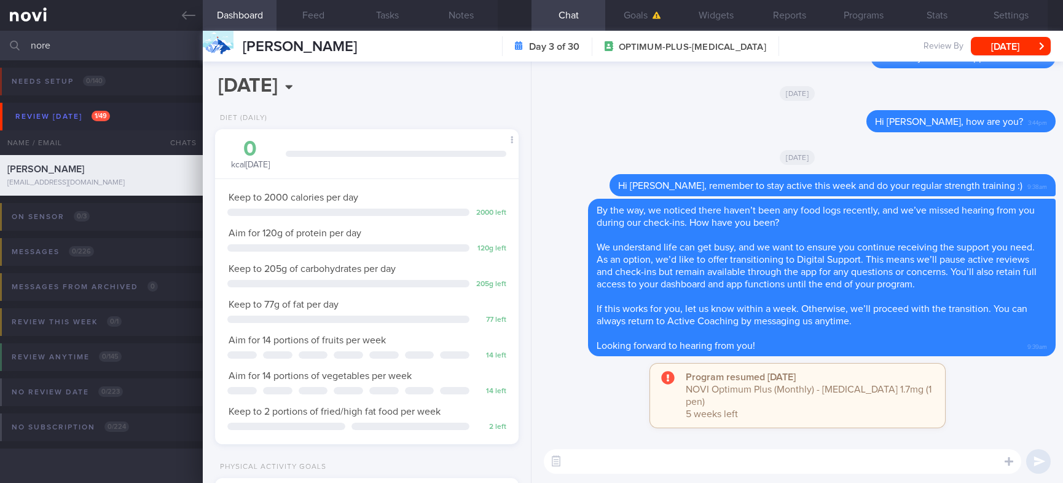
drag, startPoint x: 125, startPoint y: 48, endPoint x: -47, endPoint y: 53, distance: 172.8
click at [0, 53] on html "You are offline! Some functionality will be unavailable Patients New Users Coac…" at bounding box center [531, 241] width 1063 height 483
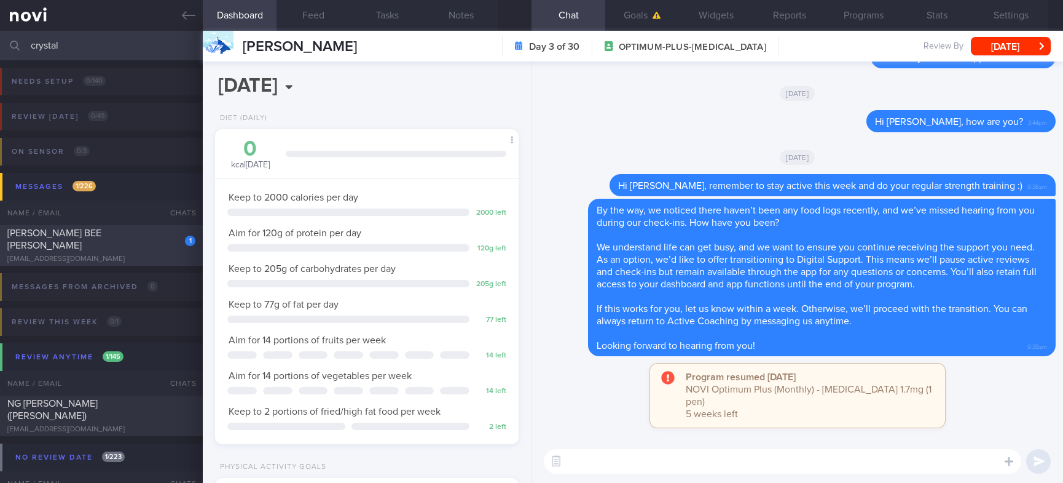
type input "crystal"
drag, startPoint x: 157, startPoint y: 239, endPoint x: 893, endPoint y: 182, distance: 738.6
click at [157, 239] on div "TENG BEE KIM CRYSTAL" at bounding box center [99, 239] width 185 height 25
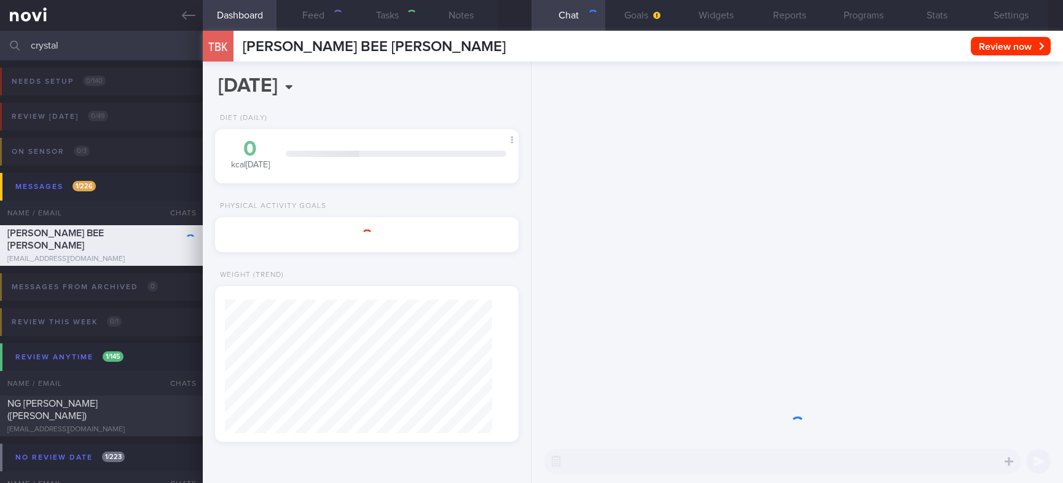
type input "Ryblesus 7mg >14 mg"
type textarea "49 year old Female (optimum plus) Seen by Dr Kyle 12/3/24 - Ryblesus 7mg for 1 …"
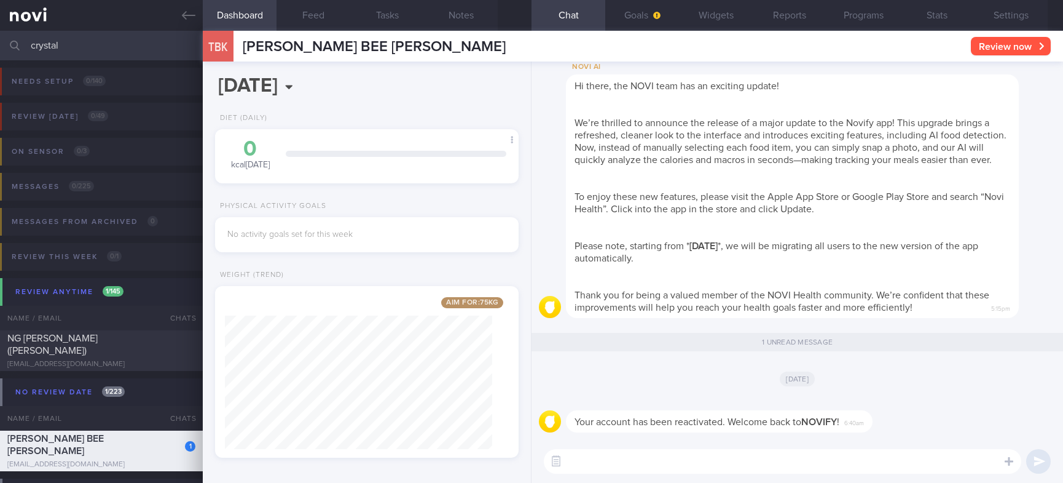
scroll to position [151, 267]
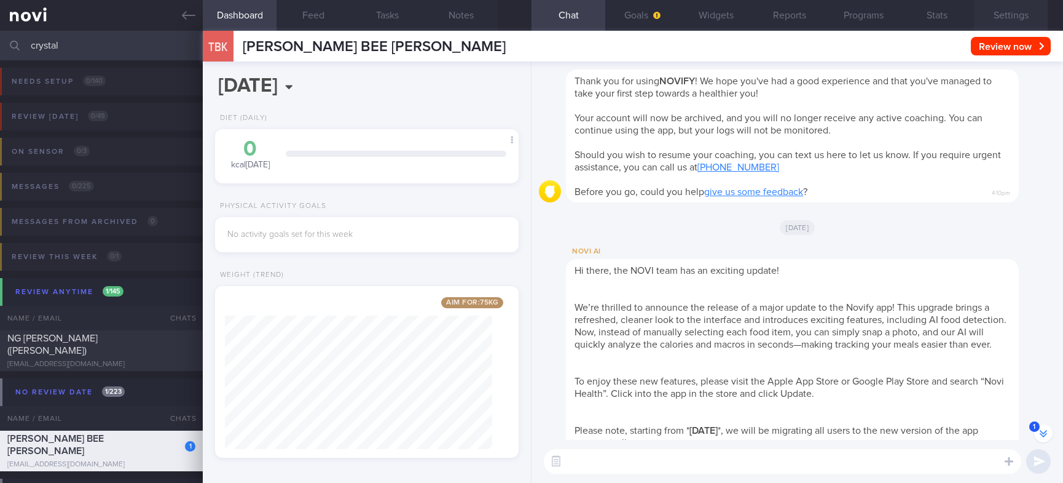
click at [1011, 18] on button "Settings" at bounding box center [1011, 15] width 74 height 31
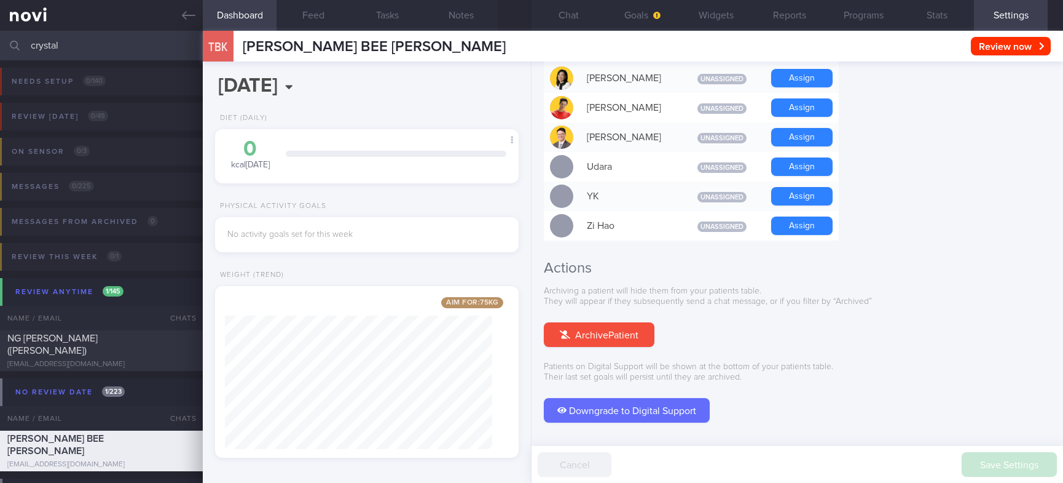
scroll to position [1135, 0]
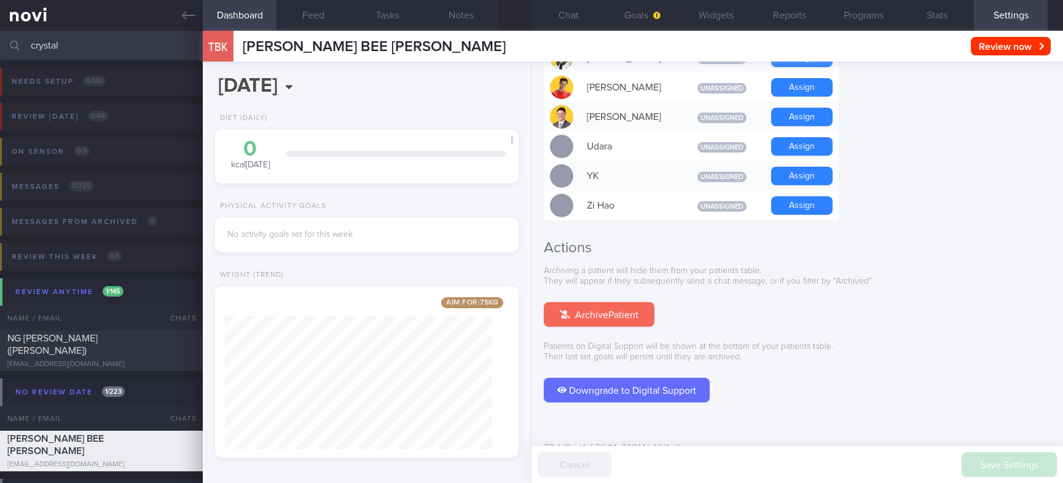
click at [628, 302] on button "Archive Patient" at bounding box center [599, 314] width 111 height 25
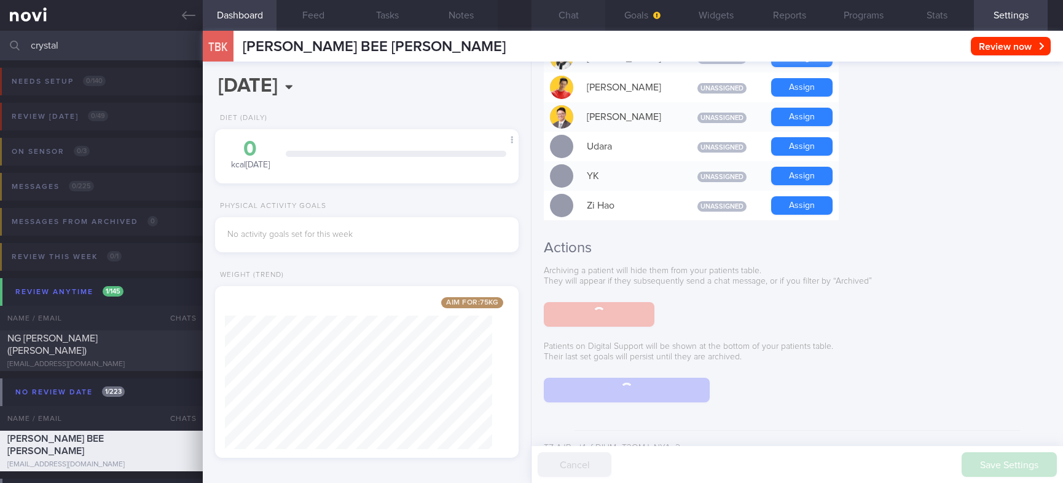
scroll to position [1059, 0]
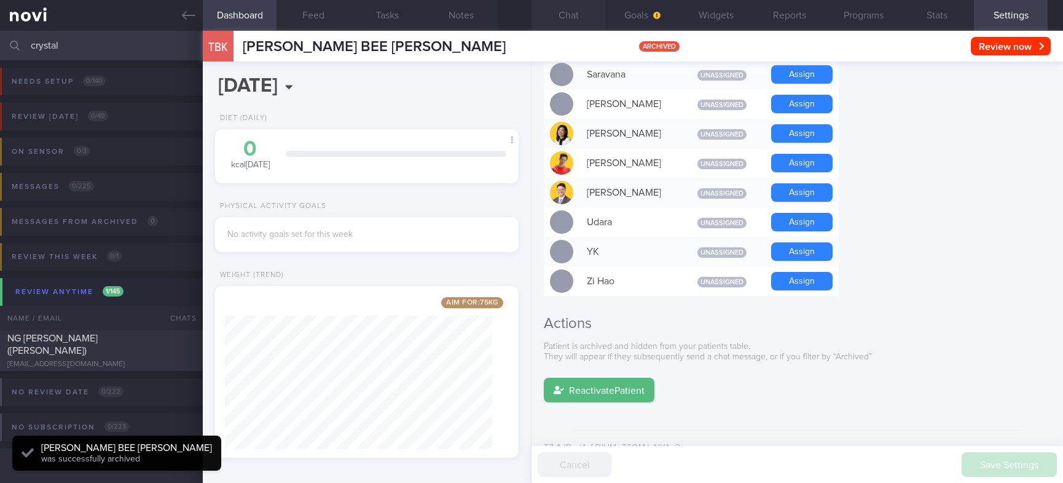
click at [568, 18] on button "Chat" at bounding box center [569, 15] width 74 height 31
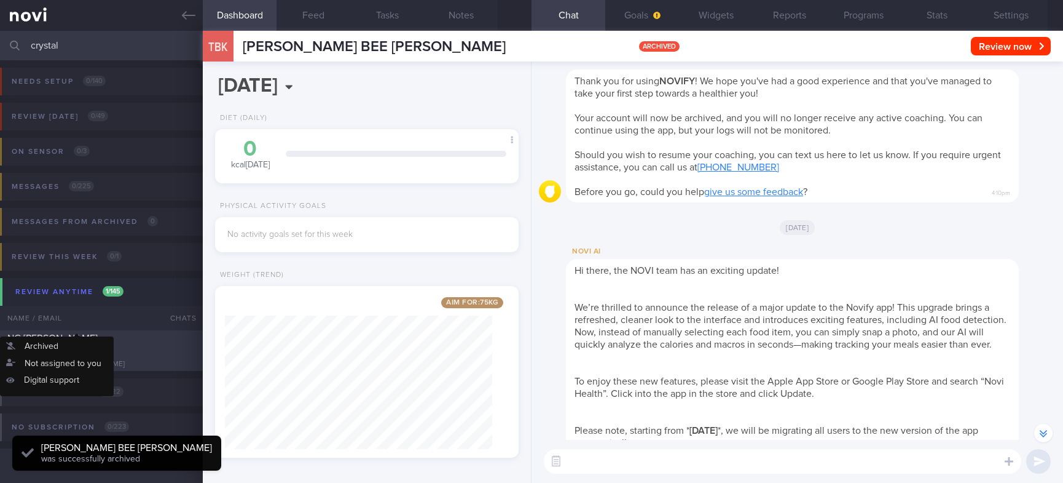
click at [129, 345] on div "NG [PERSON_NAME] ([PERSON_NAME])" at bounding box center [99, 344] width 185 height 25
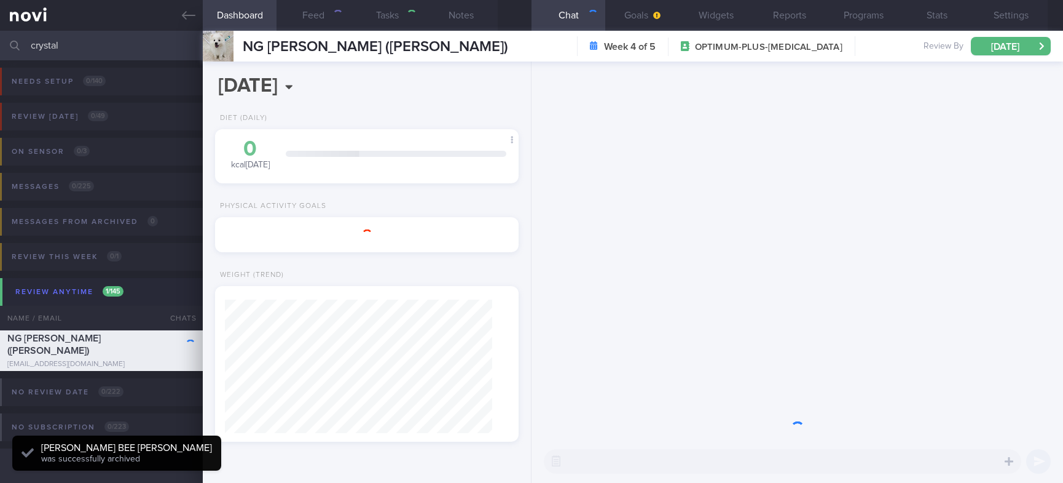
type input "tracked"
type textarea "Ms NG SEOK HWEE (Crystal) S9033122A 10 Sep 1990 ngseokhwee@gmail.com 6591512761…"
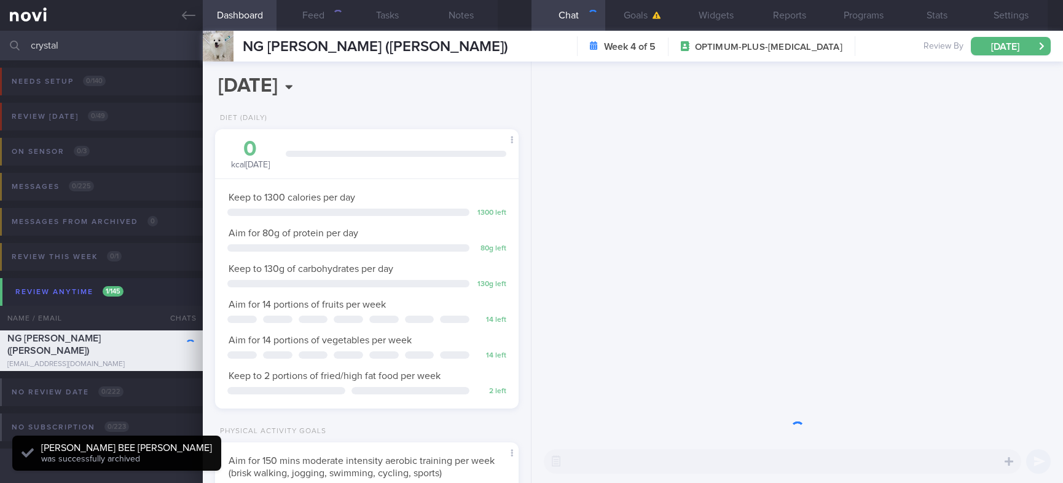
scroll to position [151, 267]
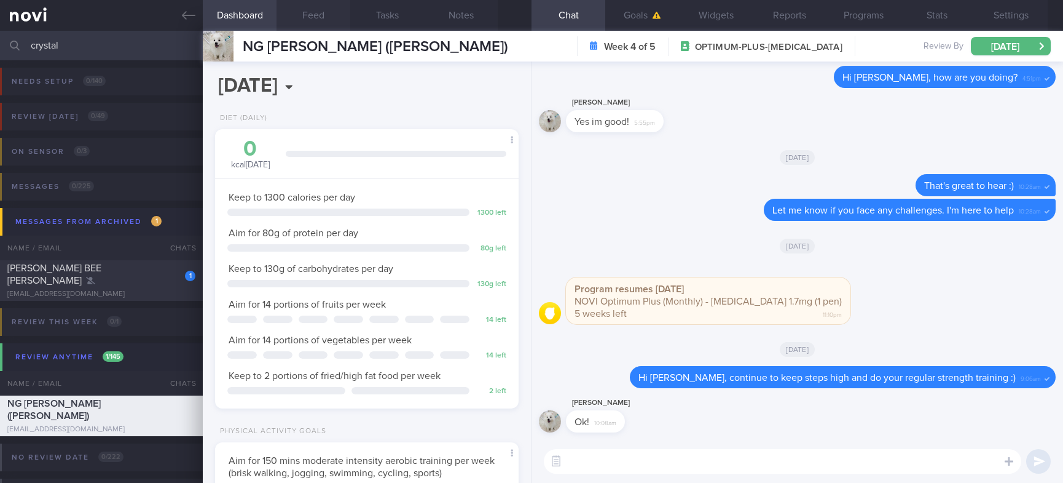
click at [315, 20] on button "Feed" at bounding box center [314, 15] width 74 height 31
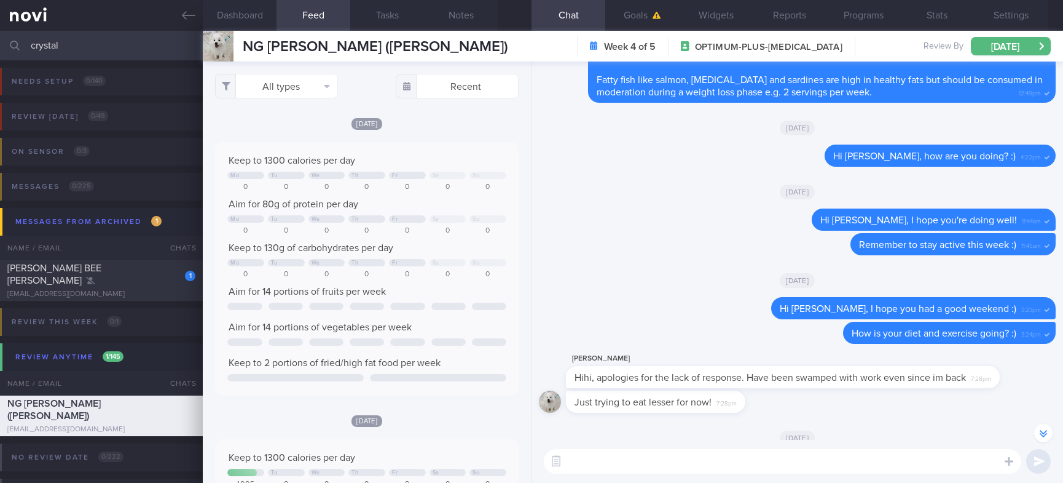
scroll to position [-1014, 0]
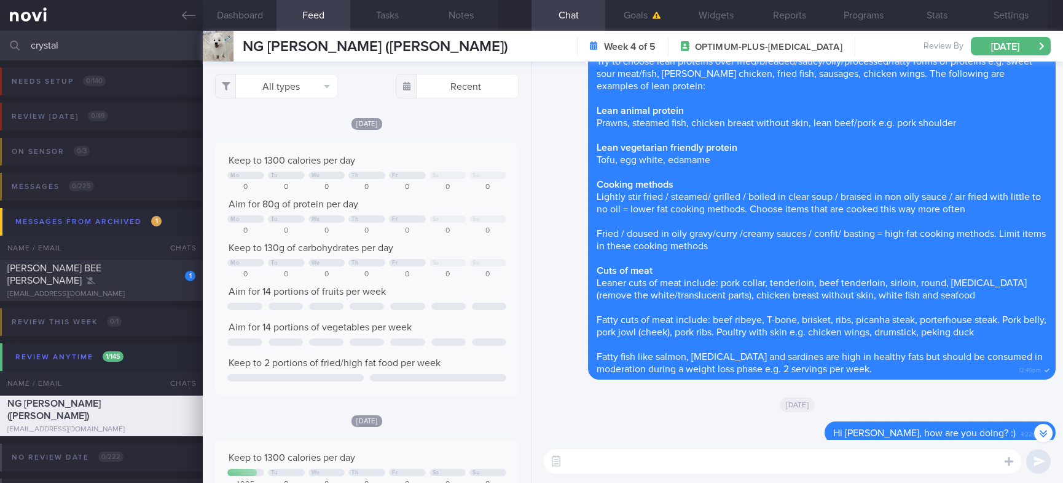
click at [0, 67] on html "You are offline! Some functionality will be unavailable Patients New Users Coac…" at bounding box center [531, 241] width 1063 height 483
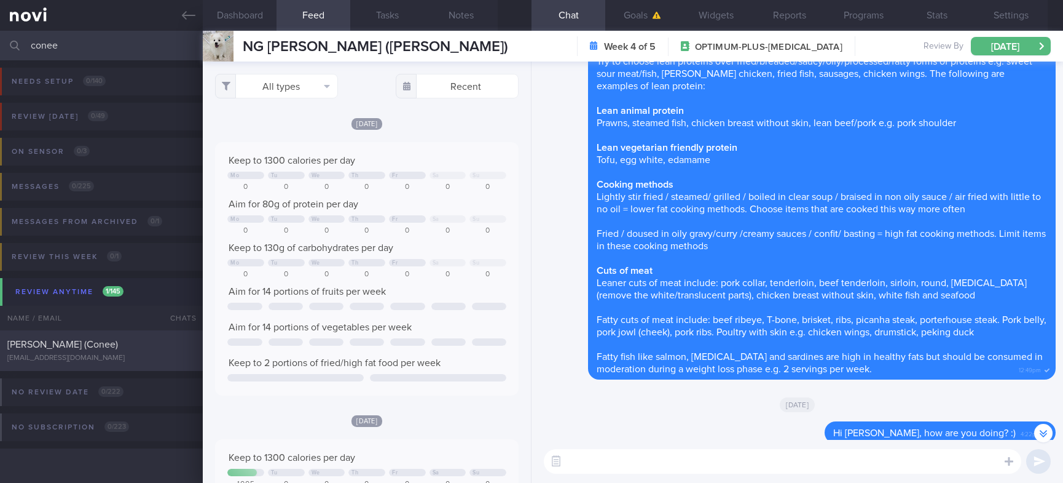
type input "conee"
click at [151, 357] on div "cnblue_kn@hotmail.com" at bounding box center [101, 357] width 188 height 9
type textarea "Ms HU MINJIE (Conee) 14 Aug 1986 cnblue_kn@hotmail.com +6591114997 38 year old …"
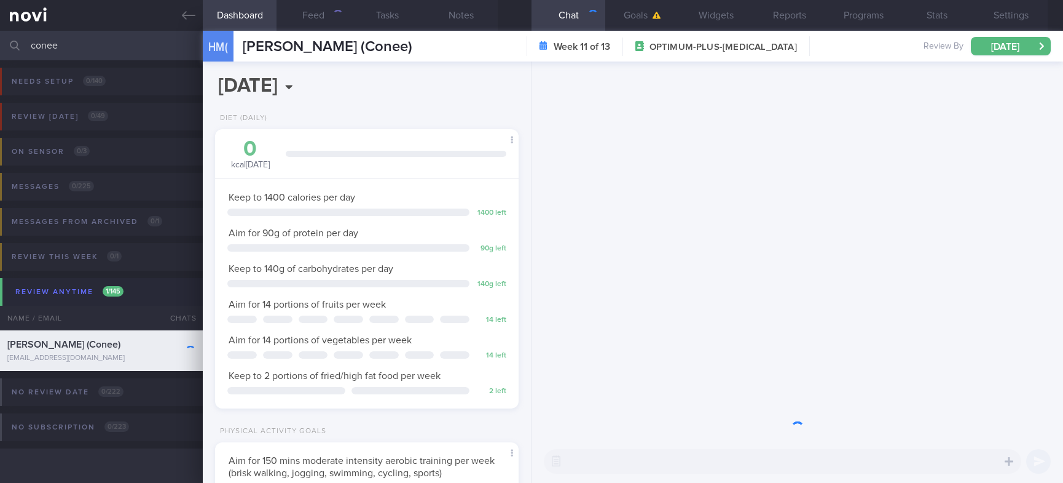
scroll to position [151, 267]
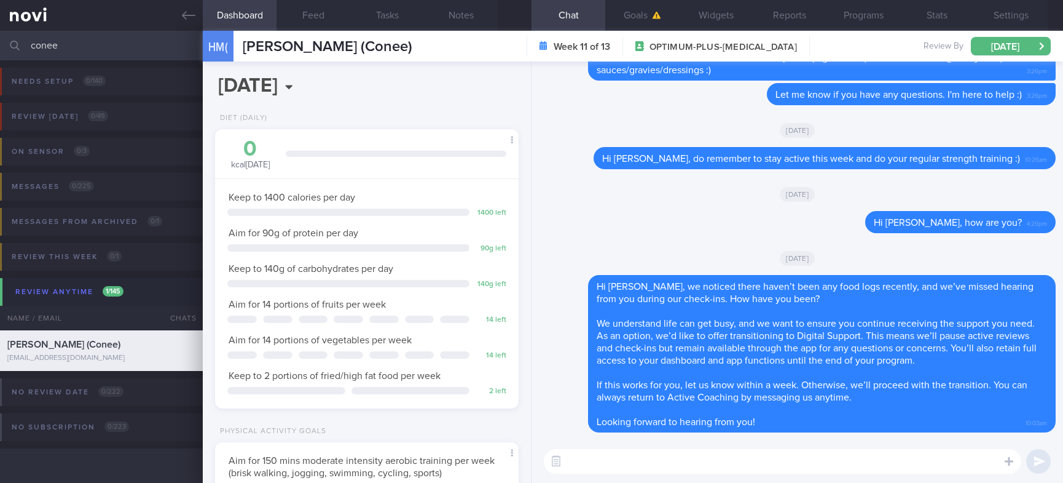
drag, startPoint x: 145, startPoint y: 39, endPoint x: -71, endPoint y: 31, distance: 216.5
click at [0, 31] on html "You are offline! Some functionality will be unavailable Patients New Users Coac…" at bounding box center [531, 241] width 1063 height 483
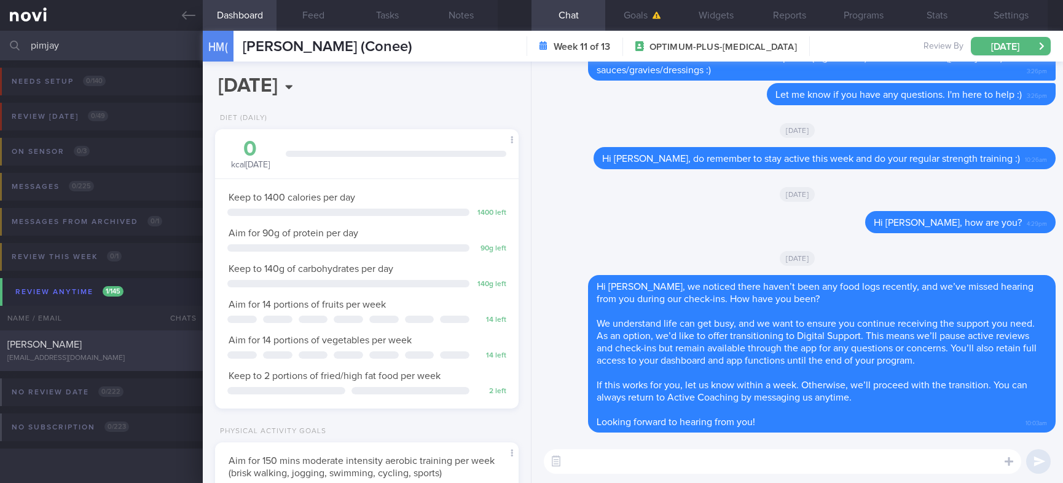
type input "pimjay"
drag, startPoint x: 162, startPoint y: 347, endPoint x: 653, endPoint y: 261, distance: 498.0
click at [163, 347] on div "Pimjay Kaur" at bounding box center [99, 344] width 185 height 12
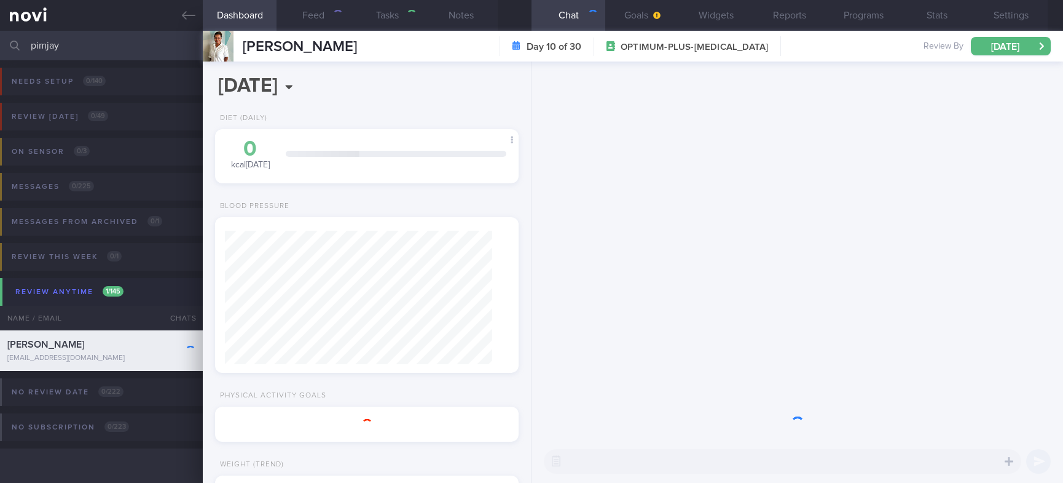
type textarea "Dietitian 1st Consult OP+ Video Consult NKDA NRIC: S7870044J Name: Pimjay Kaur …"
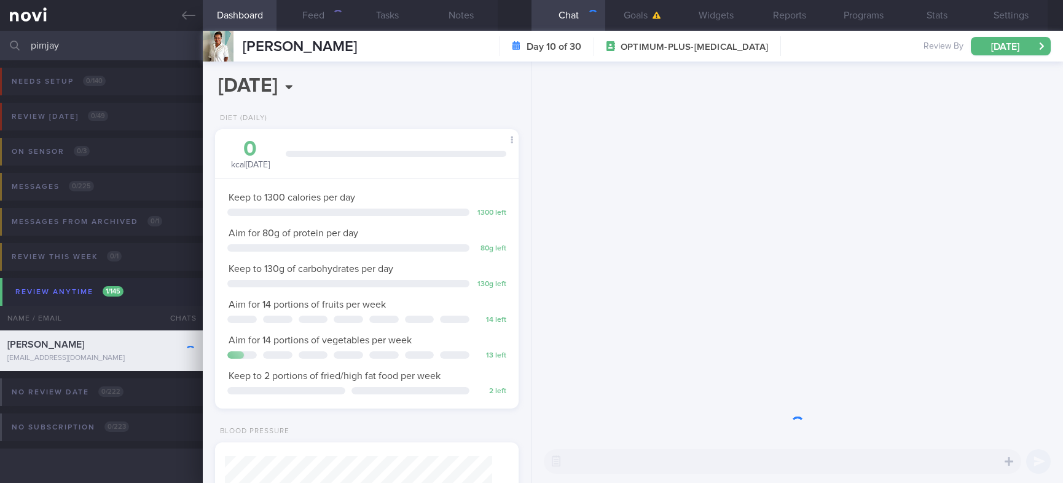
scroll to position [151, 267]
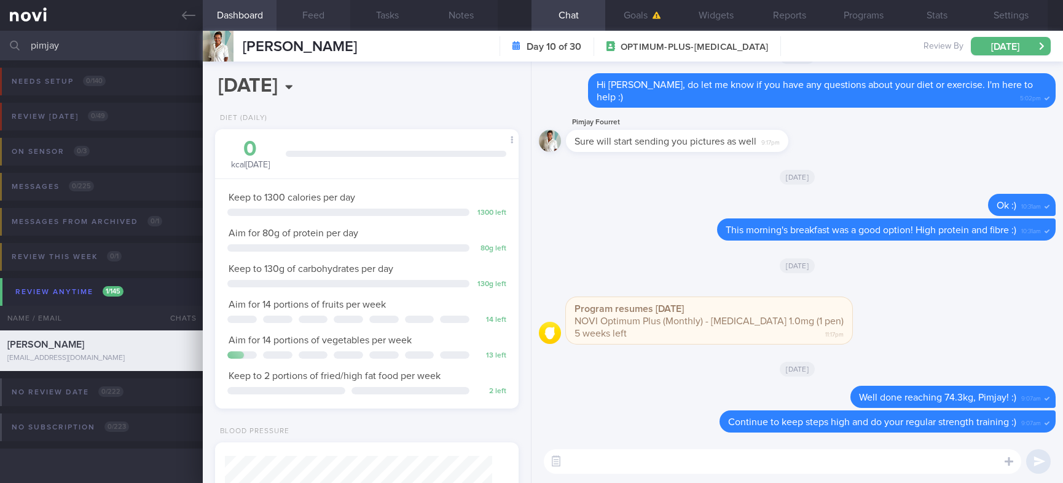
click at [320, 12] on button "Feed" at bounding box center [314, 15] width 74 height 31
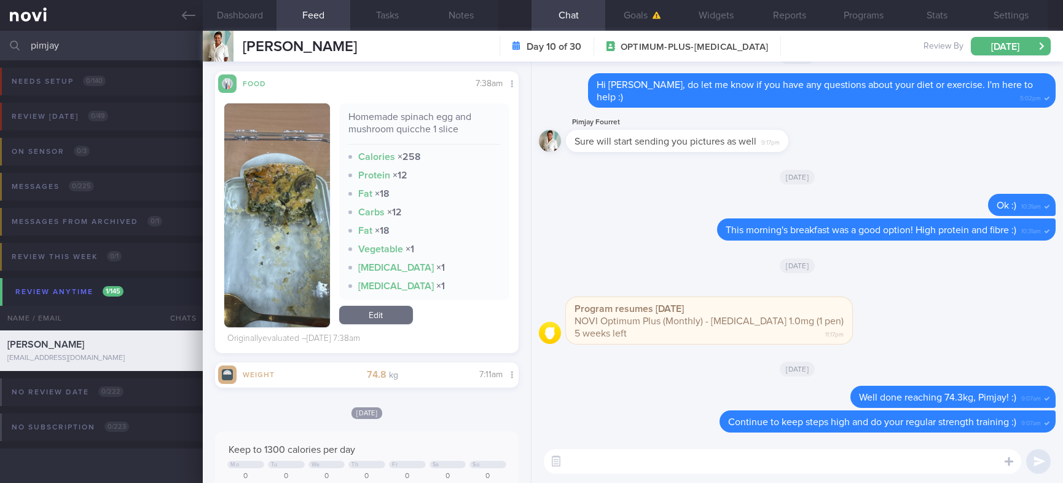
scroll to position [277, 0]
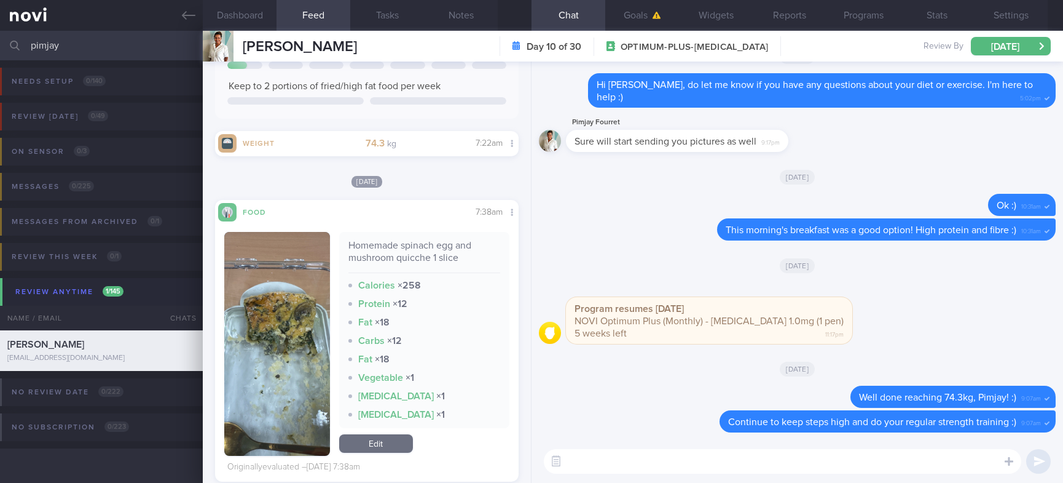
drag, startPoint x: 155, startPoint y: 39, endPoint x: -71, endPoint y: 51, distance: 226.5
click at [0, 51] on html "You are offline! Some functionality will be unavailable Patients New Users Coac…" at bounding box center [531, 241] width 1063 height 483
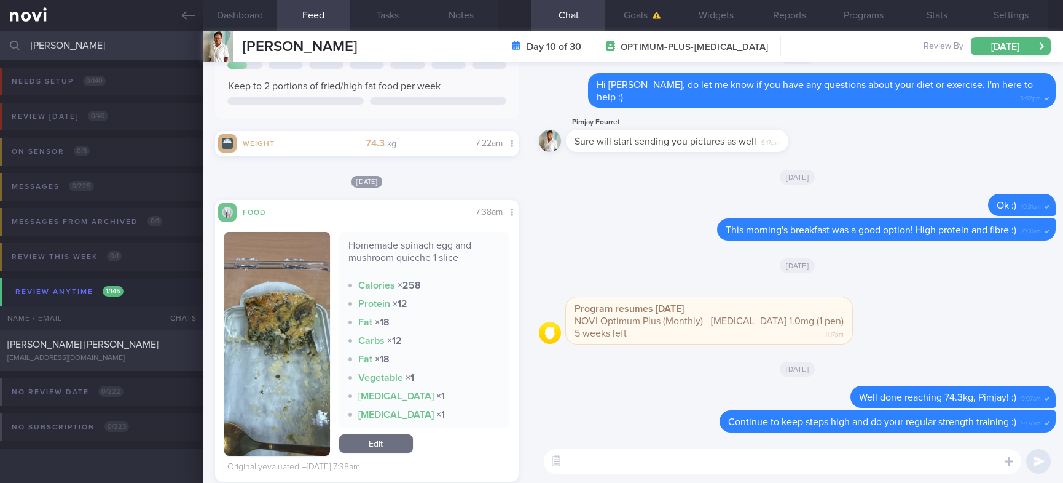
type input "earl"
click at [154, 355] on div "[EMAIL_ADDRESS][DOMAIN_NAME]" at bounding box center [101, 357] width 188 height 9
type input "tracked."
type textarea "Earl Dolera 8 Jan 1979 earldolera@gmail.com 6597285283 46 year old Seen by Dr K…"
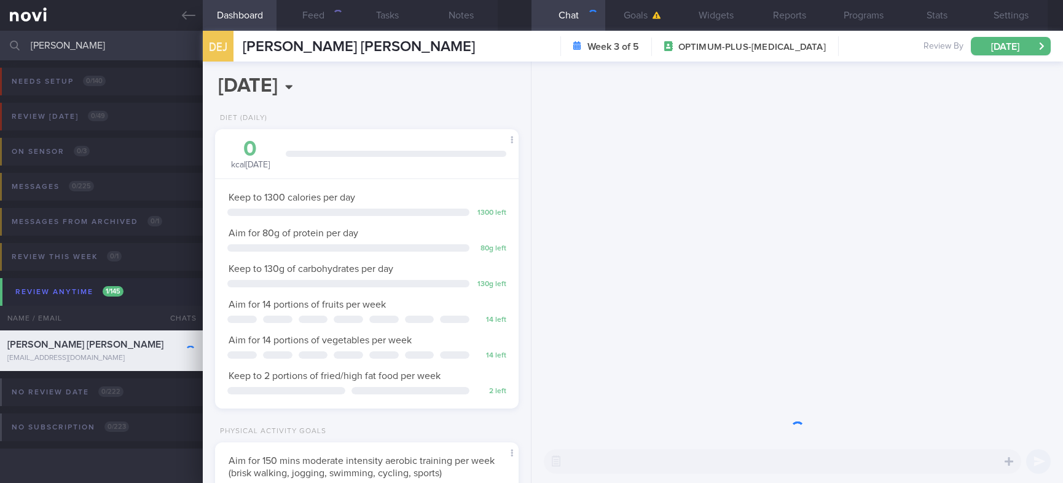
scroll to position [151, 267]
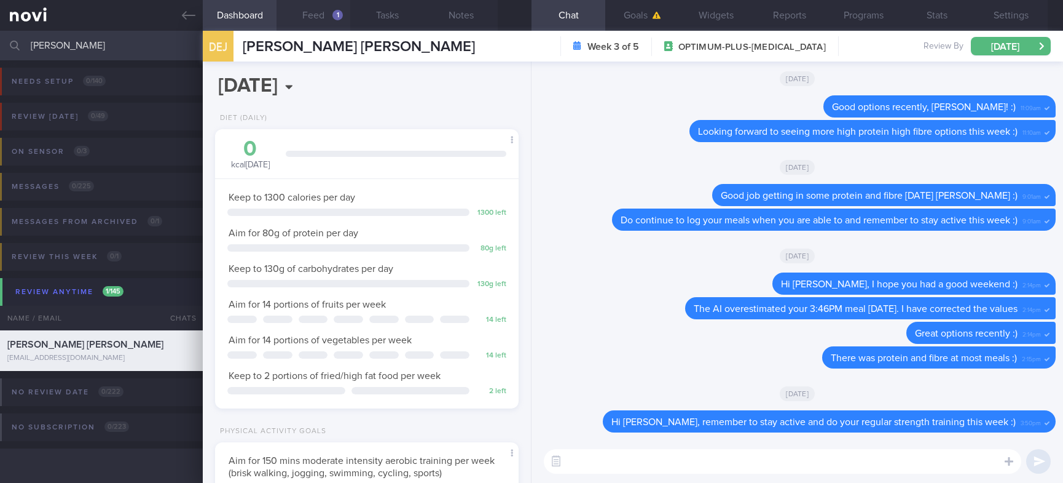
click at [307, 14] on button "Feed 1" at bounding box center [314, 15] width 74 height 31
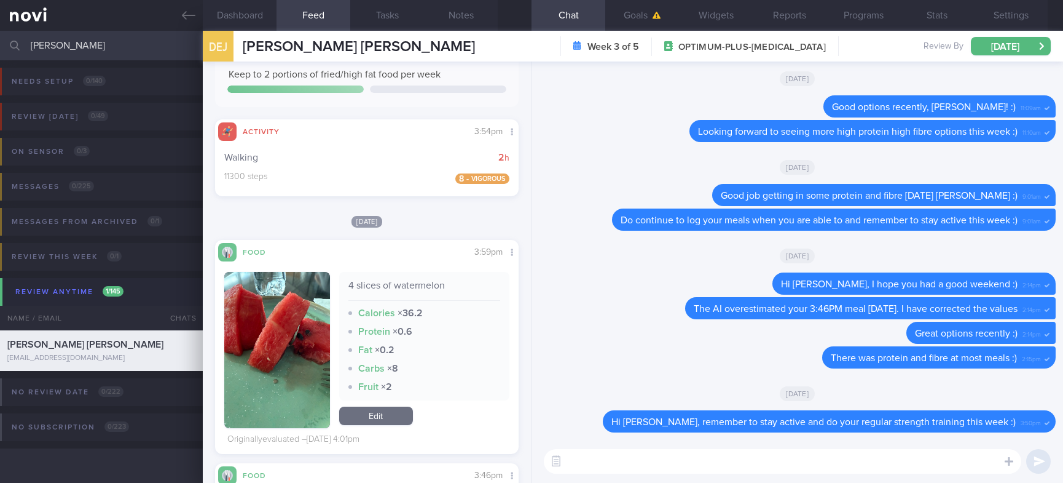
drag, startPoint x: 151, startPoint y: 48, endPoint x: -10, endPoint y: 48, distance: 160.4
click at [0, 48] on html "You are offline! Some functionality will be unavailable Patients New Users Coac…" at bounding box center [531, 241] width 1063 height 483
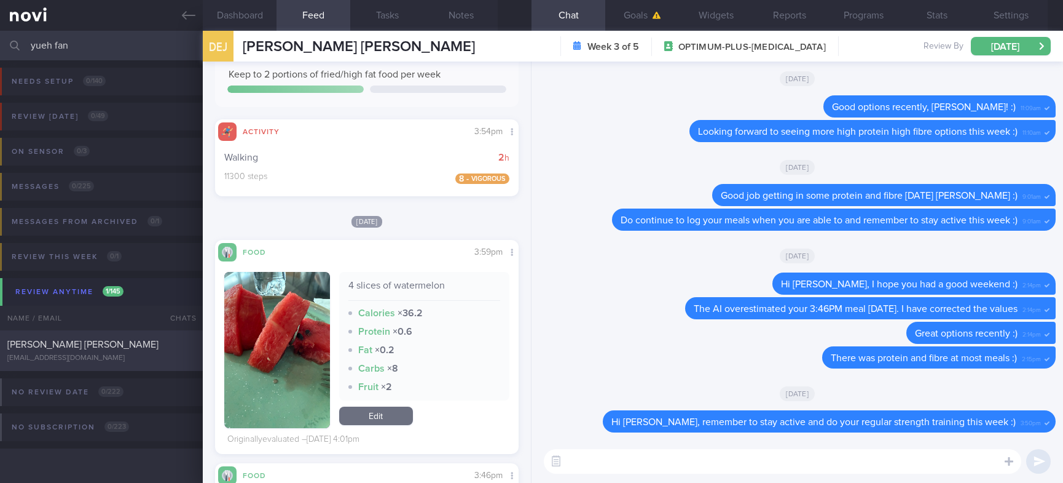
type input "yueh fan"
click at [147, 347] on div "Yueh Fang Lee" at bounding box center [99, 344] width 185 height 12
type textarea "Age: 58 yo Seen by Dr JJ 17/6/25 - Rybelsus 3mg OM x 1/12 Occupation In house c…"
checkbox input "false"
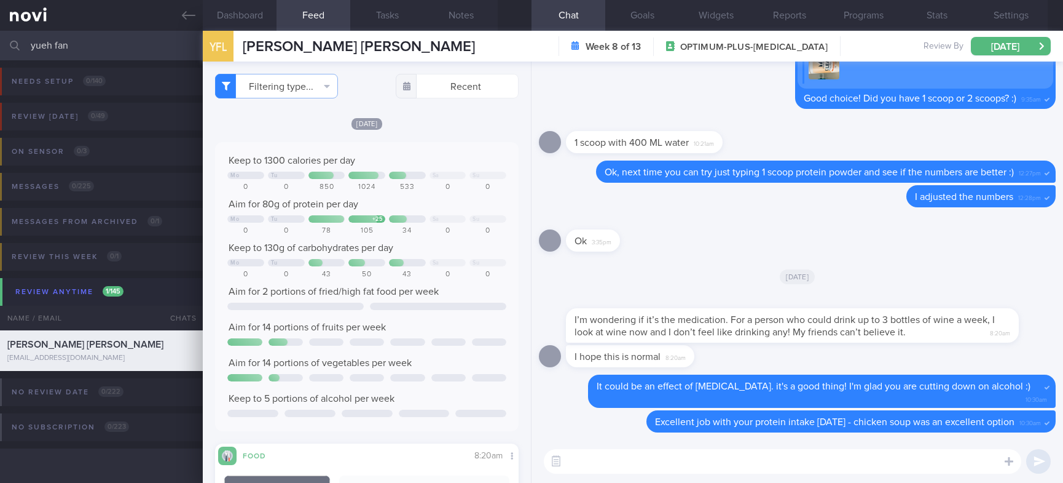
drag, startPoint x: 98, startPoint y: 50, endPoint x: -71, endPoint y: 50, distance: 169.7
click at [0, 50] on html "You are offline! Some functionality will be unavailable Patients New Users Coac…" at bounding box center [531, 241] width 1063 height 483
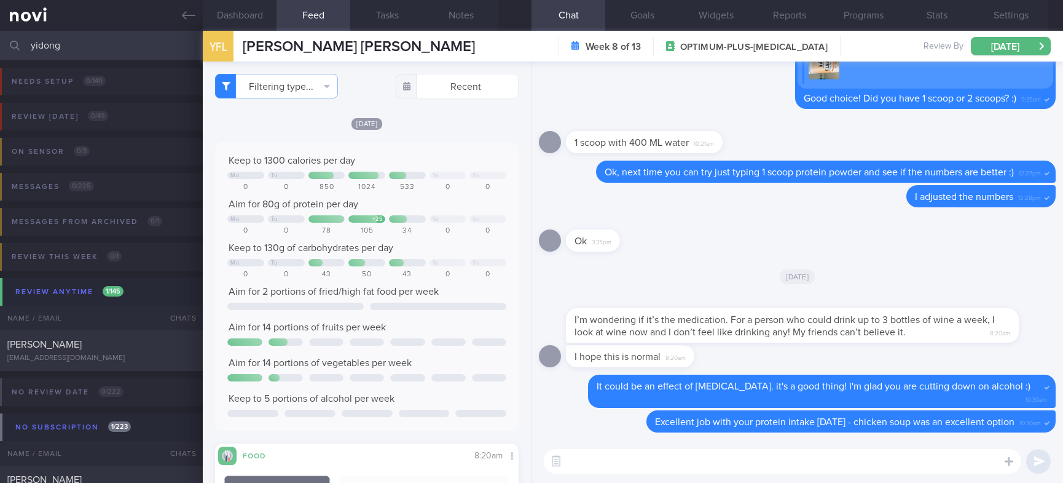
type input "yidong"
click at [126, 338] on div "[PERSON_NAME]" at bounding box center [99, 344] width 185 height 12
type textarea "Age: 26 yo Seen by Dr JJ 17/6/25 - Continue Metformin 850mg BD Rybelsus 3mg OM …"
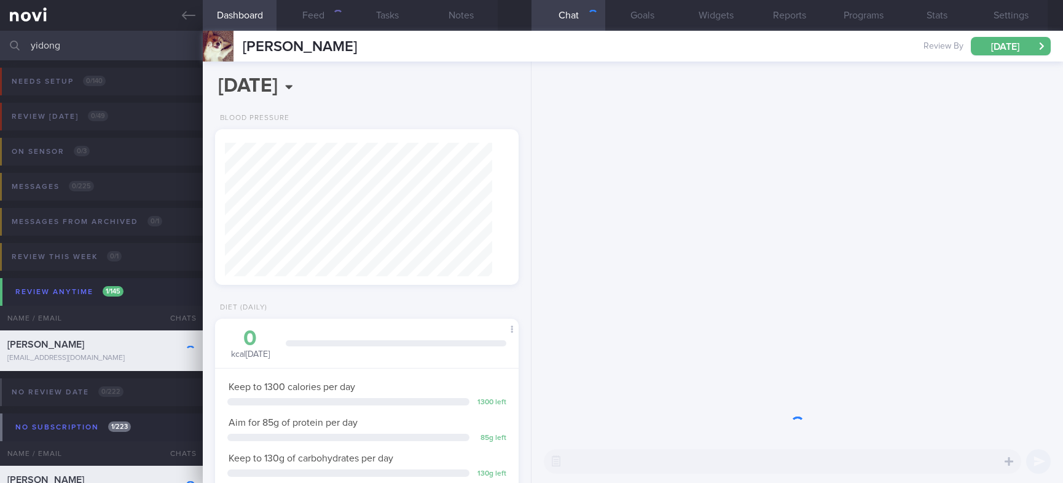
scroll to position [136, 272]
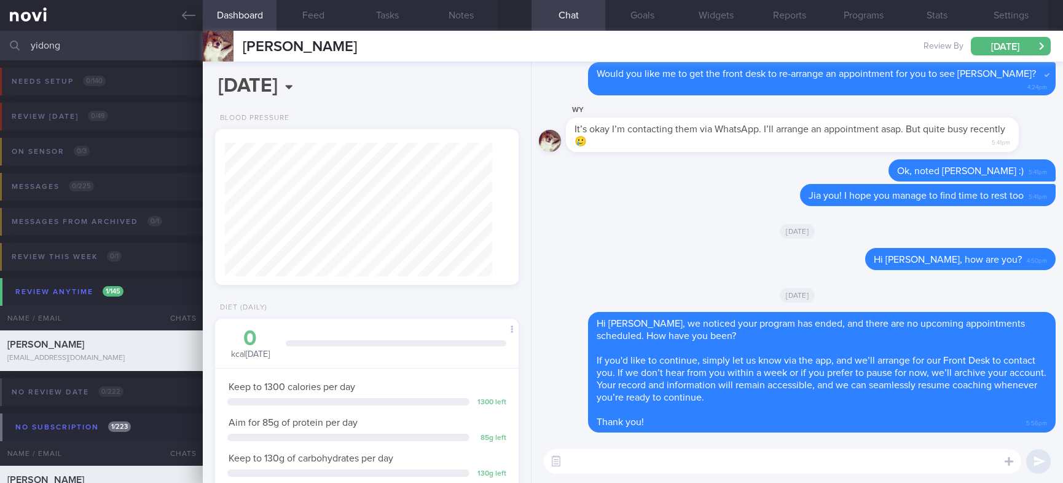
drag, startPoint x: 104, startPoint y: 53, endPoint x: -44, endPoint y: 40, distance: 149.4
click at [0, 40] on html "You are offline! Some functionality will be unavailable Patients New Users Coac…" at bounding box center [531, 241] width 1063 height 483
